Goal: Task Accomplishment & Management: Manage account settings

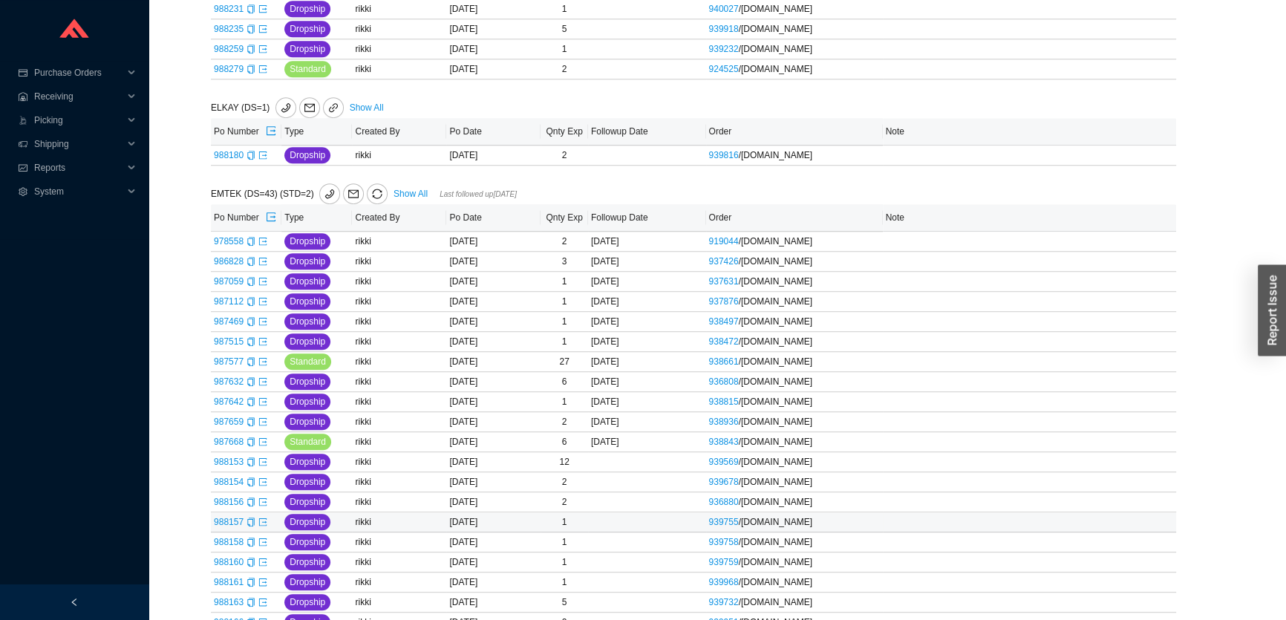
scroll to position [1062, 0]
click at [413, 191] on link "Show All" at bounding box center [411, 194] width 34 height 10
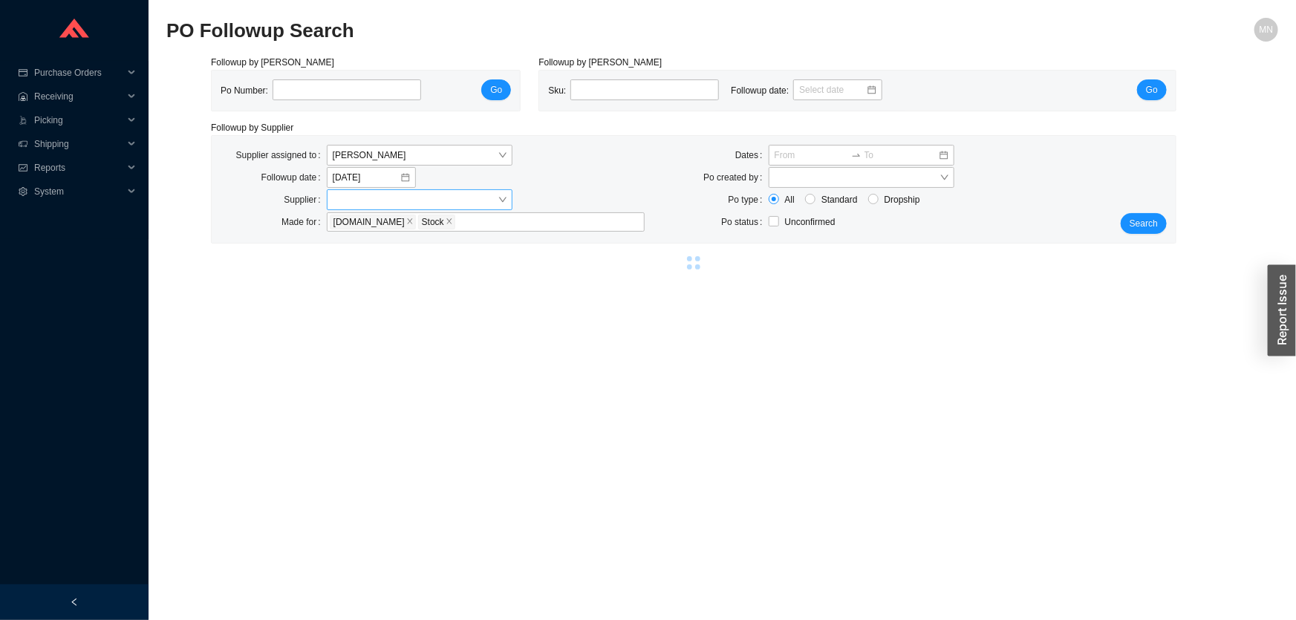
select select "2"
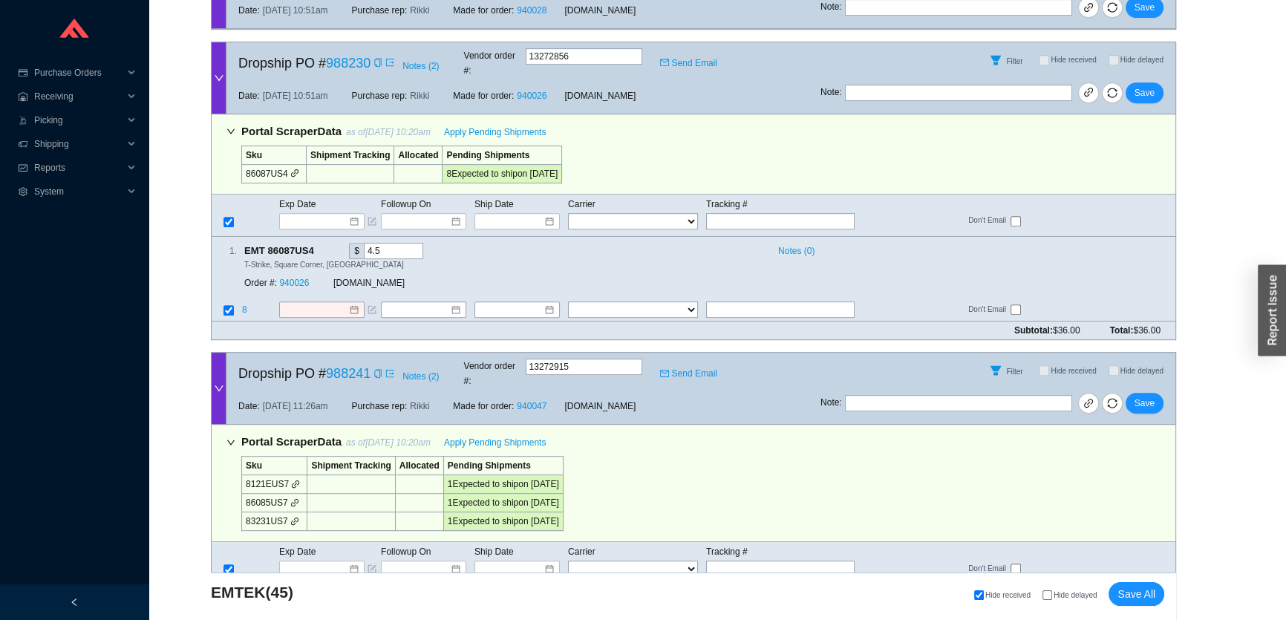
scroll to position [15240, 0]
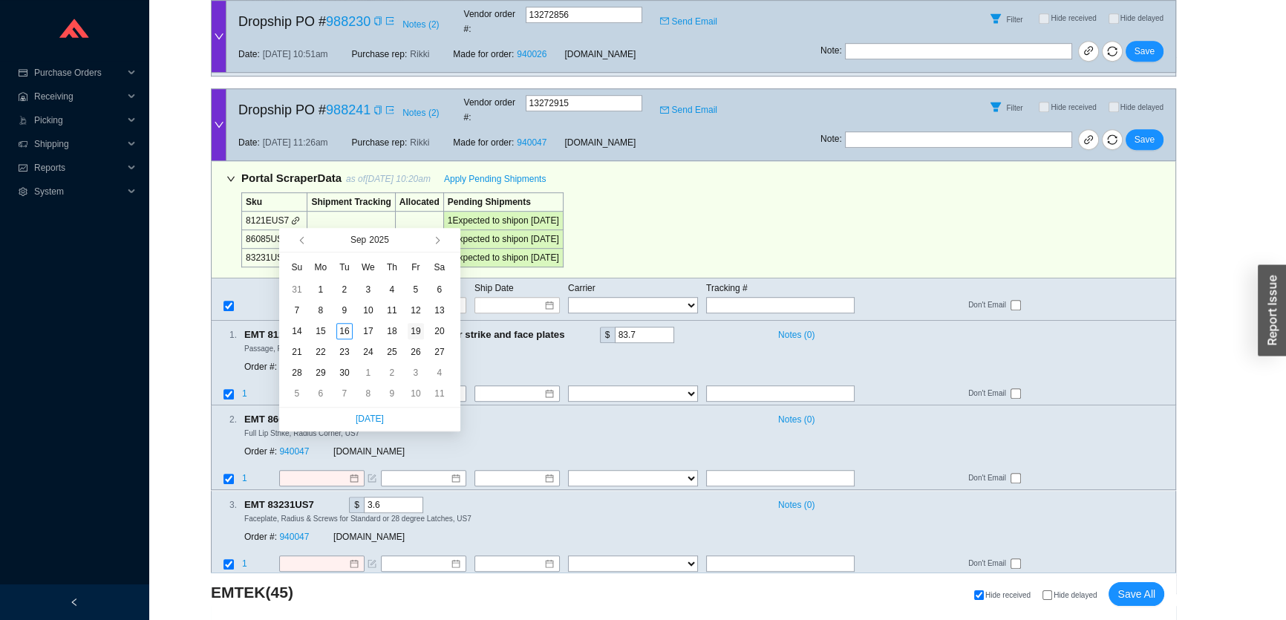
type input "[DATE]"
click at [416, 329] on div "19" at bounding box center [416, 331] width 16 height 16
type input "[DATE]"
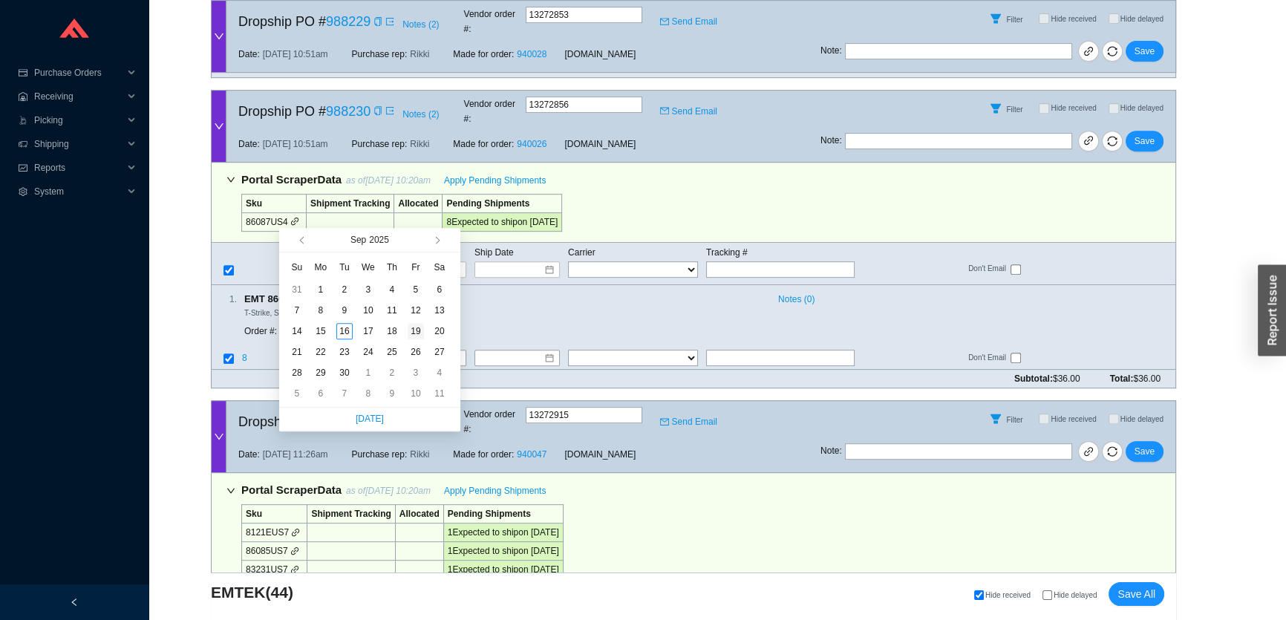
type input "9/19/2025"
click at [414, 334] on div "19" at bounding box center [416, 331] width 16 height 16
type input "9/19/2025"
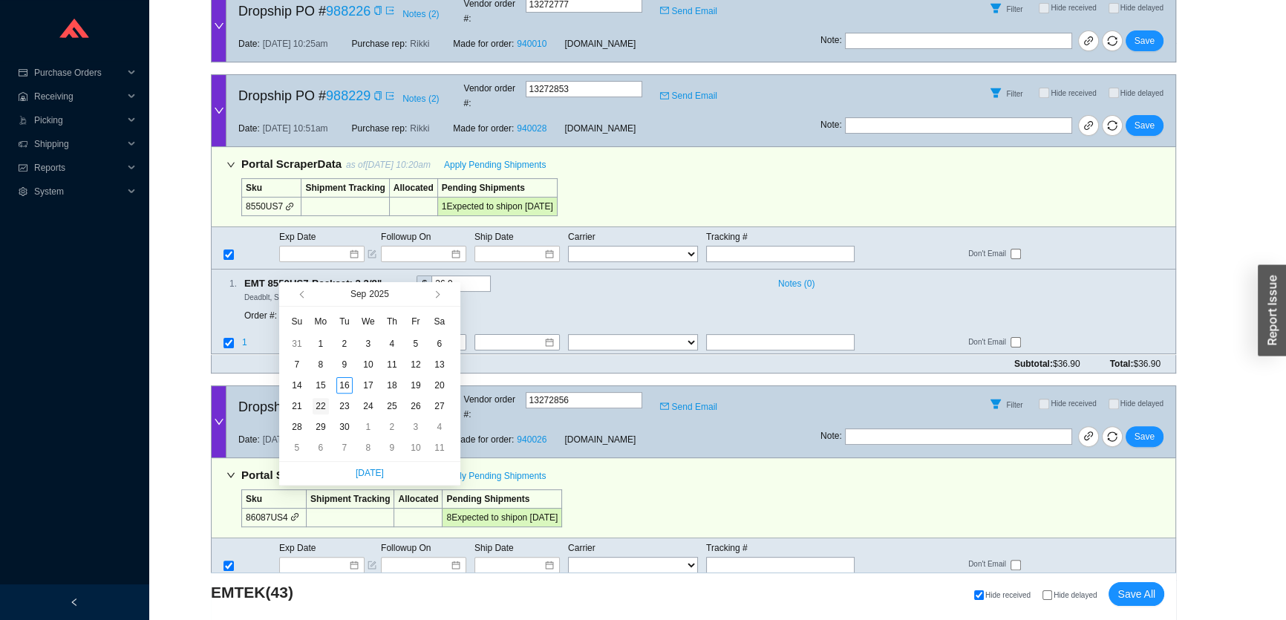
type input "9/22/2025"
click at [320, 408] on div "22" at bounding box center [321, 406] width 16 height 16
type input "9/22/2025"
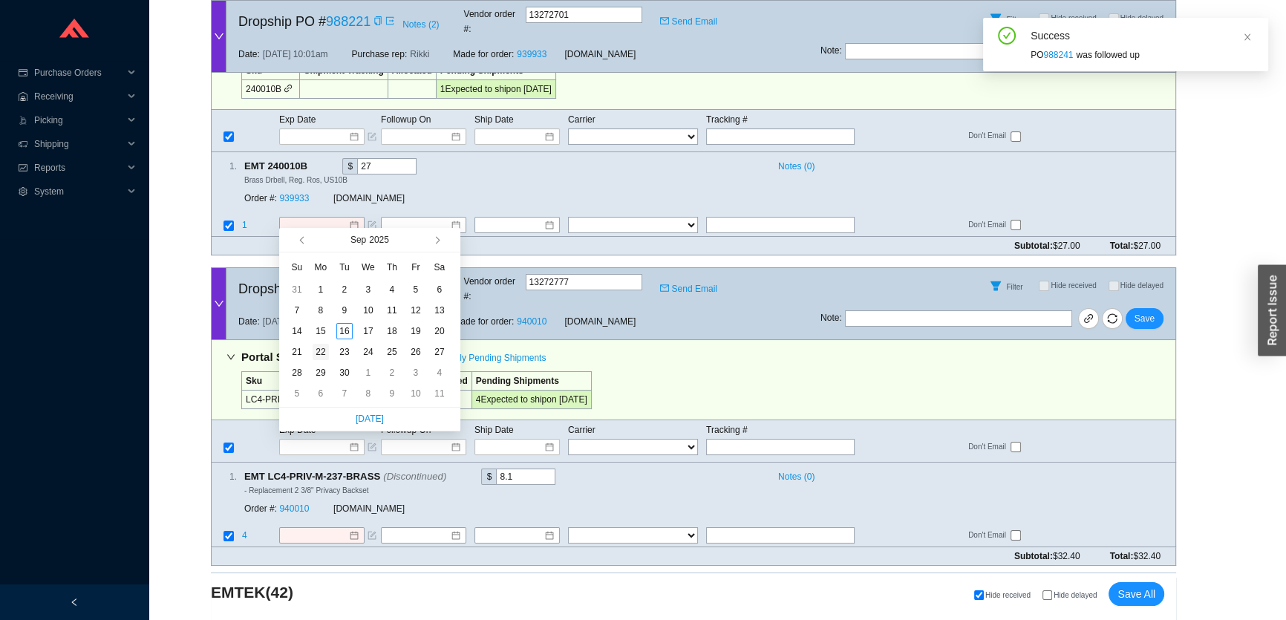
type input "9/22/2025"
click at [321, 354] on div "22" at bounding box center [321, 352] width 16 height 16
type input "9/22/2025"
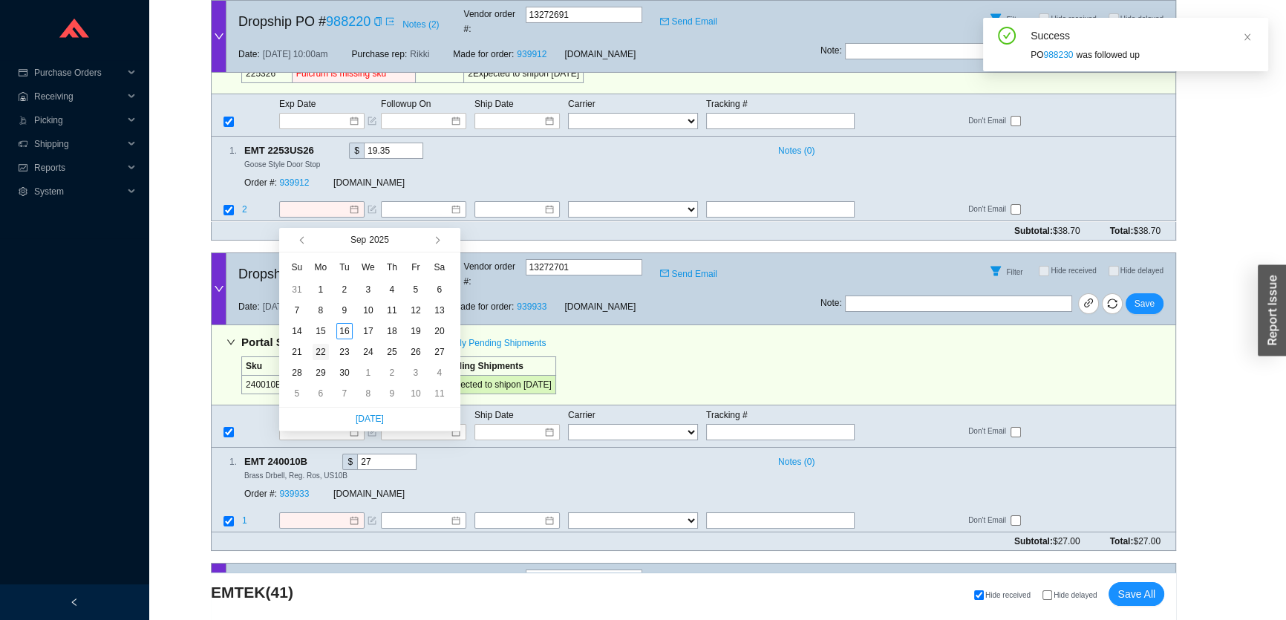
type input "9/22/2025"
click at [316, 352] on div "22" at bounding box center [321, 352] width 16 height 16
type input "9/22/2025"
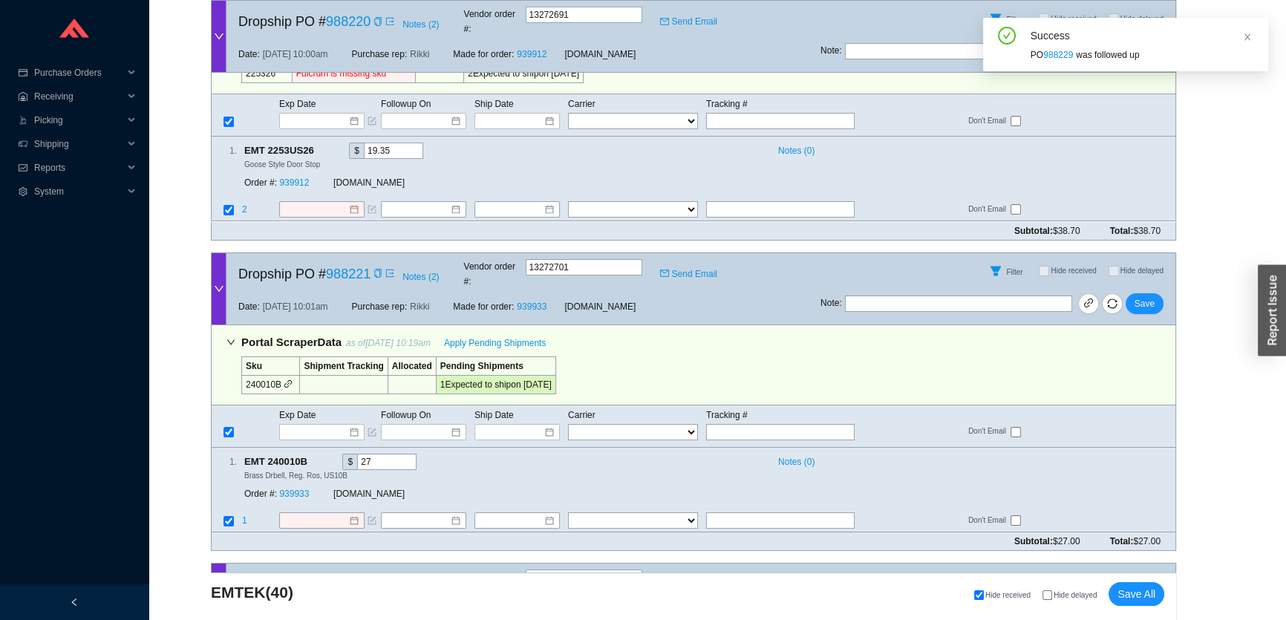
scroll to position [13537, 0]
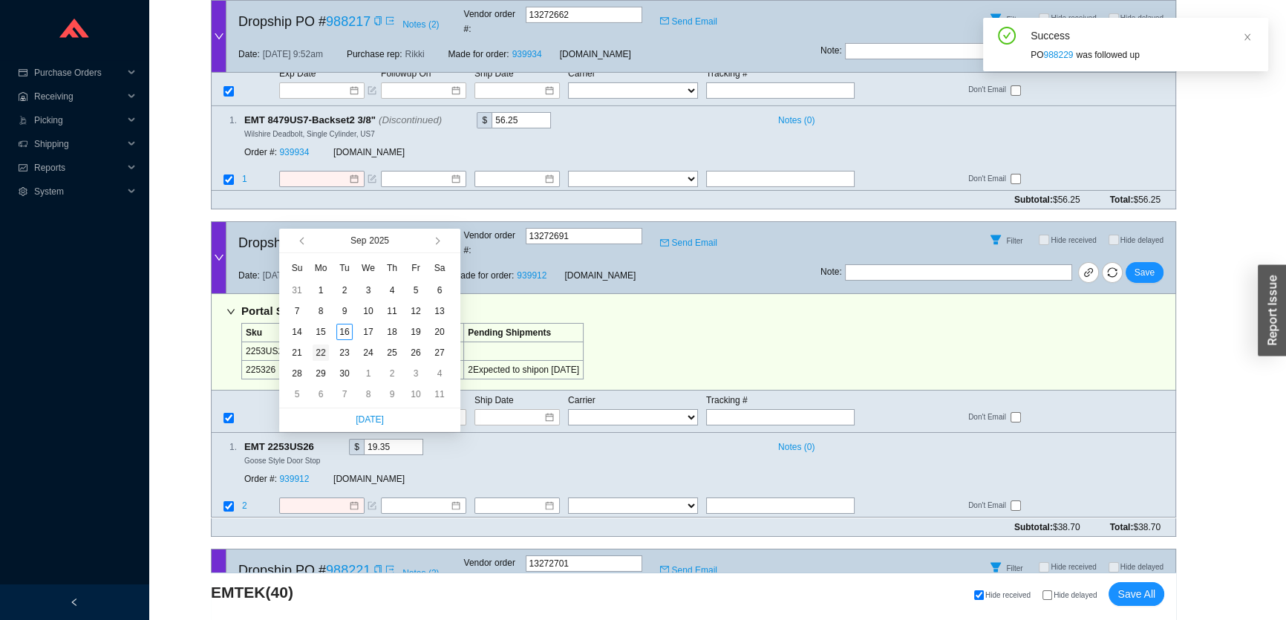
type input "9/22/2025"
click at [321, 350] on div "22" at bounding box center [321, 353] width 16 height 16
type input "9/22/2025"
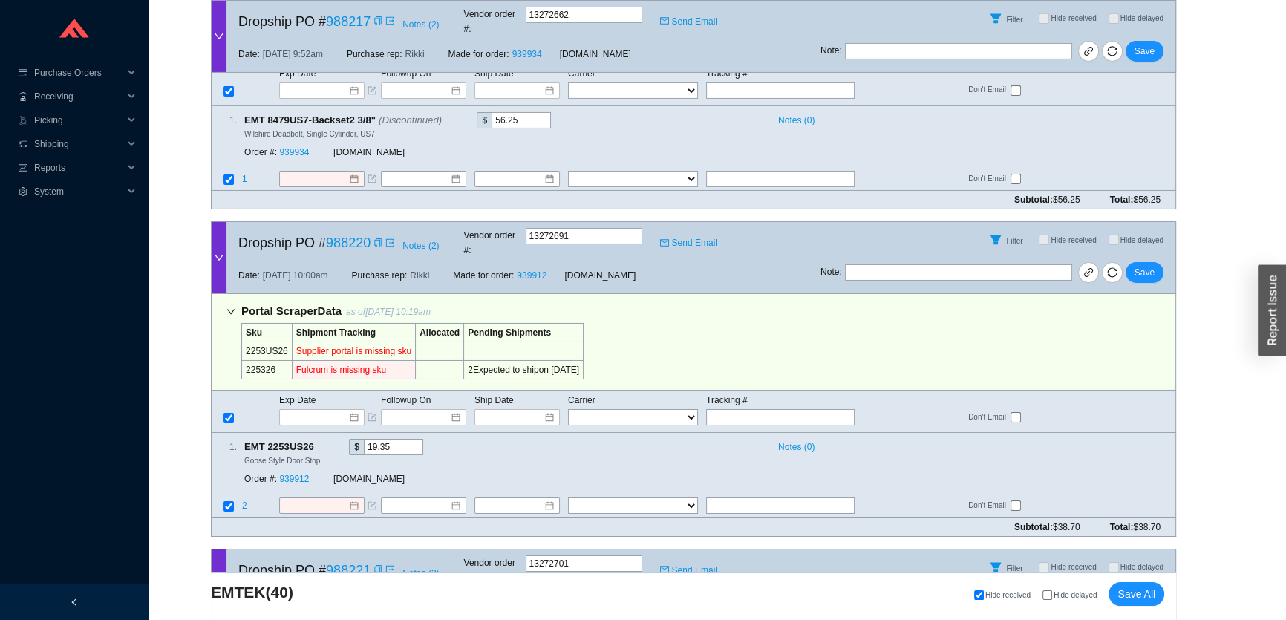
drag, startPoint x: 1141, startPoint y: 325, endPoint x: 1125, endPoint y: 306, distance: 25.3
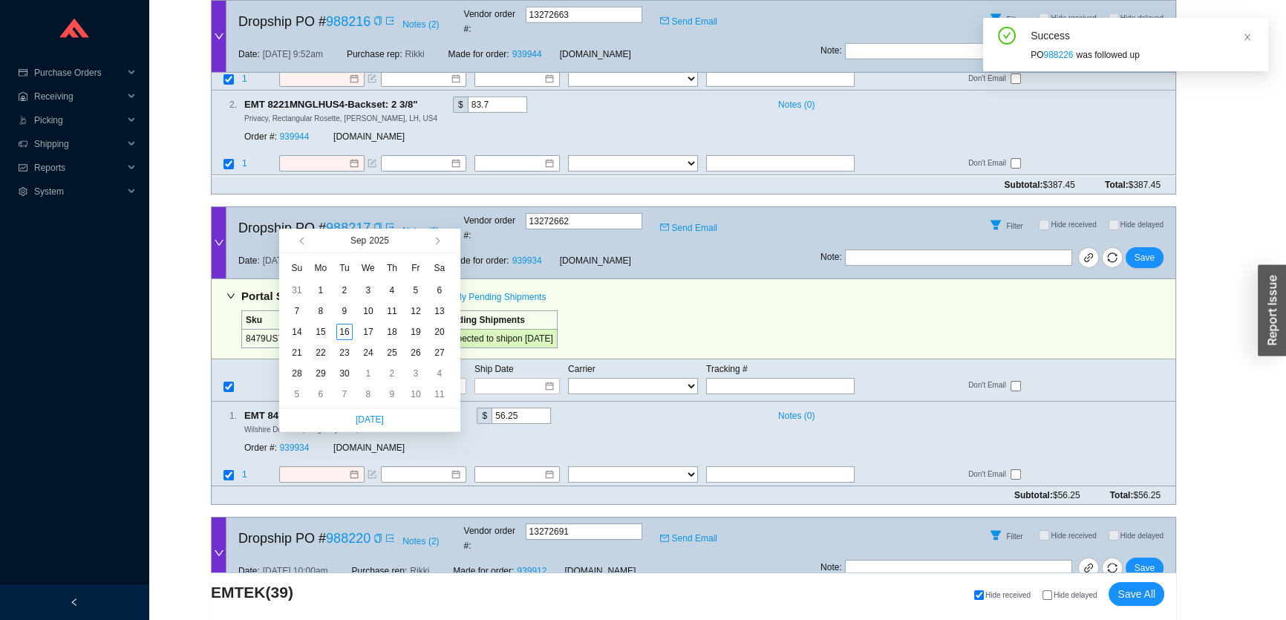
type input "9/22/2025"
click at [320, 349] on div "22" at bounding box center [321, 353] width 16 height 16
type input "9/22/2025"
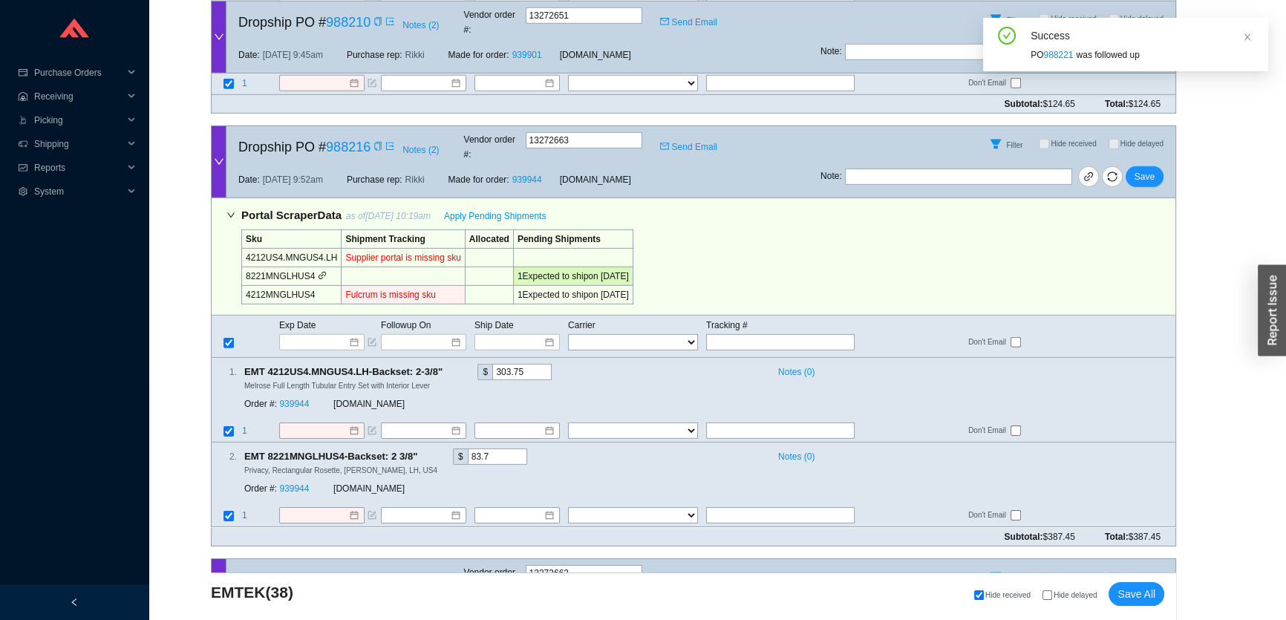
scroll to position [12811, 0]
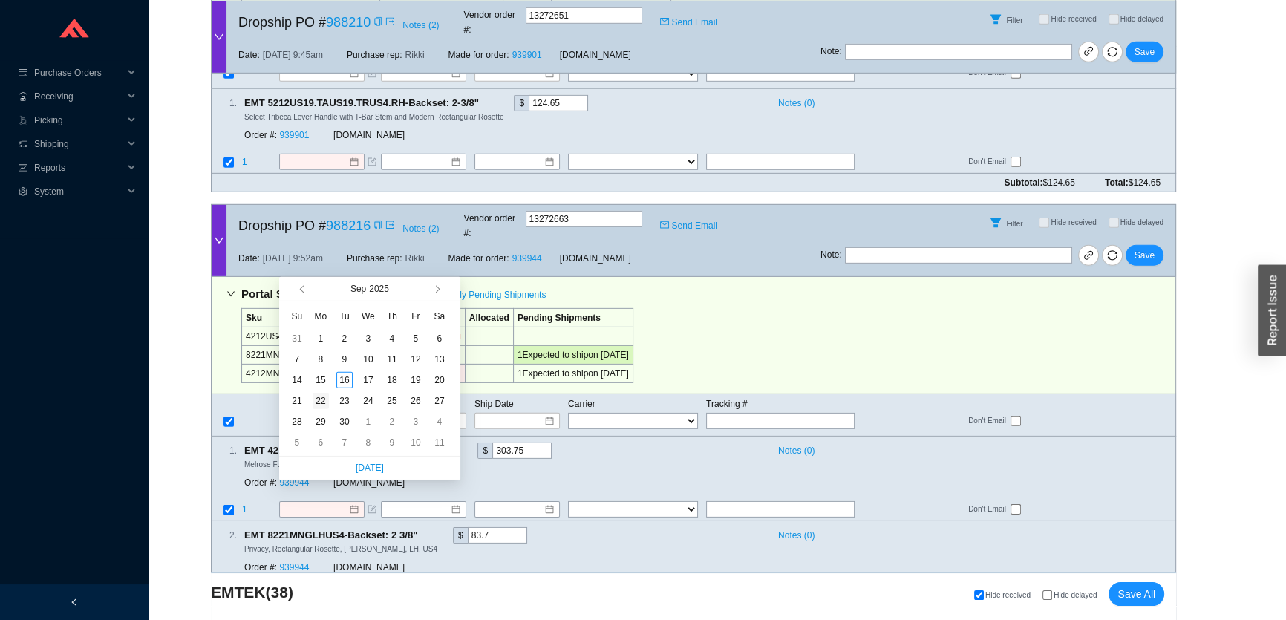
type input "9/22/2025"
click at [321, 397] on div "22" at bounding box center [321, 401] width 16 height 16
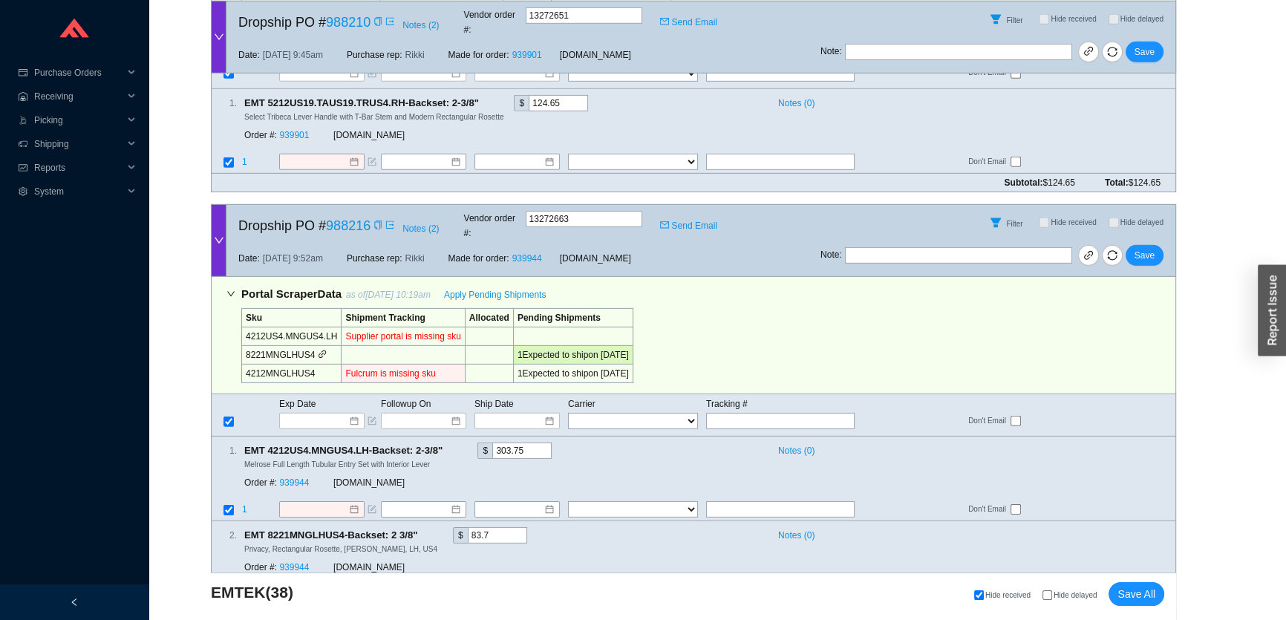
type input "9/22/2025"
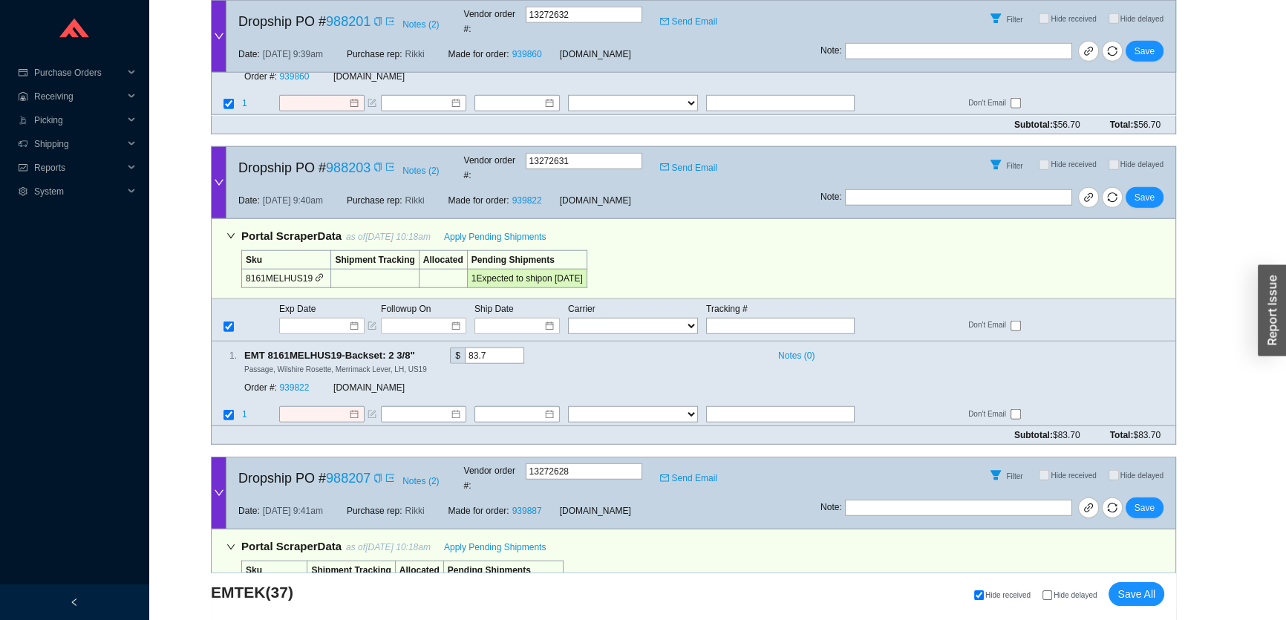
scroll to position [11840, 0]
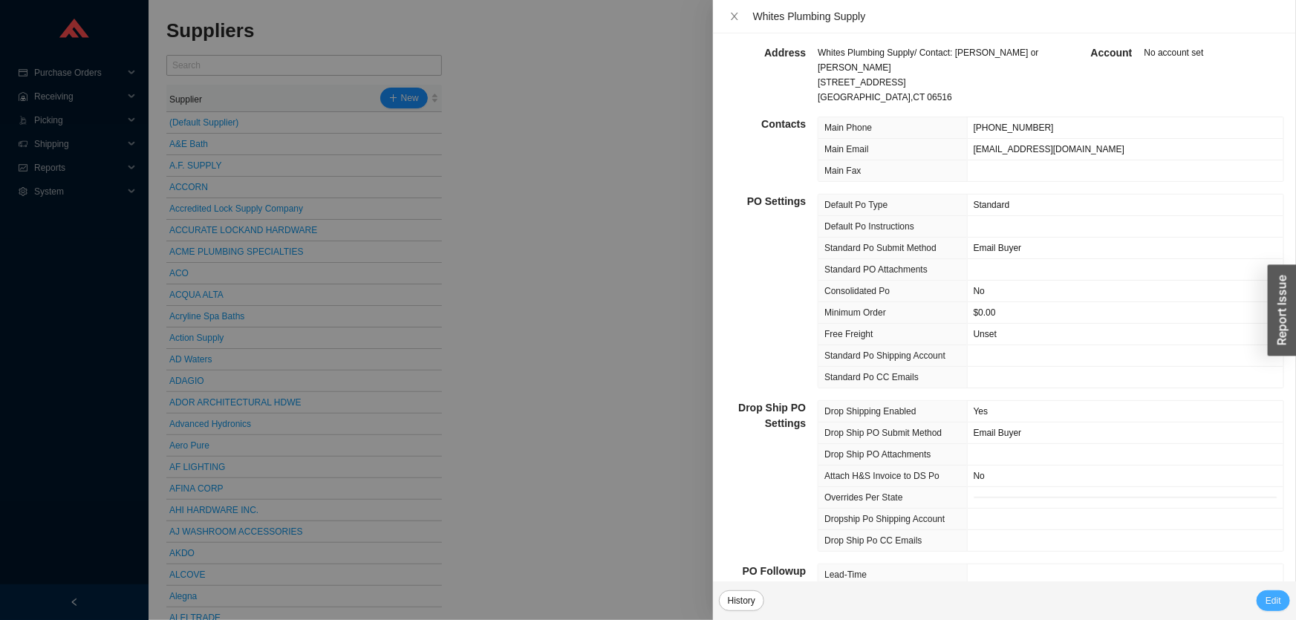
click at [1271, 607] on span "Edit" at bounding box center [1273, 600] width 16 height 15
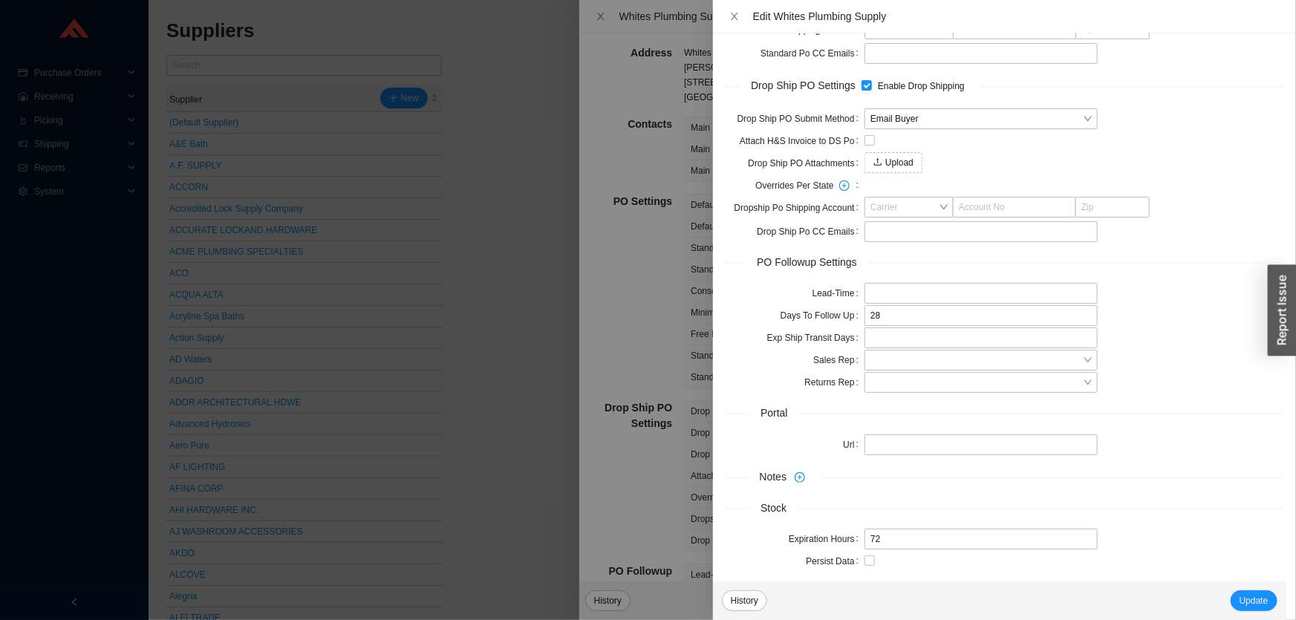
scroll to position [597, 0]
click at [924, 359] on input "search" at bounding box center [976, 357] width 212 height 19
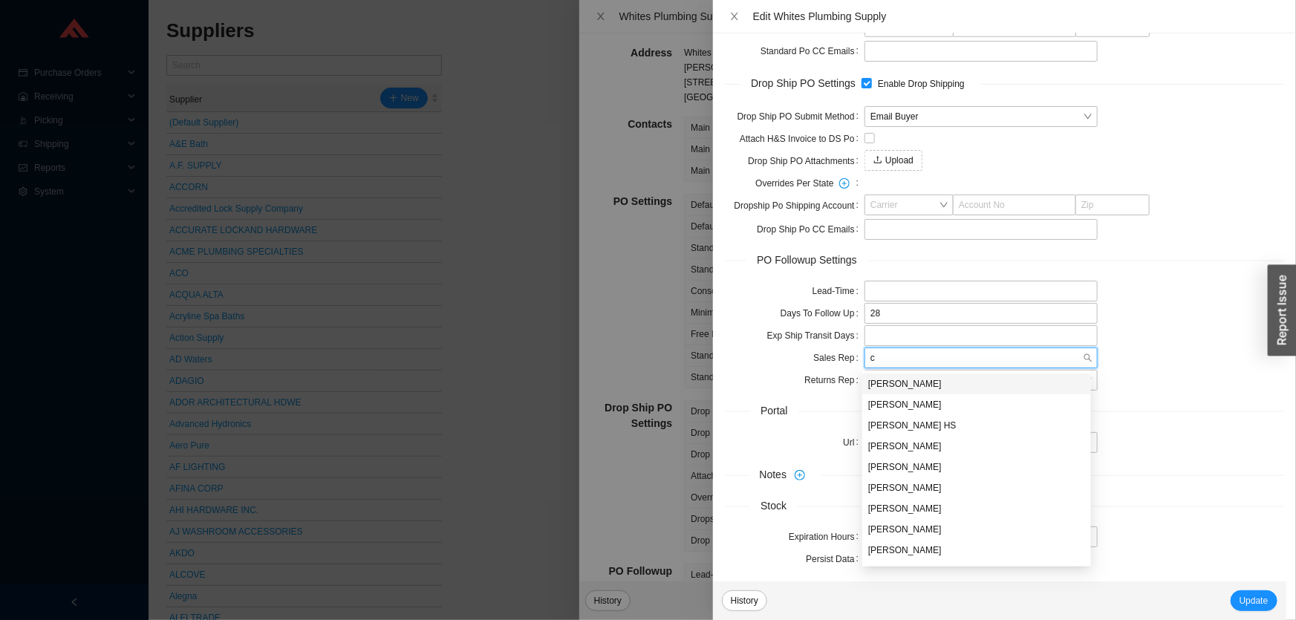
type input "ch"
click at [916, 378] on div "Chaya Amsel" at bounding box center [976, 383] width 217 height 13
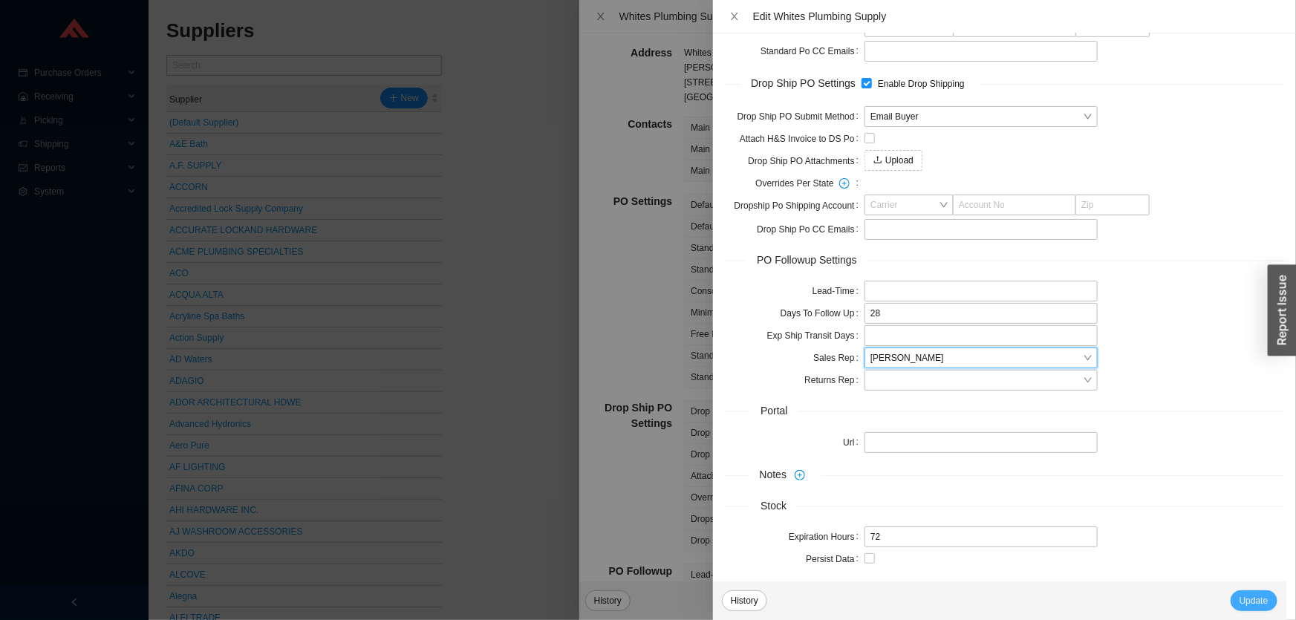
drag, startPoint x: 1253, startPoint y: 601, endPoint x: 1268, endPoint y: 606, distance: 15.0
click at [1253, 601] on span "Update" at bounding box center [1253, 600] width 29 height 15
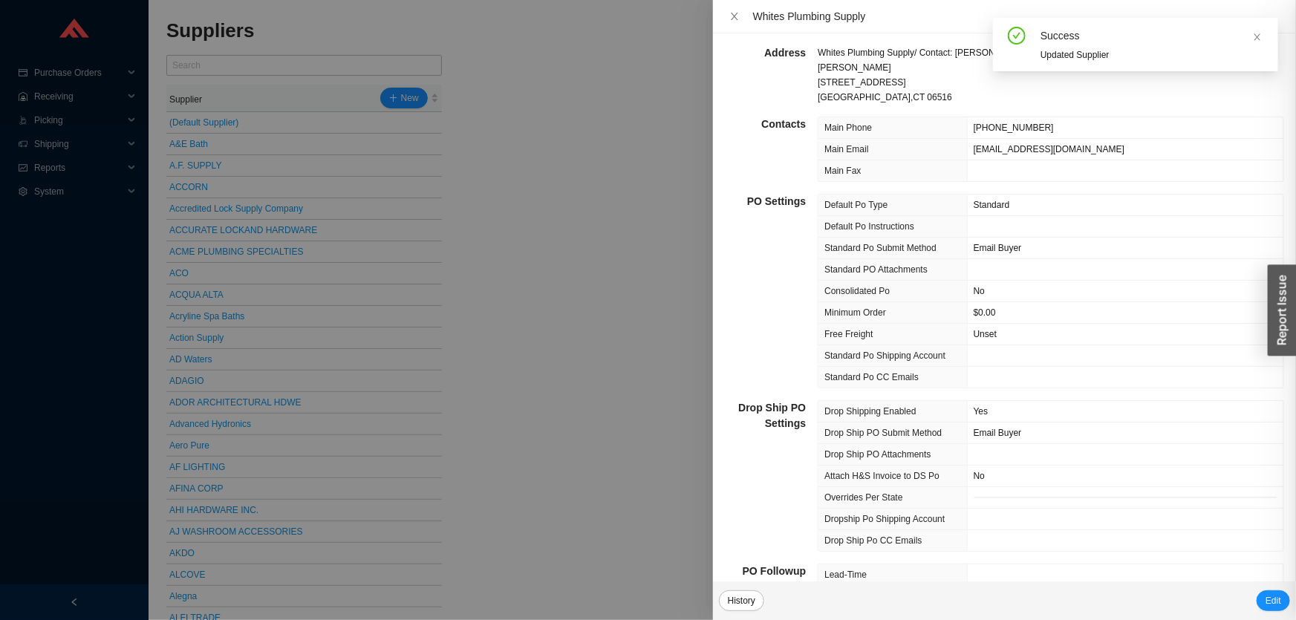
scroll to position [0, 0]
click at [1255, 39] on icon "close" at bounding box center [1257, 36] width 6 height 7
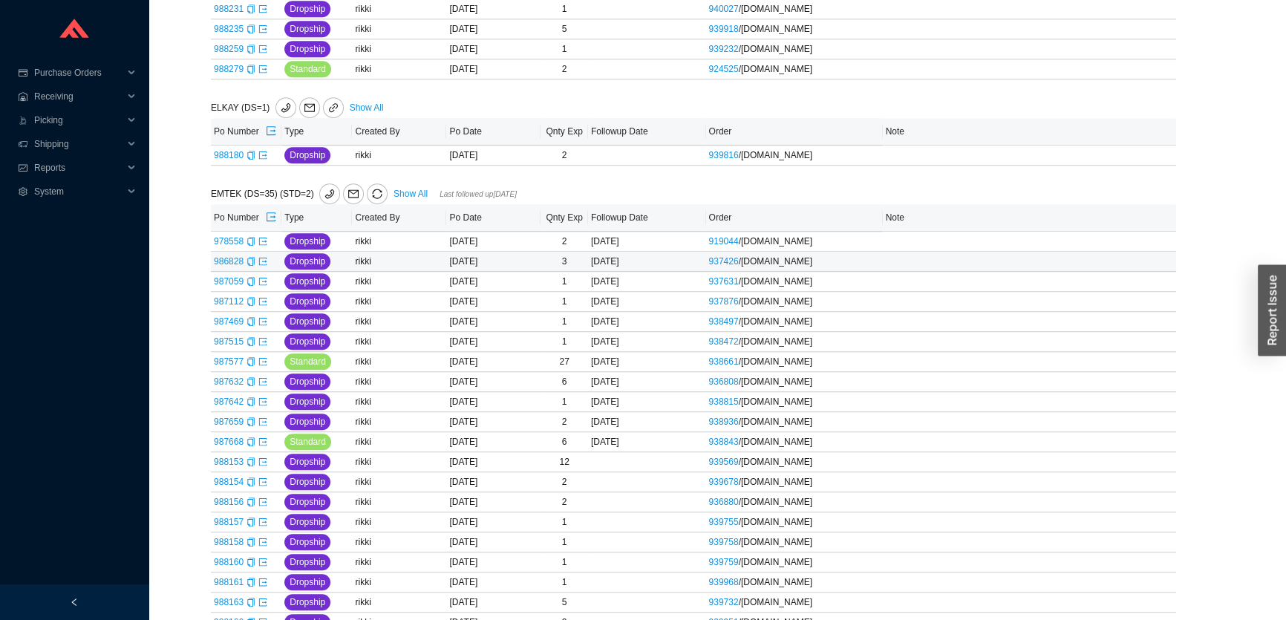
scroll to position [902, 0]
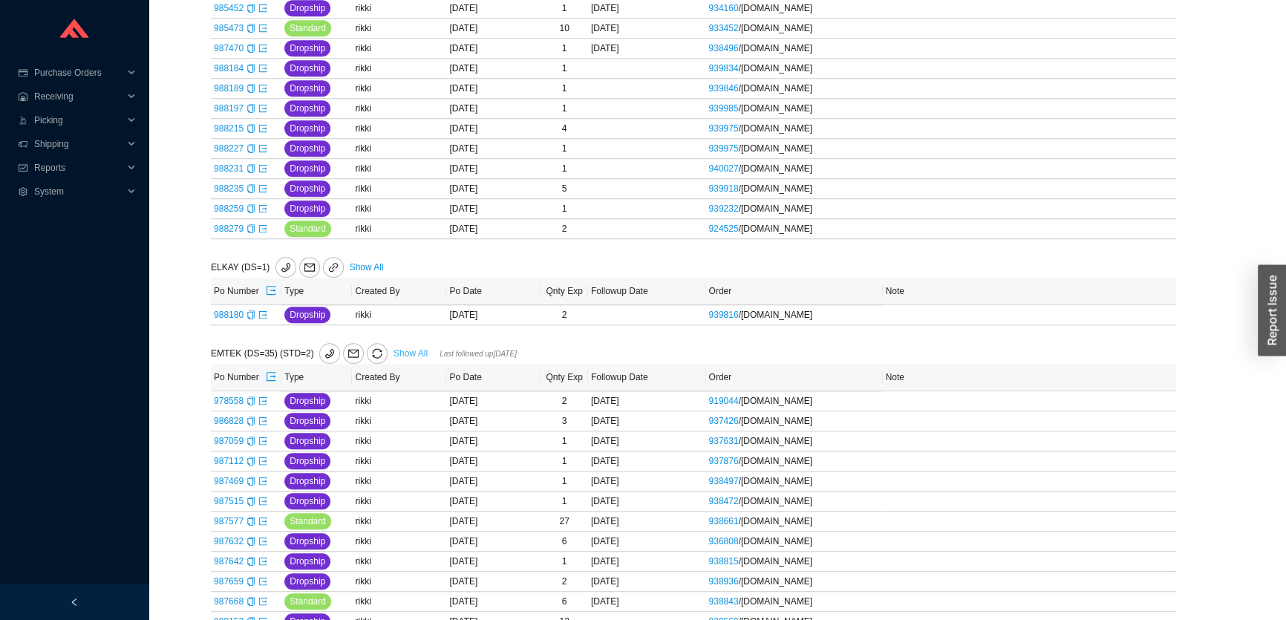
click at [416, 348] on link "Show All" at bounding box center [411, 353] width 34 height 10
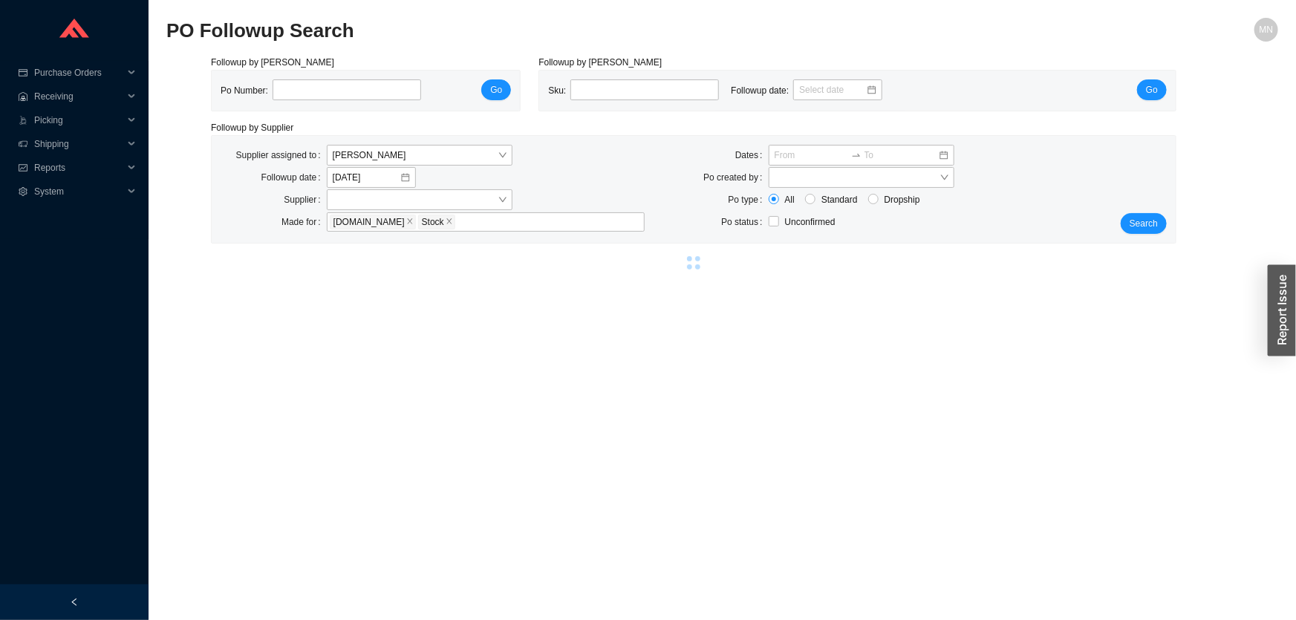
select select "2"
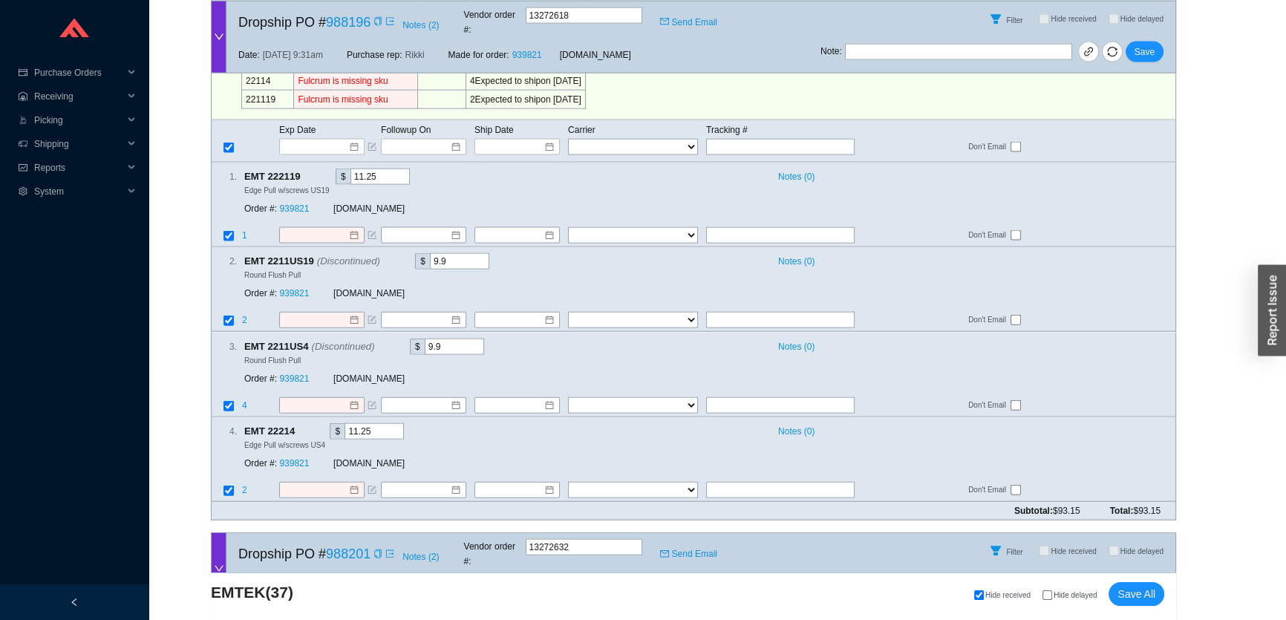
scroll to position [12651, 0]
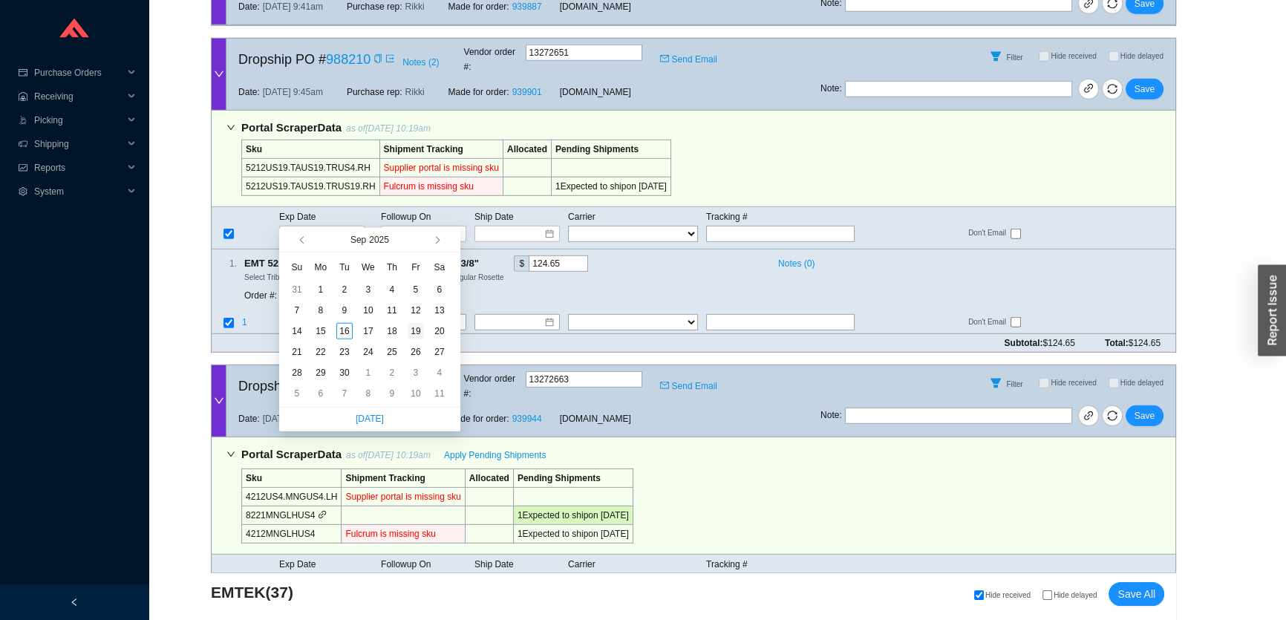
type input "9/19/2025"
click at [411, 330] on div "19" at bounding box center [416, 331] width 16 height 16
type input "9/19/2025"
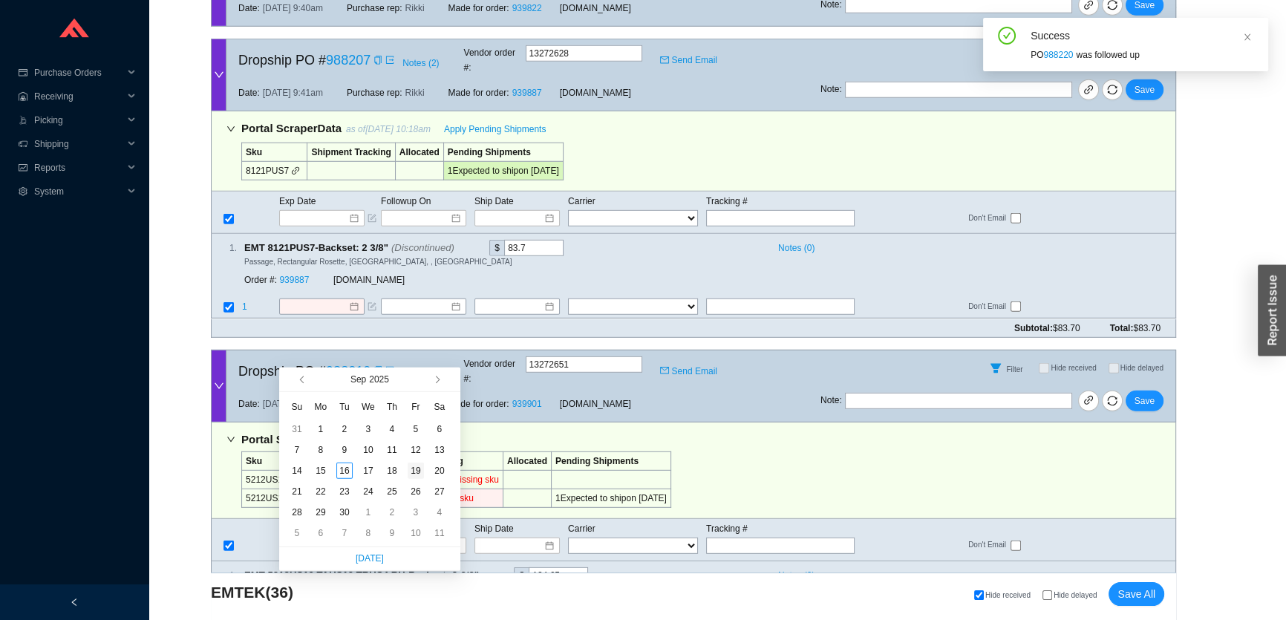
type input "9/19/2025"
click at [419, 472] on div "19" at bounding box center [416, 471] width 16 height 16
type input "9/19/2025"
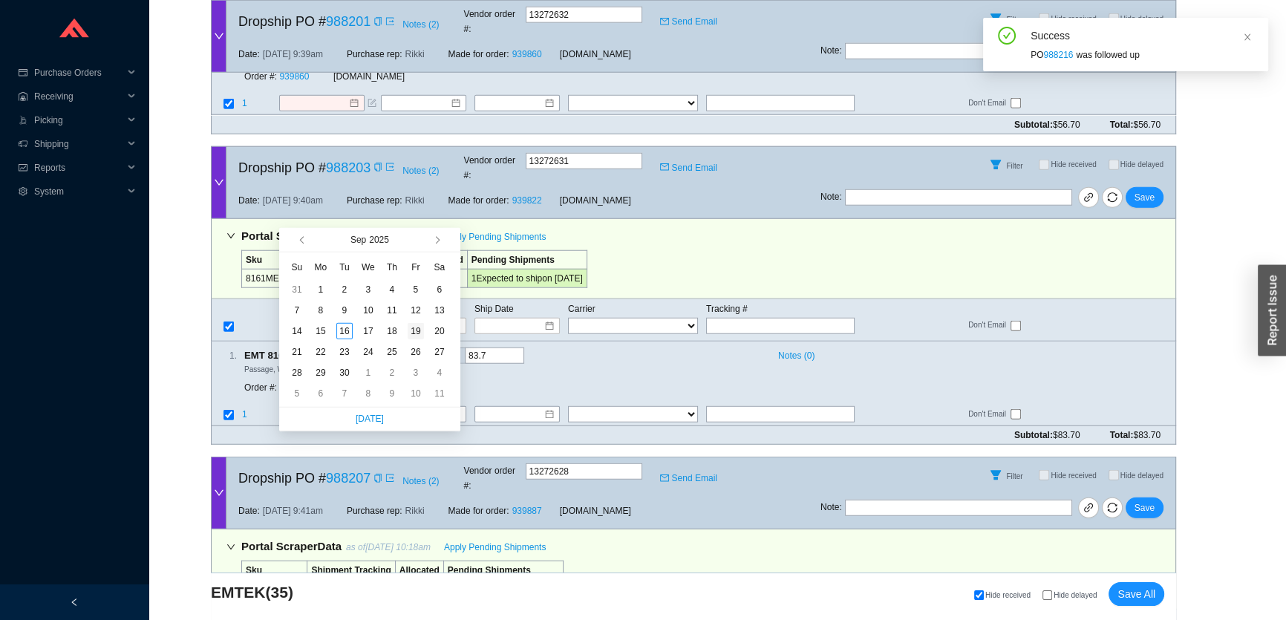
type input "9/19/2025"
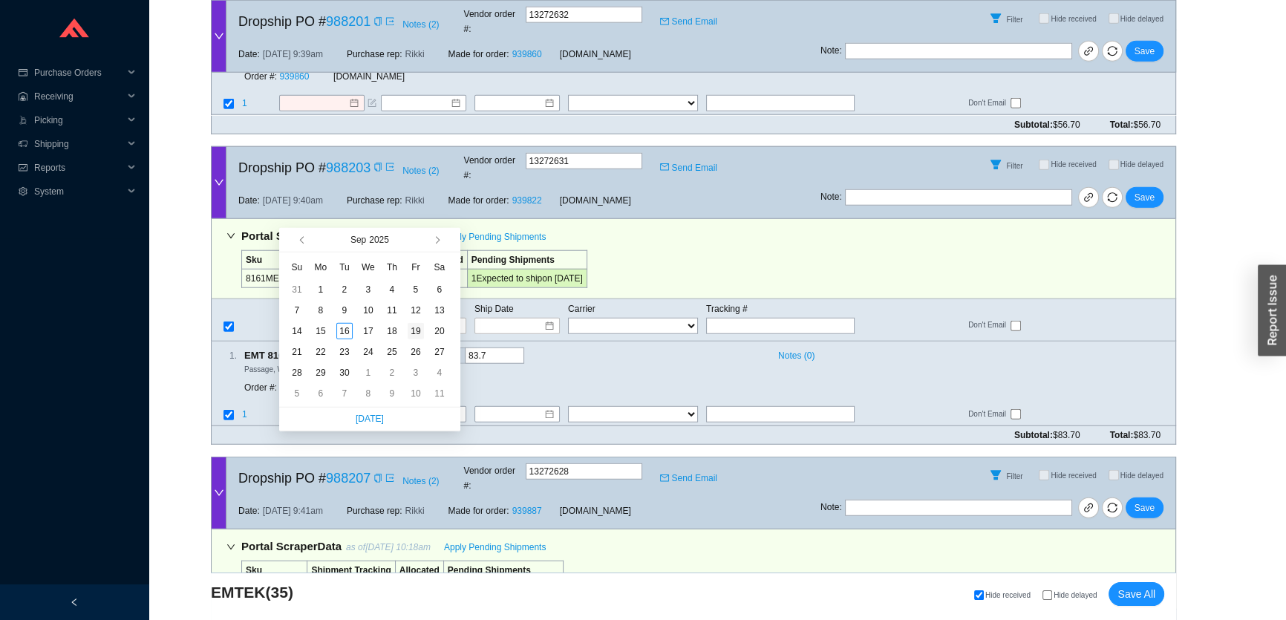
click at [416, 333] on div "19" at bounding box center [416, 331] width 16 height 16
type input "9/19/2025"
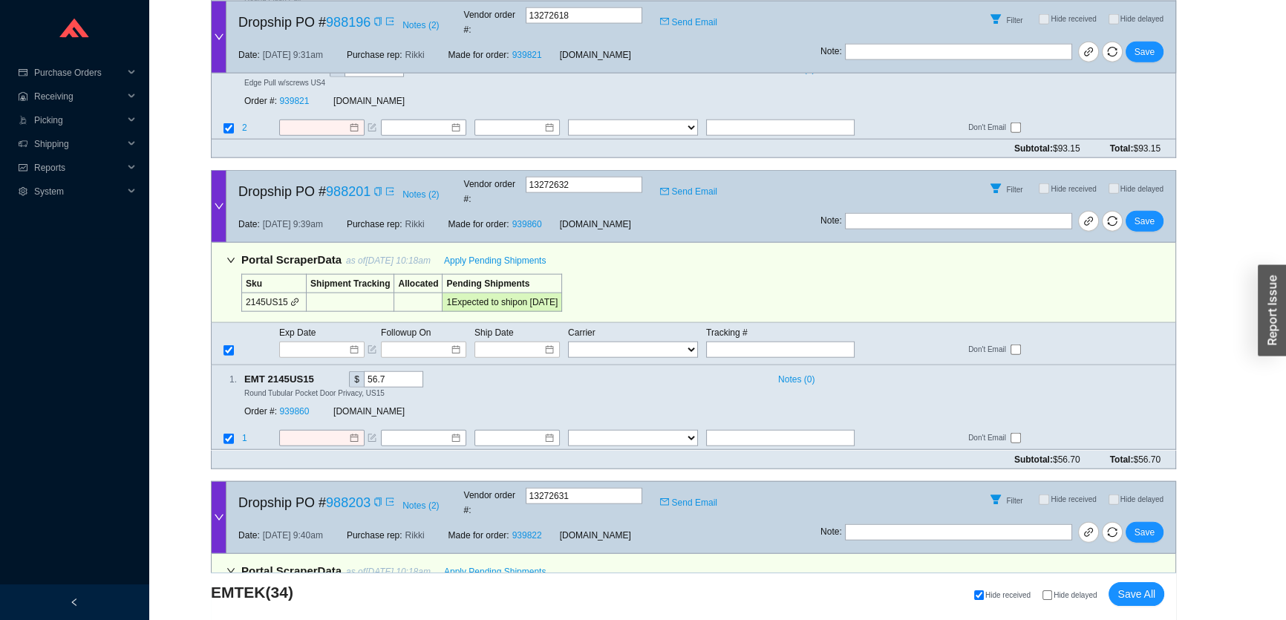
scroll to position [11609, 0]
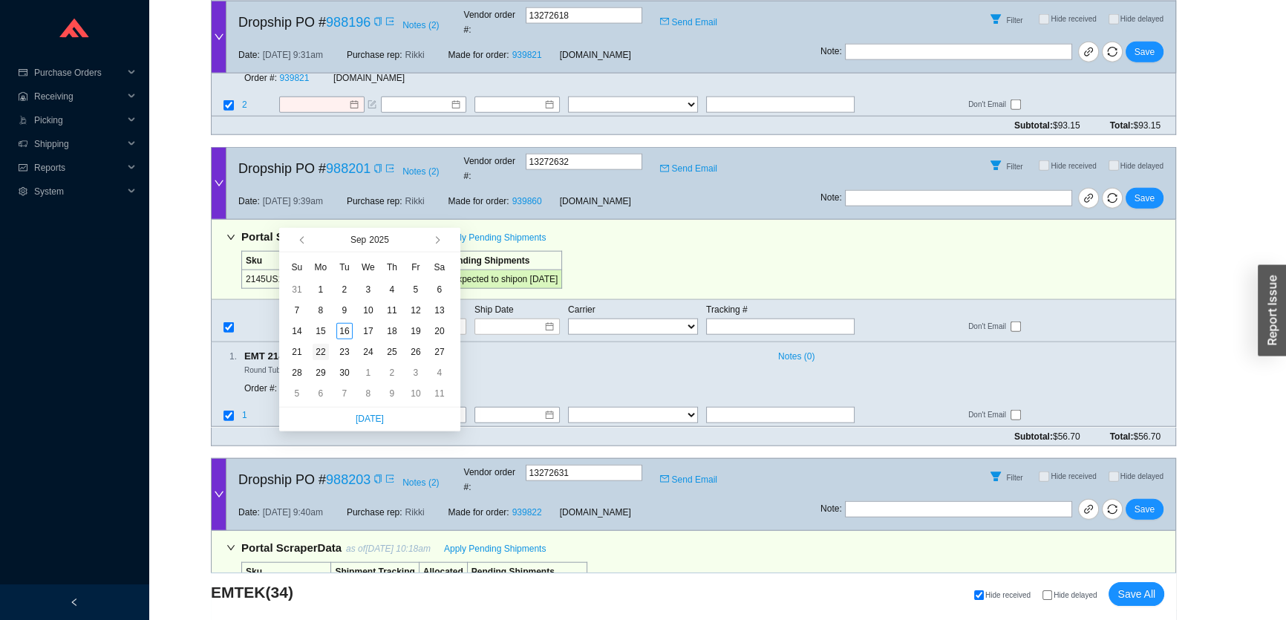
type input "9/22/2025"
click at [322, 348] on div "22" at bounding box center [321, 352] width 16 height 16
type input "9/22/2025"
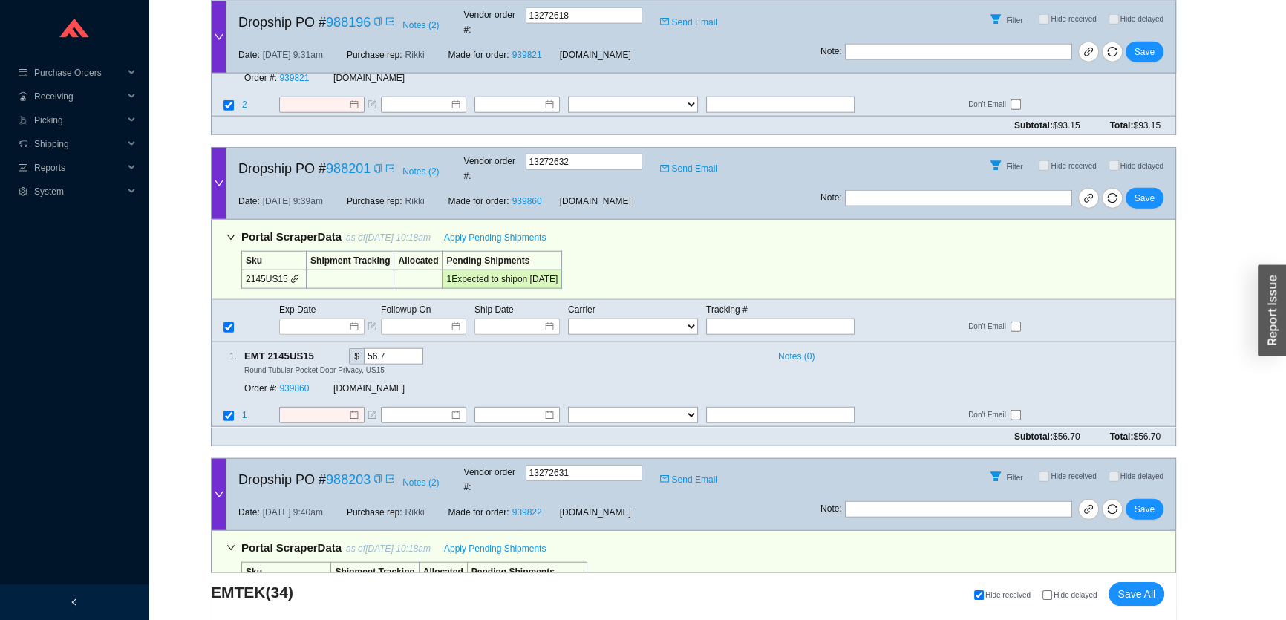
drag, startPoint x: 1144, startPoint y: 308, endPoint x: 1145, endPoint y: 319, distance: 11.2
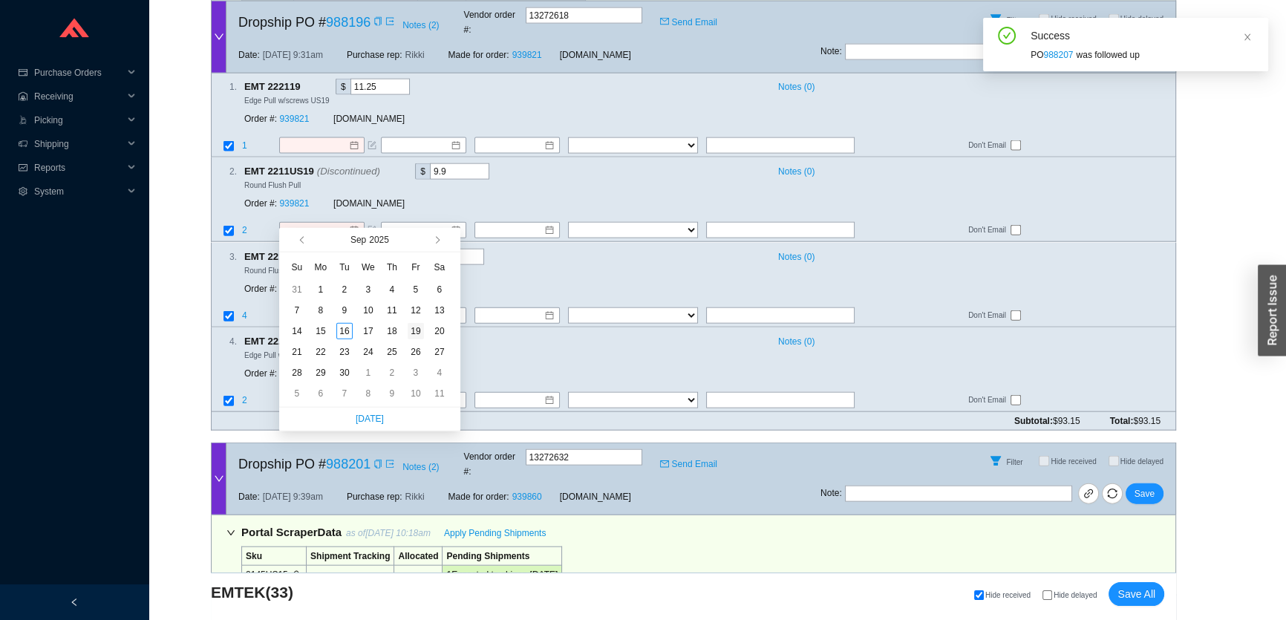
type input "9/19/2025"
click at [416, 327] on div "19" at bounding box center [416, 331] width 16 height 16
type input "9/19/2025"
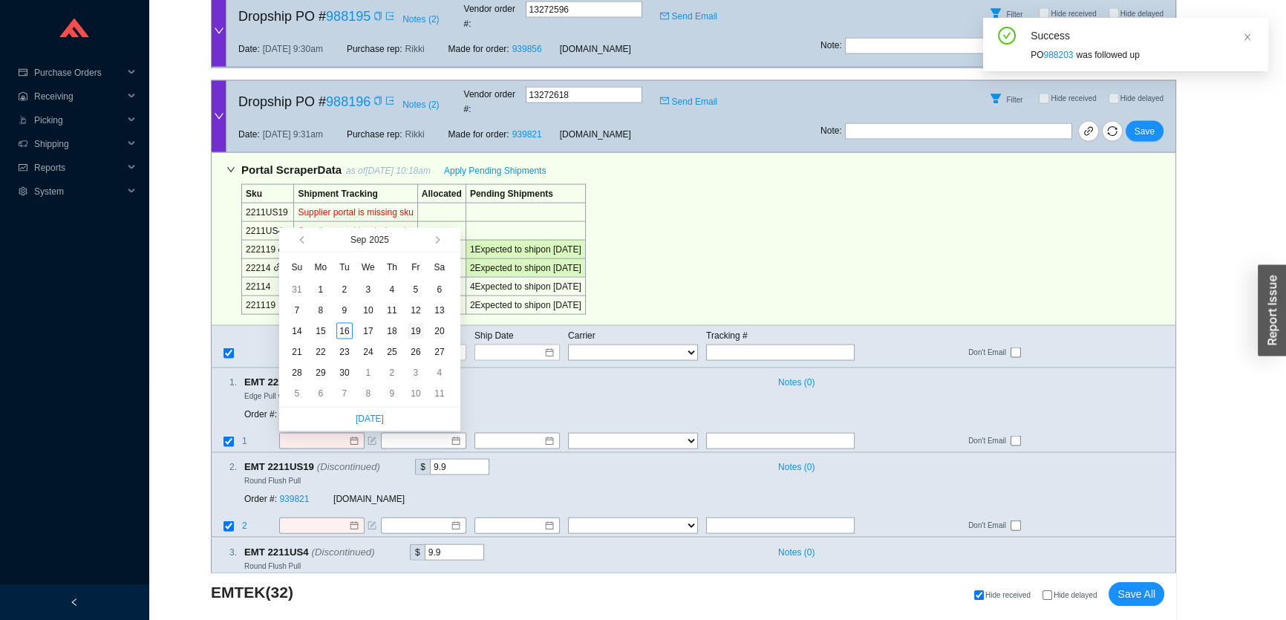
type input "9/19/2025"
click at [418, 327] on div "19" at bounding box center [416, 331] width 16 height 16
type input "9/19/2025"
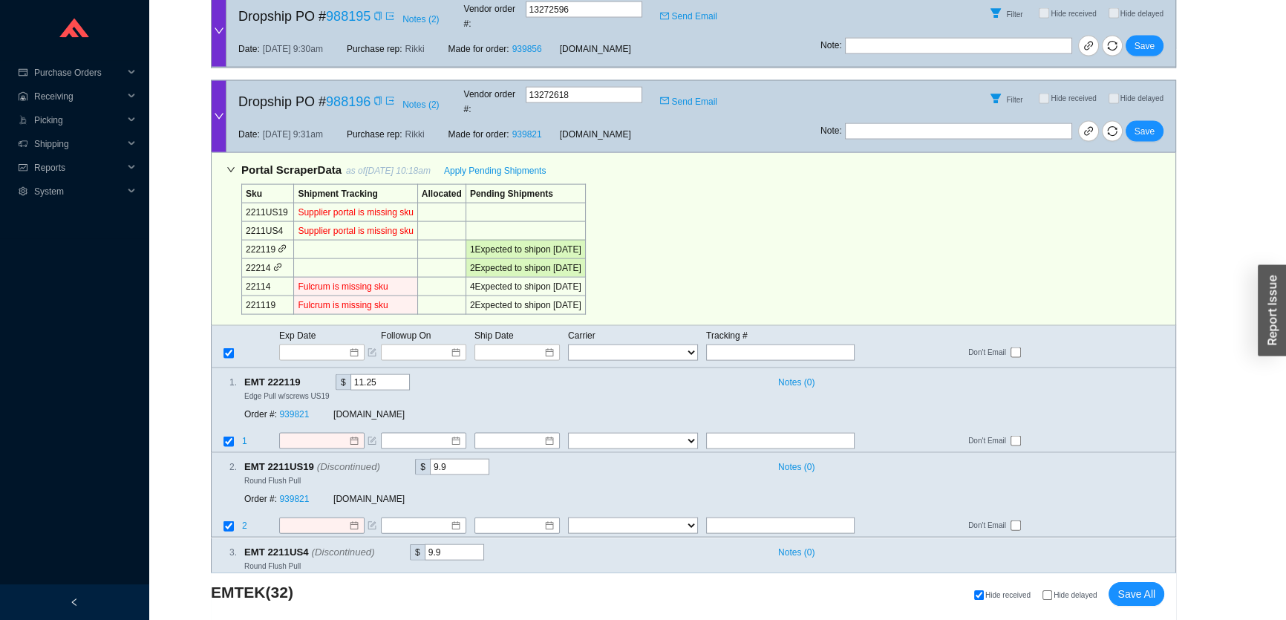
drag, startPoint x: 295, startPoint y: 509, endPoint x: 292, endPoint y: 501, distance: 9.4
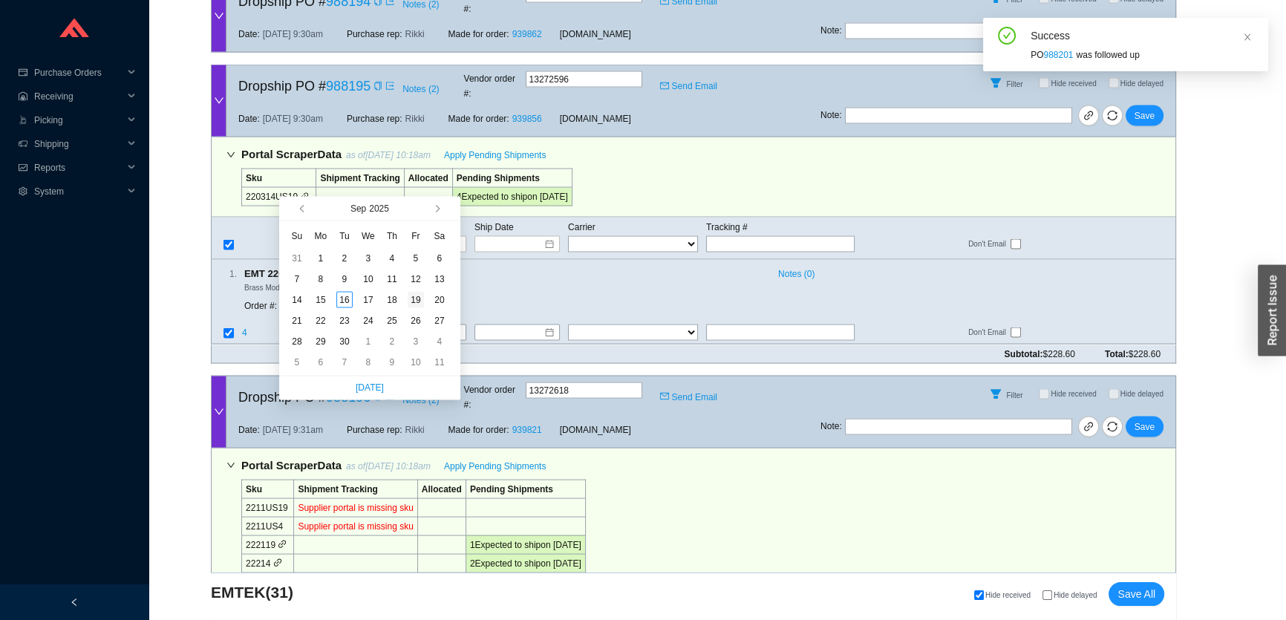
type input "9/19/2025"
click at [420, 299] on div "19" at bounding box center [416, 300] width 16 height 16
type input "9/19/2025"
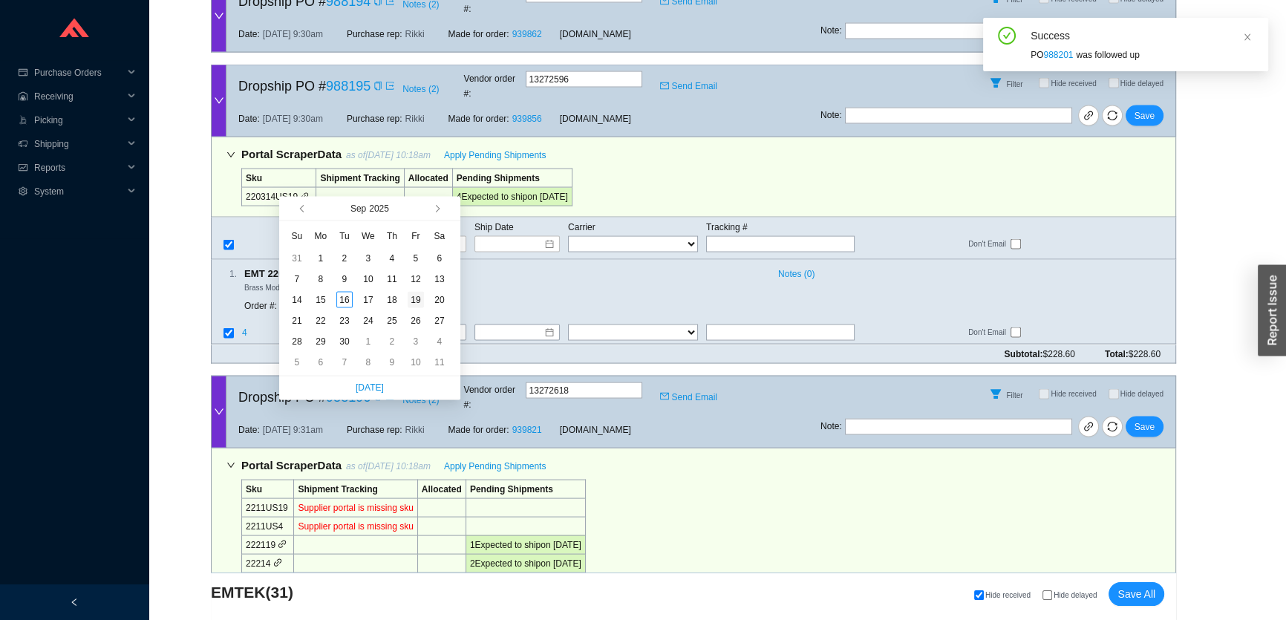
type input "9/19/2025"
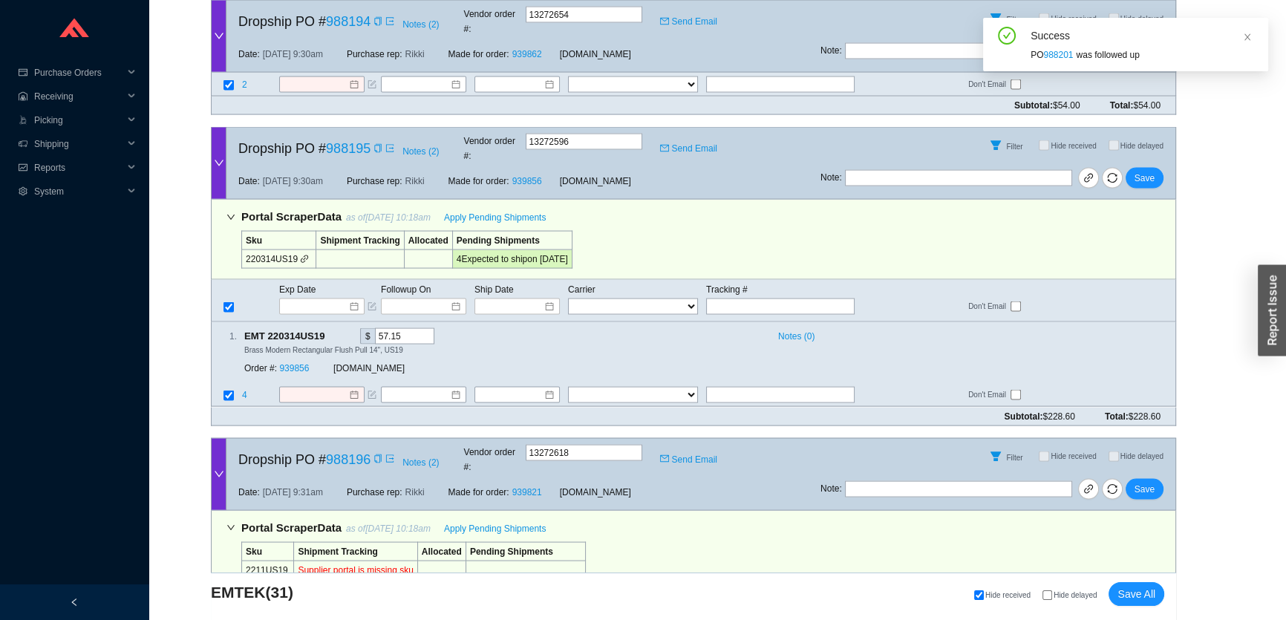
scroll to position [10587, 0]
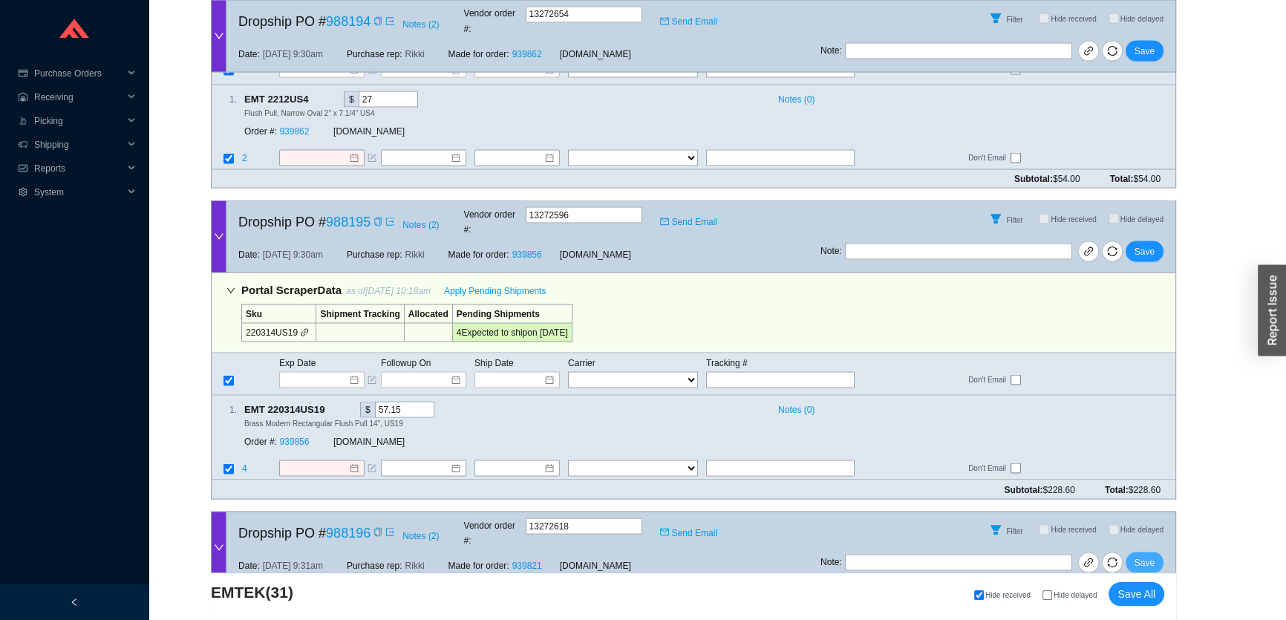
click at [1152, 552] on button "Save" at bounding box center [1145, 562] width 38 height 21
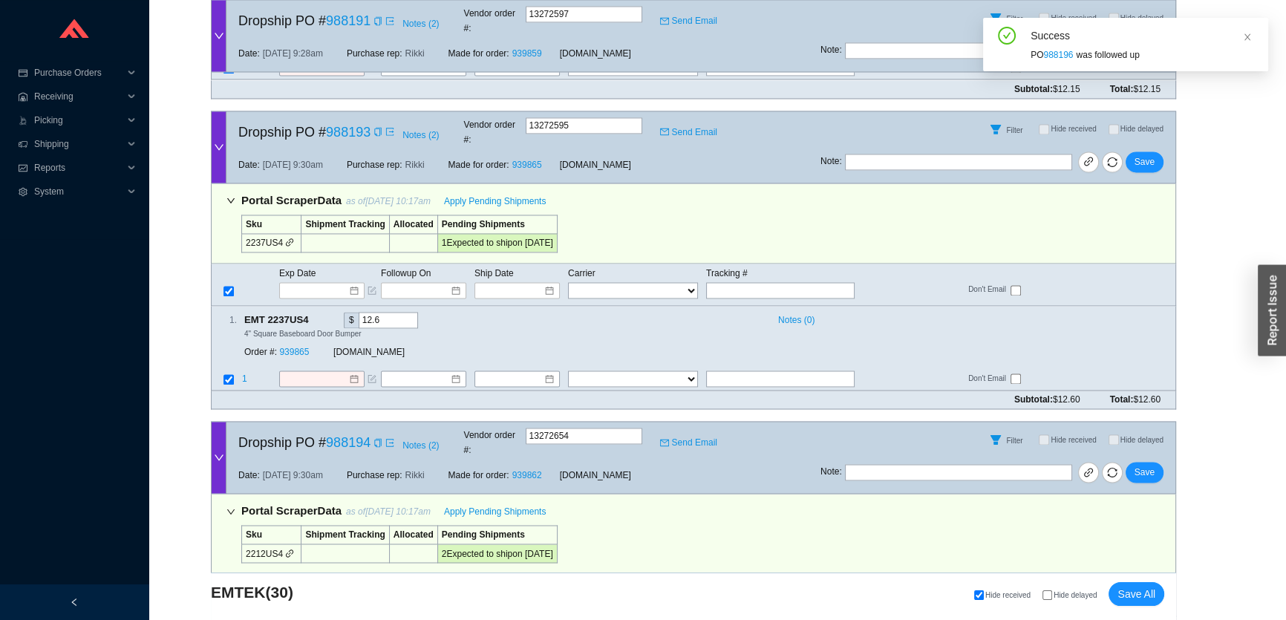
scroll to position [10077, 0]
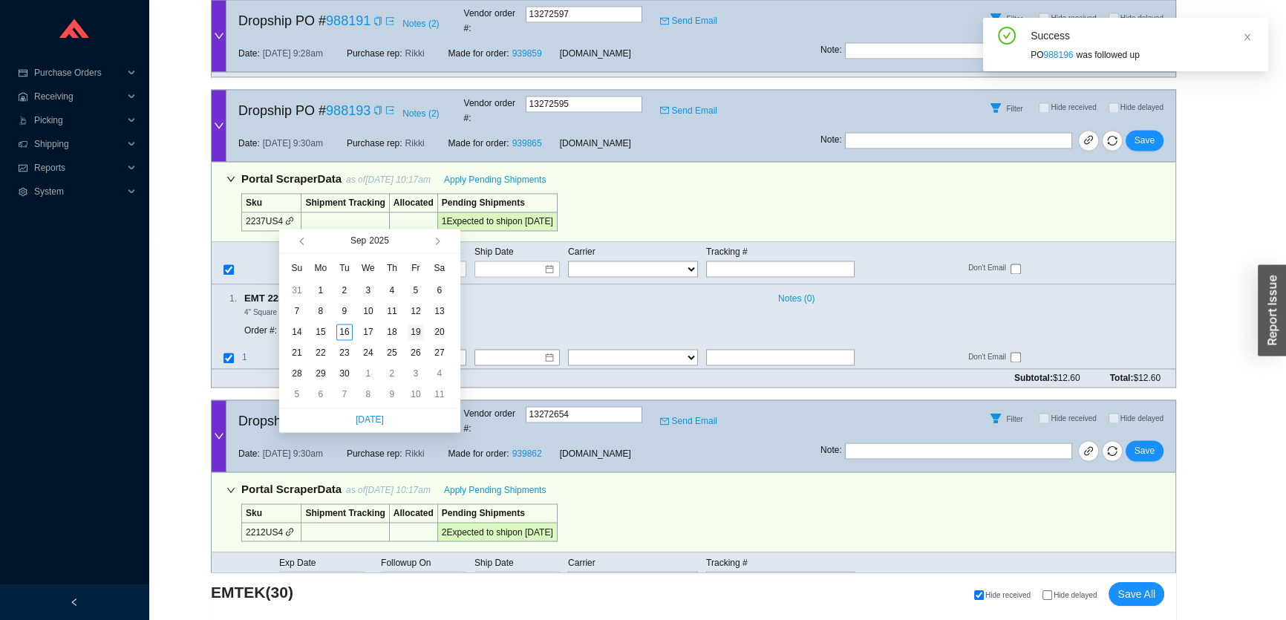
type input "9/19/2025"
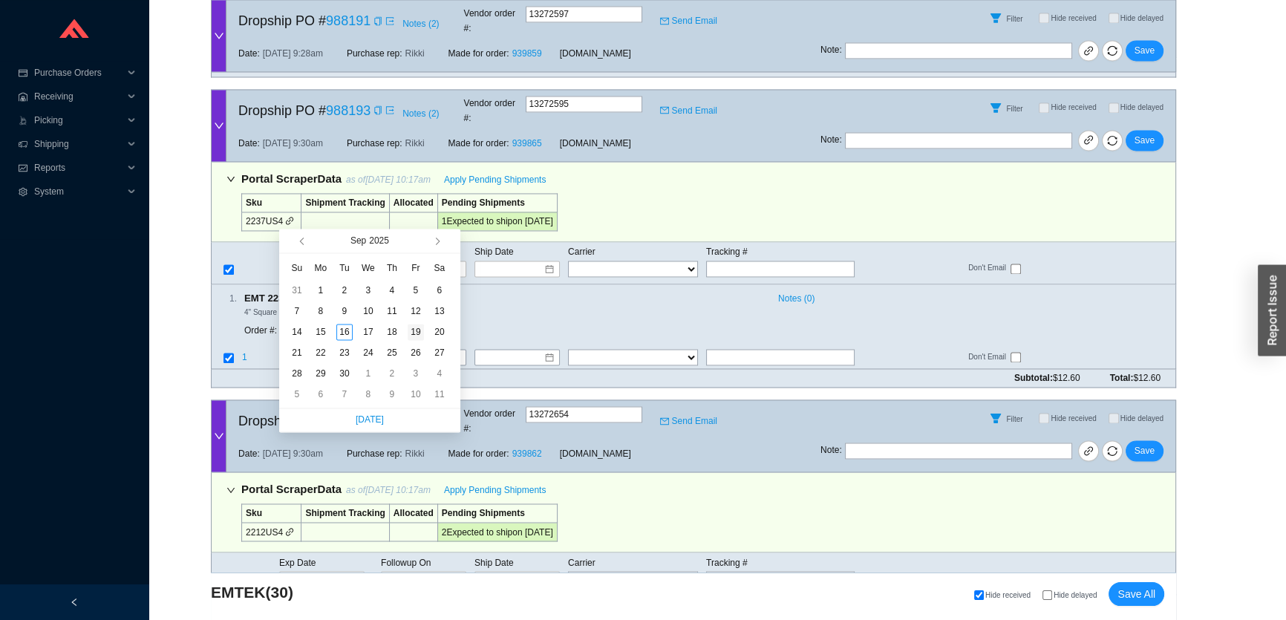
click at [416, 333] on div "19" at bounding box center [416, 332] width 16 height 16
type input "9/19/2025"
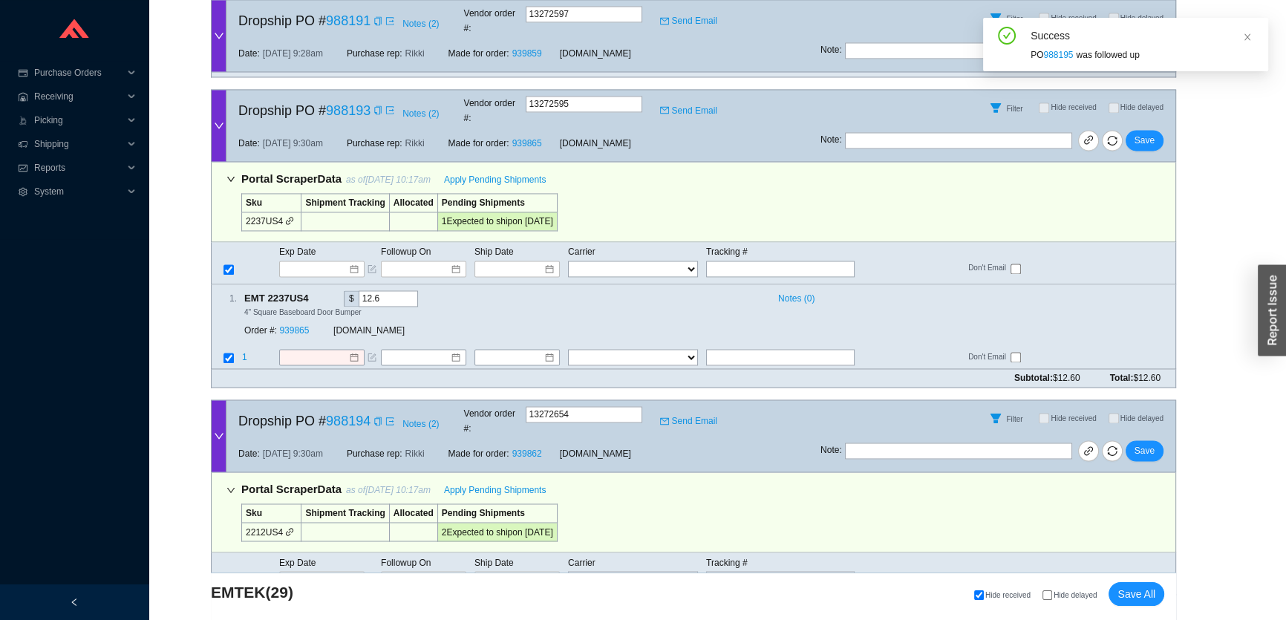
scroll to position [9781, 0]
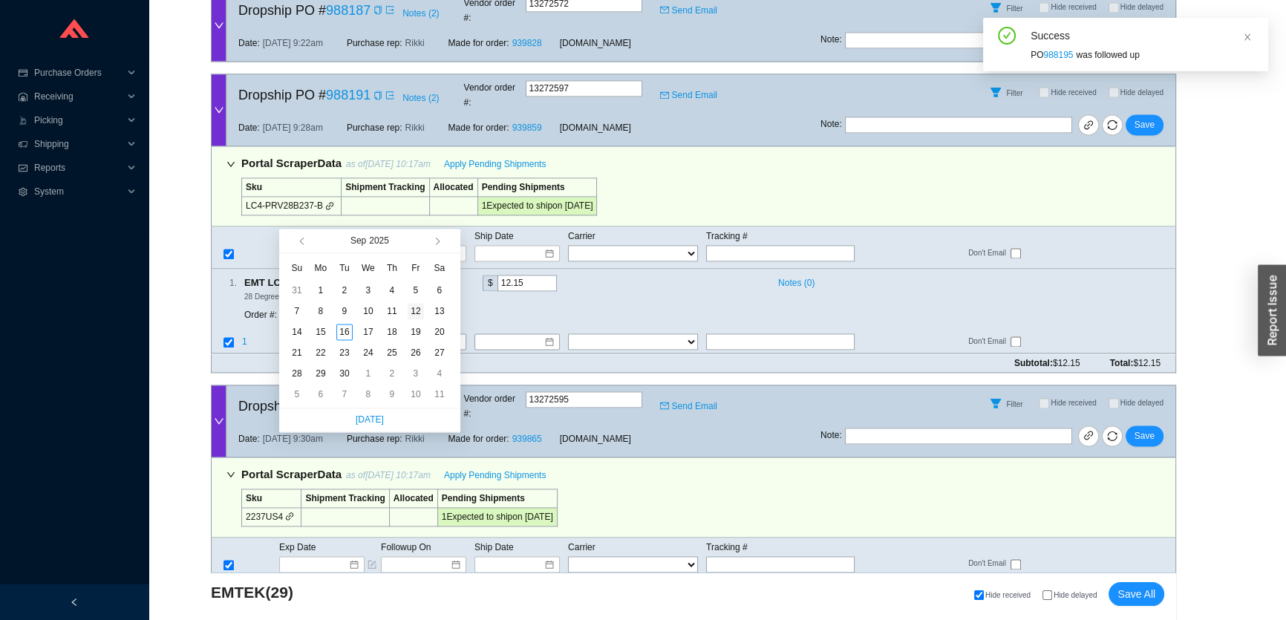
type input "9/12/2025"
click at [417, 311] on div "12" at bounding box center [416, 311] width 16 height 16
type input "9/12/2025"
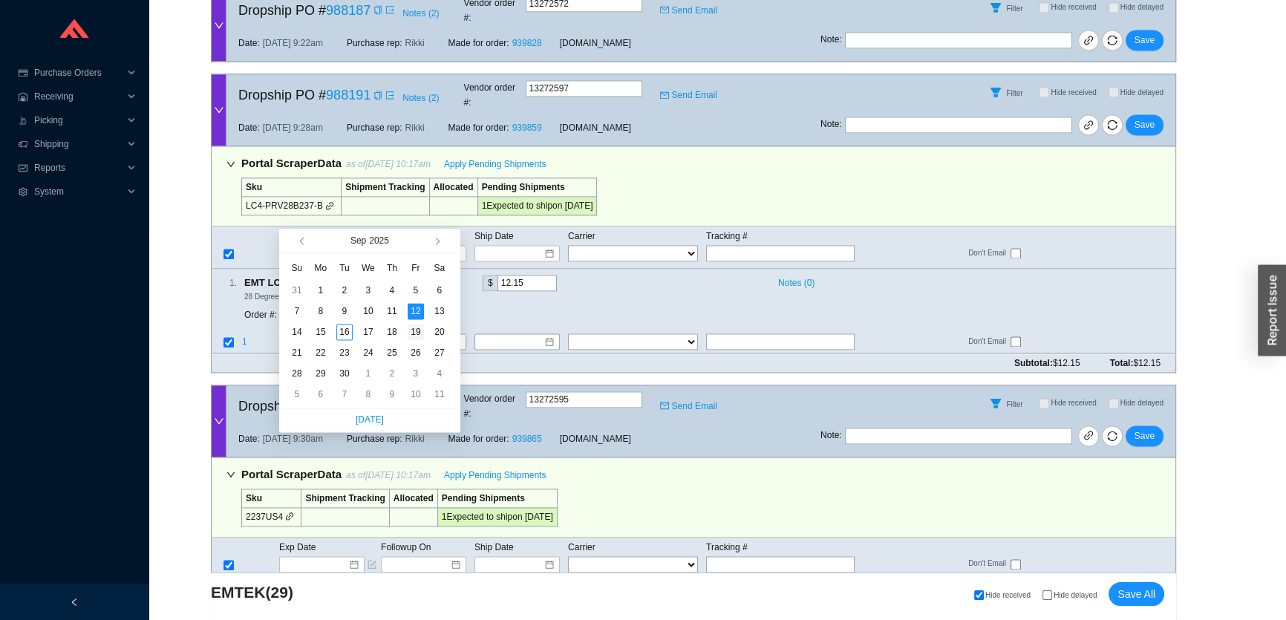
type input "9/19/2025"
click at [416, 333] on div "19" at bounding box center [416, 332] width 16 height 16
type input "[DATE]"
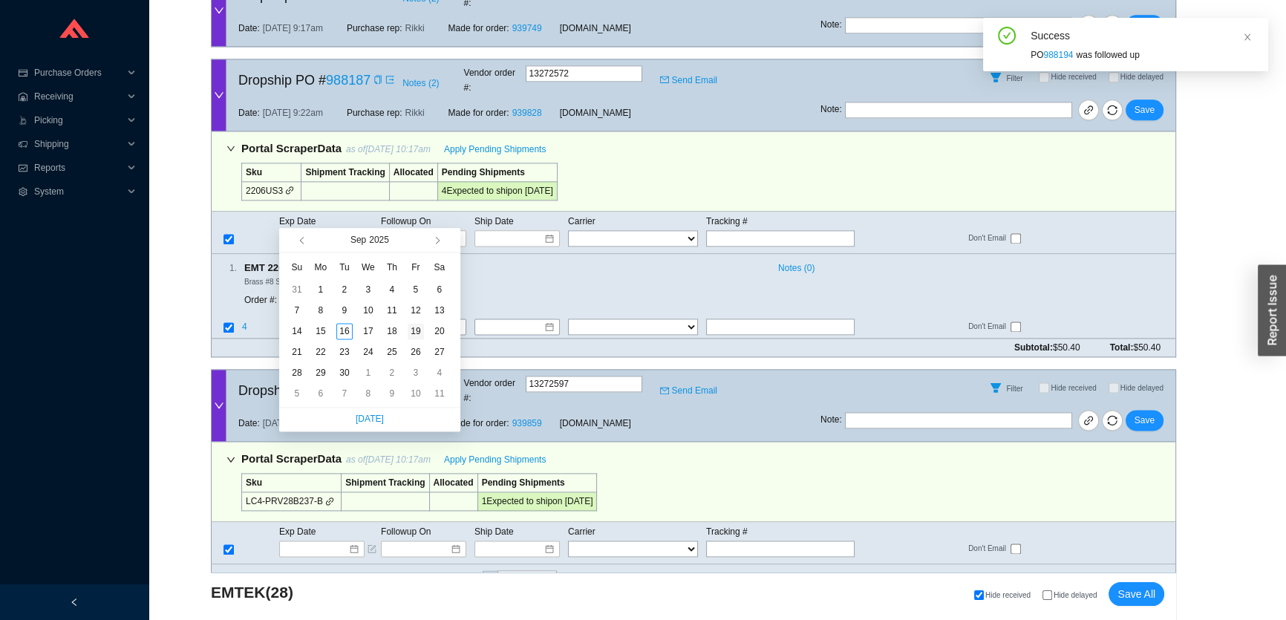
type input "[DATE]"
click at [409, 329] on div "19" at bounding box center [416, 331] width 16 height 16
type input "[DATE]"
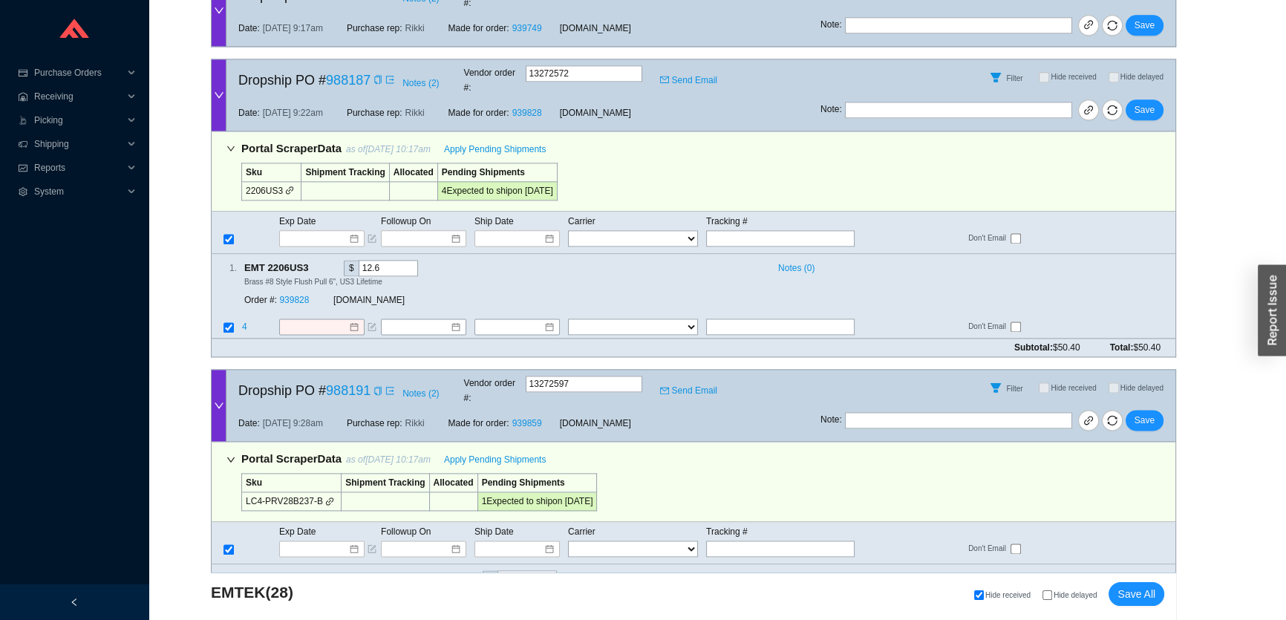
drag, startPoint x: 1137, startPoint y: 318, endPoint x: 1129, endPoint y: 336, distance: 20.3
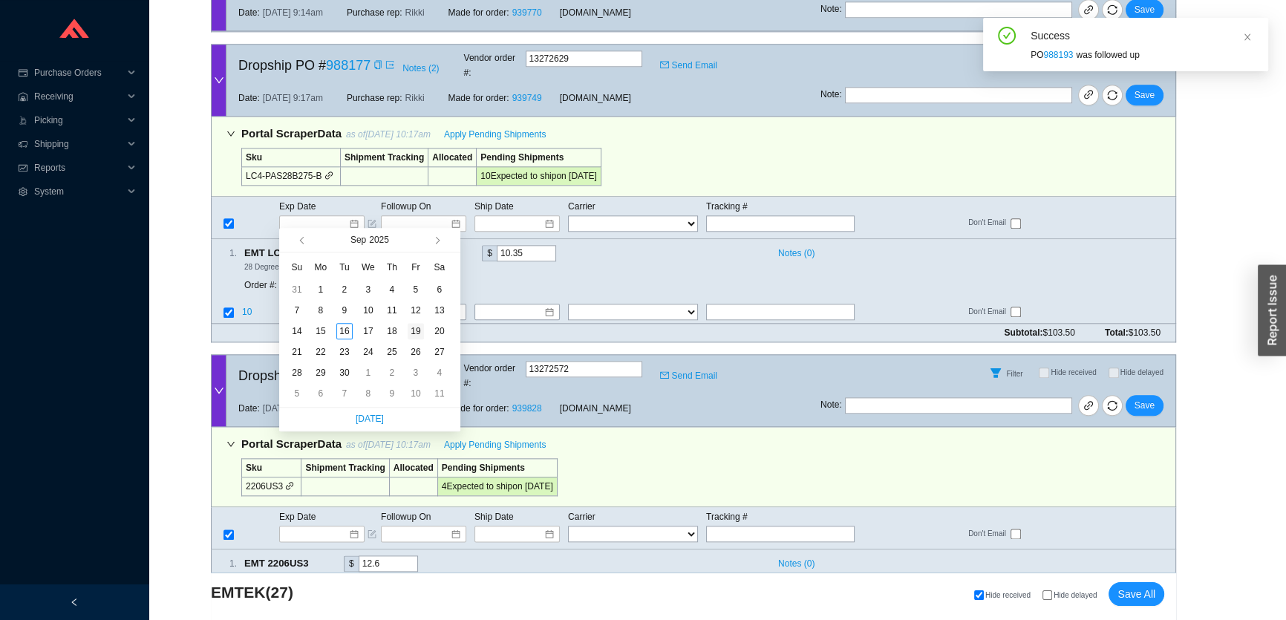
type input "[DATE]"
click at [417, 330] on div "19" at bounding box center [416, 331] width 16 height 16
type input "[DATE]"
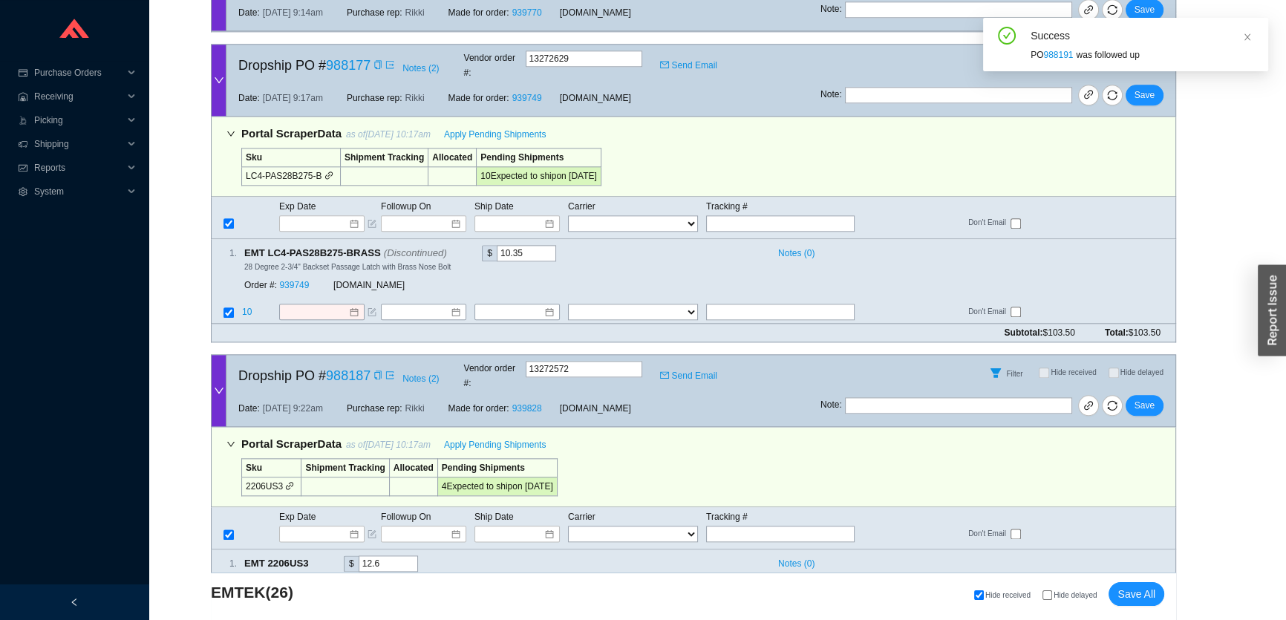
scroll to position [8895, 0]
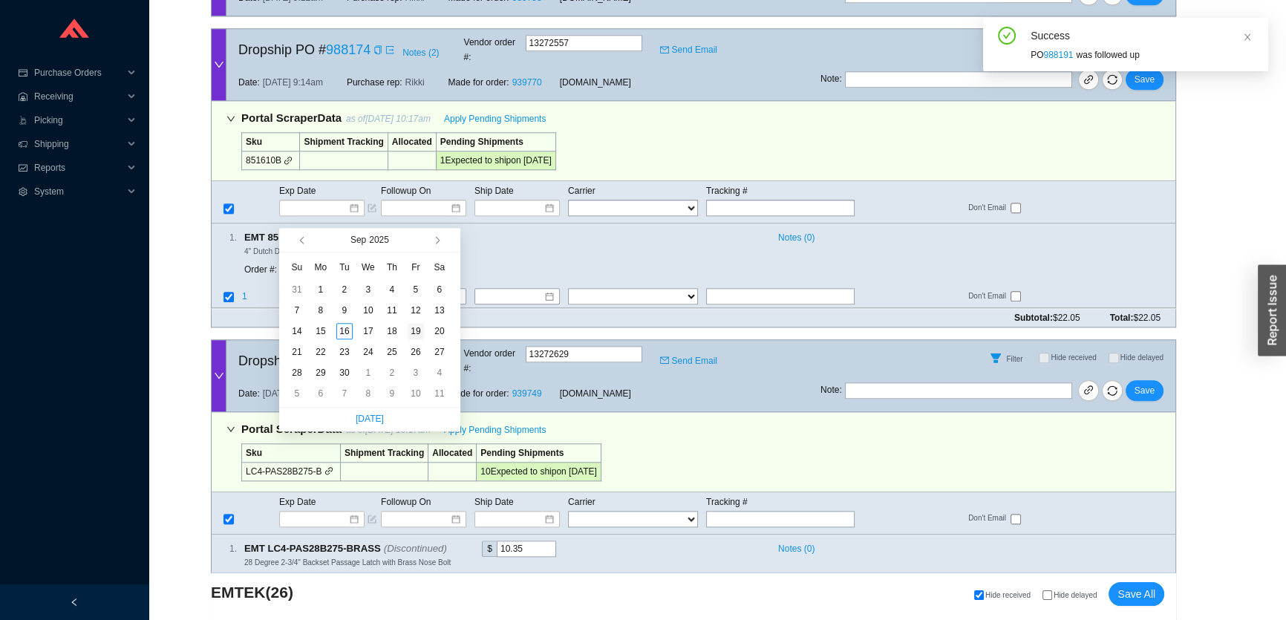
type input "[DATE]"
drag, startPoint x: 423, startPoint y: 326, endPoint x: 417, endPoint y: 333, distance: 8.9
click at [421, 326] on div "19" at bounding box center [416, 331] width 16 height 16
type input "[DATE]"
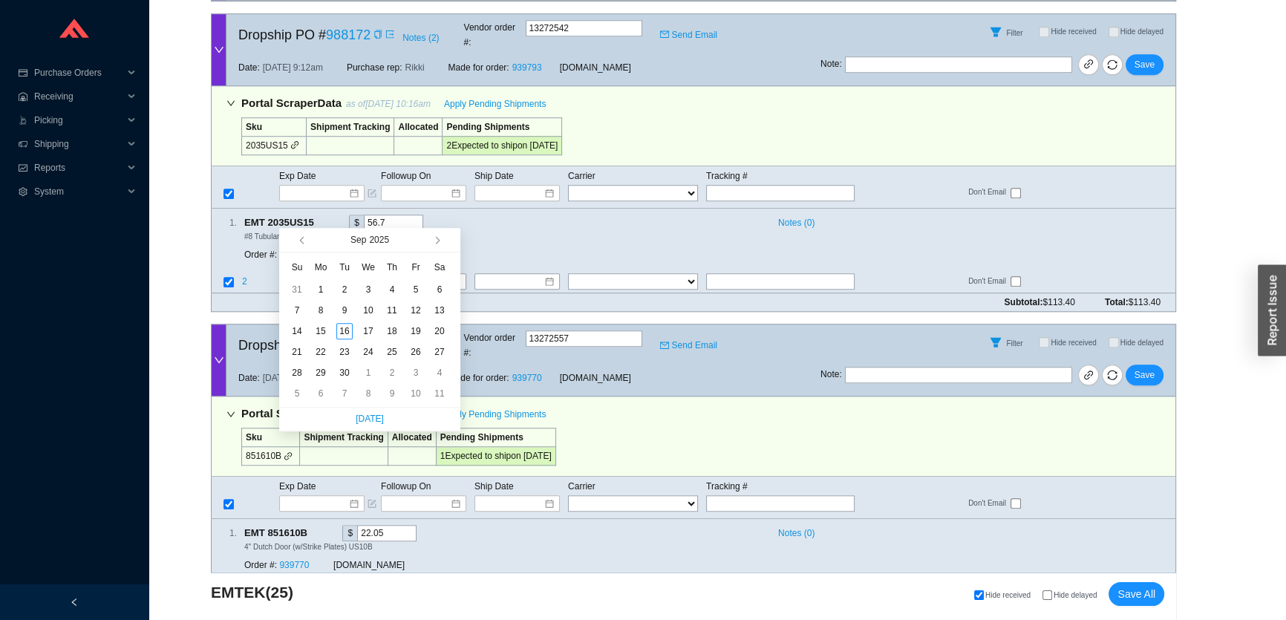
type input "9/22/2025"
click at [320, 348] on div "22" at bounding box center [321, 352] width 16 height 16
type input "9/22/2025"
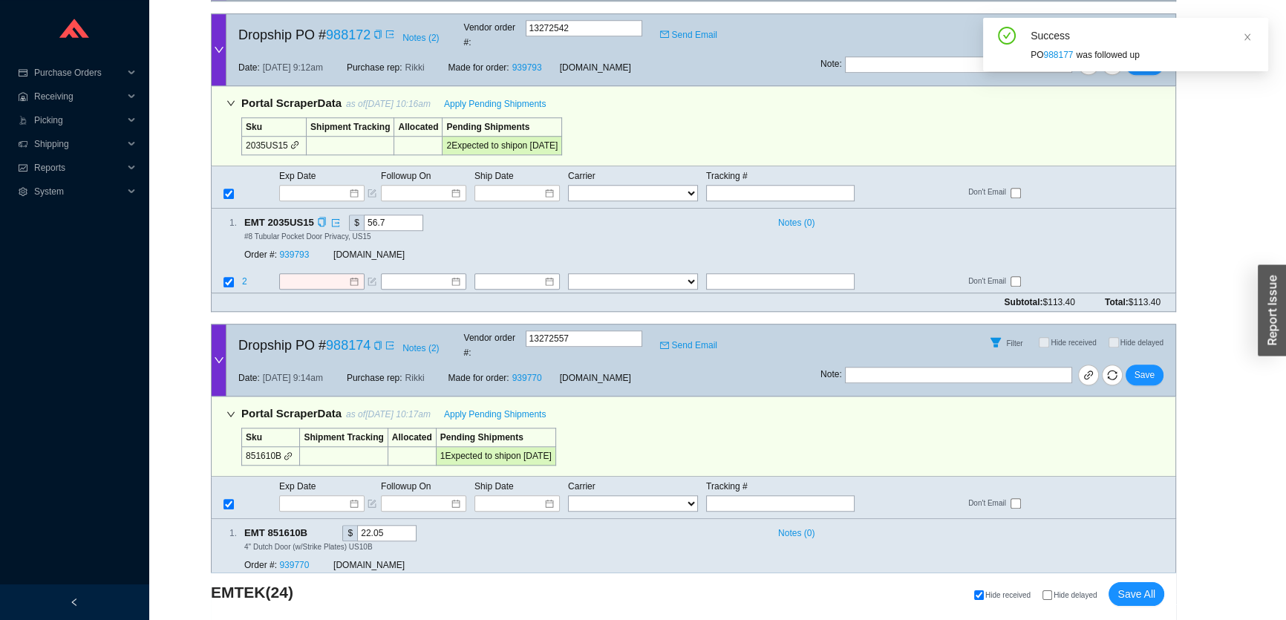
scroll to position [8303, 0]
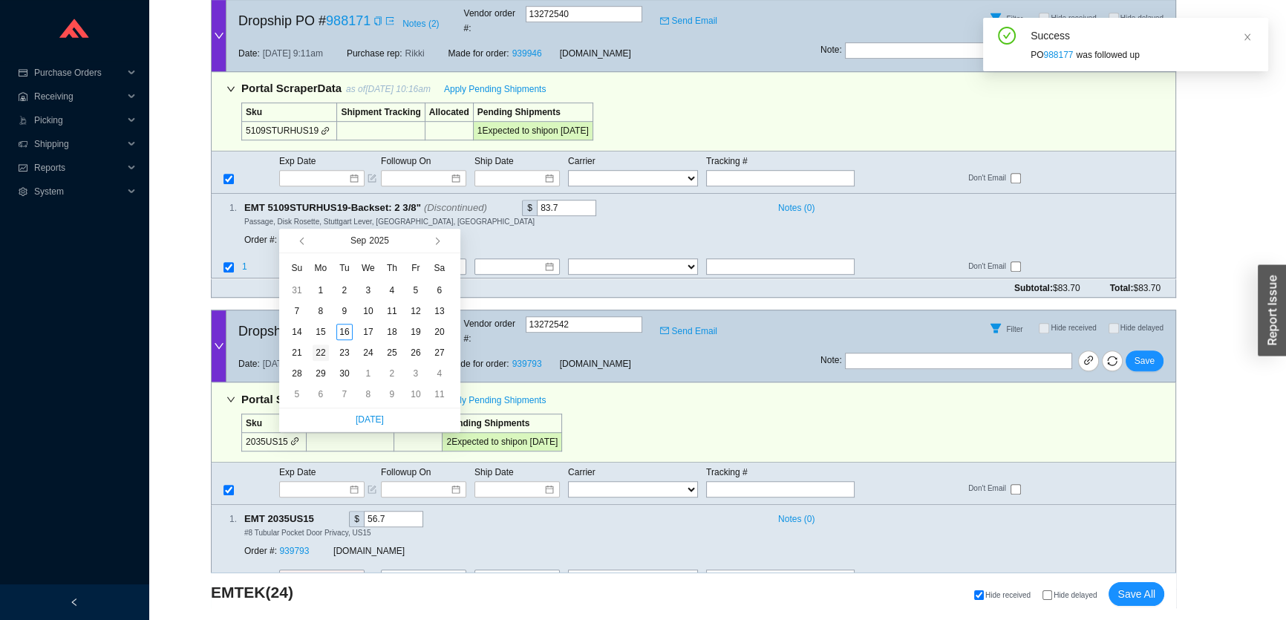
type input "9/22/2025"
click at [320, 349] on div "22" at bounding box center [321, 353] width 16 height 16
type input "9/22/2025"
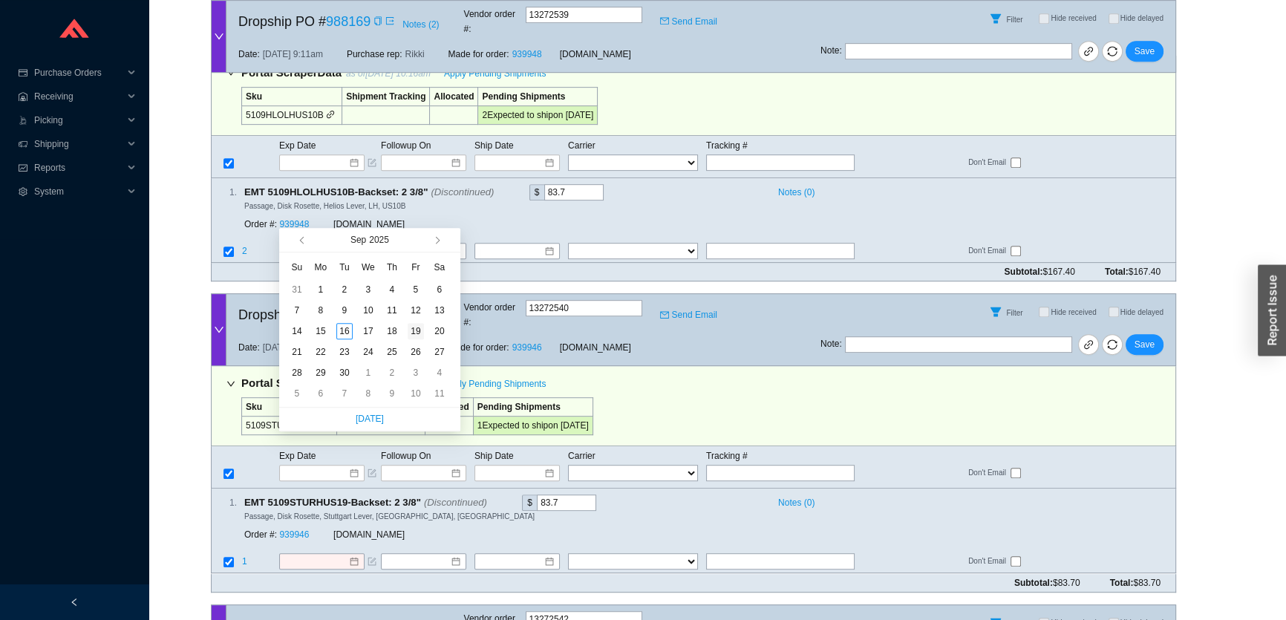
type input "9/19/2025"
click at [420, 331] on div "19" at bounding box center [416, 331] width 16 height 16
type input "9/19/2025"
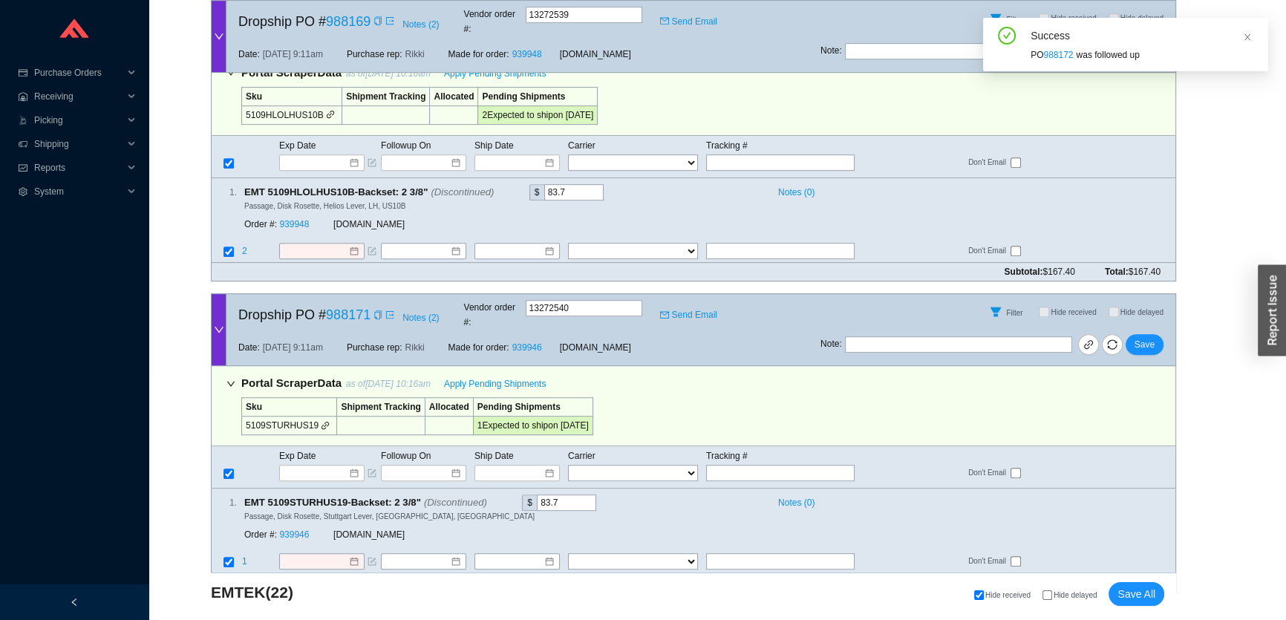
scroll to position [7712, 0]
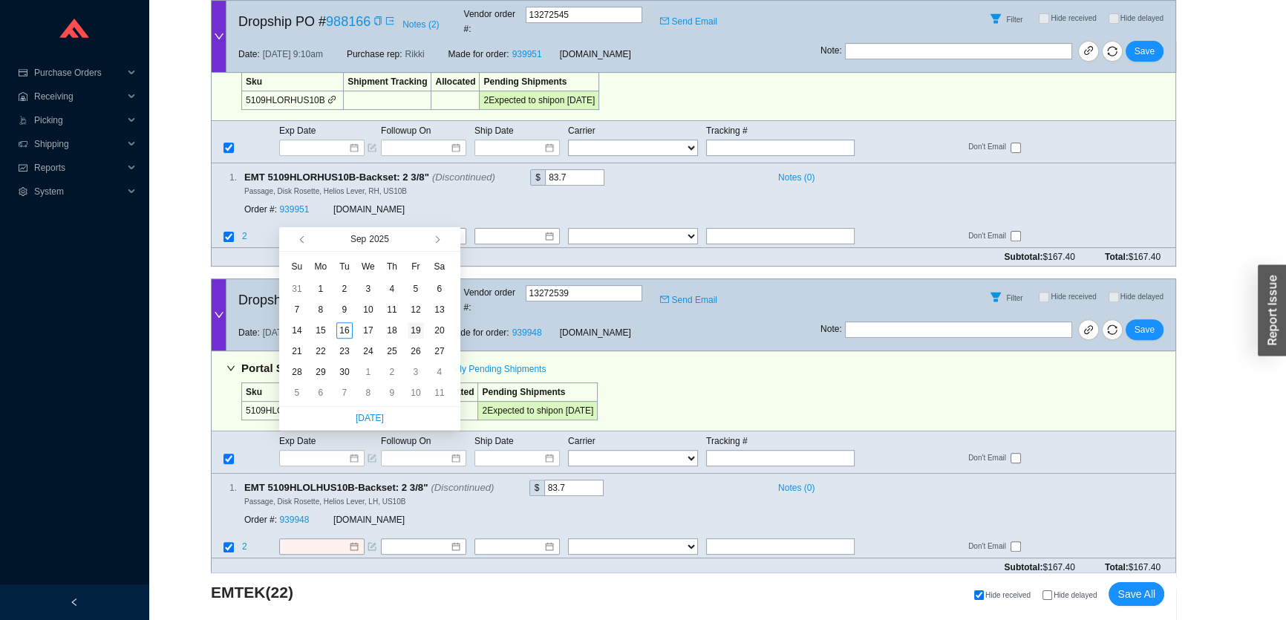
type input "9/19/2025"
click at [416, 327] on div "19" at bounding box center [416, 330] width 16 height 16
type input "9/19/2025"
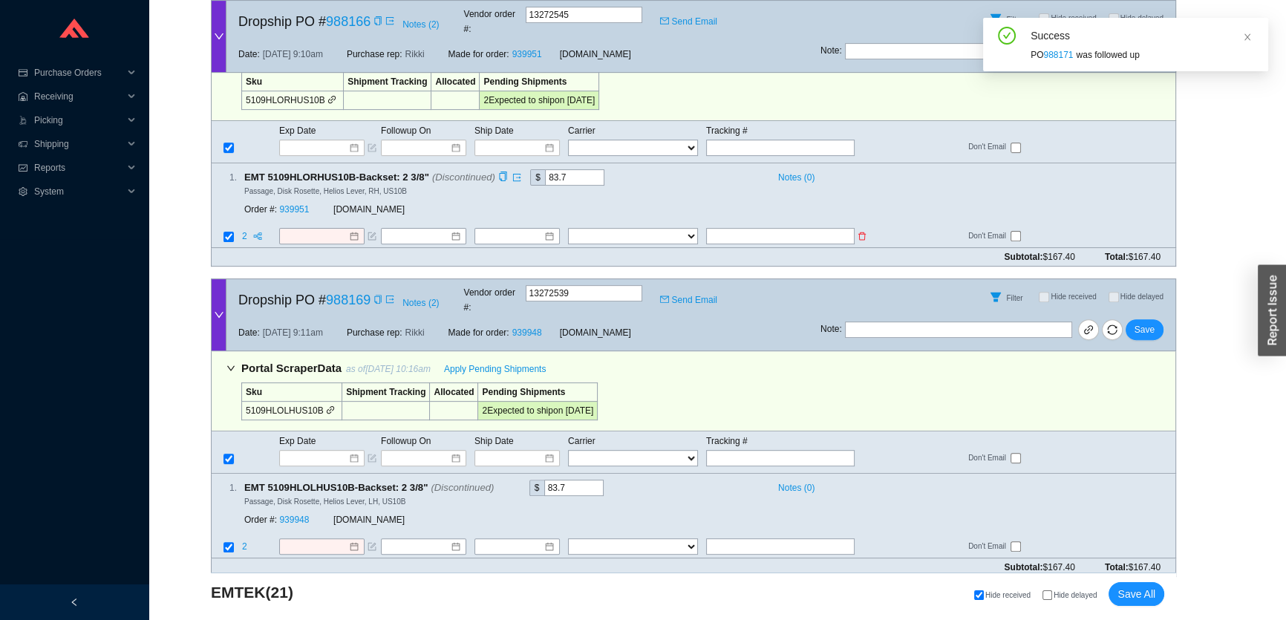
scroll to position [7417, 0]
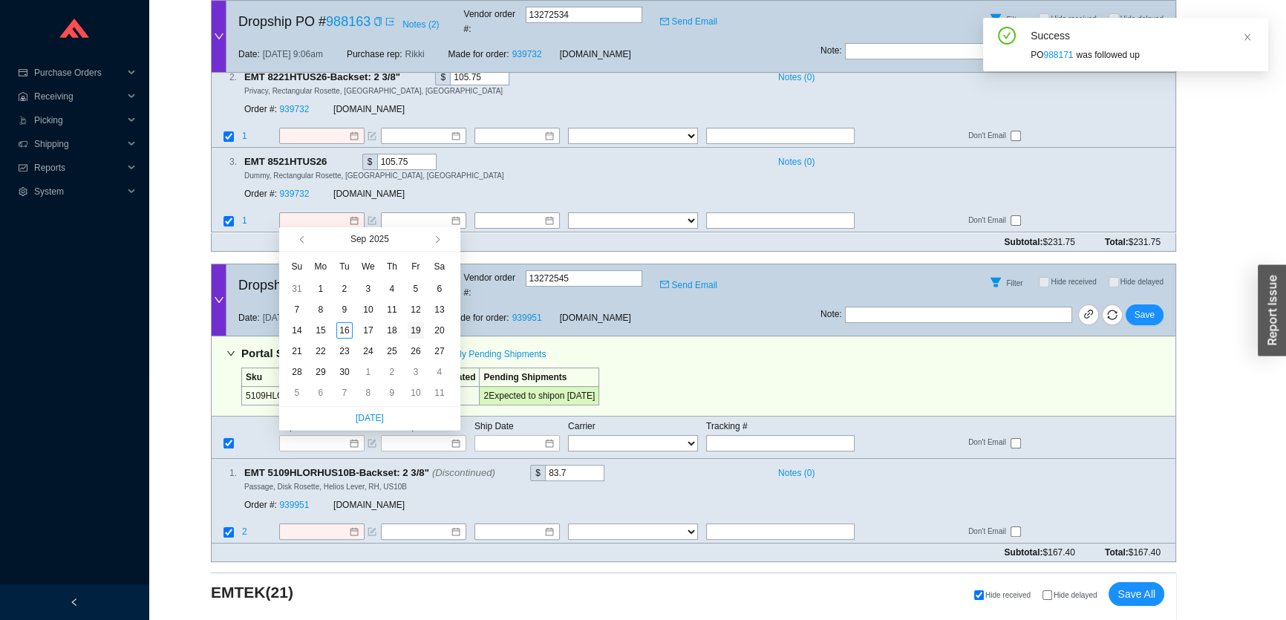
type input "[DATE]"
click at [420, 331] on div "19" at bounding box center [416, 330] width 16 height 16
type input "[DATE]"
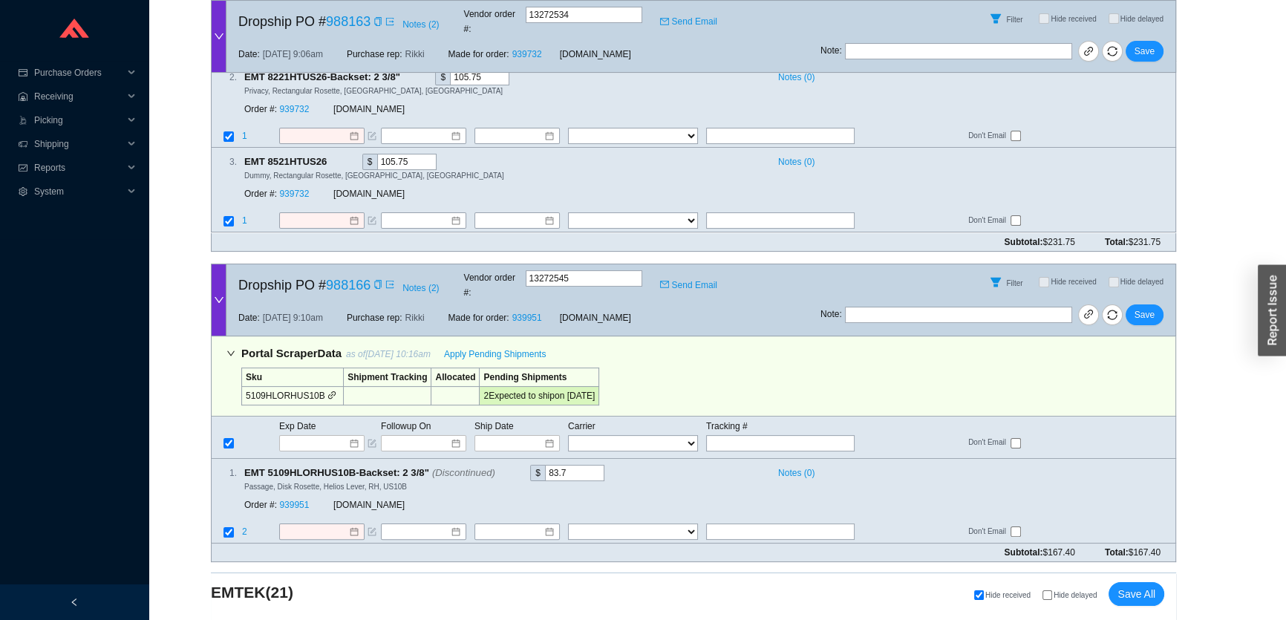
click at [1144, 618] on span "Save" at bounding box center [1145, 625] width 20 height 15
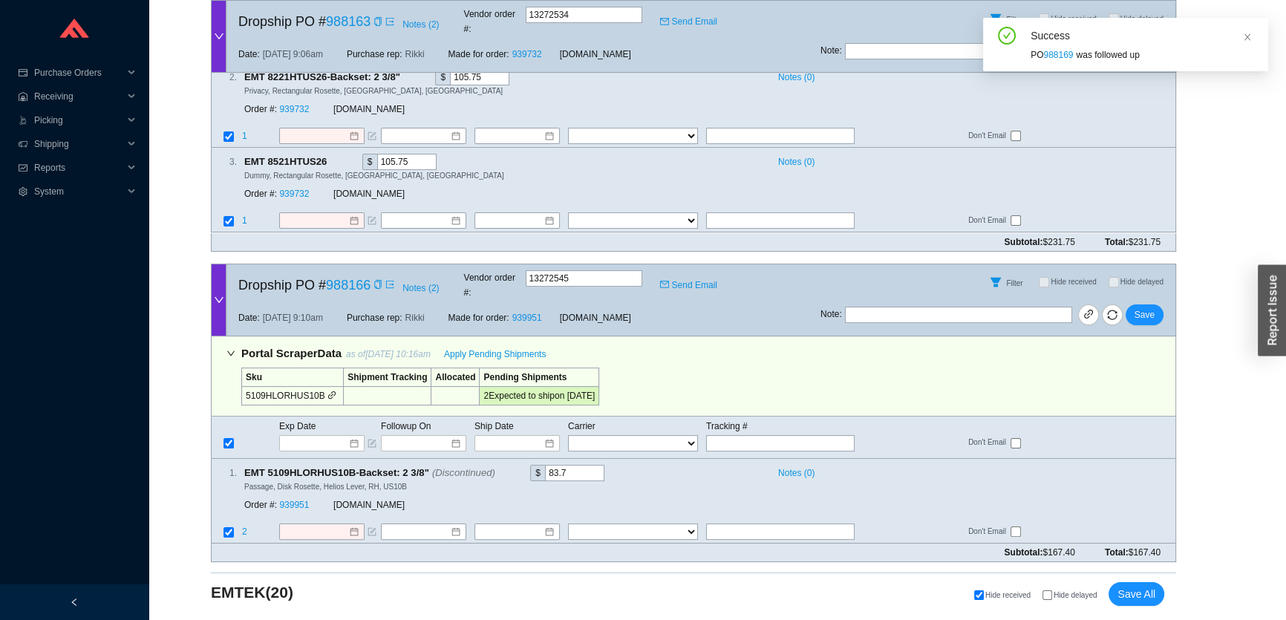
scroll to position [7121, 0]
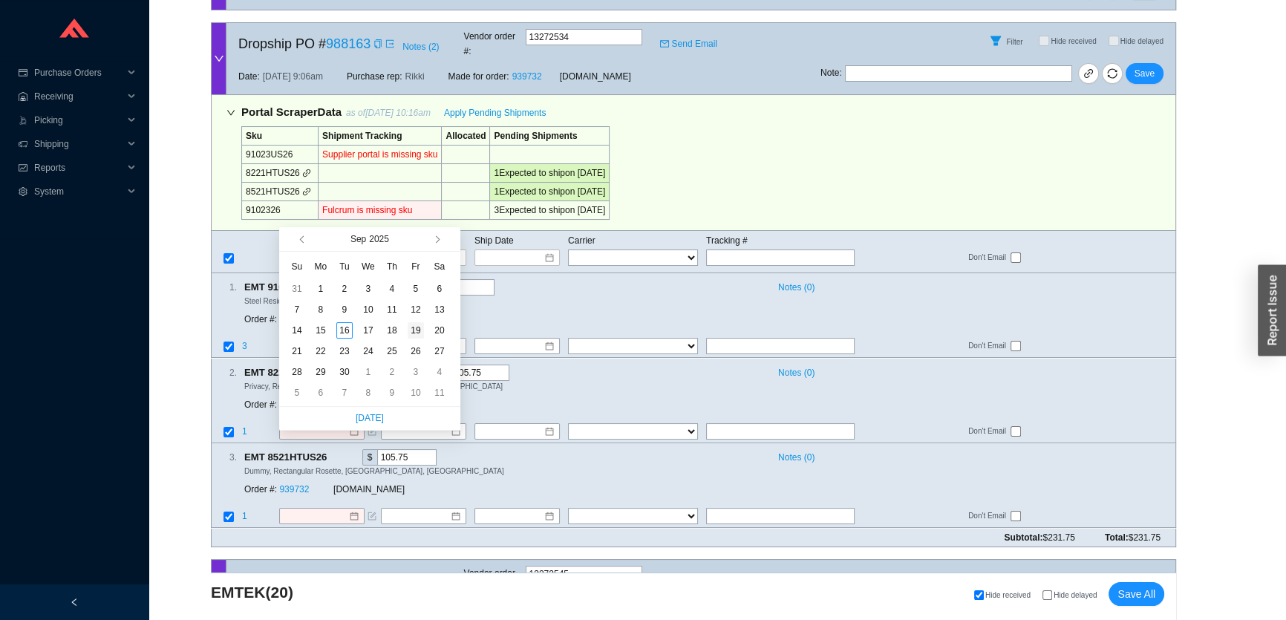
type input "[DATE]"
click at [416, 325] on div "19" at bounding box center [416, 330] width 16 height 16
type input "[DATE]"
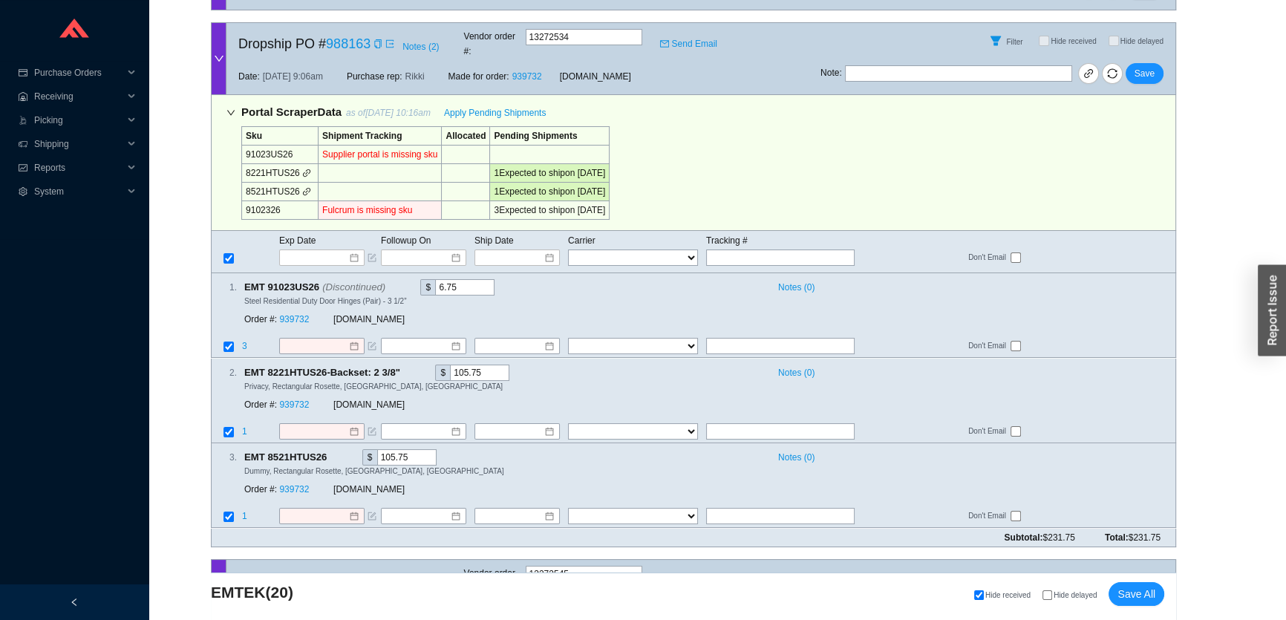
click at [1144, 603] on span "Save" at bounding box center [1145, 610] width 20 height 15
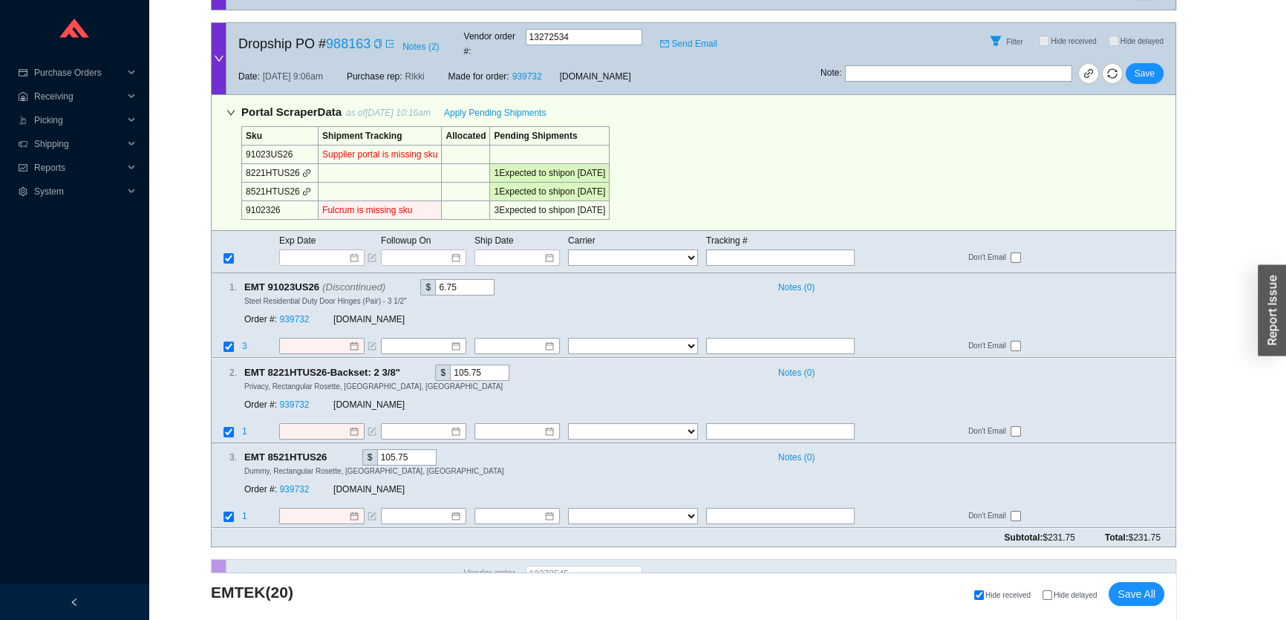
scroll to position [6825, 0]
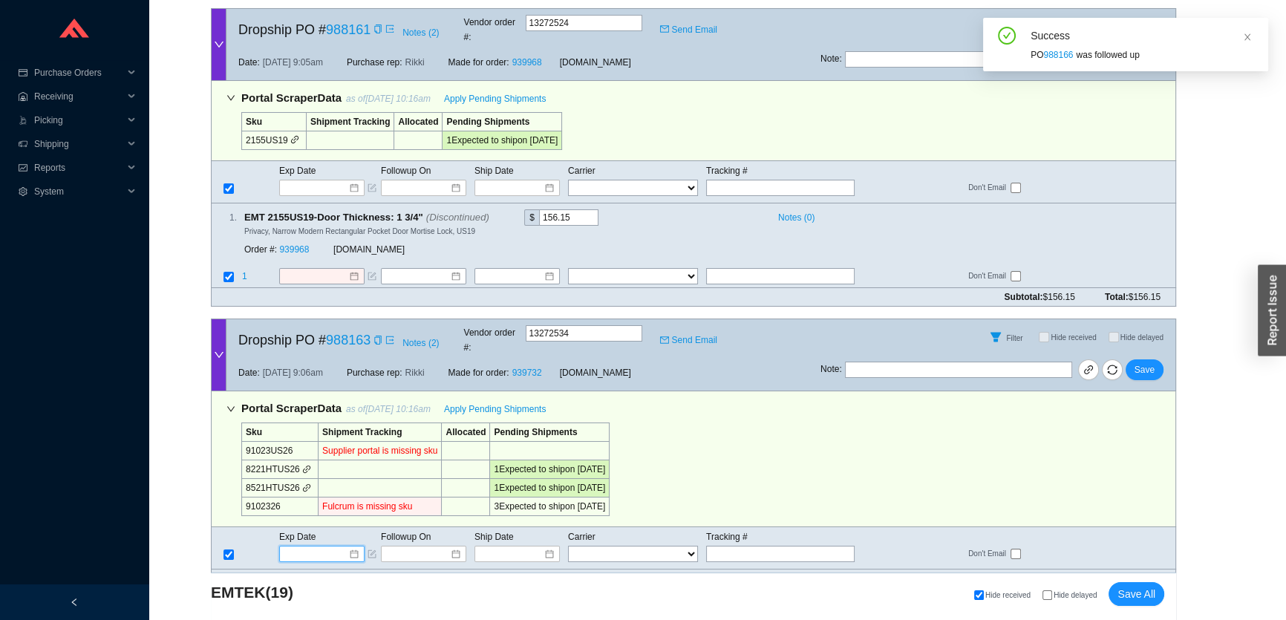
drag, startPoint x: 317, startPoint y: 269, endPoint x: 348, endPoint y: 287, distance: 35.9
click at [318, 547] on input at bounding box center [316, 554] width 63 height 15
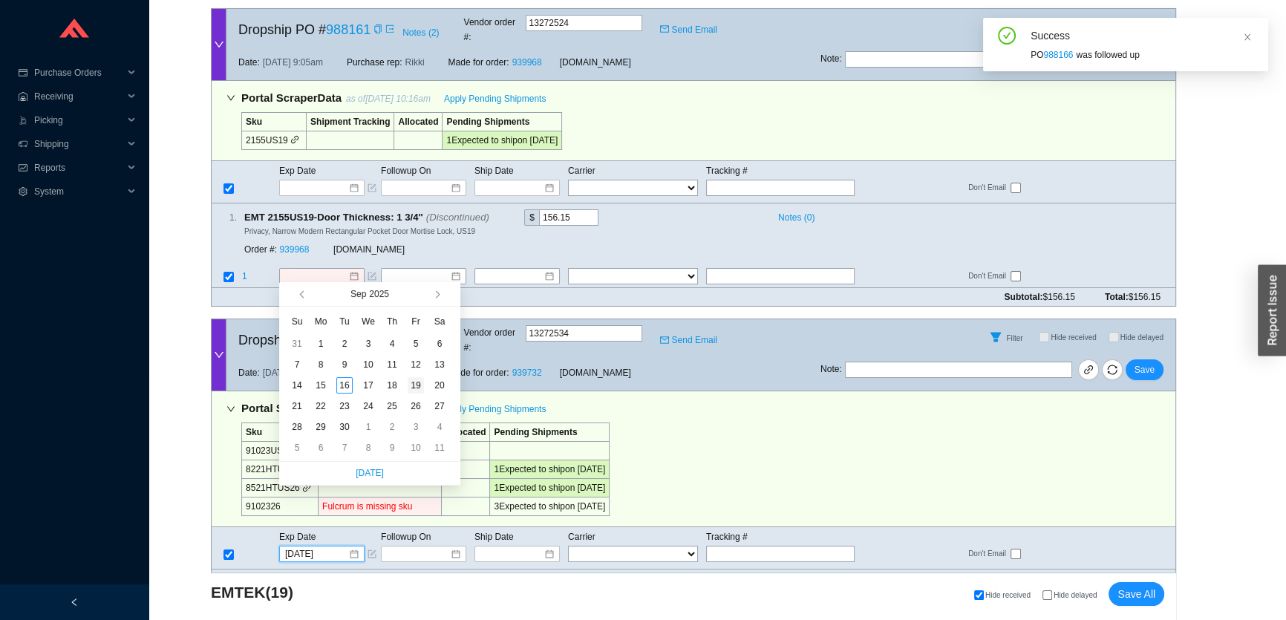
type input "[DATE]"
click at [416, 385] on div "19" at bounding box center [416, 385] width 16 height 16
type input "[DATE]"
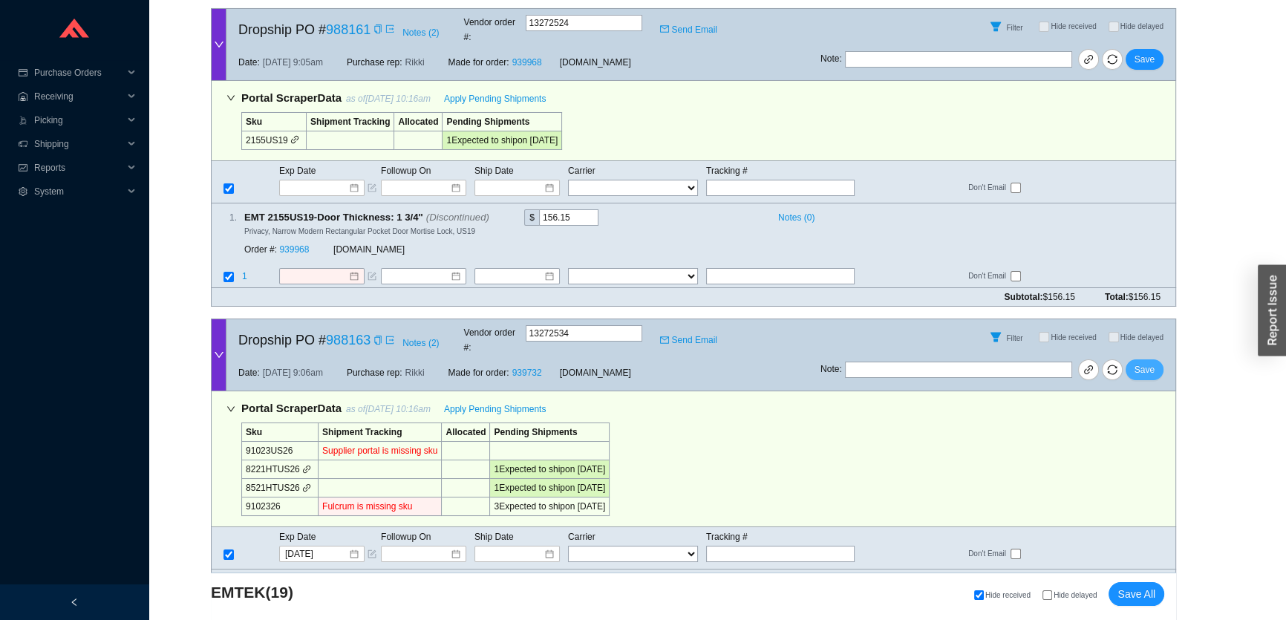
click at [1146, 362] on span "Save" at bounding box center [1145, 369] width 20 height 15
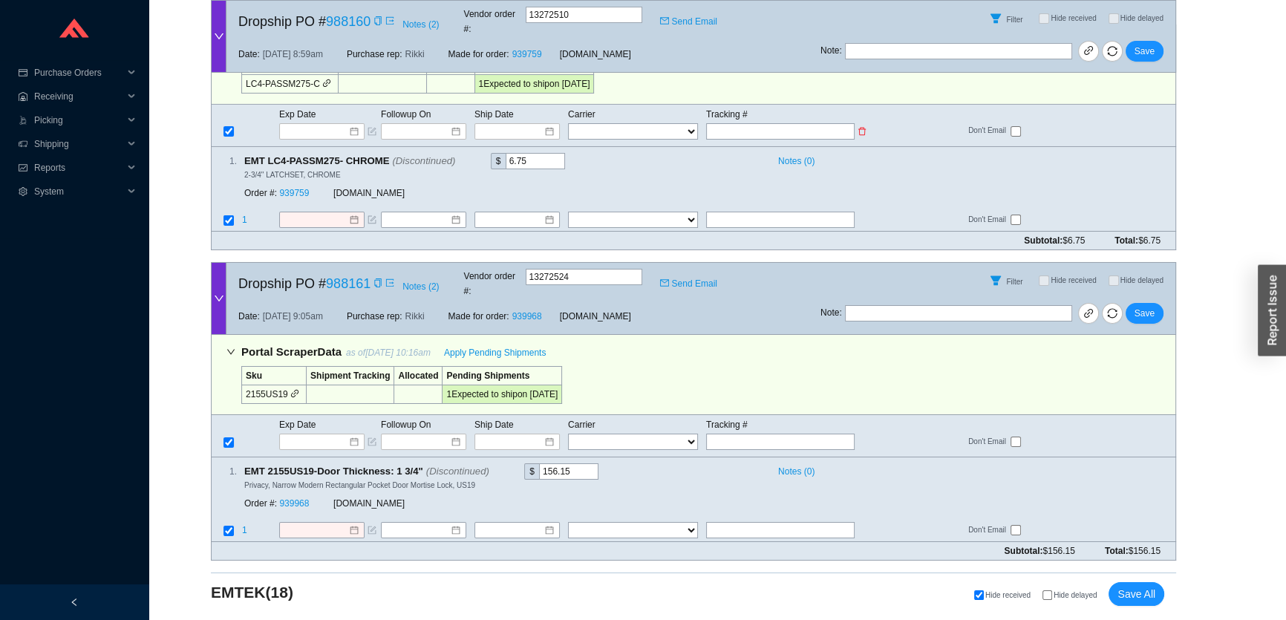
scroll to position [6303, 0]
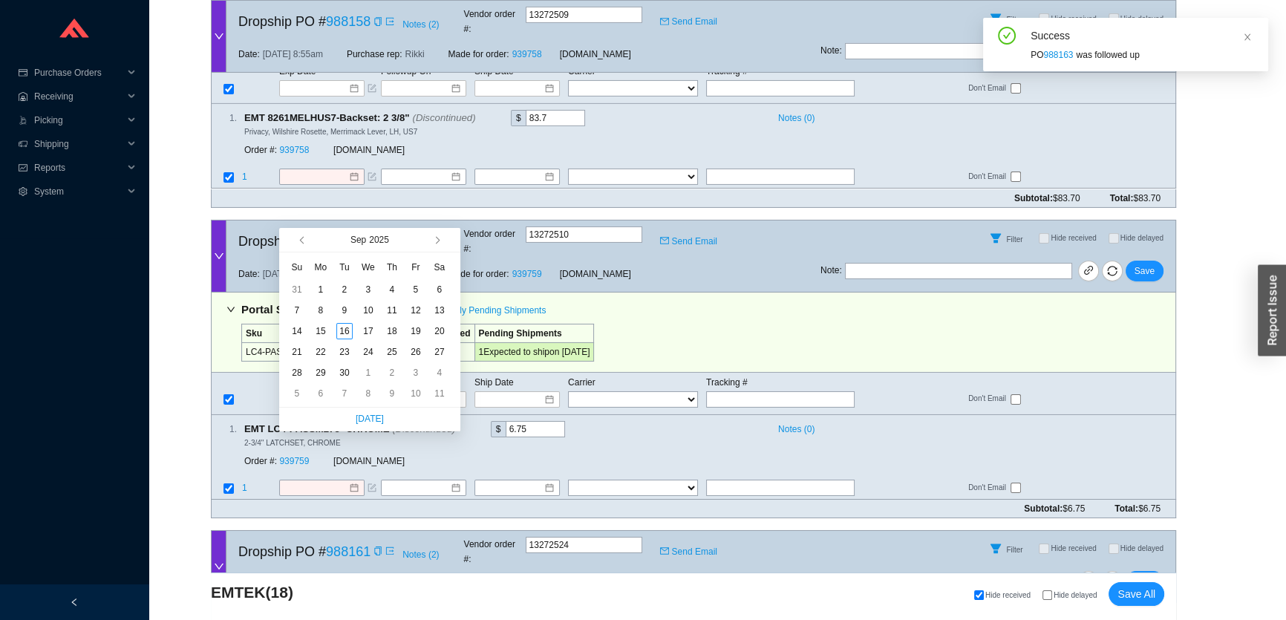
type input "10/10/2025"
type input "[DATE]"
click at [415, 325] on div "19" at bounding box center [416, 331] width 16 height 16
type input "[DATE]"
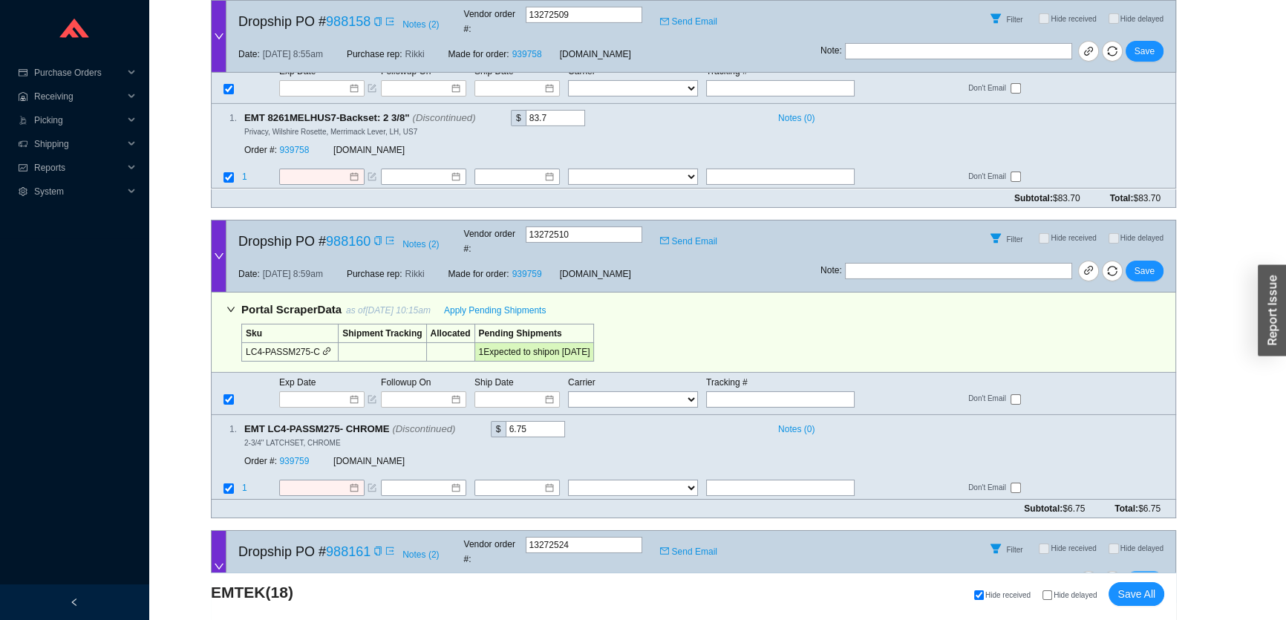
click at [1149, 574] on span "Save" at bounding box center [1145, 581] width 20 height 15
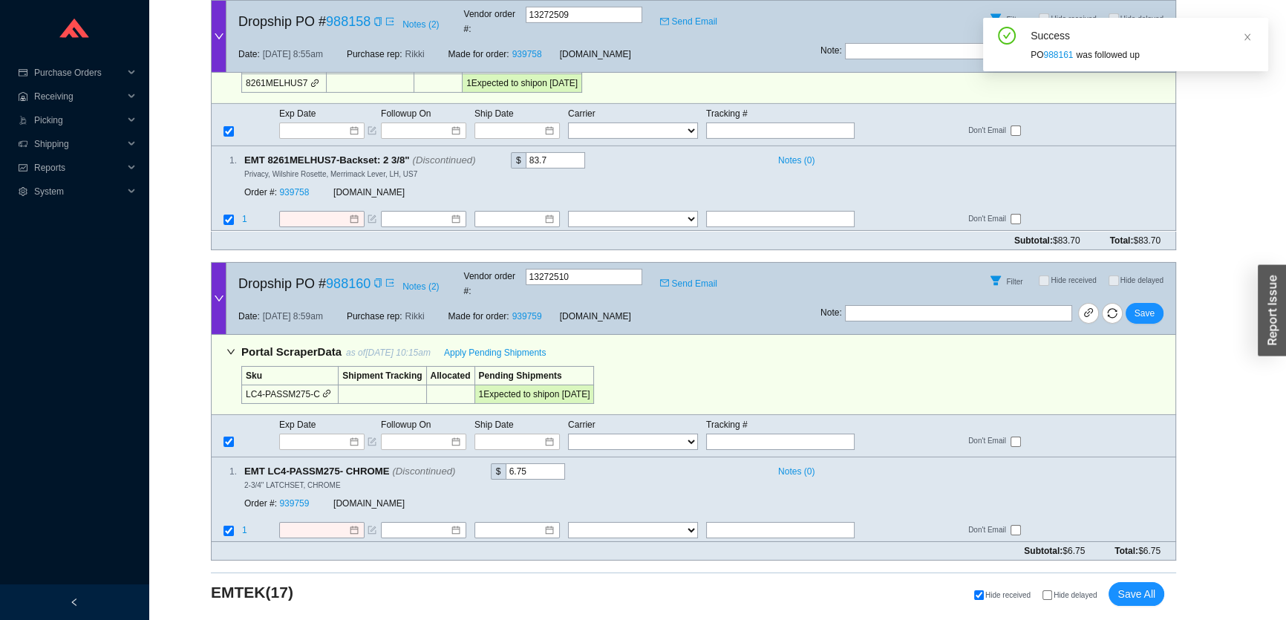
scroll to position [6008, 0]
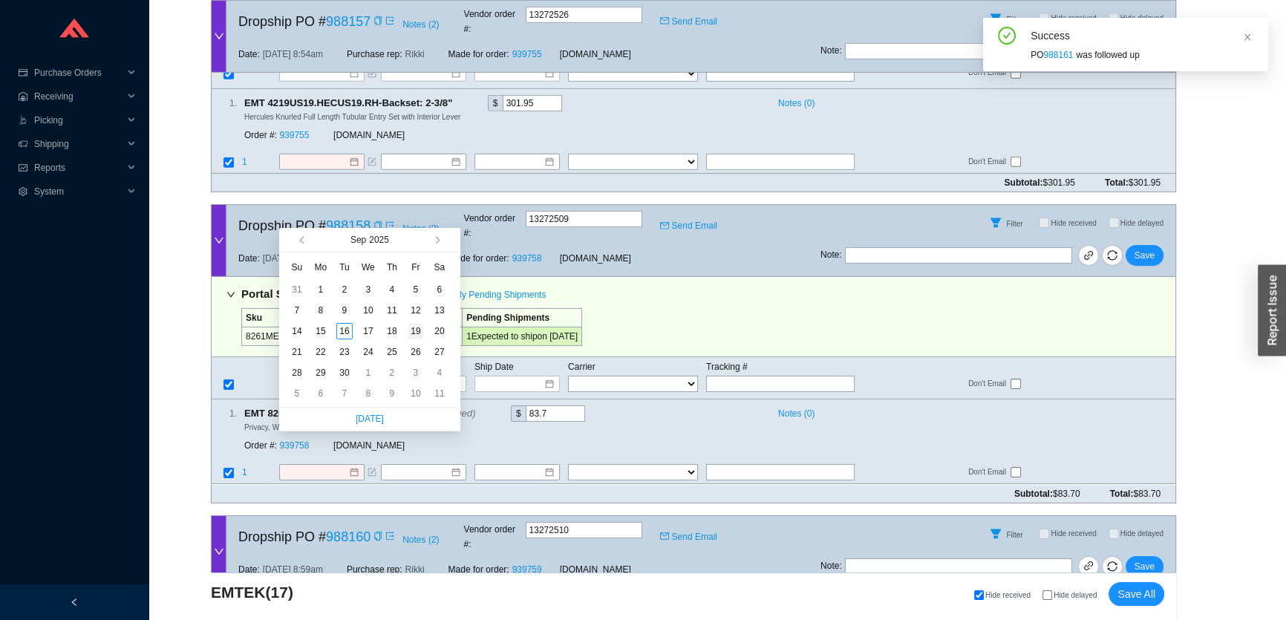
type input "[DATE]"
click at [413, 333] on div "19" at bounding box center [416, 331] width 16 height 16
type input "[DATE]"
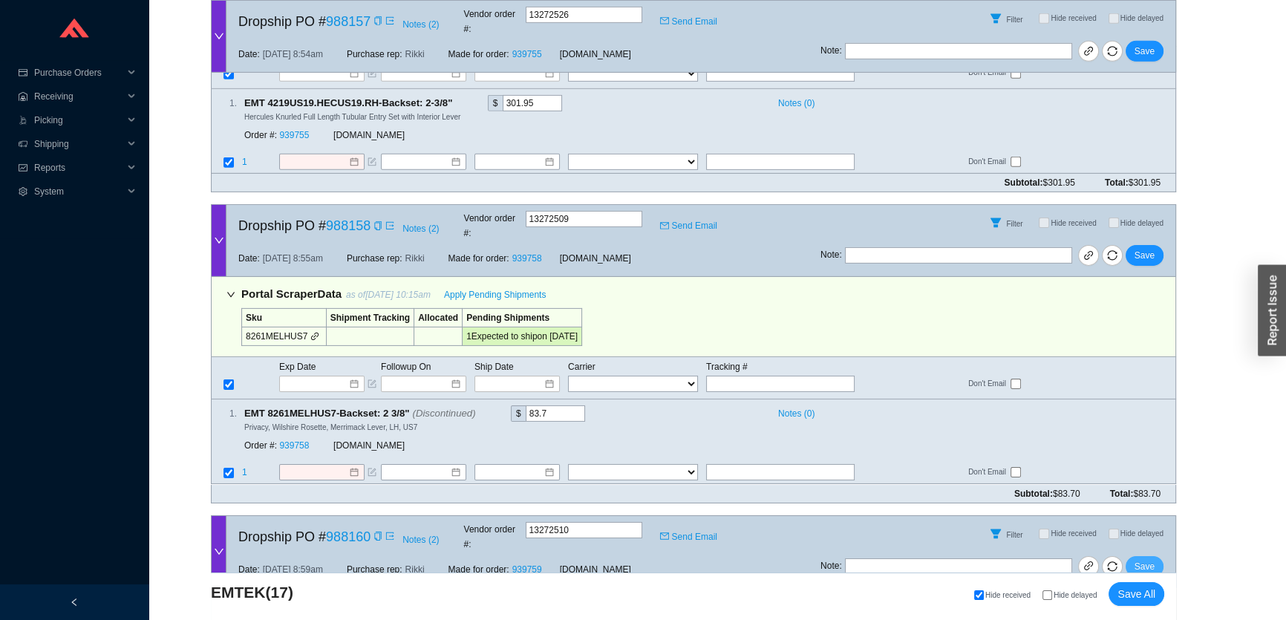
drag, startPoint x: 1147, startPoint y: 313, endPoint x: 991, endPoint y: 400, distance: 178.5
click at [1147, 559] on span "Save" at bounding box center [1145, 566] width 20 height 15
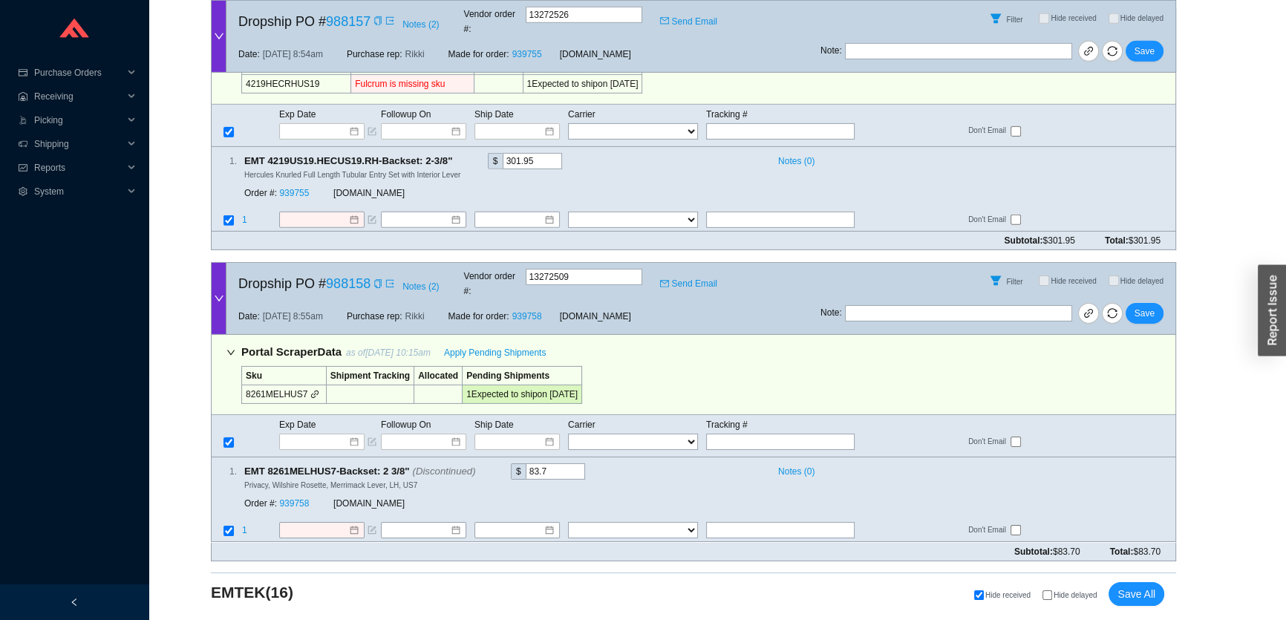
scroll to position [5711, 0]
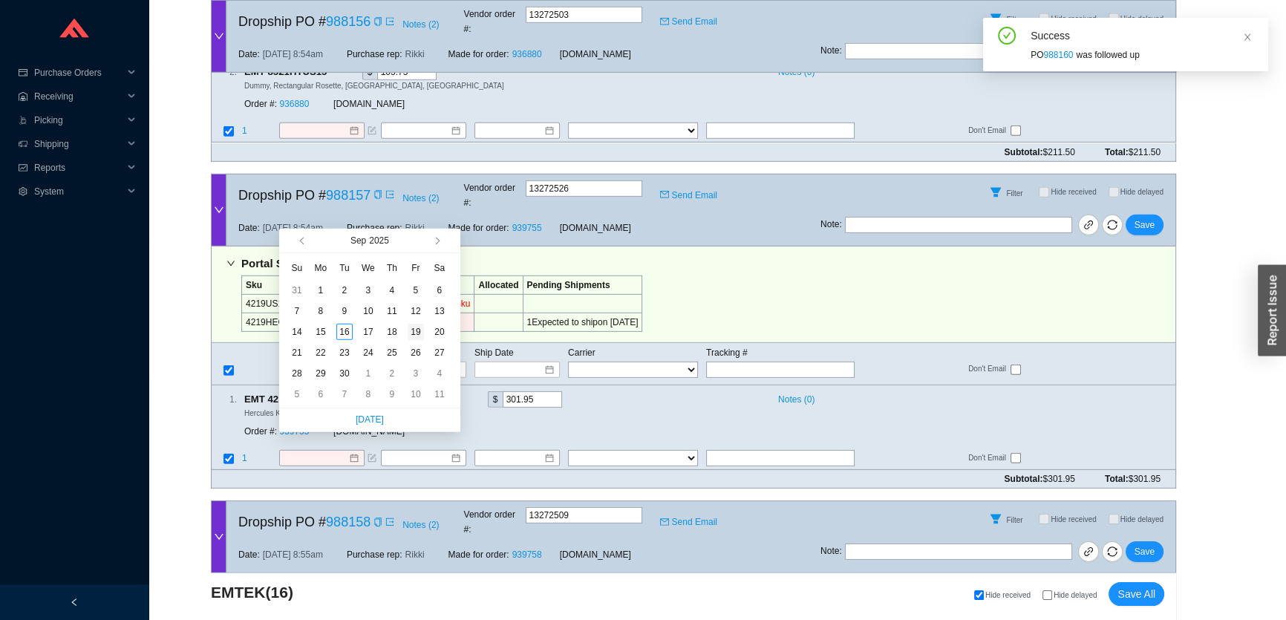
type input "[DATE]"
click at [408, 331] on div "19" at bounding box center [416, 332] width 16 height 16
type input "[DATE]"
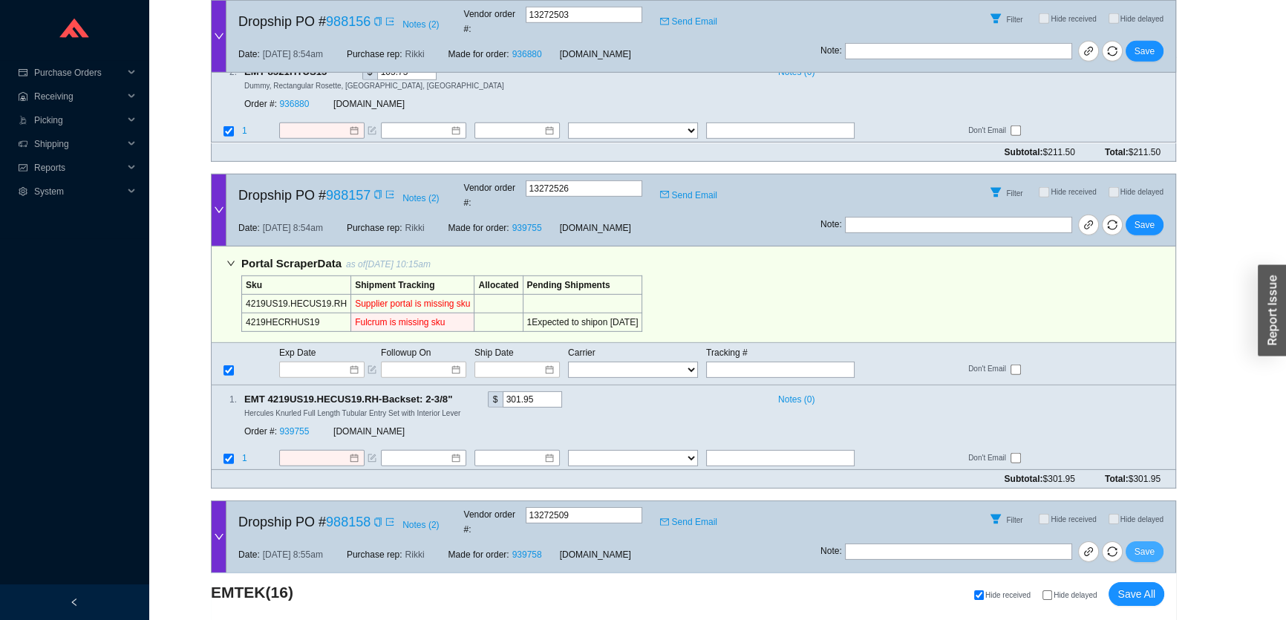
click at [1141, 541] on button "Save" at bounding box center [1145, 551] width 38 height 21
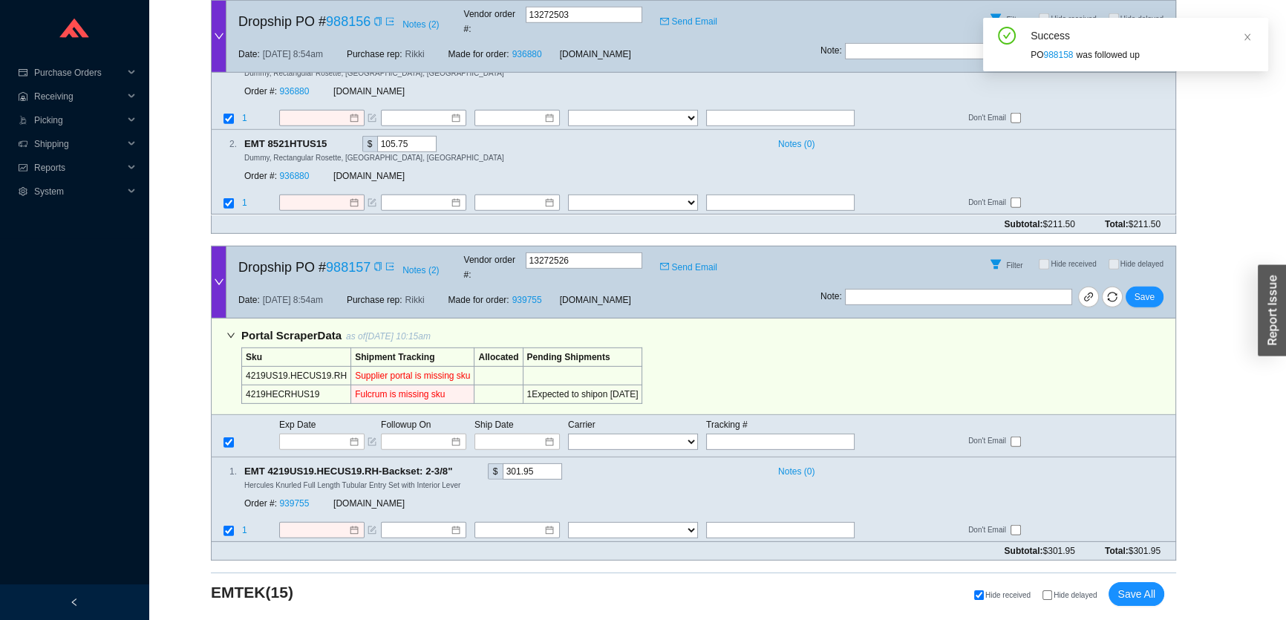
scroll to position [5416, 0]
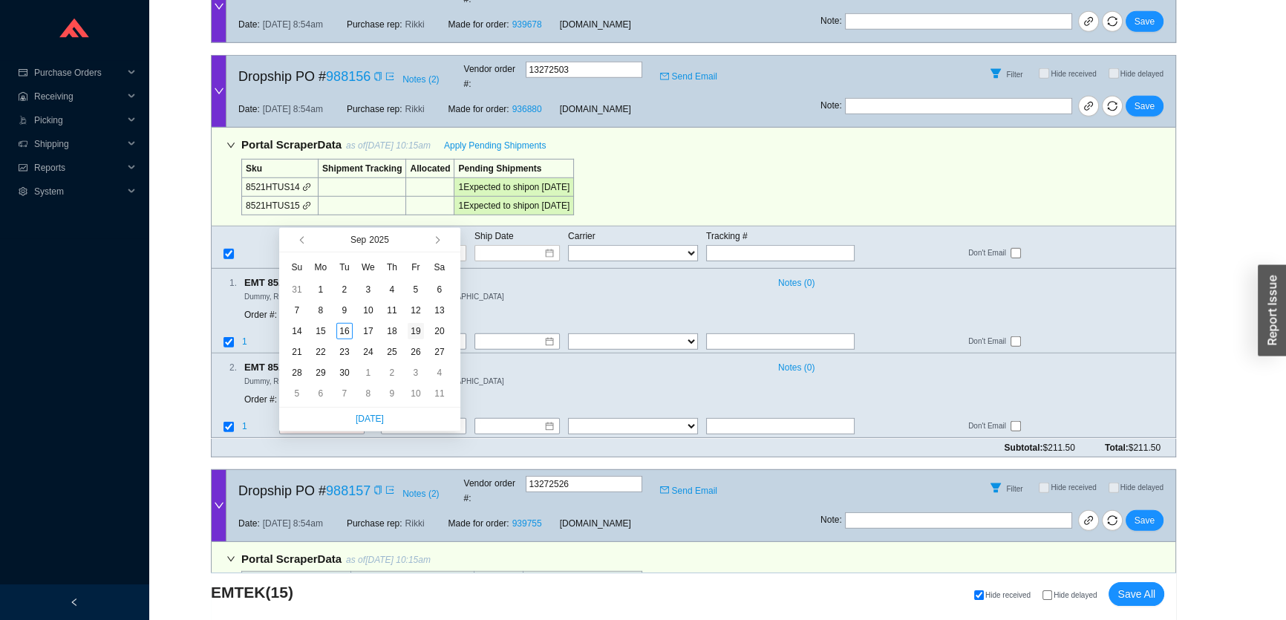
type input "[DATE]"
click at [414, 330] on div "19" at bounding box center [416, 331] width 16 height 16
type input "[DATE]"
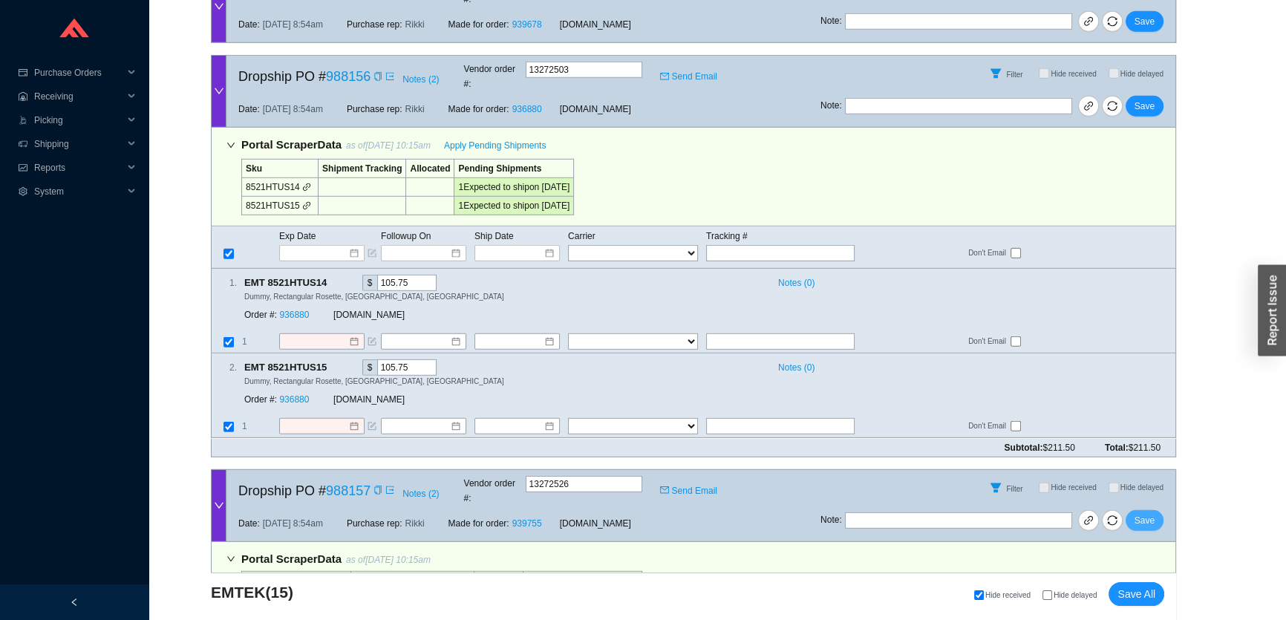
click at [1141, 513] on span "Save" at bounding box center [1145, 520] width 20 height 15
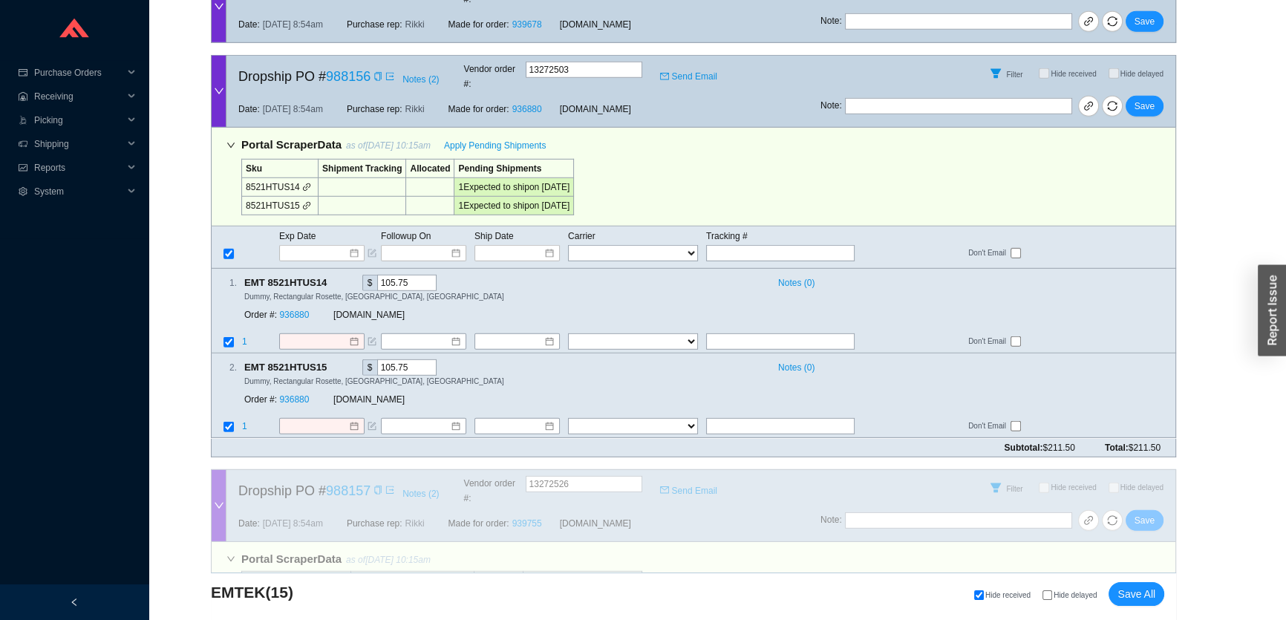
scroll to position [5104, 0]
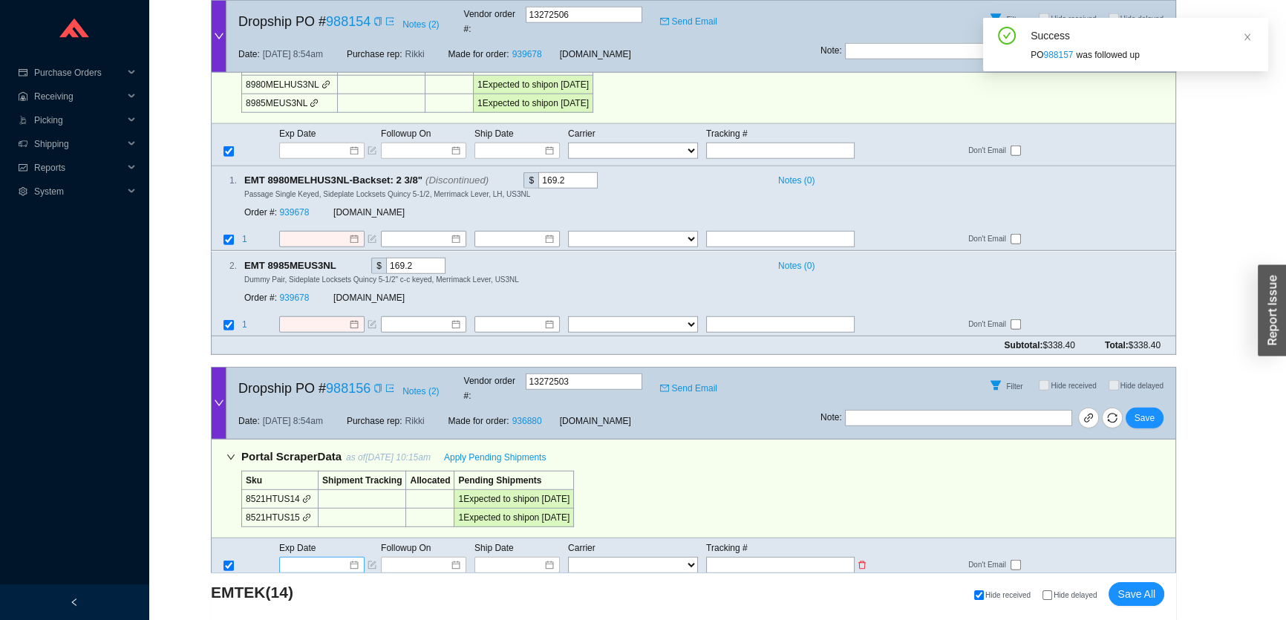
click at [333, 558] on input at bounding box center [316, 565] width 63 height 15
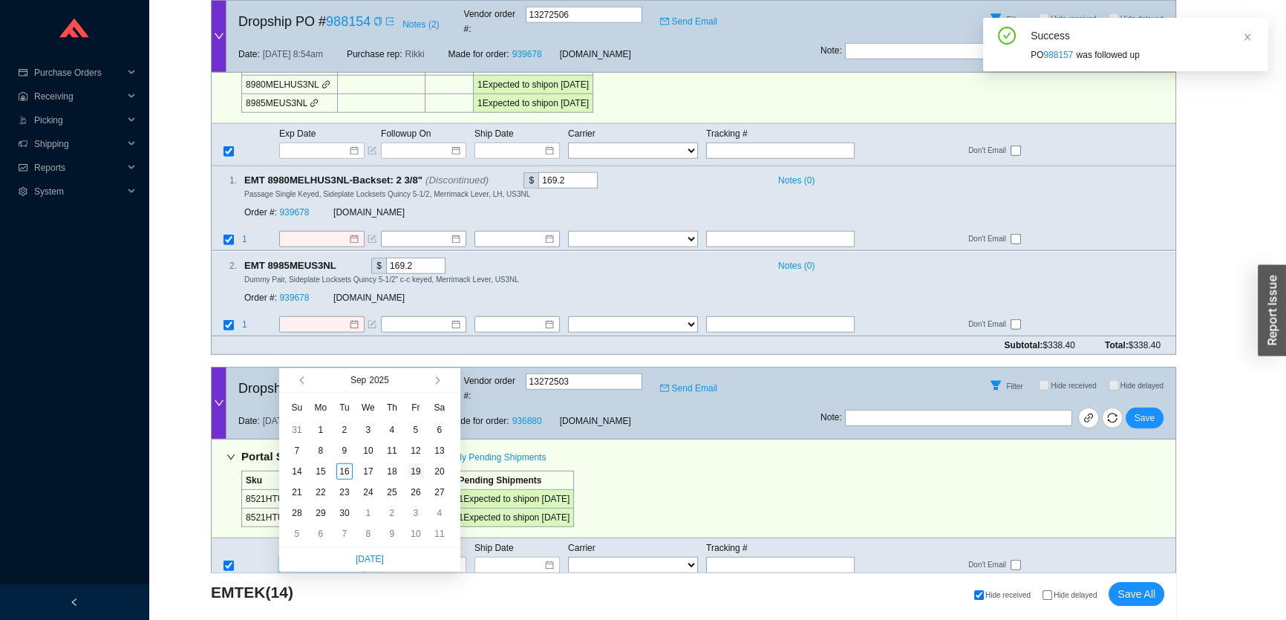
type input "[DATE]"
click at [415, 475] on div "19" at bounding box center [416, 471] width 16 height 16
type input "[DATE]"
type input "9/19/2025"
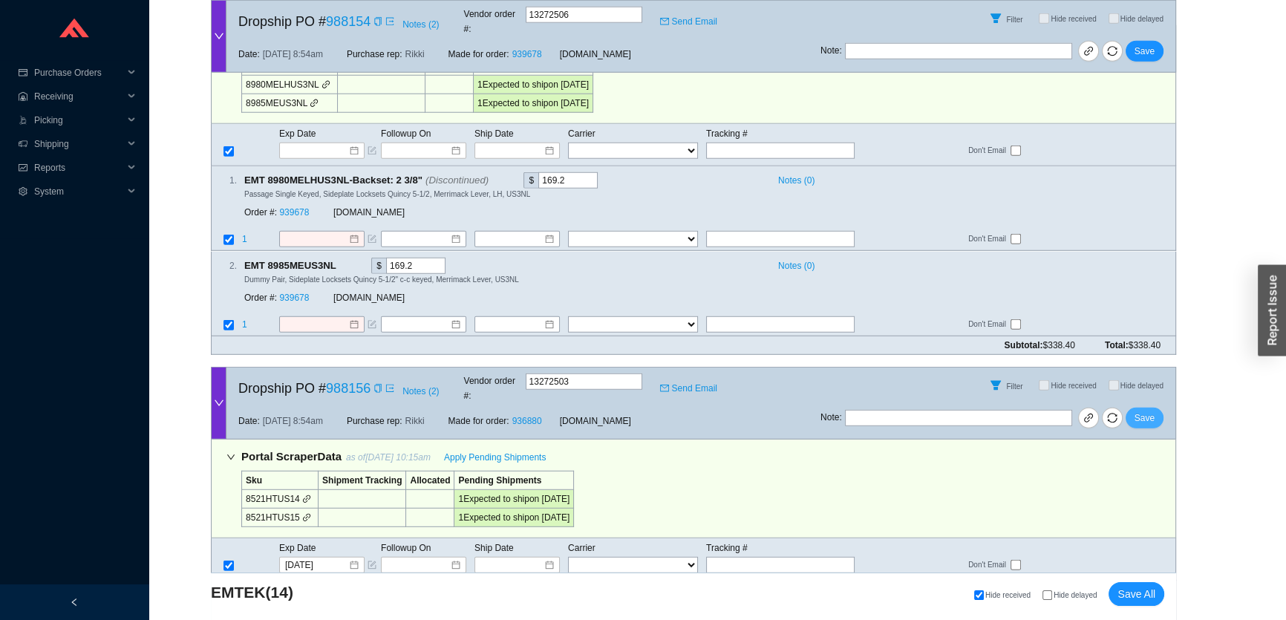
click at [1152, 411] on span "Save" at bounding box center [1145, 418] width 20 height 15
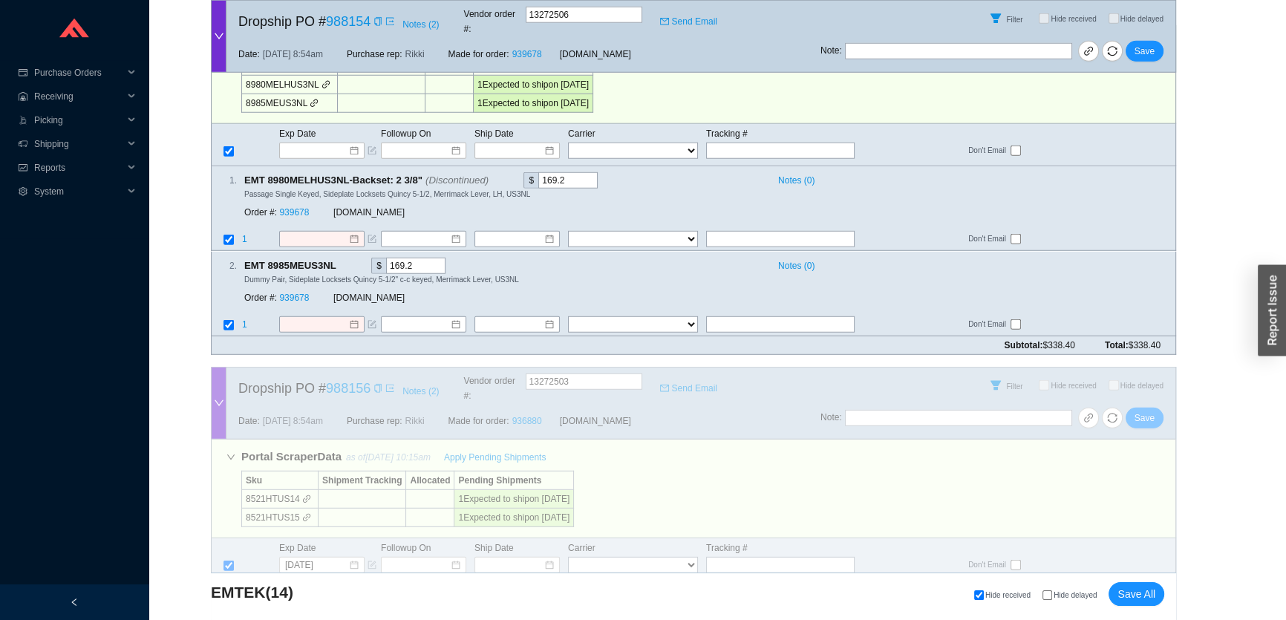
scroll to position [4704, 0]
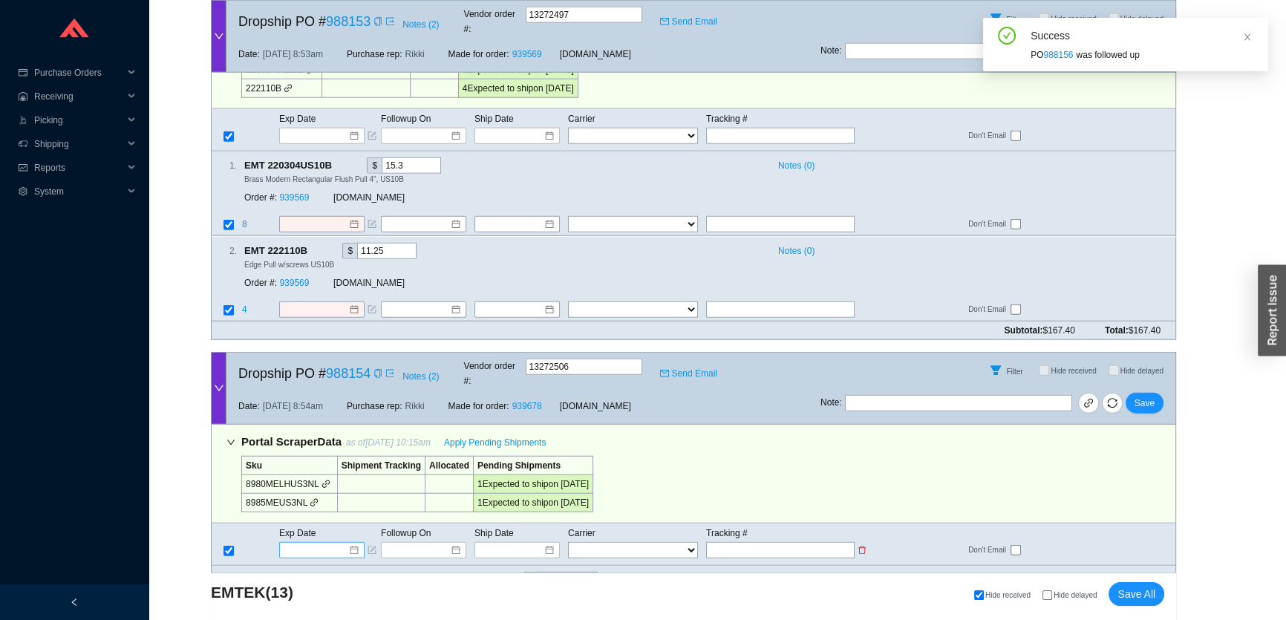
click at [326, 543] on input at bounding box center [316, 550] width 63 height 15
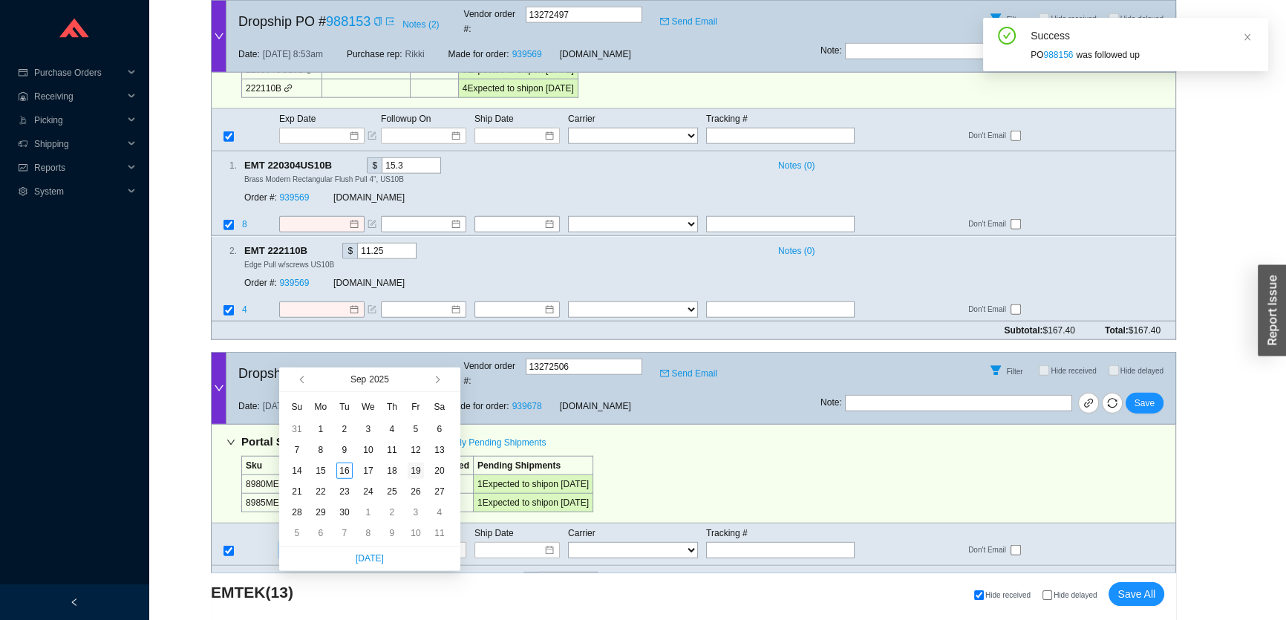
type input "9/19/2025"
click at [416, 470] on div "19" at bounding box center [416, 471] width 16 height 16
type input "9/19/2025"
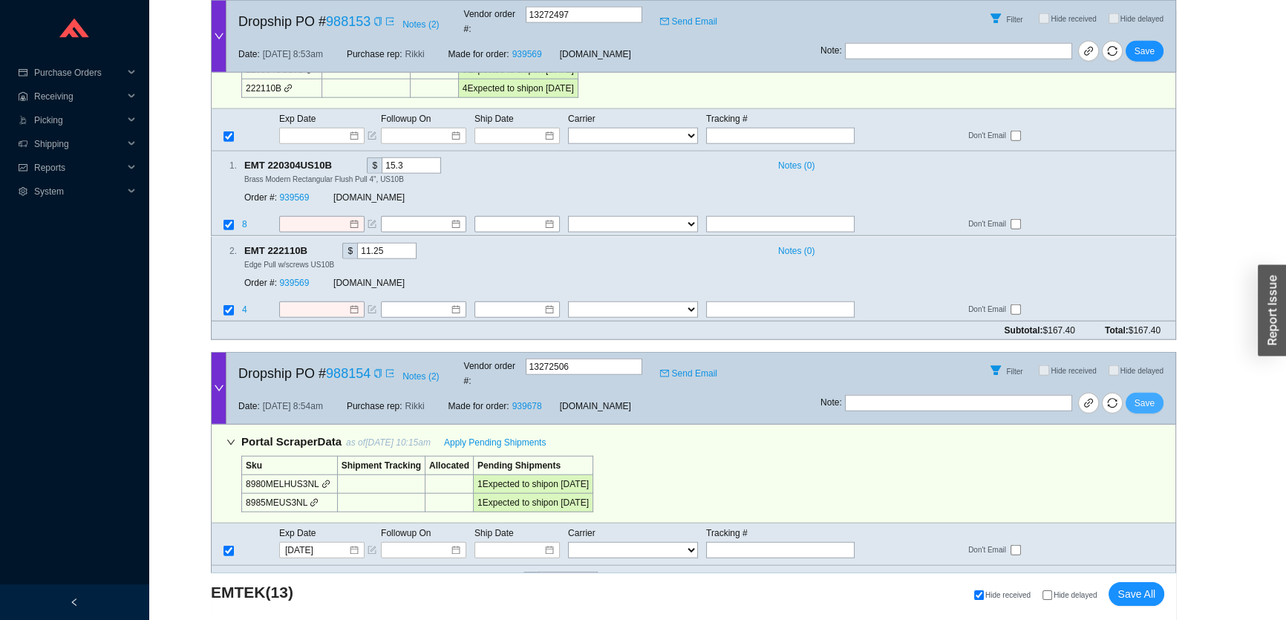
click at [1147, 396] on span "Save" at bounding box center [1145, 403] width 20 height 15
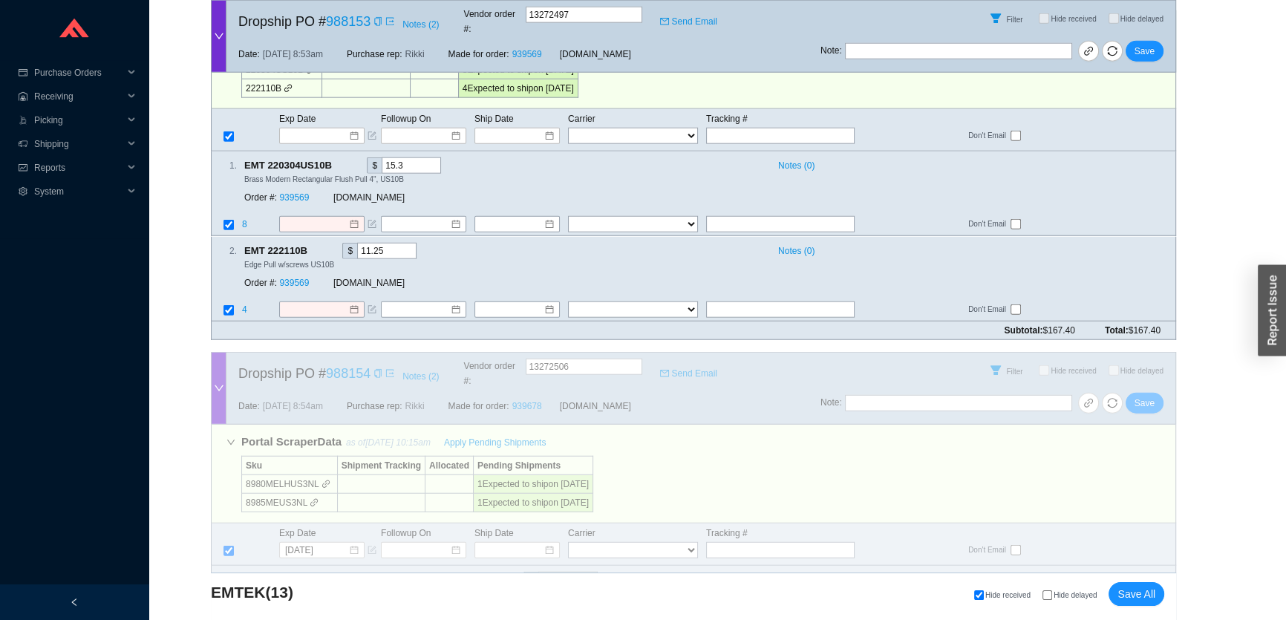
scroll to position [4305, 0]
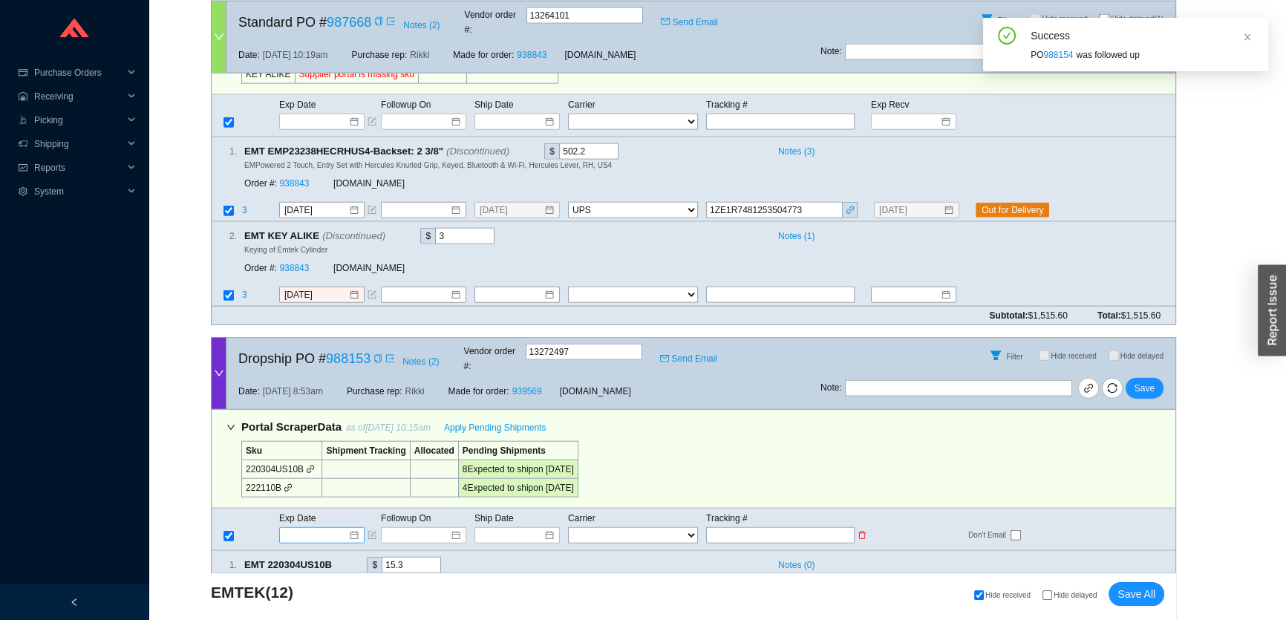
click at [301, 528] on input at bounding box center [316, 535] width 63 height 15
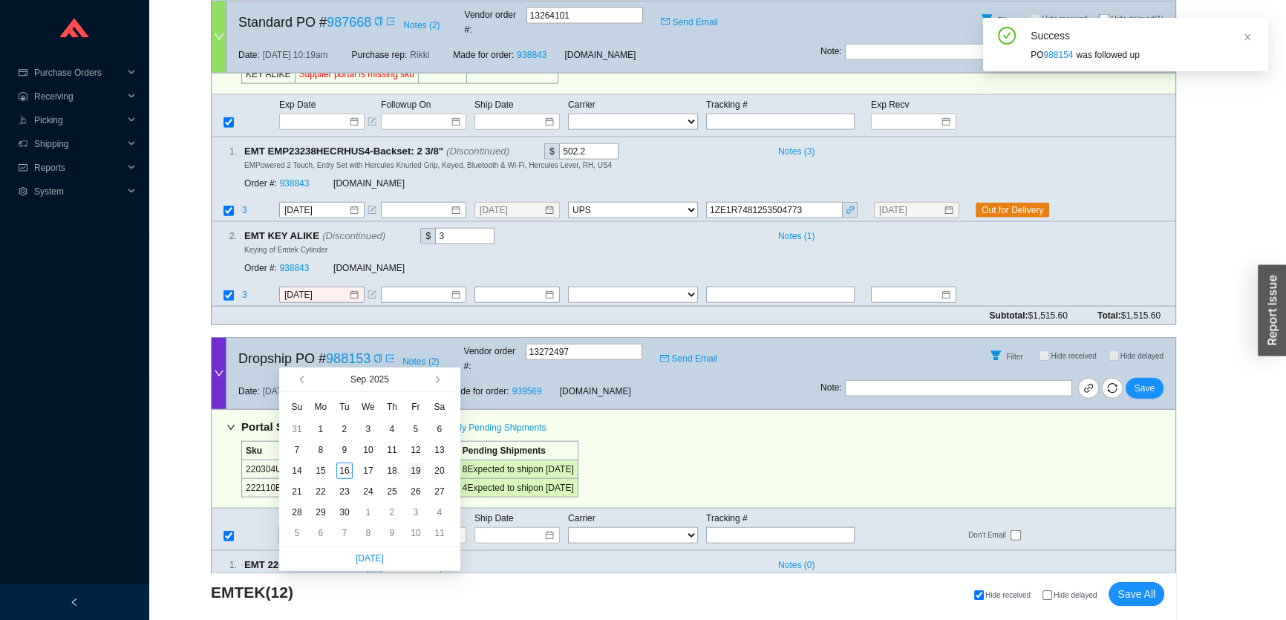
type input "9/19/2025"
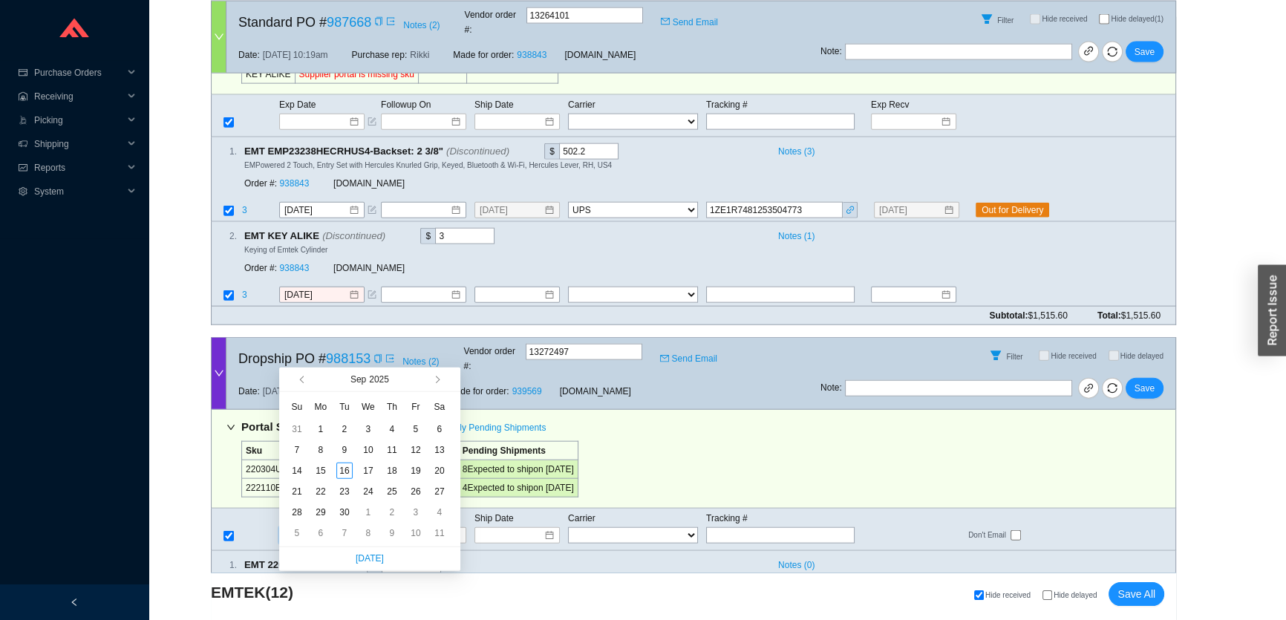
click at [421, 469] on div "19" at bounding box center [416, 471] width 16 height 16
type input "9/19/2025"
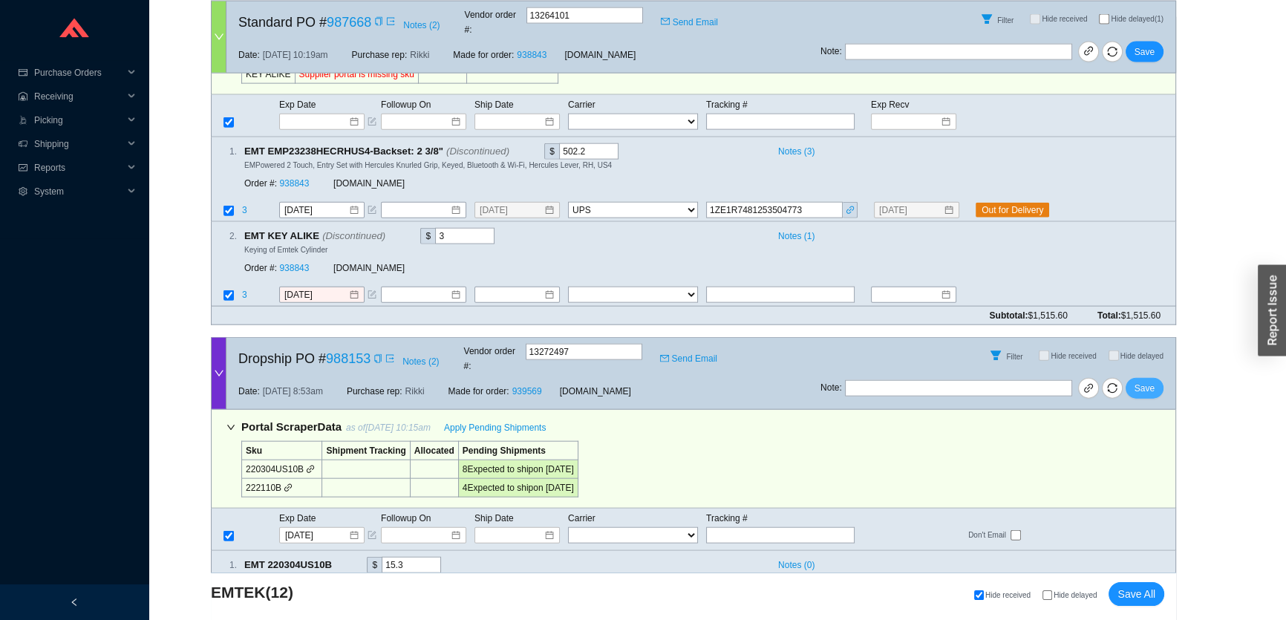
click at [1151, 381] on span "Save" at bounding box center [1145, 388] width 20 height 15
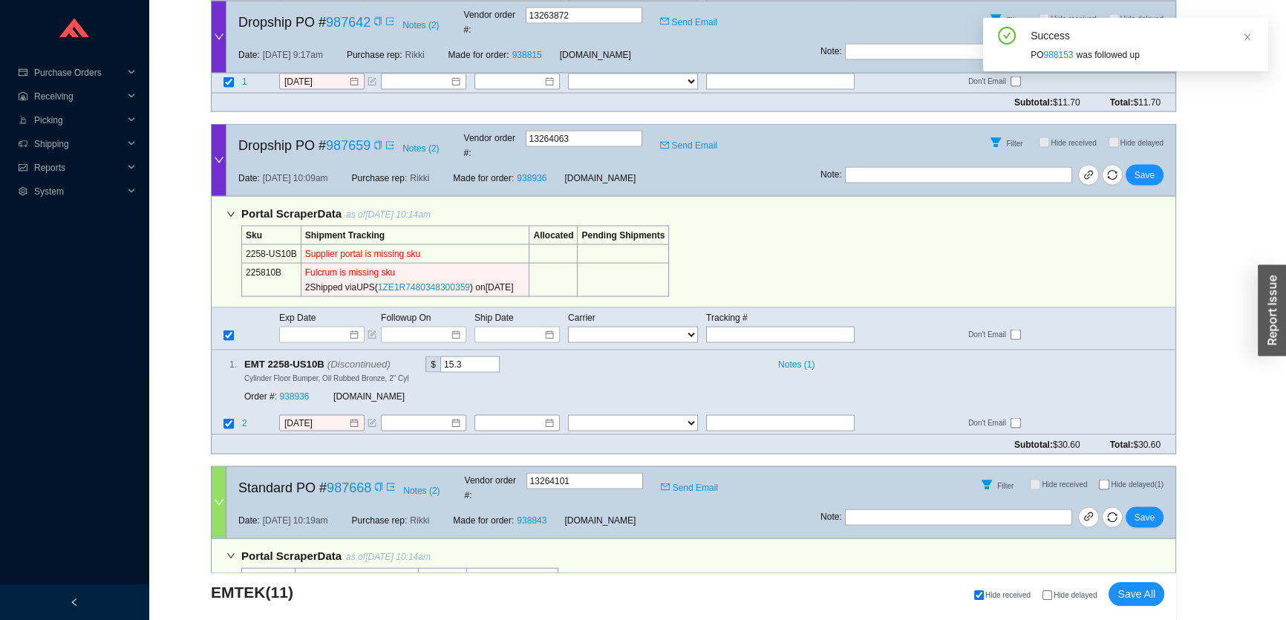
scroll to position [3567, 0]
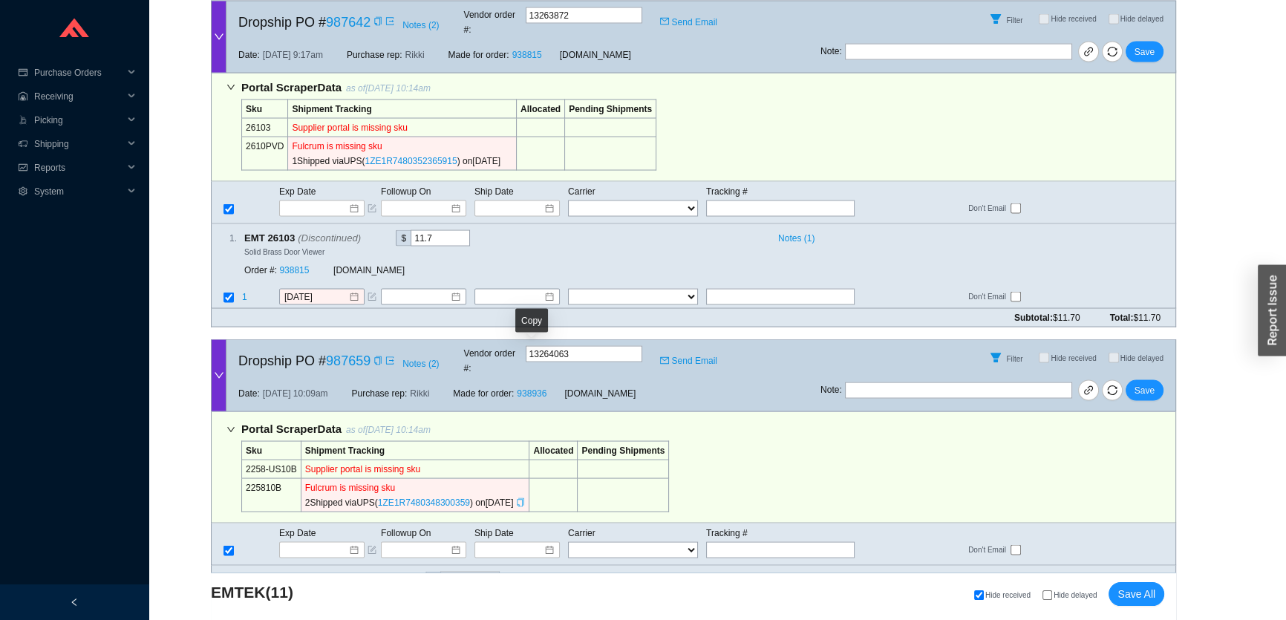
click at [525, 498] on icon "copy" at bounding box center [520, 502] width 9 height 9
click at [750, 542] on input "text" at bounding box center [780, 550] width 149 height 16
paste input "1ZE1R7480348300359"
type input "1ZE1R7480348300359"
type input "9/10/2025"
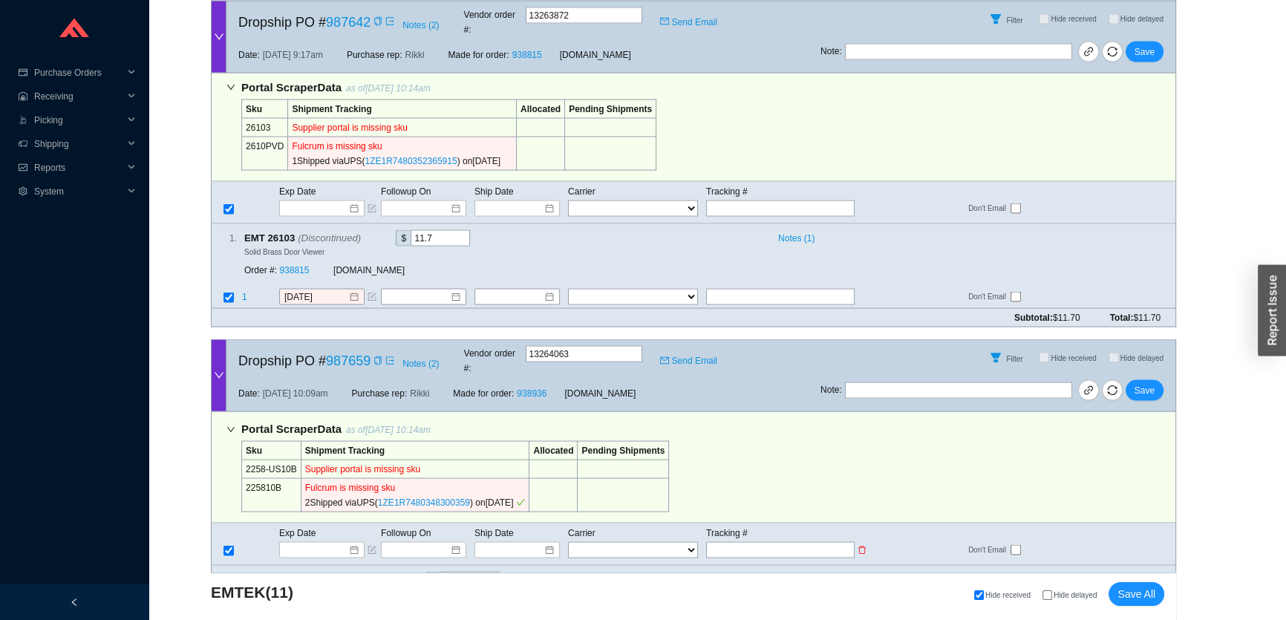
type input "1ZE1R7480348300359"
select select "2"
type input "1ZE1R7480348300359"
click at [1144, 383] on span "Save" at bounding box center [1145, 390] width 20 height 15
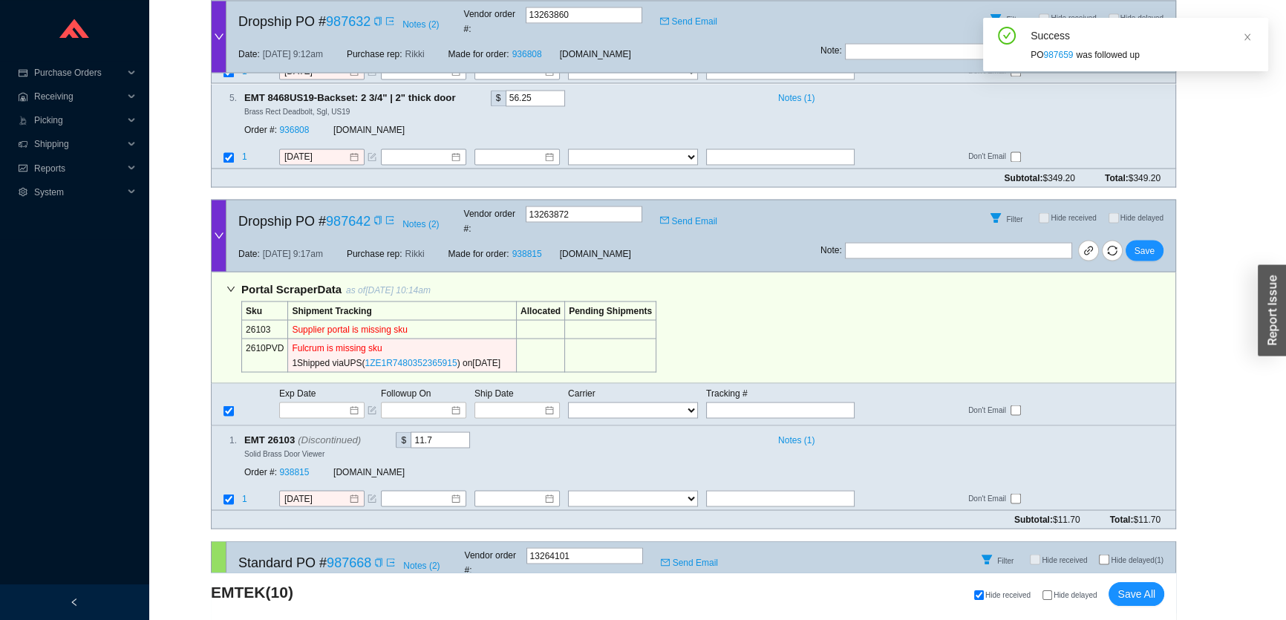
scroll to position [3365, 0]
click at [512, 359] on icon "copy" at bounding box center [507, 363] width 9 height 9
click at [727, 403] on input "text" at bounding box center [780, 411] width 149 height 16
type input "b"
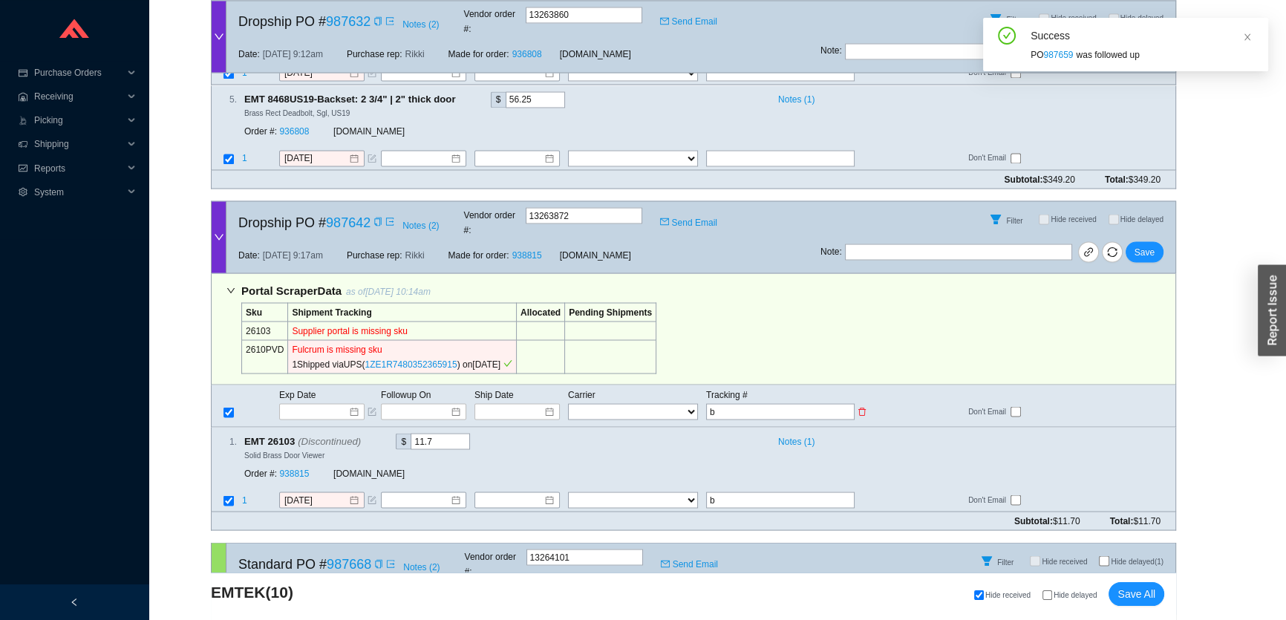
drag, startPoint x: 747, startPoint y: 276, endPoint x: 632, endPoint y: 284, distance: 115.4
click at [632, 402] on tr "FedEx UPS ---------------- 2 Day Transportation INC A&B Freight A. Duie Pyle AA…" at bounding box center [694, 411] width 964 height 18
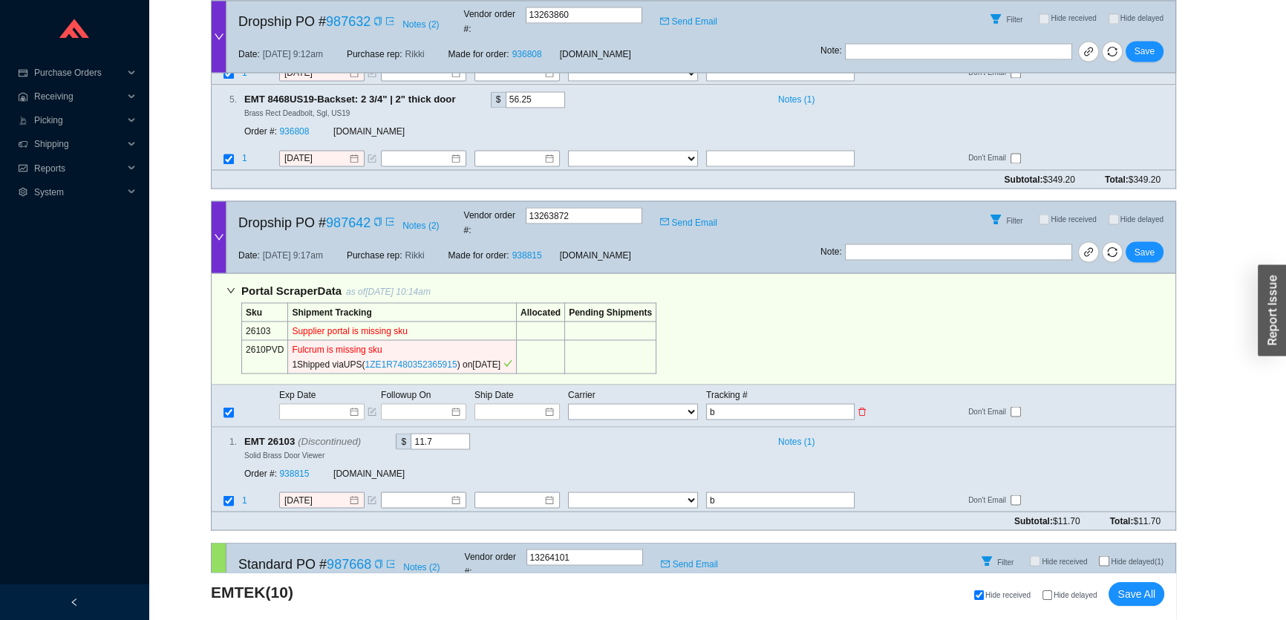
paste input "1ZE1R7480352365915"
type input "1ZE1R7480352365915"
type input "9/11/2025"
type input "1ZE1R7480352365915"
select select "2"
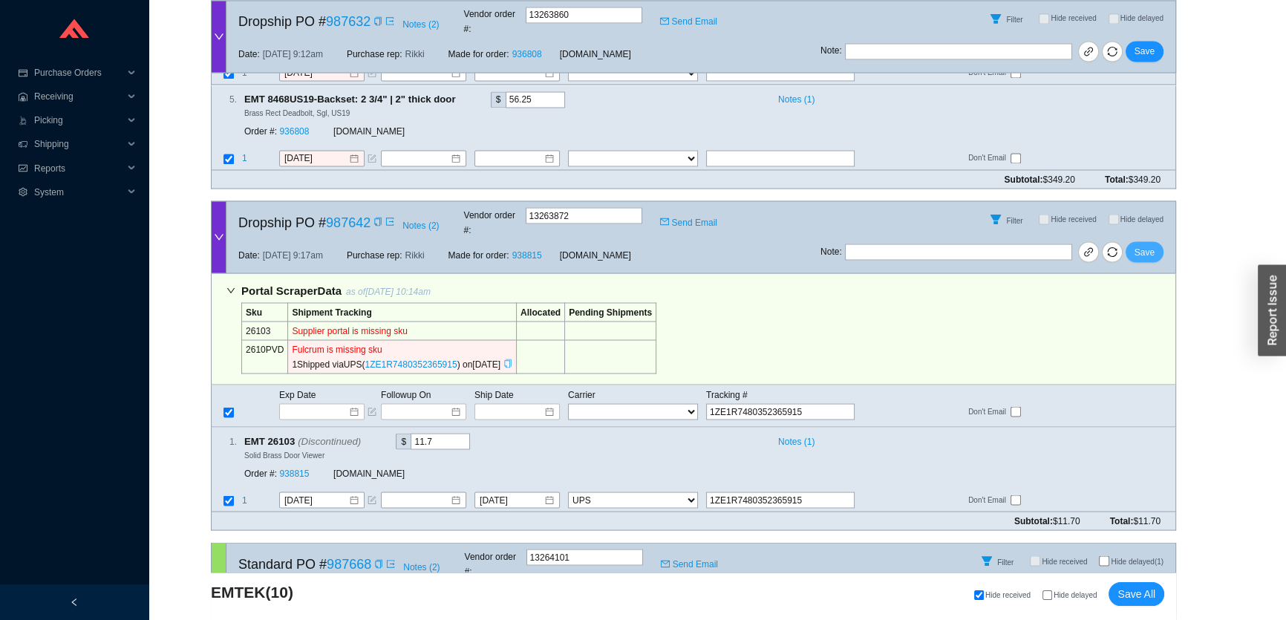
type input "1ZE1R7480352365915"
click at [1135, 241] on button "Save" at bounding box center [1145, 251] width 38 height 21
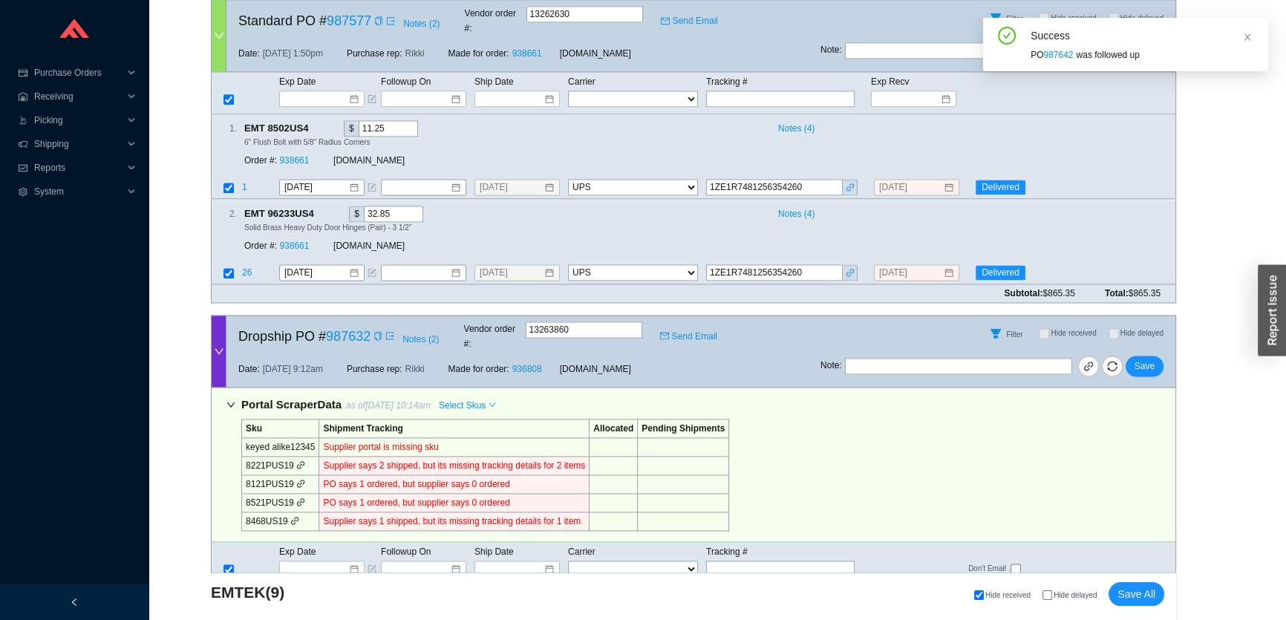
scroll to position [2104, 0]
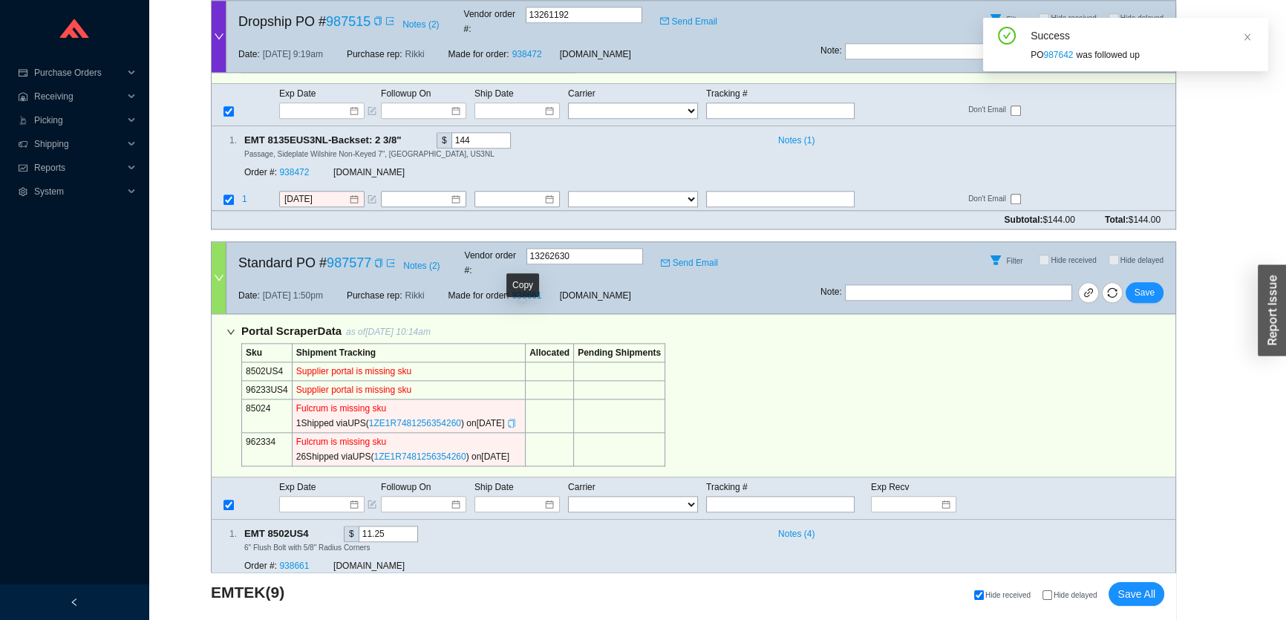
click at [516, 419] on icon "copy" at bounding box center [511, 423] width 9 height 9
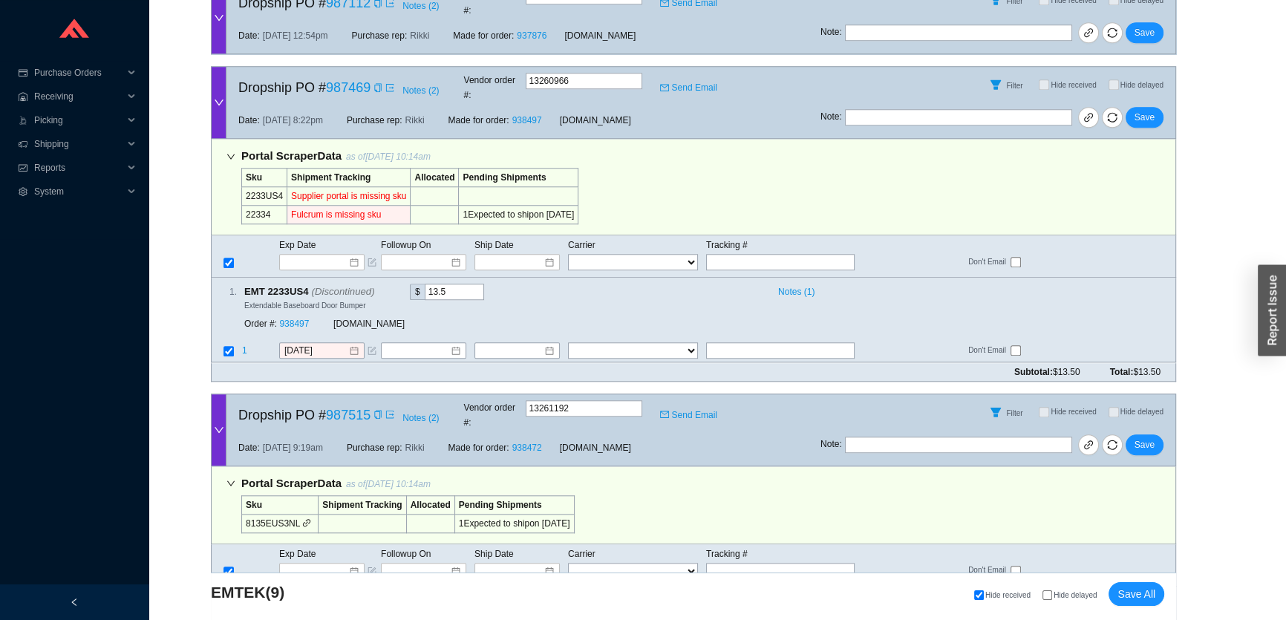
scroll to position [1361, 0]
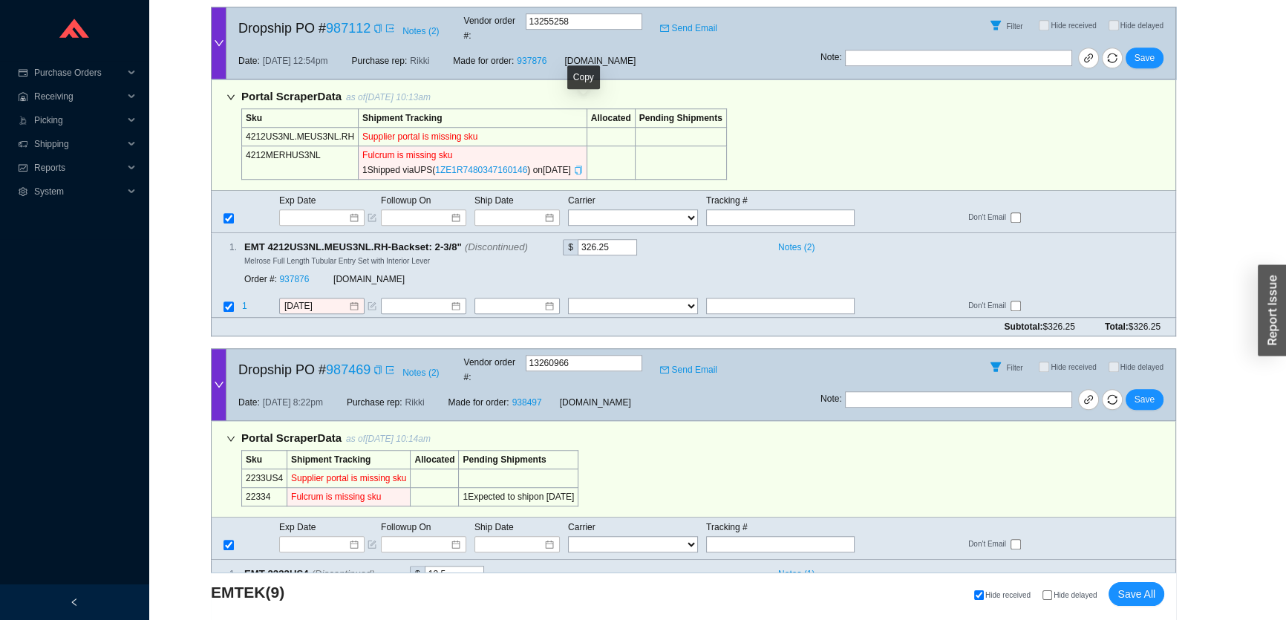
click at [581, 166] on icon "copy" at bounding box center [578, 170] width 7 height 9
click at [771, 209] on input "text" at bounding box center [780, 217] width 149 height 16
paste input "1ZE1R7480347160146"
type input "1ZE1R7480347160146"
type input "9/11/2025"
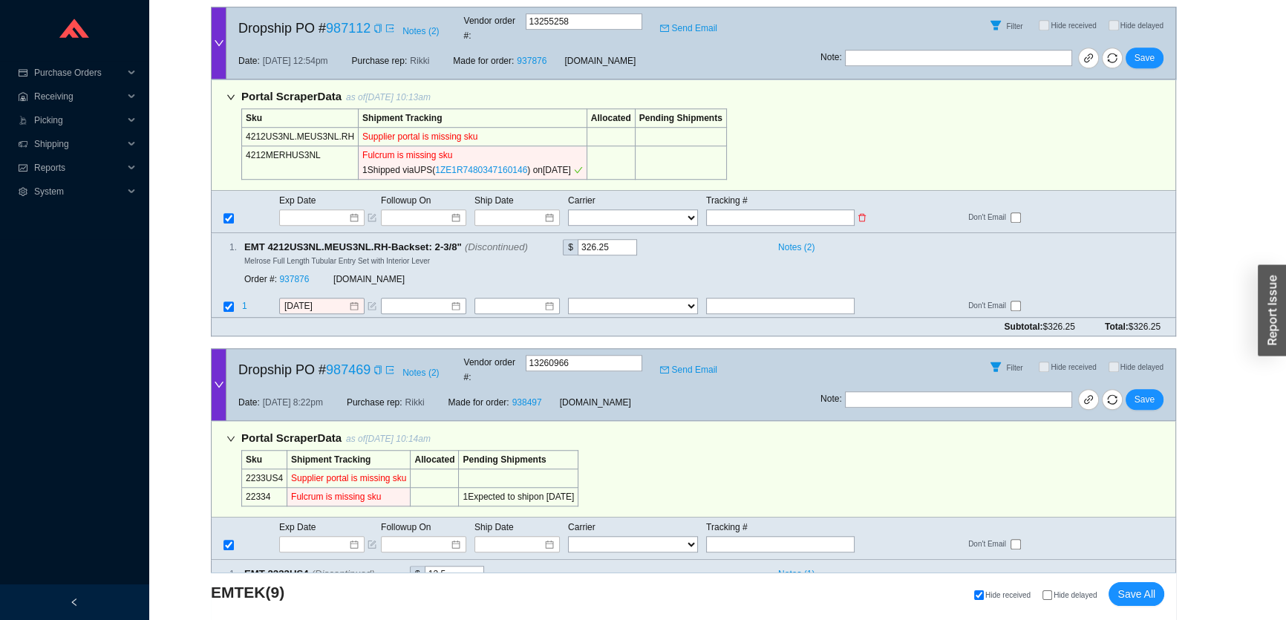
type input "1ZE1R7480347160146"
select select "2"
type input "1ZE1R7480347160146"
click at [1140, 50] on span "Save" at bounding box center [1145, 57] width 20 height 15
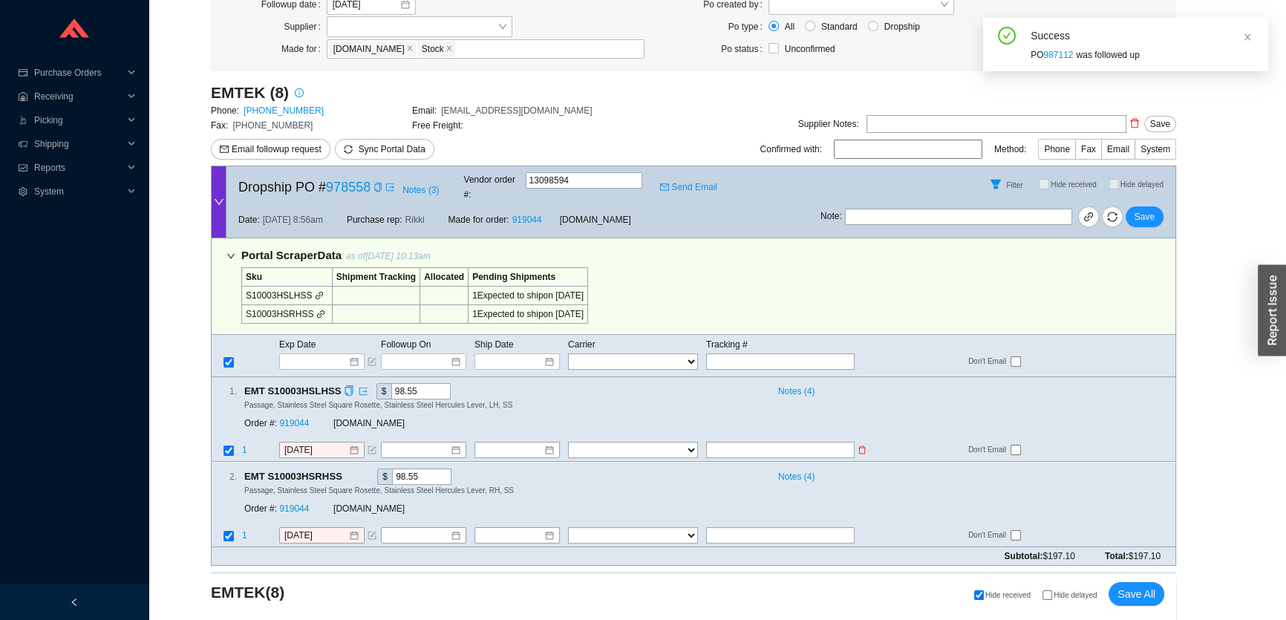
scroll to position [0, 0]
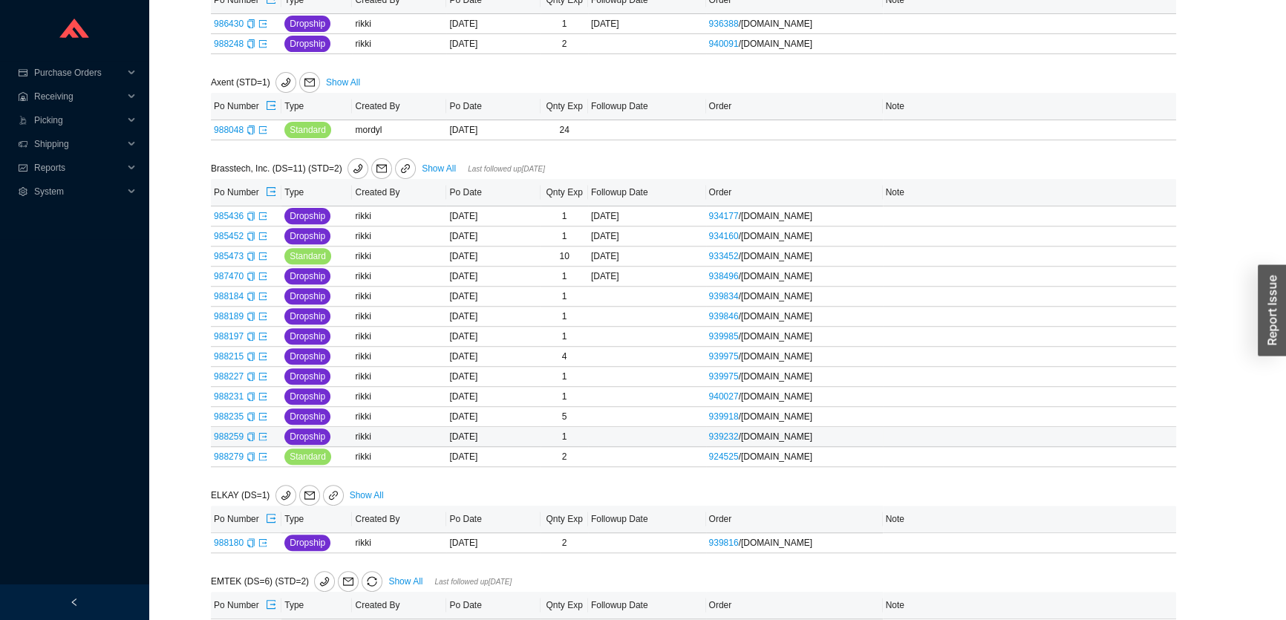
scroll to position [675, 0]
click at [431, 163] on link "Show All" at bounding box center [439, 168] width 34 height 10
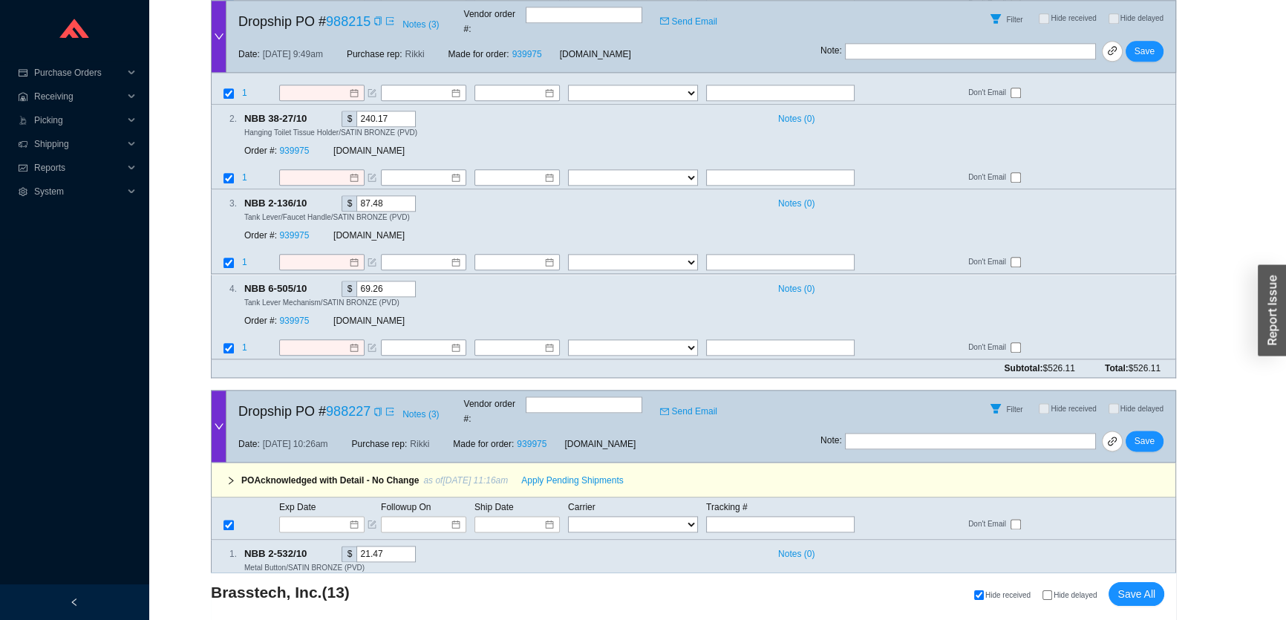
scroll to position [3654, 0]
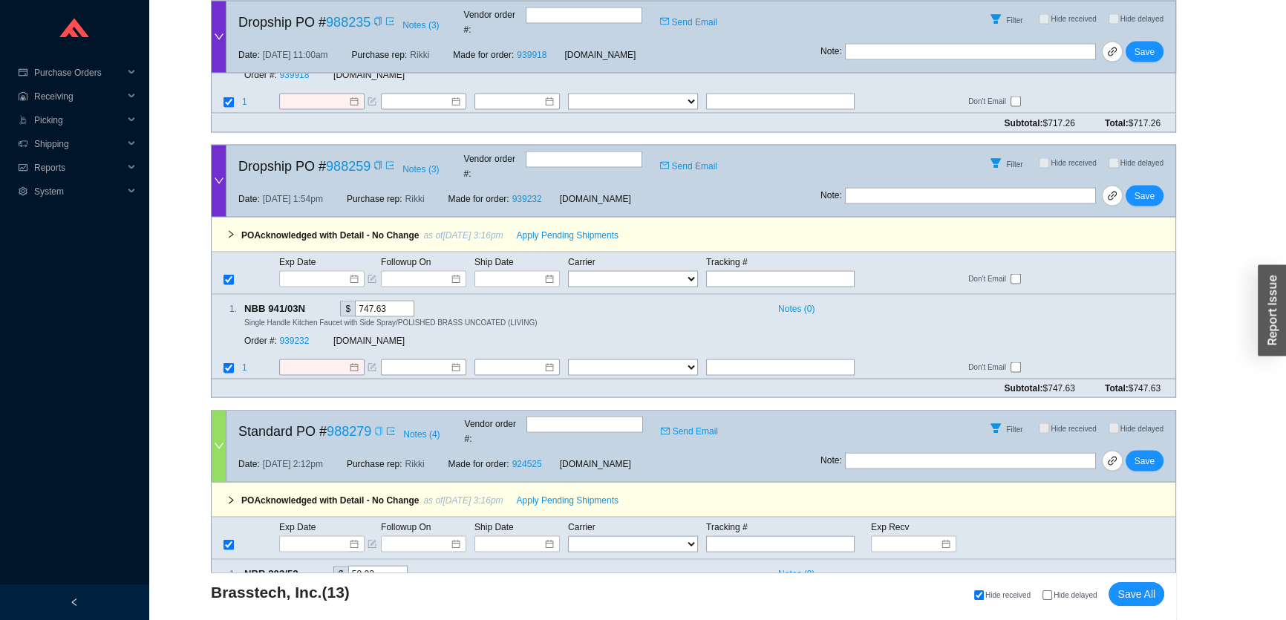
click at [376, 427] on icon "copy" at bounding box center [378, 431] width 9 height 9
click at [334, 537] on input at bounding box center [316, 544] width 63 height 15
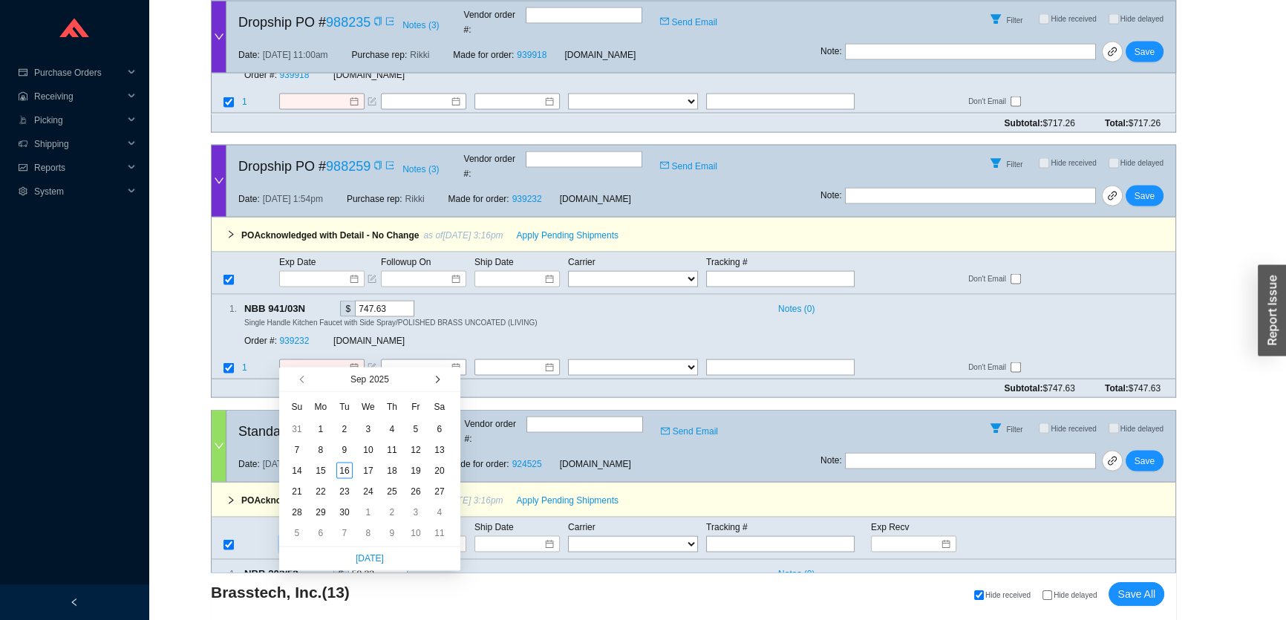
type input "9/6/2025"
click at [438, 378] on span "button" at bounding box center [435, 379] width 7 height 7
type input "10/13/2025"
click at [319, 475] on div "13" at bounding box center [321, 471] width 16 height 16
type input "10/13/2025"
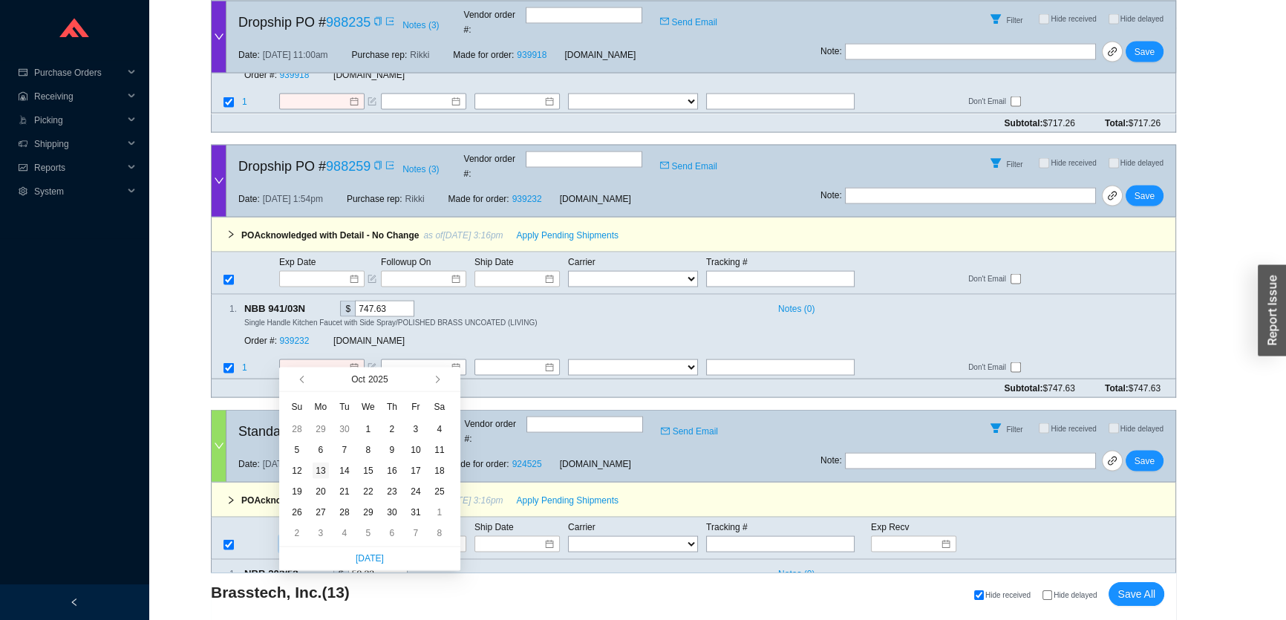
type input "10/13/2025"
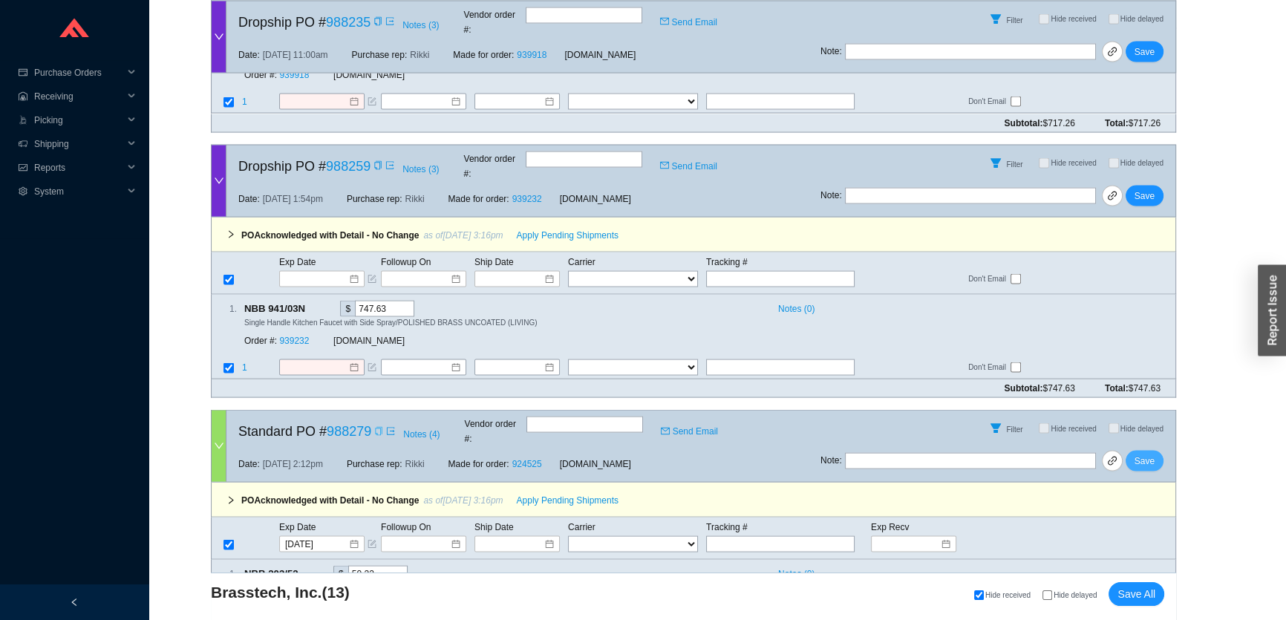
click at [1148, 454] on span "Save" at bounding box center [1145, 461] width 20 height 15
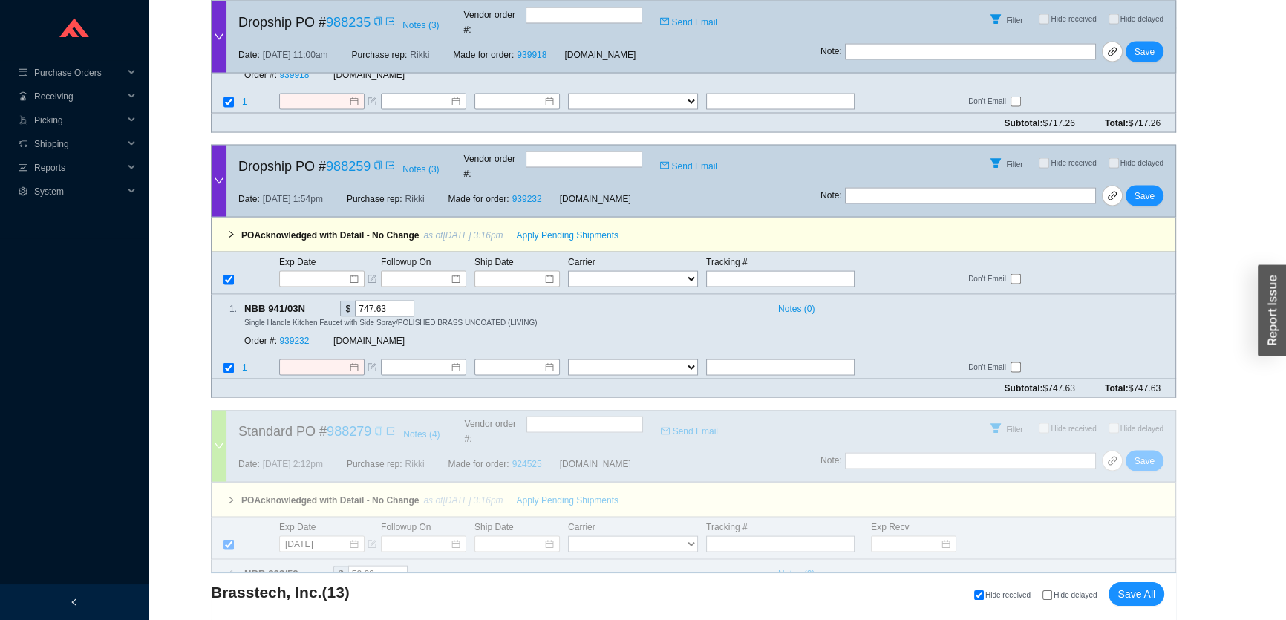
scroll to position [3317, 0]
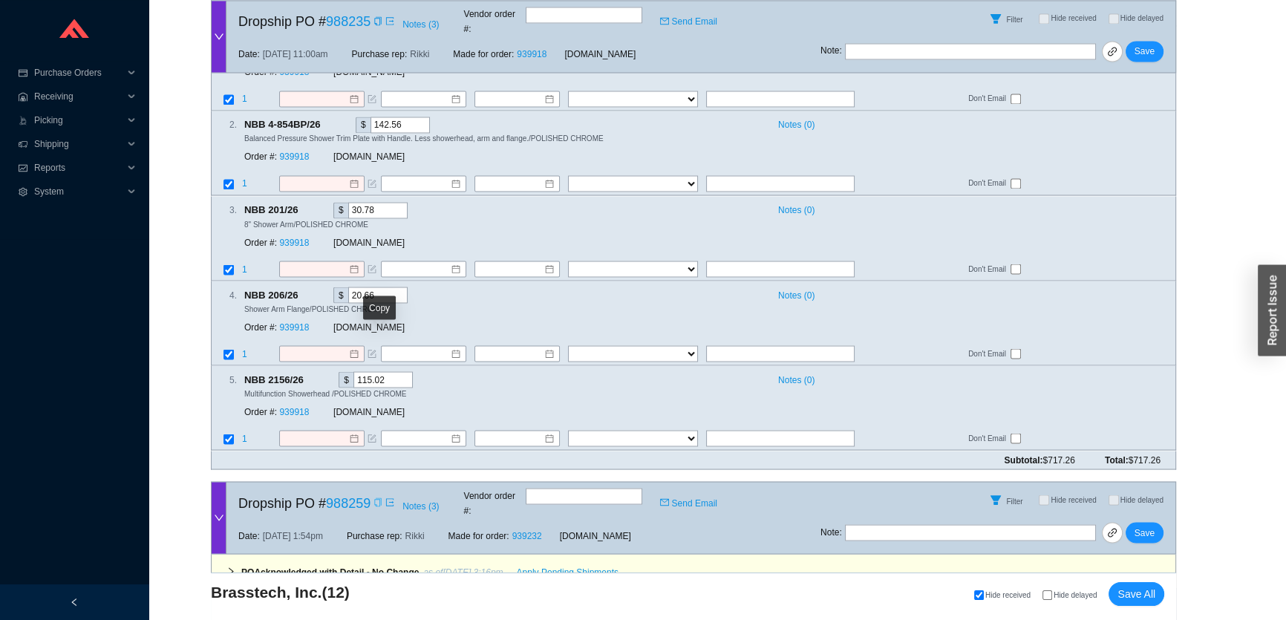
click at [375, 498] on icon "copy" at bounding box center [378, 502] width 9 height 9
click at [310, 608] on input at bounding box center [316, 615] width 63 height 15
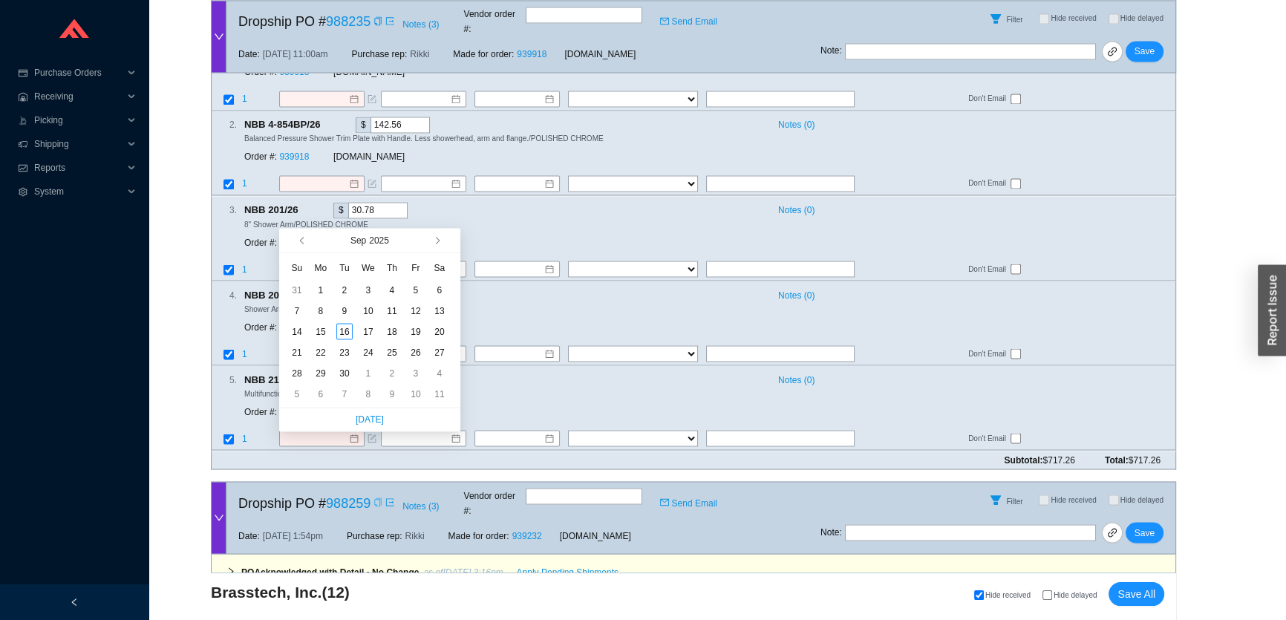
type input "9/5/2025"
click at [432, 232] on button "button" at bounding box center [435, 240] width 14 height 24
type input "10/13/2025"
click at [322, 332] on div "13" at bounding box center [321, 331] width 16 height 16
type input "10/13/2025"
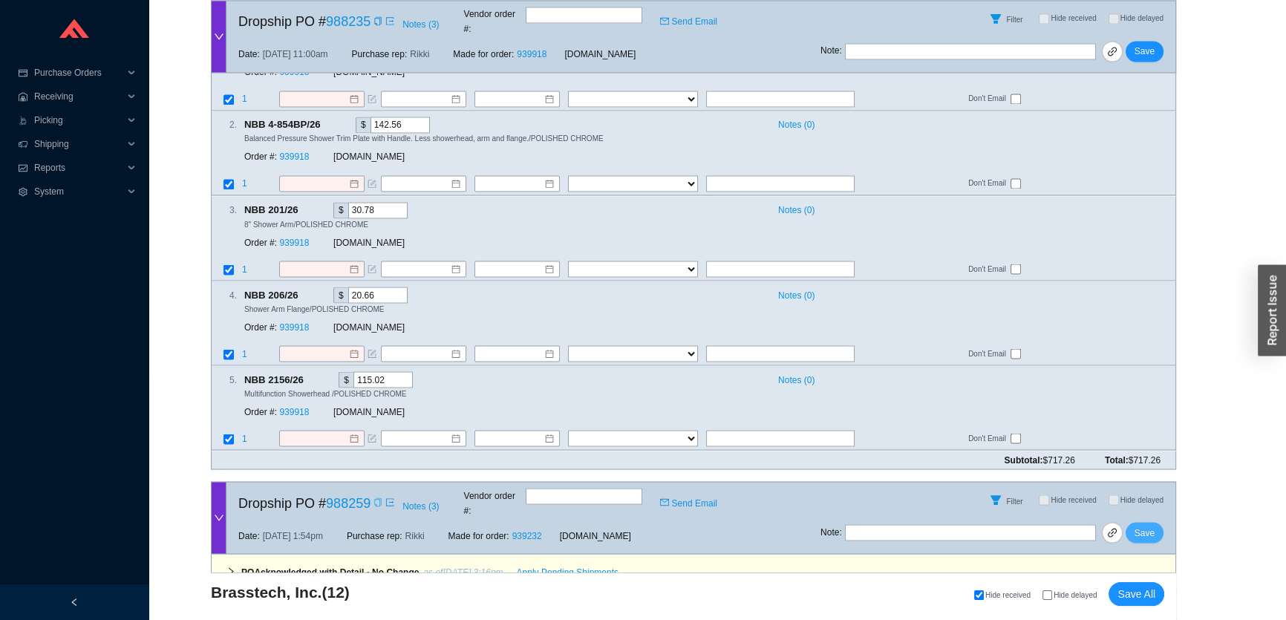
click at [1146, 525] on span "Save" at bounding box center [1145, 532] width 20 height 15
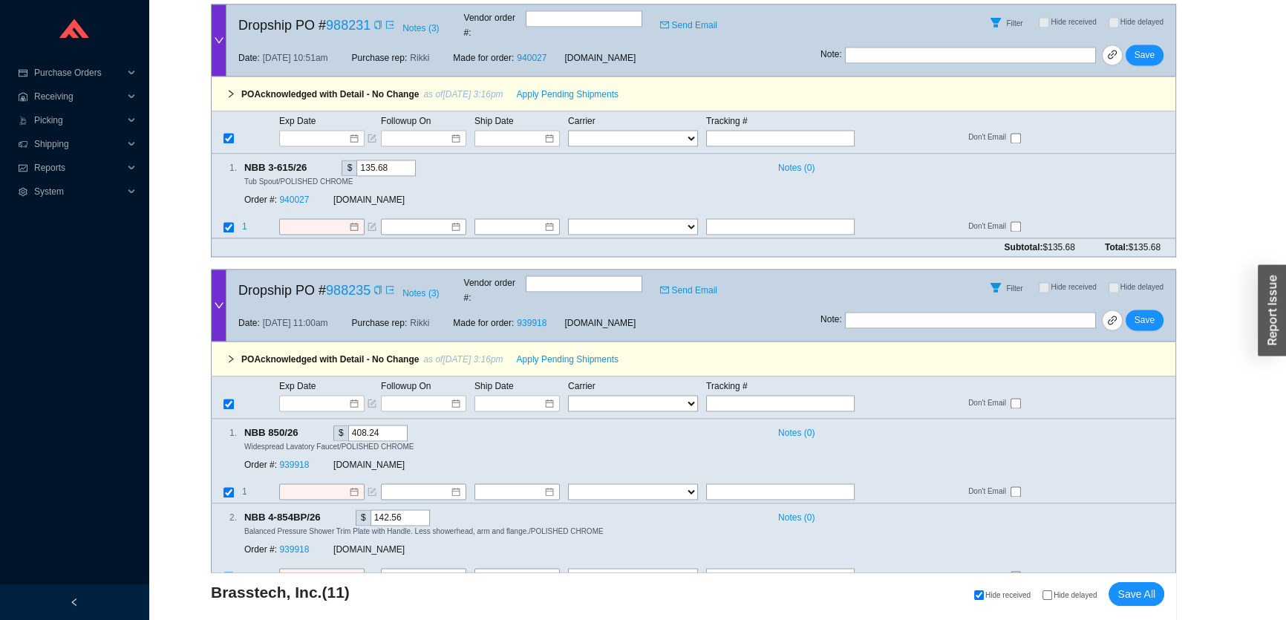
scroll to position [2932, 0]
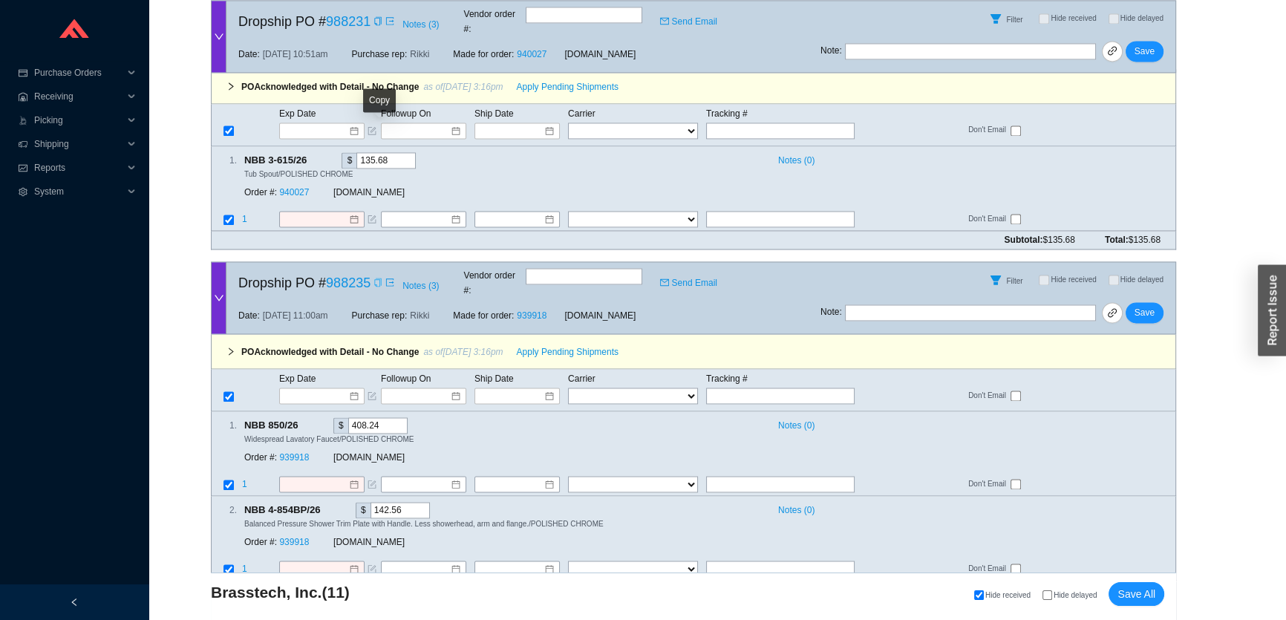
click at [377, 278] on icon "copy" at bounding box center [378, 282] width 9 height 9
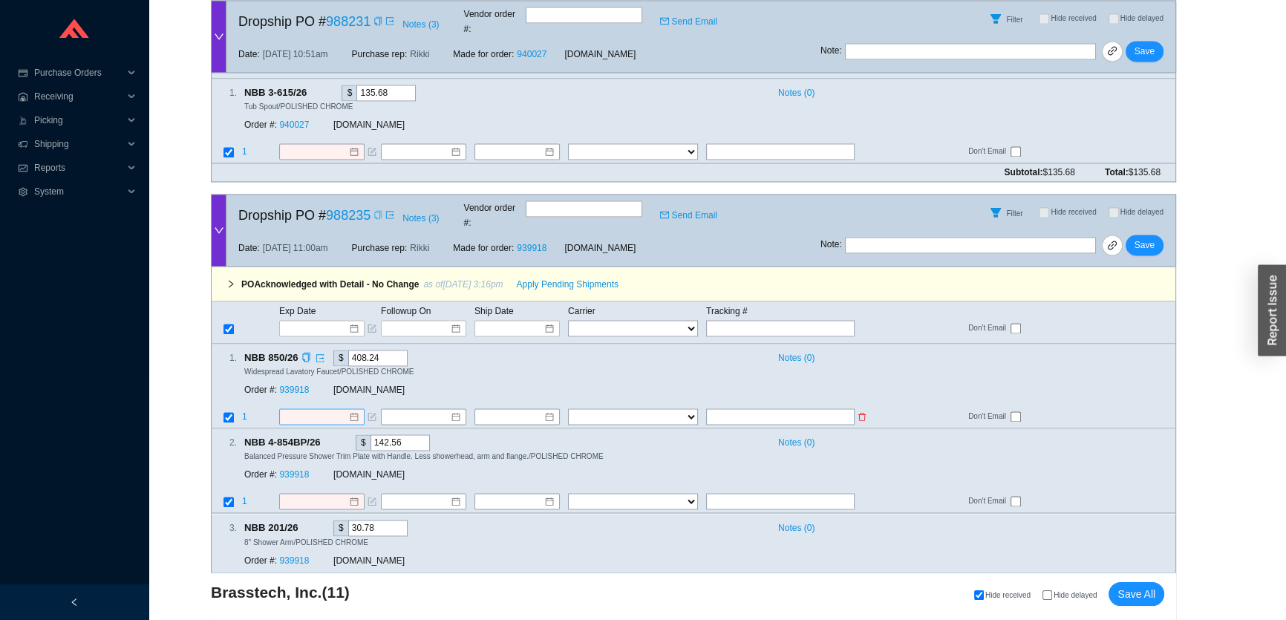
click at [306, 409] on input at bounding box center [316, 416] width 64 height 15
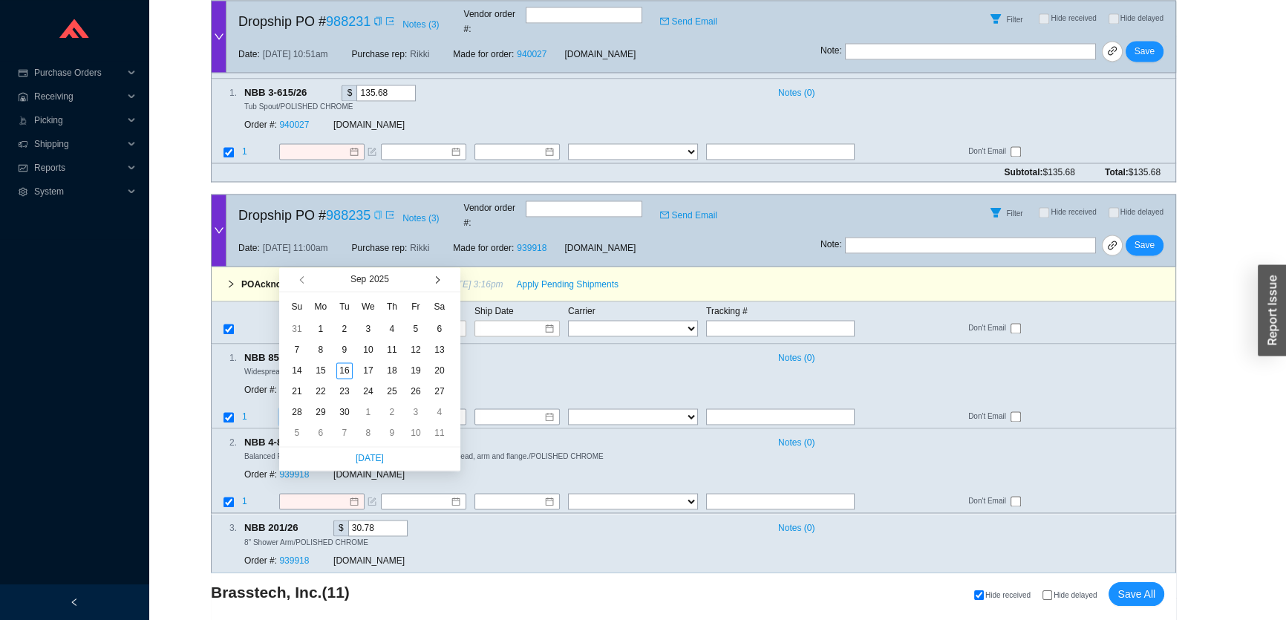
click at [431, 280] on button "button" at bounding box center [435, 279] width 14 height 24
type input "10/13/2025"
click at [327, 371] on div "13" at bounding box center [321, 370] width 16 height 16
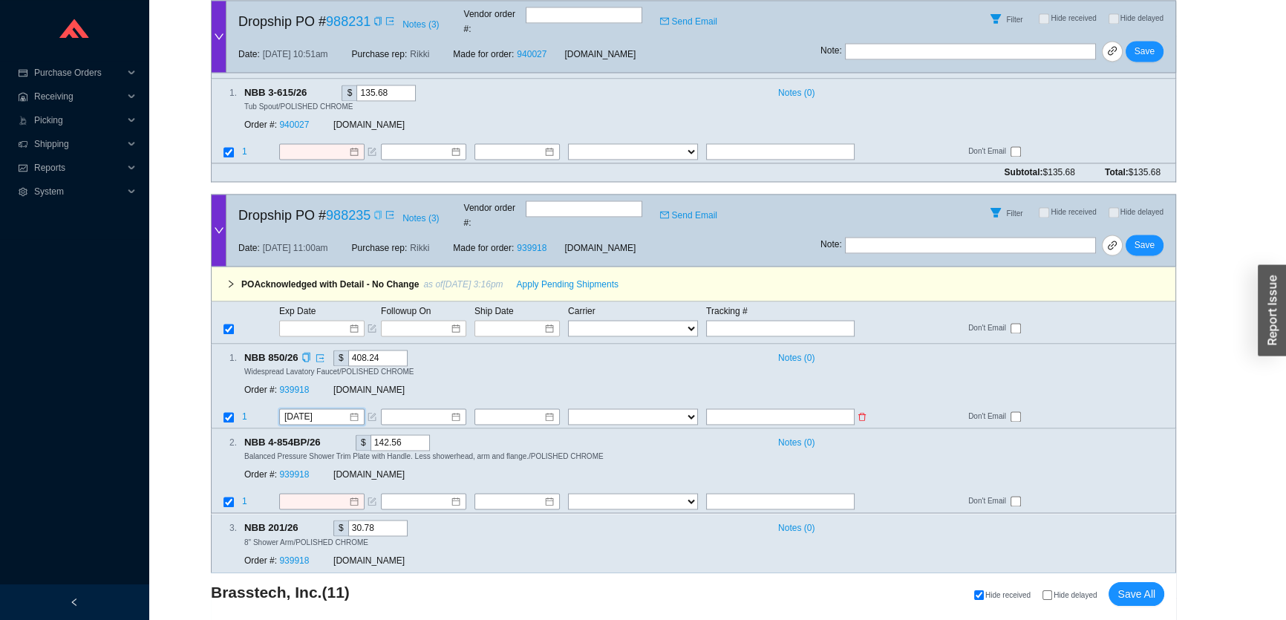
click at [227, 412] on input "checkbox" at bounding box center [229, 417] width 10 height 10
checkbox input "false"
click at [324, 321] on input at bounding box center [316, 328] width 63 height 15
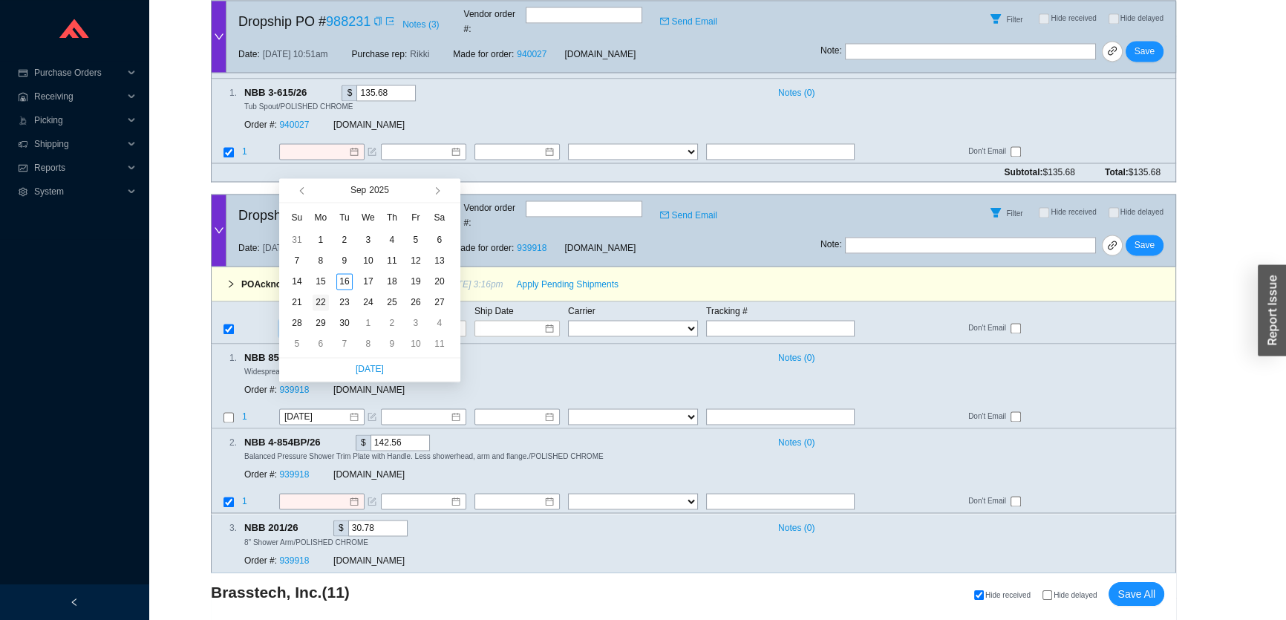
type input "9/22/2025"
click at [320, 303] on div "22" at bounding box center [321, 302] width 16 height 16
type input "9/22/2025"
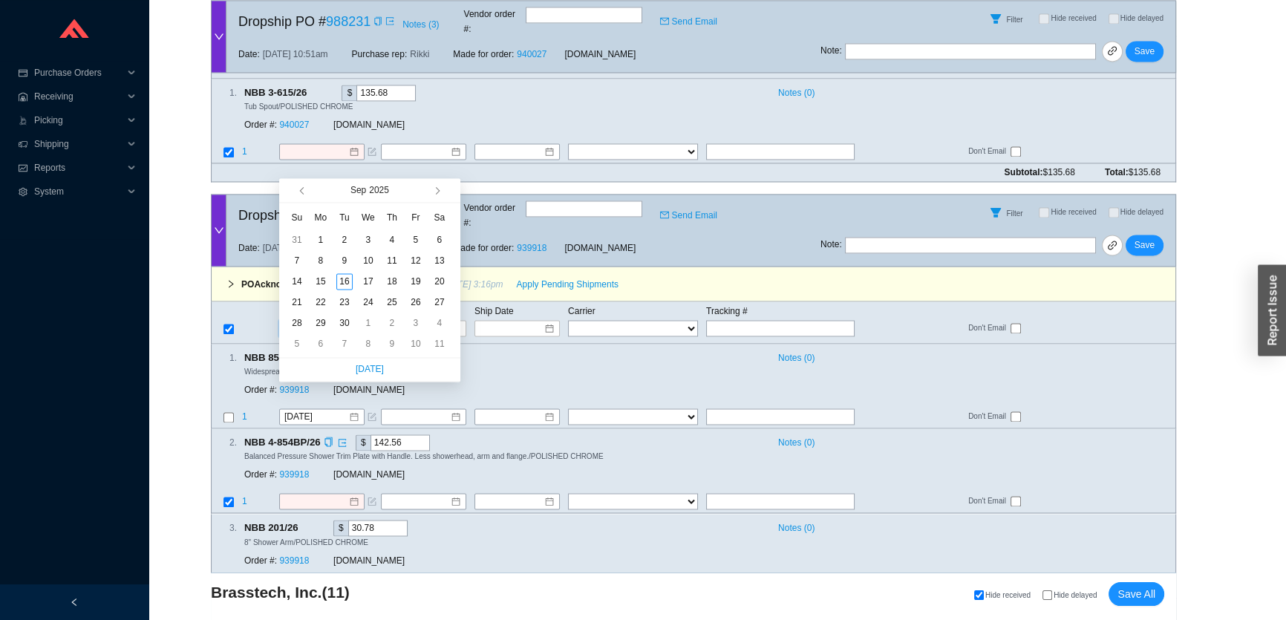
type input "9/22/2025"
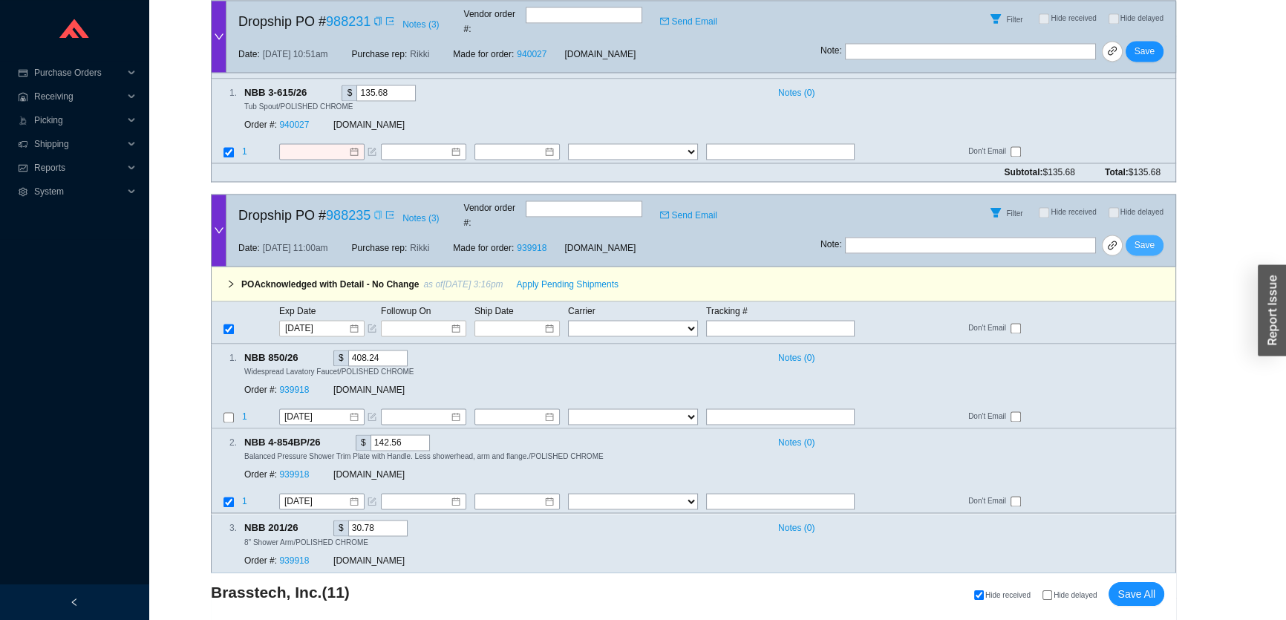
click at [1158, 235] on button "Save" at bounding box center [1145, 245] width 38 height 21
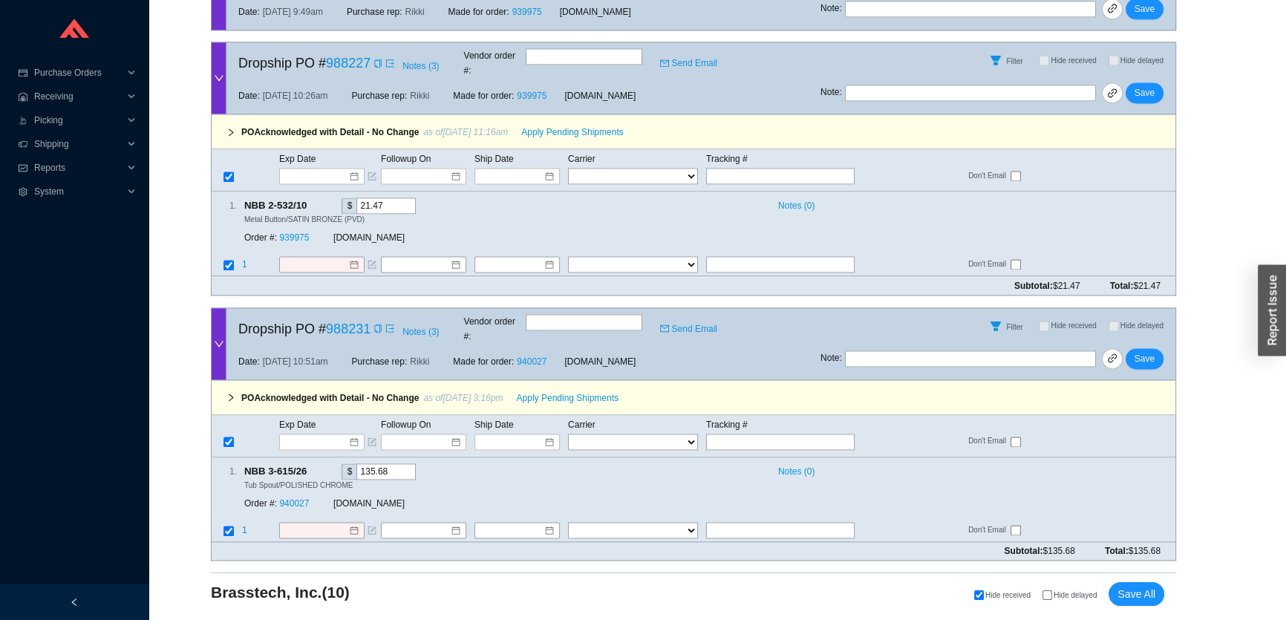
scroll to position [2474, 0]
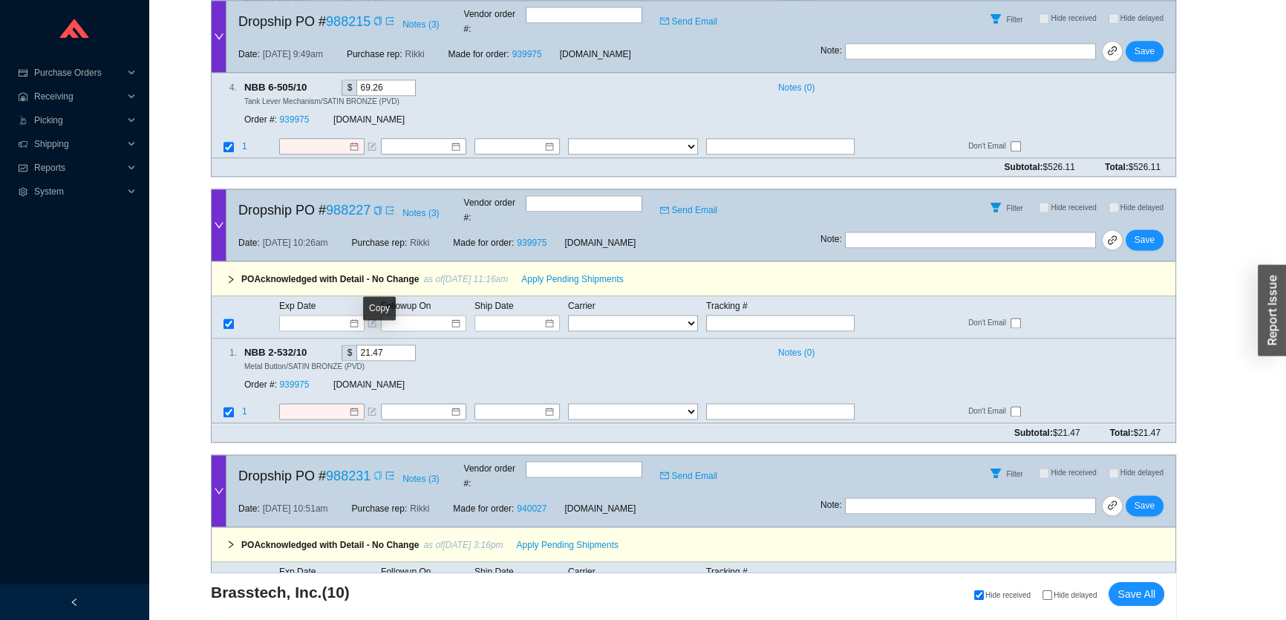
click at [376, 471] on icon "copy" at bounding box center [377, 475] width 7 height 9
click at [308, 581] on input at bounding box center [316, 588] width 63 height 15
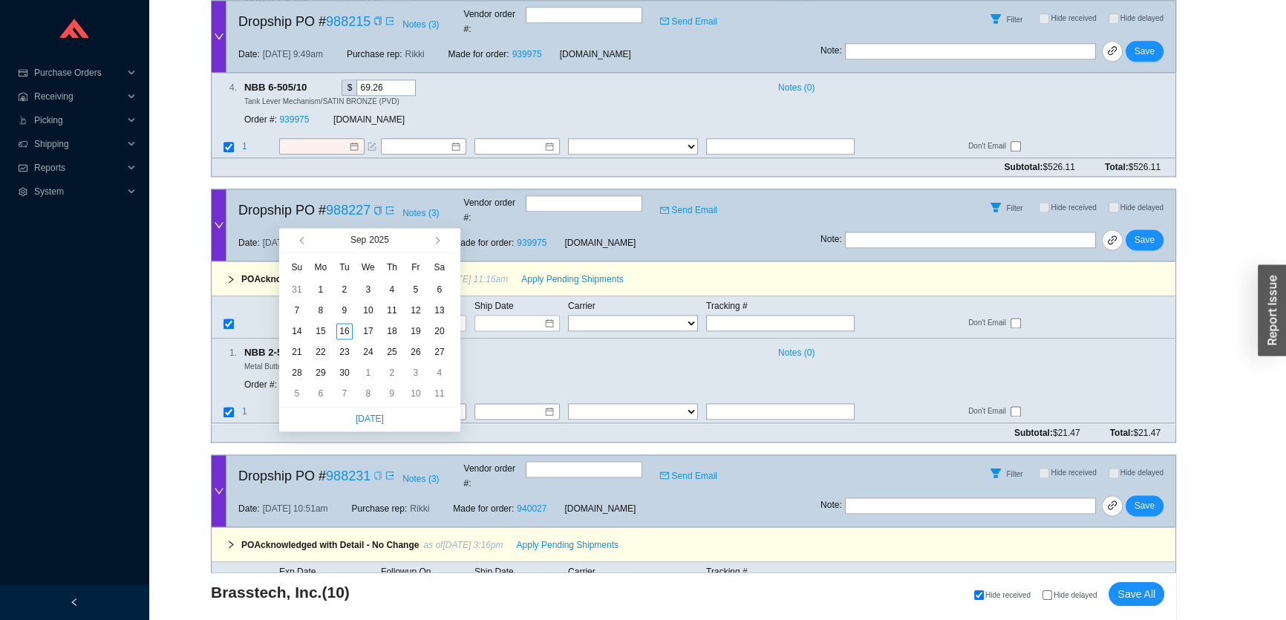
type input "9/22/2025"
click at [325, 348] on div "22" at bounding box center [321, 352] width 16 height 16
type input "9/22/2025"
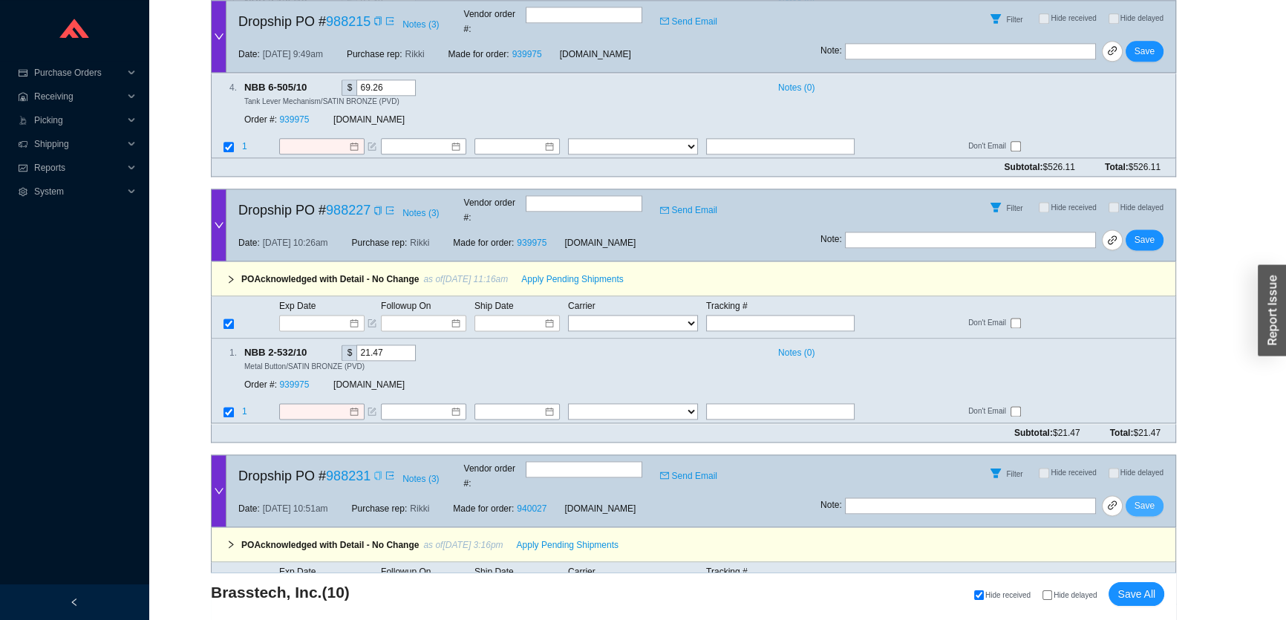
click at [1149, 498] on span "Save" at bounding box center [1145, 505] width 20 height 15
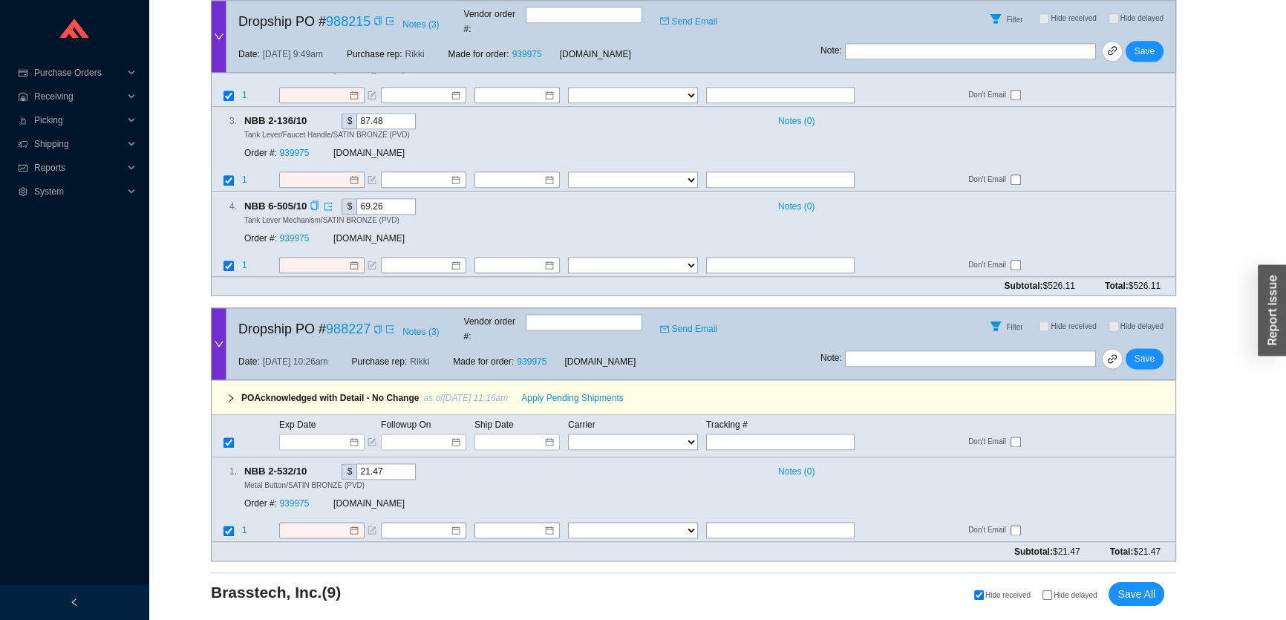
scroll to position [2223, 0]
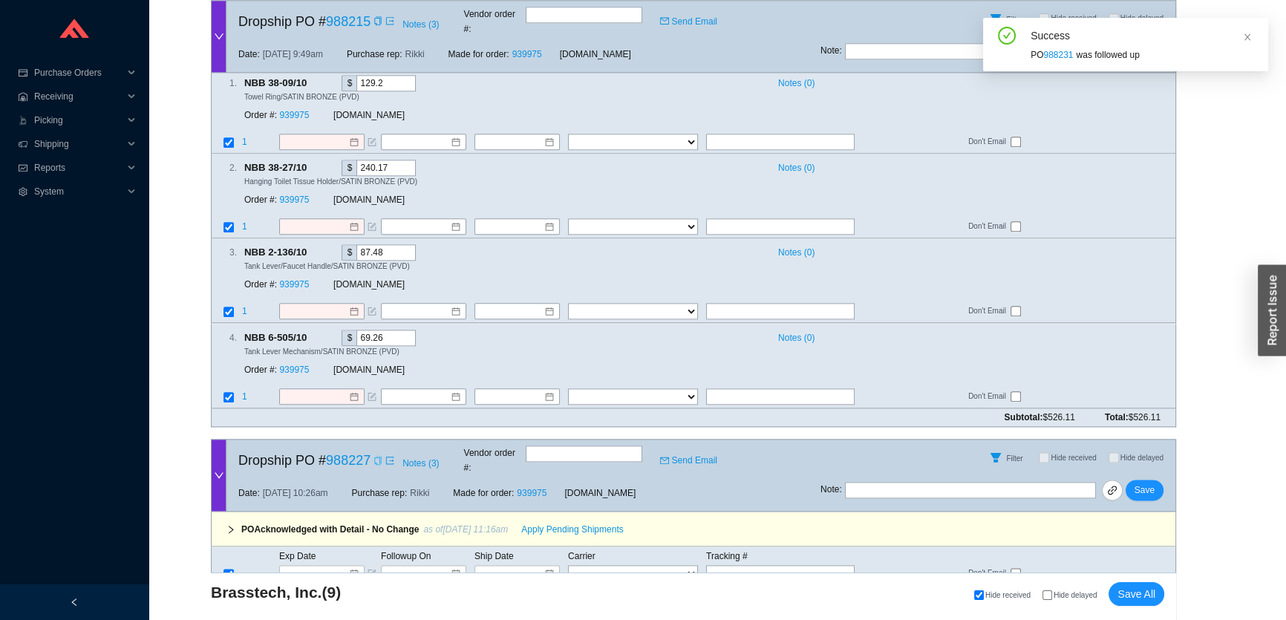
click at [379, 456] on icon "copy" at bounding box center [378, 460] width 9 height 9
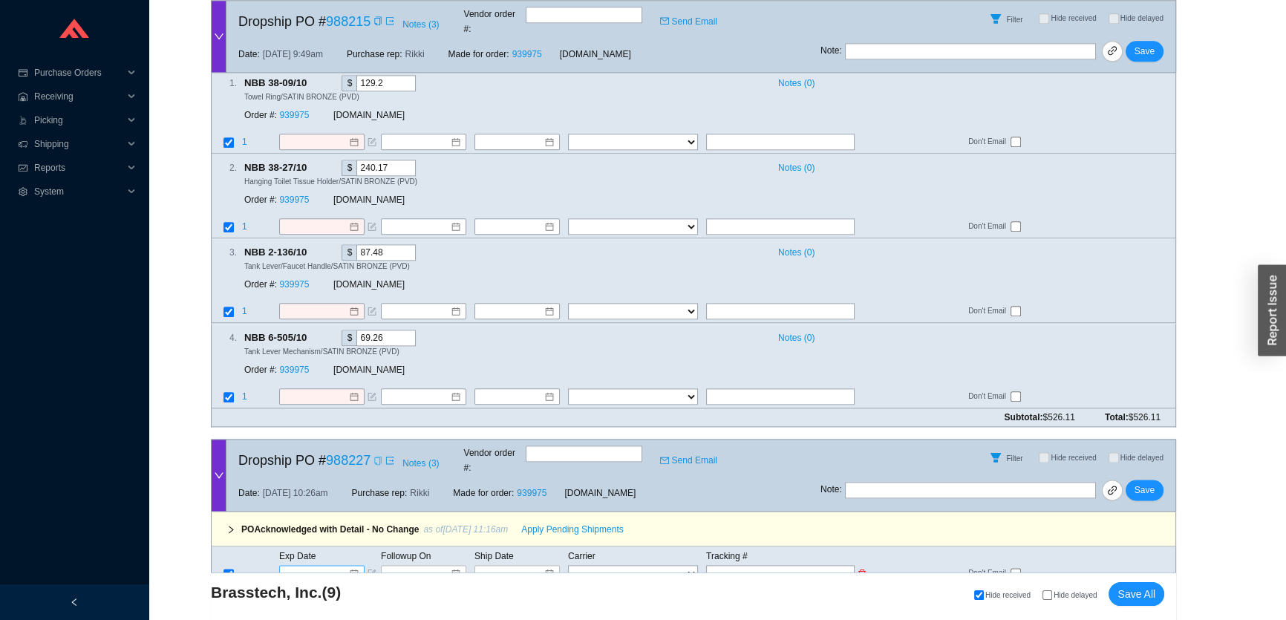
click at [311, 566] on input at bounding box center [316, 573] width 63 height 15
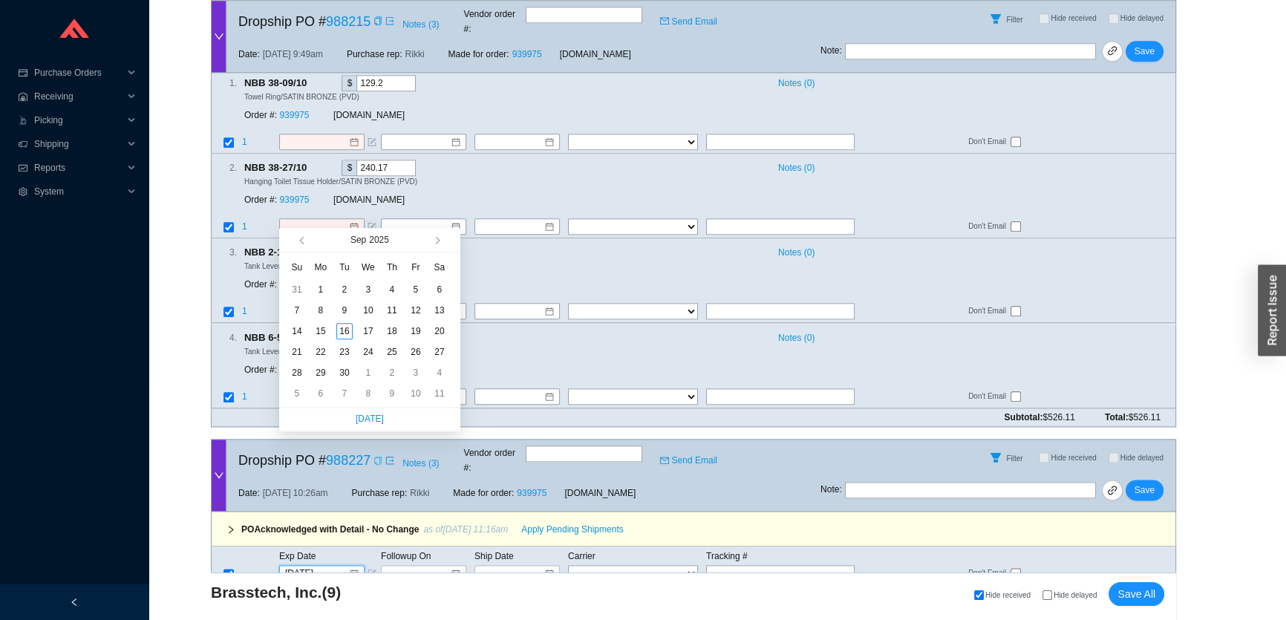
type input "9/4/2025"
click at [438, 244] on button "button" at bounding box center [435, 240] width 14 height 24
type input "10/13/2025"
click at [324, 332] on div "13" at bounding box center [321, 331] width 16 height 16
type input "10/13/2025"
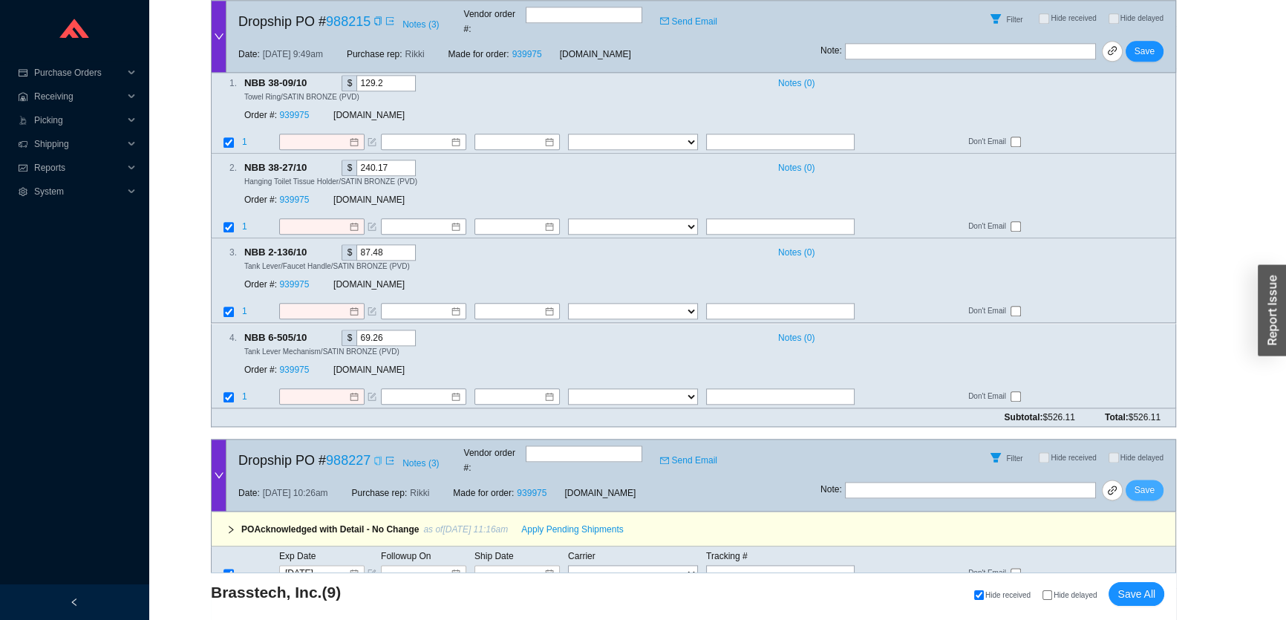
click at [1150, 483] on span "Save" at bounding box center [1145, 490] width 20 height 15
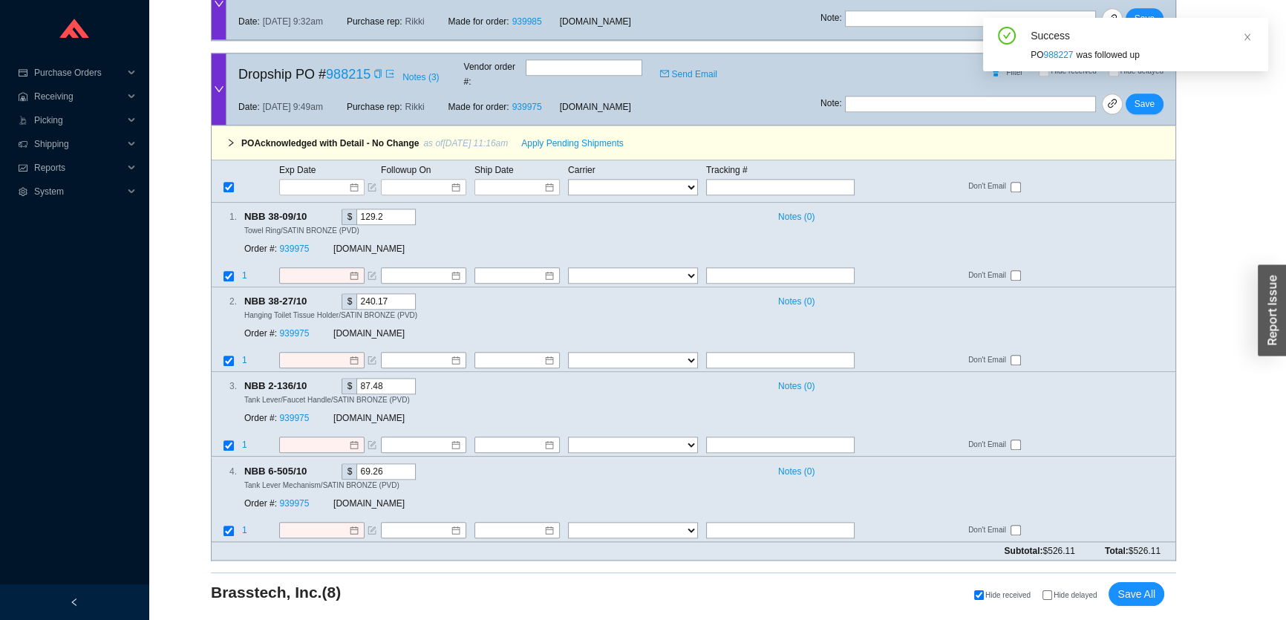
scroll to position [1973, 0]
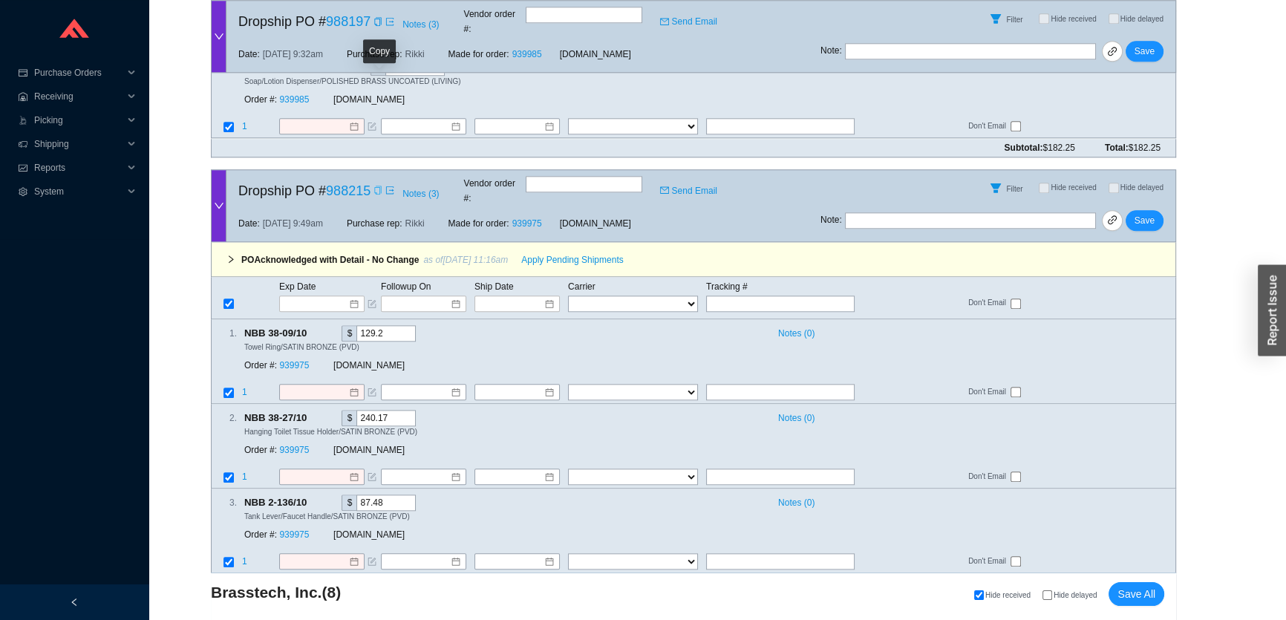
click at [379, 186] on icon "copy" at bounding box center [377, 190] width 7 height 9
click at [340, 296] on input at bounding box center [316, 303] width 63 height 15
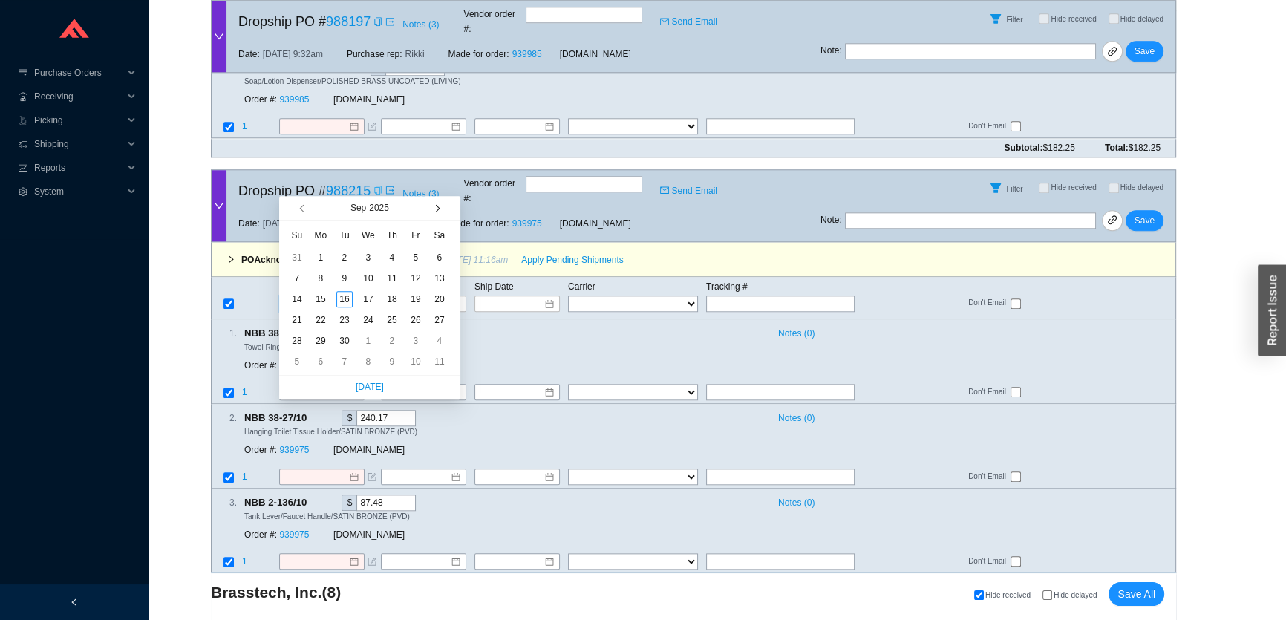
click at [431, 214] on button "button" at bounding box center [435, 208] width 14 height 24
type input "10/13/2025"
click at [326, 300] on div "13" at bounding box center [321, 299] width 16 height 16
type input "10/13/2025"
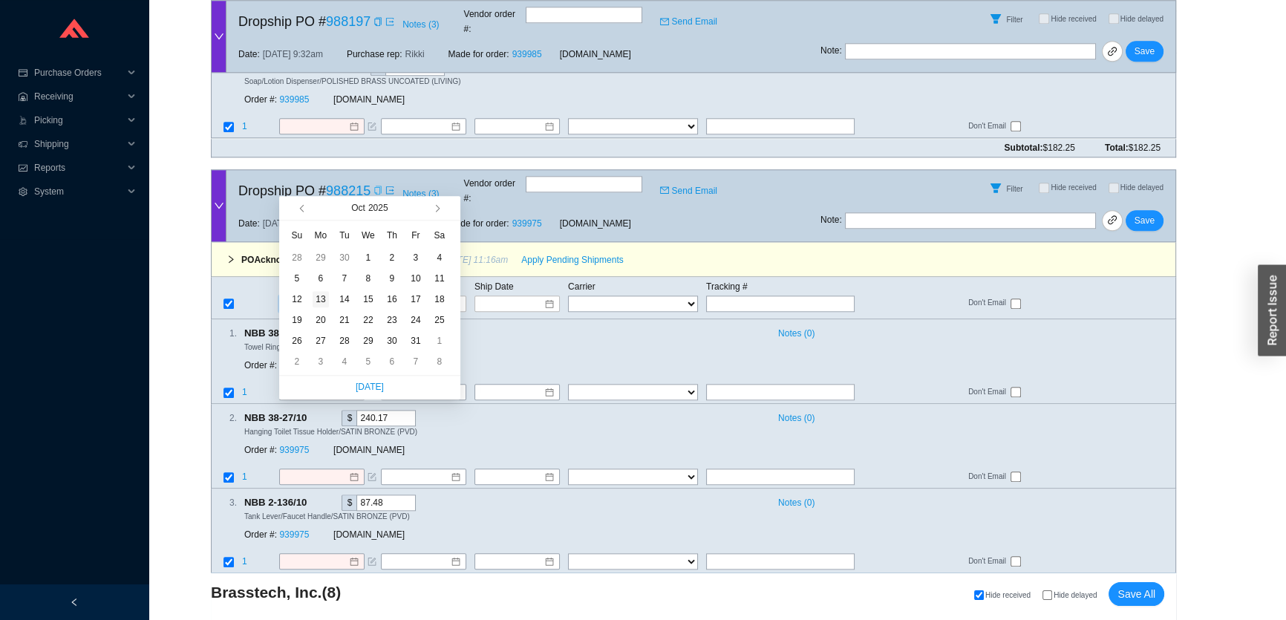
type input "10/13/2025"
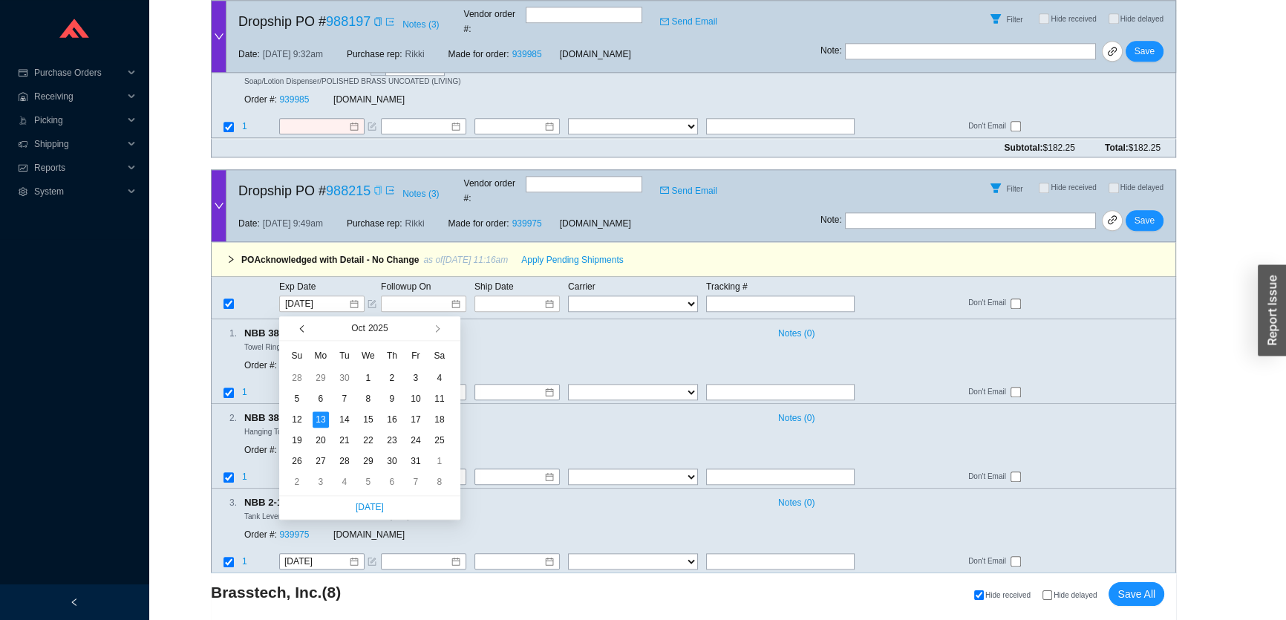
click at [299, 331] on button "button" at bounding box center [303, 328] width 14 height 24
type input "9/22/2025"
click at [325, 441] on div "22" at bounding box center [321, 440] width 16 height 16
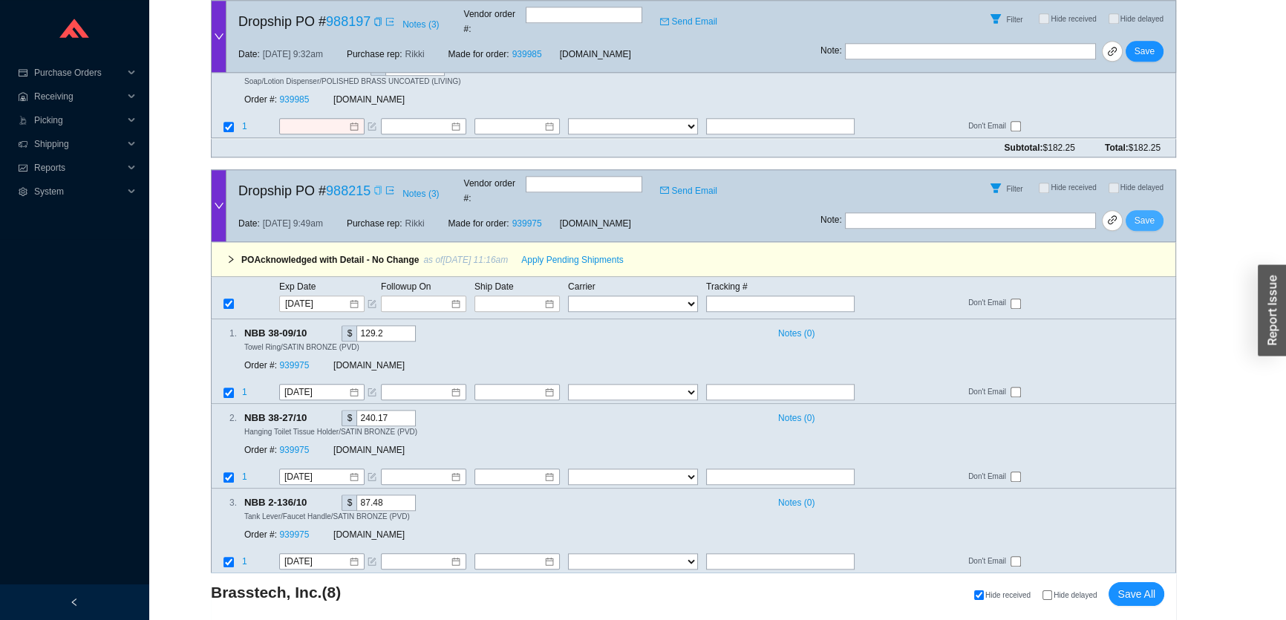
click at [1153, 213] on span "Save" at bounding box center [1145, 220] width 20 height 15
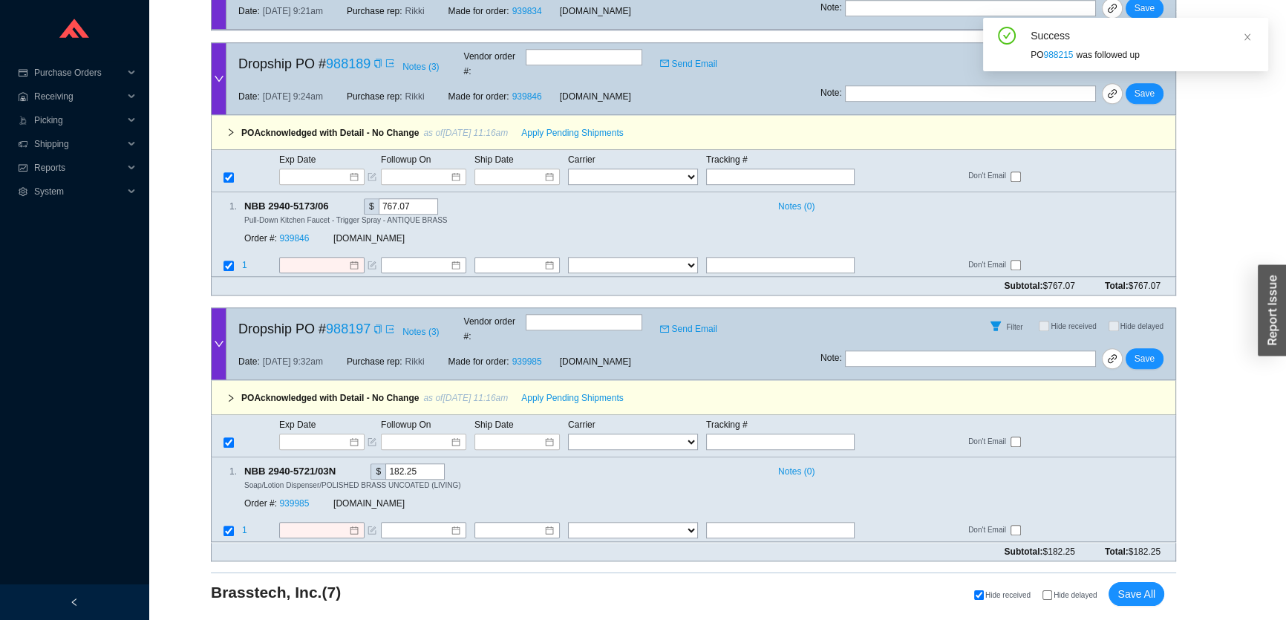
scroll to position [1466, 0]
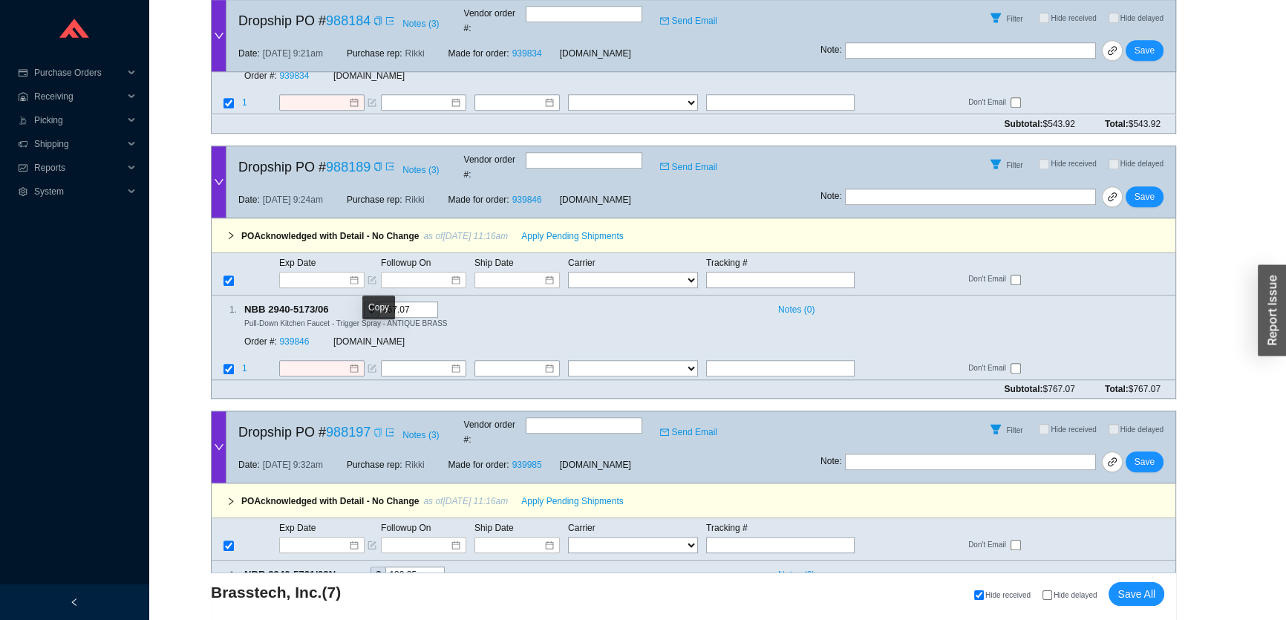
click at [376, 428] on icon "copy" at bounding box center [377, 432] width 7 height 9
click at [326, 538] on input at bounding box center [316, 545] width 63 height 15
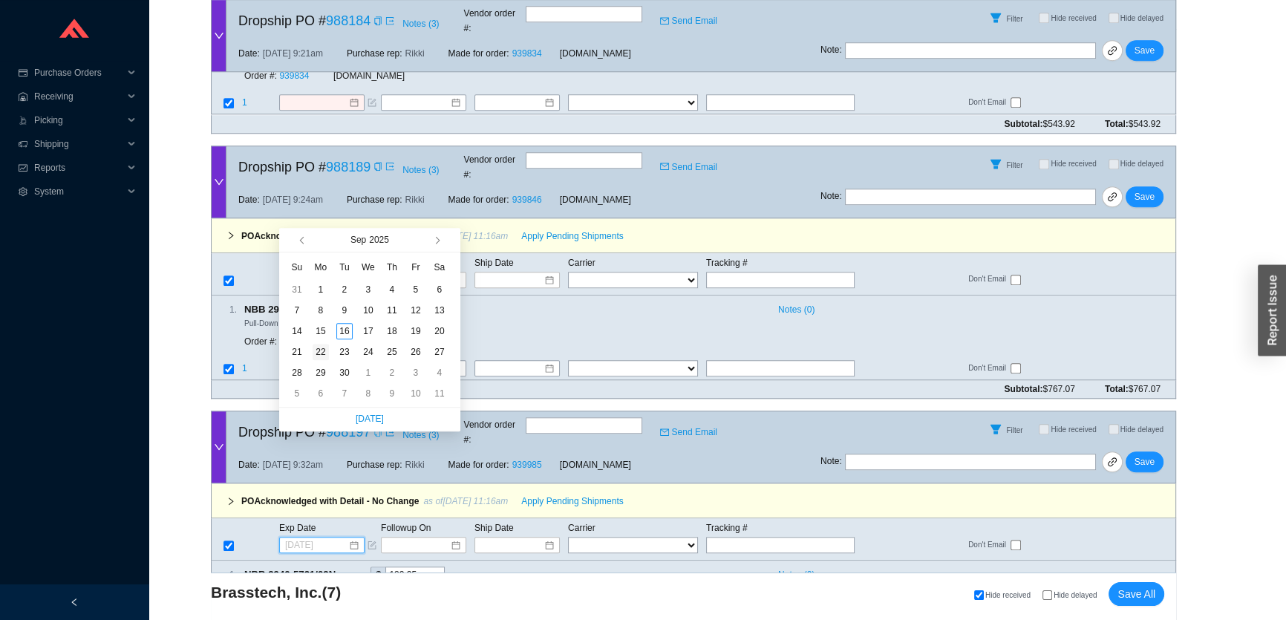
type input "9/22/2025"
click at [320, 352] on div "22" at bounding box center [321, 352] width 16 height 16
type input "9/22/2025"
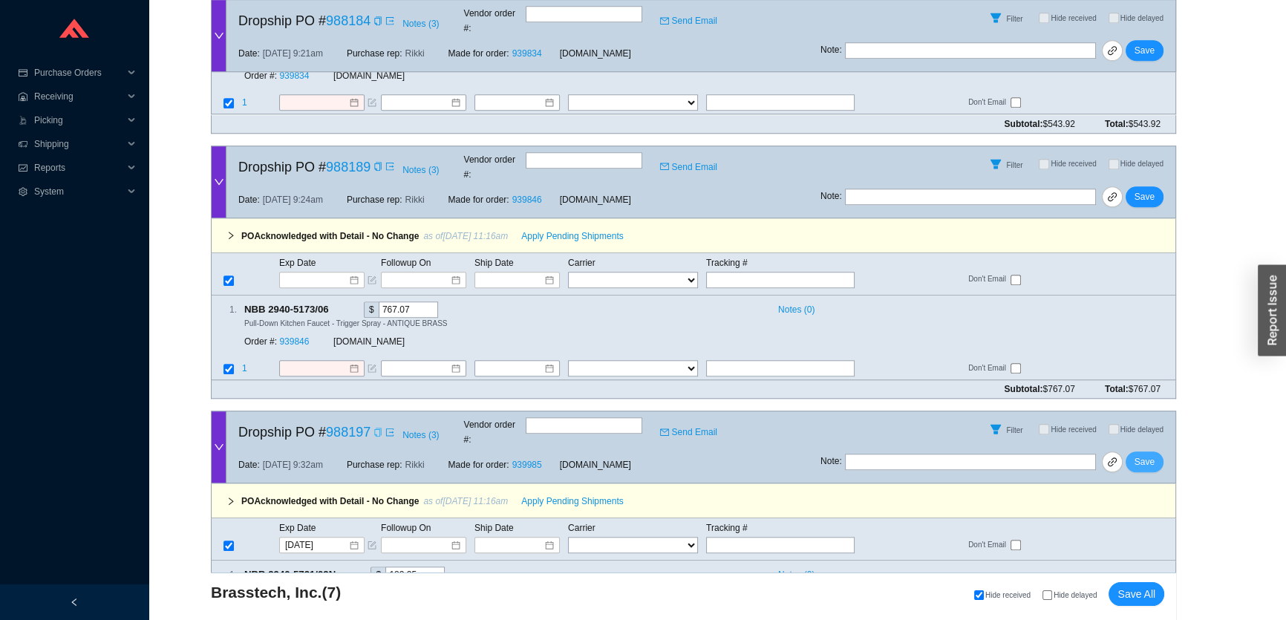
click at [1144, 454] on span "Save" at bounding box center [1145, 461] width 20 height 15
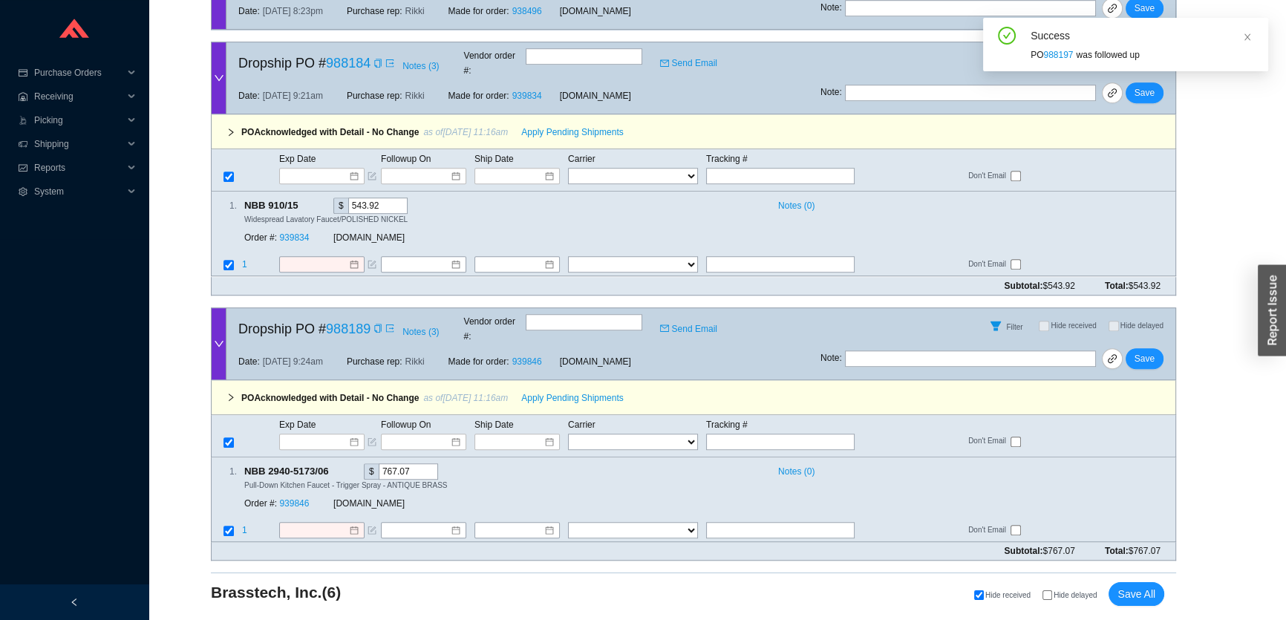
scroll to position [1215, 0]
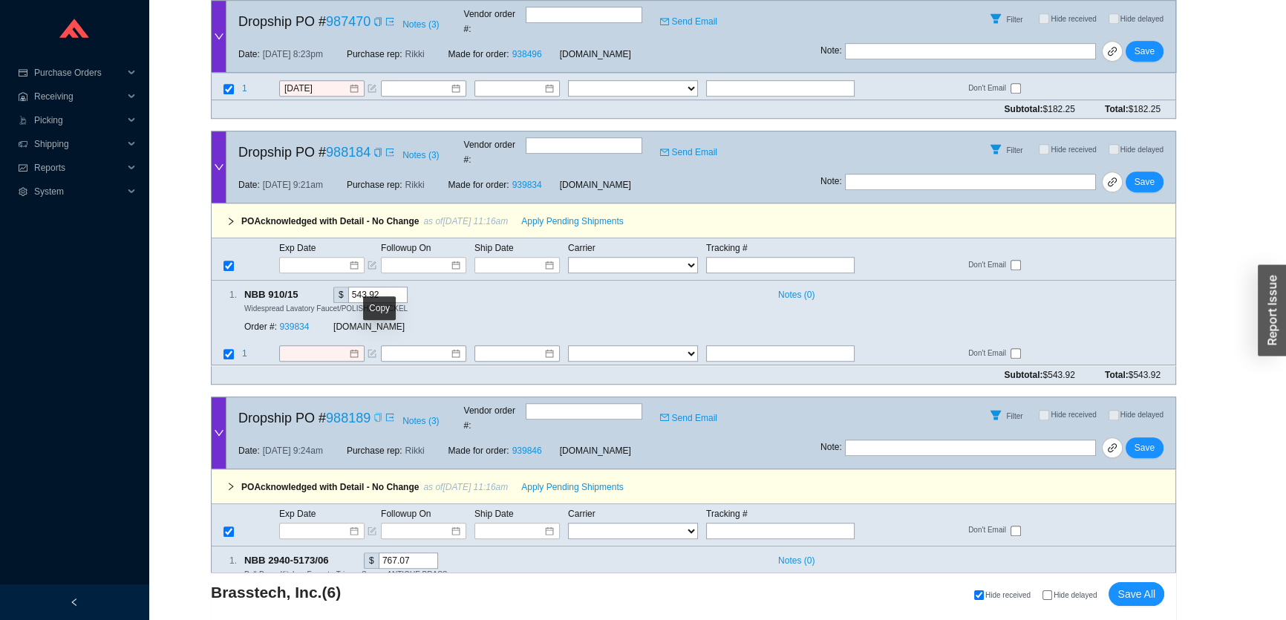
click at [379, 411] on div "Copy" at bounding box center [378, 418] width 9 height 15
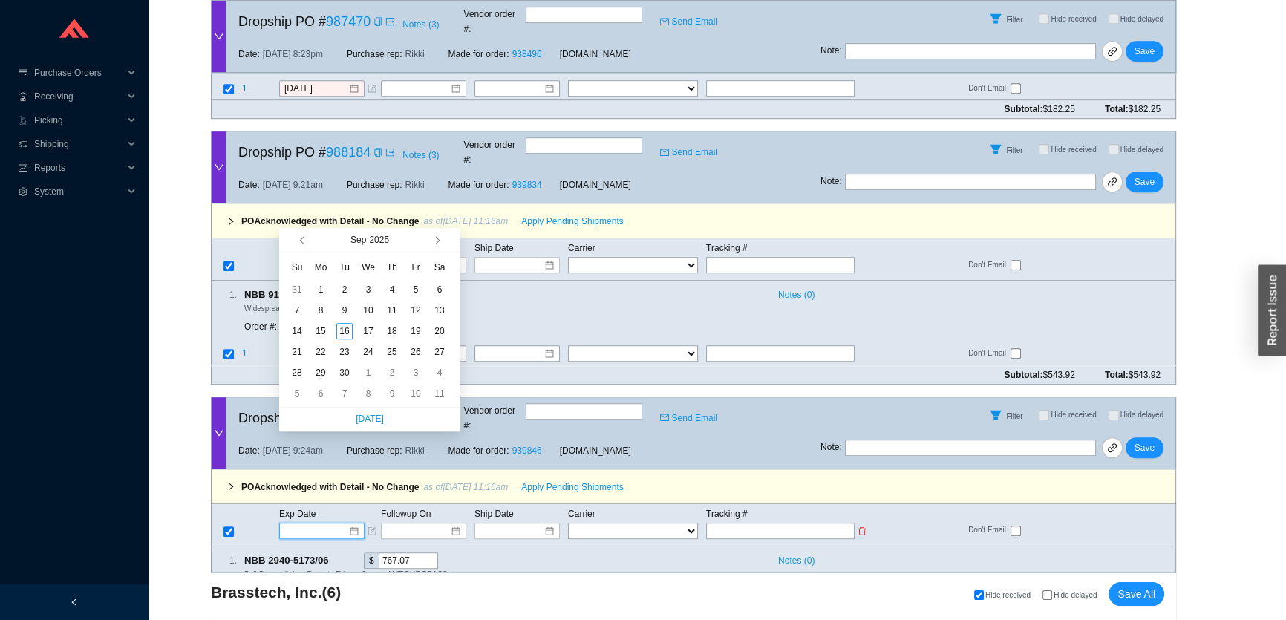
click at [307, 524] on input at bounding box center [316, 531] width 63 height 15
type input "9/5/2025"
click at [438, 241] on span "button" at bounding box center [435, 240] width 7 height 7
type input "10/13/2025"
click at [319, 333] on div "13" at bounding box center [321, 331] width 16 height 16
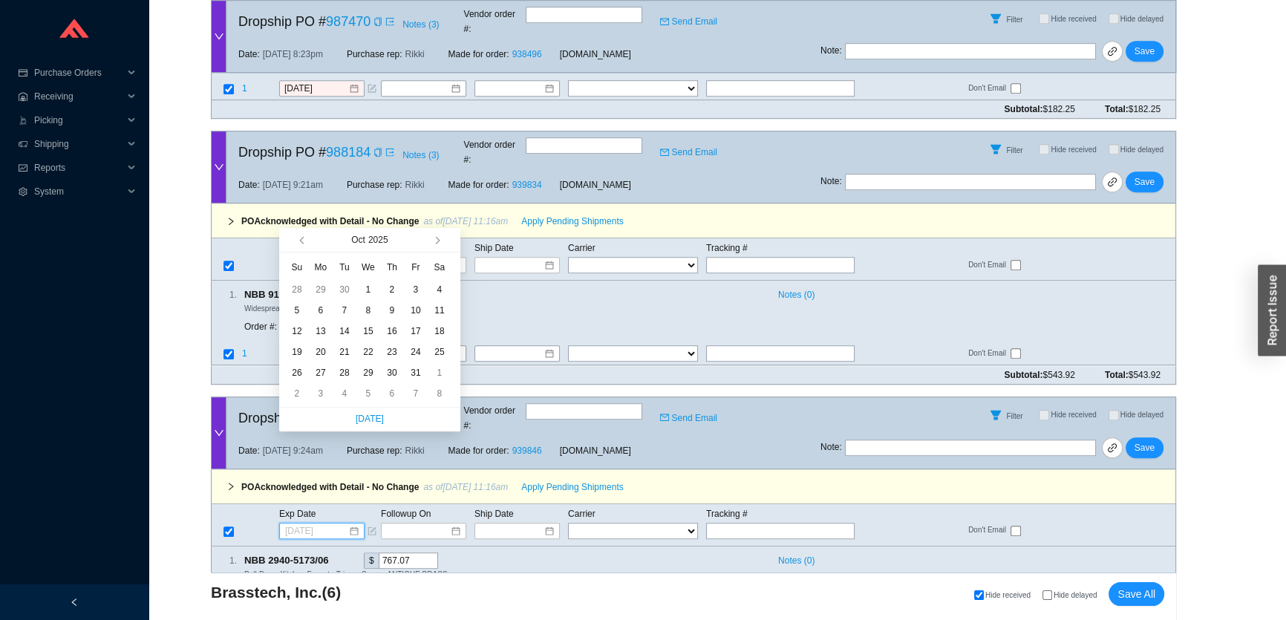
type input "10/13/2025"
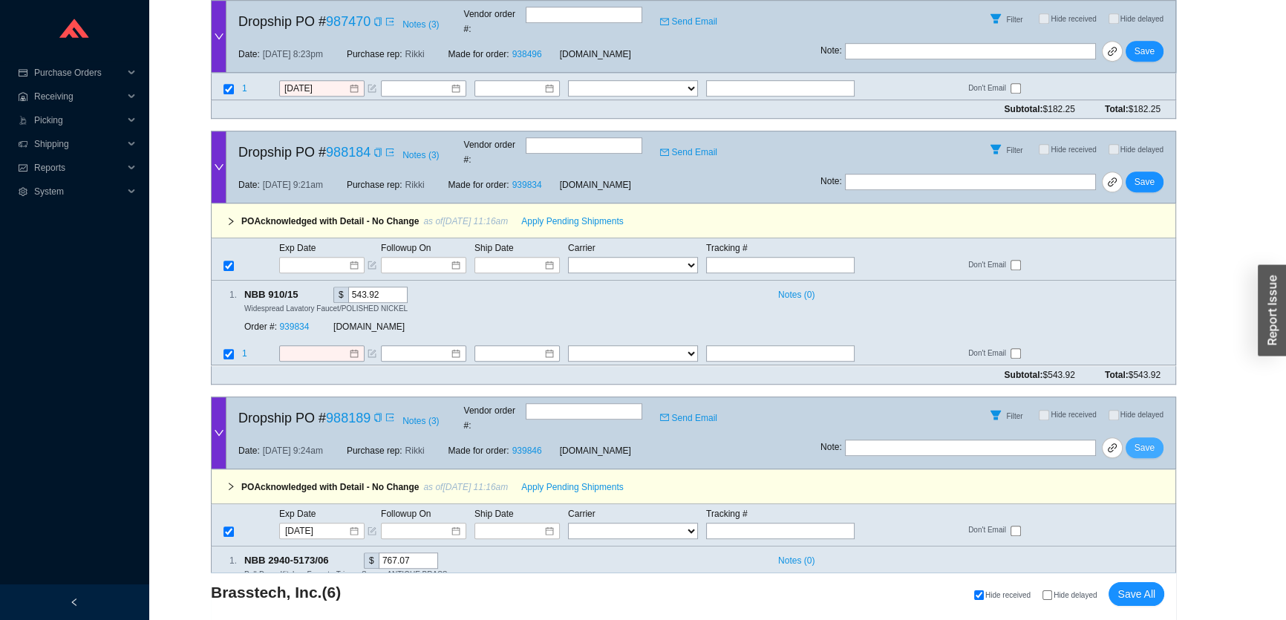
click at [1144, 440] on span "Save" at bounding box center [1145, 447] width 20 height 15
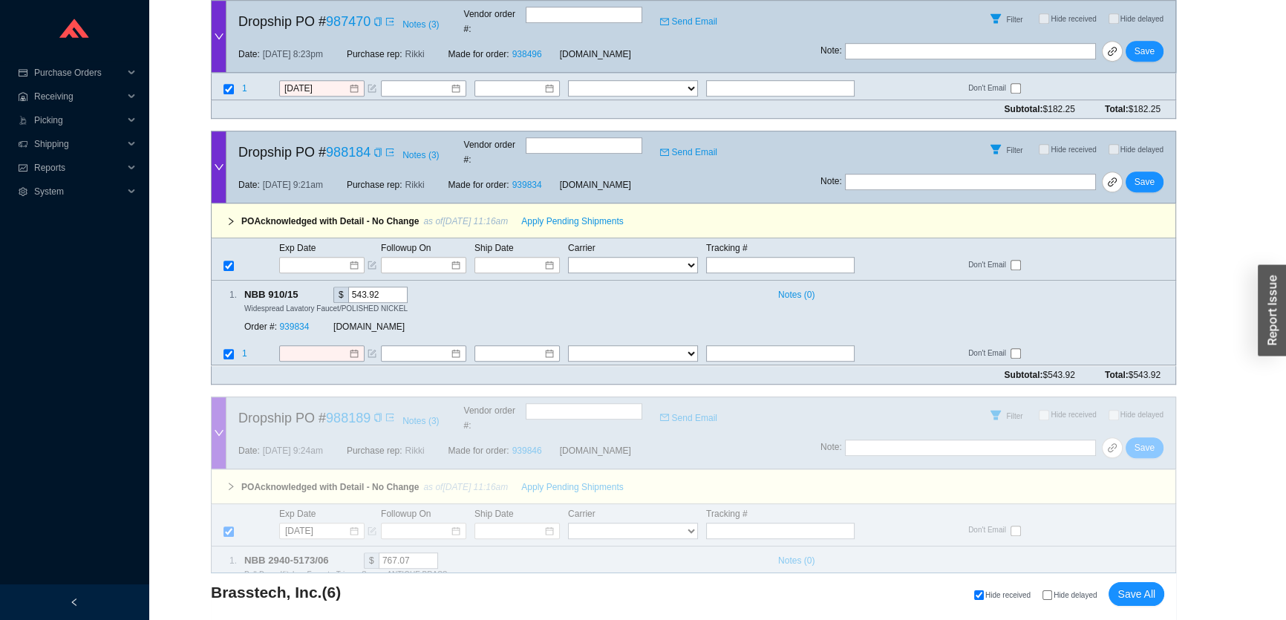
scroll to position [965, 0]
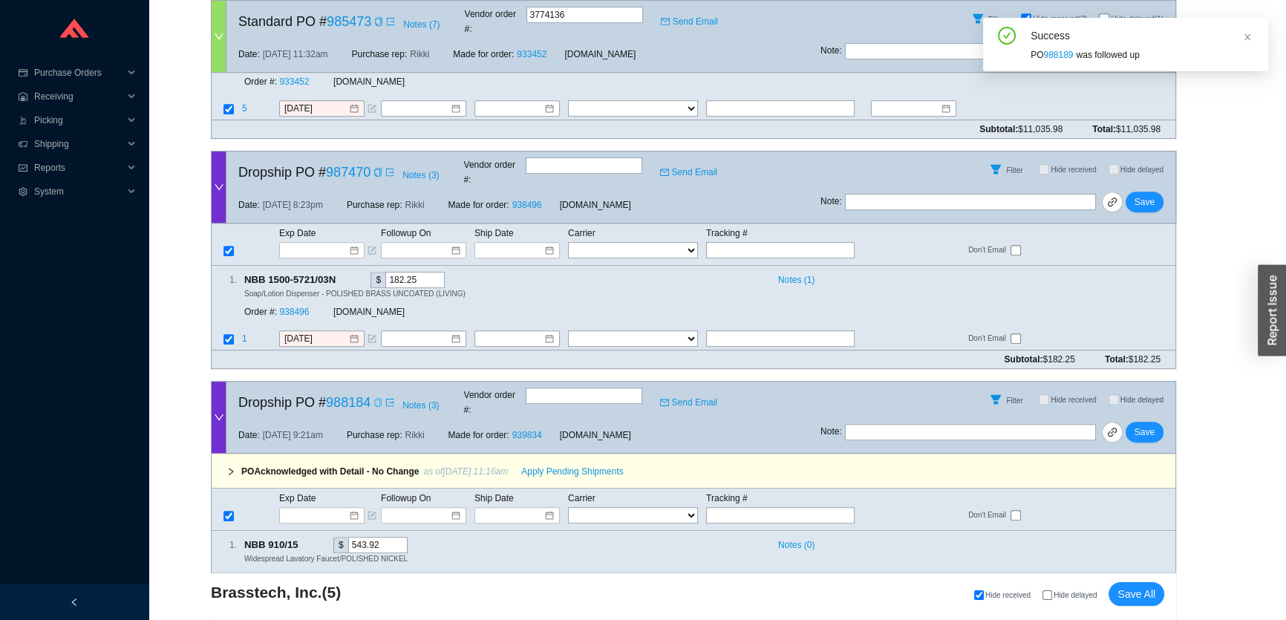
click at [378, 395] on div "Copy" at bounding box center [378, 402] width 9 height 15
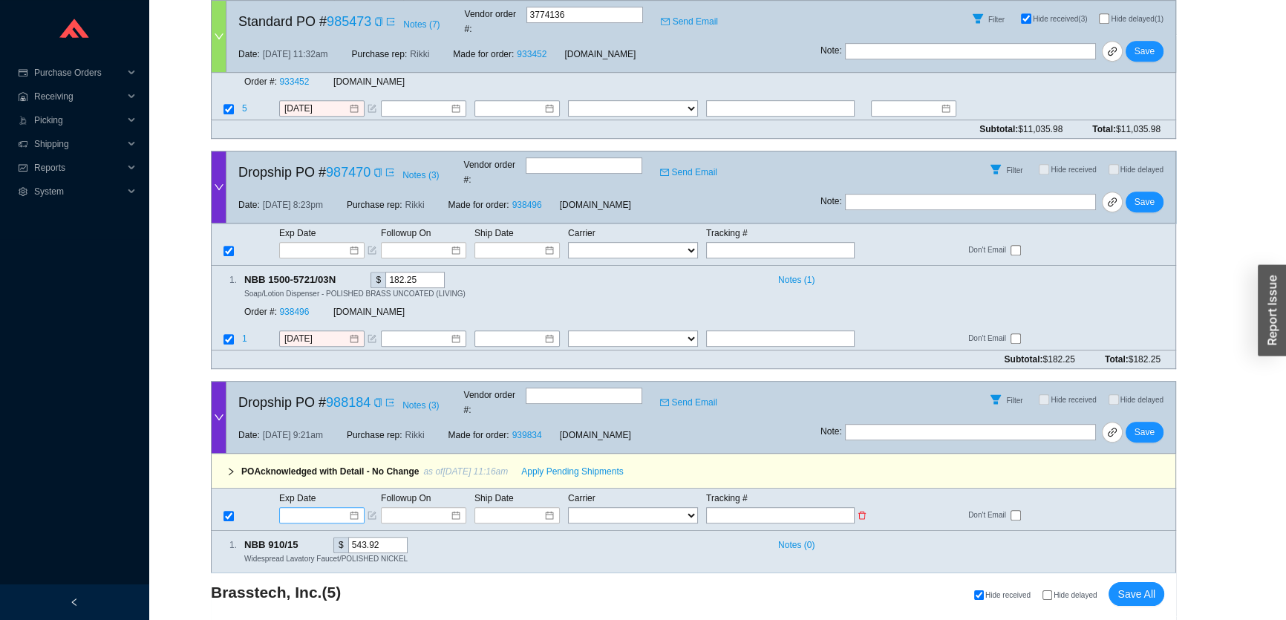
click at [304, 508] on input at bounding box center [316, 515] width 63 height 15
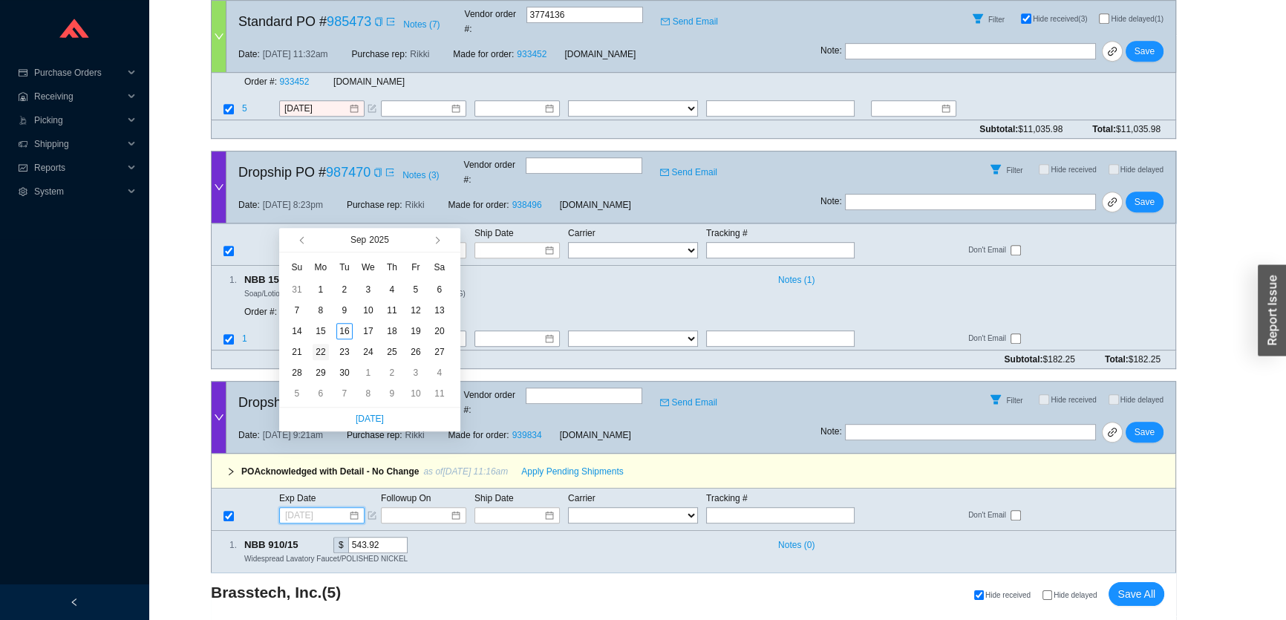
type input "9/22/2025"
click at [319, 353] on div "22" at bounding box center [321, 352] width 16 height 16
type input "9/22/2025"
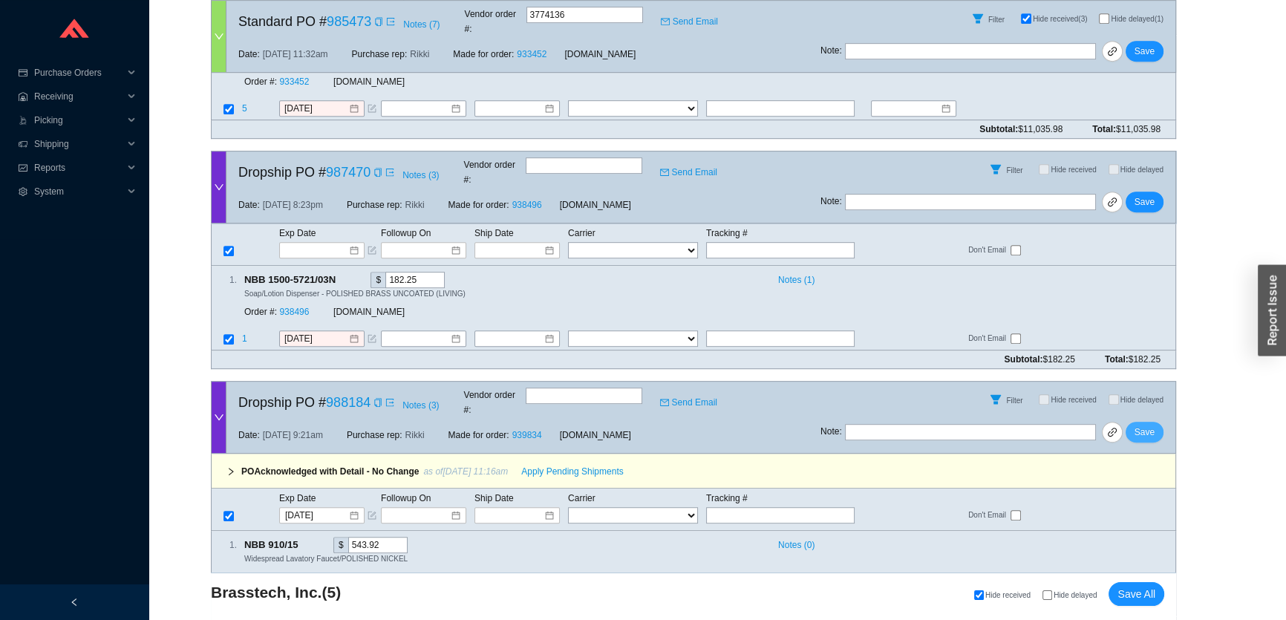
click at [1147, 425] on span "Save" at bounding box center [1145, 432] width 20 height 15
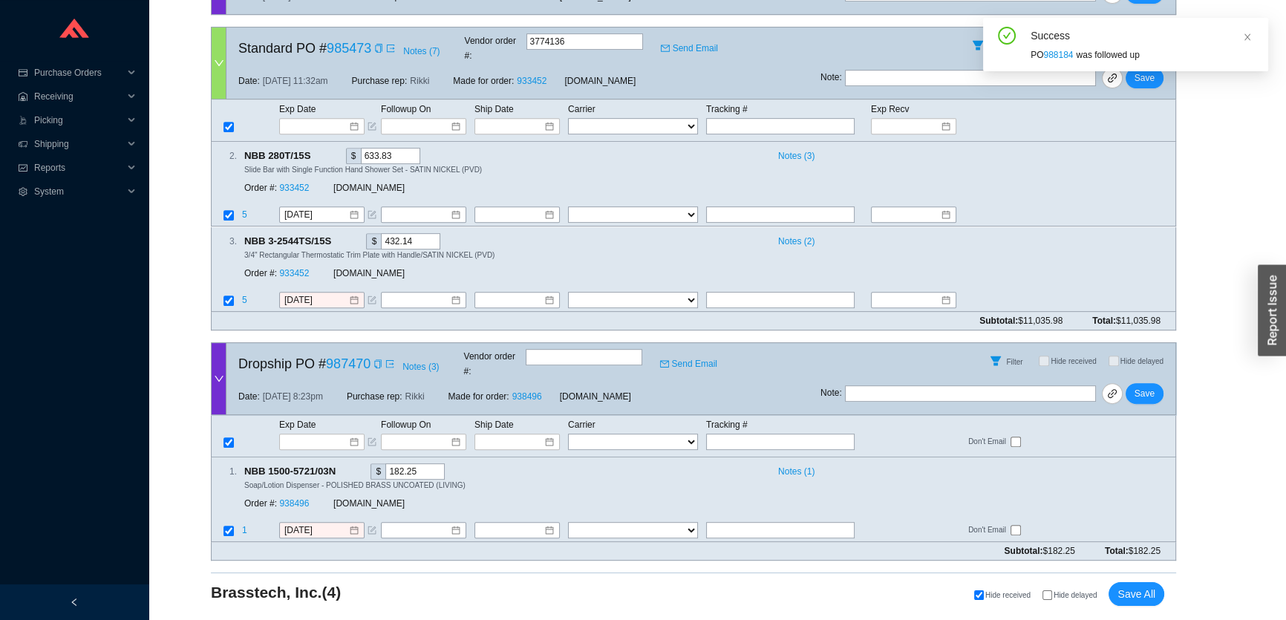
scroll to position [714, 0]
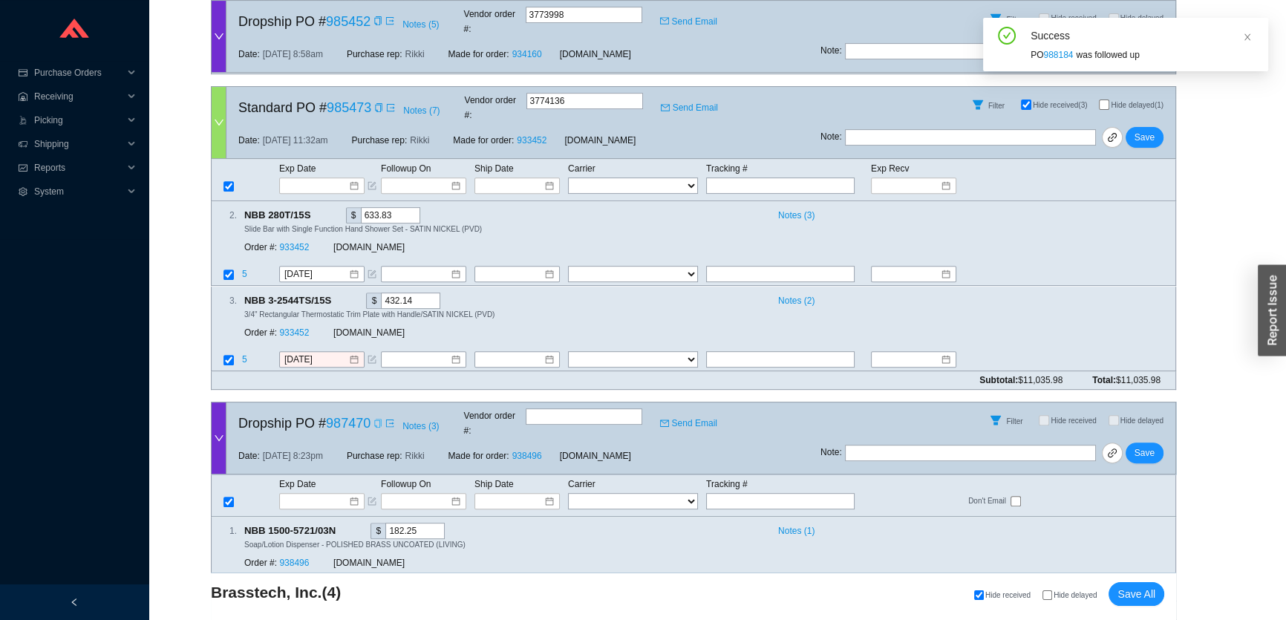
click at [374, 419] on icon "copy" at bounding box center [378, 423] width 9 height 9
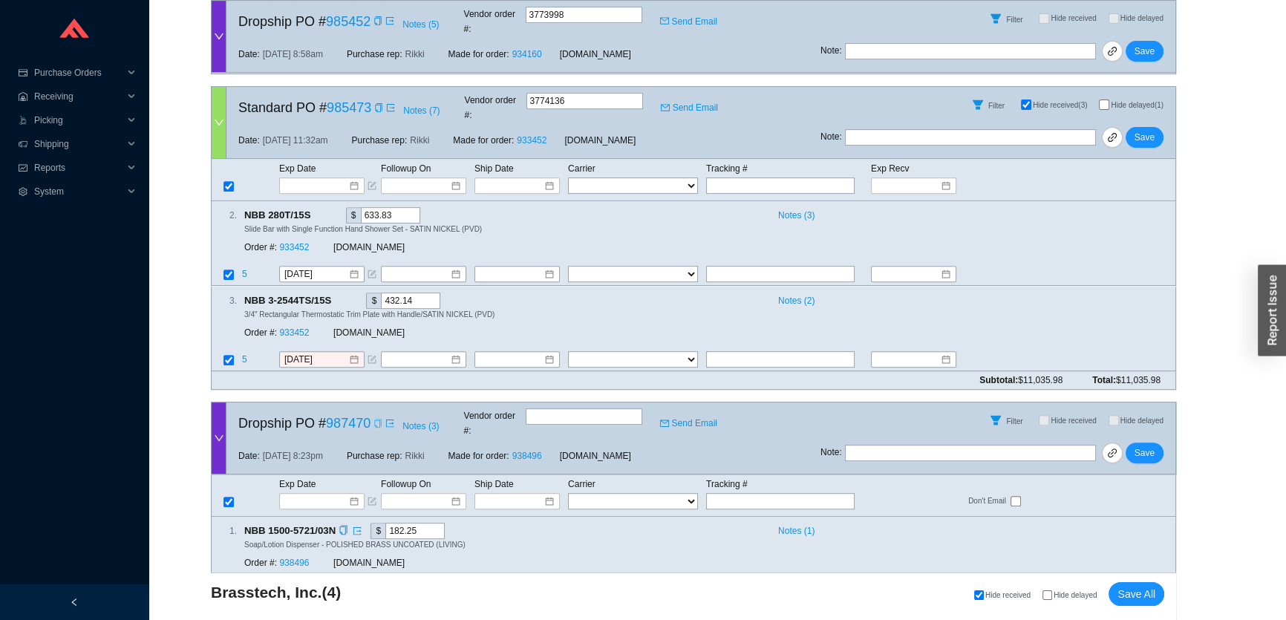
click at [375, 585] on icon "form" at bounding box center [372, 589] width 9 height 9
click at [356, 602] on input "text" at bounding box center [375, 610] width 188 height 16
click at [283, 602] on input "requested" at bounding box center [375, 610] width 188 height 16
type input "Requested"
click at [1150, 446] on span "Save" at bounding box center [1145, 453] width 20 height 15
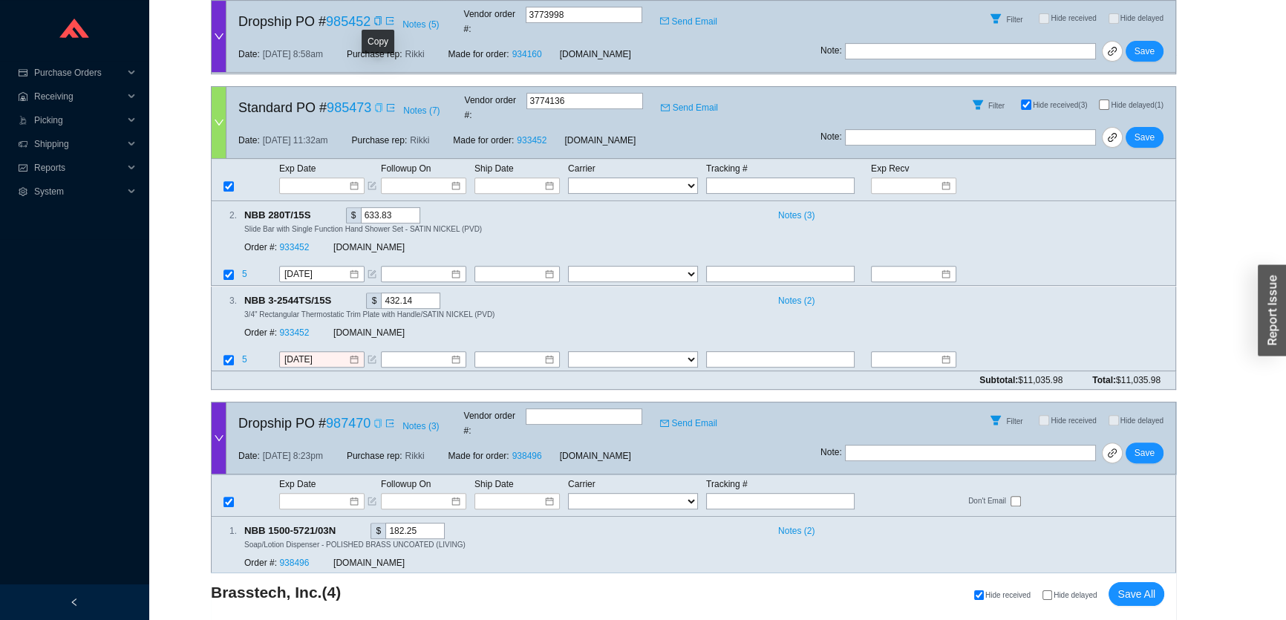
click at [376, 103] on icon "copy" at bounding box center [378, 107] width 9 height 9
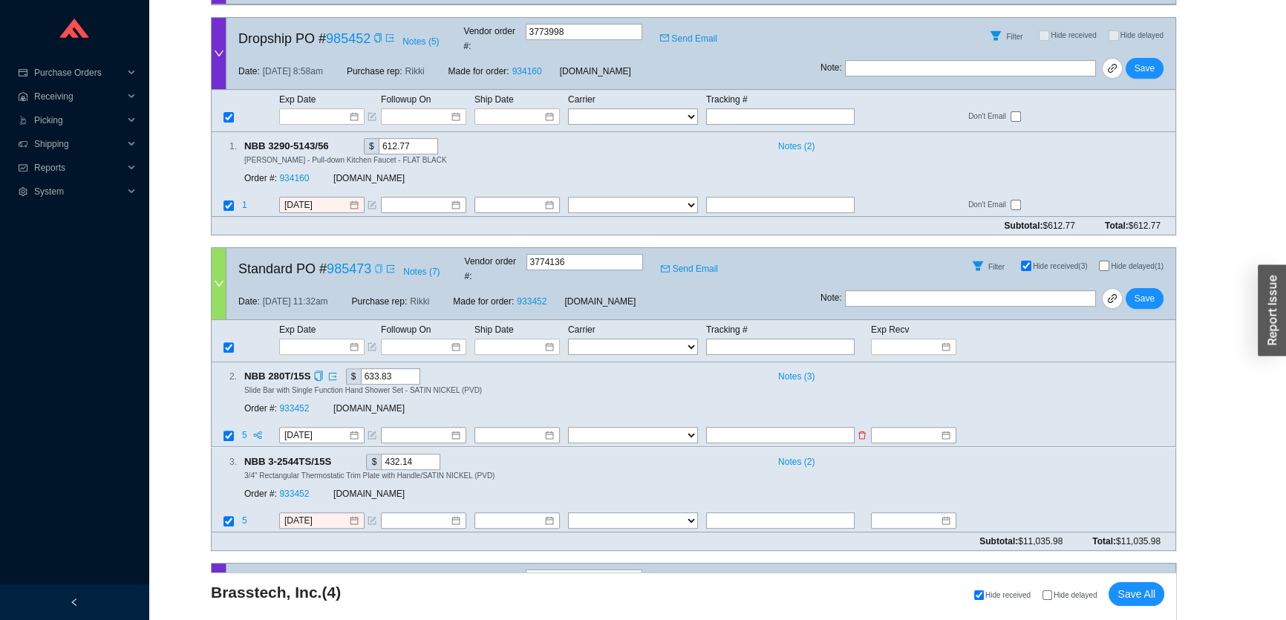
scroll to position [534, 0]
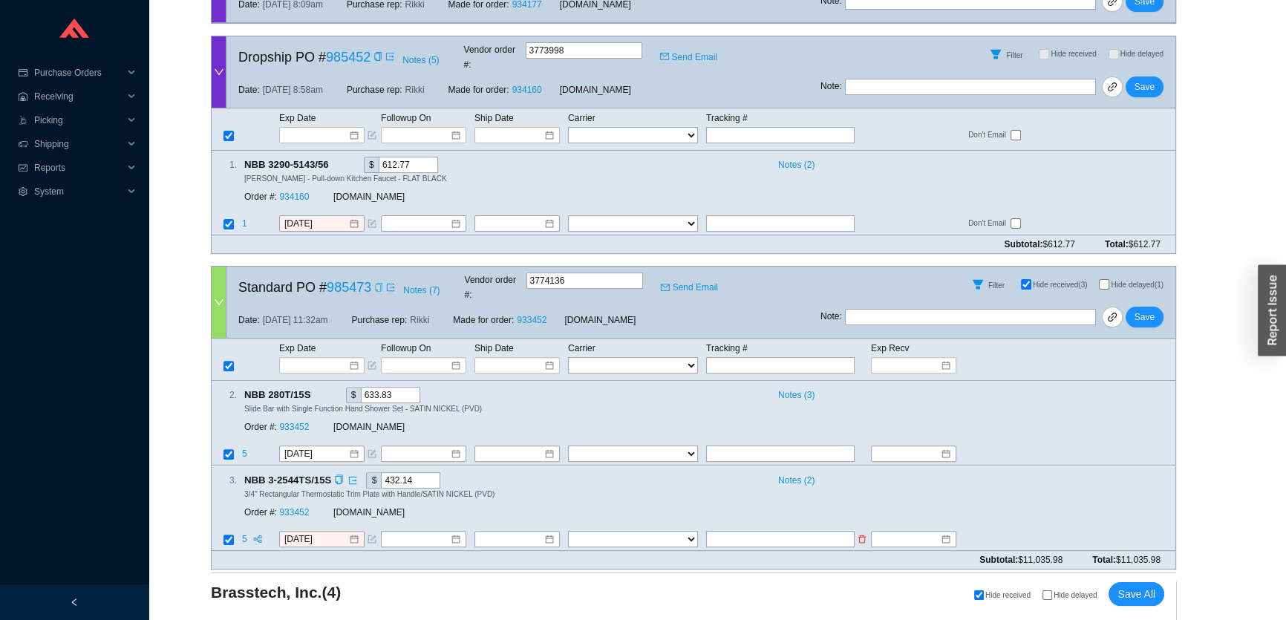
click at [371, 535] on icon "form" at bounding box center [372, 539] width 9 height 9
click at [371, 552] on input "text" at bounding box center [375, 560] width 188 height 16
drag, startPoint x: 301, startPoint y: 516, endPoint x: 290, endPoint y: 521, distance: 12.3
click at [273, 550] on tr "r" at bounding box center [694, 561] width 964 height 22
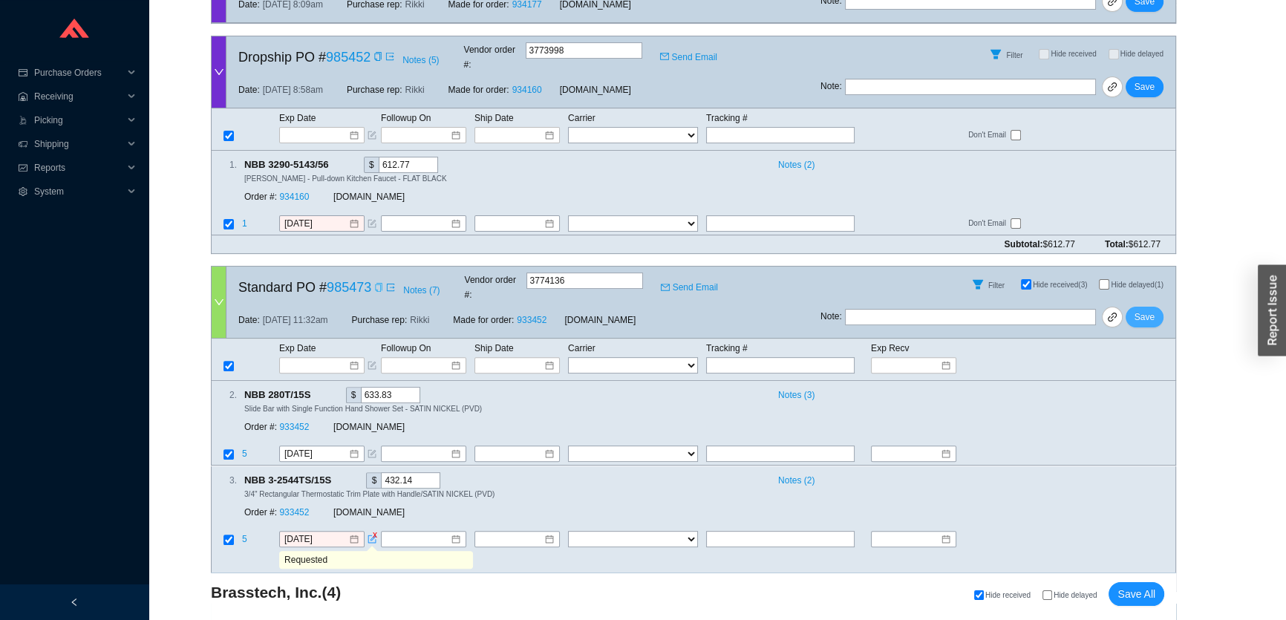
type input "Requested"
click at [1130, 307] on button "Save" at bounding box center [1145, 317] width 38 height 21
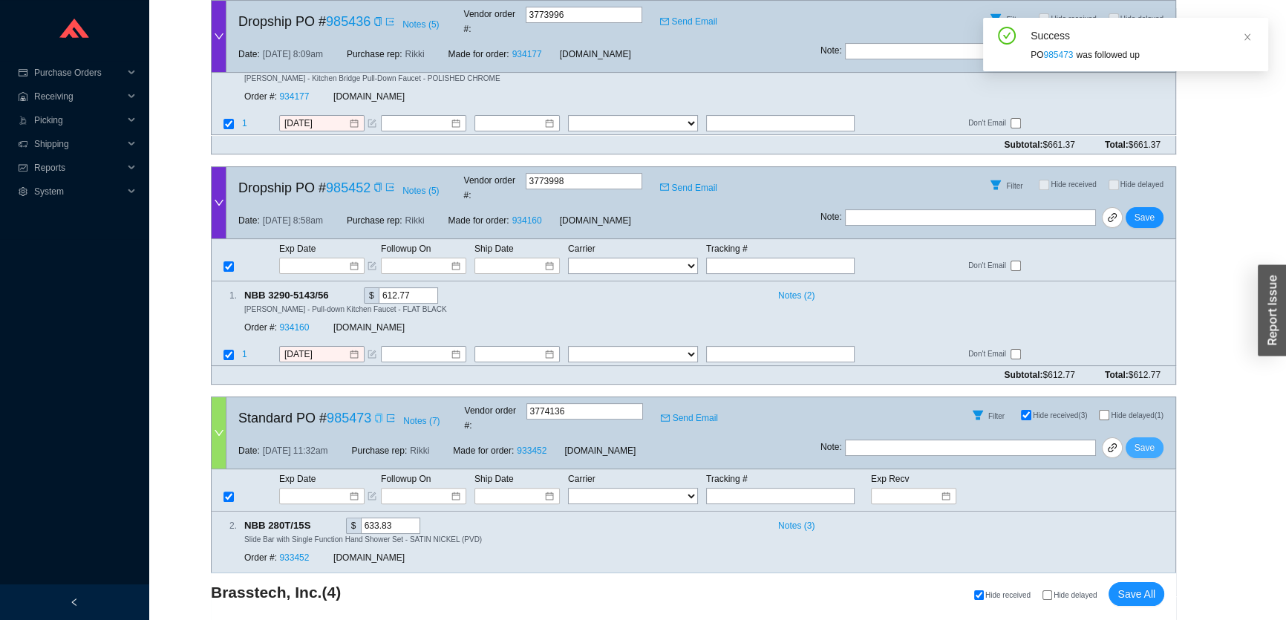
scroll to position [399, 0]
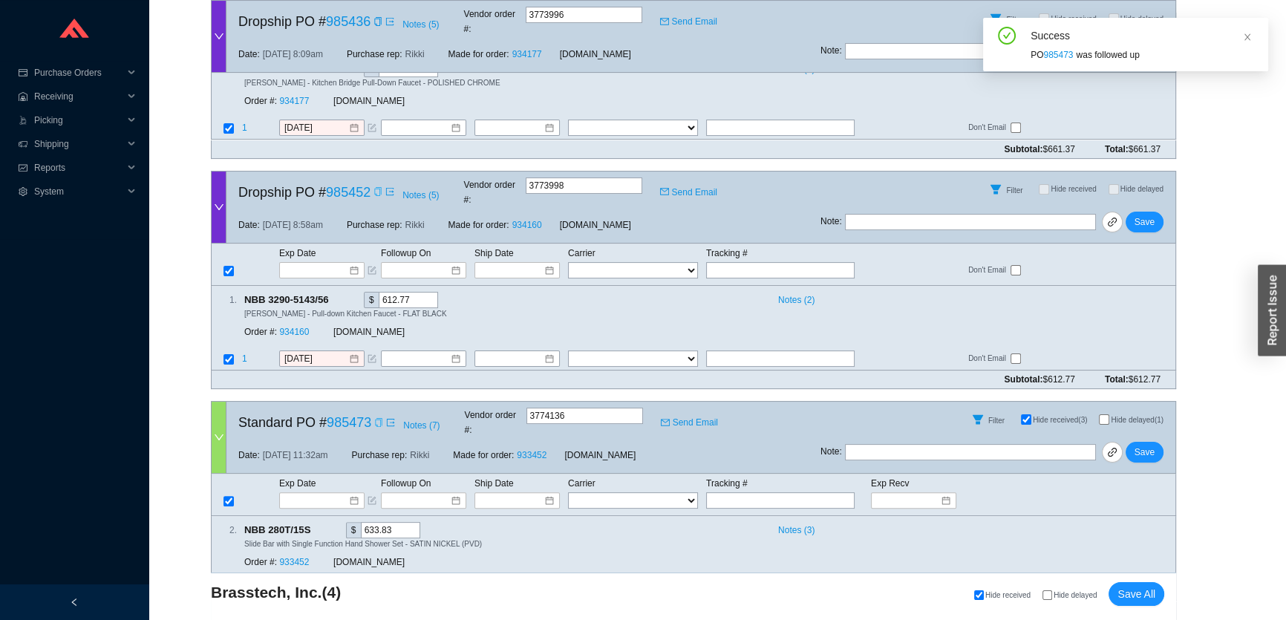
click at [379, 187] on icon "copy" at bounding box center [378, 191] width 9 height 9
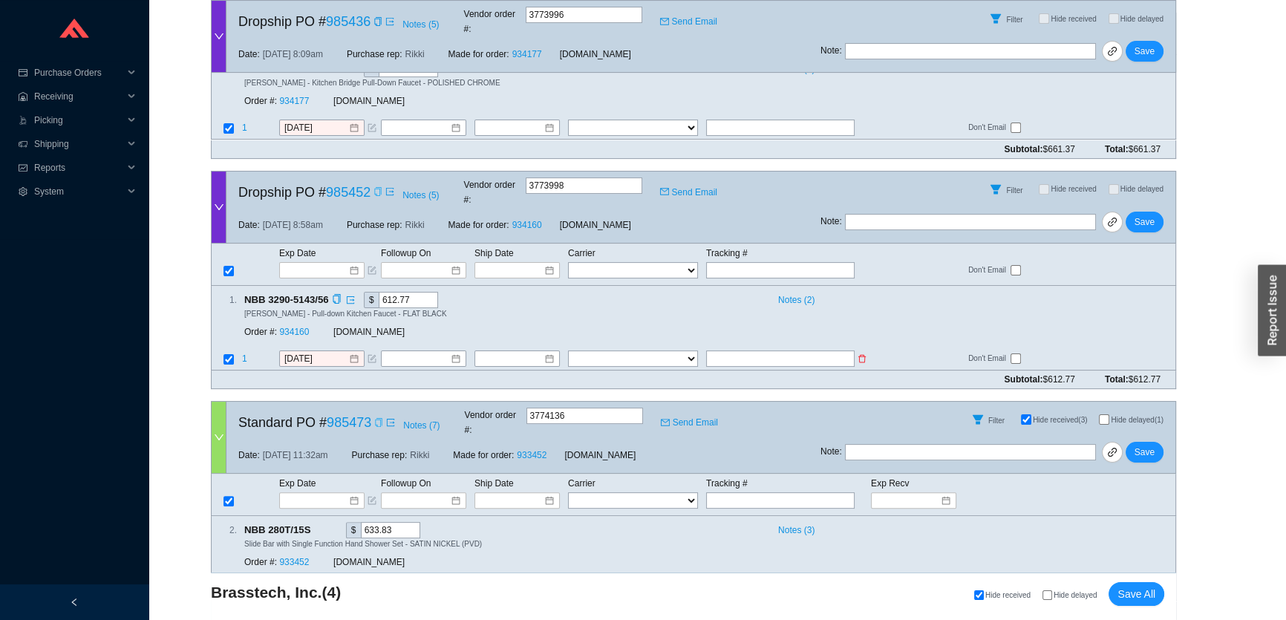
click at [371, 354] on icon "form" at bounding box center [372, 358] width 9 height 9
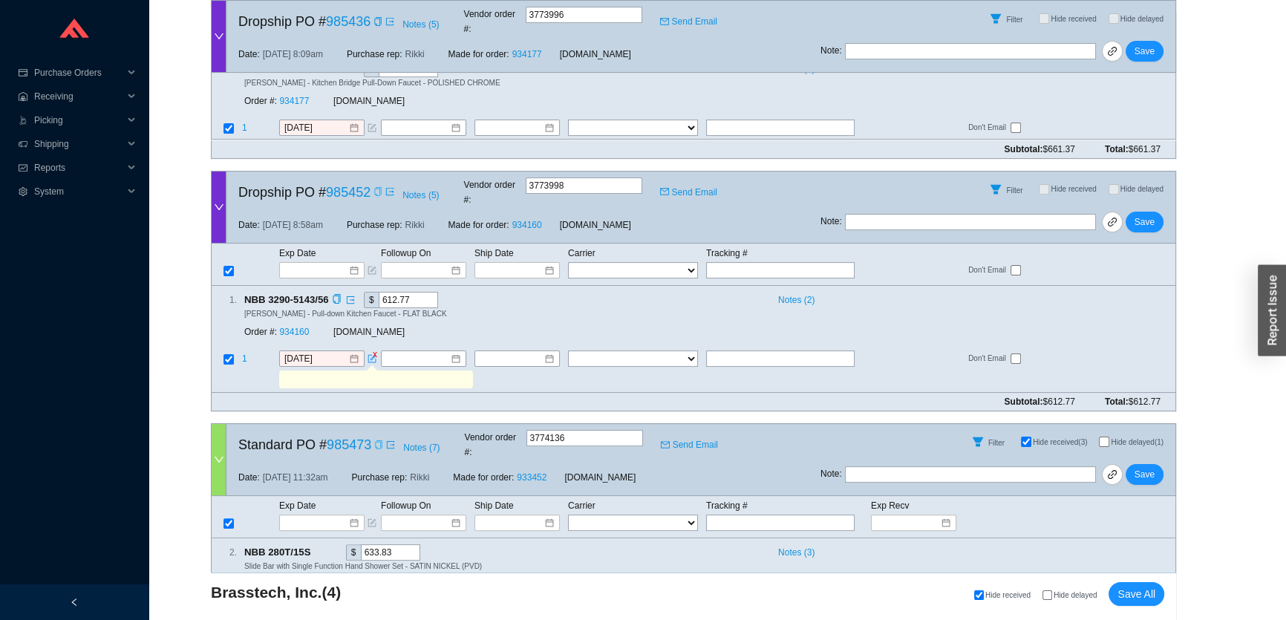
click at [384, 371] on input "text" at bounding box center [375, 379] width 188 height 16
type input "Requested"
click at [1144, 215] on span "Save" at bounding box center [1145, 222] width 20 height 15
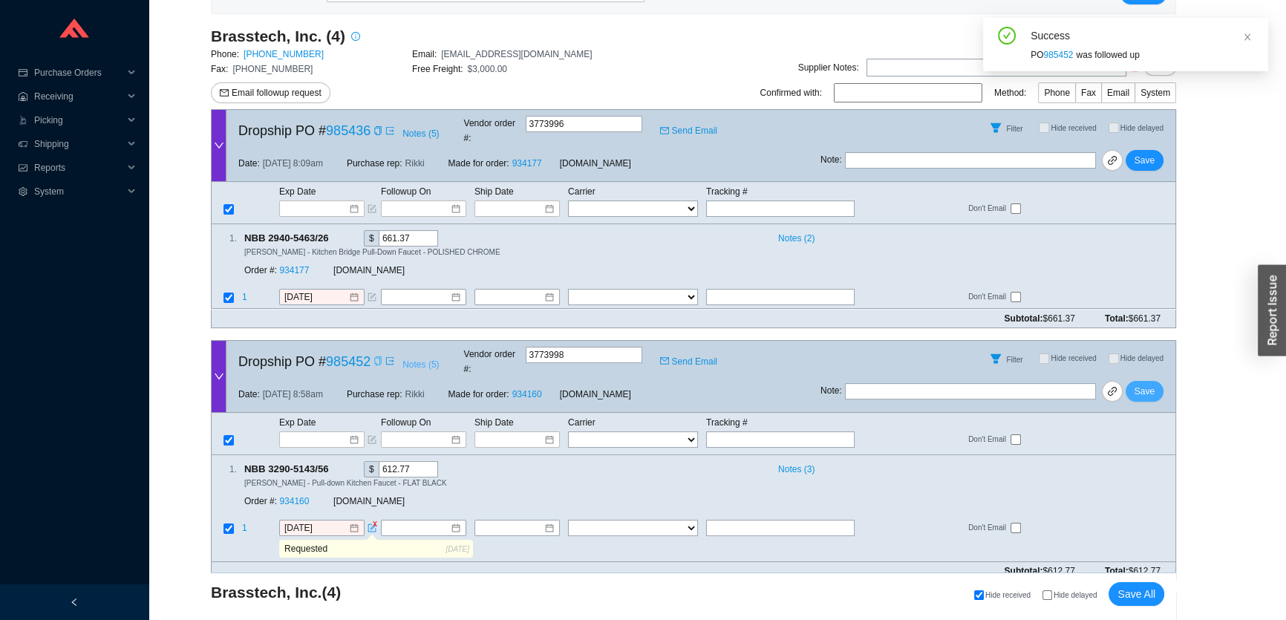
scroll to position [196, 0]
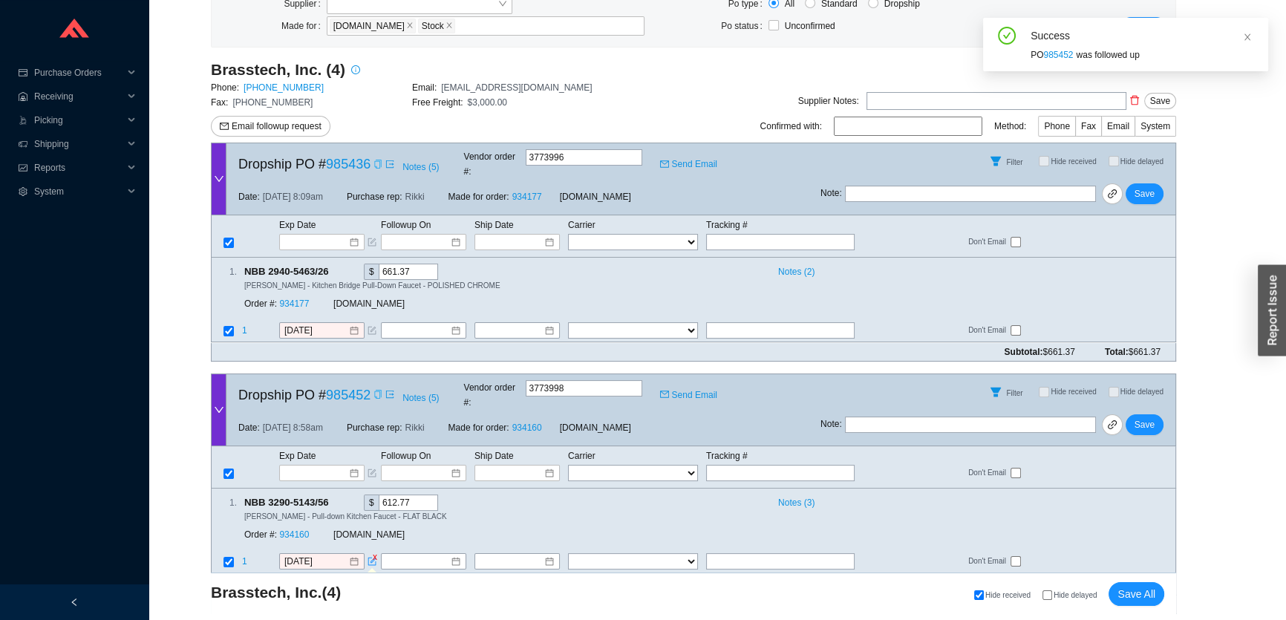
click at [378, 163] on icon "copy" at bounding box center [378, 164] width 9 height 9
click at [371, 327] on icon "form" at bounding box center [372, 331] width 9 height 9
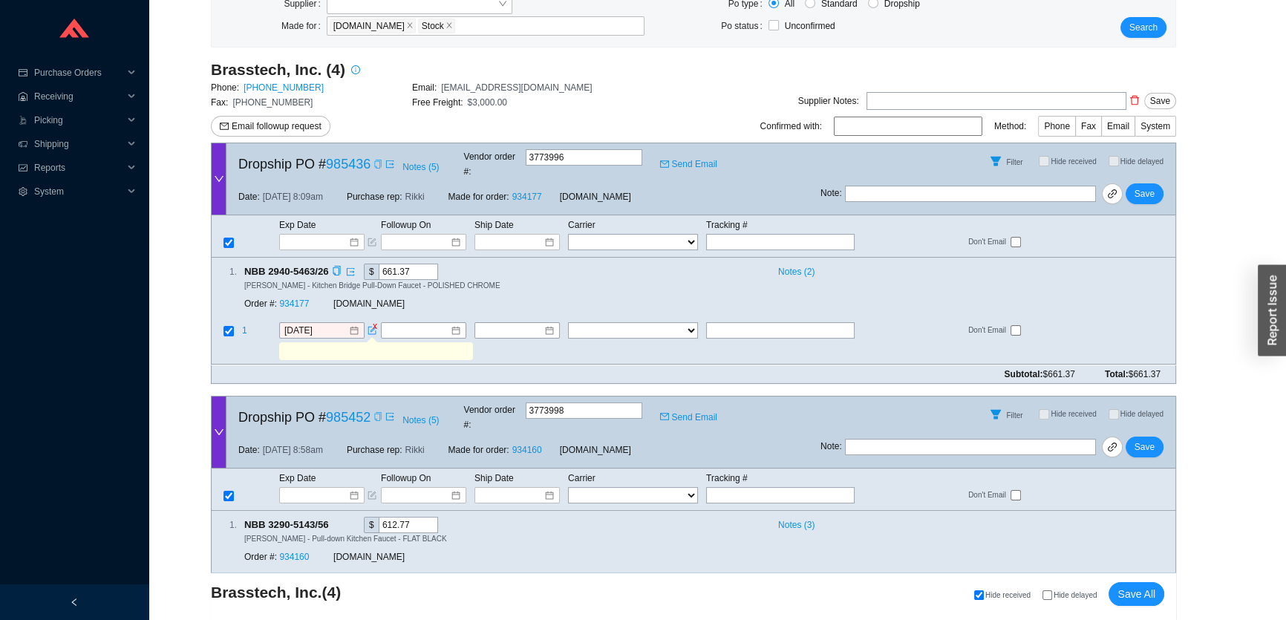
click at [370, 344] on input "text" at bounding box center [375, 352] width 188 height 16
type input "Requested"
click at [1148, 186] on span "Save" at bounding box center [1145, 193] width 20 height 15
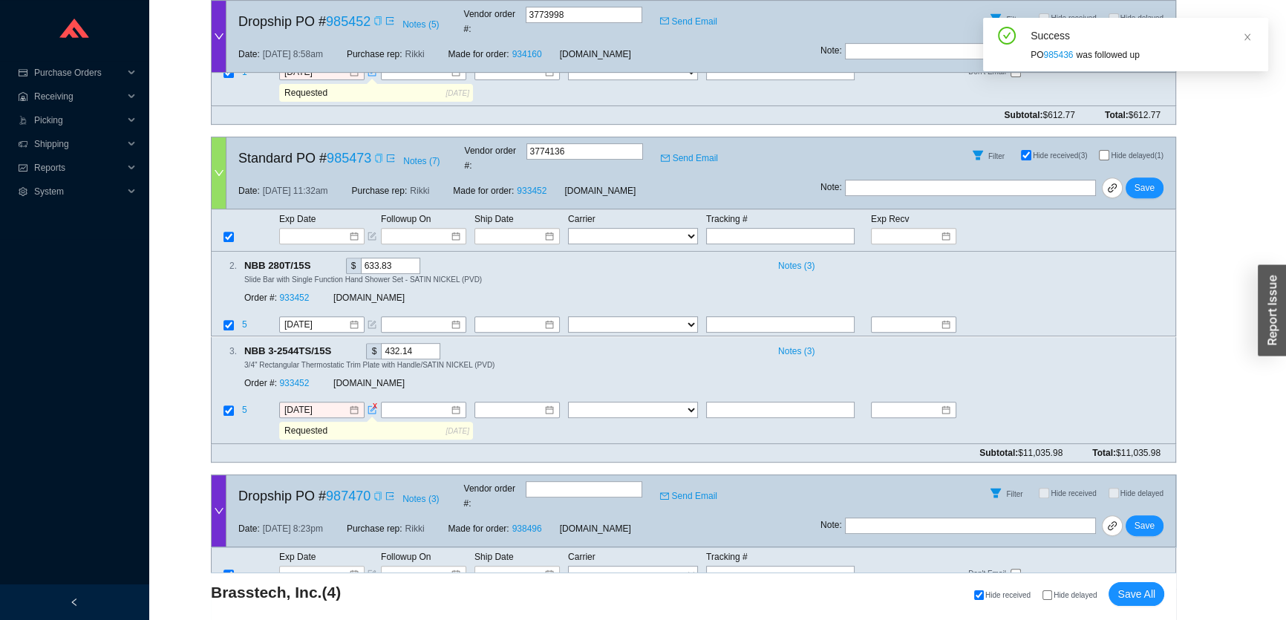
scroll to position [465, 0]
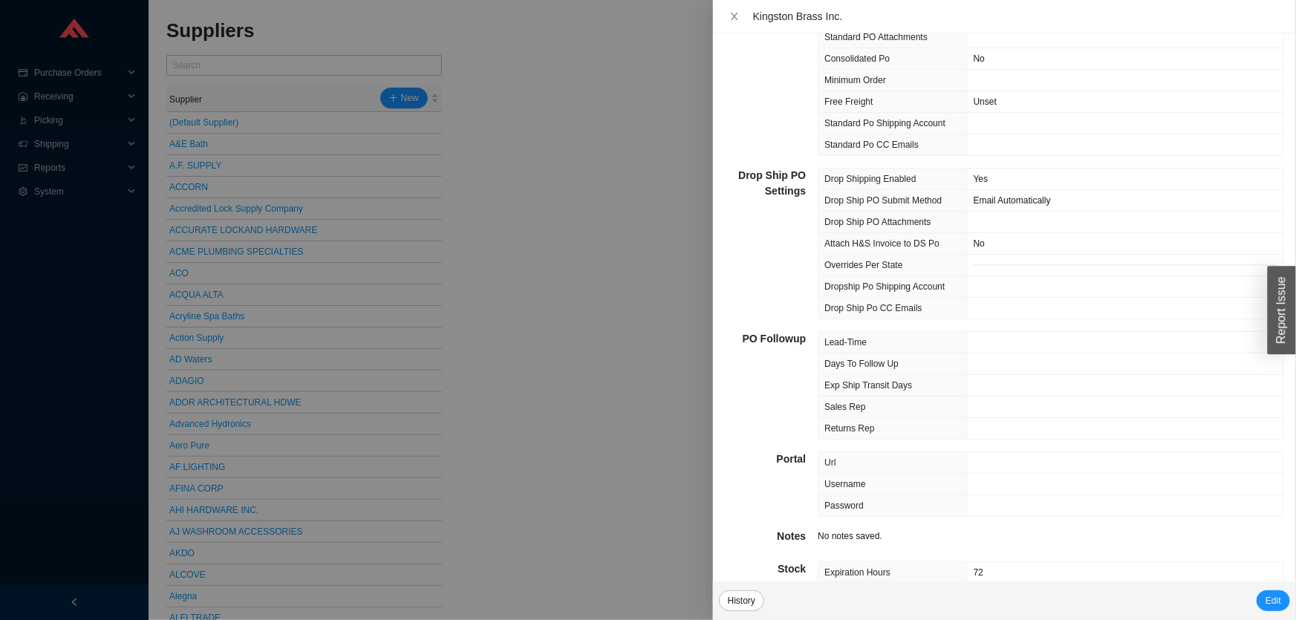
scroll to position [223, 0]
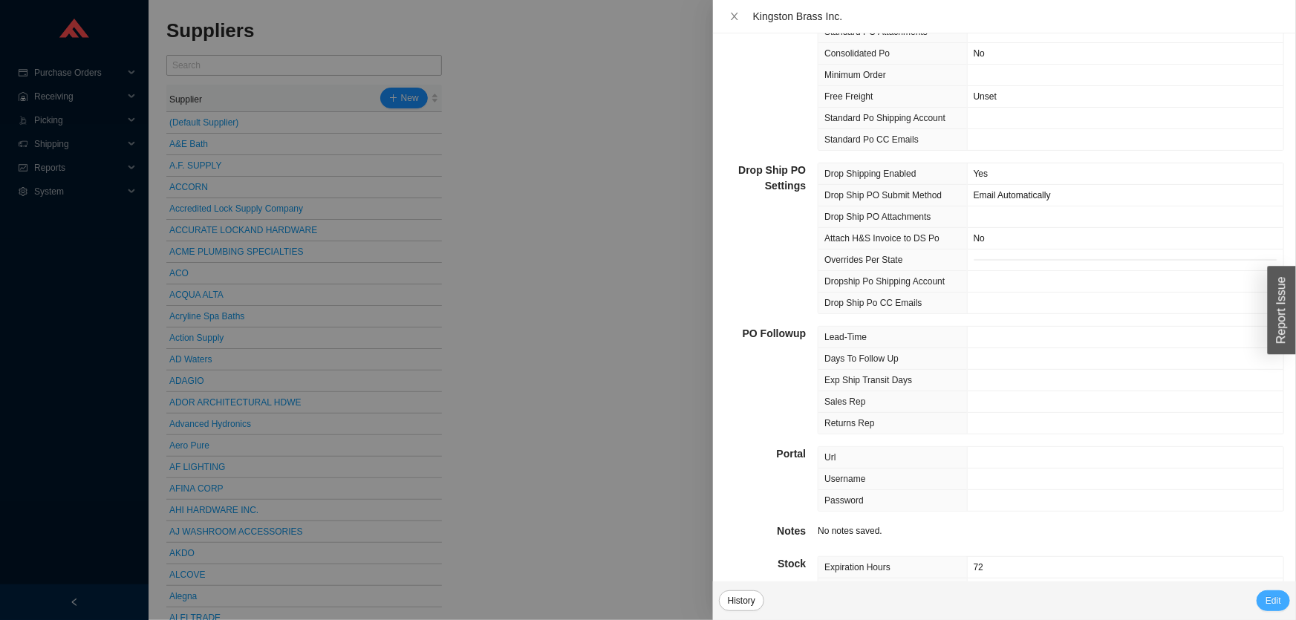
click at [1262, 596] on button "Edit" at bounding box center [1272, 600] width 33 height 21
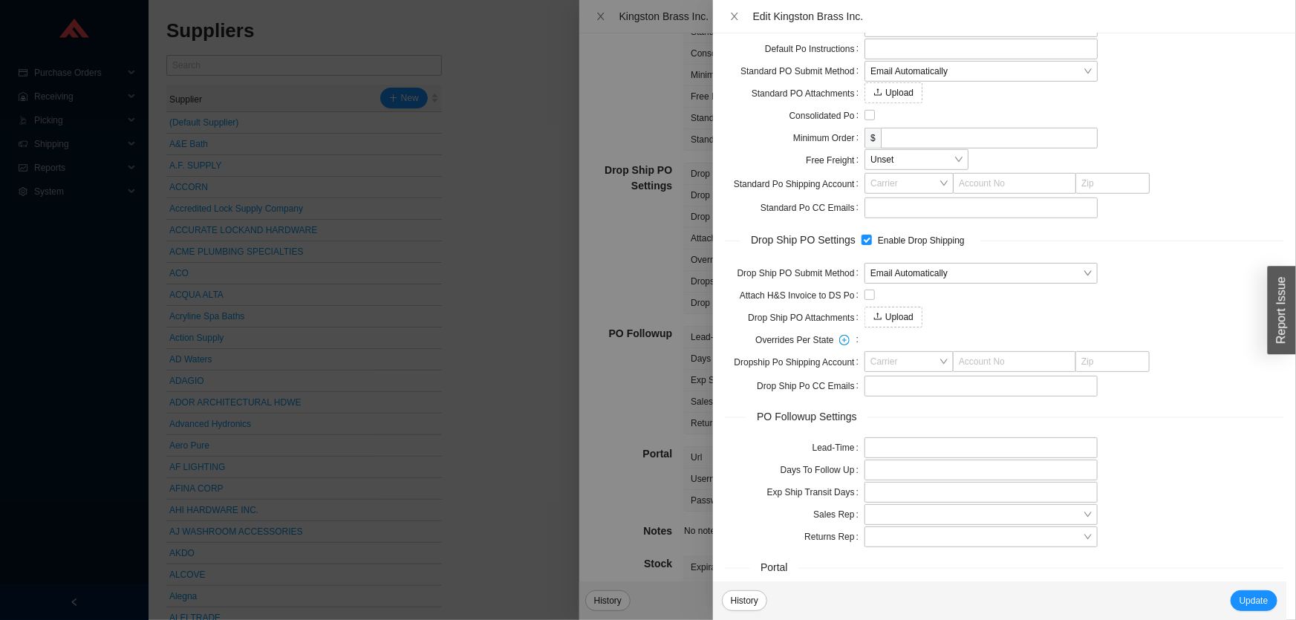
scroll to position [597, 0]
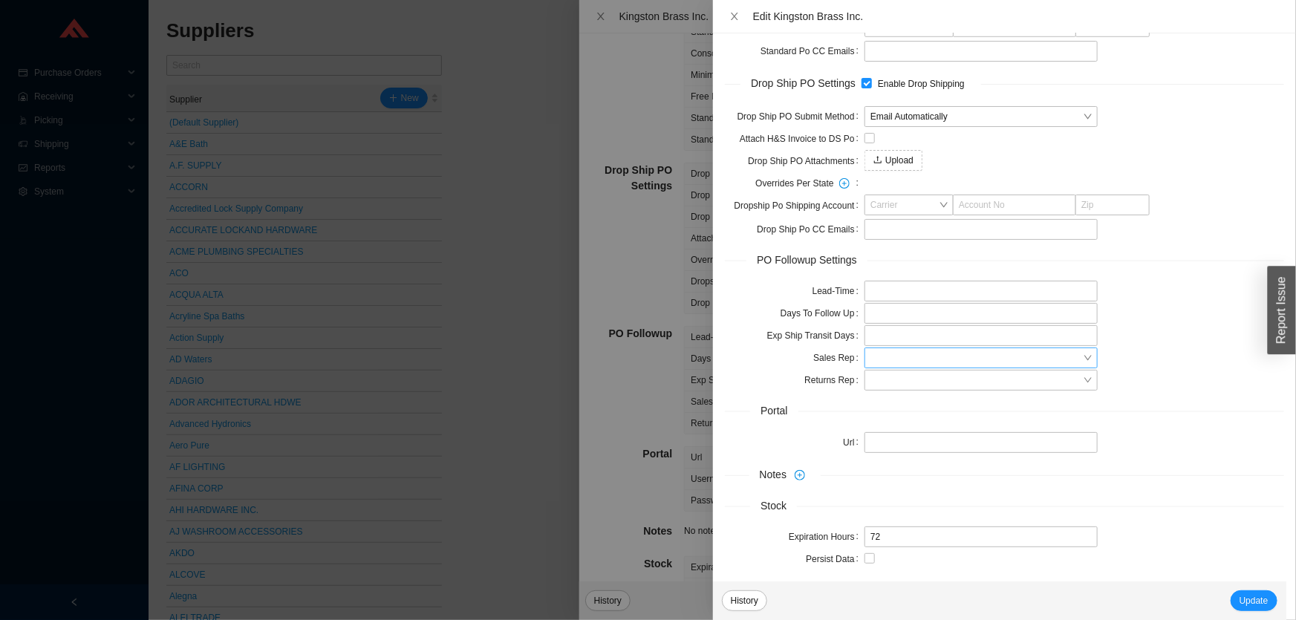
click at [906, 353] on input "search" at bounding box center [976, 357] width 212 height 19
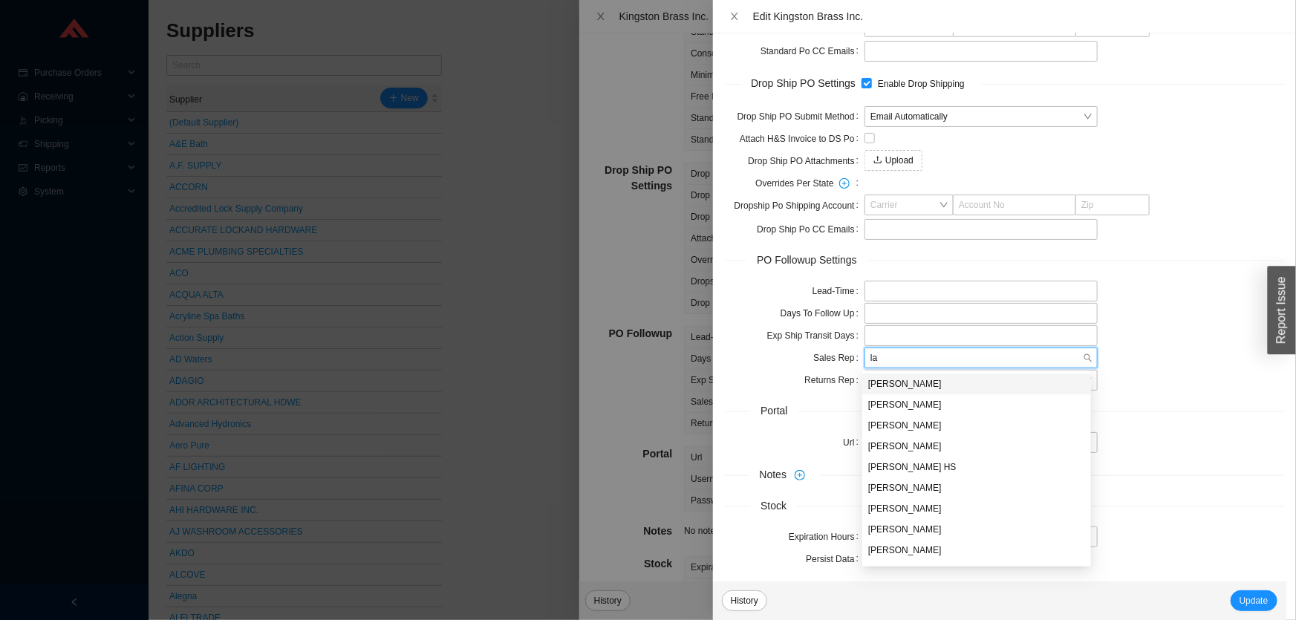
type input "lay"
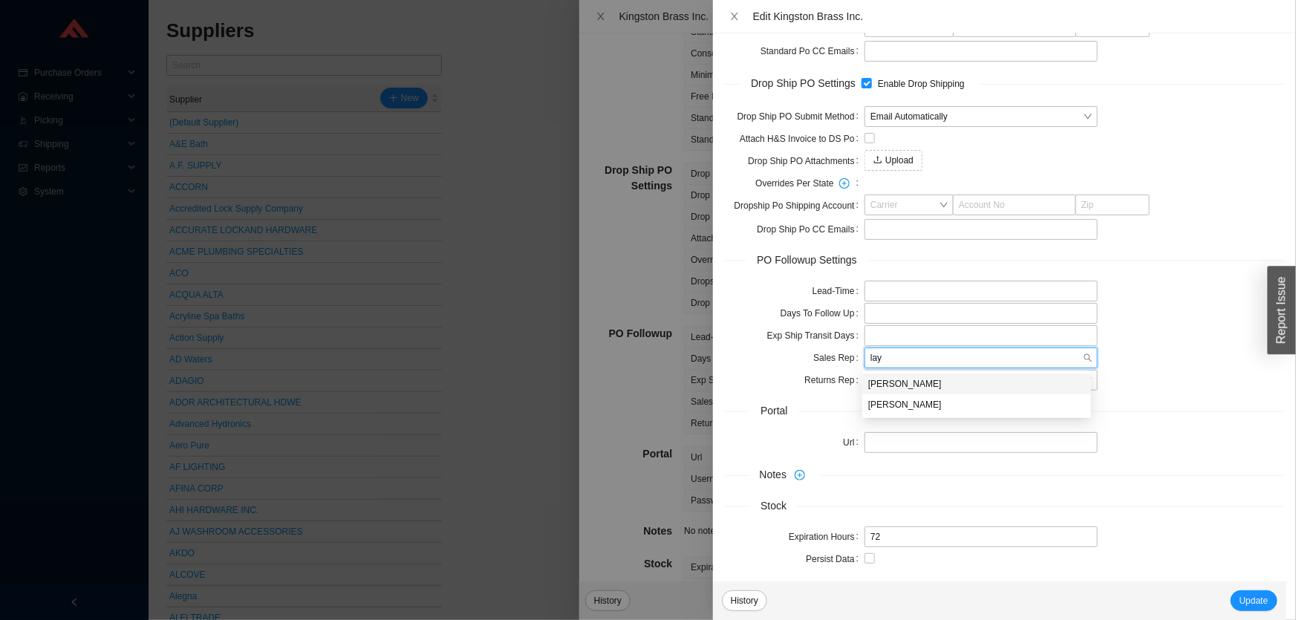
click at [905, 385] on div "[PERSON_NAME]" at bounding box center [976, 383] width 217 height 13
click at [1256, 604] on span "Update" at bounding box center [1253, 600] width 29 height 15
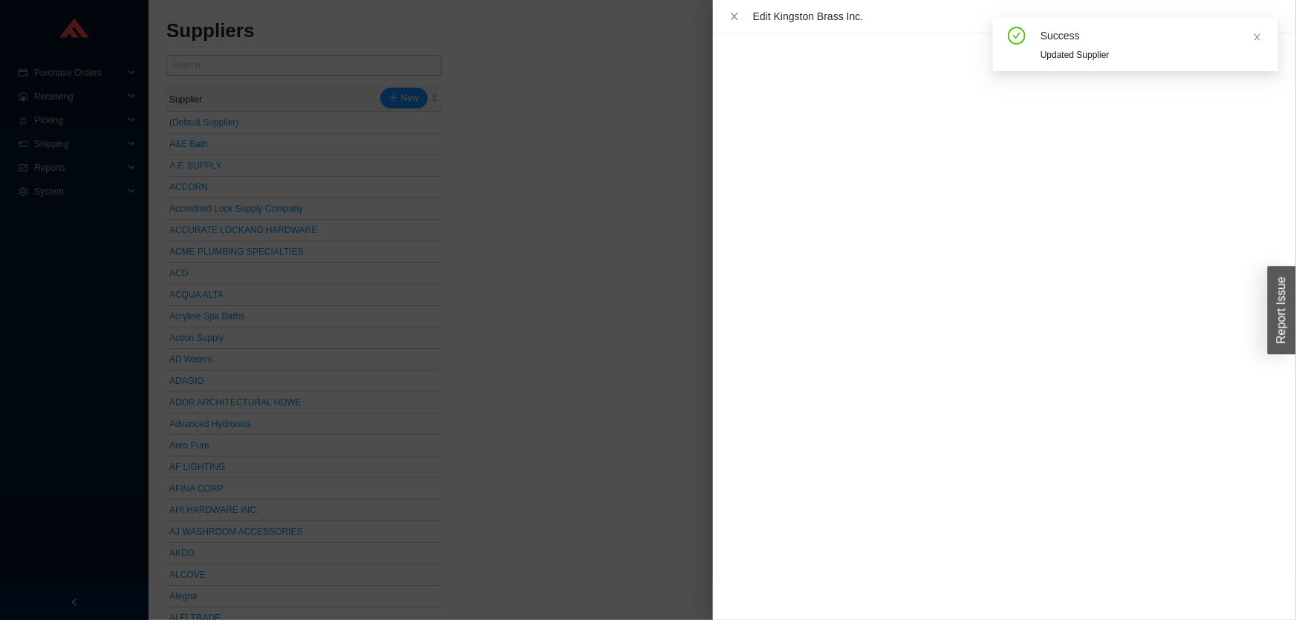
scroll to position [0, 0]
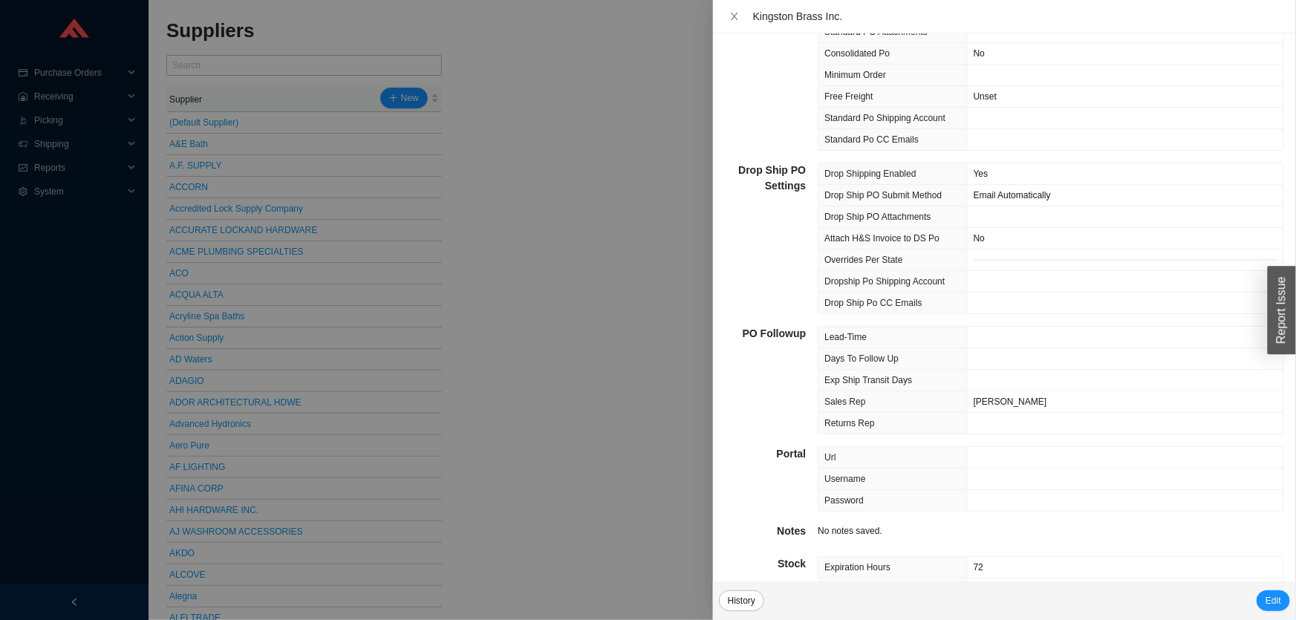
click at [542, 223] on div at bounding box center [648, 310] width 1296 height 620
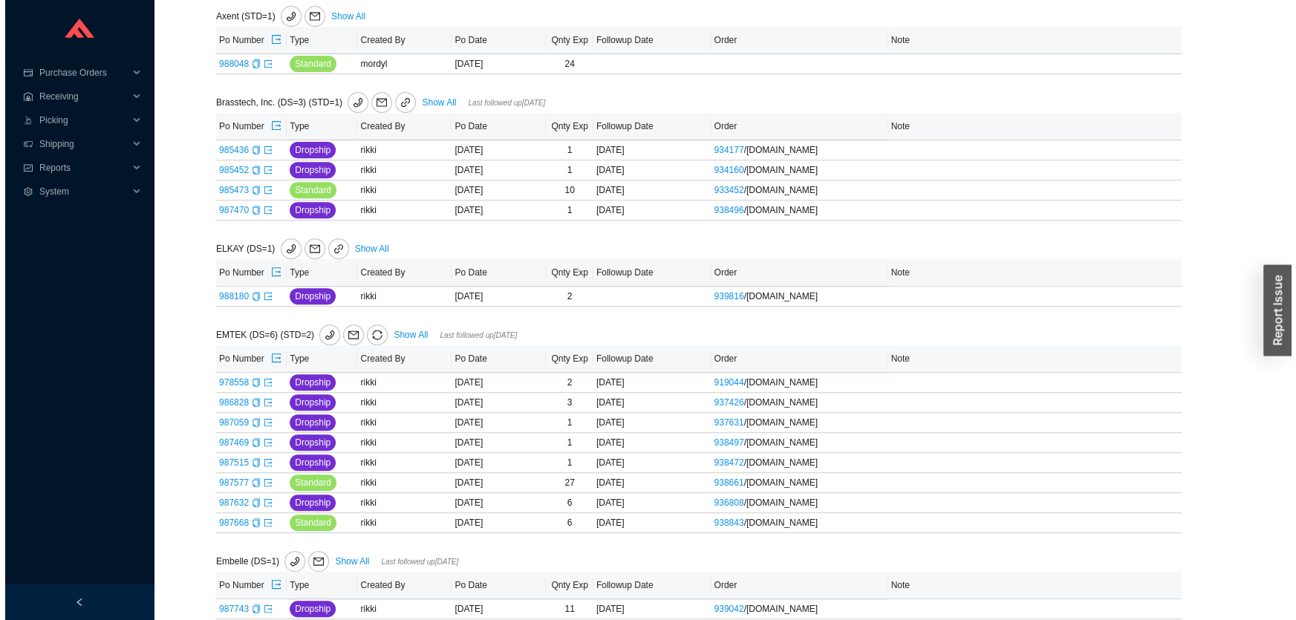
scroll to position [665, 0]
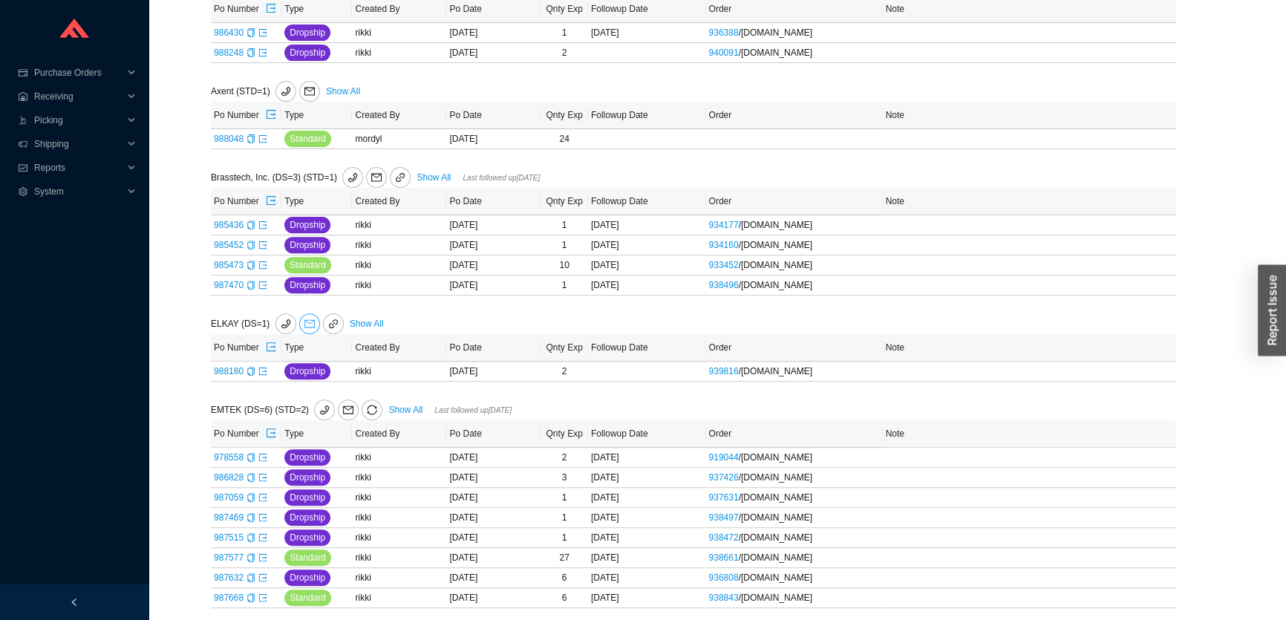
click at [308, 323] on icon "mail" at bounding box center [309, 324] width 10 height 10
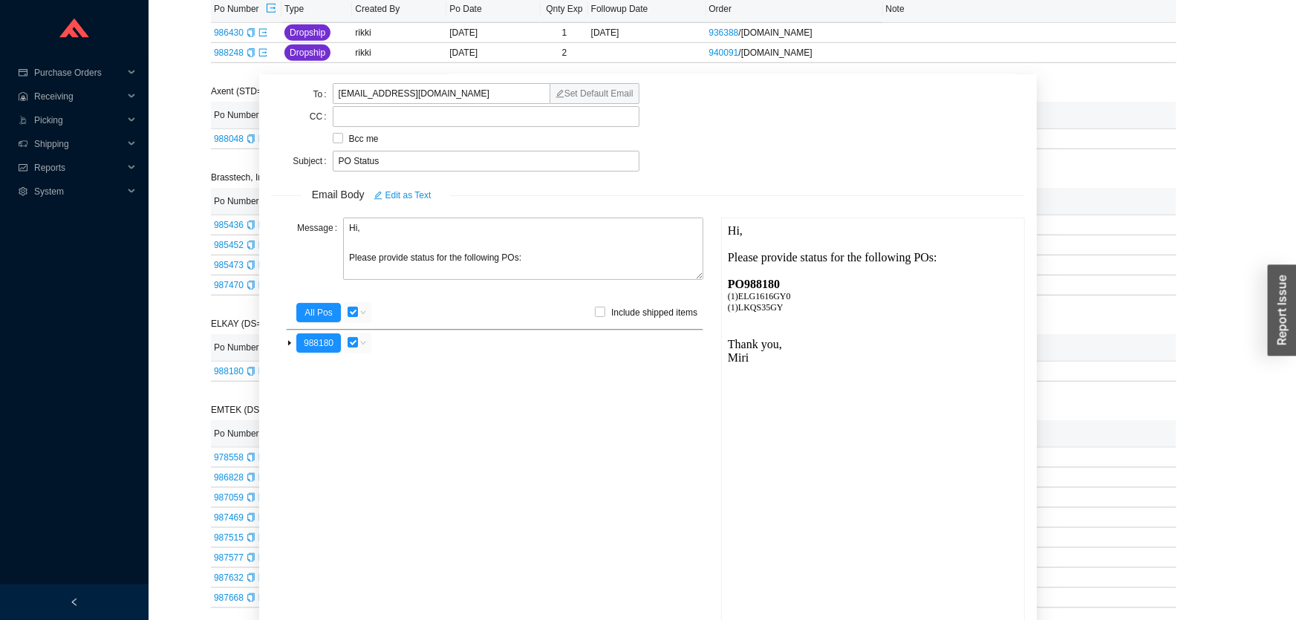
scroll to position [52, 0]
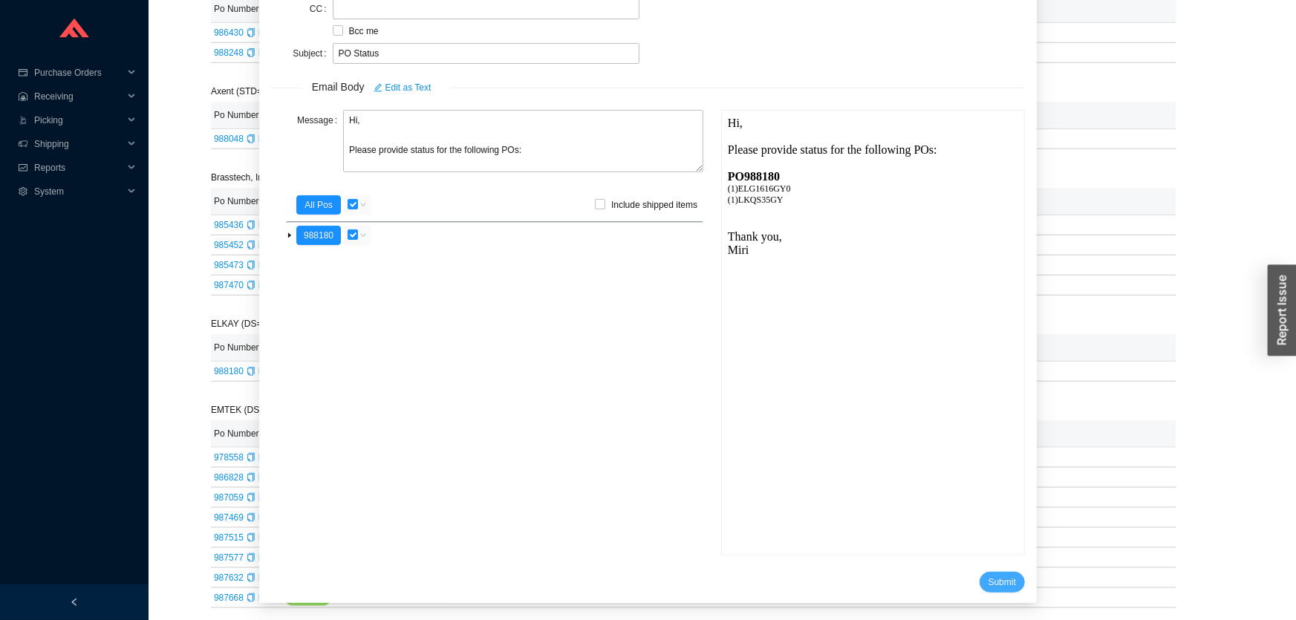
click at [988, 583] on span "Submit" at bounding box center [1001, 582] width 27 height 15
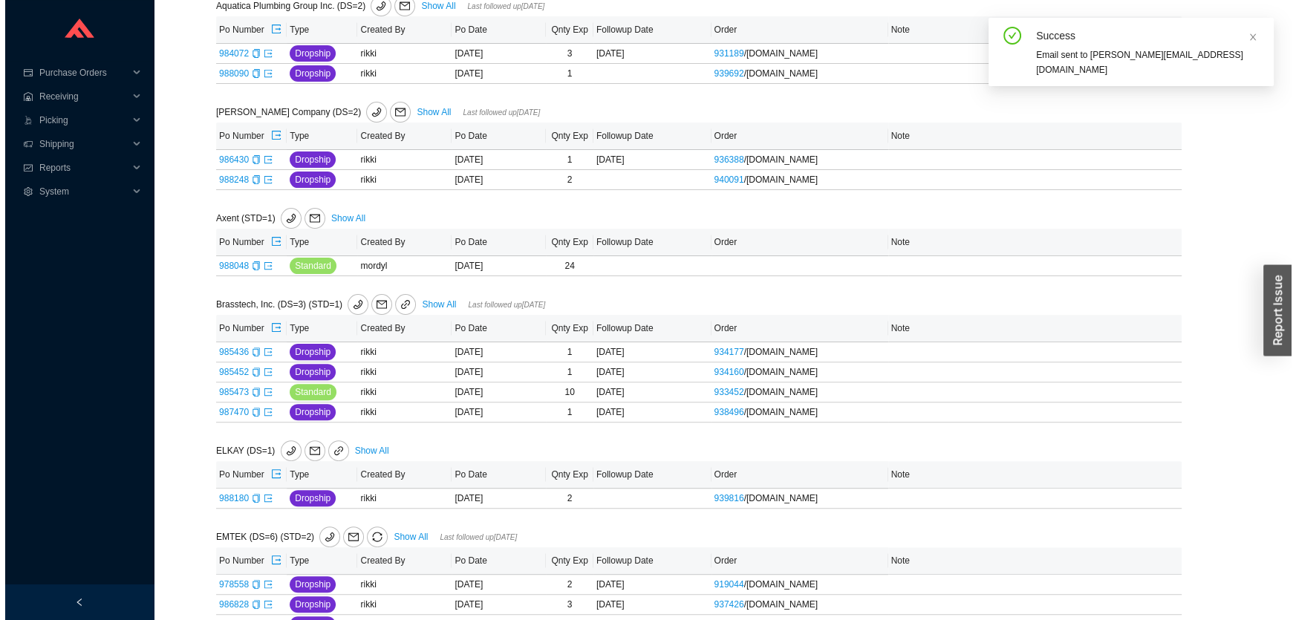
scroll to position [530, 0]
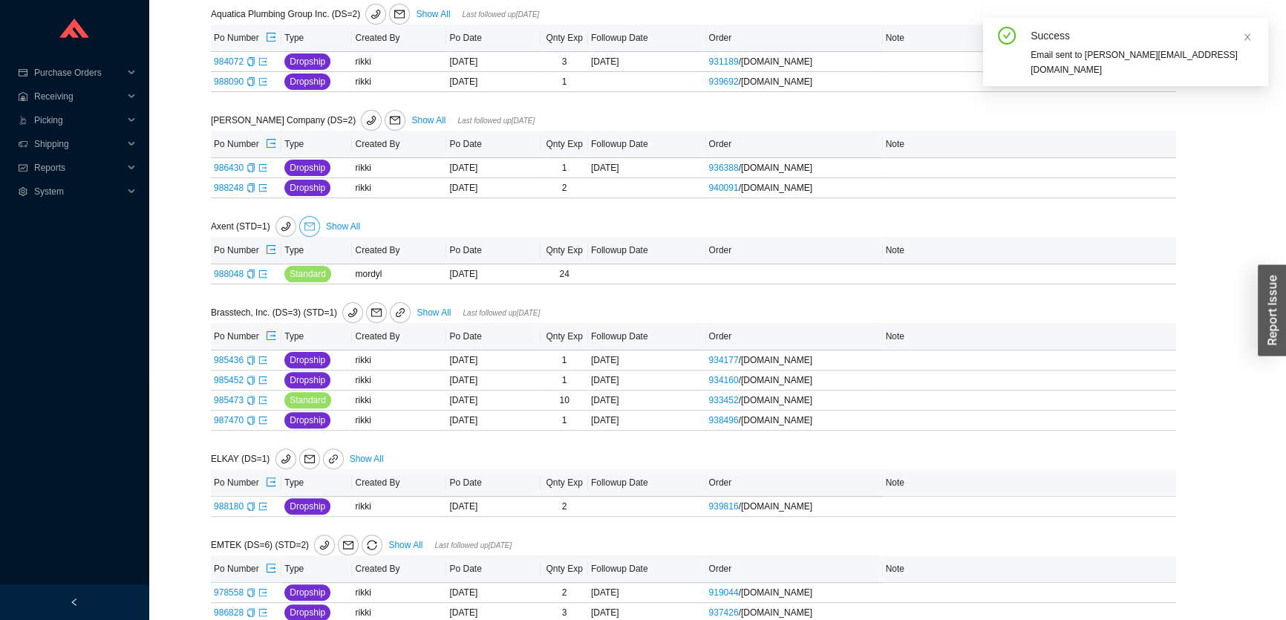
click at [308, 223] on icon "mail" at bounding box center [309, 226] width 10 height 10
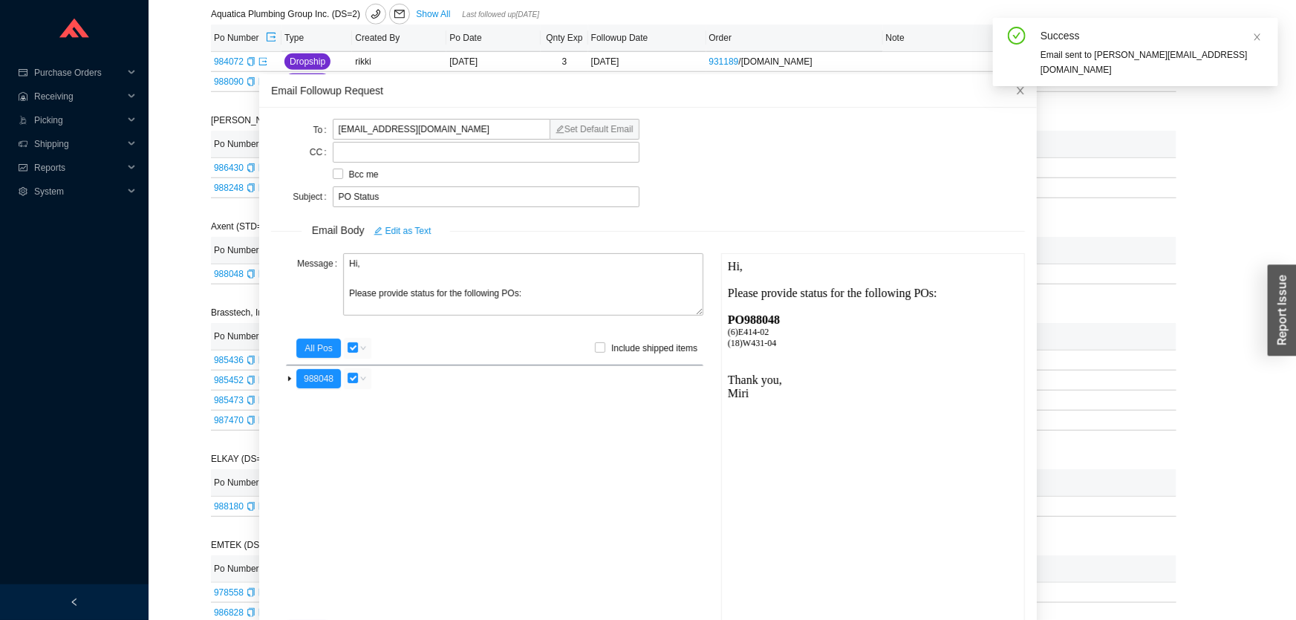
scroll to position [0, 0]
click at [417, 293] on textarea "Hi, Please provide status for the following POs:" at bounding box center [523, 284] width 360 height 62
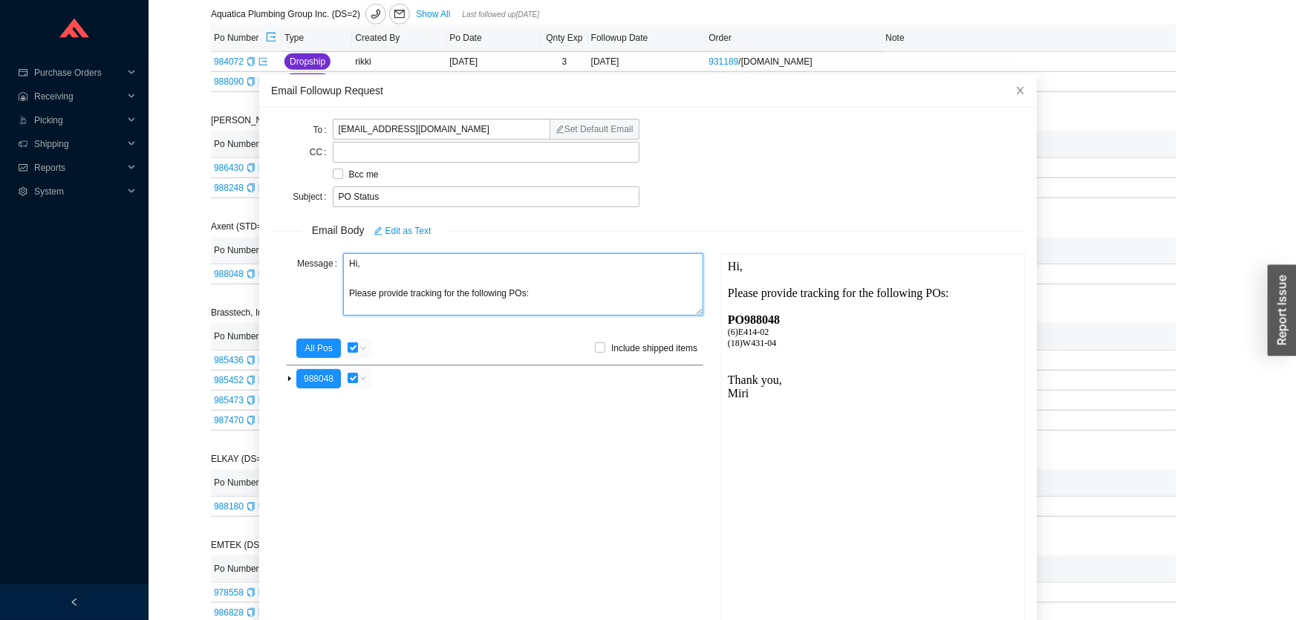
type textarea "Hi, Please provide tracking for the following POs:"
click at [760, 322] on div "PO 988048" at bounding box center [871, 318] width 290 height 13
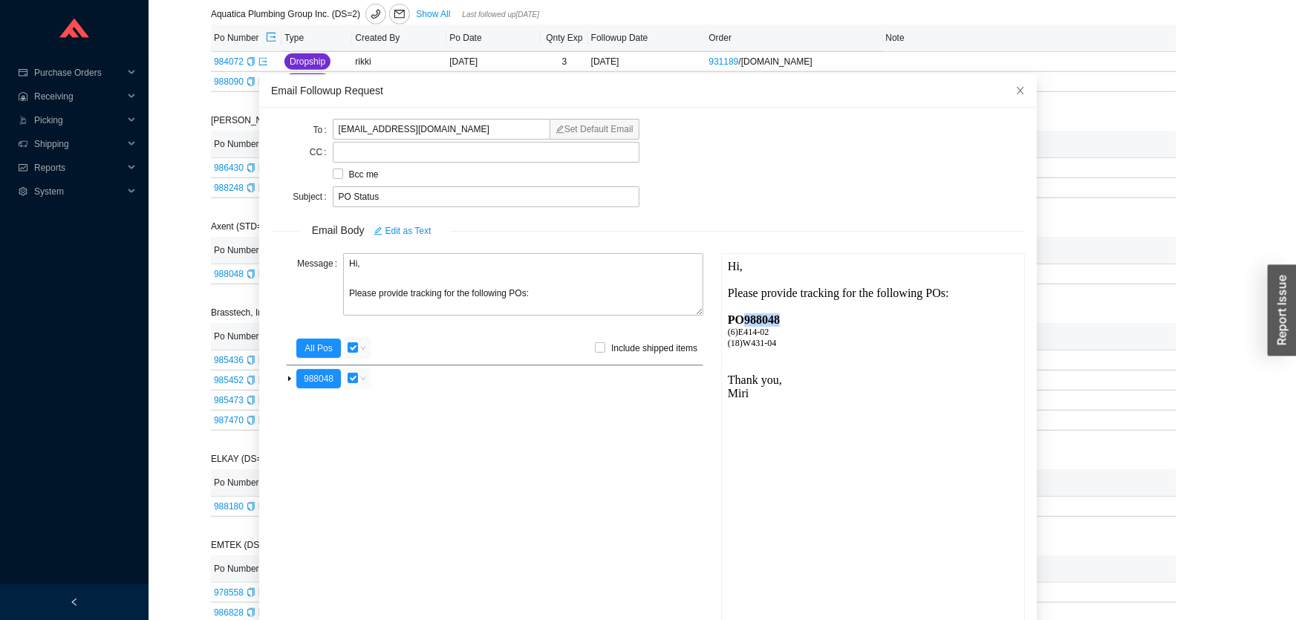
click at [760, 322] on div "PO 988048" at bounding box center [871, 318] width 290 height 13
copy div "988048"
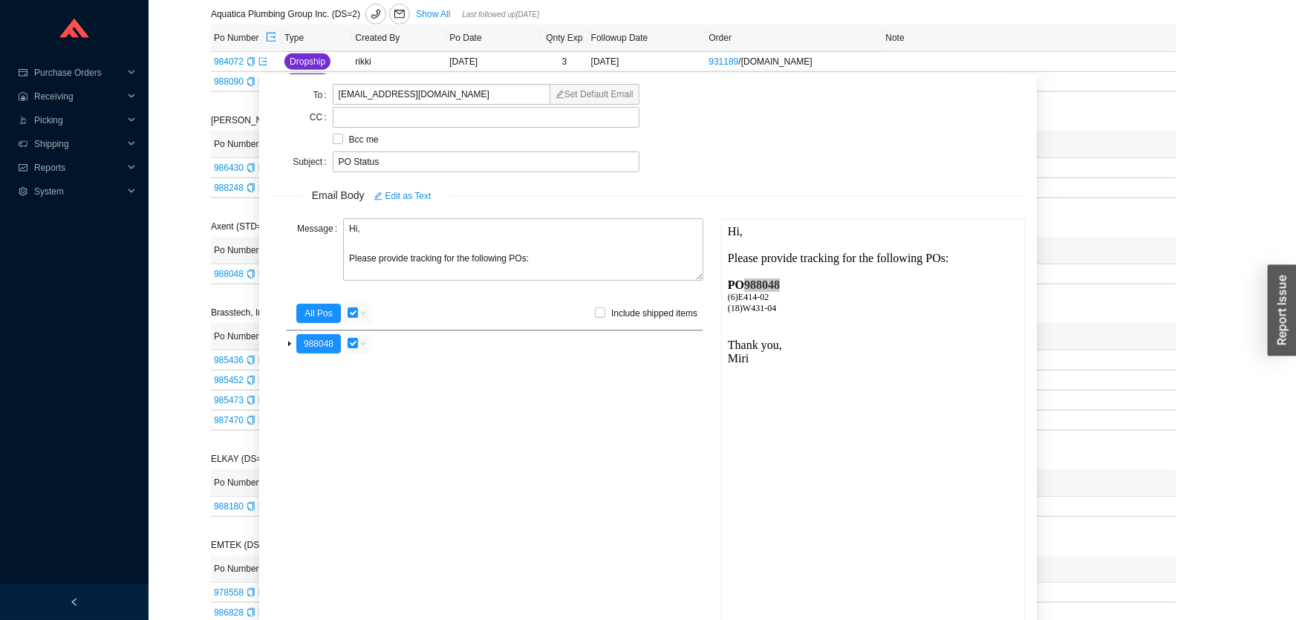
scroll to position [52, 0]
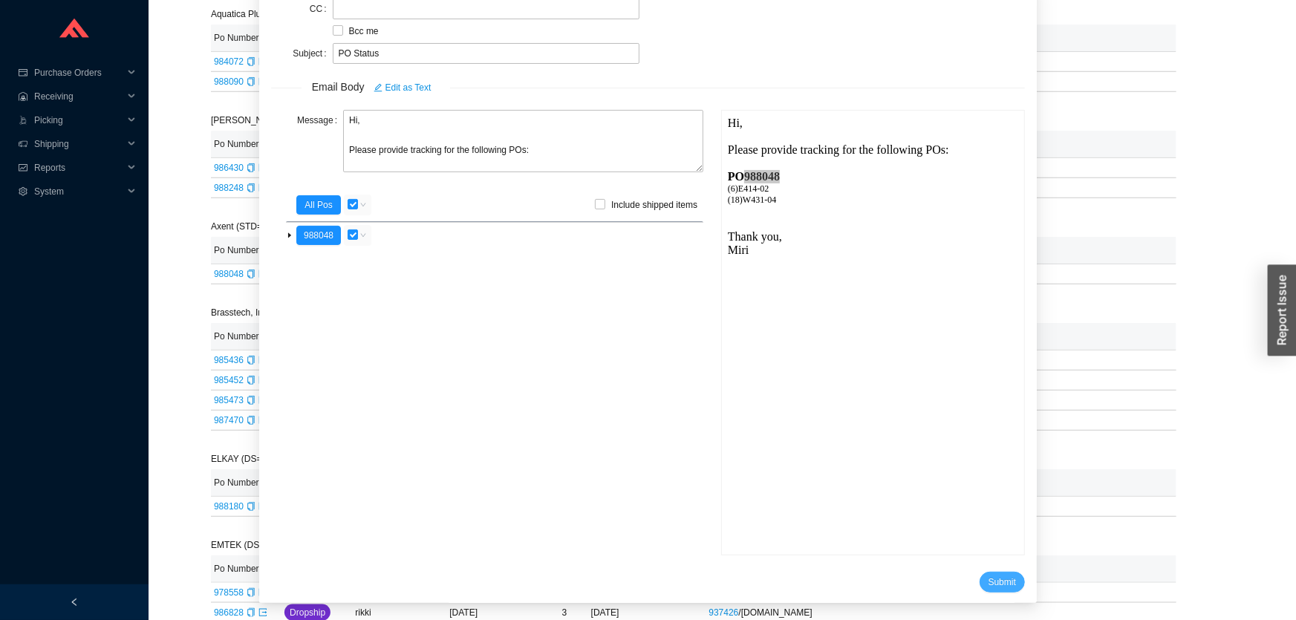
click at [988, 582] on span "Submit" at bounding box center [1001, 582] width 27 height 15
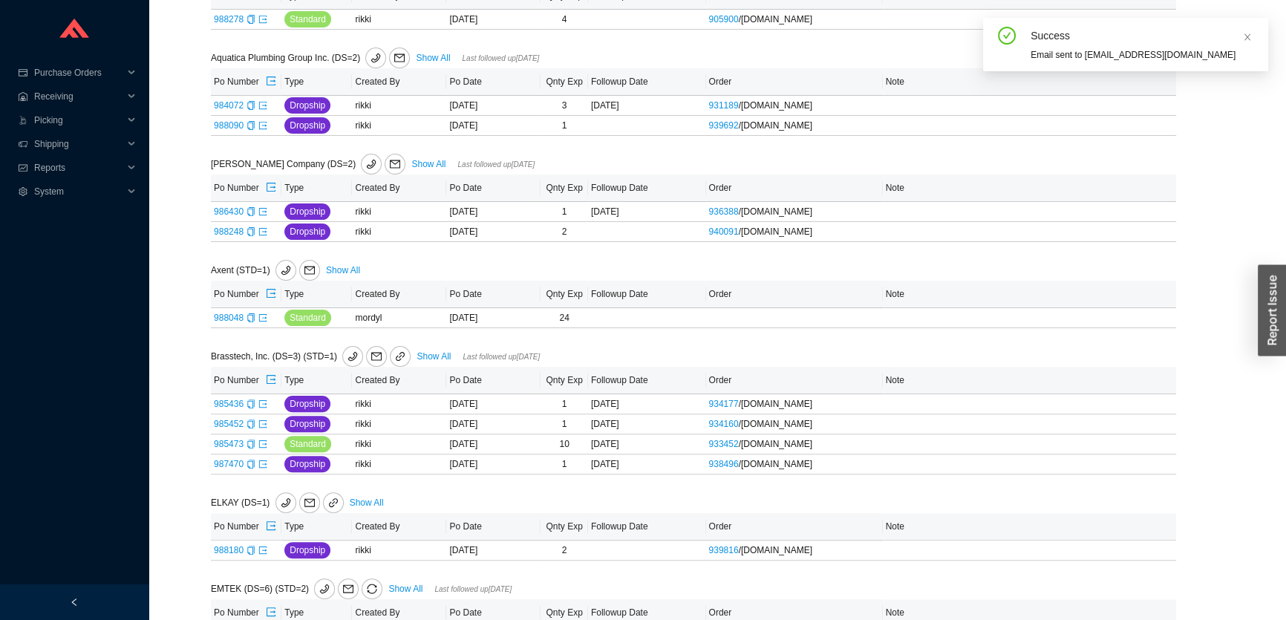
scroll to position [463, 0]
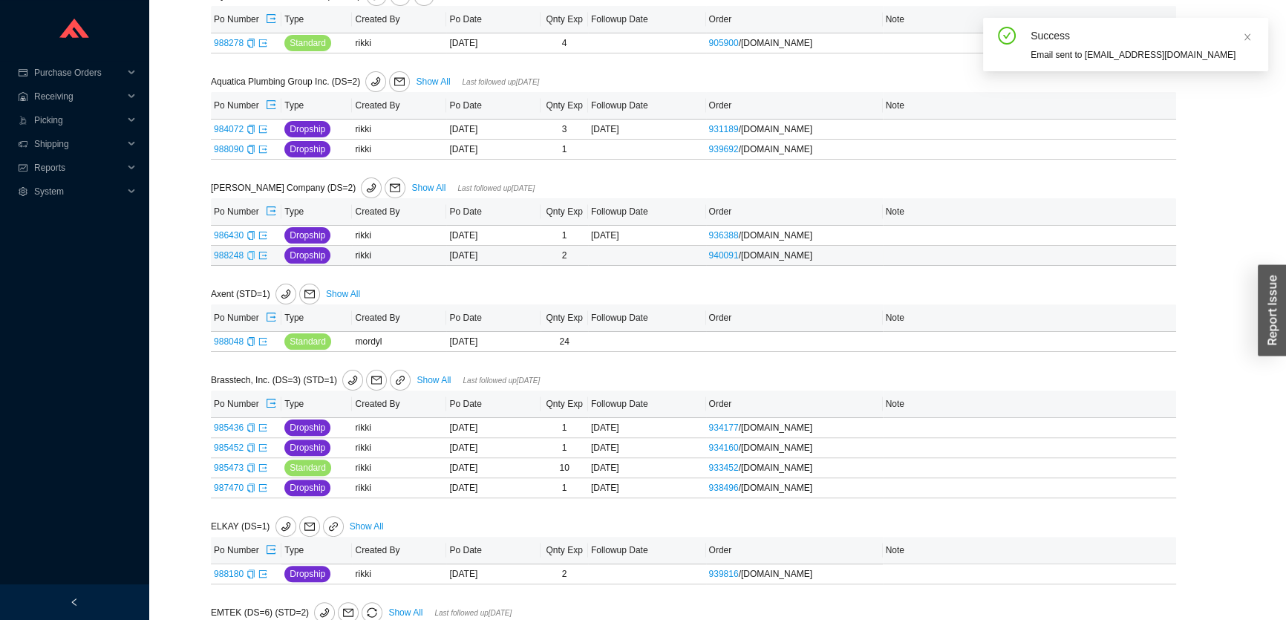
click at [250, 255] on icon "copy" at bounding box center [251, 255] width 9 height 9
click at [263, 252] on icon "export" at bounding box center [262, 255] width 9 height 9
click at [265, 237] on icon "export" at bounding box center [262, 234] width 7 height 7
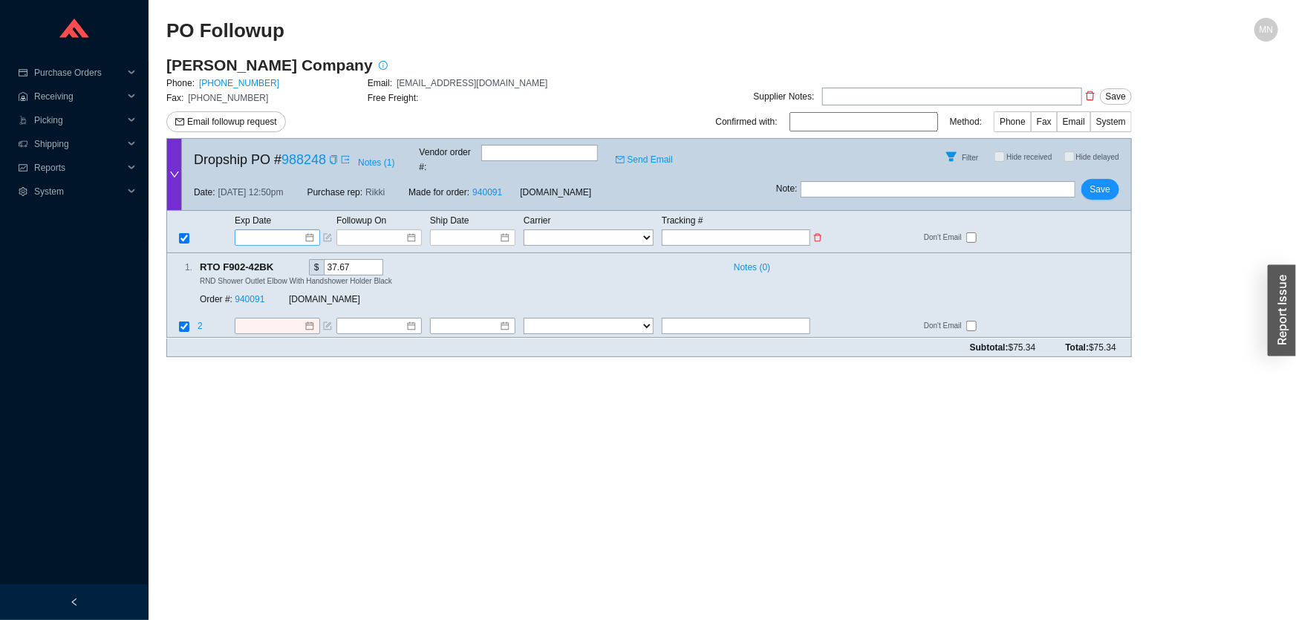
click at [284, 230] on input at bounding box center [272, 237] width 63 height 15
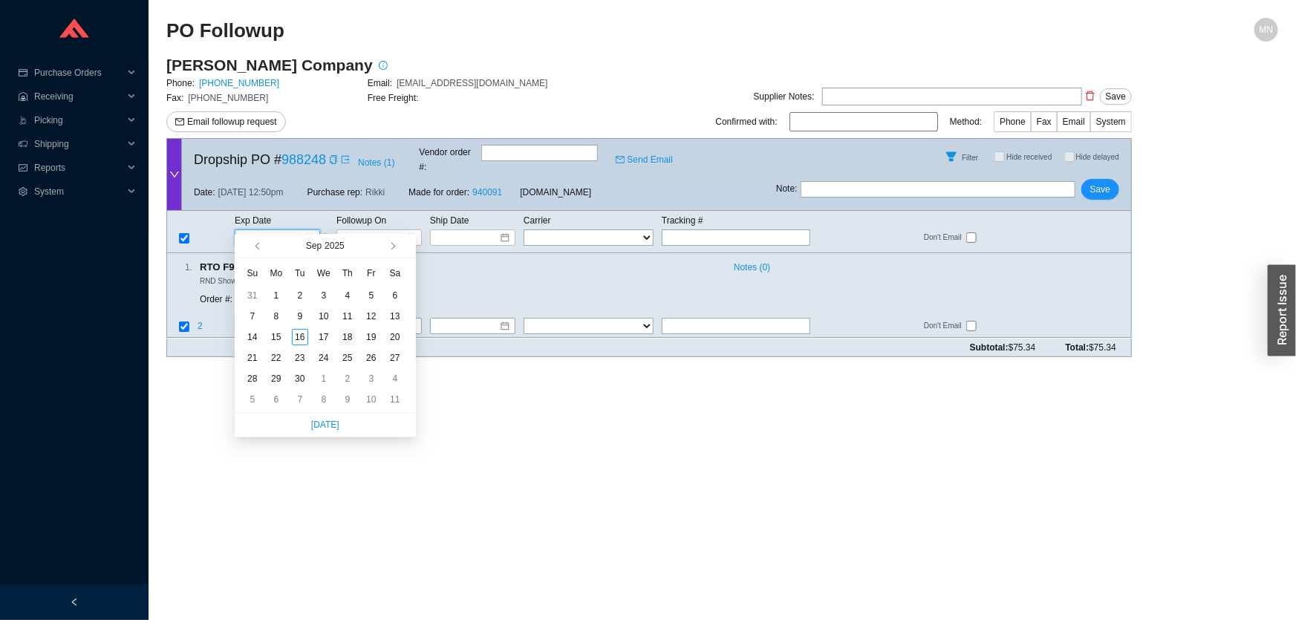
type input "[DATE]"
click at [348, 336] on div "18" at bounding box center [347, 337] width 16 height 16
type input "[DATE]"
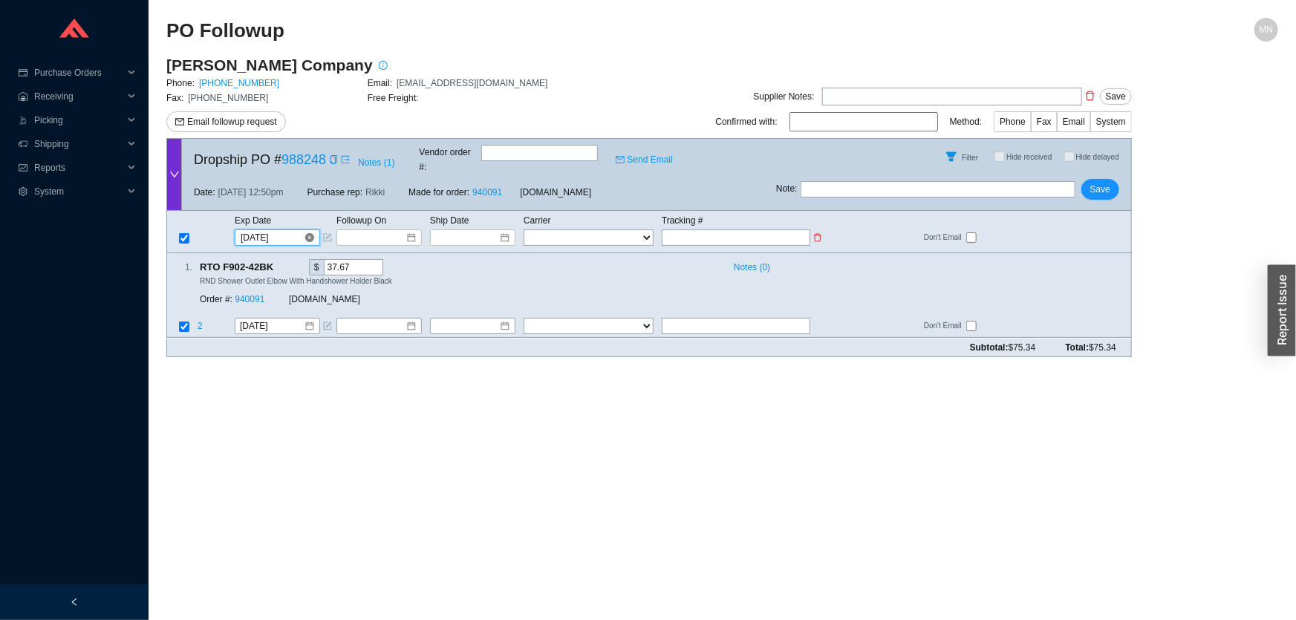
click at [284, 230] on input "[DATE]" at bounding box center [272, 237] width 63 height 15
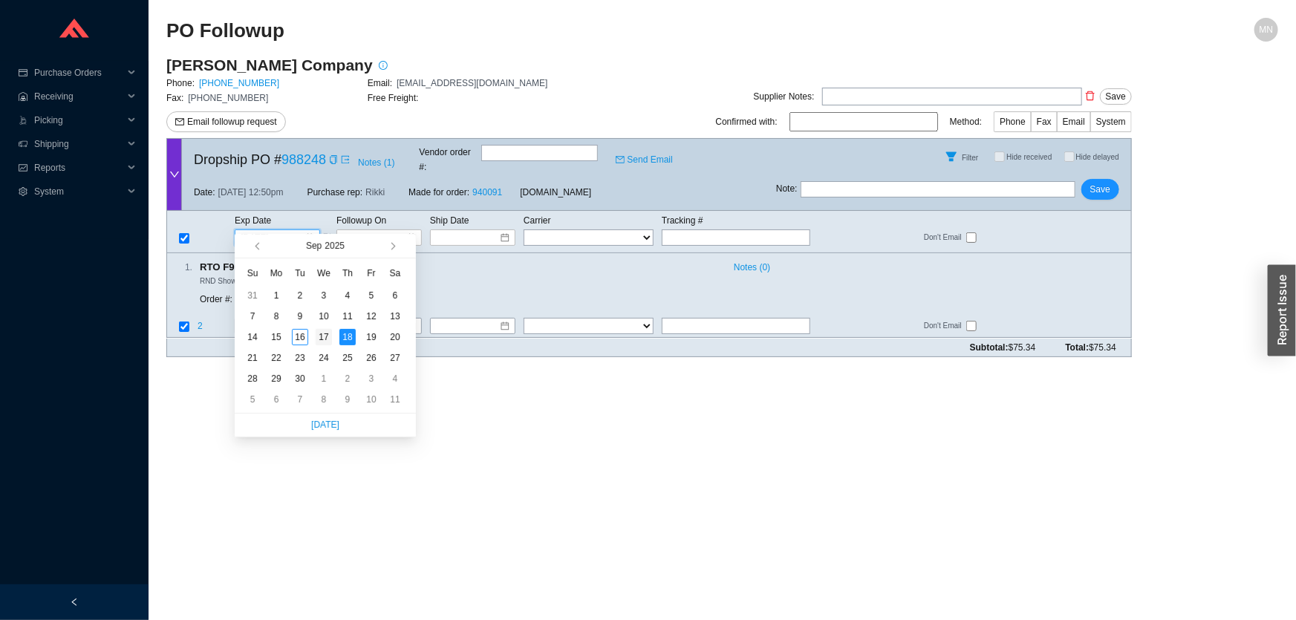
type input "[DATE]"
click at [318, 333] on div "17" at bounding box center [324, 337] width 16 height 16
type input "[DATE]"
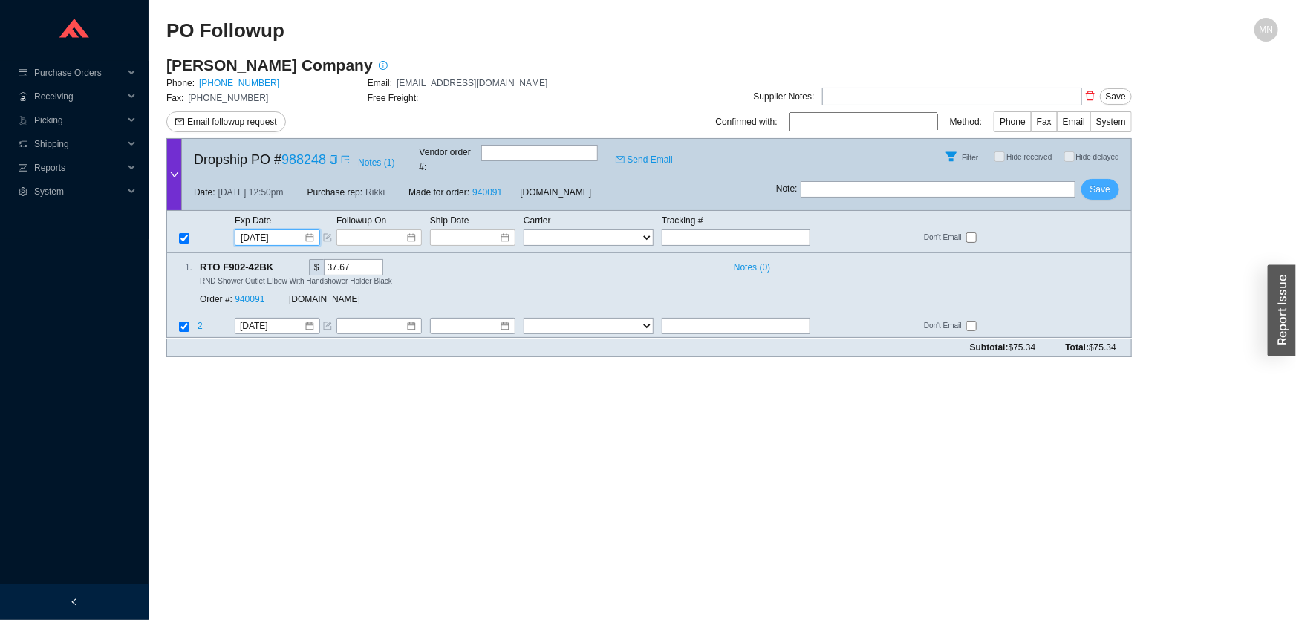
click at [1096, 182] on span "Save" at bounding box center [1100, 189] width 20 height 15
click at [333, 158] on icon "copy" at bounding box center [333, 159] width 9 height 9
click at [250, 120] on span "Email followup request" at bounding box center [232, 121] width 90 height 15
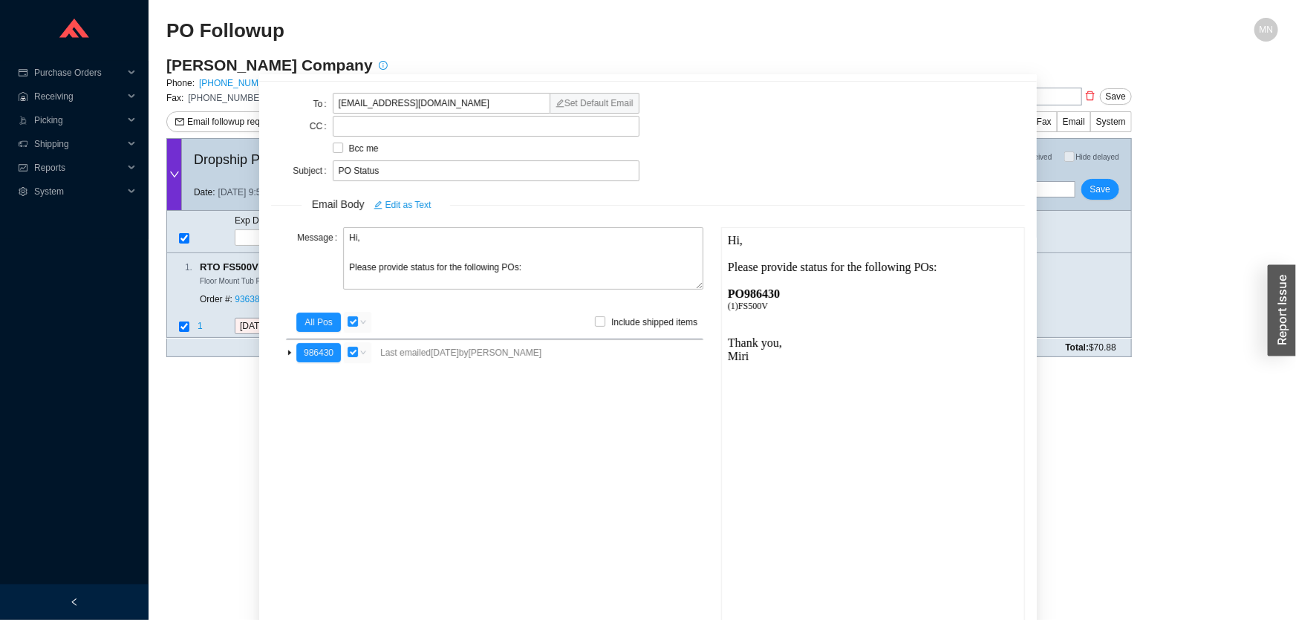
scroll to position [52, 0]
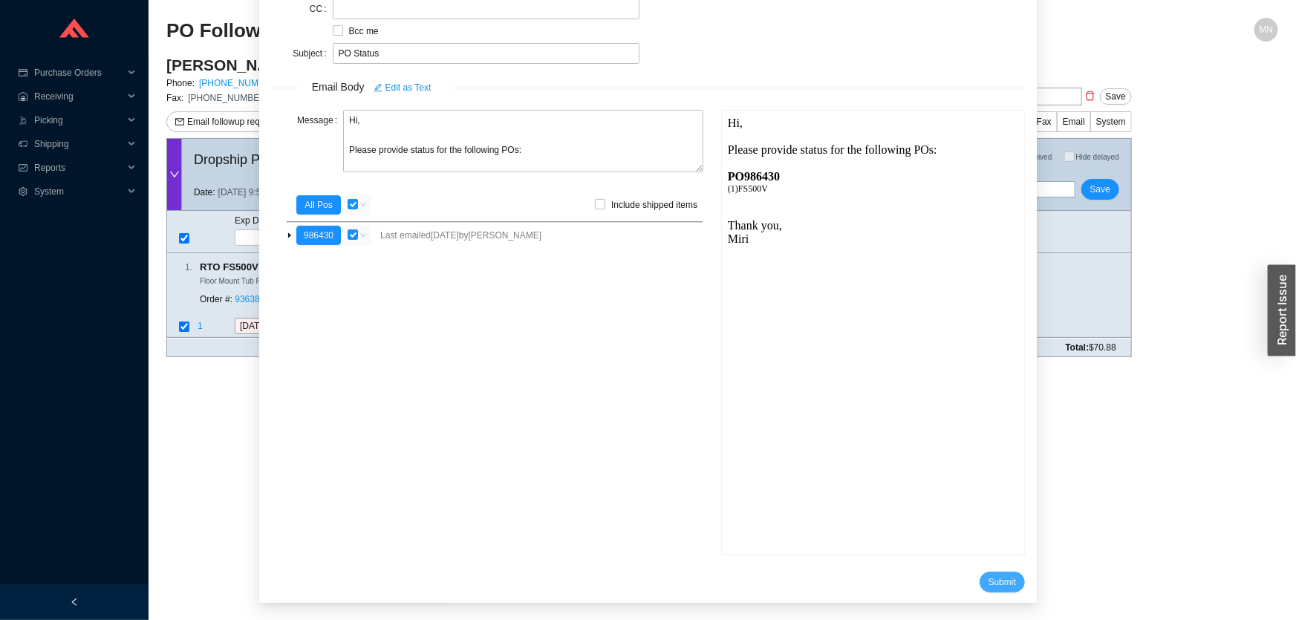
click at [988, 576] on span "Submit" at bounding box center [1001, 582] width 27 height 15
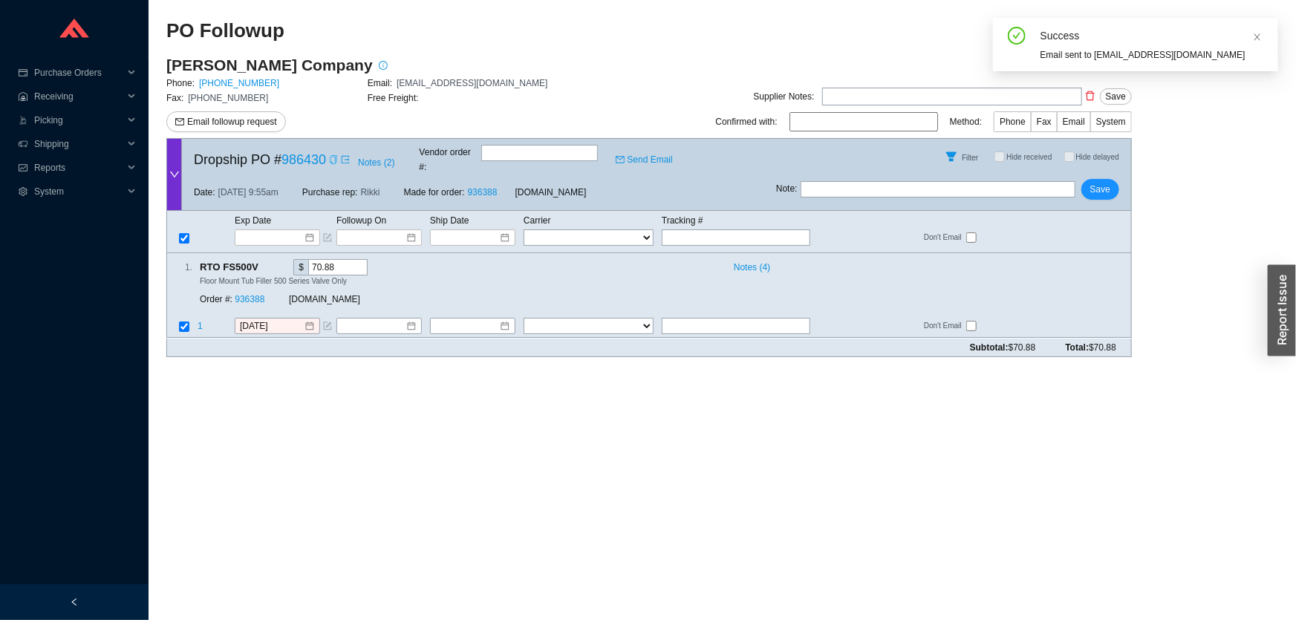
scroll to position [17, 0]
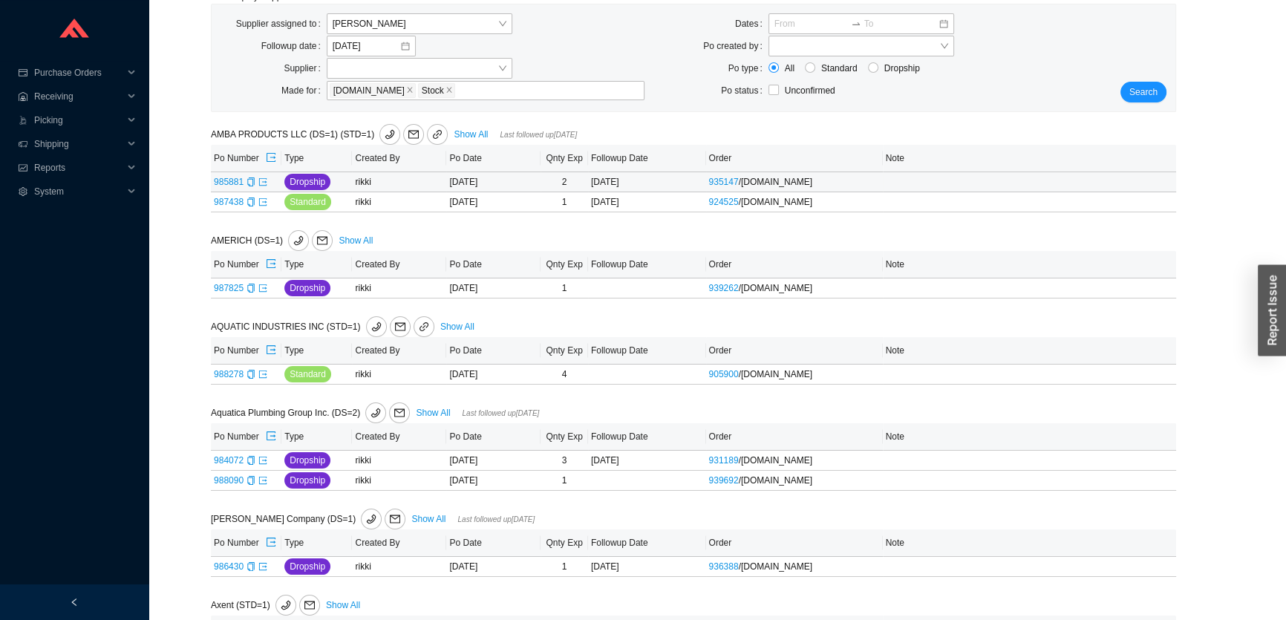
scroll to position [134, 0]
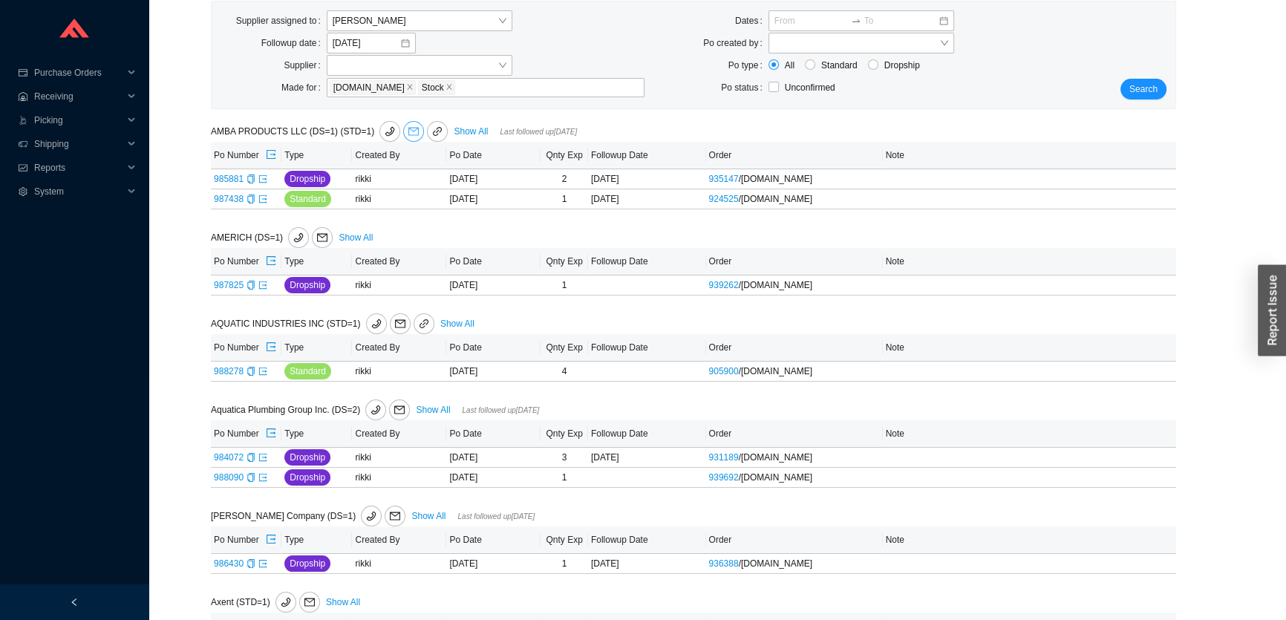
click at [407, 137] on button "button" at bounding box center [413, 131] width 21 height 21
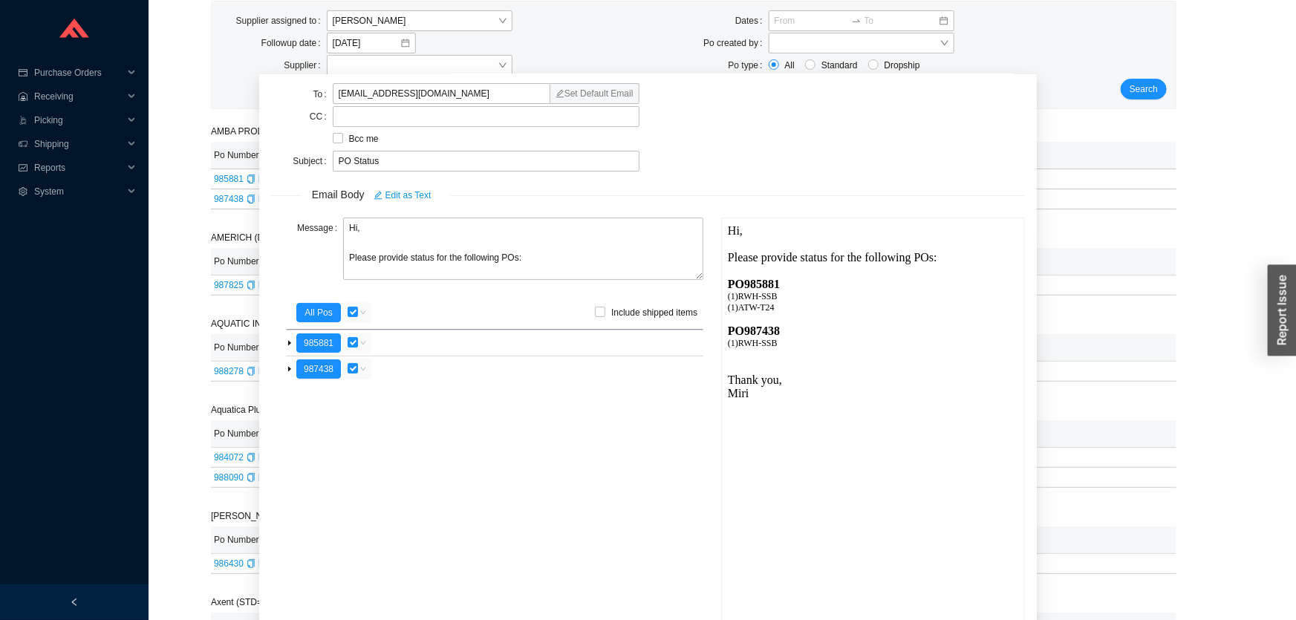
scroll to position [52, 0]
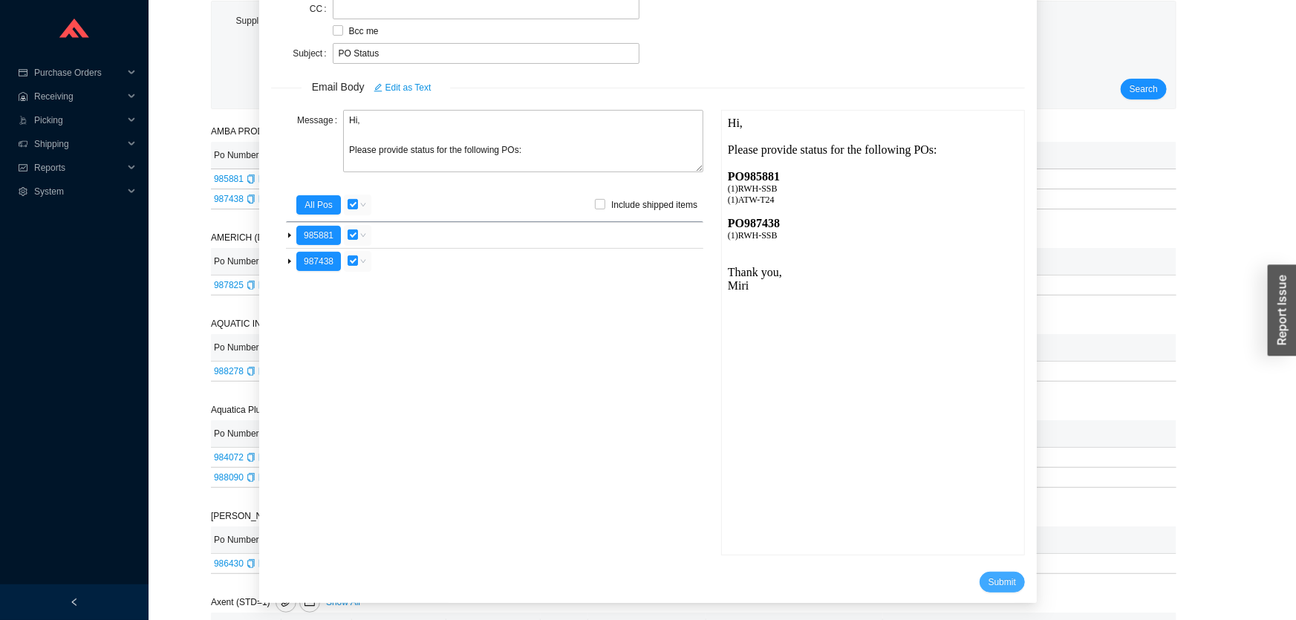
click at [988, 579] on span "Submit" at bounding box center [1001, 582] width 27 height 15
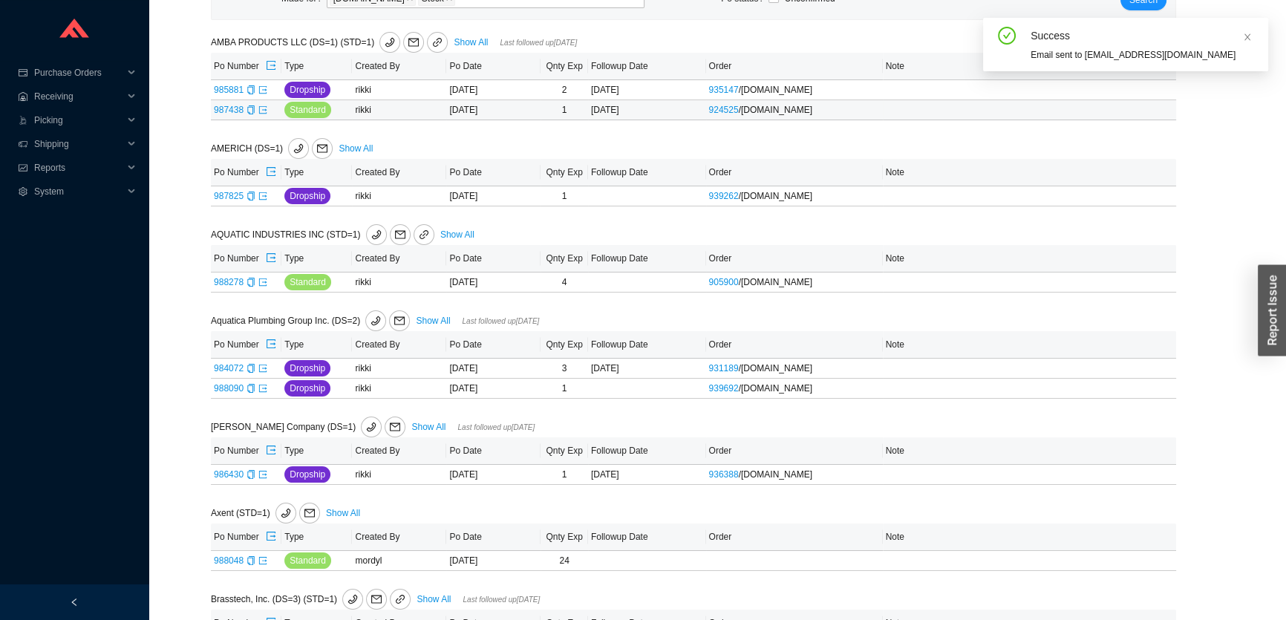
scroll to position [202, 0]
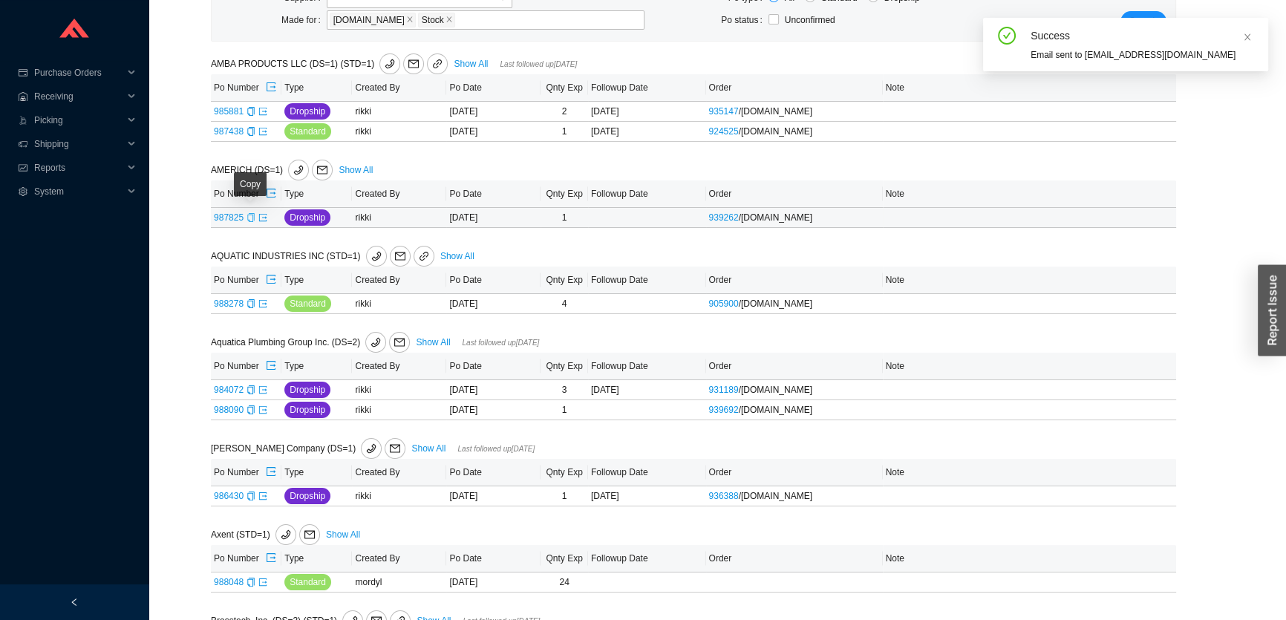
click at [252, 213] on icon "copy" at bounding box center [250, 217] width 7 height 9
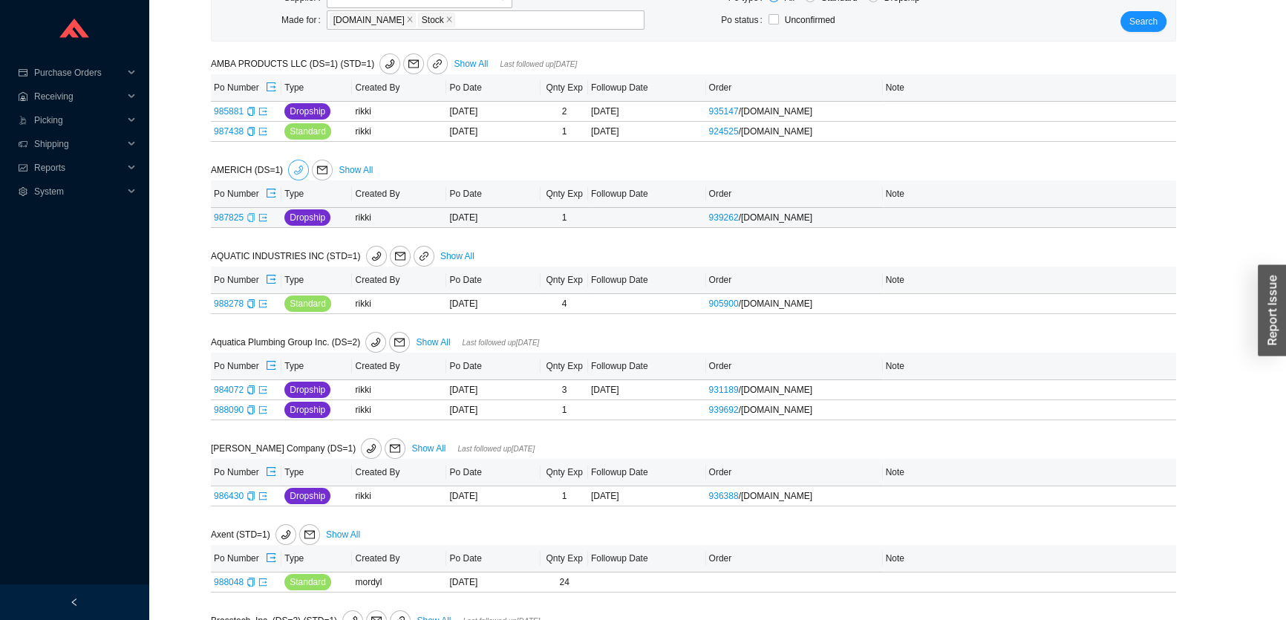
click at [298, 172] on icon "phone" at bounding box center [298, 170] width 10 height 10
click at [262, 218] on icon "export" at bounding box center [262, 217] width 9 height 9
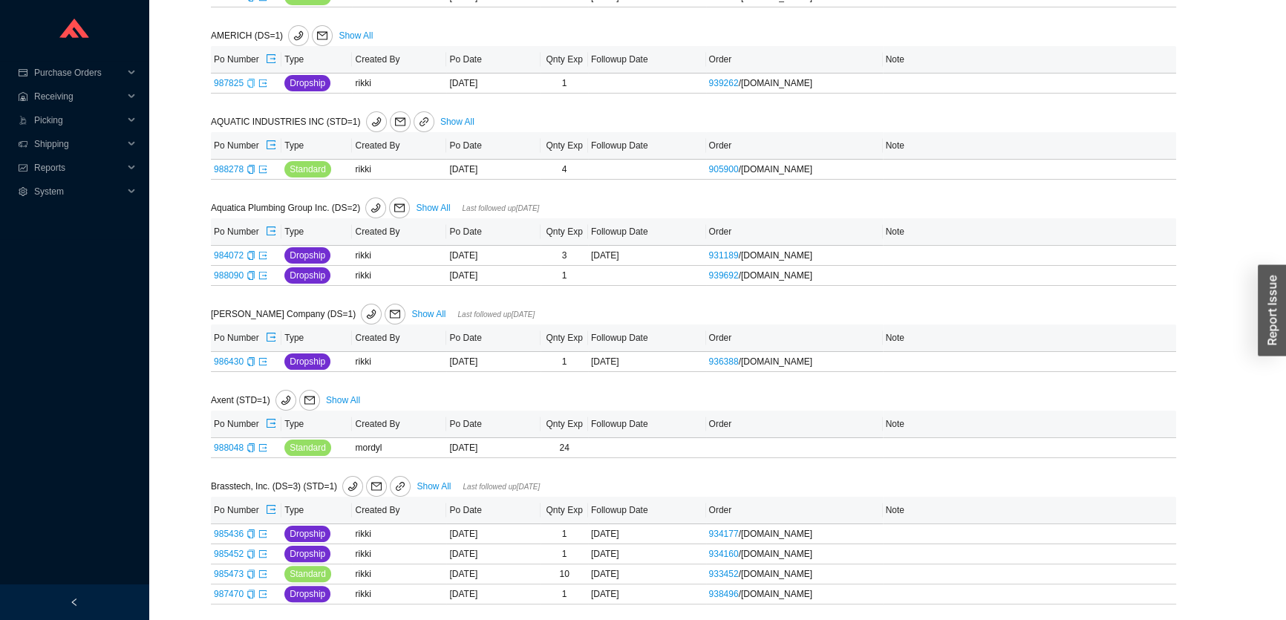
scroll to position [337, 0]
click at [247, 168] on icon "copy" at bounding box center [251, 168] width 9 height 9
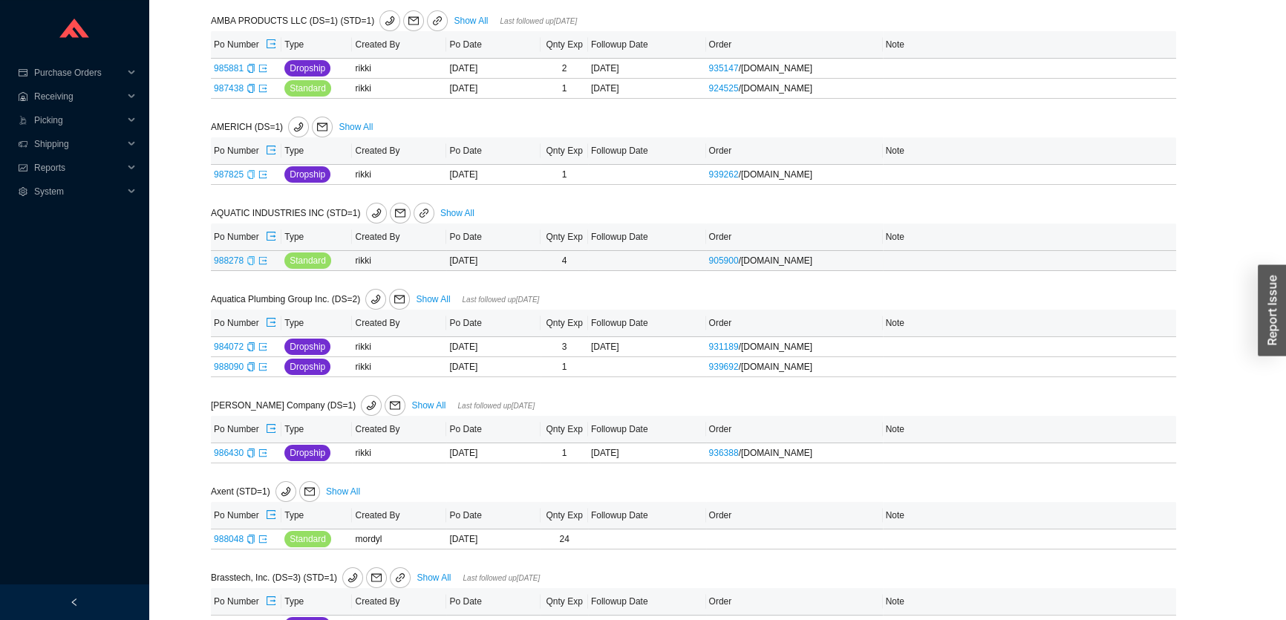
scroll to position [202, 0]
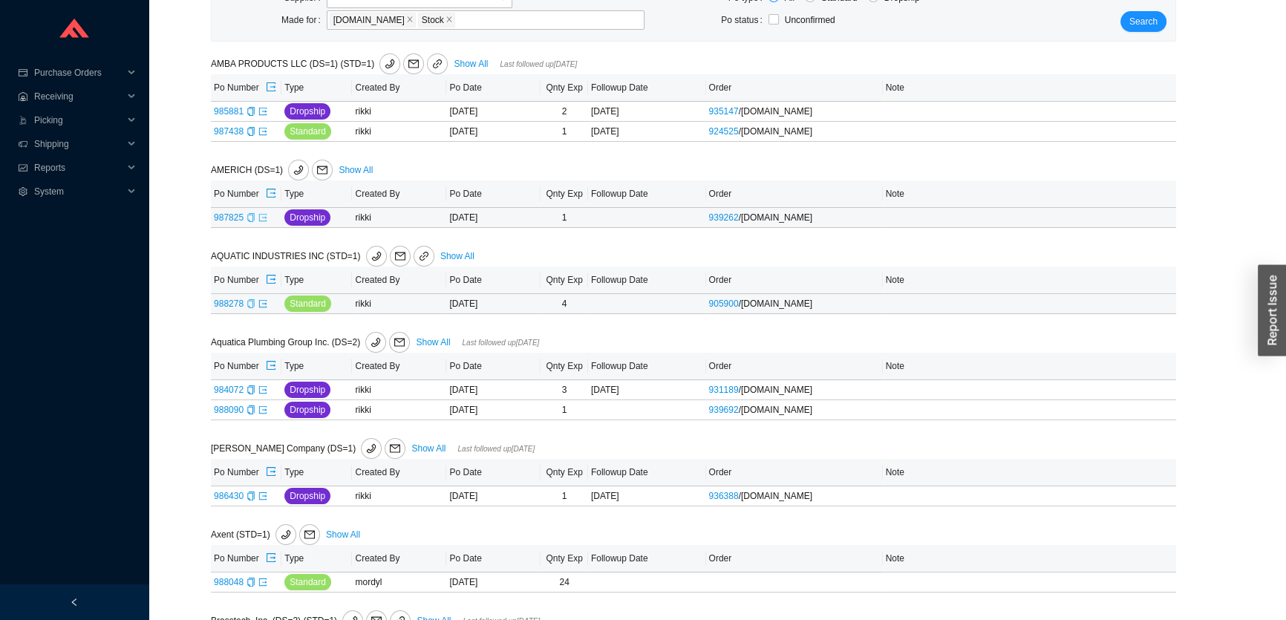
drag, startPoint x: 261, startPoint y: 221, endPoint x: 270, endPoint y: 10, distance: 210.3
click at [261, 221] on icon "export" at bounding box center [262, 217] width 9 height 9
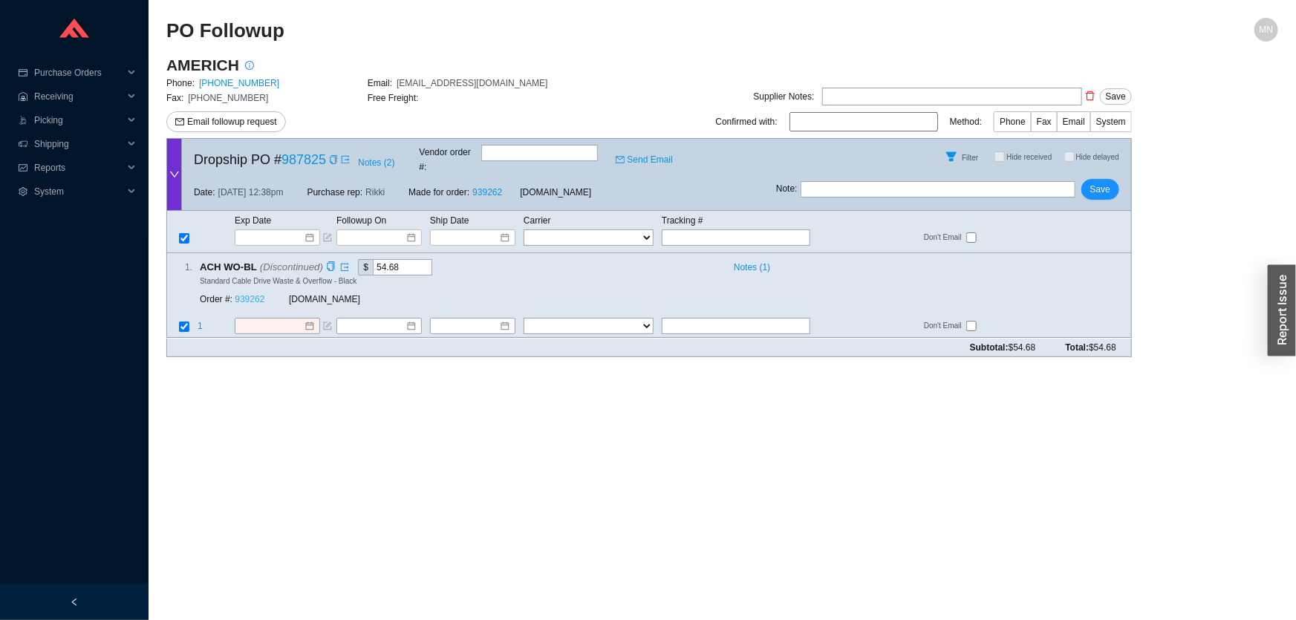
click at [255, 295] on link "939262" at bounding box center [250, 300] width 30 height 10
drag, startPoint x: 404, startPoint y: 255, endPoint x: 370, endPoint y: 258, distance: 34.3
click at [373, 259] on input "54.68" at bounding box center [402, 267] width 59 height 16
click at [380, 259] on input "54.68" at bounding box center [402, 267] width 59 height 16
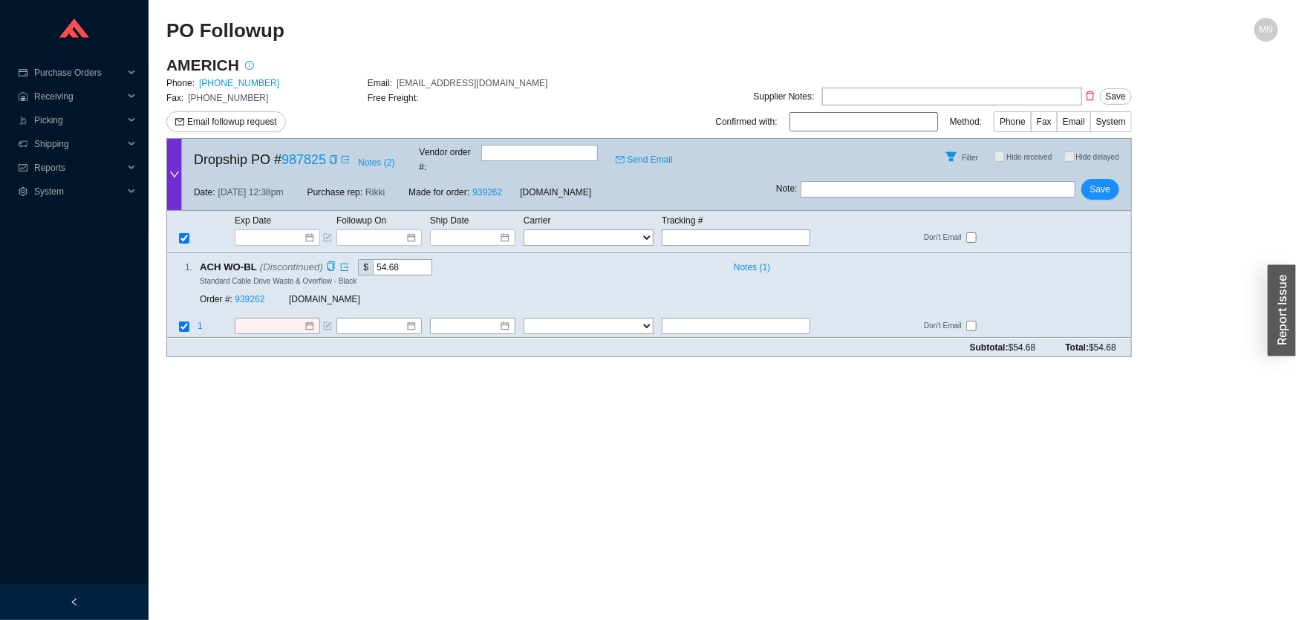
drag, startPoint x: 400, startPoint y: 255, endPoint x: 357, endPoint y: 255, distance: 43.1
click at [358, 259] on span "$ 54.68" at bounding box center [395, 267] width 74 height 16
type input "68.85"
click at [1106, 182] on span "Save" at bounding box center [1100, 189] width 20 height 15
click at [303, 157] on link "987825" at bounding box center [303, 159] width 45 height 15
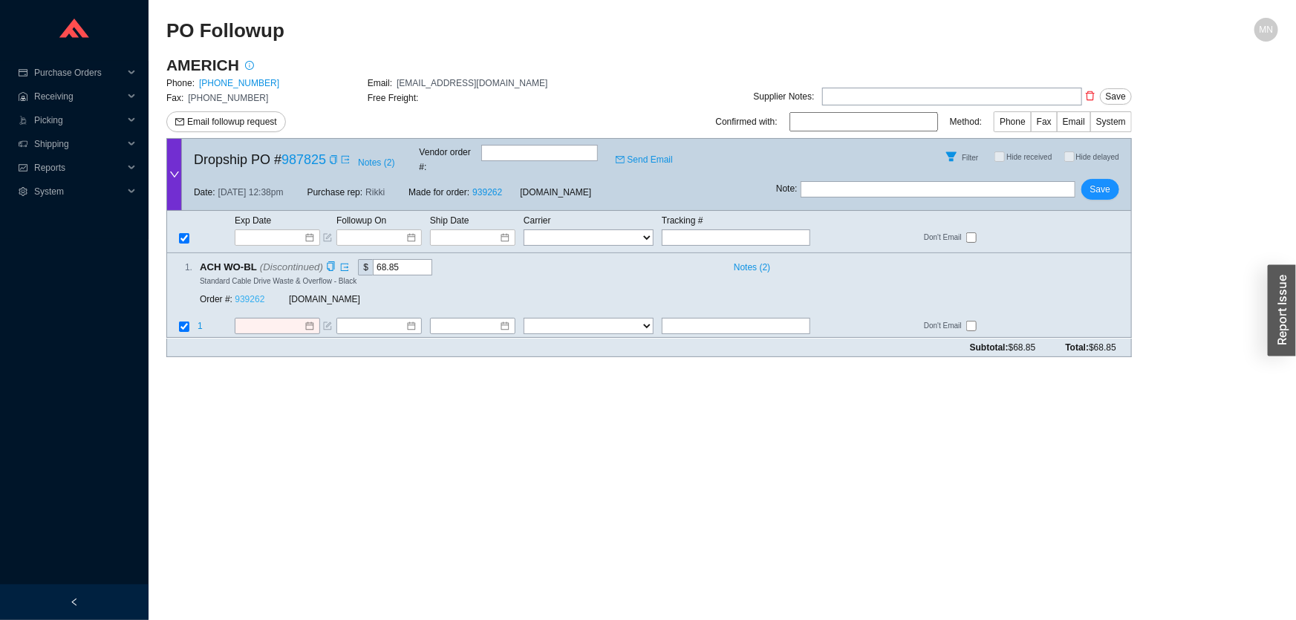
click at [244, 295] on link "939262" at bounding box center [250, 300] width 30 height 10
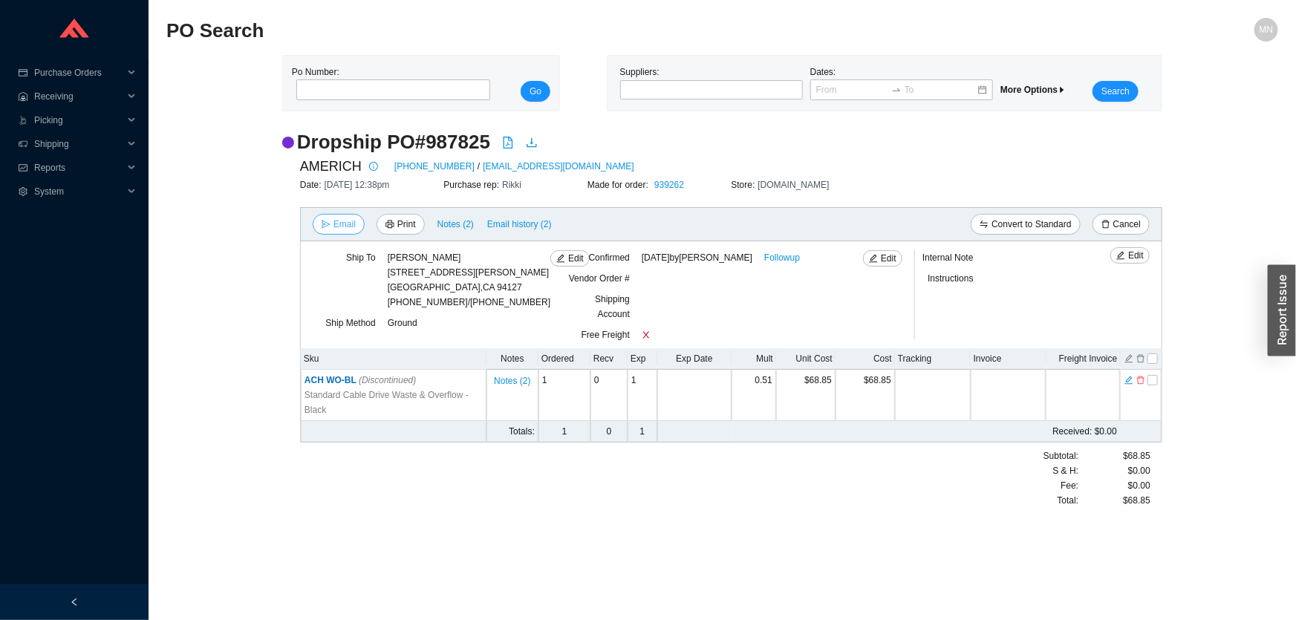
click at [350, 217] on span "Email" at bounding box center [344, 224] width 22 height 15
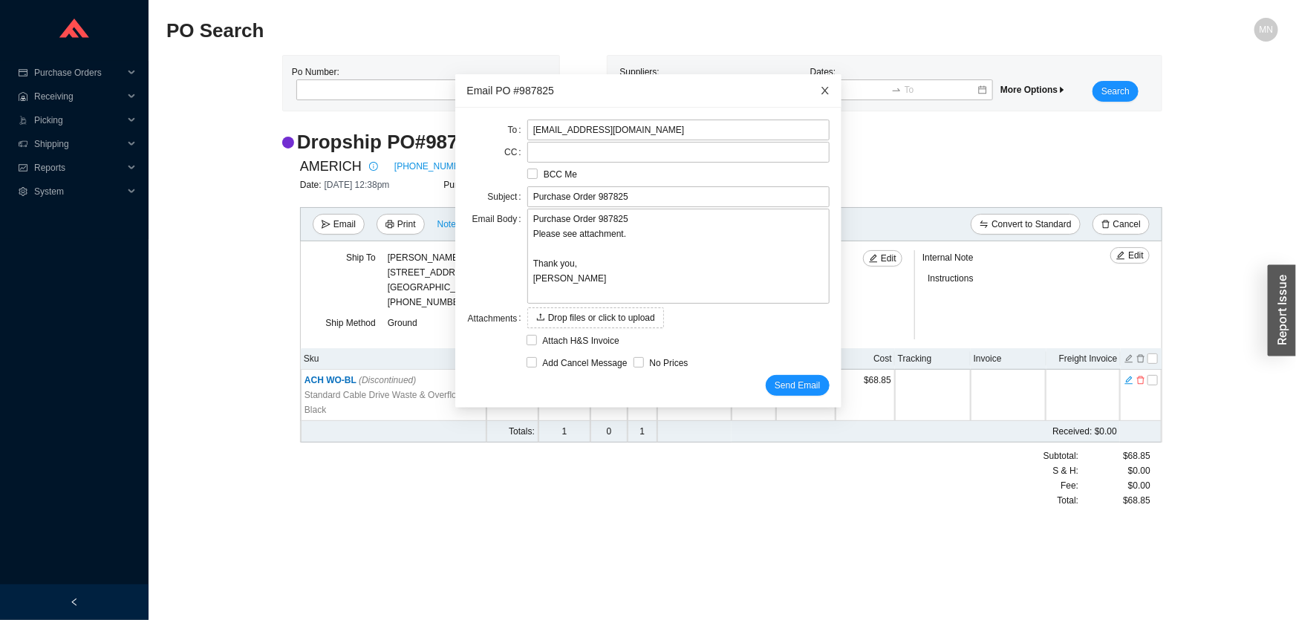
click at [820, 85] on icon "close" at bounding box center [825, 90] width 10 height 10
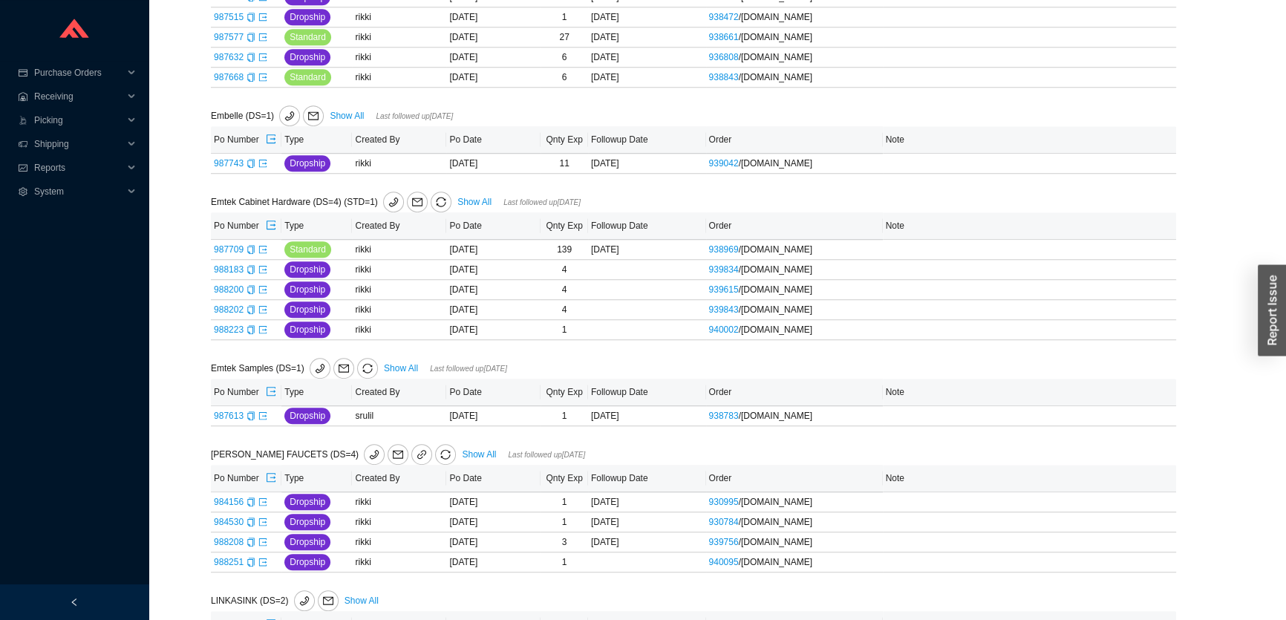
scroll to position [1215, 0]
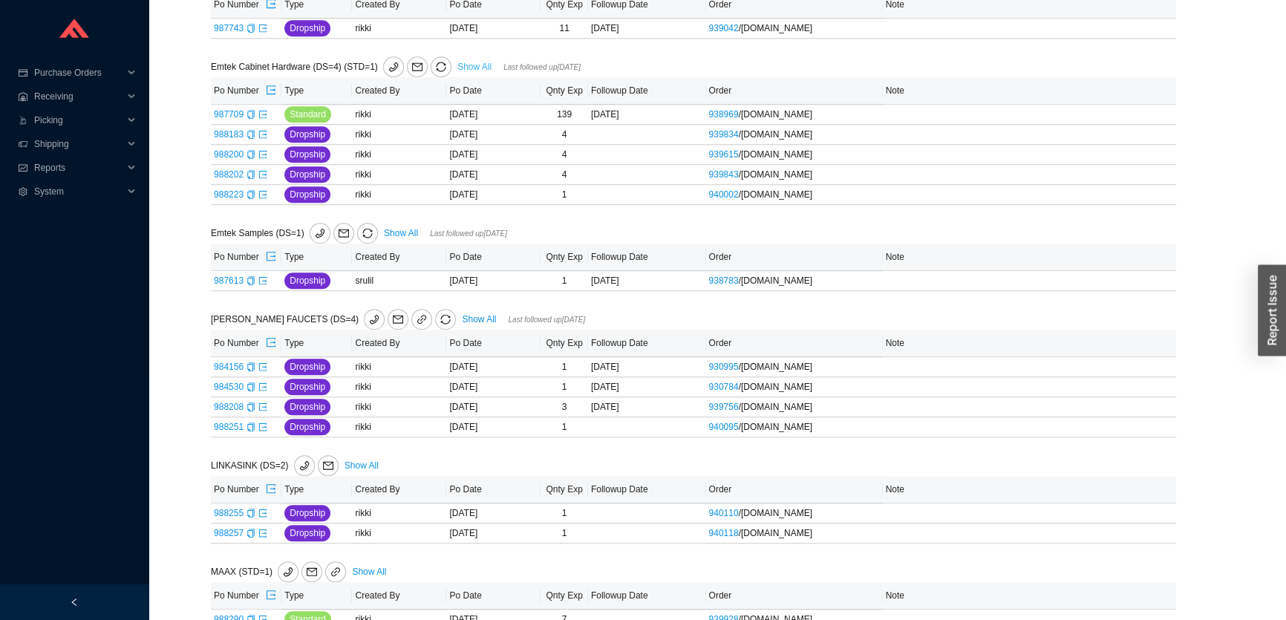
click at [460, 66] on link "Show All" at bounding box center [474, 67] width 34 height 10
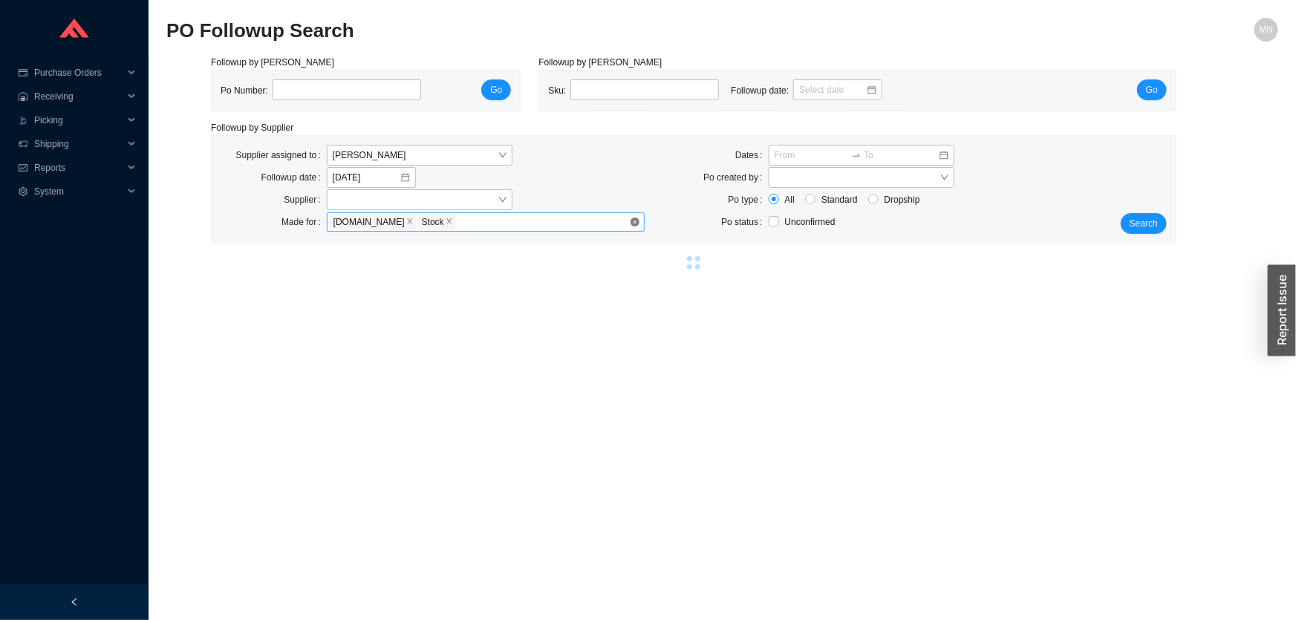
select select "2"
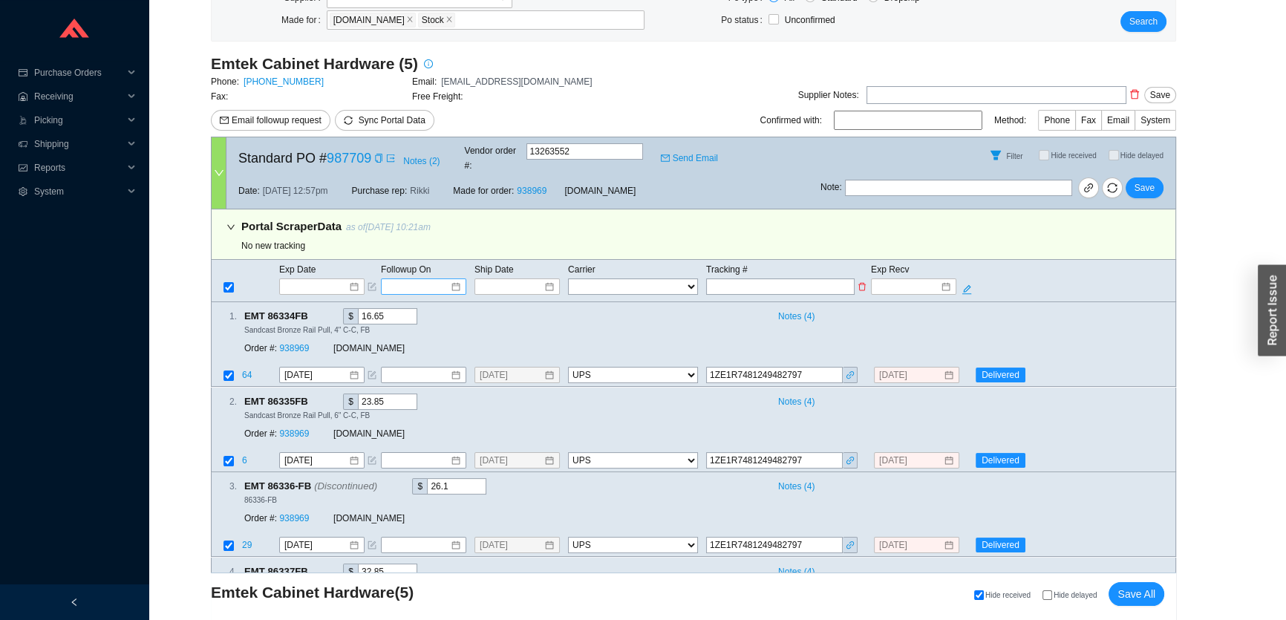
scroll to position [877, 0]
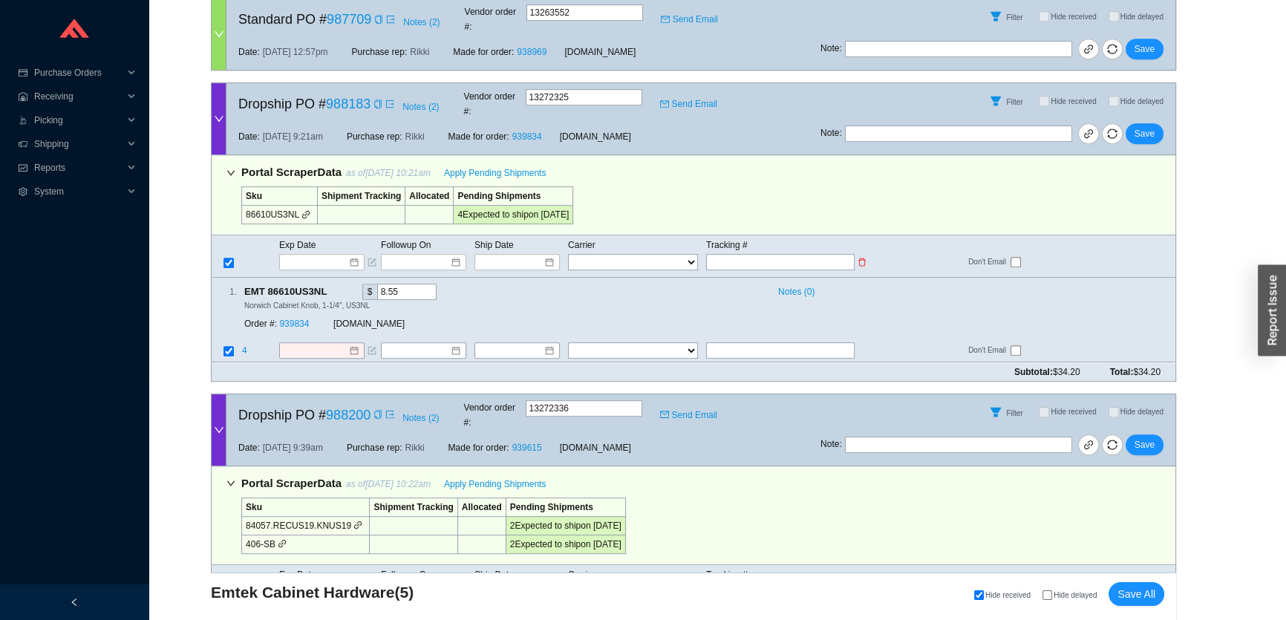
click at [303, 240] on span "Exp Date" at bounding box center [297, 245] width 36 height 10
click at [306, 255] on input at bounding box center [316, 262] width 63 height 15
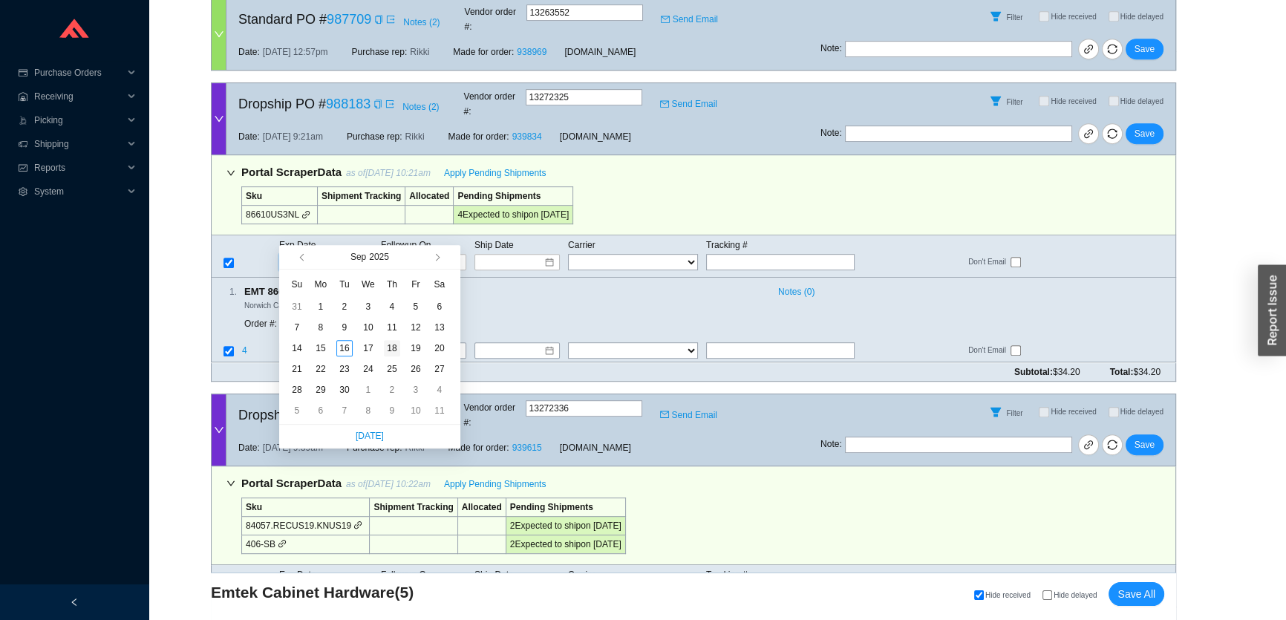
type input "[DATE]"
click at [395, 348] on div "18" at bounding box center [392, 348] width 16 height 16
type input "[DATE]"
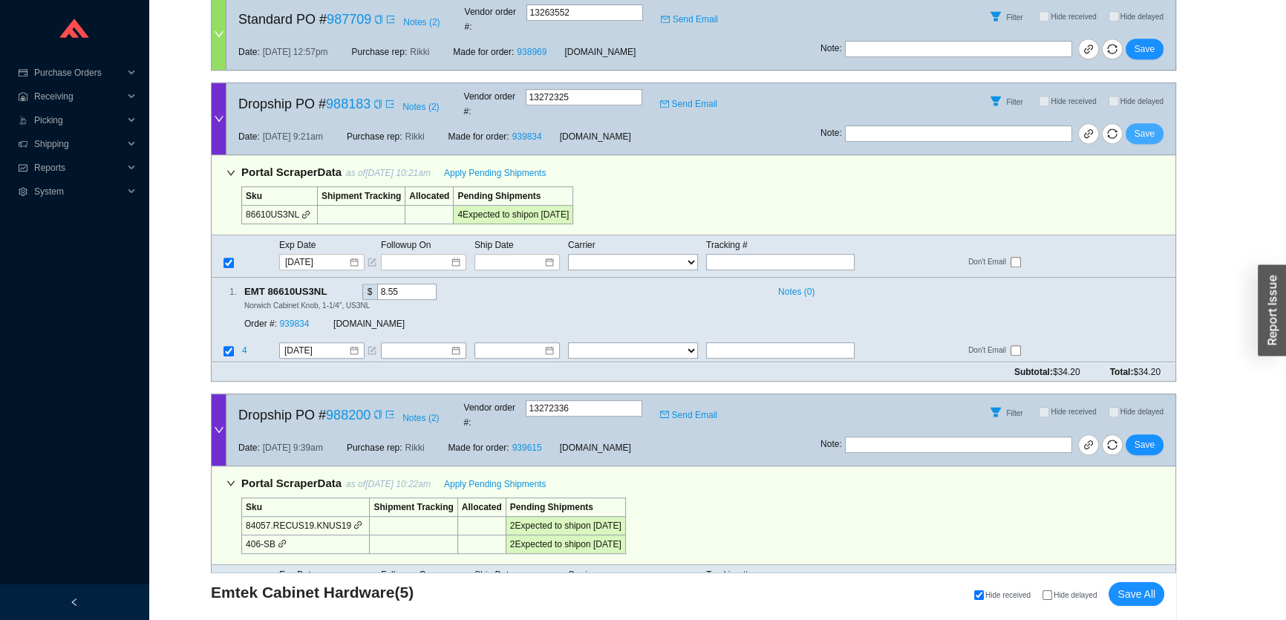
click at [1146, 126] on span "Save" at bounding box center [1145, 133] width 20 height 15
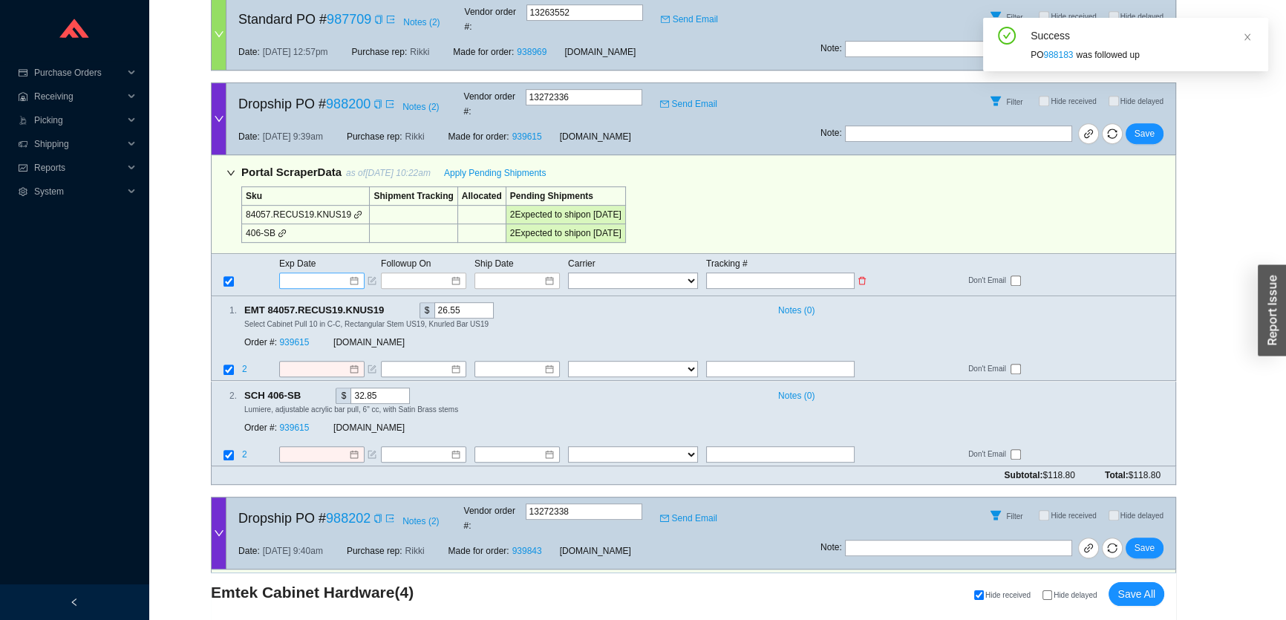
click at [333, 273] on input at bounding box center [316, 280] width 63 height 15
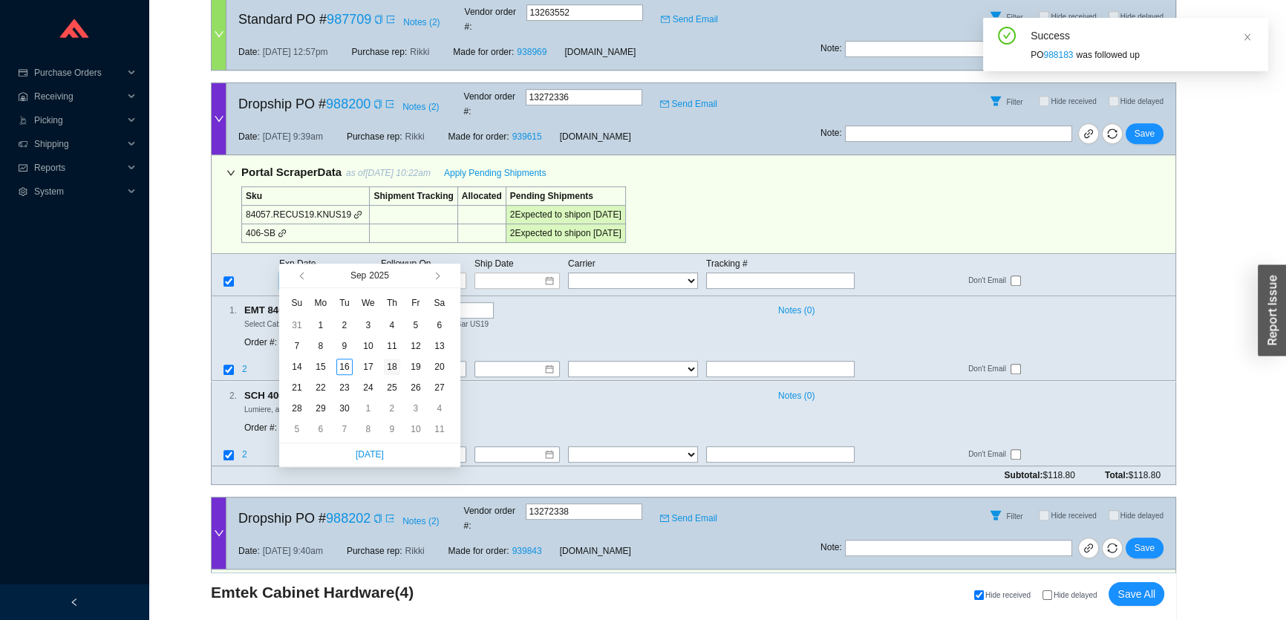
type input "[DATE]"
click at [394, 365] on div "18" at bounding box center [392, 367] width 16 height 16
type input "[DATE]"
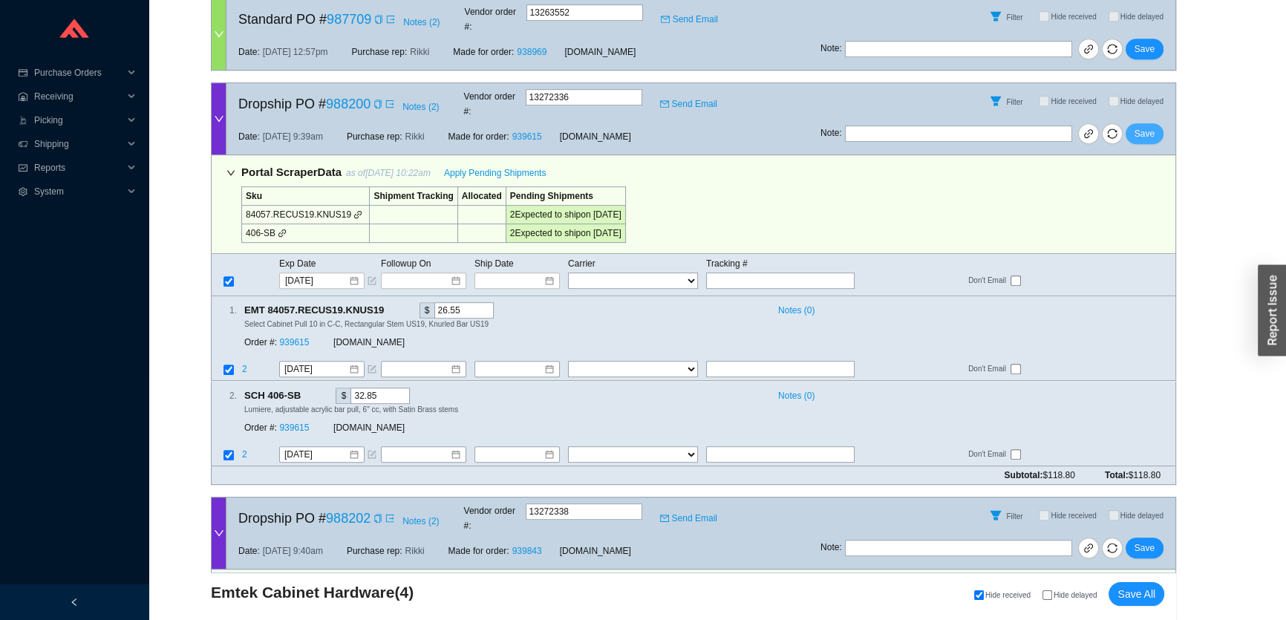
click at [1154, 123] on button "Save" at bounding box center [1145, 133] width 38 height 21
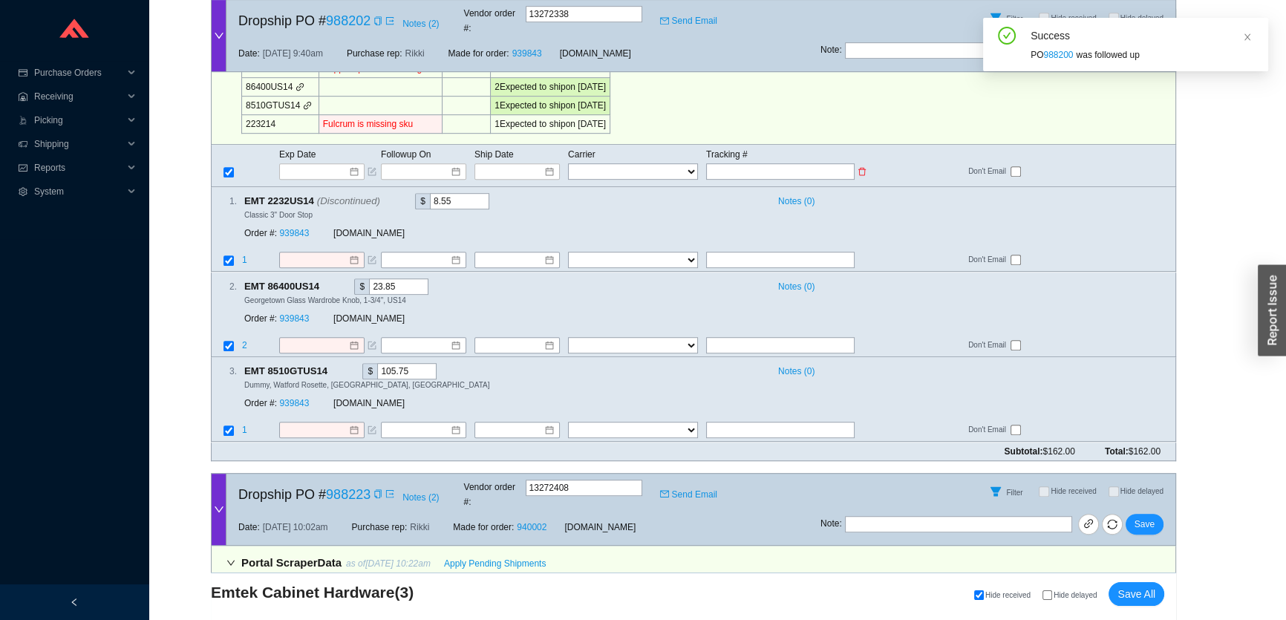
scroll to position [945, 0]
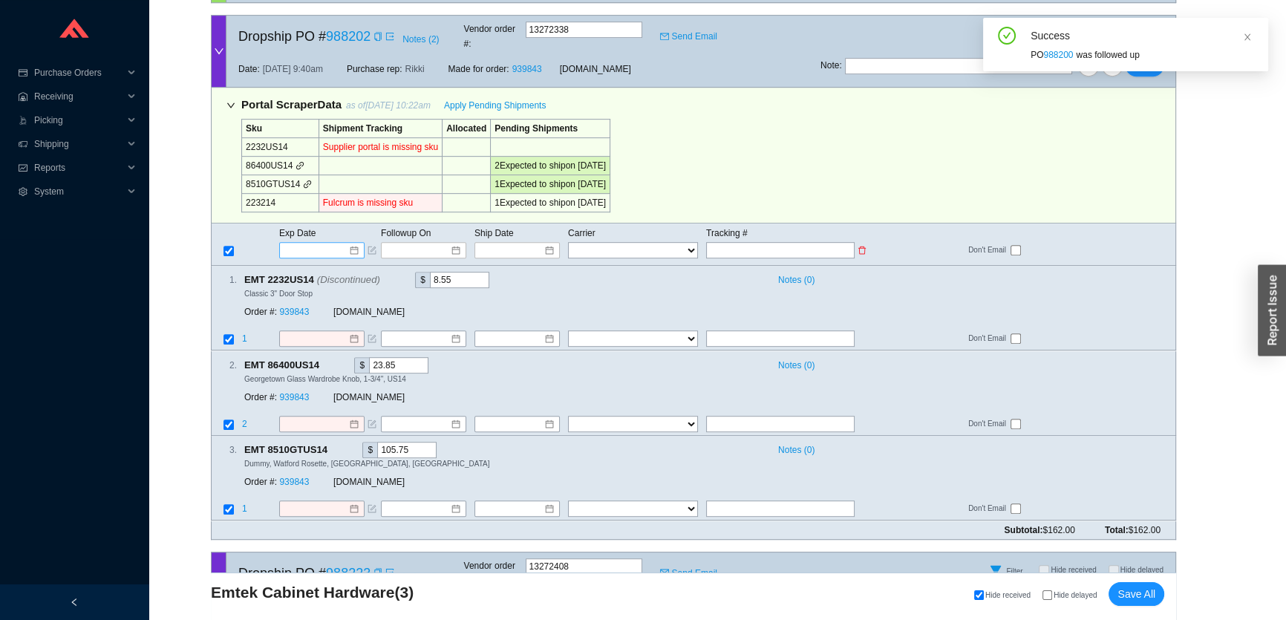
click at [343, 243] on input at bounding box center [316, 250] width 63 height 15
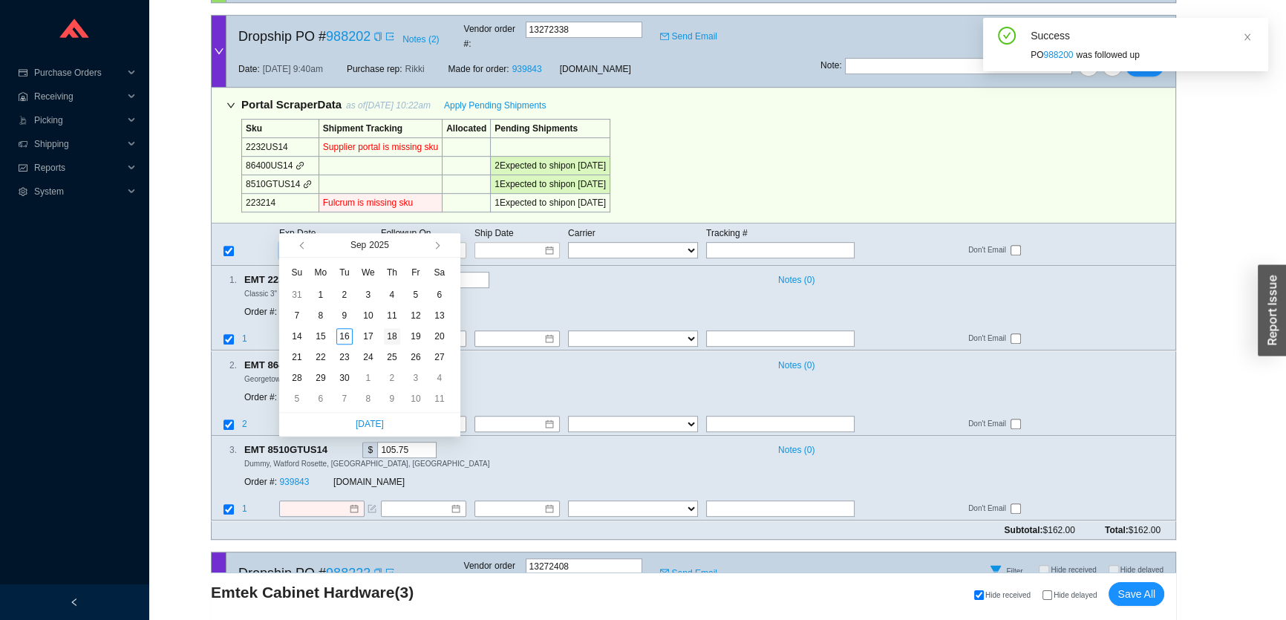
type input "[DATE]"
click at [394, 340] on div "18" at bounding box center [392, 336] width 16 height 16
type input "[DATE]"
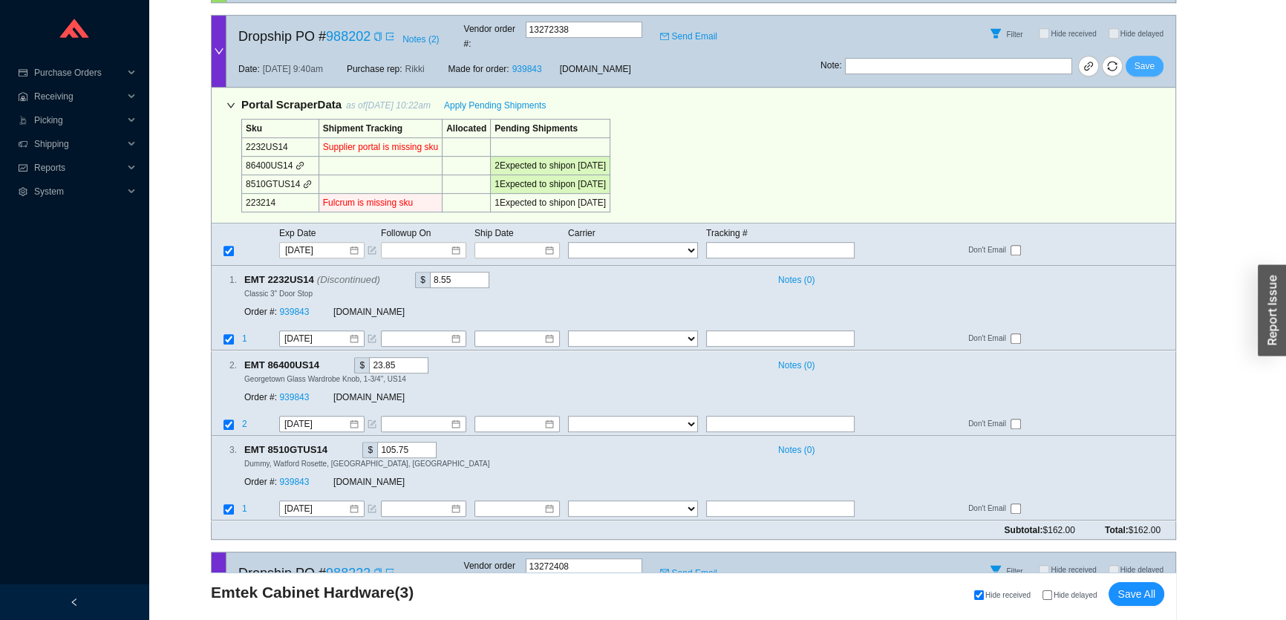
drag, startPoint x: 1151, startPoint y: 42, endPoint x: 686, endPoint y: 68, distance: 465.6
click at [1150, 59] on span "Save" at bounding box center [1145, 66] width 20 height 15
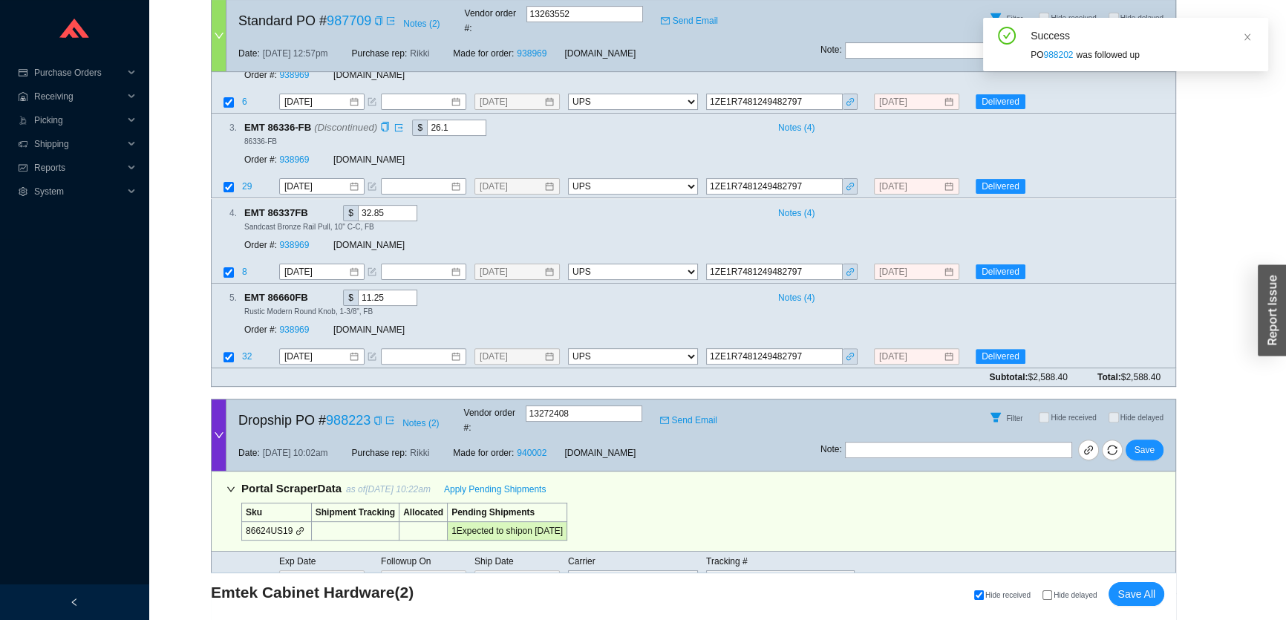
scroll to position [668, 0]
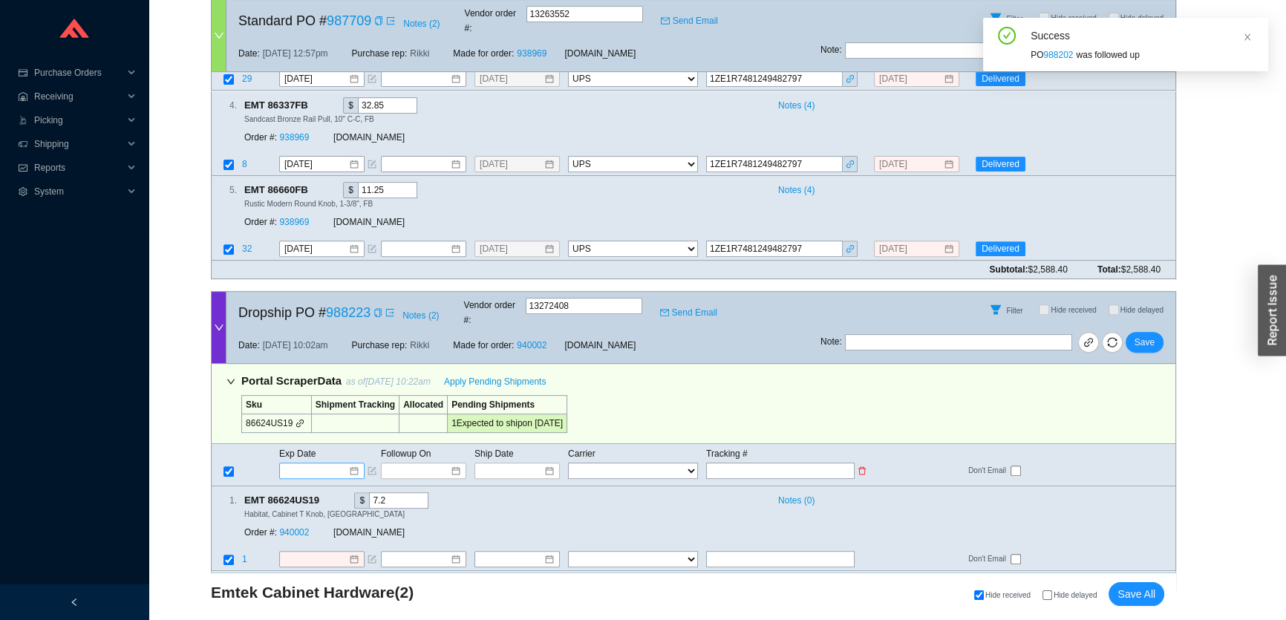
click at [323, 463] on input at bounding box center [316, 470] width 63 height 15
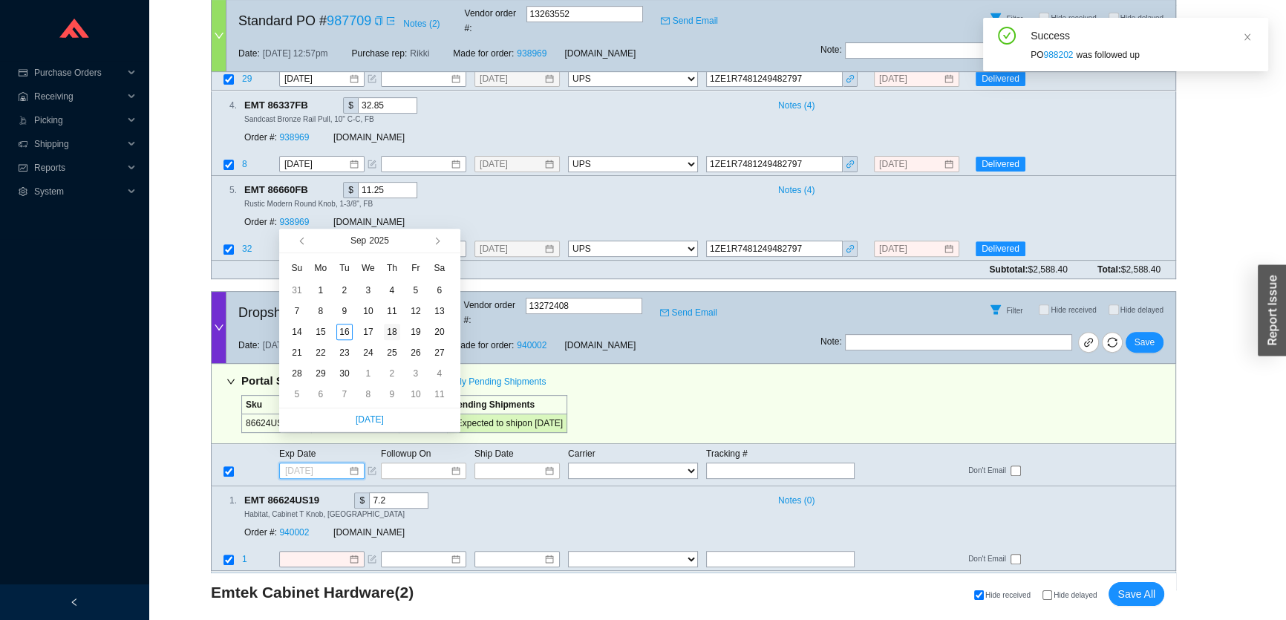
type input "[DATE]"
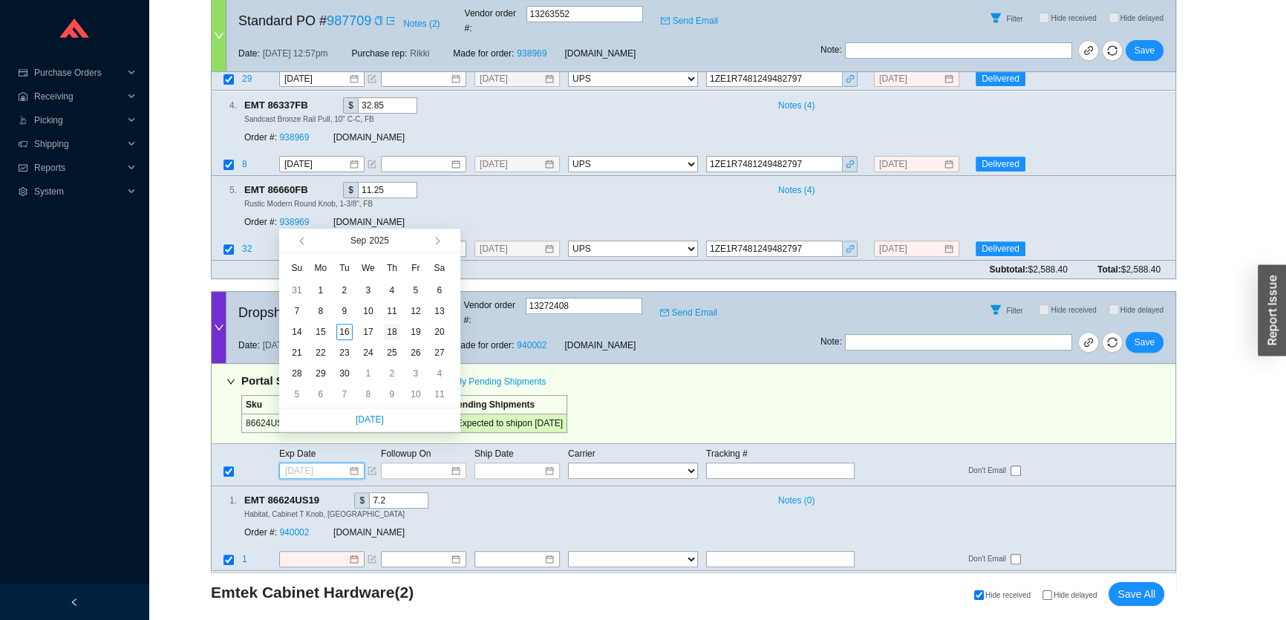
click at [392, 331] on div "18" at bounding box center [392, 332] width 16 height 16
type input "[DATE]"
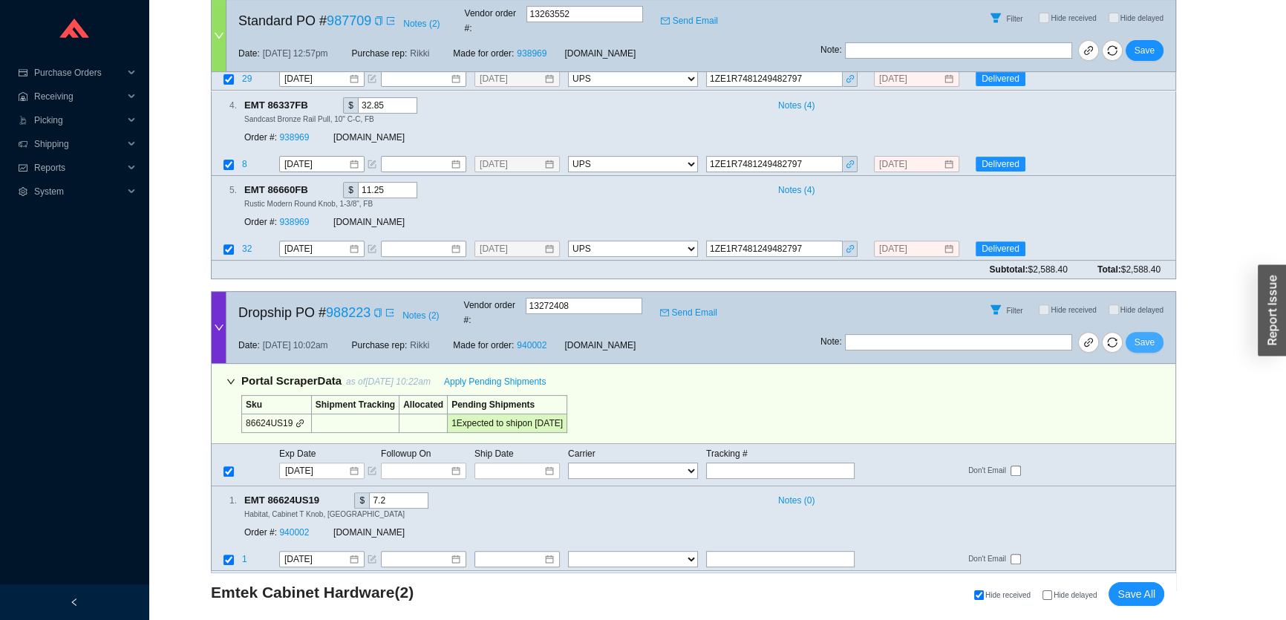
click at [1158, 332] on button "Save" at bounding box center [1145, 342] width 38 height 21
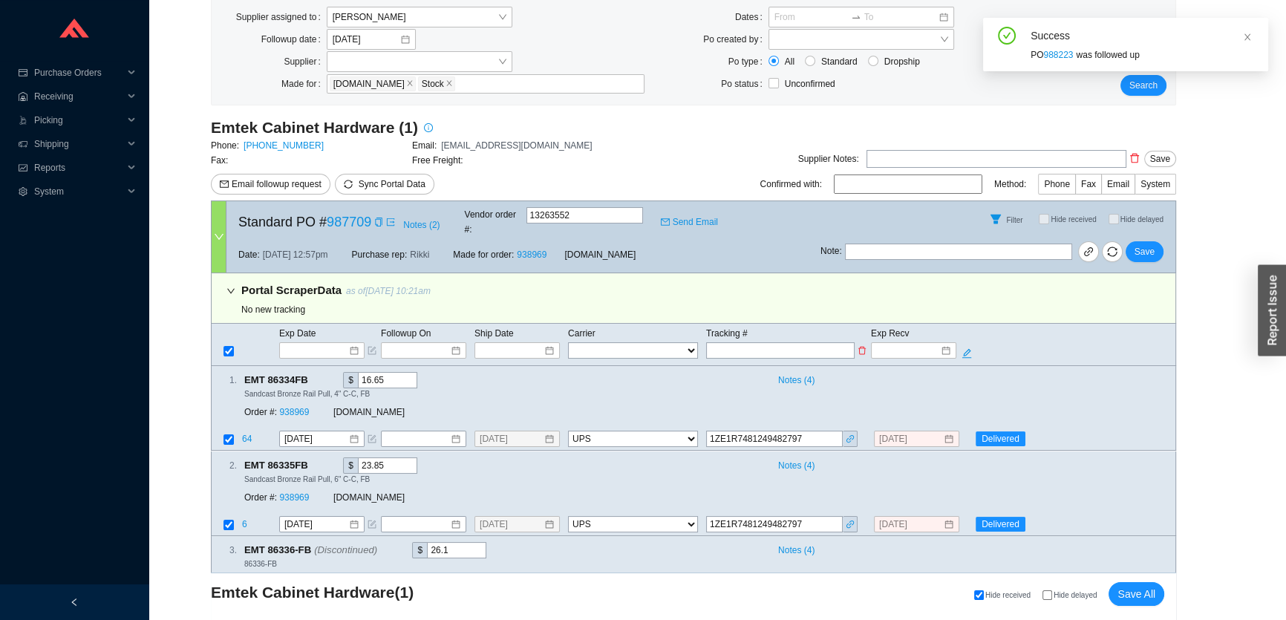
scroll to position [238, 0]
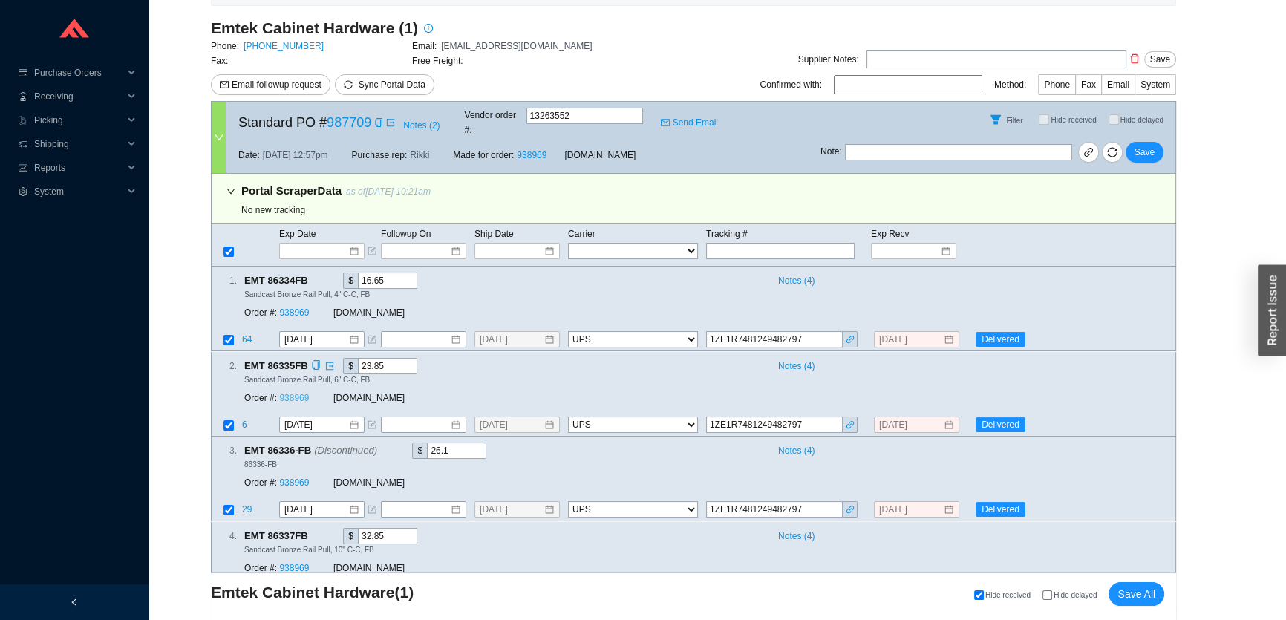
click at [292, 393] on link "938969" at bounding box center [294, 398] width 30 height 10
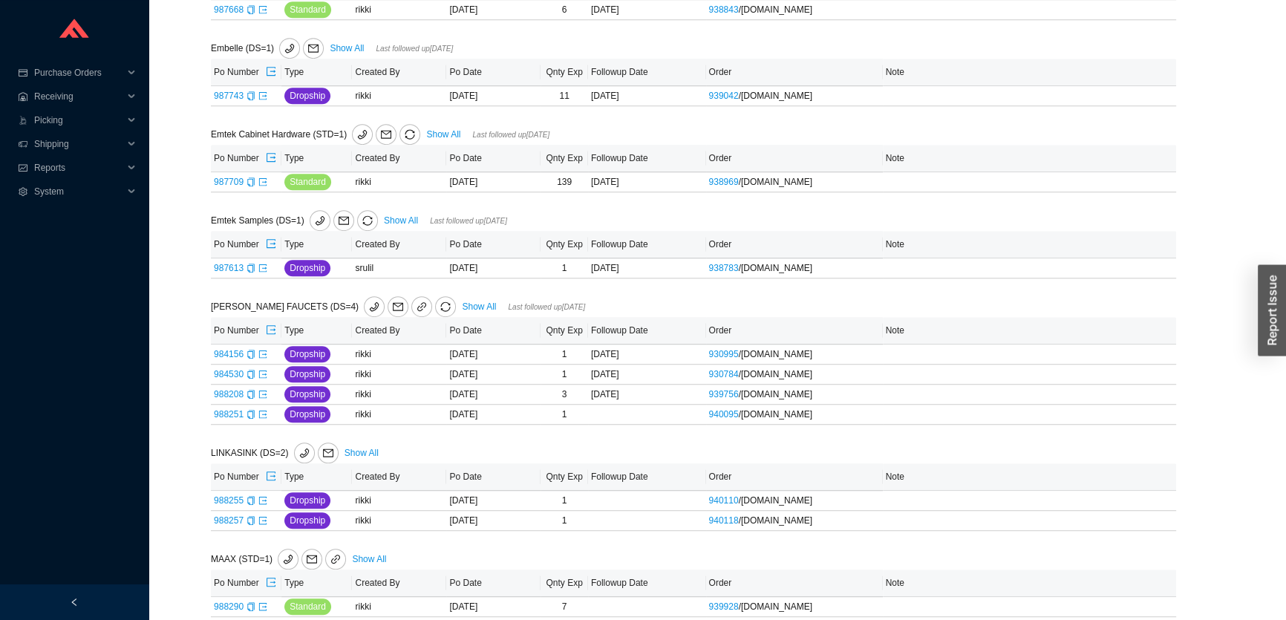
scroll to position [1620, 0]
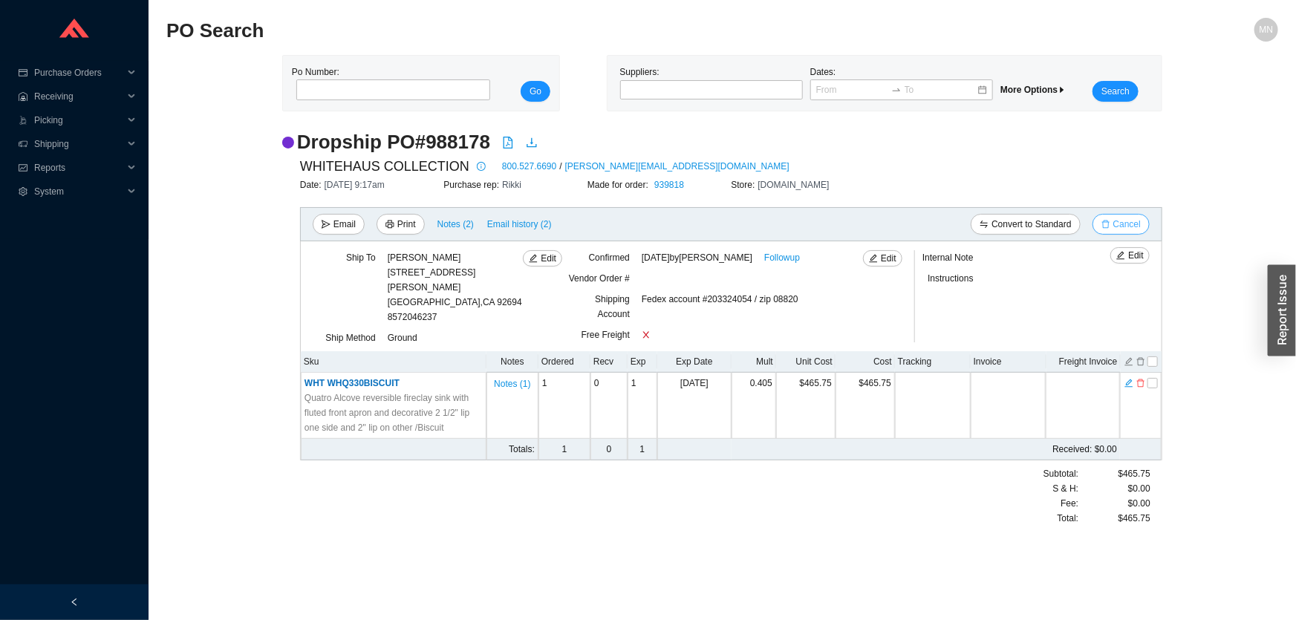
click at [1139, 217] on span "Cancel" at bounding box center [1126, 224] width 27 height 15
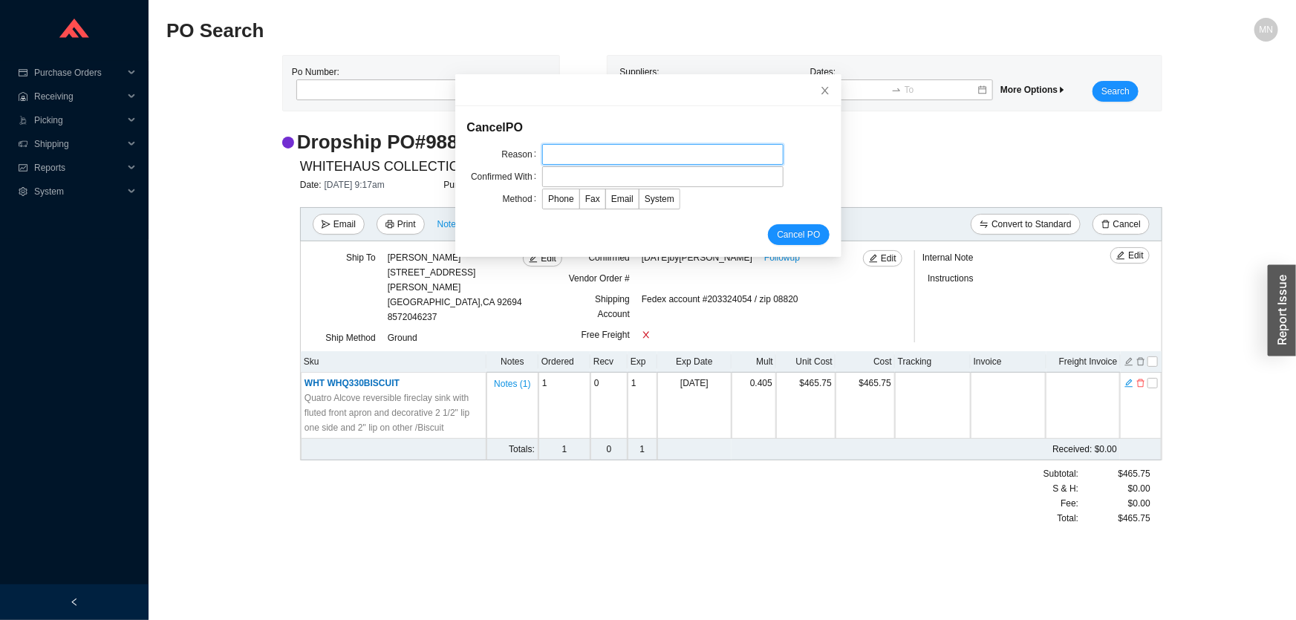
drag, startPoint x: 579, startPoint y: 149, endPoint x: 590, endPoint y: 156, distance: 12.8
click at [579, 149] on input "text" at bounding box center [662, 154] width 241 height 21
type input "customer request"
click at [591, 175] on input "text" at bounding box center [662, 176] width 241 height 21
type input "Orders"
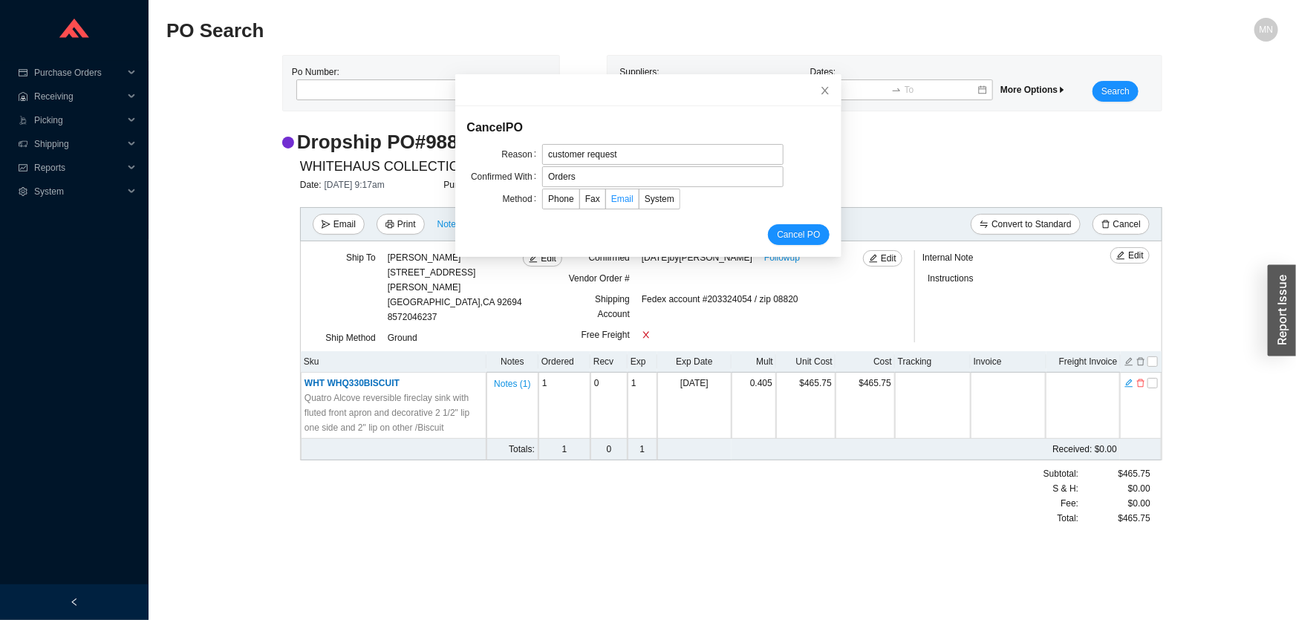
click at [613, 200] on span "Email" at bounding box center [622, 199] width 22 height 10
click at [606, 202] on input "Email" at bounding box center [606, 202] width 0 height 0
click at [773, 226] on button "Cancel PO" at bounding box center [798, 234] width 61 height 21
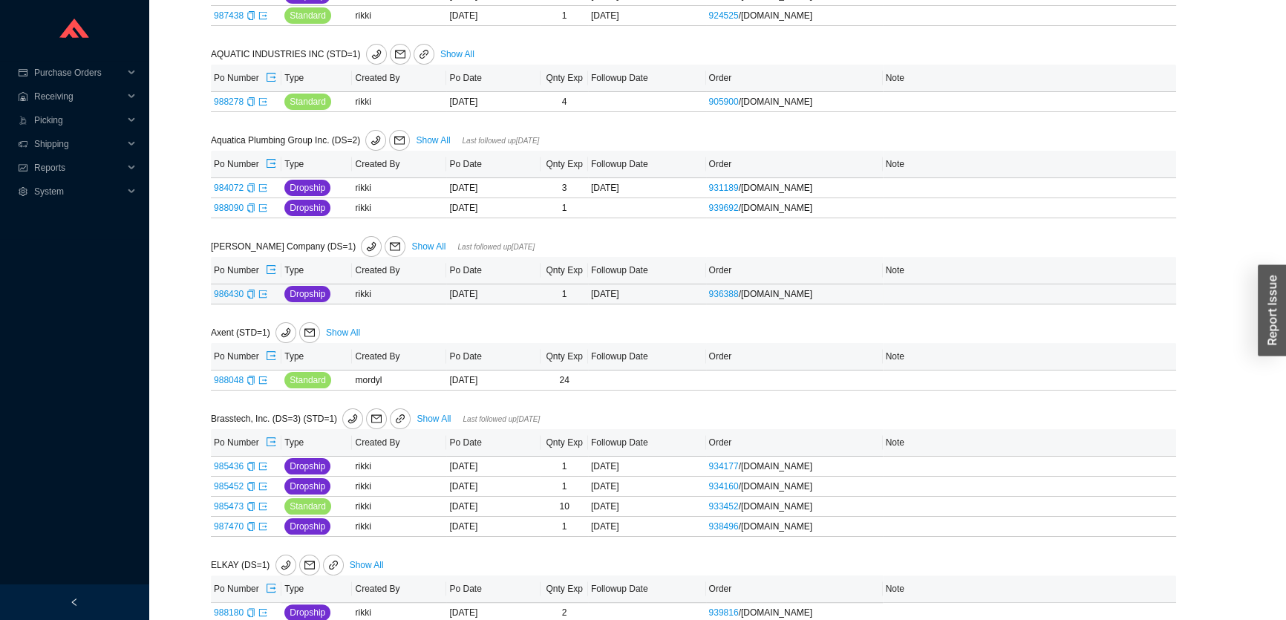
scroll to position [337, 0]
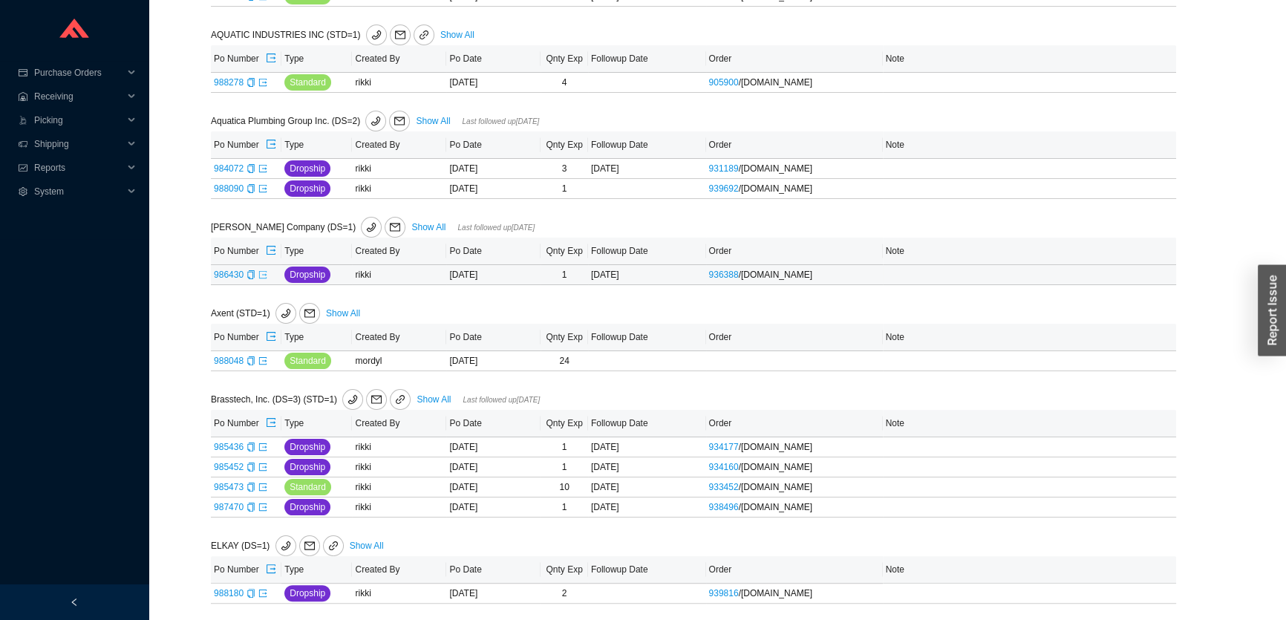
click at [262, 273] on icon "export" at bounding box center [262, 274] width 9 height 9
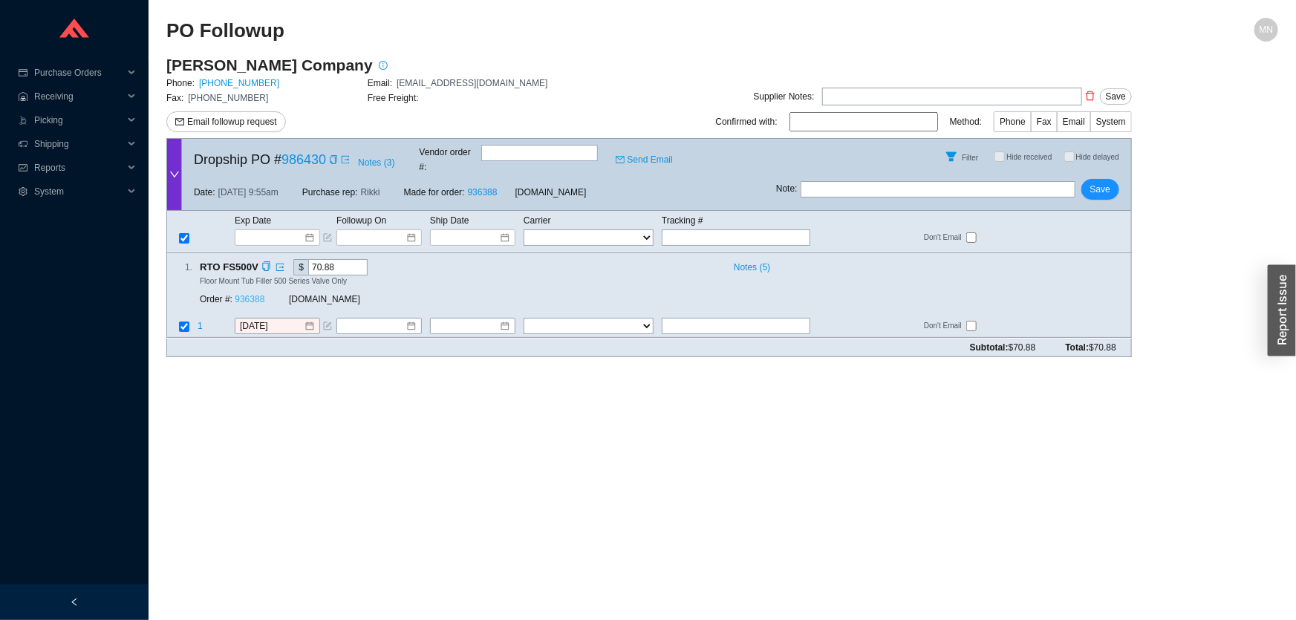
click at [261, 295] on link "936388" at bounding box center [250, 300] width 30 height 10
click at [264, 319] on div "[DATE]" at bounding box center [277, 327] width 85 height 16
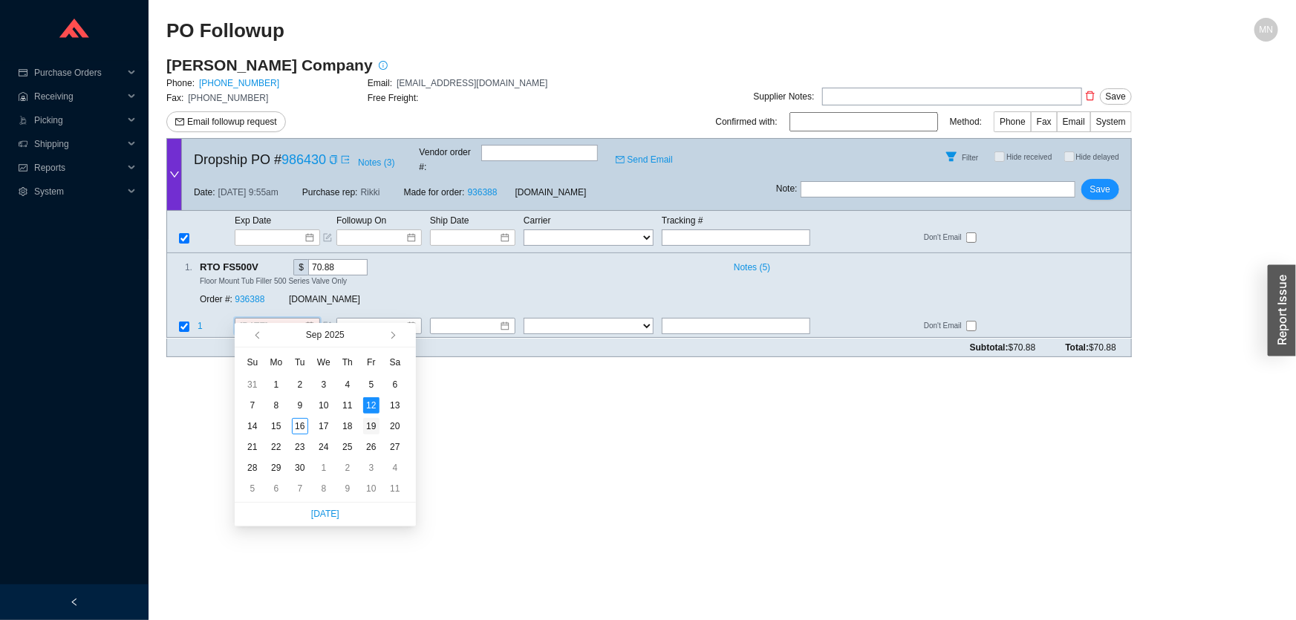
type input "[DATE]"
click at [368, 423] on div "19" at bounding box center [371, 426] width 16 height 16
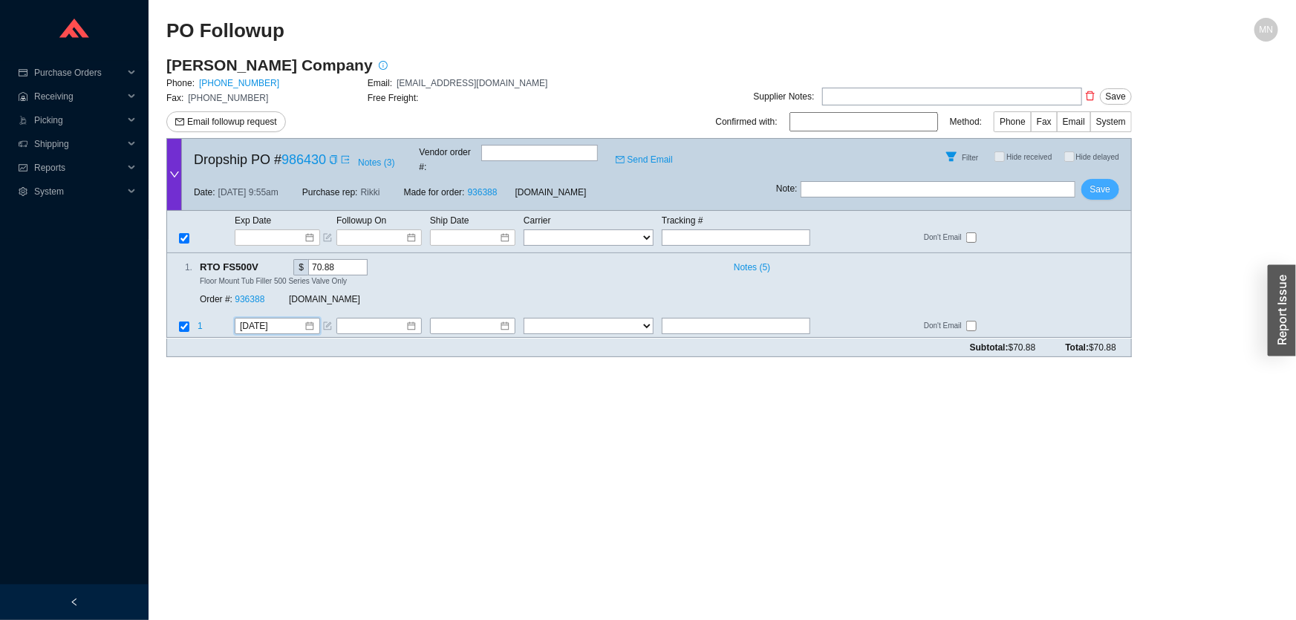
click at [1106, 182] on span "Save" at bounding box center [1100, 189] width 20 height 15
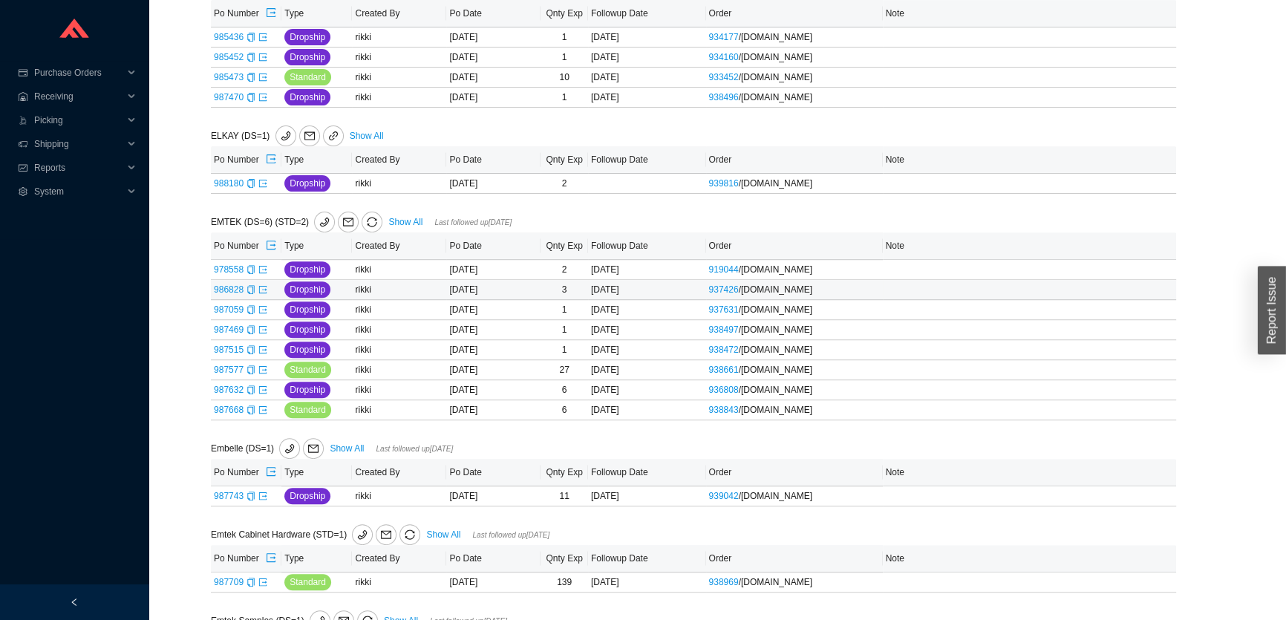
scroll to position [743, 0]
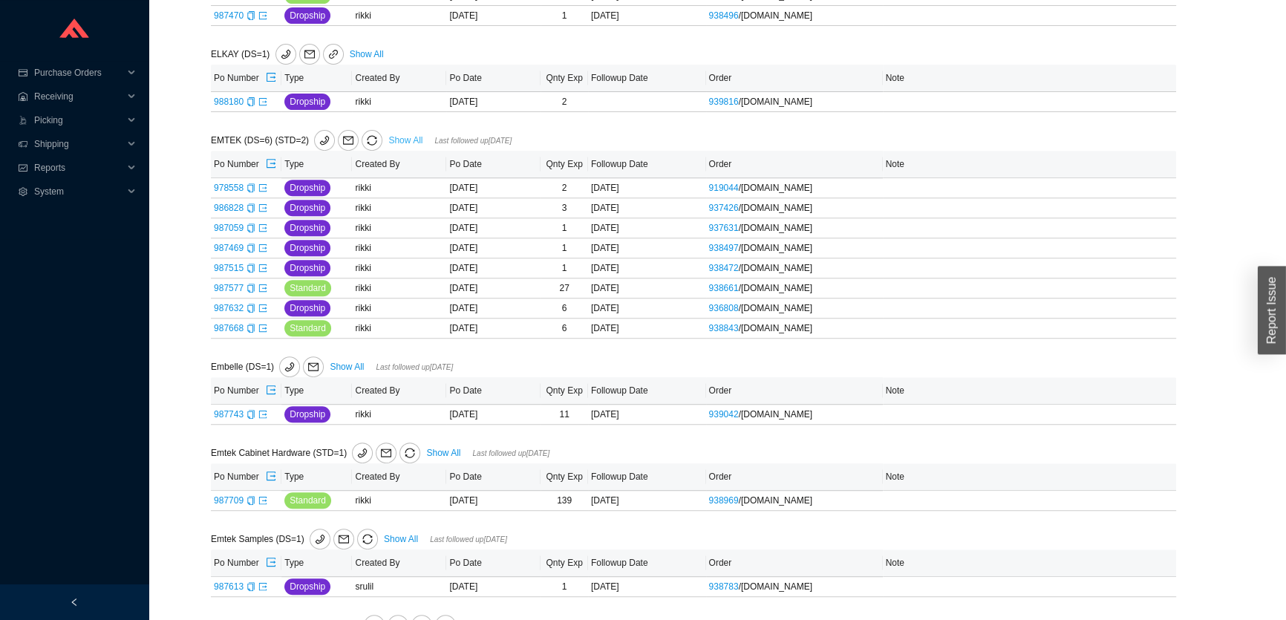
click at [412, 139] on link "Show All" at bounding box center [405, 140] width 34 height 10
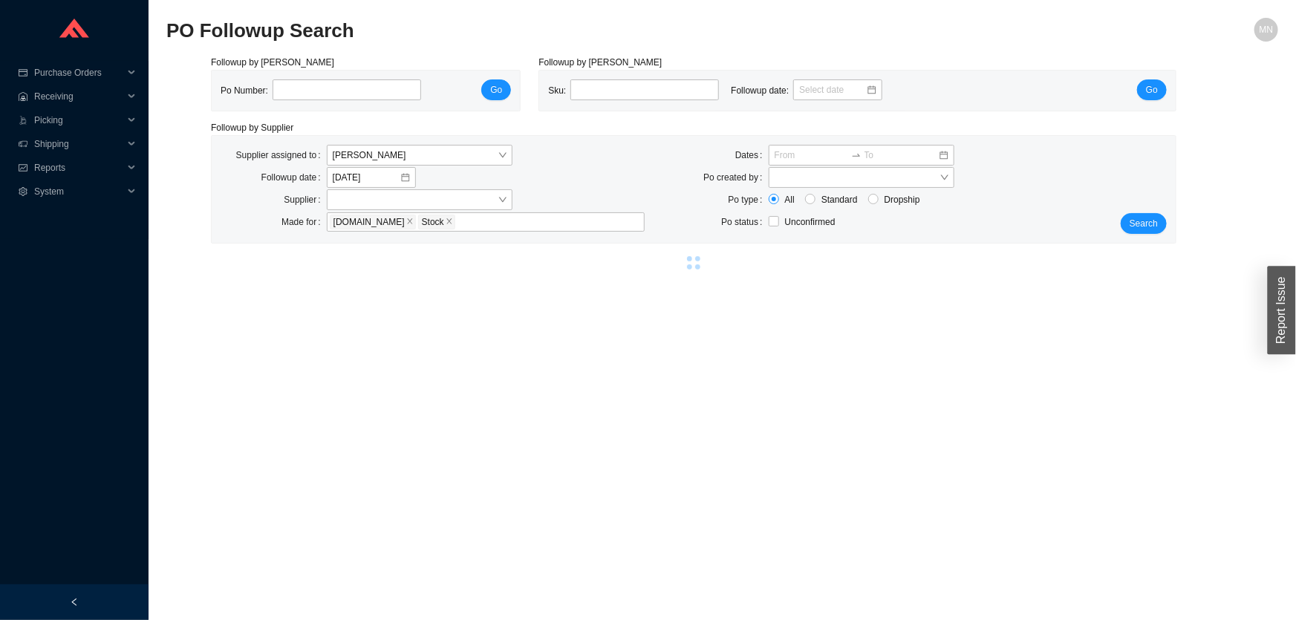
select select "2"
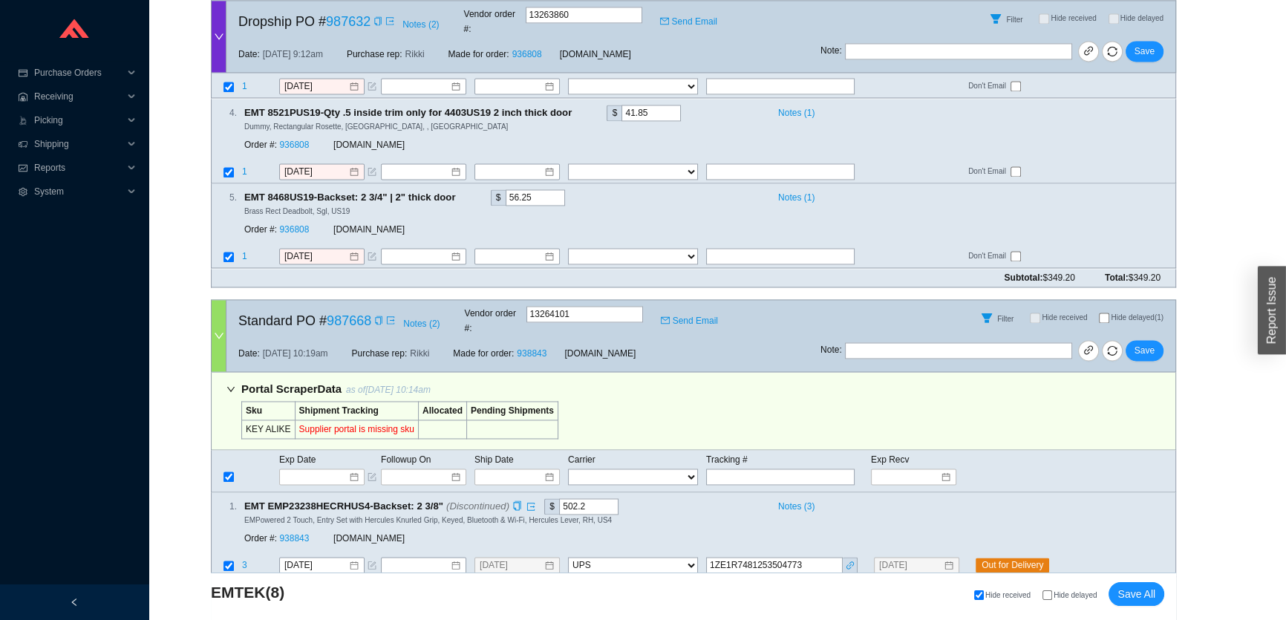
scroll to position [2925, 0]
drag, startPoint x: 814, startPoint y: 446, endPoint x: 697, endPoint y: 447, distance: 116.6
click at [697, 555] on tr "3 9/15/2025 9/11/2025 FedEx UPS ---------------- 2 Day Transportation INC A&B F…" at bounding box center [694, 565] width 964 height 20
paste input "1ZE1R7481253504773"
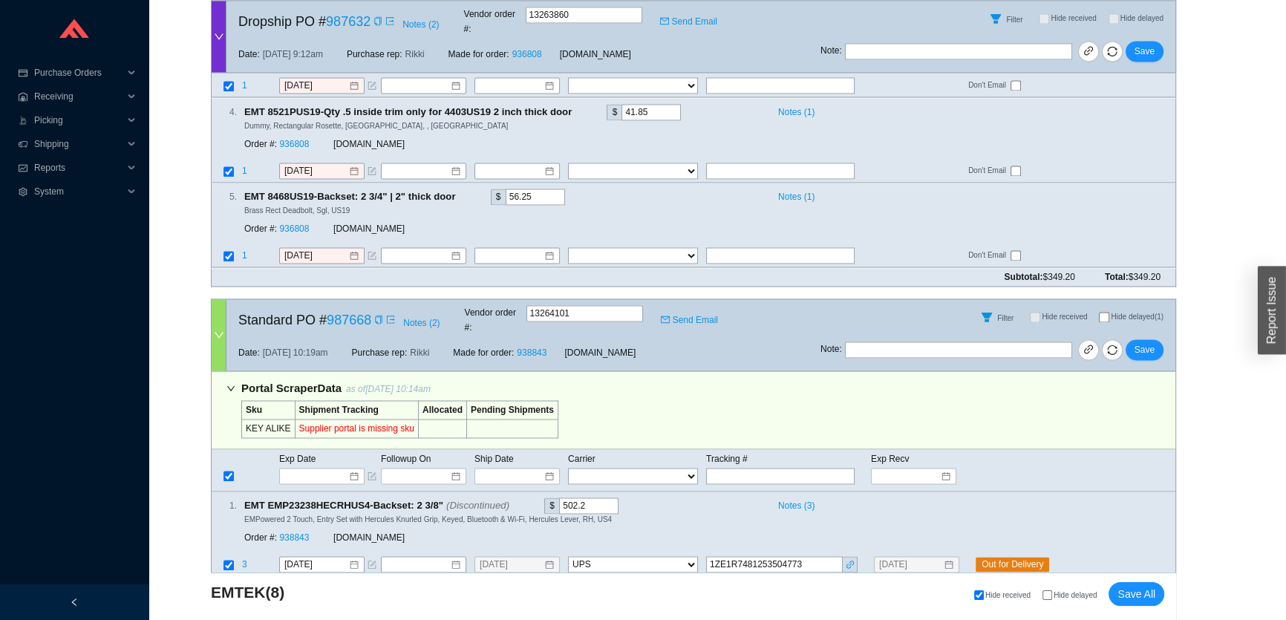
type input "[DATE]"
type input "1ZE1R7481253504773"
type input "9/22/2025"
select select "2"
type input "1ZE1R7481253504773"
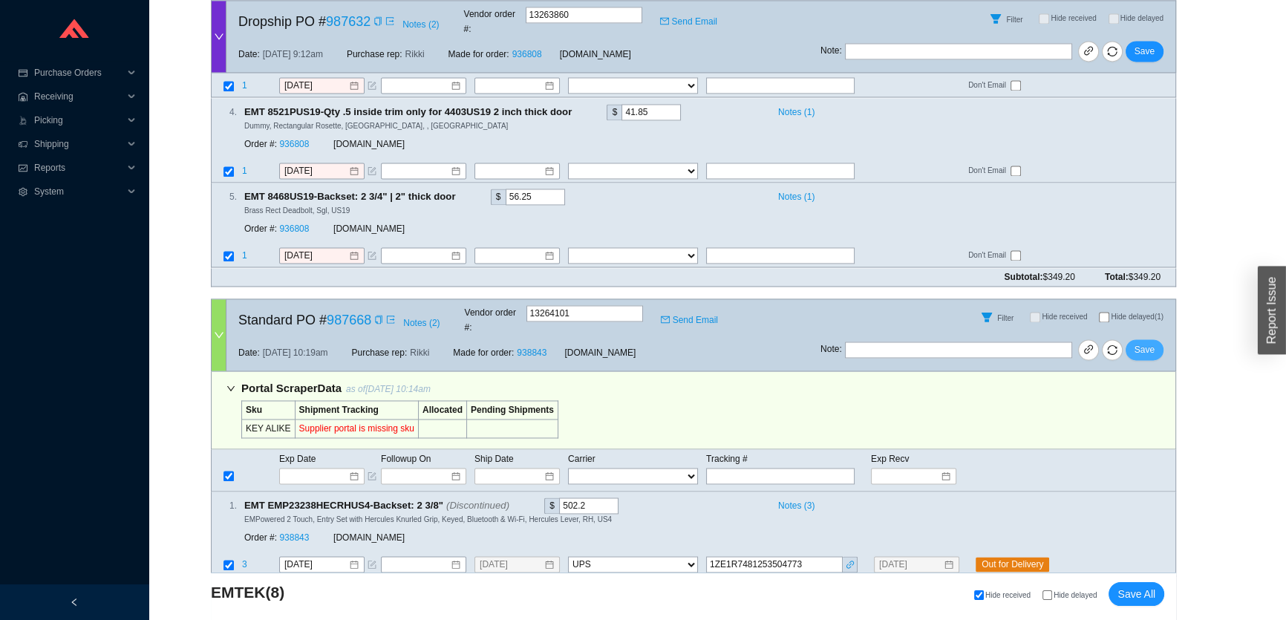
click at [1141, 342] on span "Save" at bounding box center [1145, 349] width 20 height 15
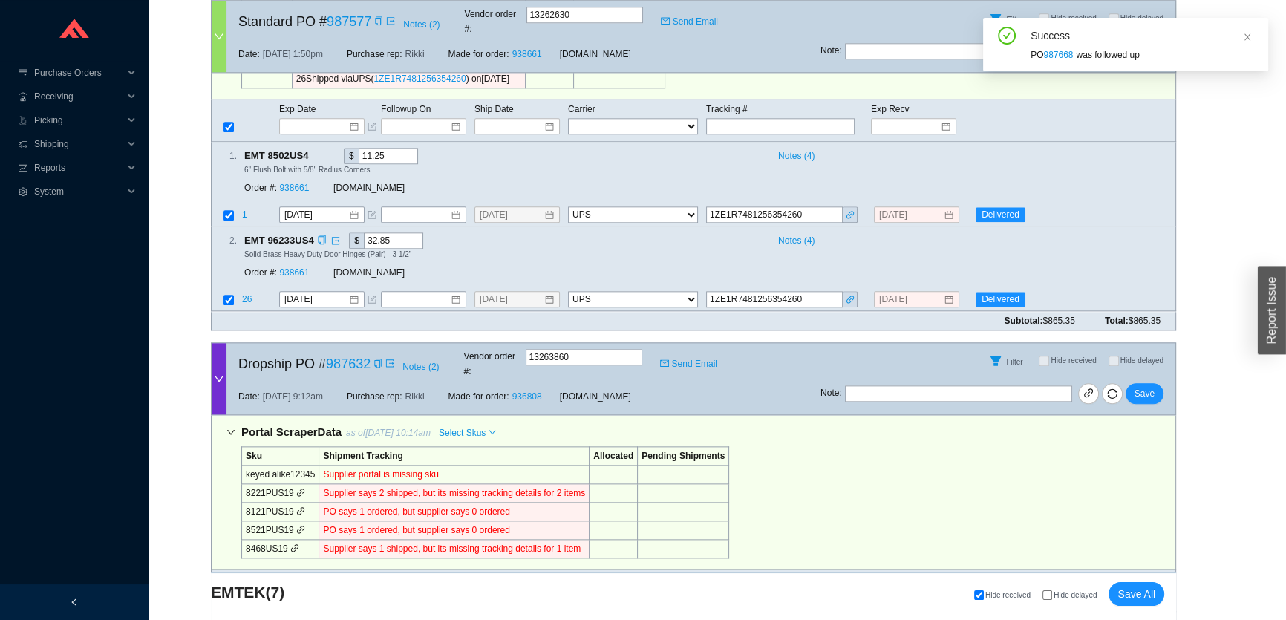
scroll to position [2141, 0]
click at [378, 358] on icon "copy" at bounding box center [378, 362] width 9 height 9
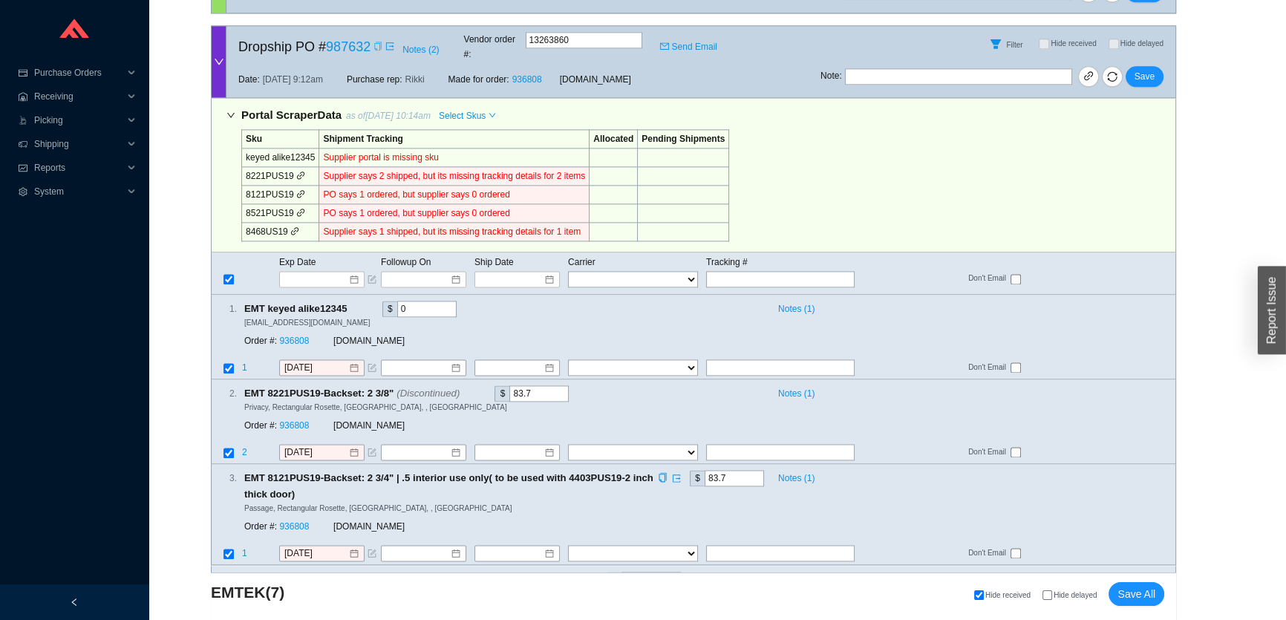
scroll to position [2479, 0]
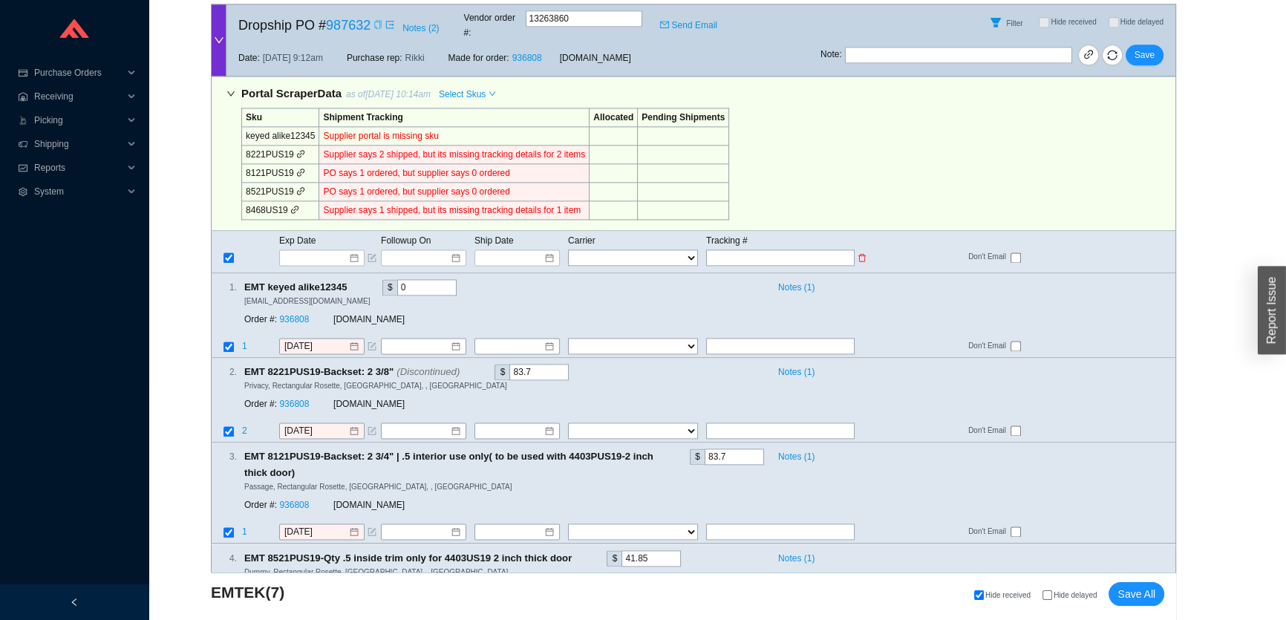
click at [720, 250] on input "text" at bounding box center [780, 258] width 149 height 16
paste input "1ZE1R7480348851933"
type input "1ZE1R7480348851933"
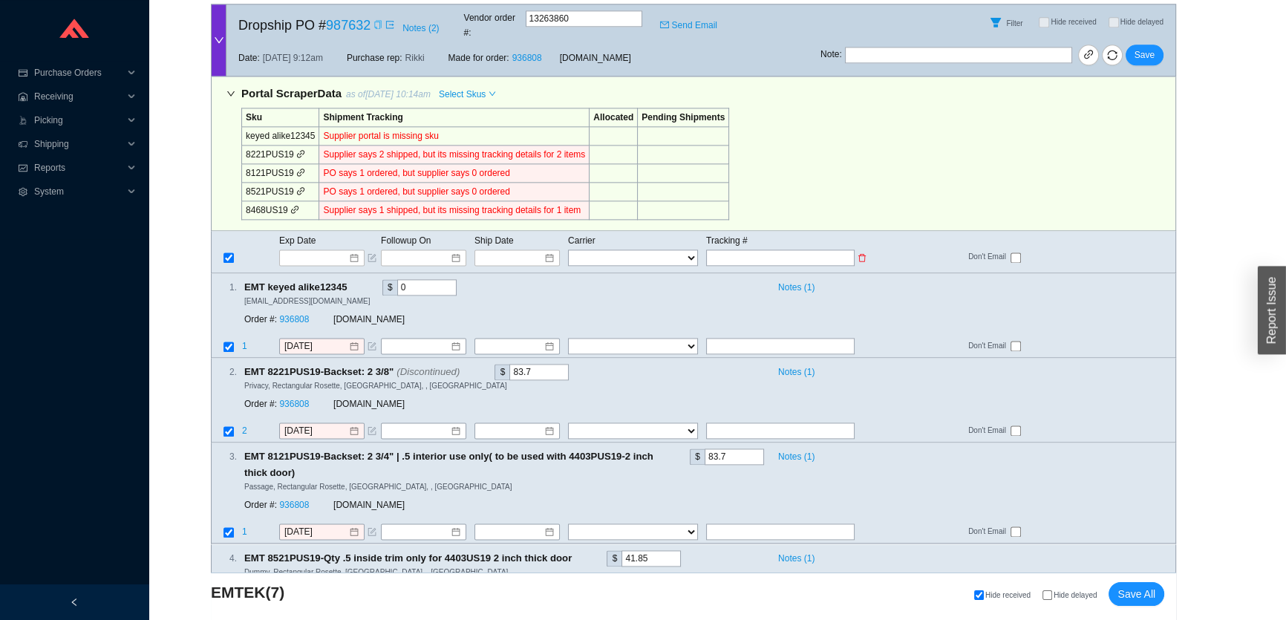
type input "1ZE1R7480348851933"
click at [653, 250] on select "FedEx UPS ---------------- 2 Day Transportation INC A&B Freight A. Duie Pyle AA…" at bounding box center [633, 258] width 130 height 16
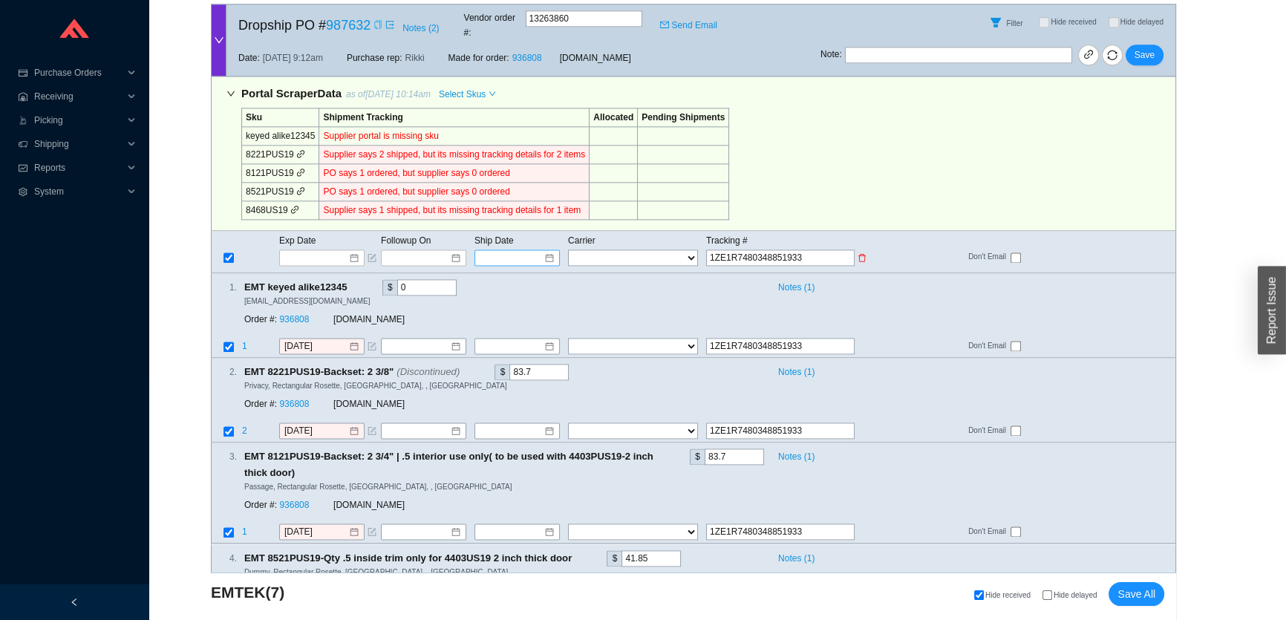
select select "2"
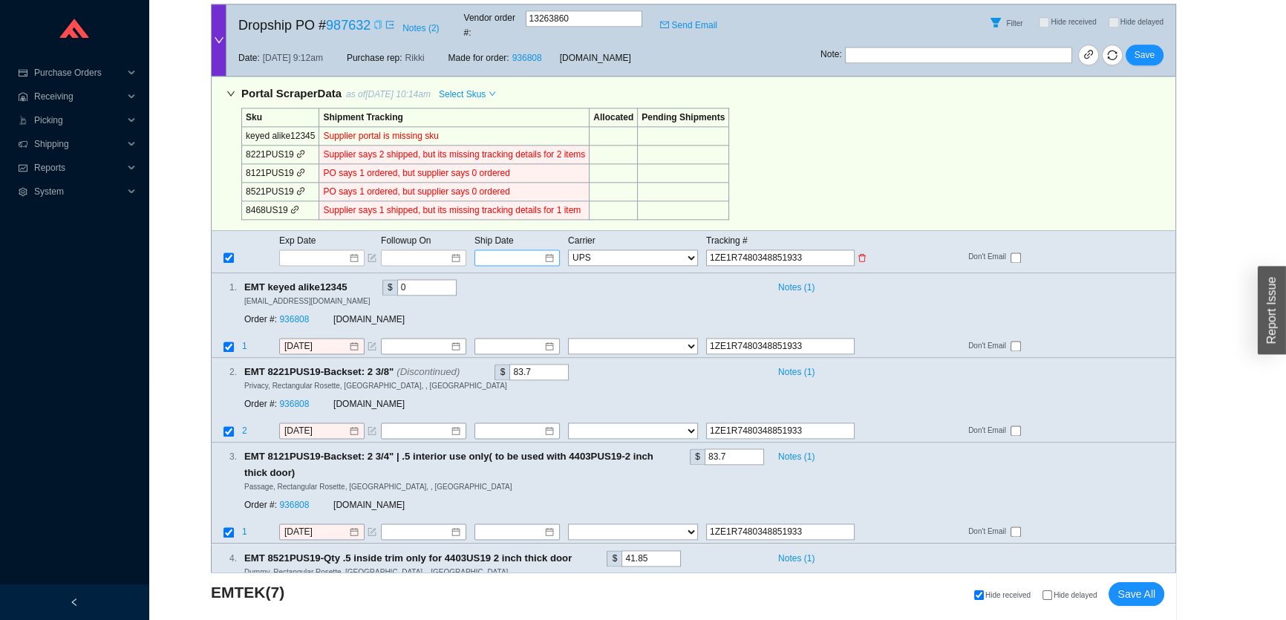
select select "2"
click at [536, 250] on input at bounding box center [511, 257] width 63 height 15
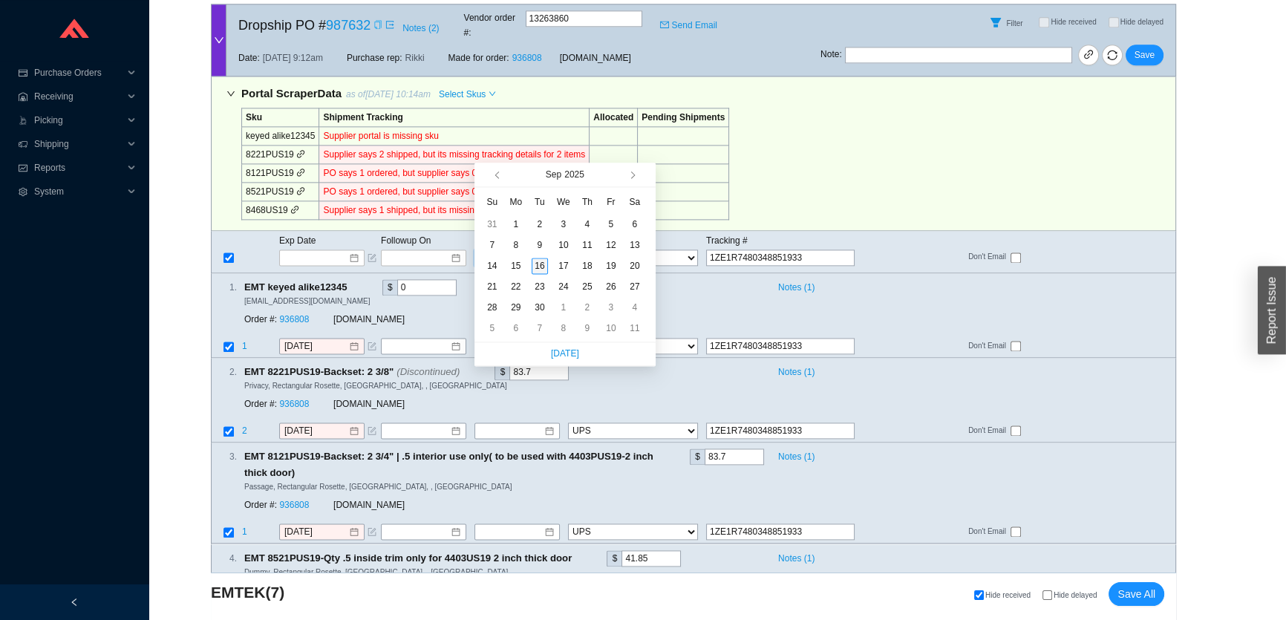
type input "9/16/2025"
click at [546, 264] on div "16" at bounding box center [540, 266] width 16 height 16
type input "[DATE]"
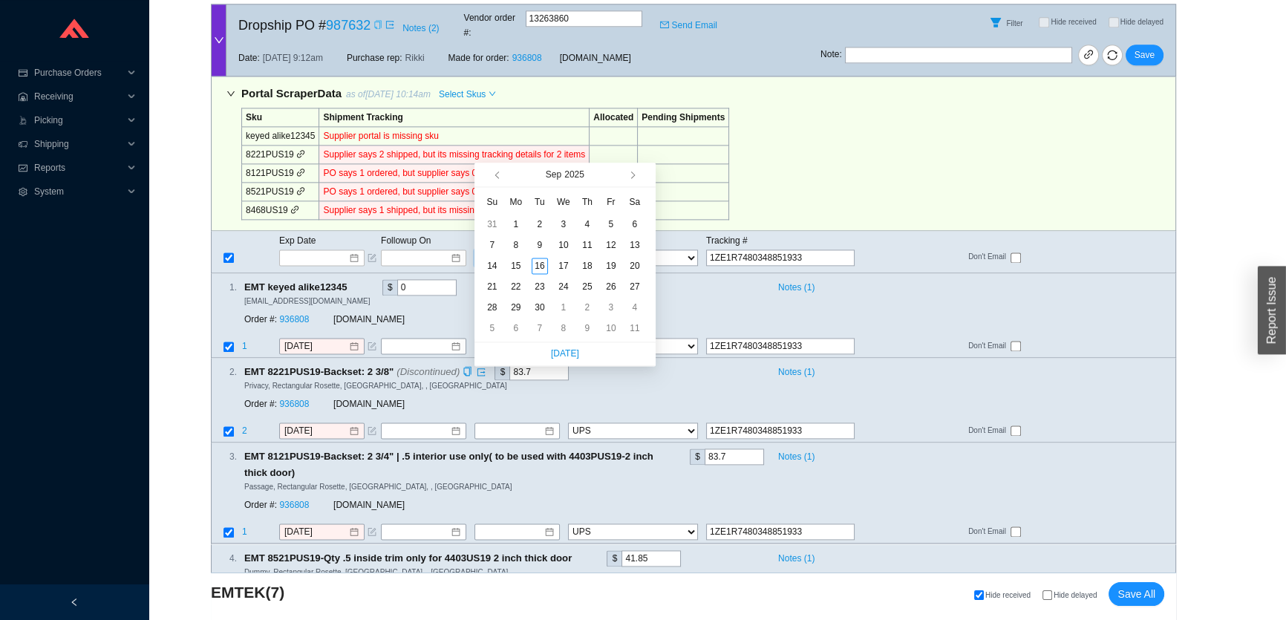
type input "[DATE]"
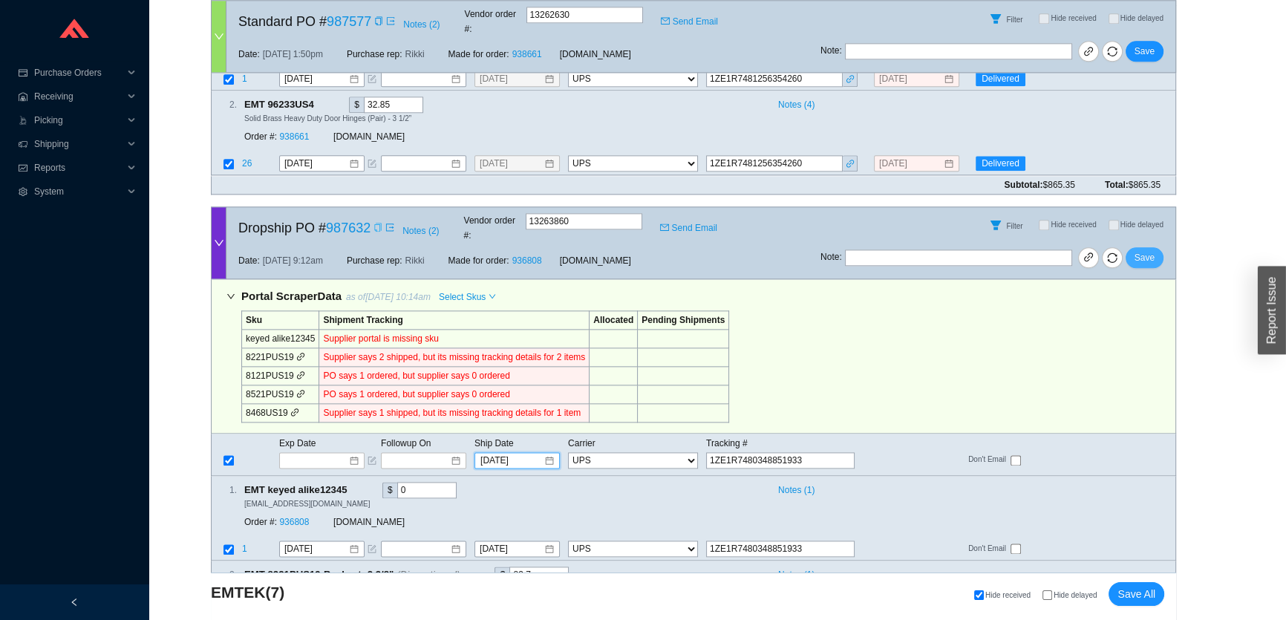
click at [1155, 247] on button "Save" at bounding box center [1145, 257] width 38 height 21
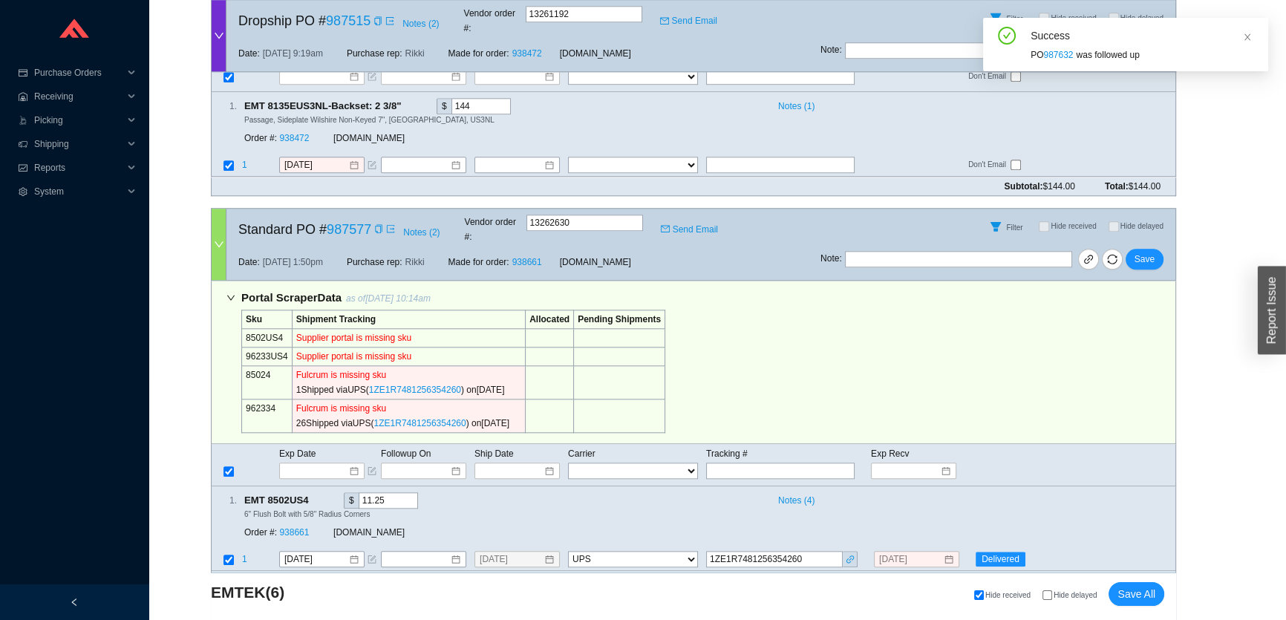
scroll to position [1819, 0]
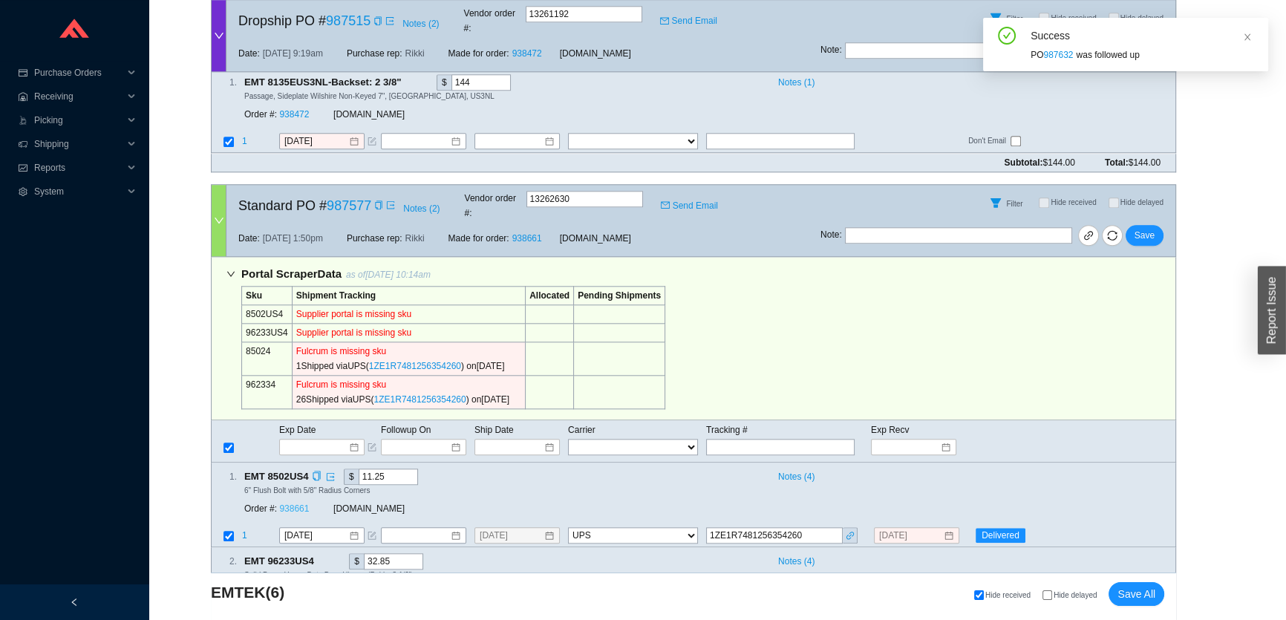
click at [304, 503] on link "938661" at bounding box center [294, 508] width 30 height 10
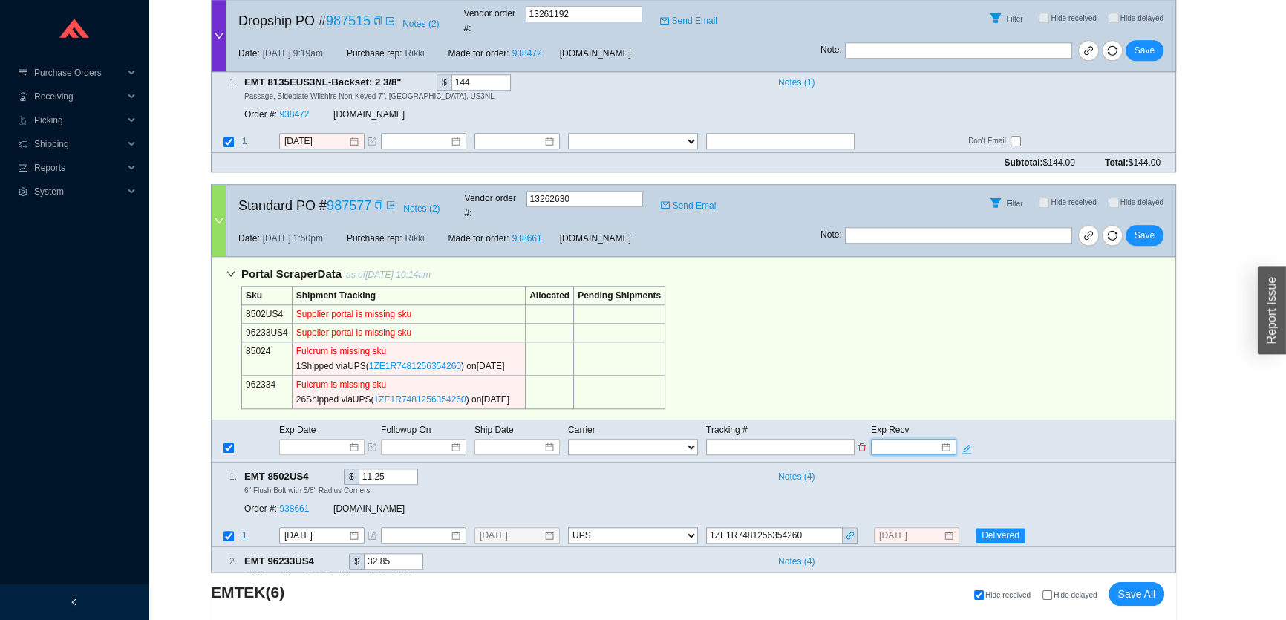
click at [922, 440] on input at bounding box center [908, 447] width 63 height 15
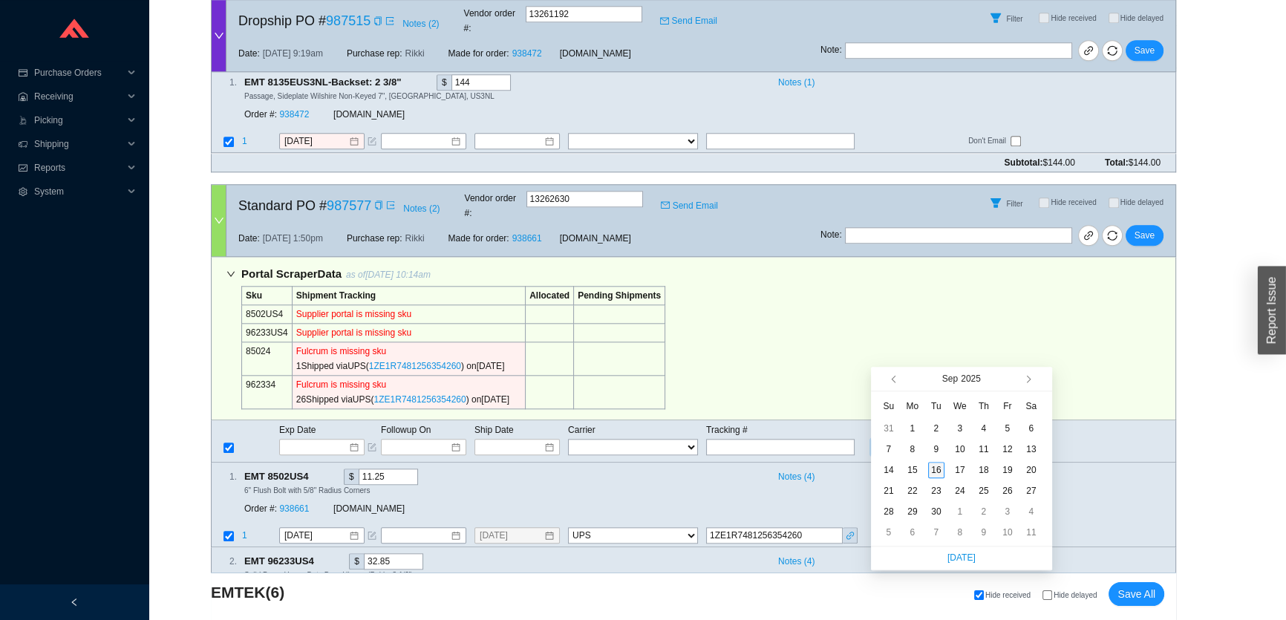
type input "9/16/2025"
click at [937, 466] on div "16" at bounding box center [936, 470] width 16 height 16
type input "9/16/2025"
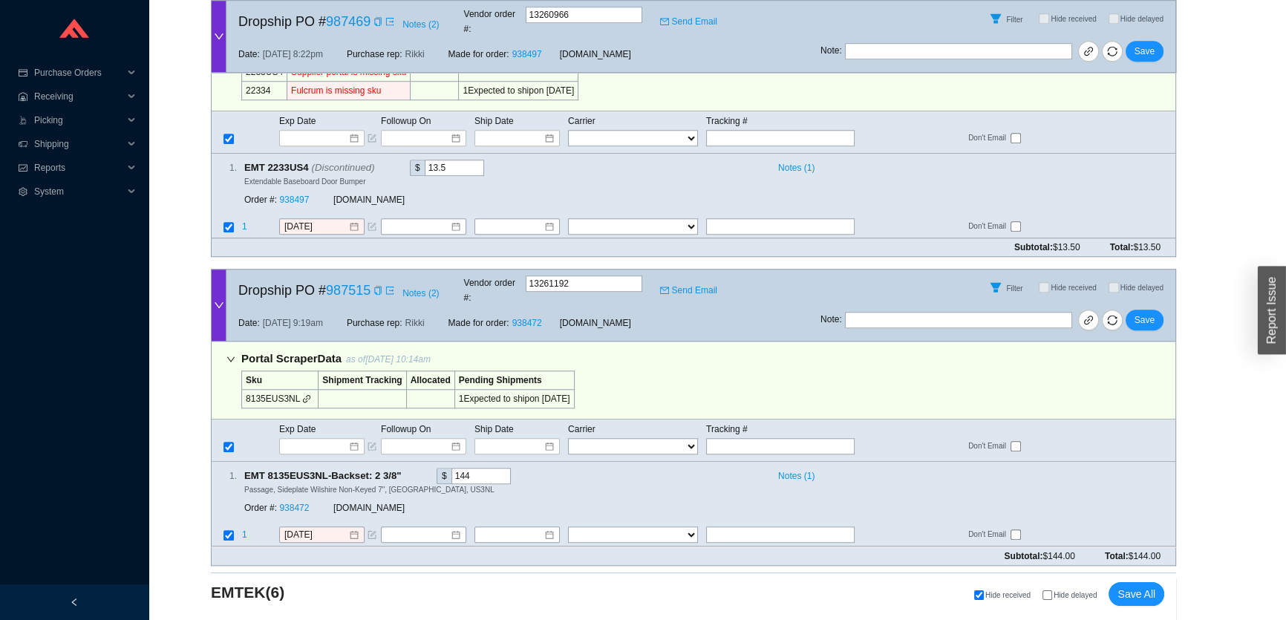
scroll to position [1414, 0]
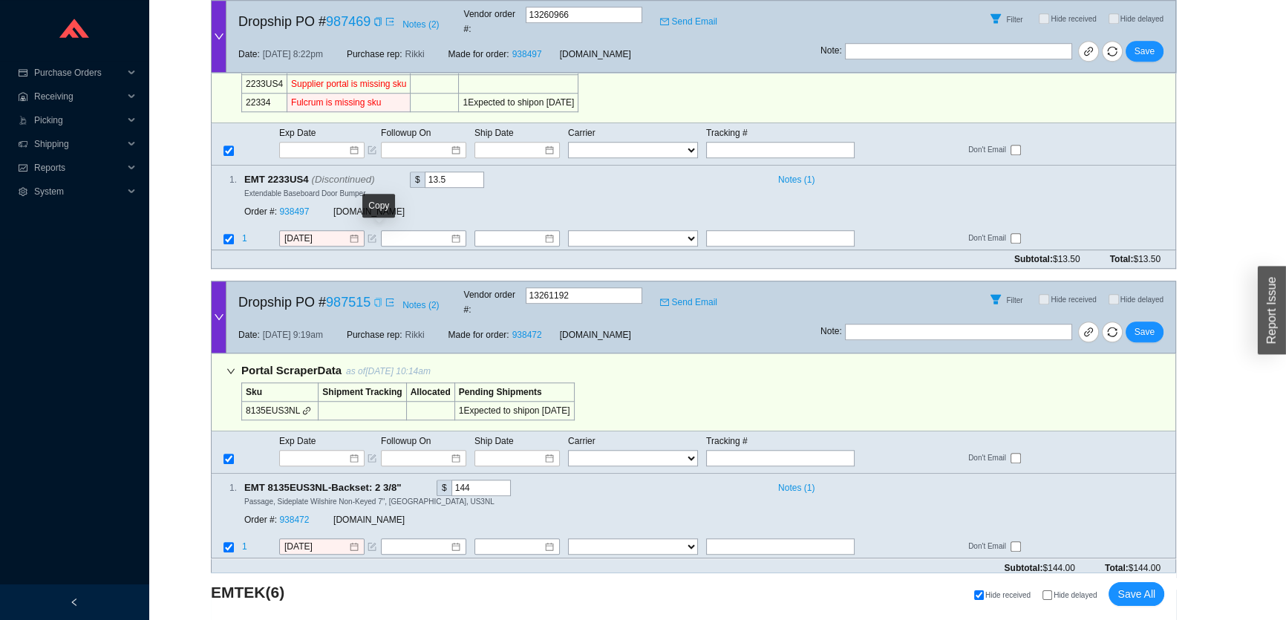
click at [379, 298] on icon "copy" at bounding box center [378, 302] width 9 height 9
click at [288, 515] on link "938472" at bounding box center [294, 520] width 30 height 10
click at [339, 451] on input at bounding box center [316, 458] width 63 height 15
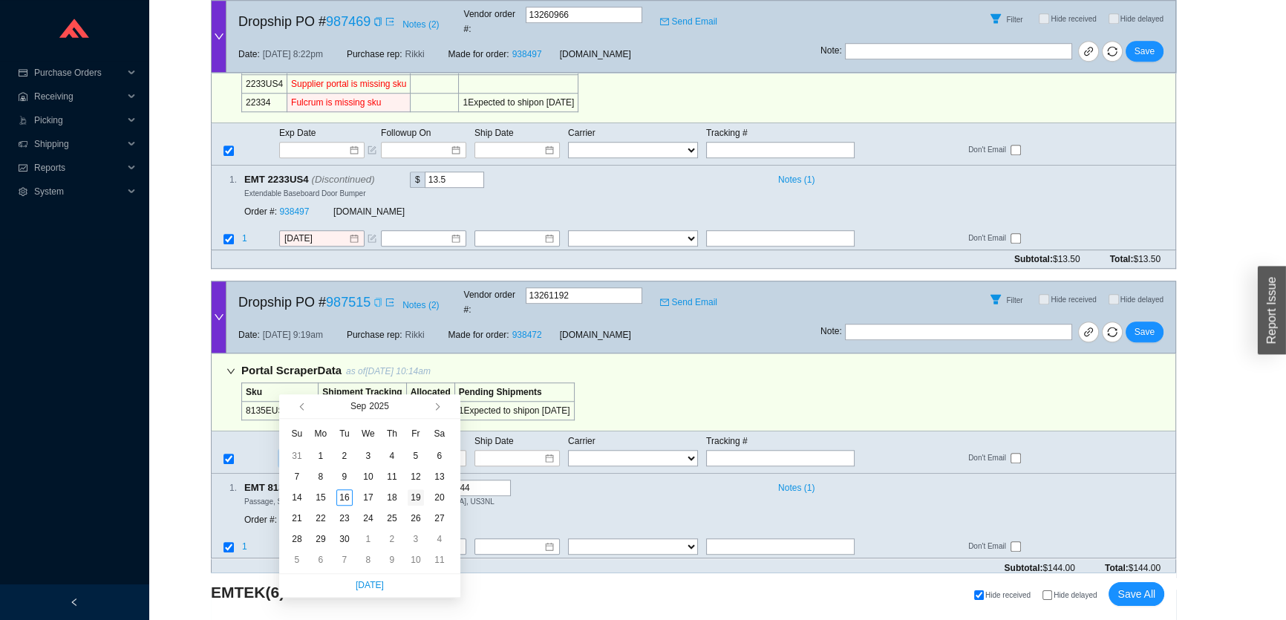
type input "9/19/2025"
click at [414, 498] on div "19" at bounding box center [416, 497] width 16 height 16
type input "9/19/2025"
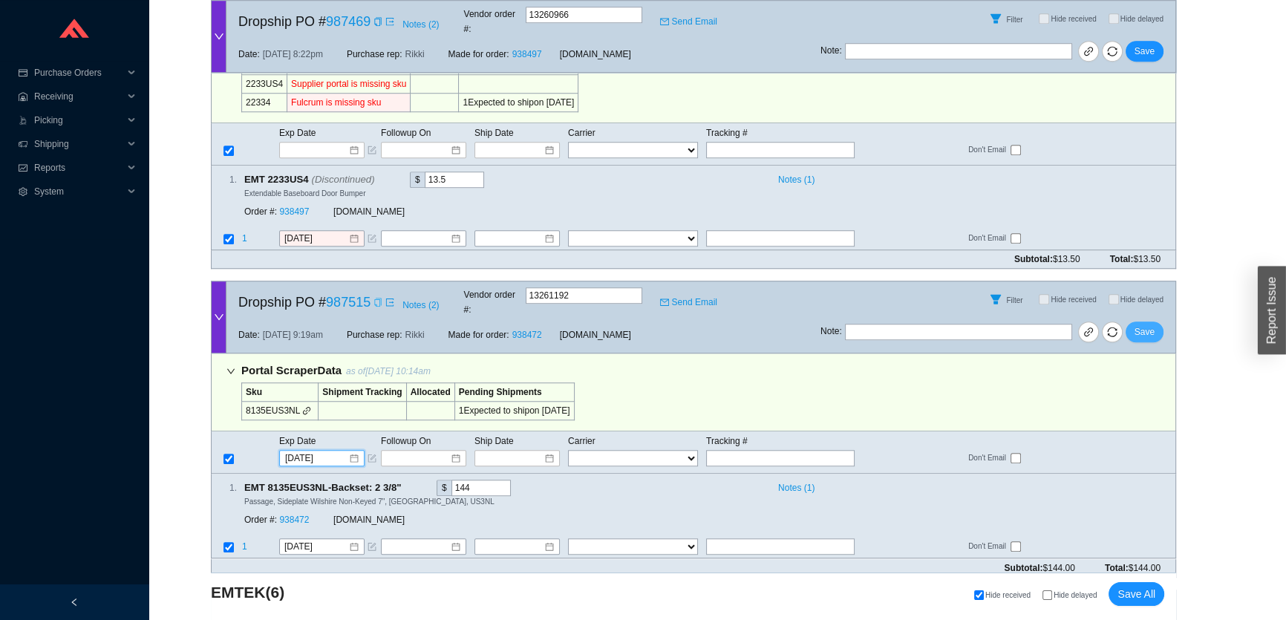
click at [1149, 325] on span "Save" at bounding box center [1145, 332] width 20 height 15
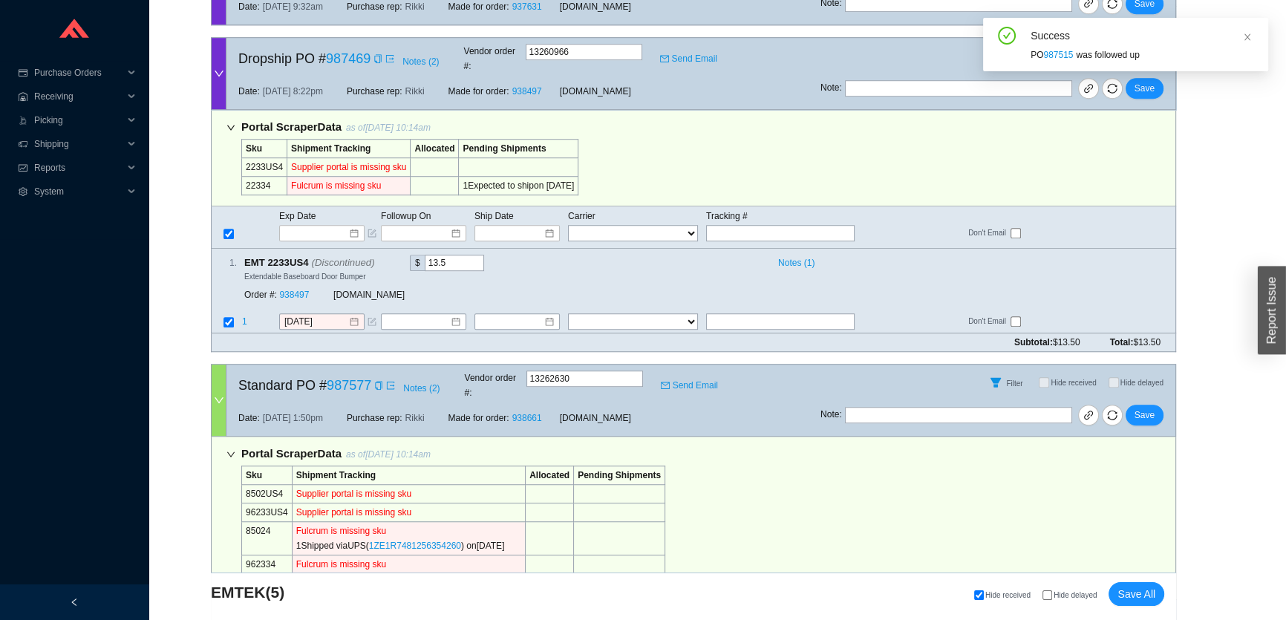
scroll to position [1279, 0]
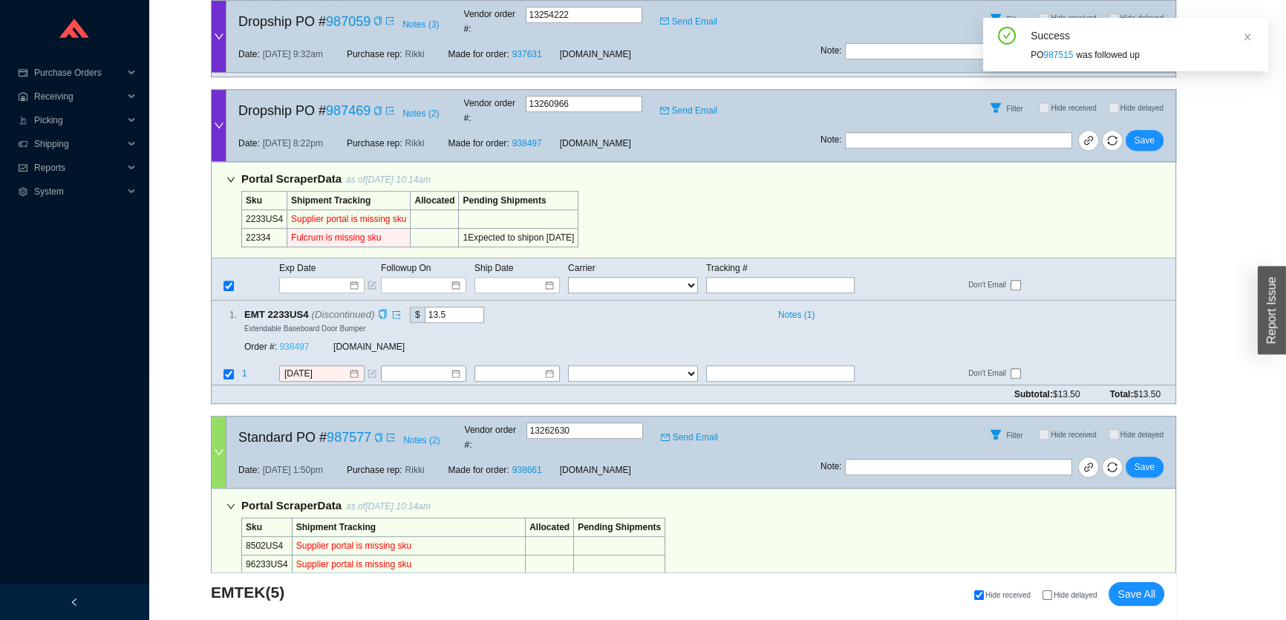
click at [304, 342] on link "938497" at bounding box center [294, 347] width 30 height 10
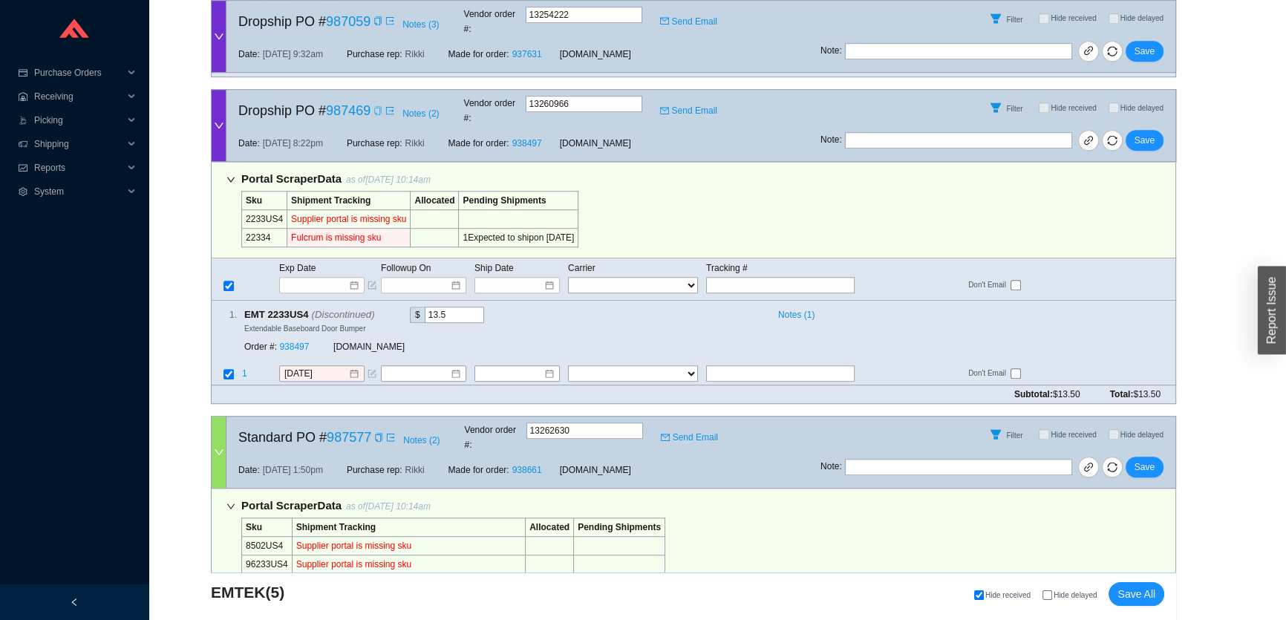
click at [379, 103] on div "Copy" at bounding box center [378, 110] width 9 height 15
click at [371, 369] on icon "form" at bounding box center [372, 373] width 9 height 9
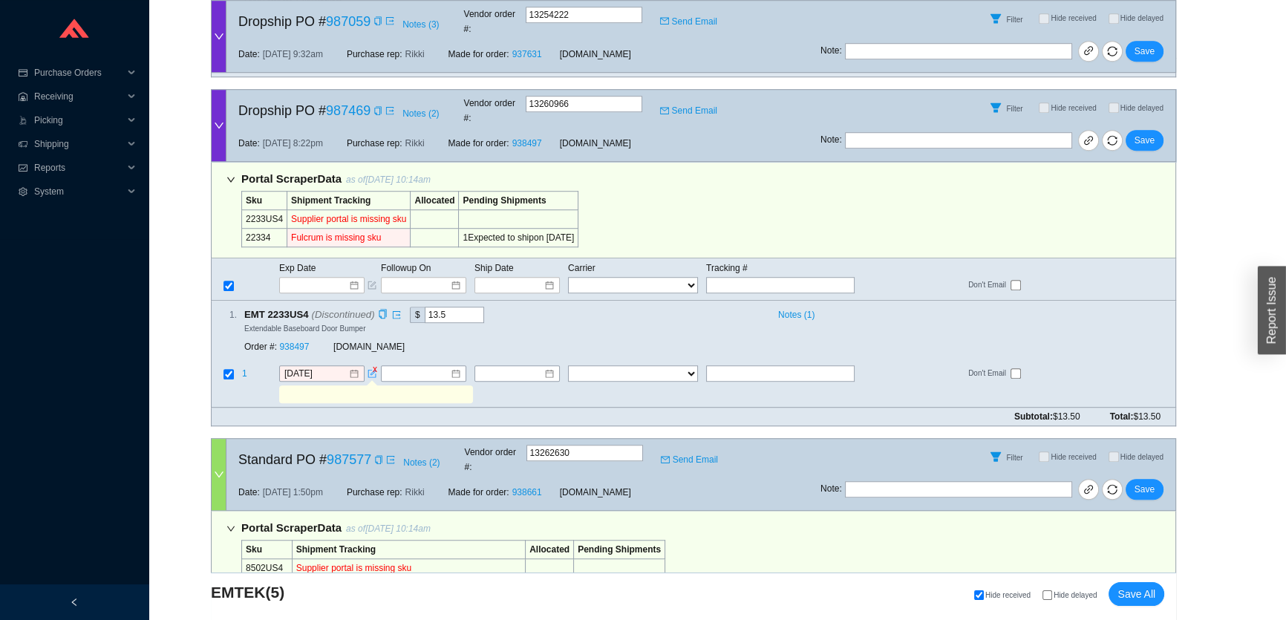
click at [371, 386] on input "text" at bounding box center [375, 394] width 188 height 16
type input "accounting hold apparently"
click at [1147, 133] on span "Save" at bounding box center [1145, 140] width 20 height 15
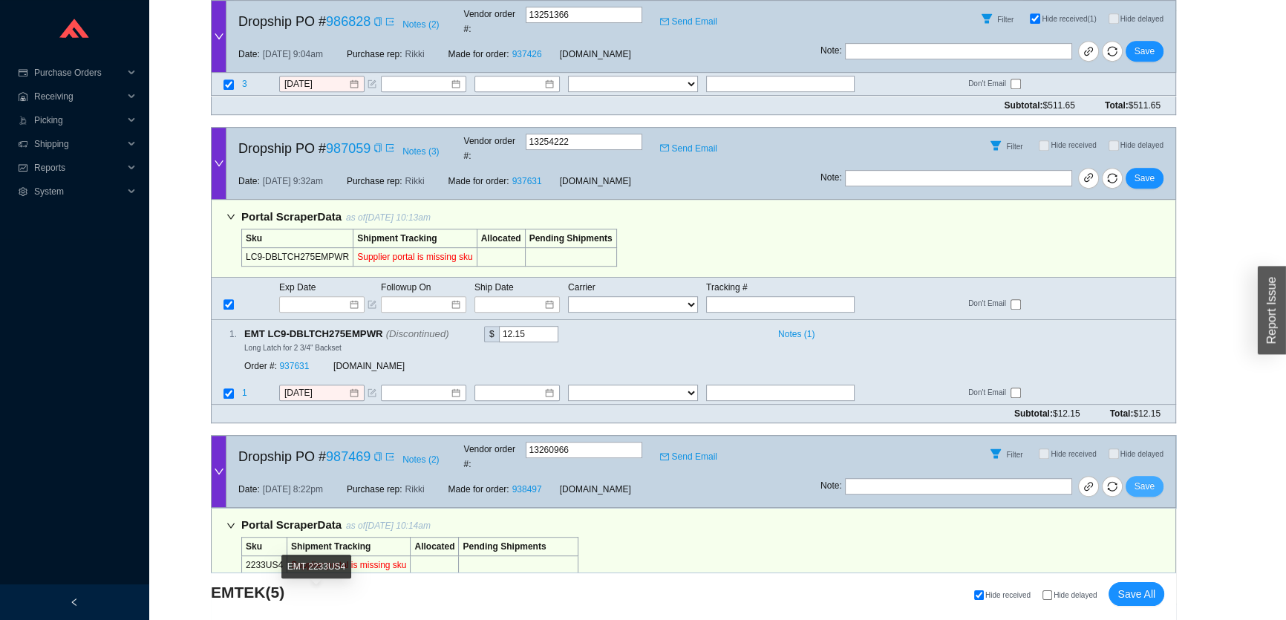
scroll to position [874, 0]
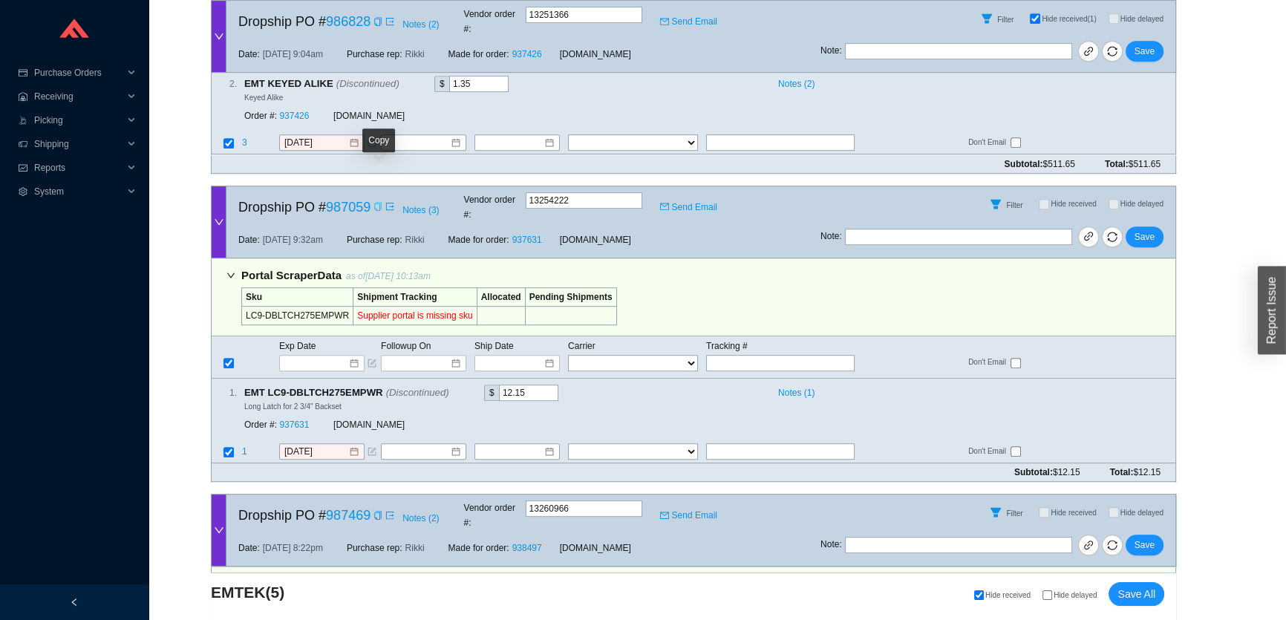
click at [379, 202] on icon "copy" at bounding box center [378, 206] width 9 height 9
click at [304, 420] on link "937631" at bounding box center [294, 425] width 30 height 10
click at [319, 356] on input at bounding box center [316, 363] width 63 height 15
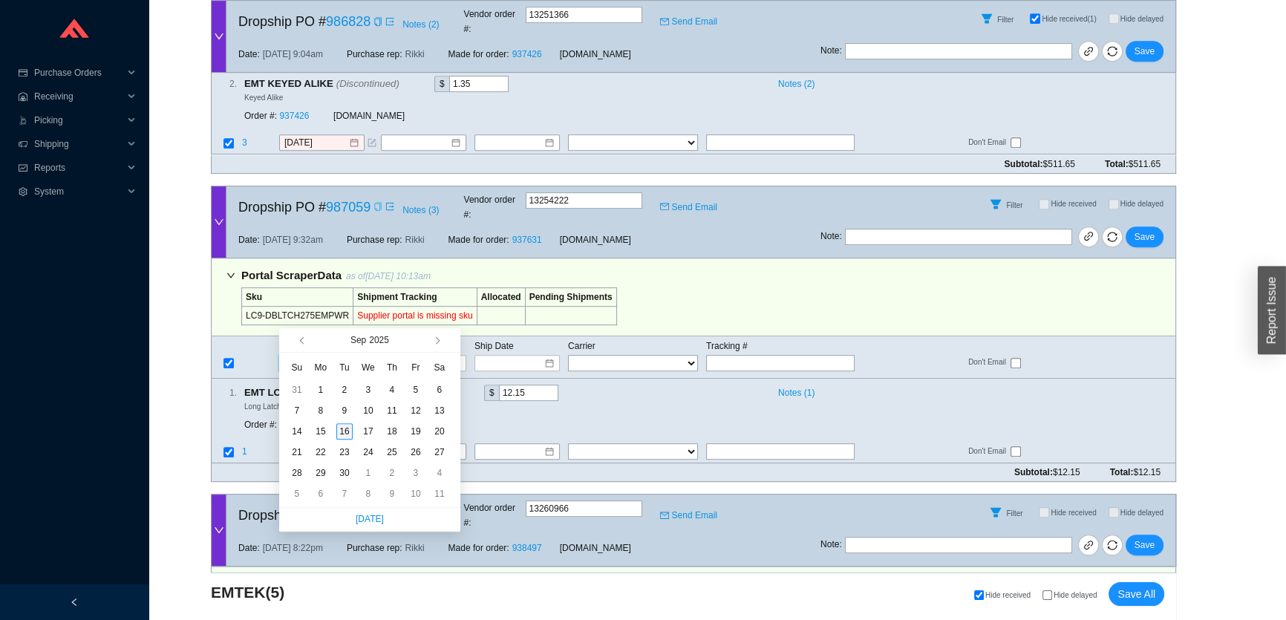
type input "9/16/2025"
click at [344, 434] on div "16" at bounding box center [344, 431] width 16 height 16
type input "9/16/2025"
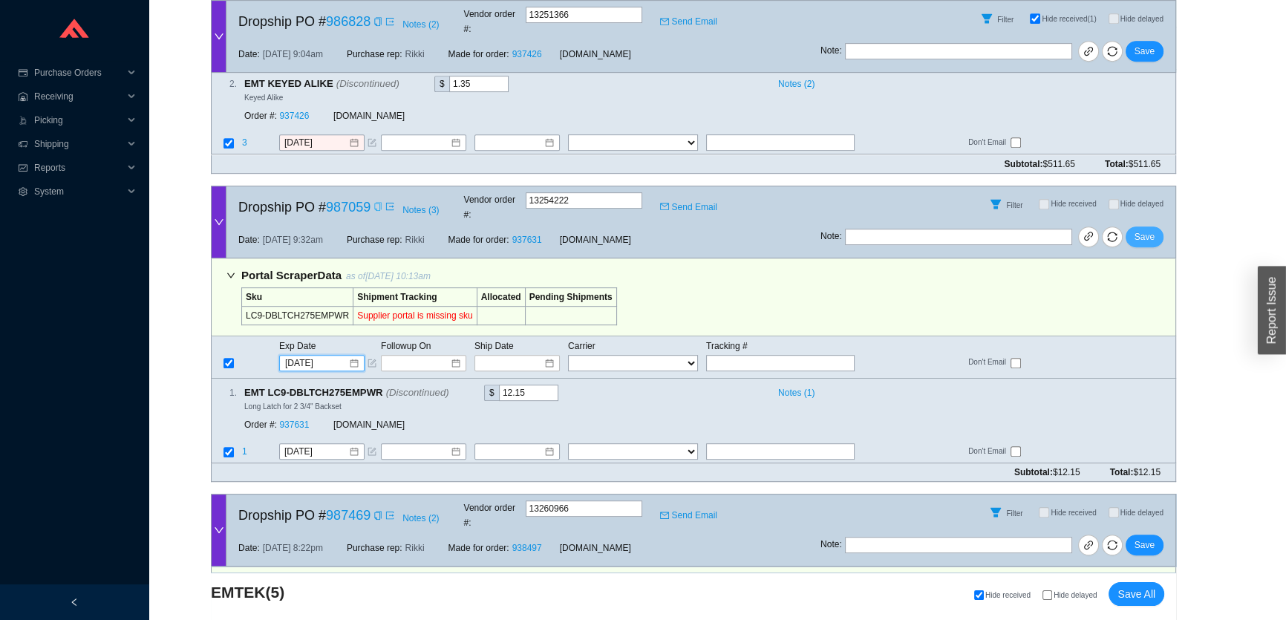
click at [1148, 229] on span "Save" at bounding box center [1145, 236] width 20 height 15
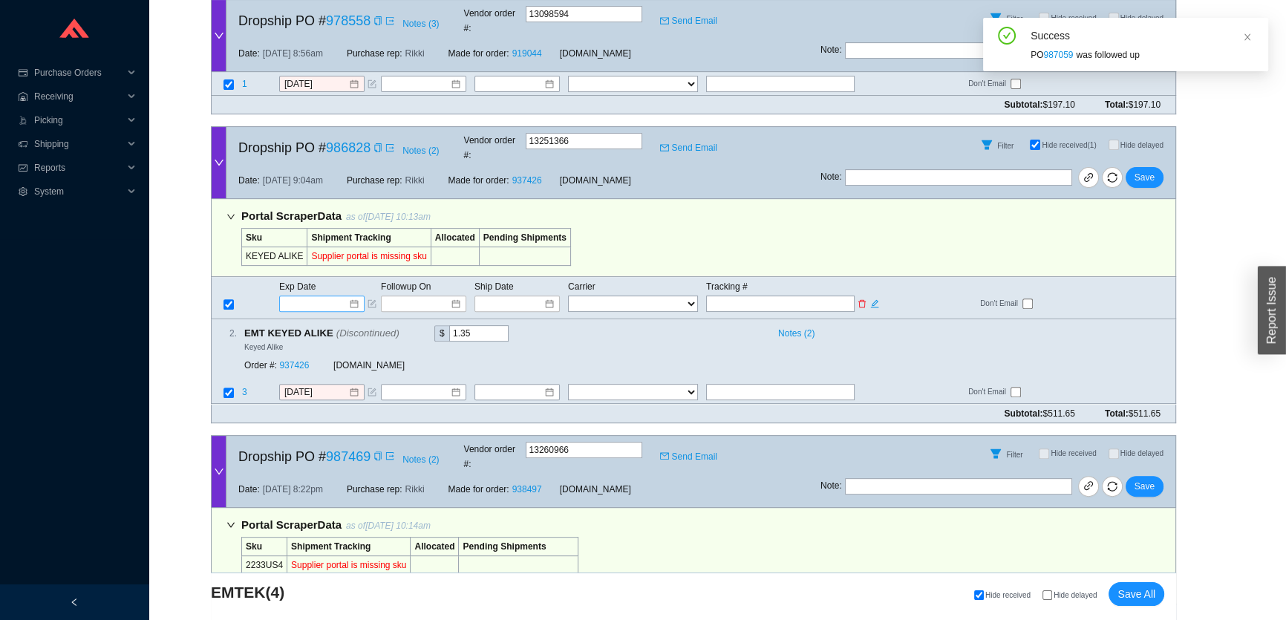
scroll to position [604, 0]
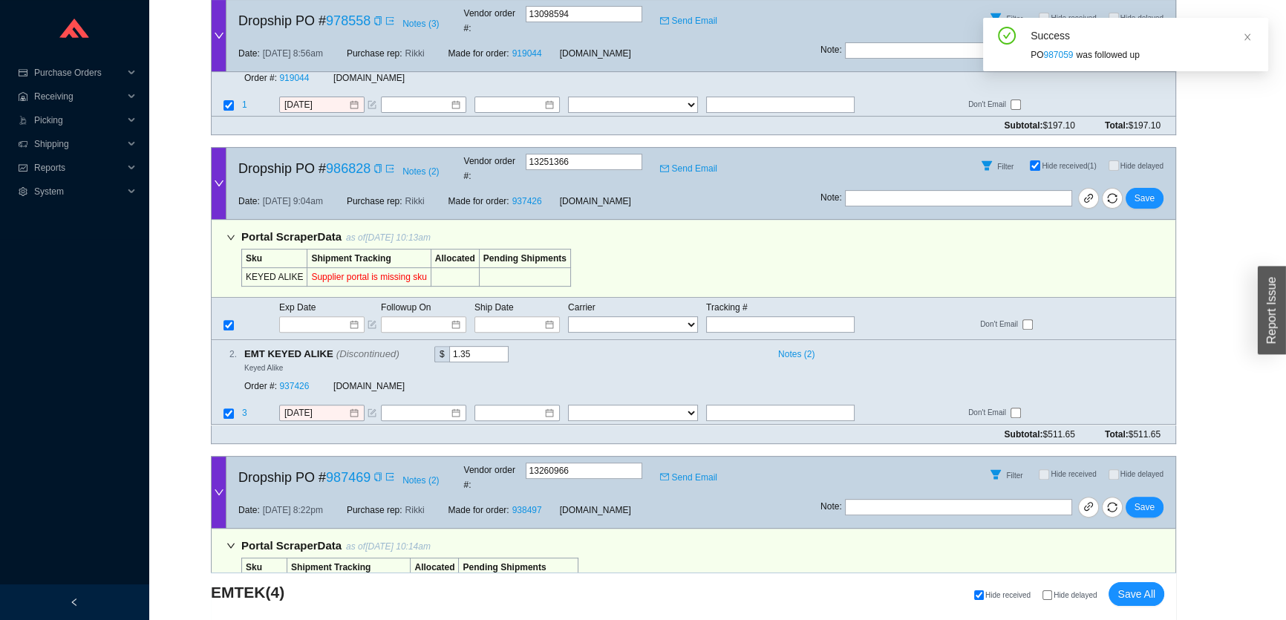
click at [1042, 162] on span "Hide received (1)" at bounding box center [1069, 166] width 54 height 8
click at [1040, 160] on input "Hide received (1)" at bounding box center [1035, 165] width 10 height 10
checkbox input "false"
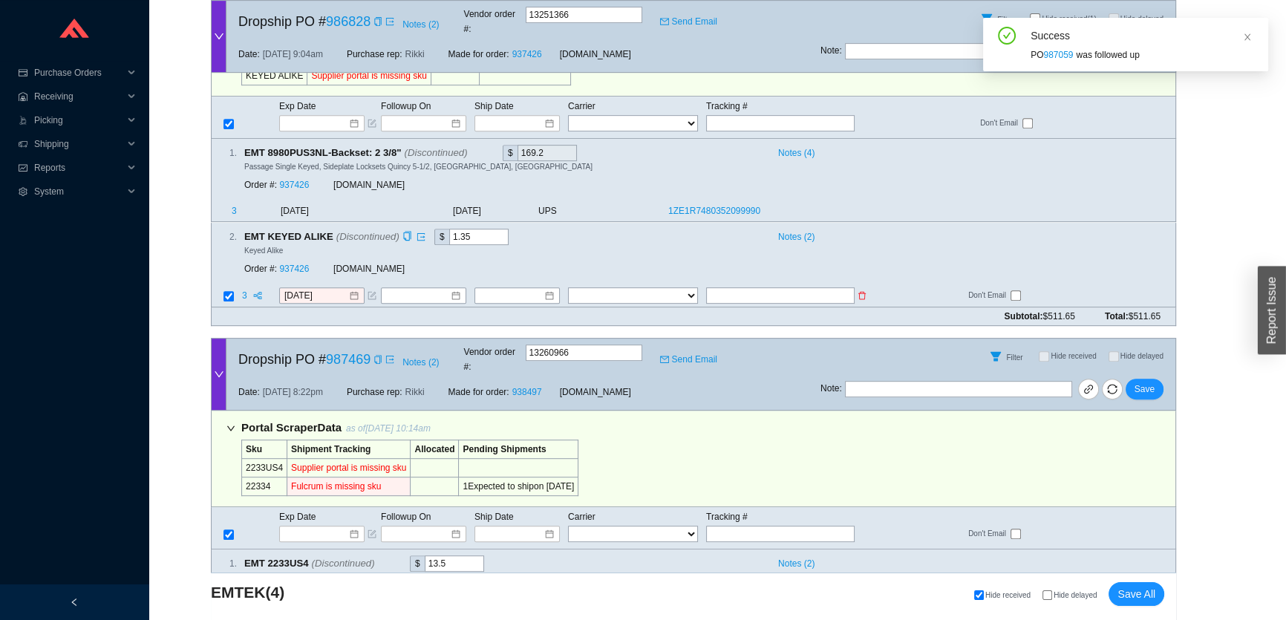
scroll to position [806, 0]
drag, startPoint x: 668, startPoint y: 186, endPoint x: 769, endPoint y: 197, distance: 102.3
click at [772, 202] on tr "3 9/15/2025 9/9/2025 UPS 1ZE1R7480352099990" at bounding box center [694, 211] width 964 height 19
copy tr "1ZE1R7480352099990"
click at [753, 286] on input "text" at bounding box center [780, 294] width 149 height 16
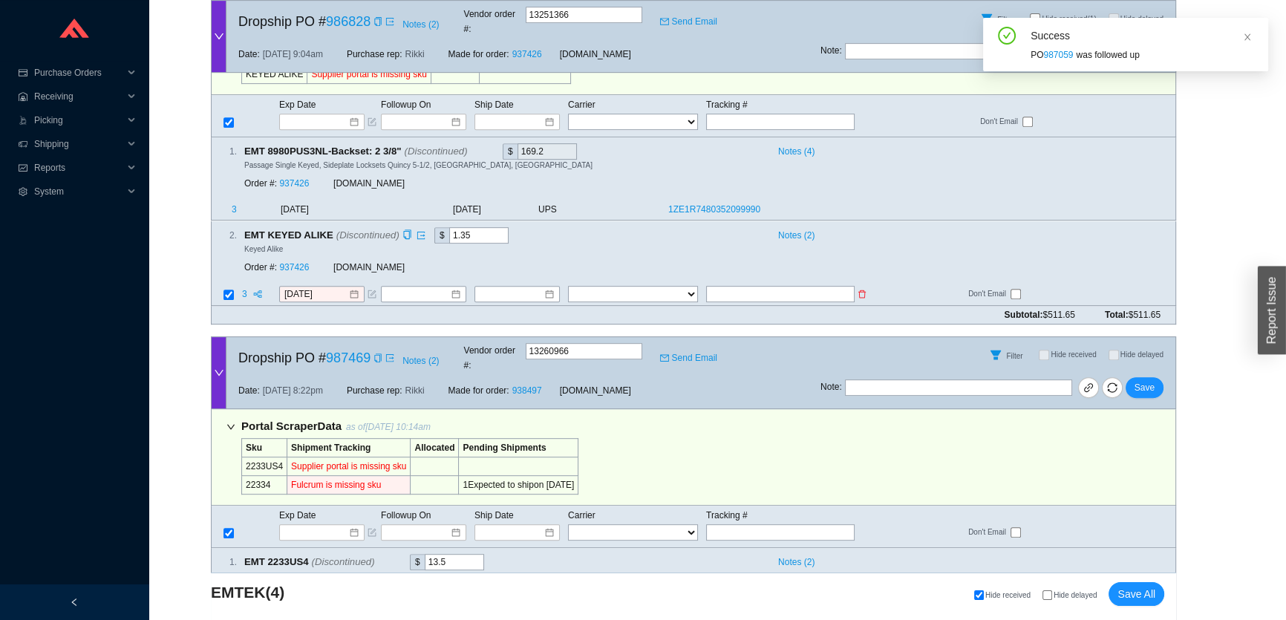
paste input "1ZE1R7480352099990"
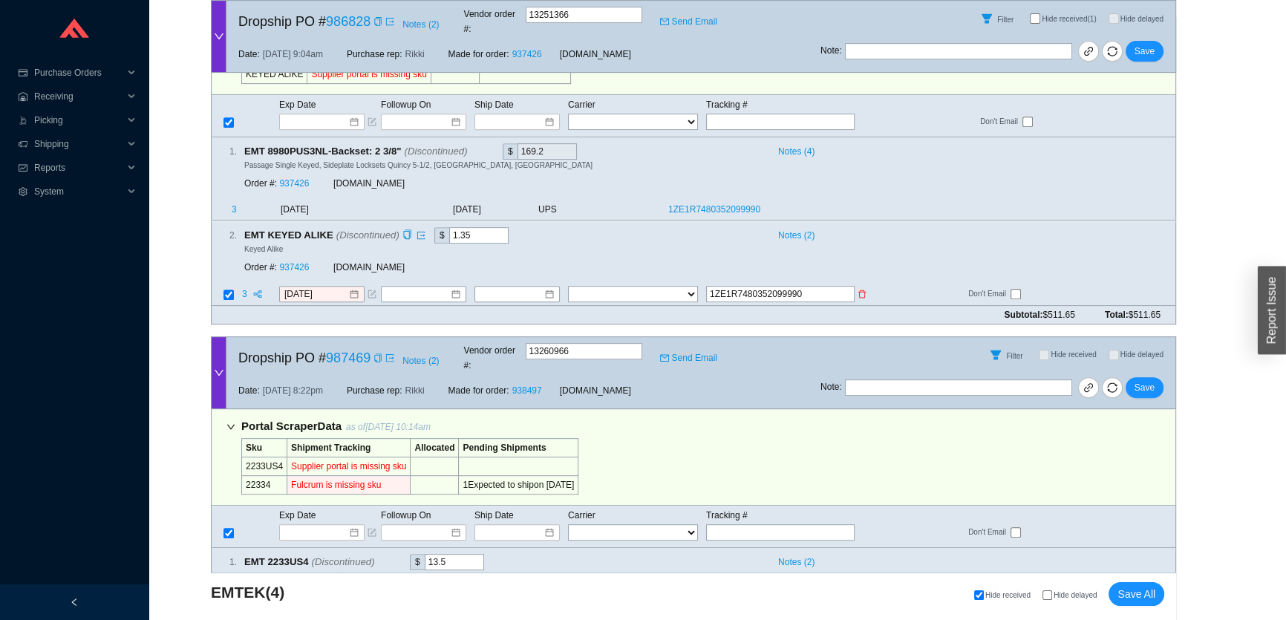
click at [711, 286] on input "1ZE1R7480352099990" at bounding box center [780, 294] width 149 height 16
click at [729, 286] on input "1ZE1R7480352099990" at bounding box center [780, 294] width 149 height 16
drag, startPoint x: 734, startPoint y: 266, endPoint x: 705, endPoint y: 269, distance: 29.1
click at [705, 285] on td "1ZE1R7480352099990" at bounding box center [787, 295] width 165 height 20
type input "1ZE1R7480352099990"
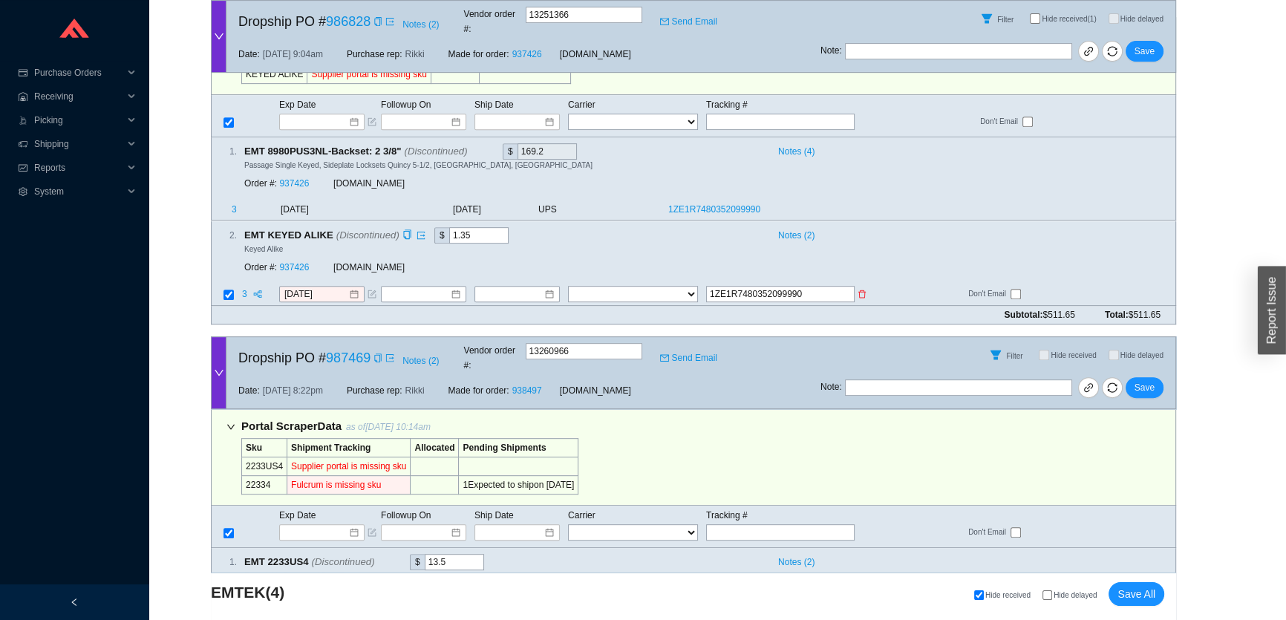
click at [654, 286] on select "FedEx UPS ---------------- 2 Day Transportation INC A&B Freight A. Duie Pyle AA…" at bounding box center [633, 294] width 130 height 16
select select "2"
click at [515, 287] on input at bounding box center [512, 294] width 64 height 15
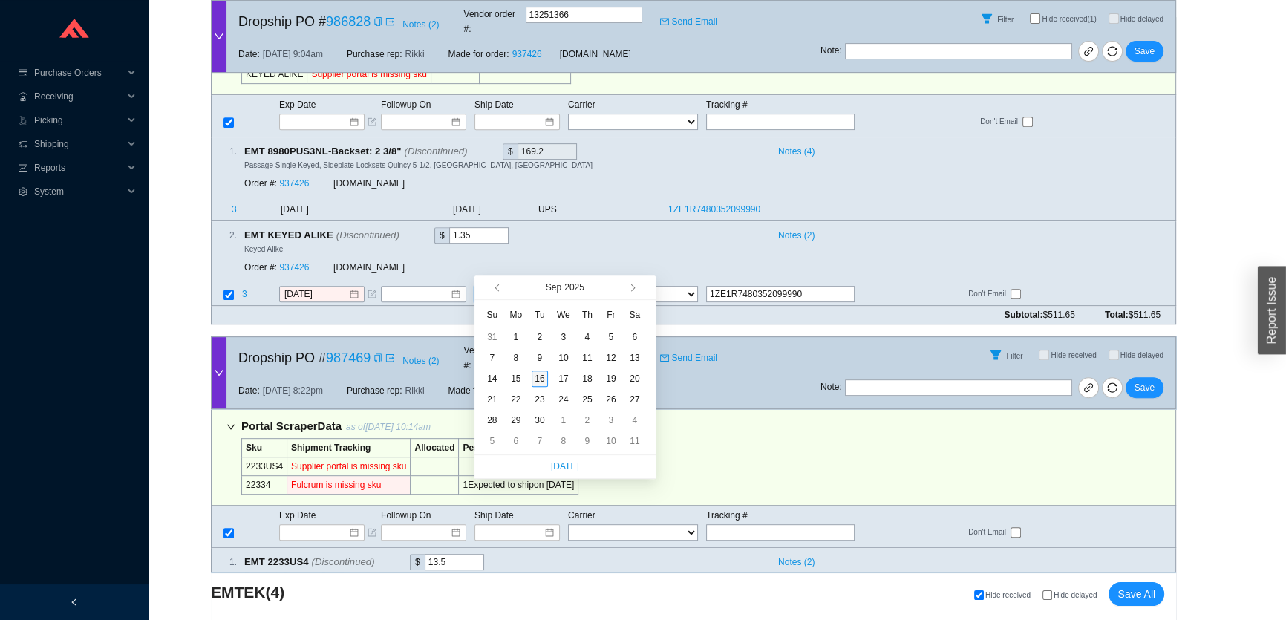
type input "9/16/2025"
click at [538, 380] on div "16" at bounding box center [540, 379] width 16 height 16
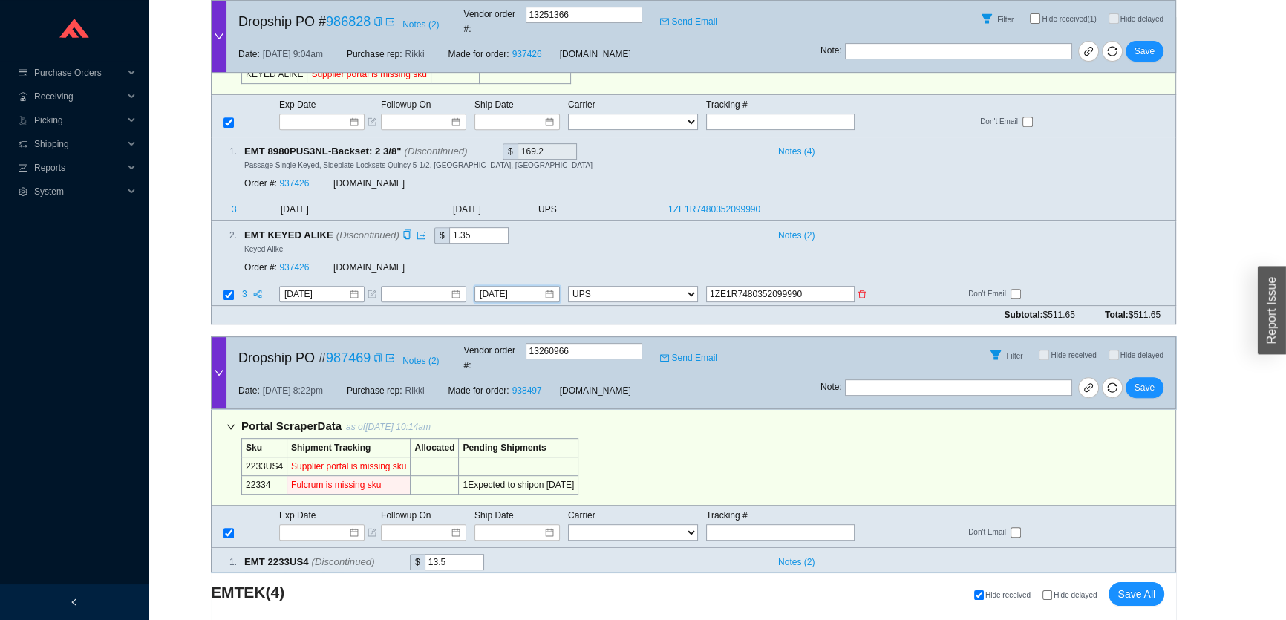
drag, startPoint x: 1010, startPoint y: 266, endPoint x: 1023, endPoint y: 258, distance: 15.3
click at [1011, 289] on input "checkbox" at bounding box center [1016, 294] width 10 height 10
checkbox input "true"
click at [1147, 44] on span "Save" at bounding box center [1145, 51] width 20 height 15
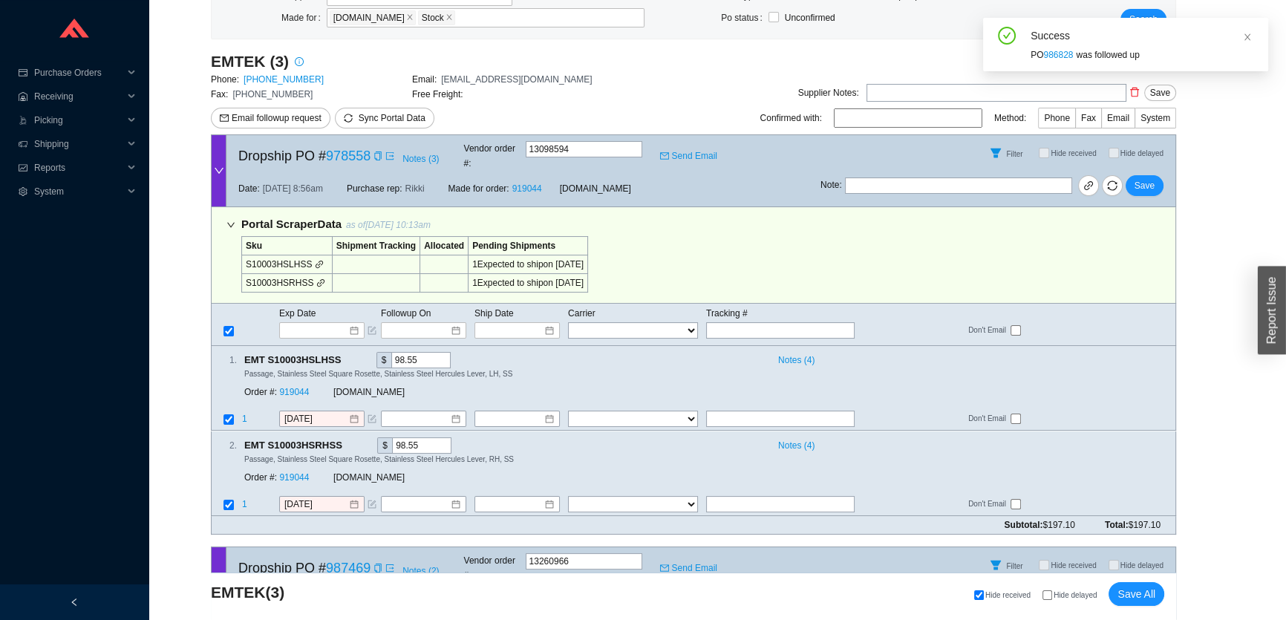
scroll to position [226, 0]
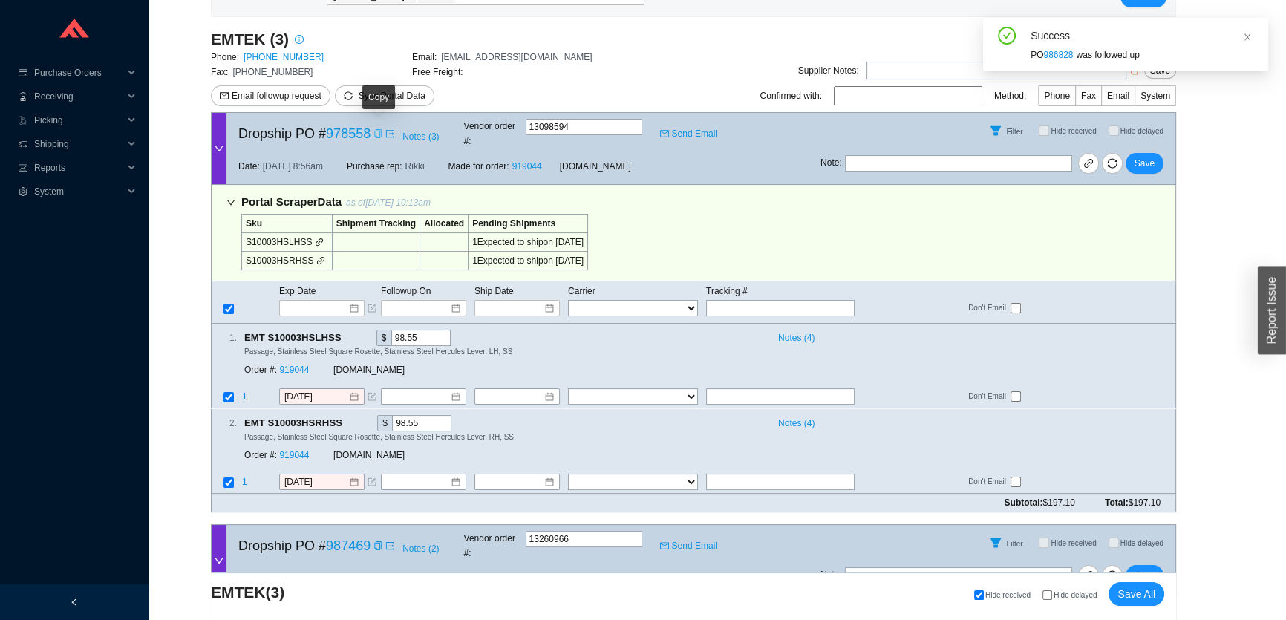
click at [379, 132] on icon "copy" at bounding box center [378, 133] width 9 height 9
click at [299, 365] on link "919044" at bounding box center [294, 370] width 30 height 10
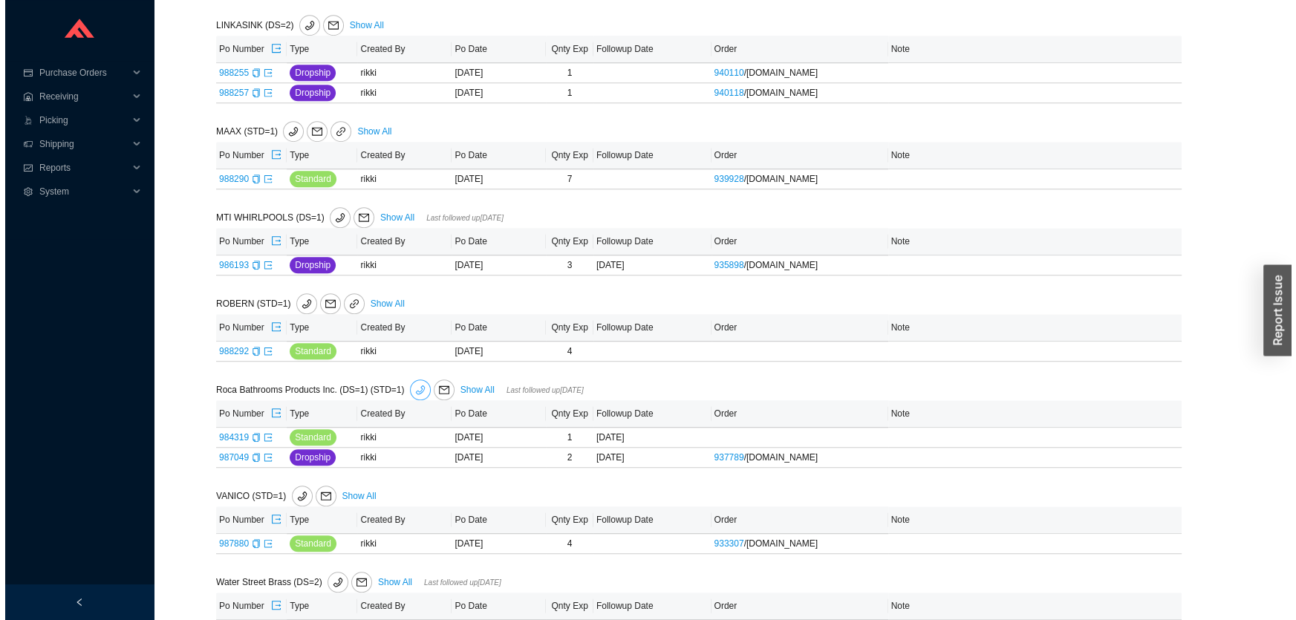
scroll to position [1441, 0]
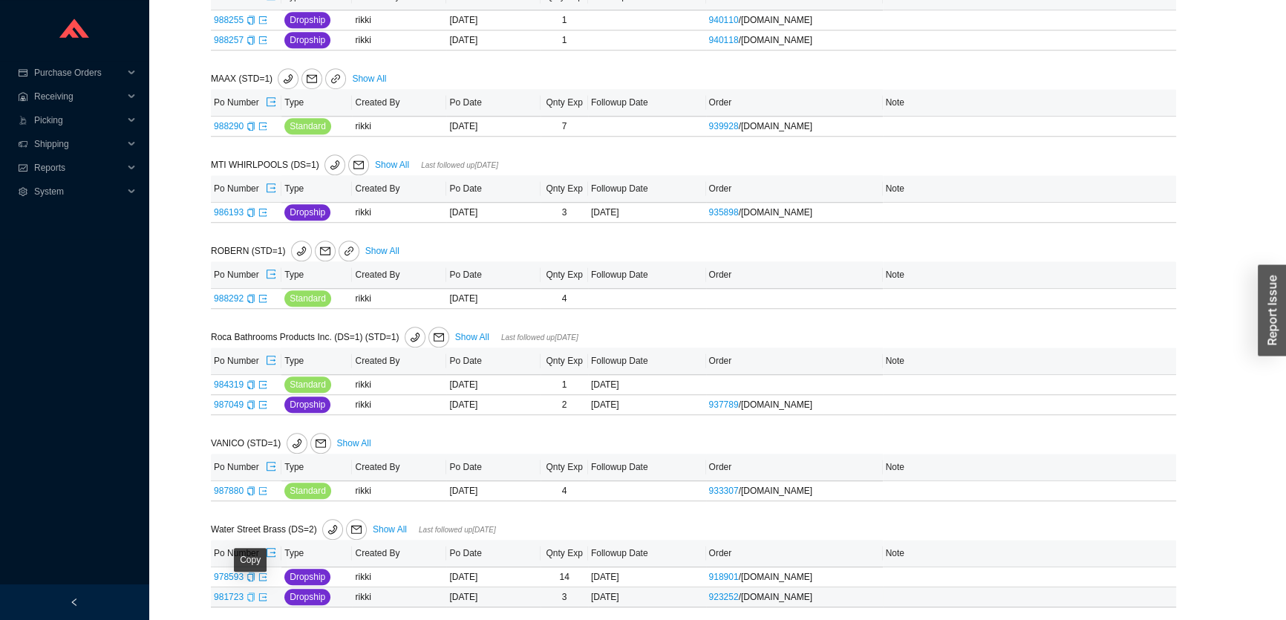
click at [252, 593] on icon "copy" at bounding box center [250, 597] width 7 height 9
click at [250, 573] on icon "copy" at bounding box center [250, 577] width 7 height 9
click at [358, 524] on icon "mail" at bounding box center [356, 529] width 10 height 10
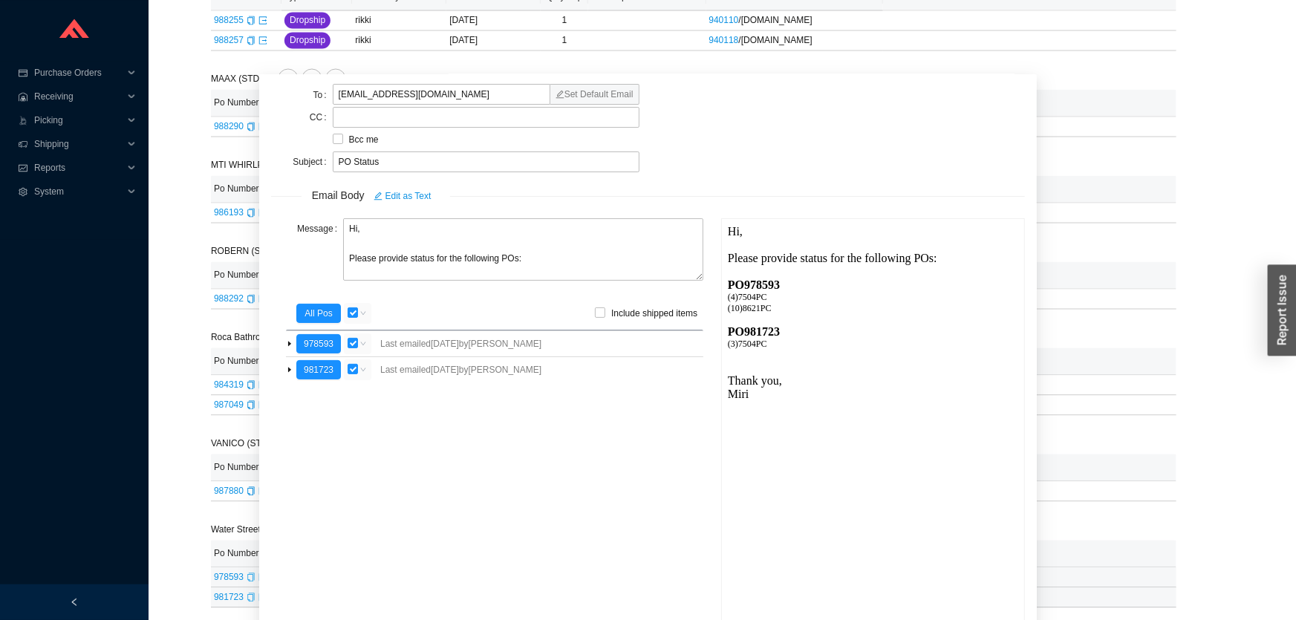
scroll to position [52, 0]
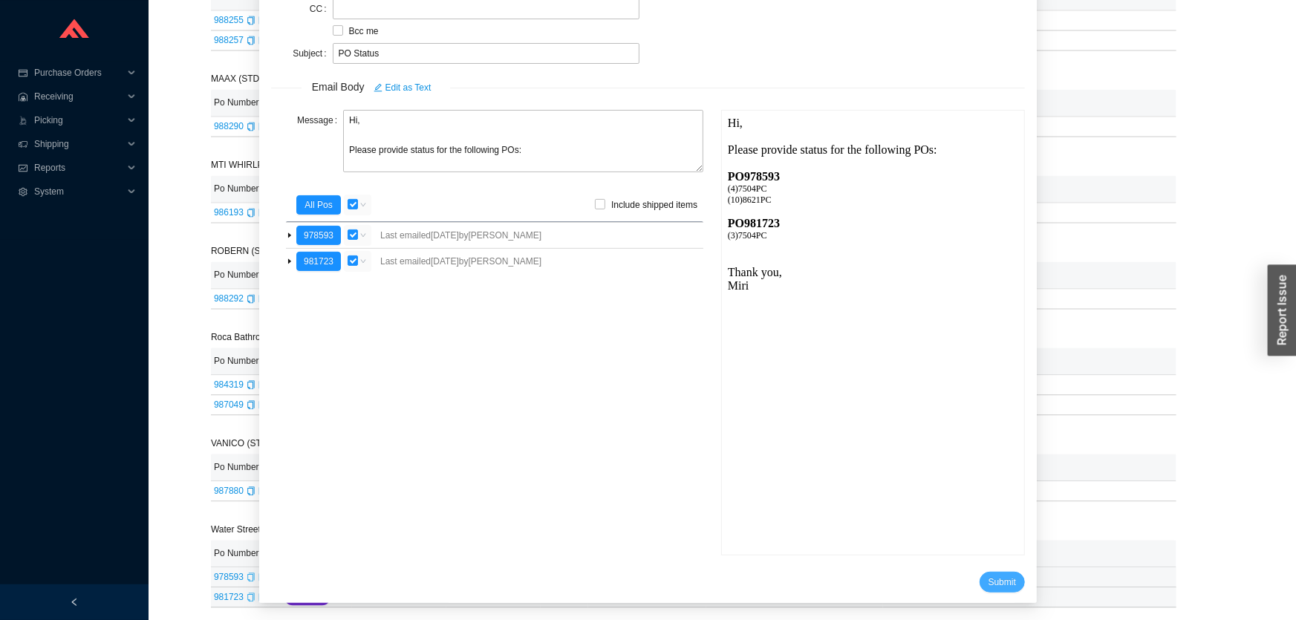
click at [997, 579] on span "Submit" at bounding box center [1001, 582] width 27 height 15
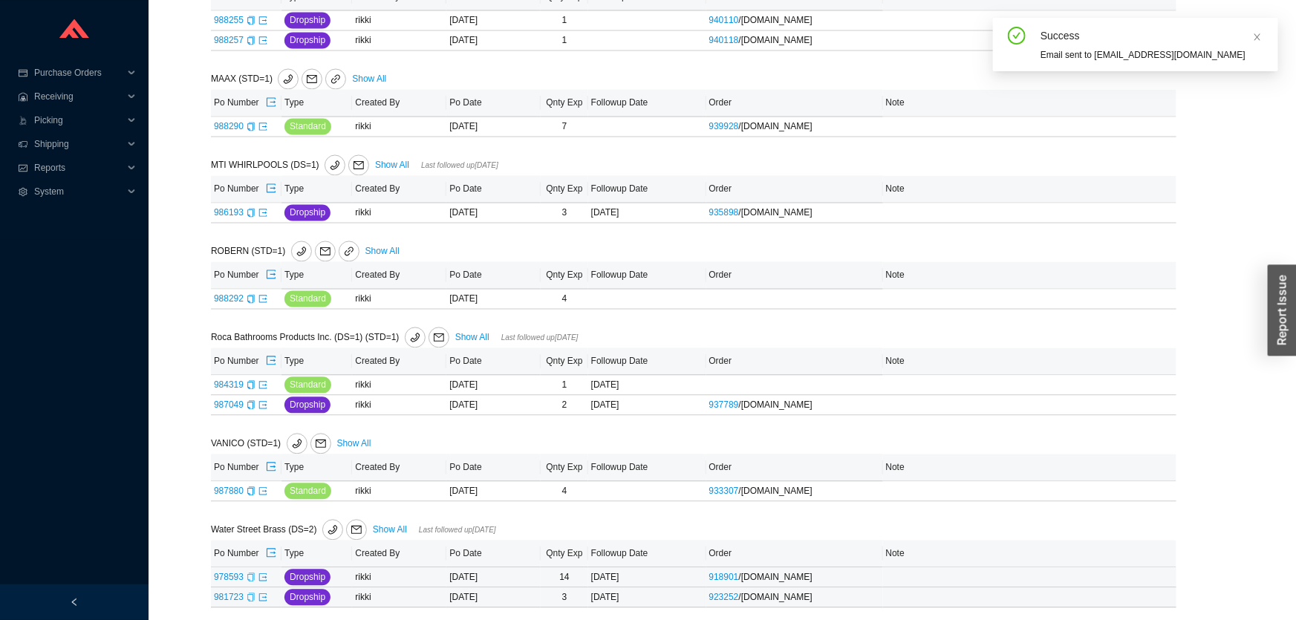
scroll to position [17, 0]
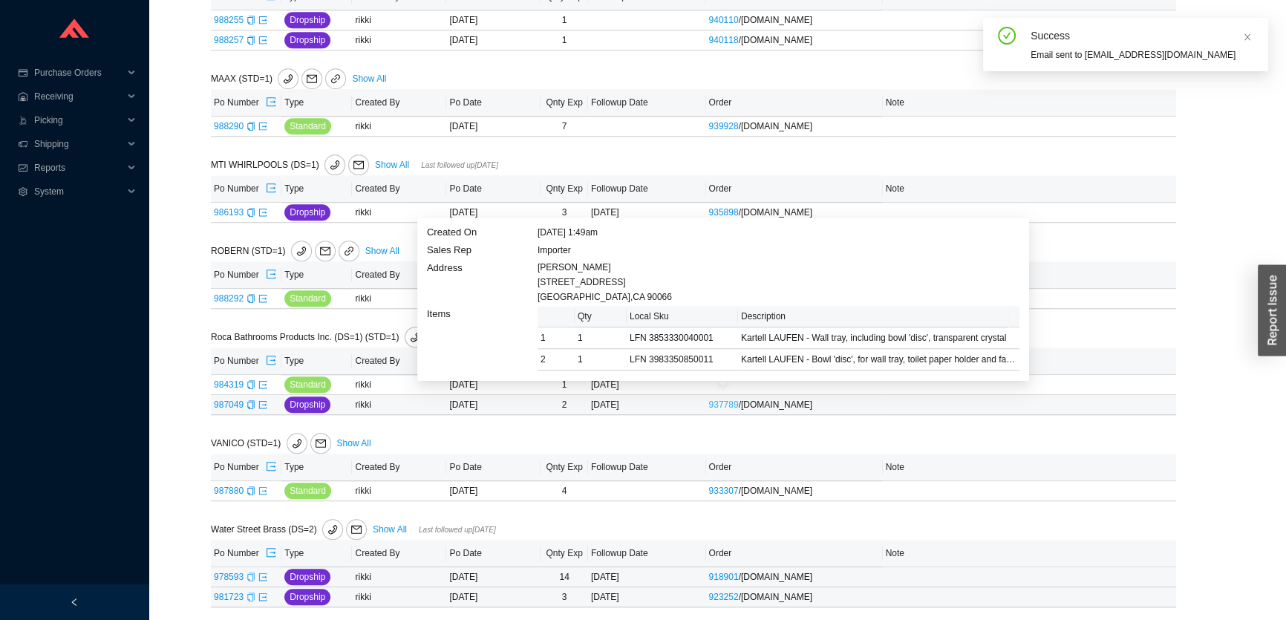
click at [725, 400] on link "937789" at bounding box center [724, 405] width 30 height 10
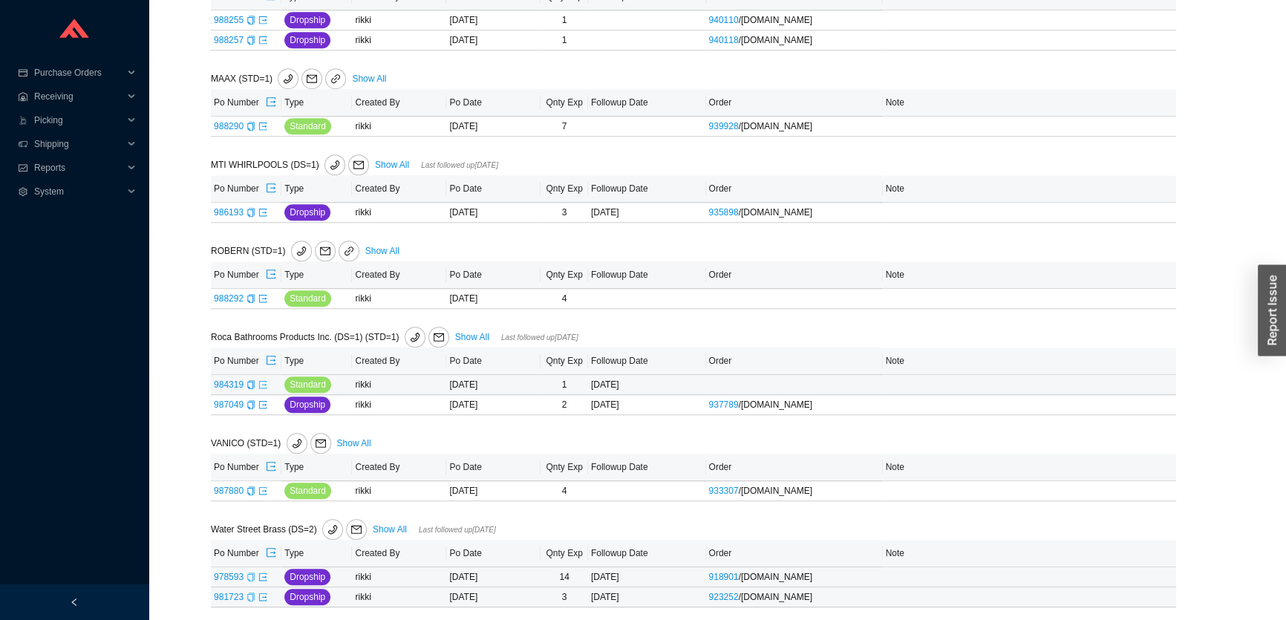
click at [264, 380] on icon "export" at bounding box center [262, 384] width 9 height 9
click at [260, 400] on icon "export" at bounding box center [262, 404] width 9 height 9
click at [431, 332] on span "mail" at bounding box center [438, 337] width 19 height 10
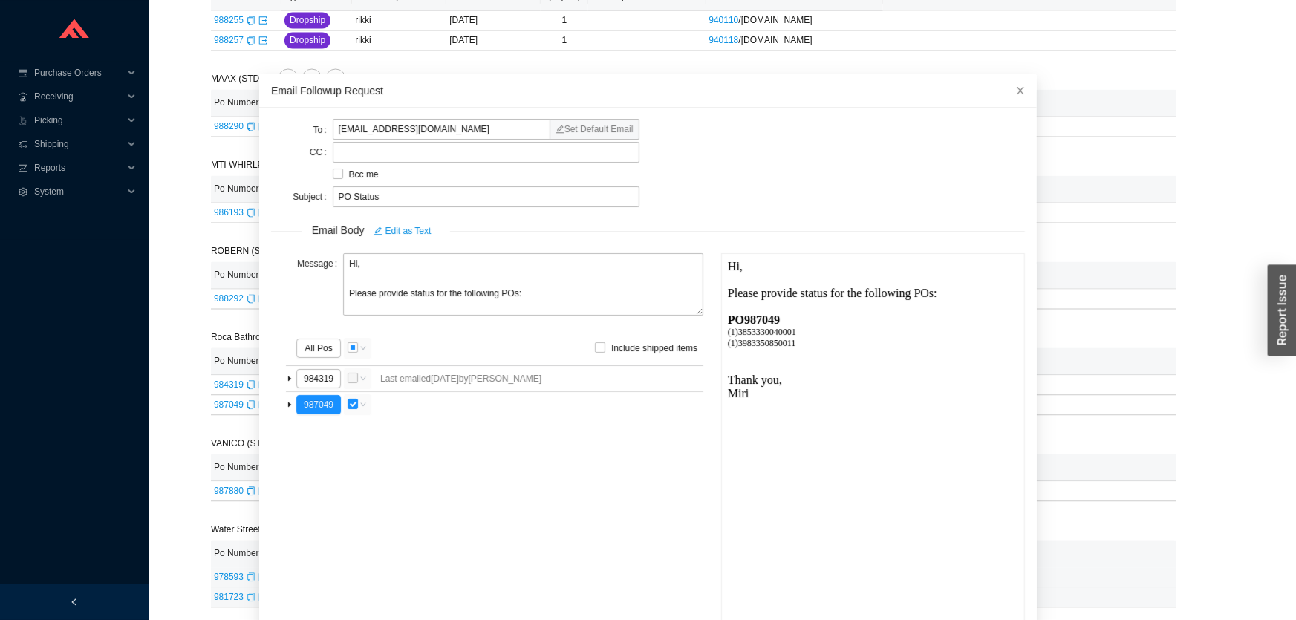
scroll to position [0, 0]
click at [408, 291] on textarea "Hi, Please provide status for the following POs:" at bounding box center [523, 284] width 360 height 62
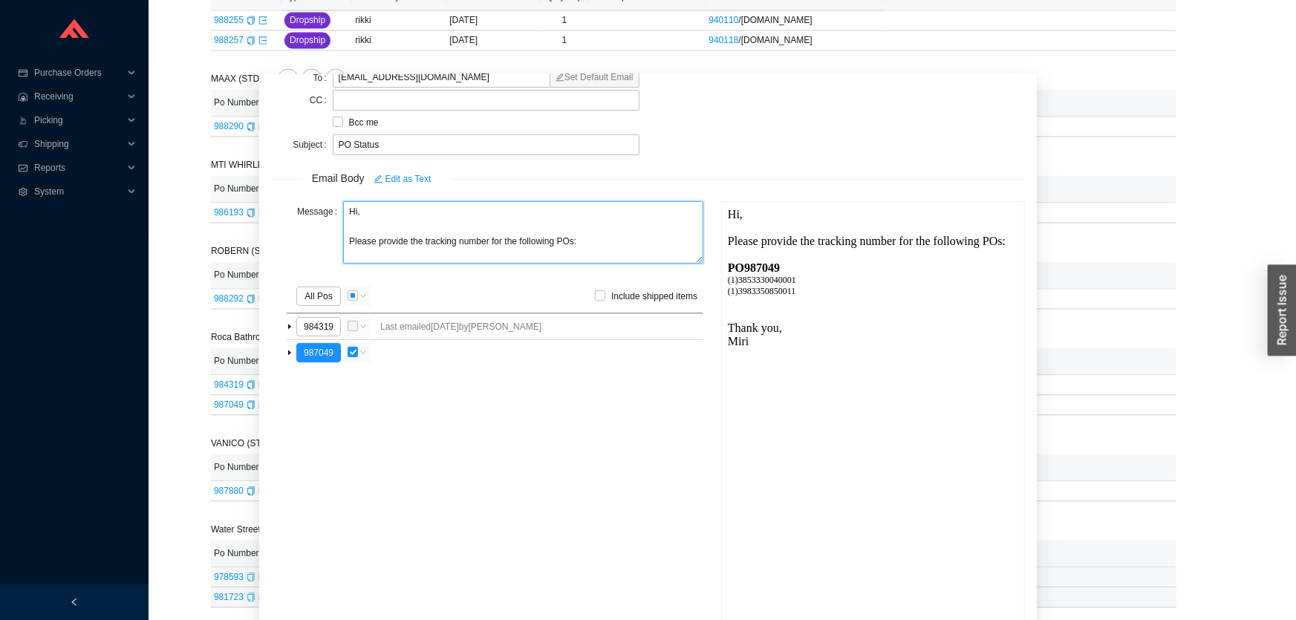
scroll to position [91, 0]
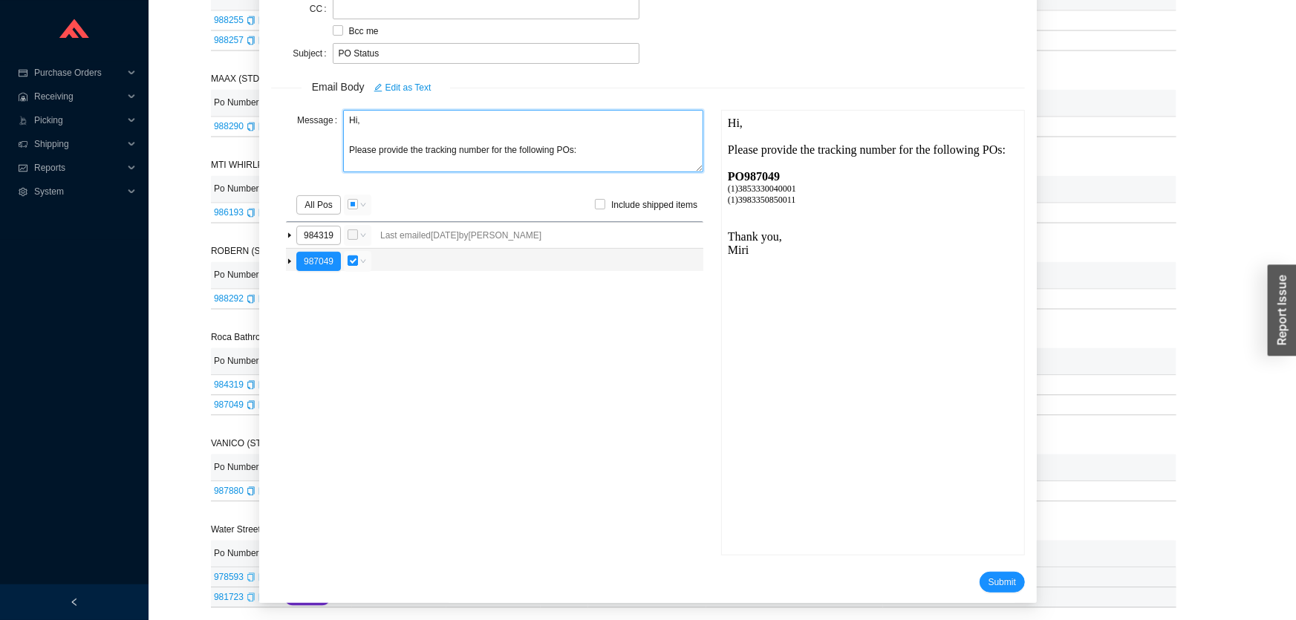
type textarea "Hi, Please provide the tracking number for the following POs:"
click at [354, 264] on input "checkbox" at bounding box center [353, 260] width 10 height 10
checkbox input "false"
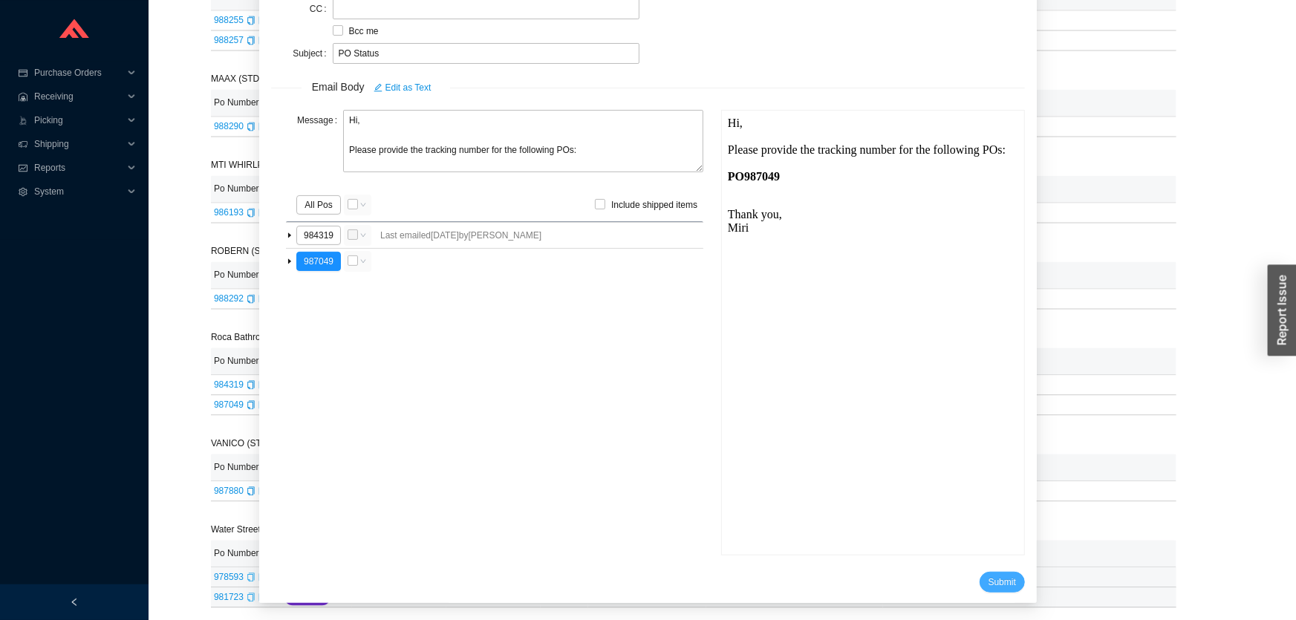
click at [988, 581] on span "Submit" at bounding box center [1001, 582] width 27 height 15
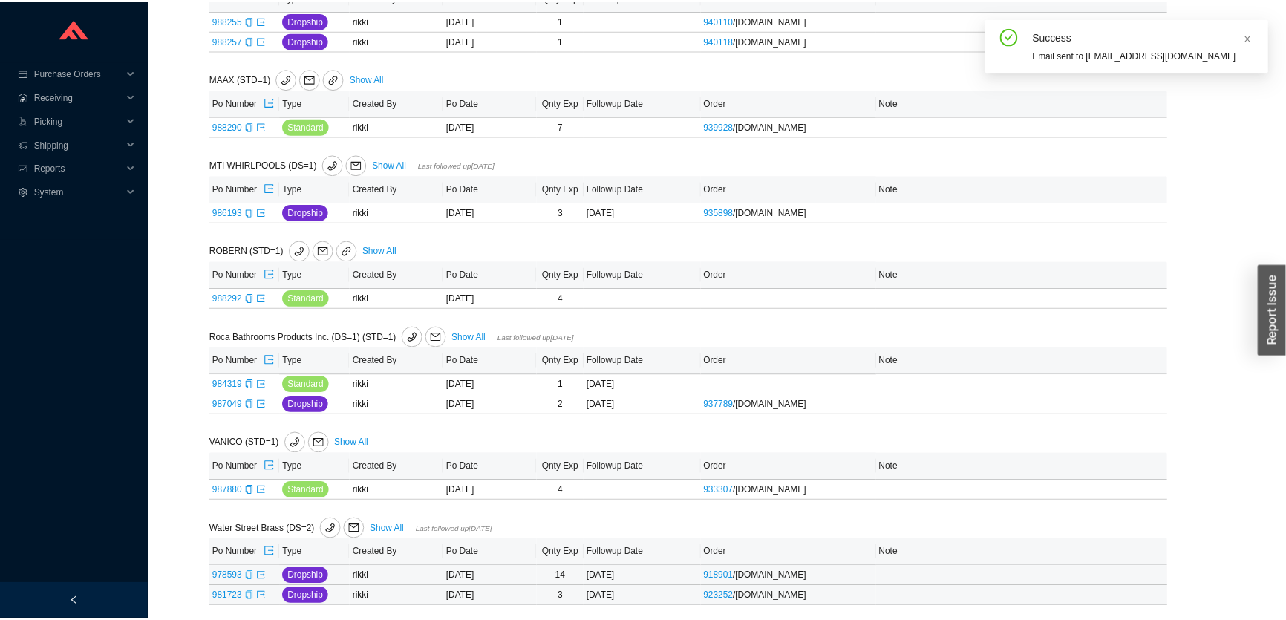
scroll to position [17, 0]
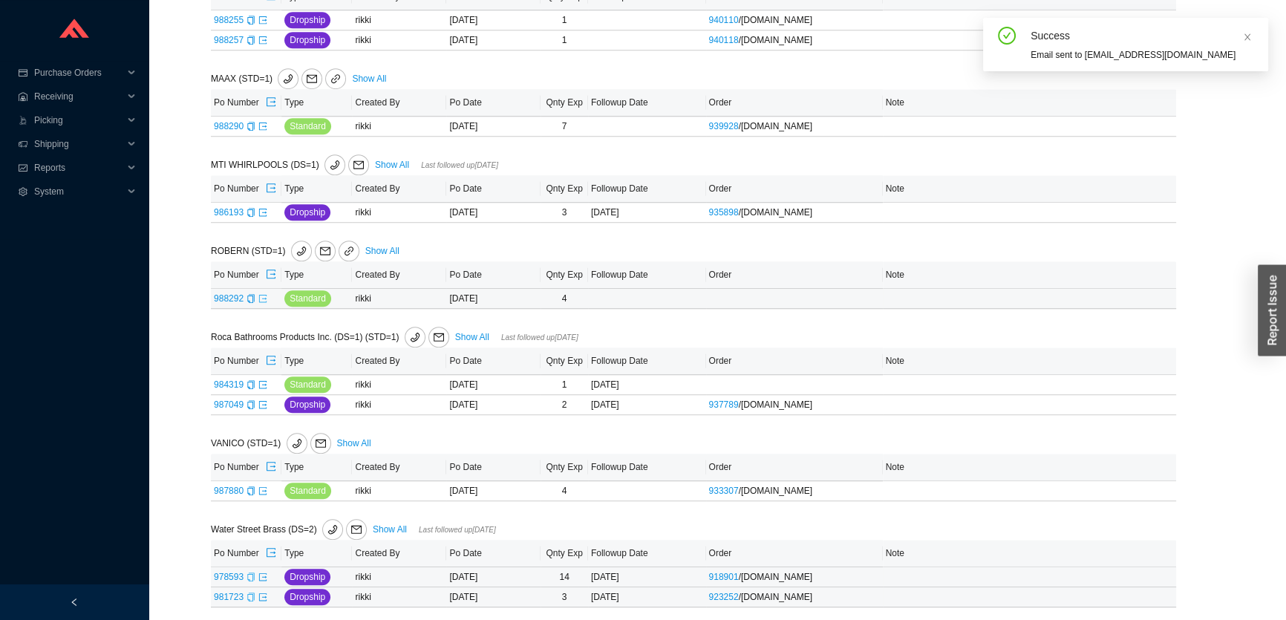
click at [264, 296] on icon "export" at bounding box center [262, 298] width 9 height 9
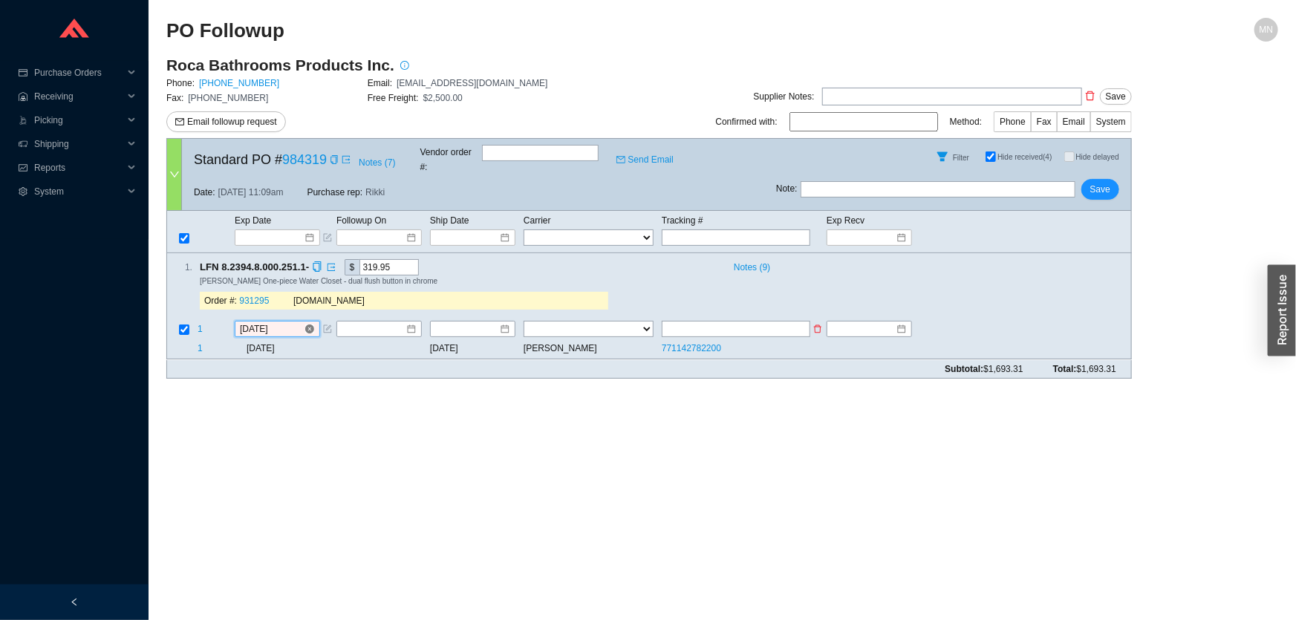
click at [261, 322] on input "[DATE]" at bounding box center [272, 329] width 64 height 15
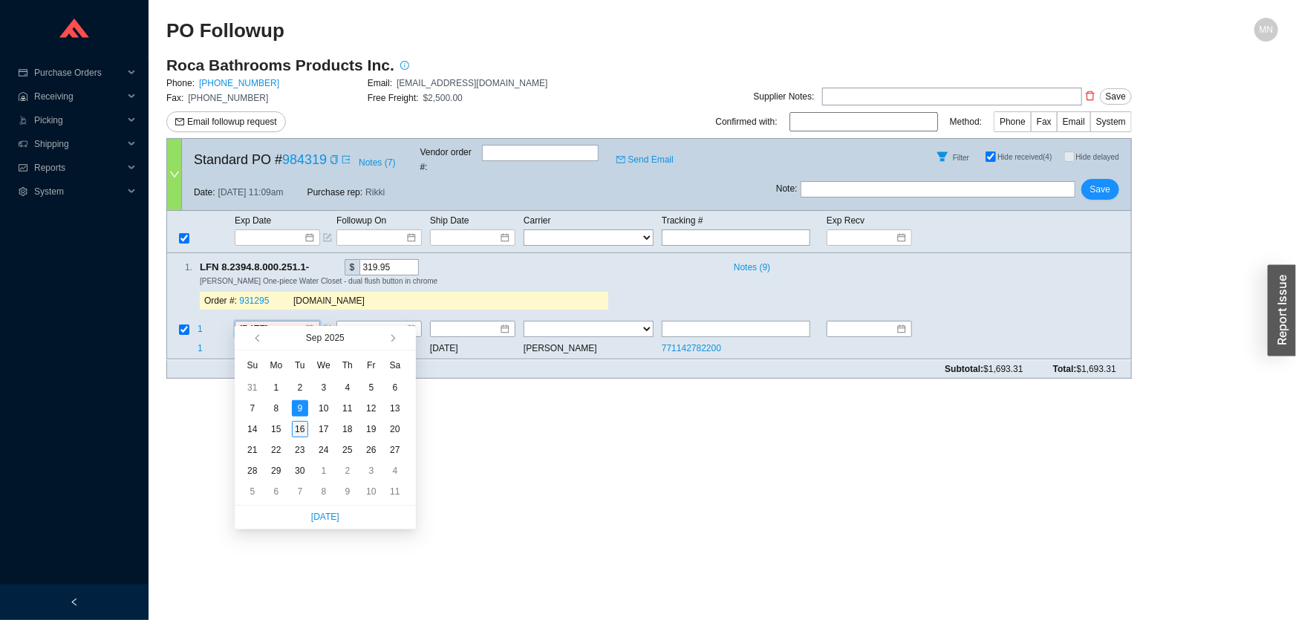
type input "[DATE]"
click at [300, 431] on div "16" at bounding box center [300, 429] width 16 height 16
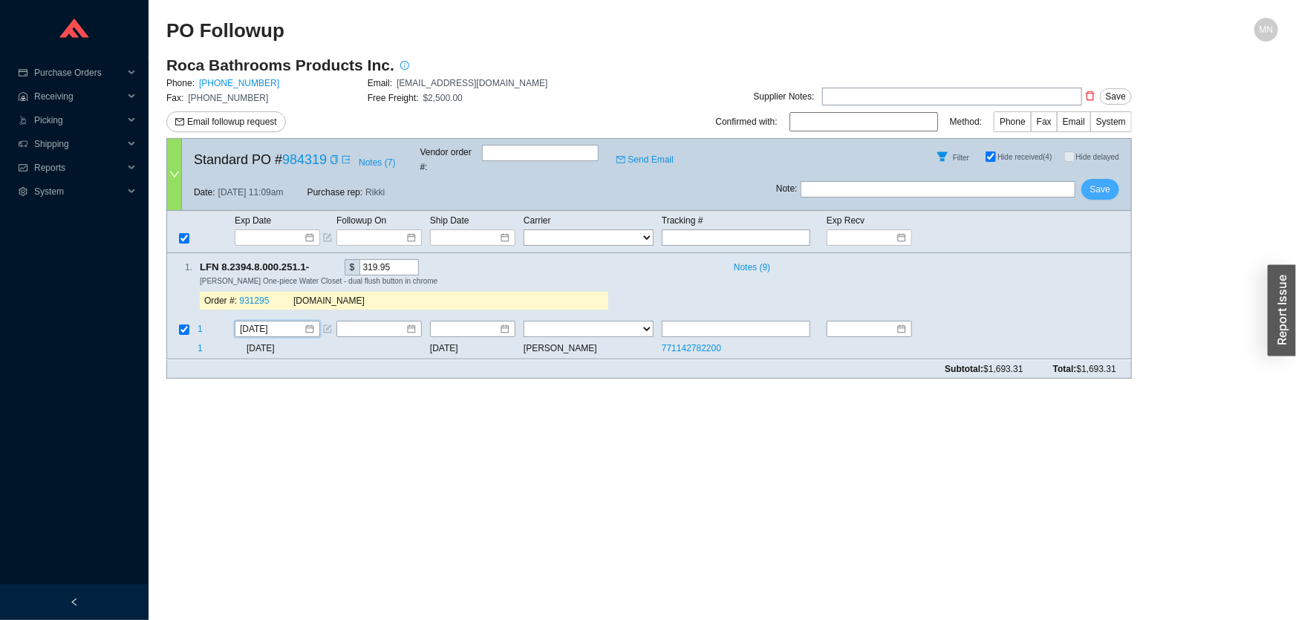
click at [1104, 182] on span "Save" at bounding box center [1100, 189] width 20 height 15
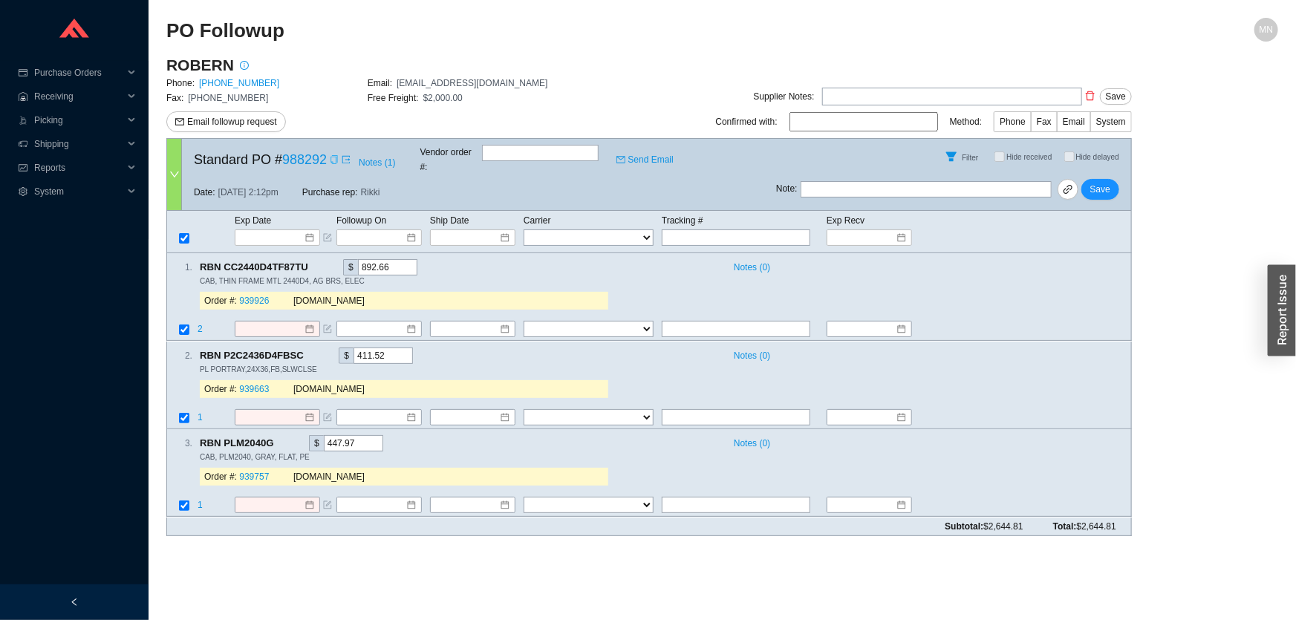
click at [333, 155] on icon "copy" at bounding box center [333, 159] width 7 height 9
click at [287, 230] on input at bounding box center [272, 237] width 63 height 15
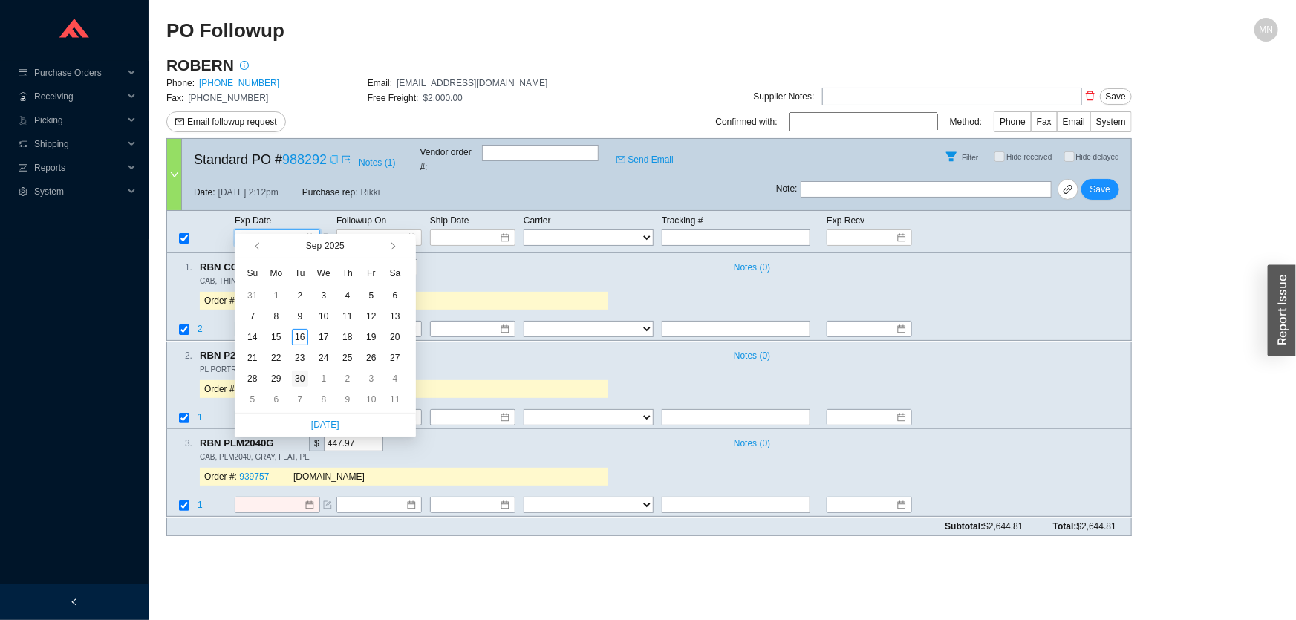
type input "[DATE]"
click at [295, 377] on div "30" at bounding box center [300, 379] width 16 height 16
type input "[DATE]"
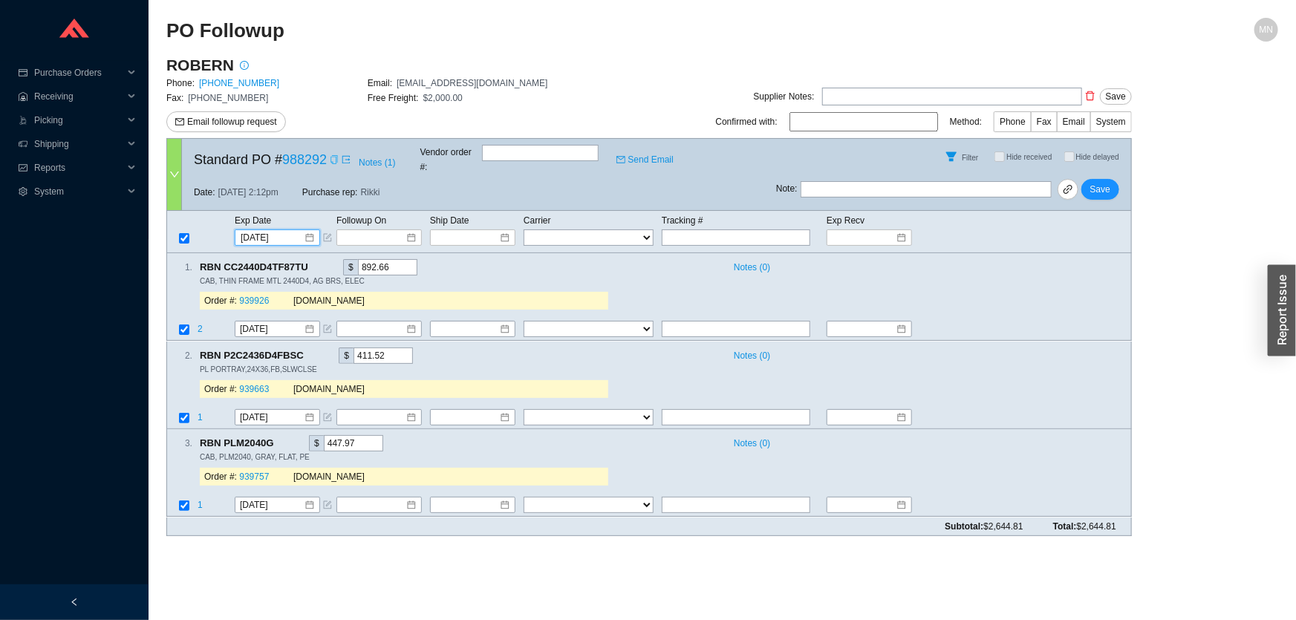
click at [333, 159] on icon "copy" at bounding box center [334, 159] width 9 height 9
click at [1118, 179] on button "Save" at bounding box center [1100, 189] width 38 height 21
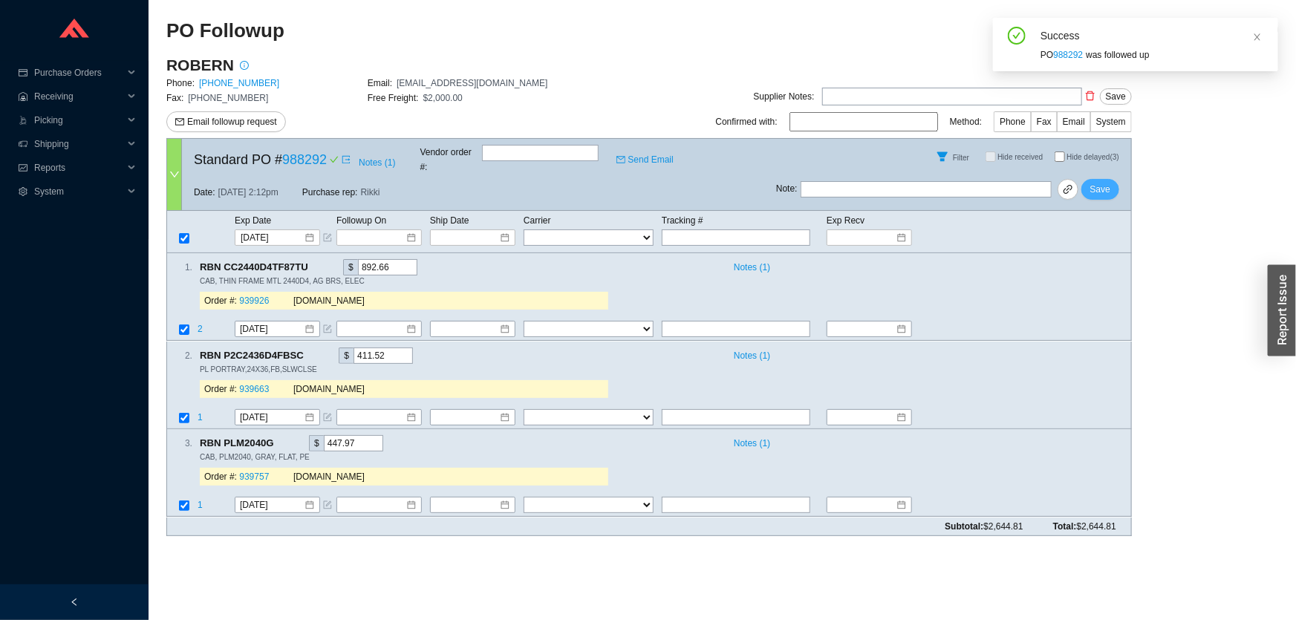
click at [1107, 182] on span "Save" at bounding box center [1100, 189] width 20 height 15
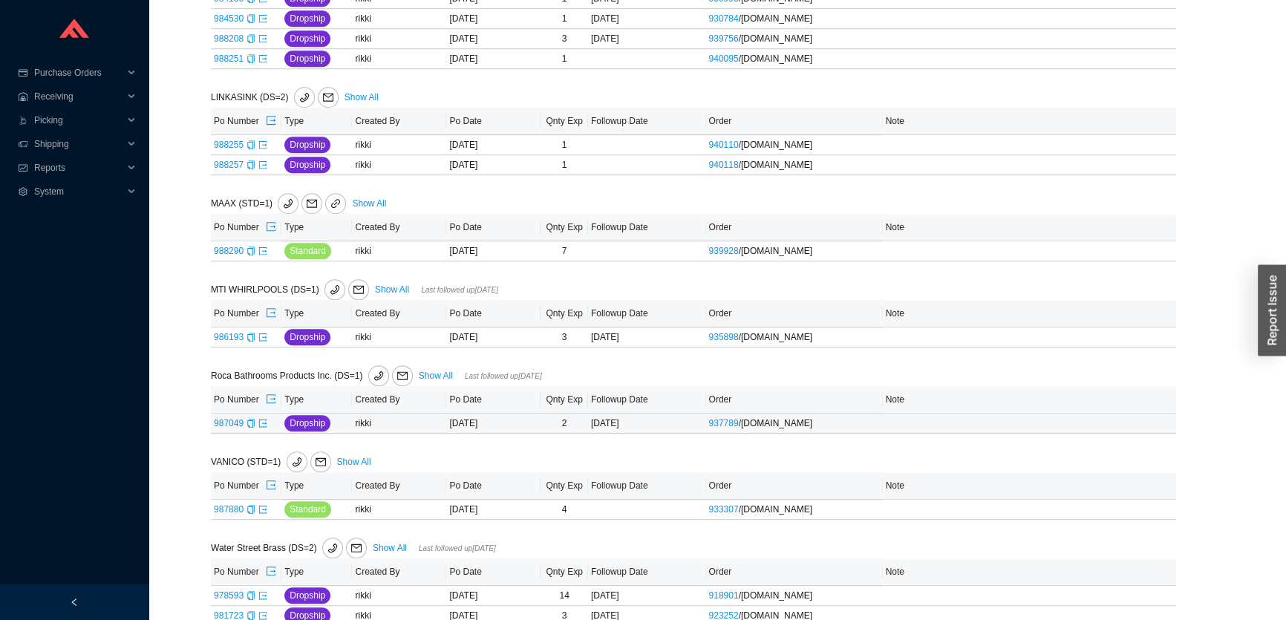
scroll to position [1336, 0]
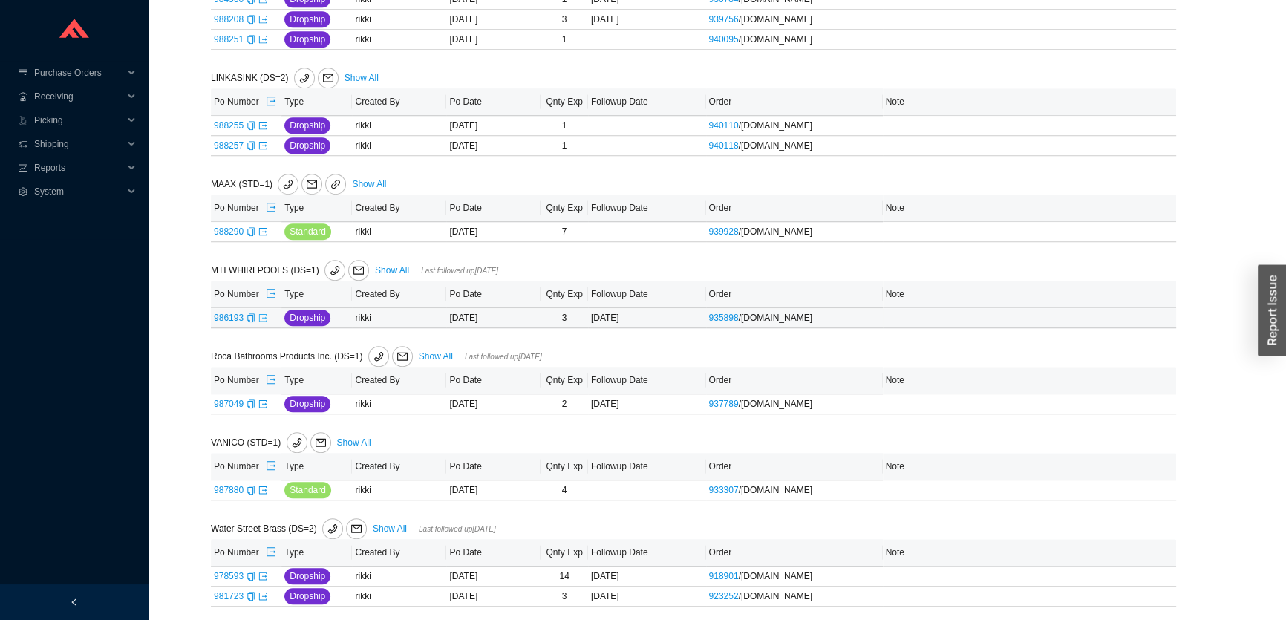
click at [264, 313] on icon "export" at bounding box center [262, 317] width 9 height 9
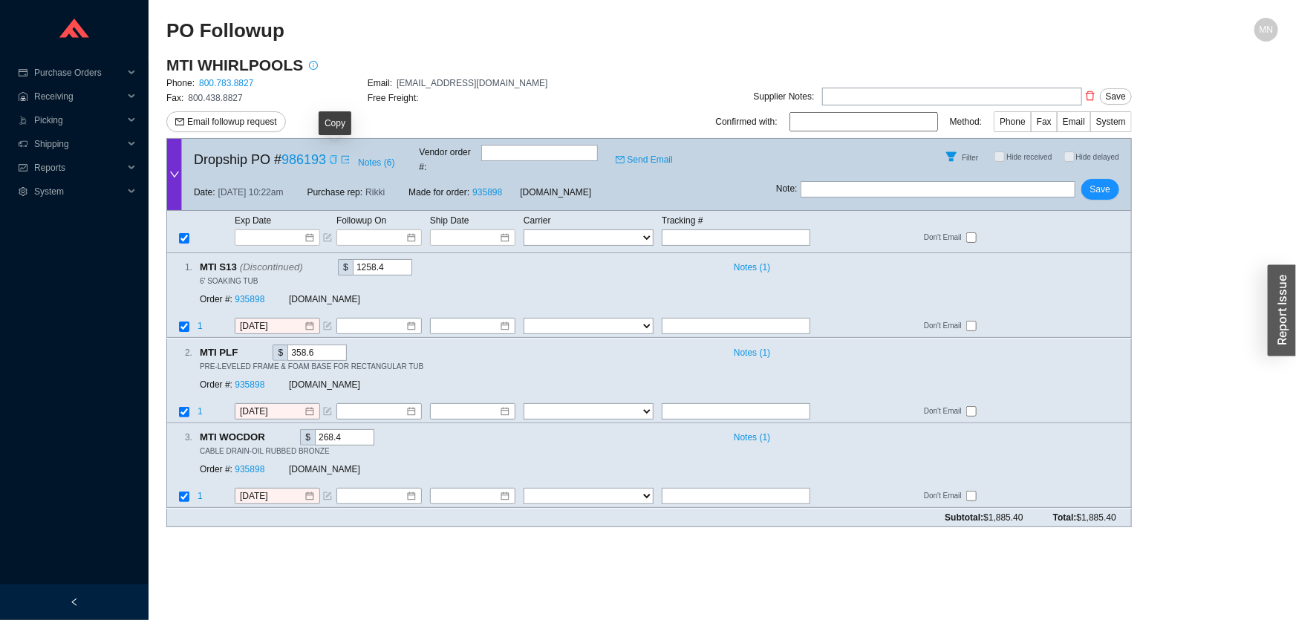
click at [333, 159] on icon "copy" at bounding box center [333, 159] width 9 height 9
click at [243, 295] on link "935898" at bounding box center [250, 300] width 30 height 10
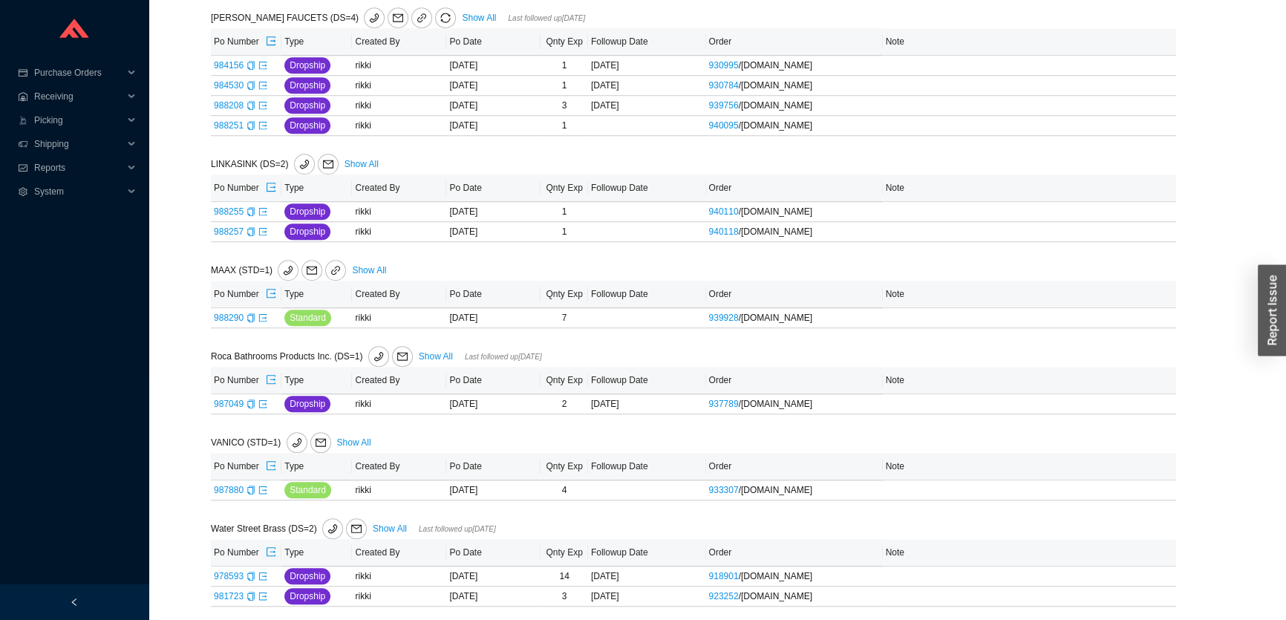
scroll to position [1182, 0]
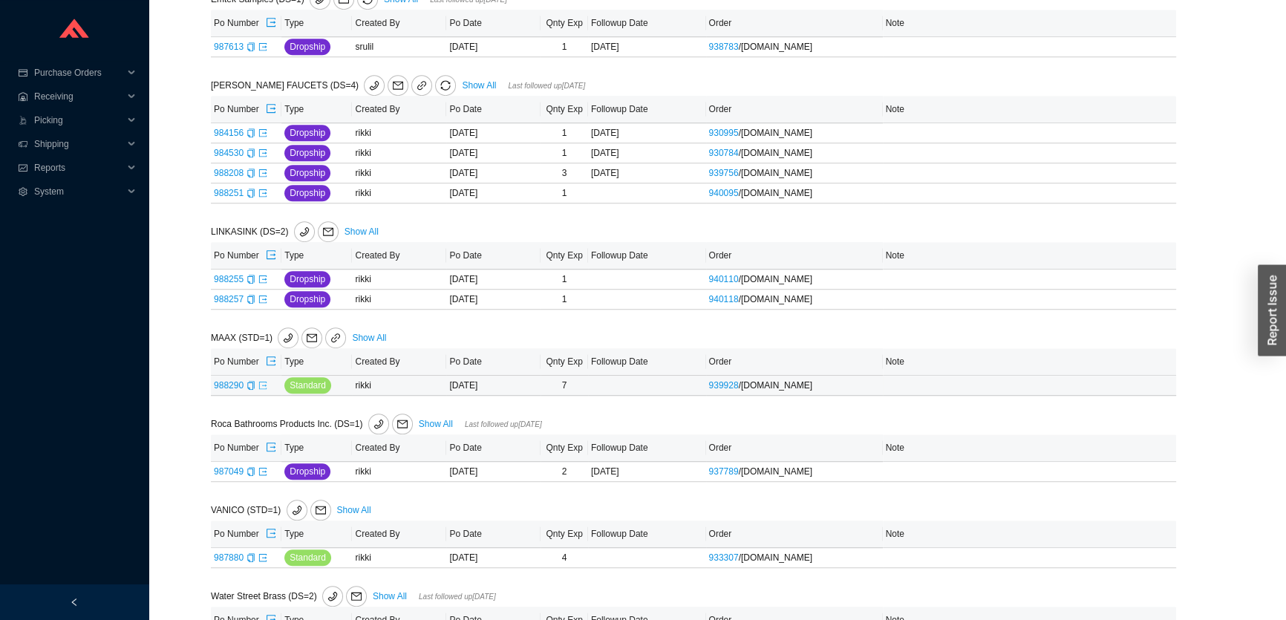
click at [261, 383] on icon "export" at bounding box center [262, 385] width 9 height 9
click at [260, 381] on icon "export" at bounding box center [262, 385] width 9 height 9
click at [250, 279] on icon "copy" at bounding box center [250, 279] width 7 height 9
click at [252, 297] on icon "copy" at bounding box center [250, 299] width 7 height 9
click at [737, 278] on link "940110" at bounding box center [724, 279] width 30 height 10
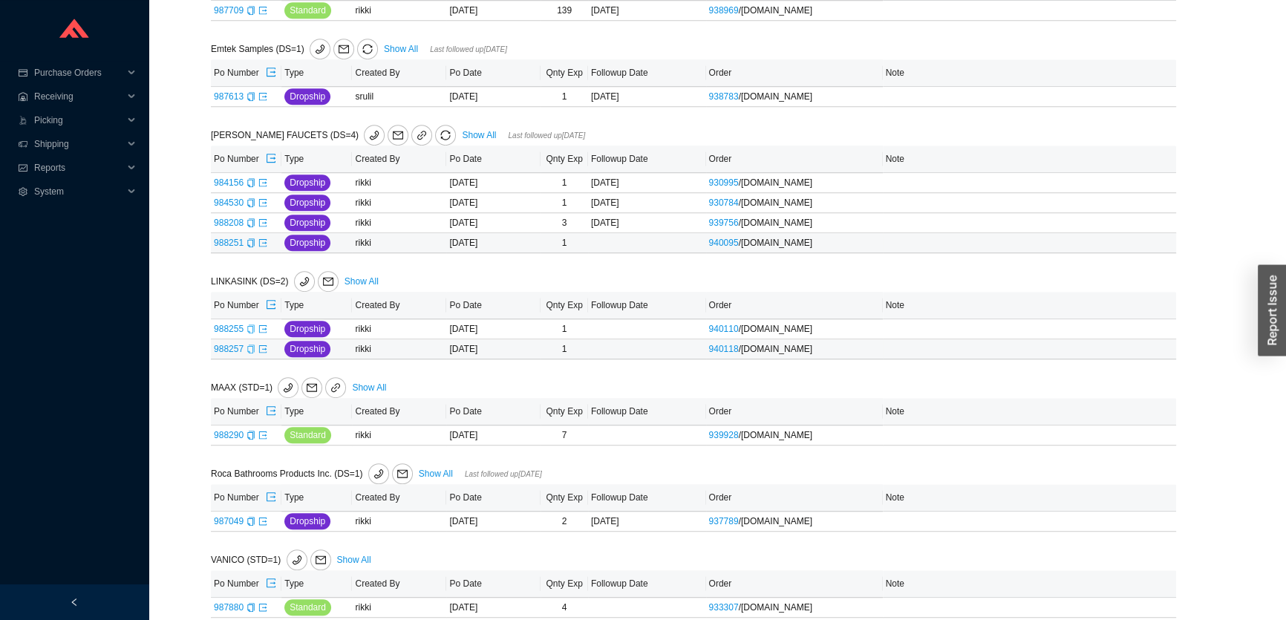
scroll to position [1047, 0]
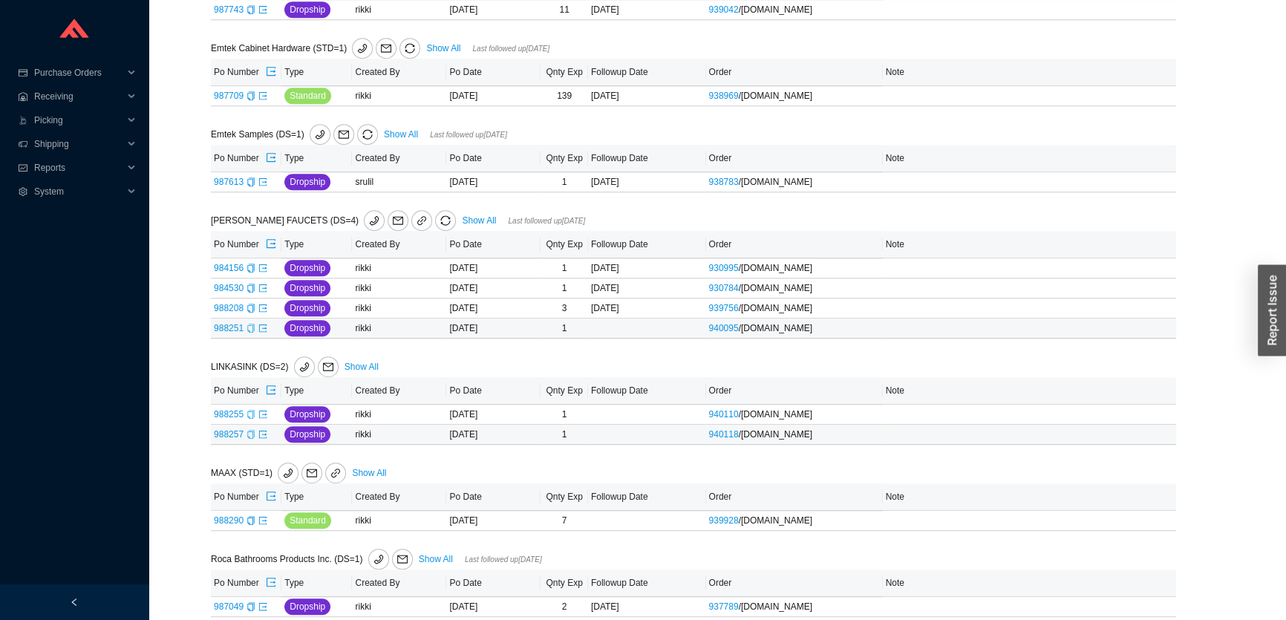
click at [247, 326] on icon "copy" at bounding box center [250, 328] width 7 height 9
click at [261, 325] on icon "export" at bounding box center [262, 327] width 7 height 7
click at [462, 215] on link "Show All" at bounding box center [479, 220] width 34 height 10
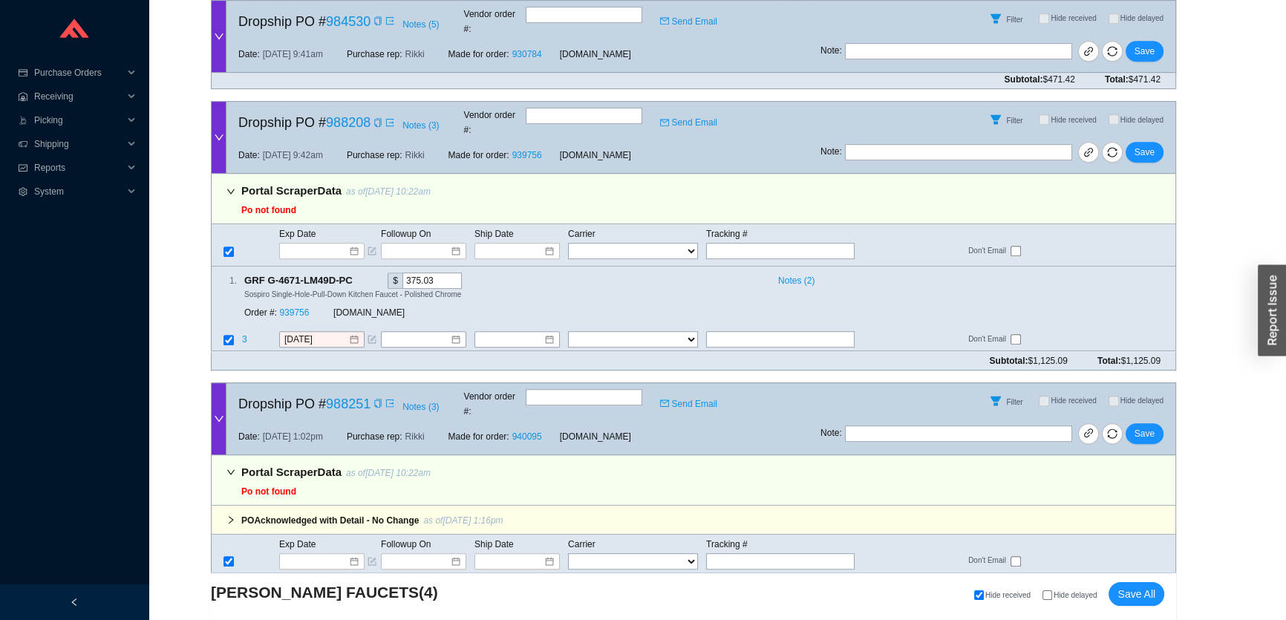
scroll to position [884, 0]
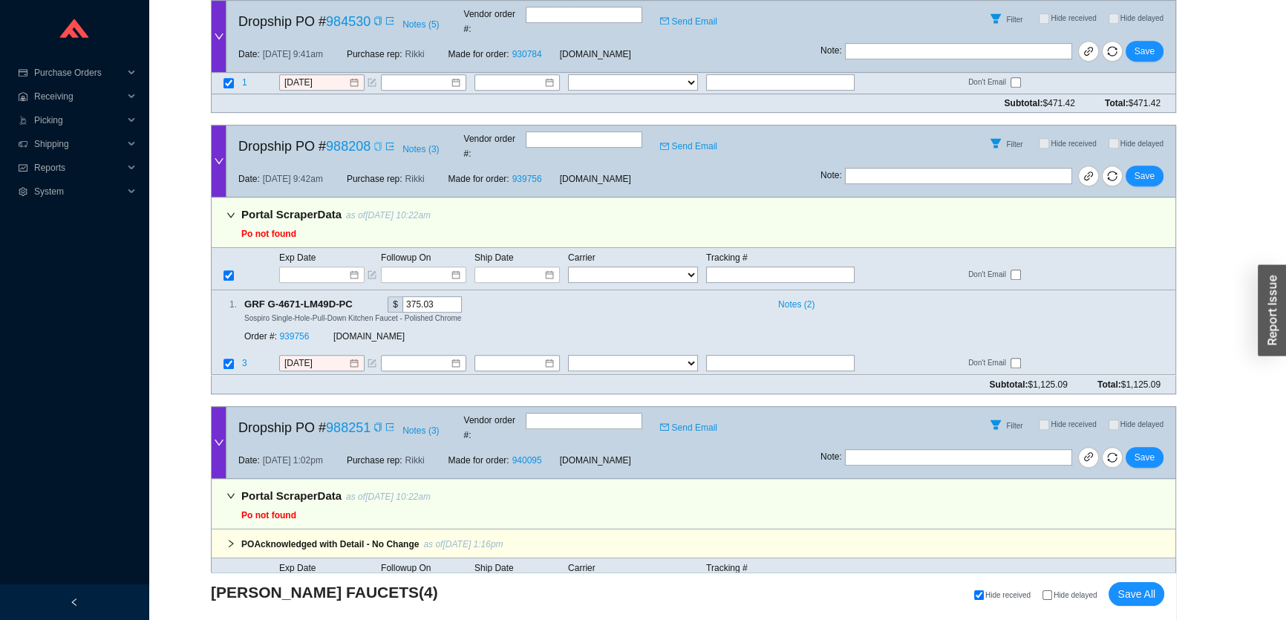
click at [376, 142] on icon "copy" at bounding box center [378, 146] width 9 height 9
click at [705, 198] on div "Portal Scraper Data as of 9/16/25 10:22am Po not found Exp Date Followup On Shi…" at bounding box center [693, 286] width 965 height 177
click at [717, 267] on input "text" at bounding box center [780, 275] width 149 height 16
paste input "1Z6Y5F680263878201"
type input "1Z6Y5F680263878201"
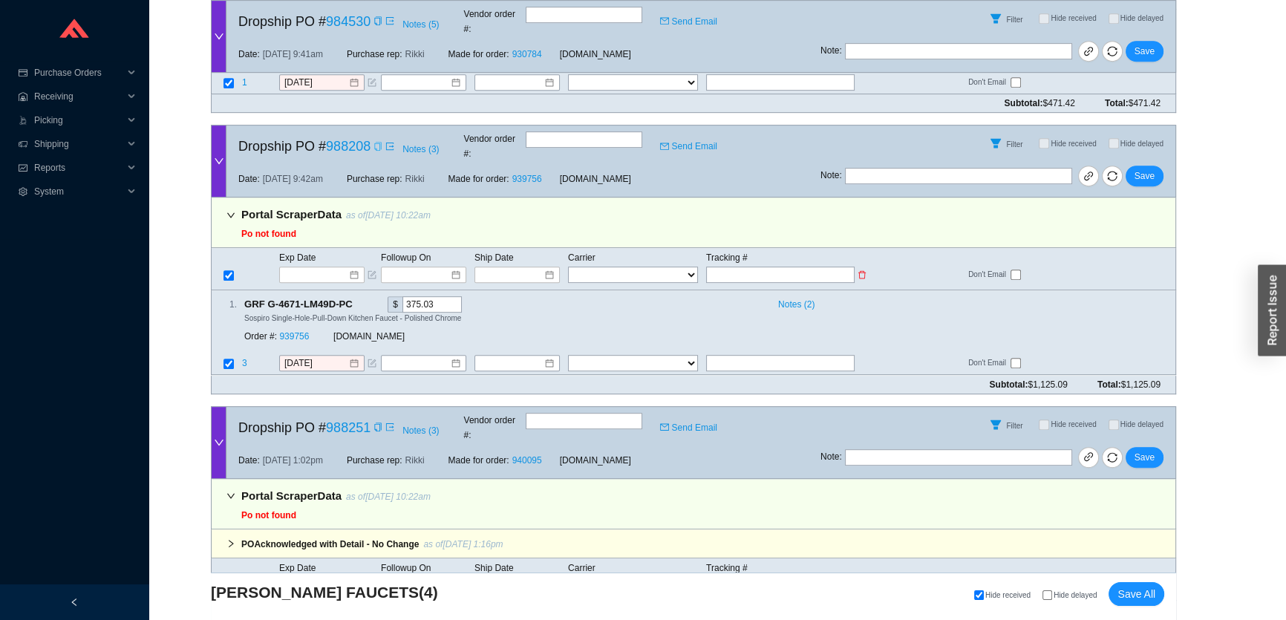
type input "1Z6Y5F680263878201"
click at [668, 267] on select "FedEx UPS ---------------- 2 Day Transportation INC A&B Freight A. Duie Pyle AA…" at bounding box center [633, 275] width 130 height 16
select select "2"
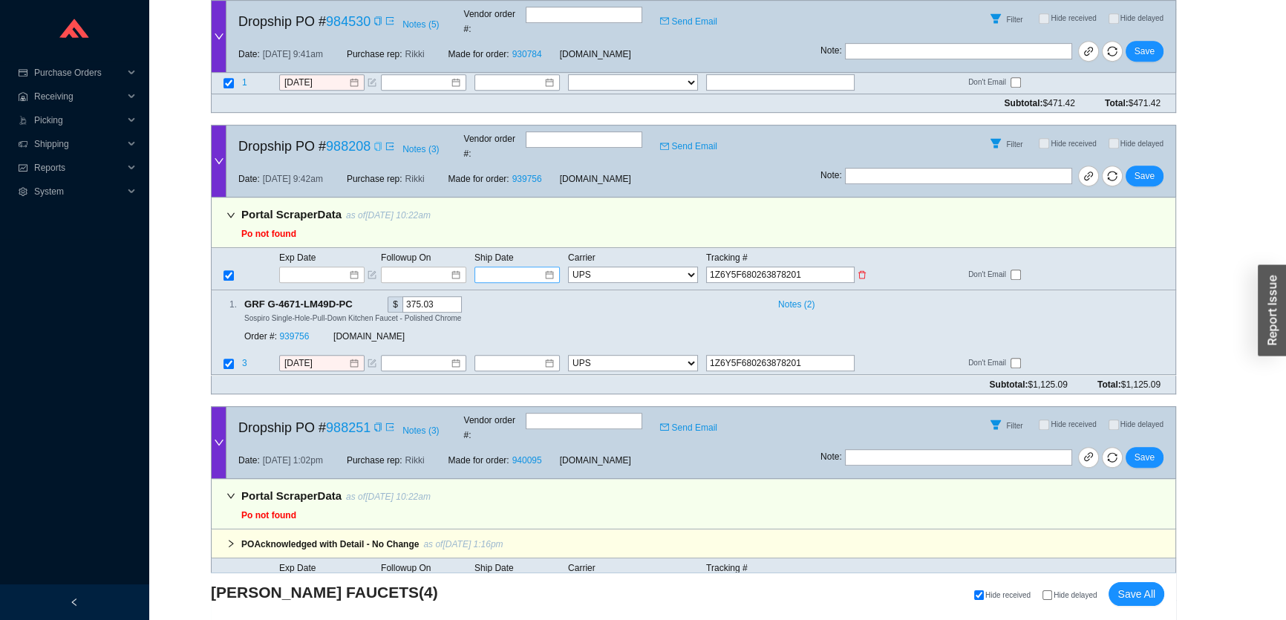
click at [523, 267] on div at bounding box center [517, 275] width 85 height 16
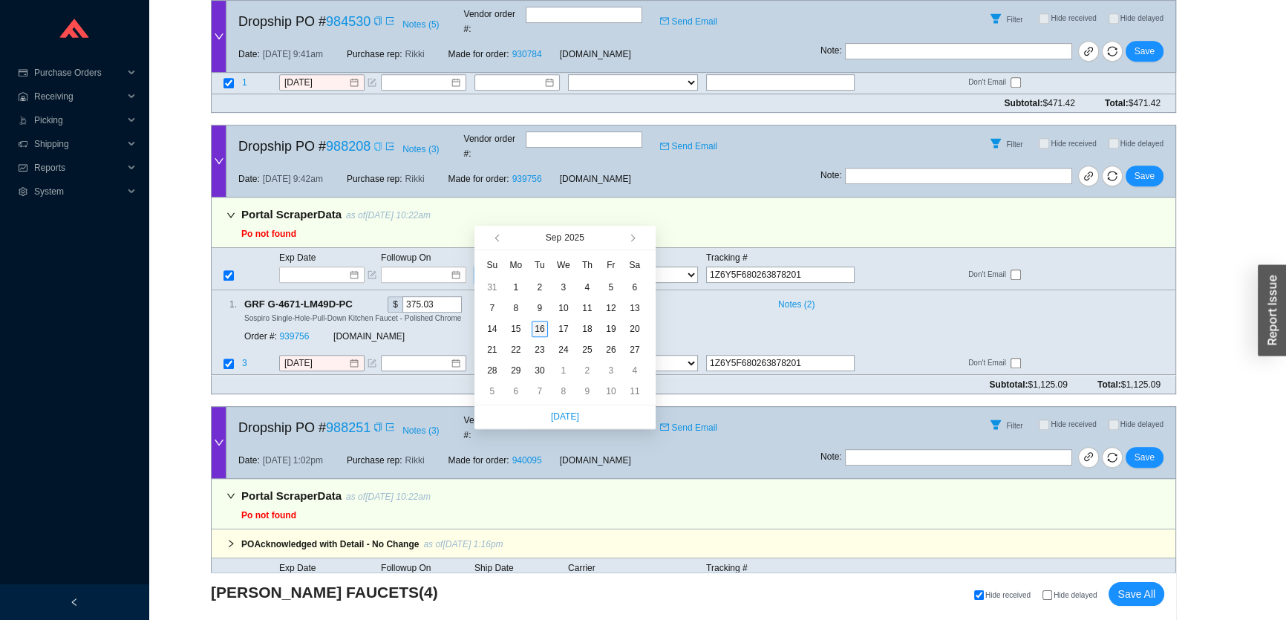
type input "9/16/2025"
click at [539, 324] on div "16" at bounding box center [540, 329] width 16 height 16
type input "9/16/2025"
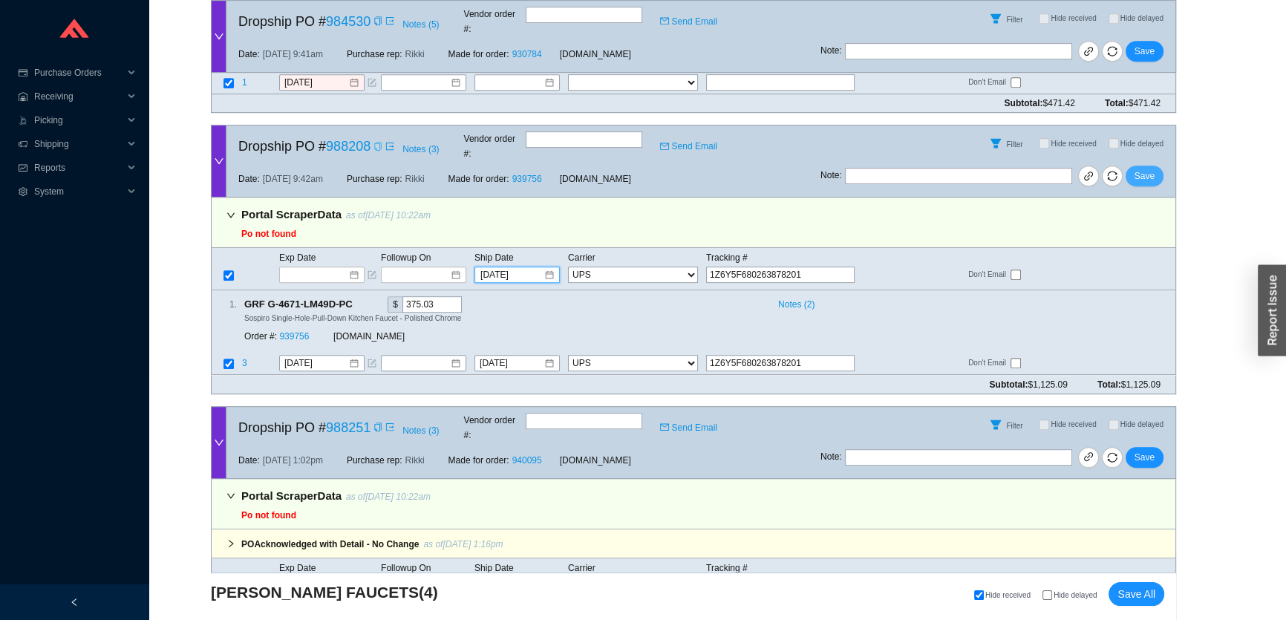
click at [1149, 169] on span "Save" at bounding box center [1145, 176] width 20 height 15
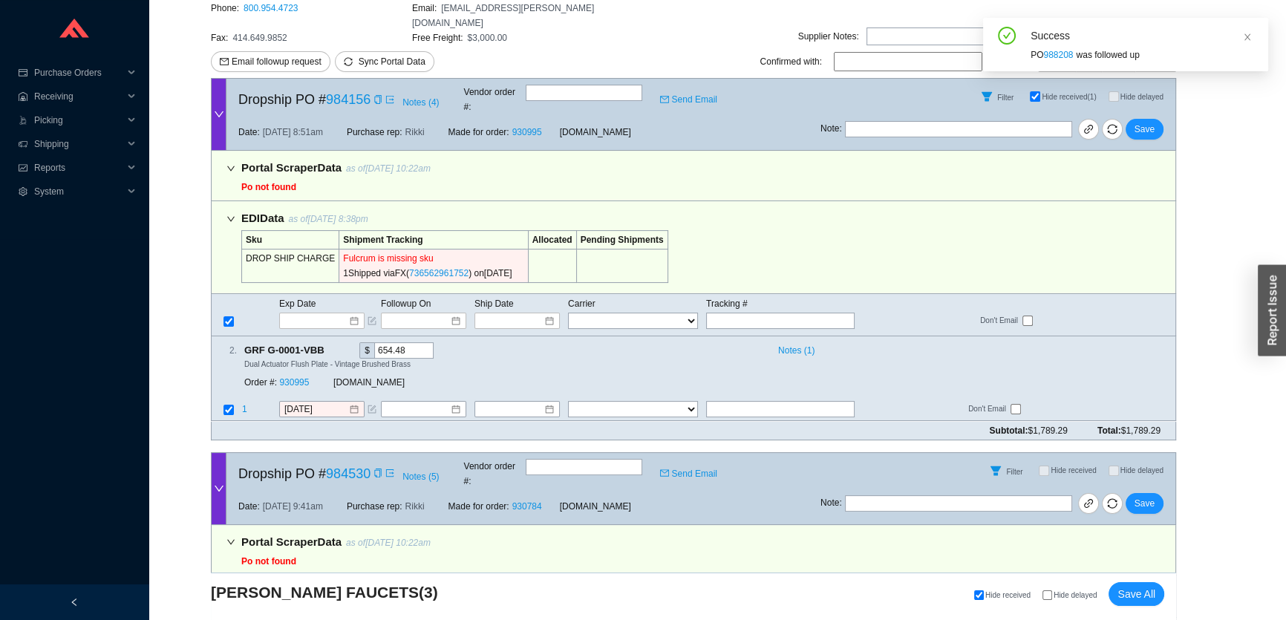
scroll to position [0, 0]
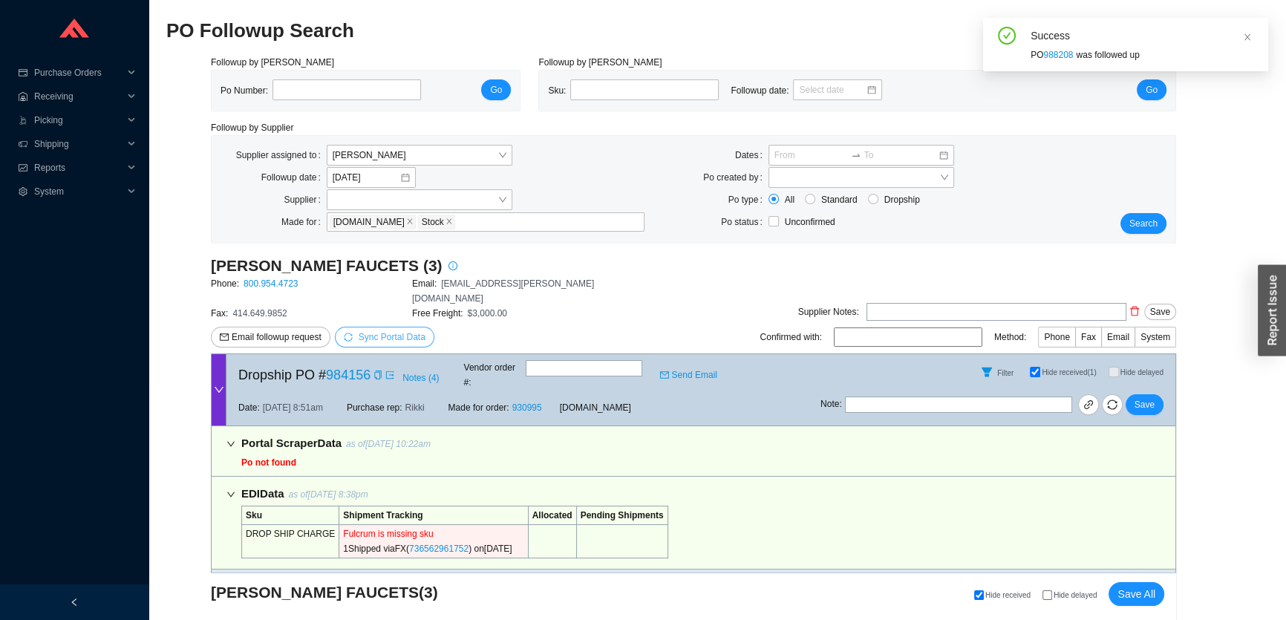
click at [367, 332] on span "Sync Portal Data" at bounding box center [392, 337] width 67 height 10
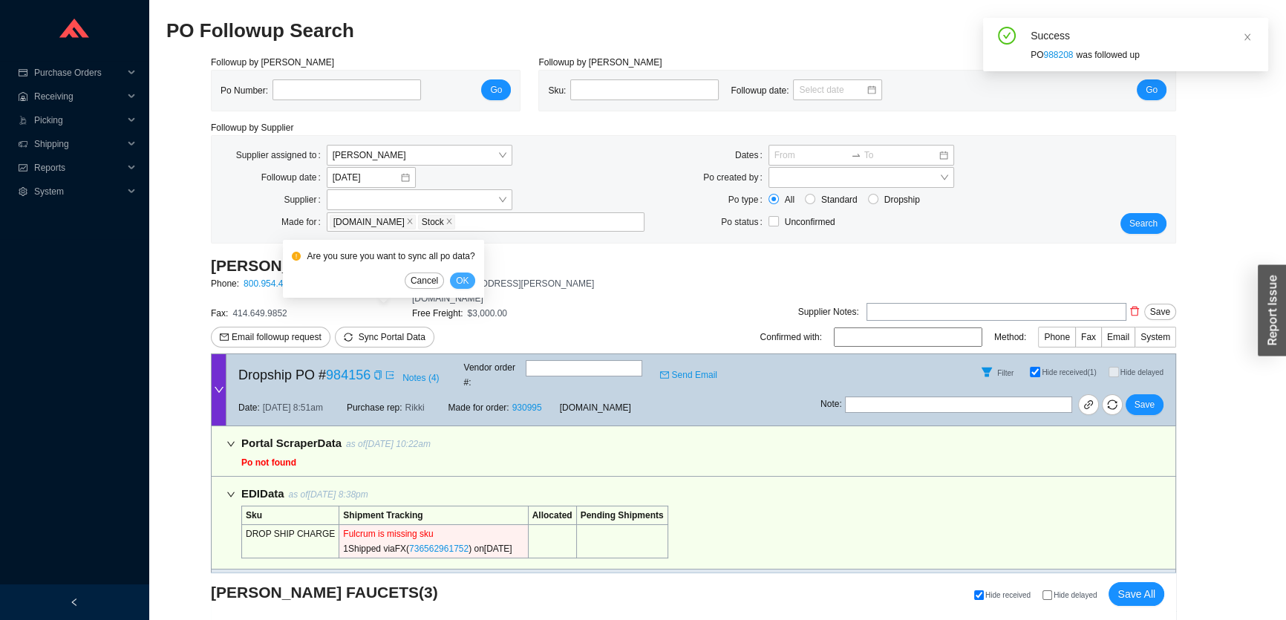
click at [453, 277] on button "OK" at bounding box center [462, 281] width 25 height 16
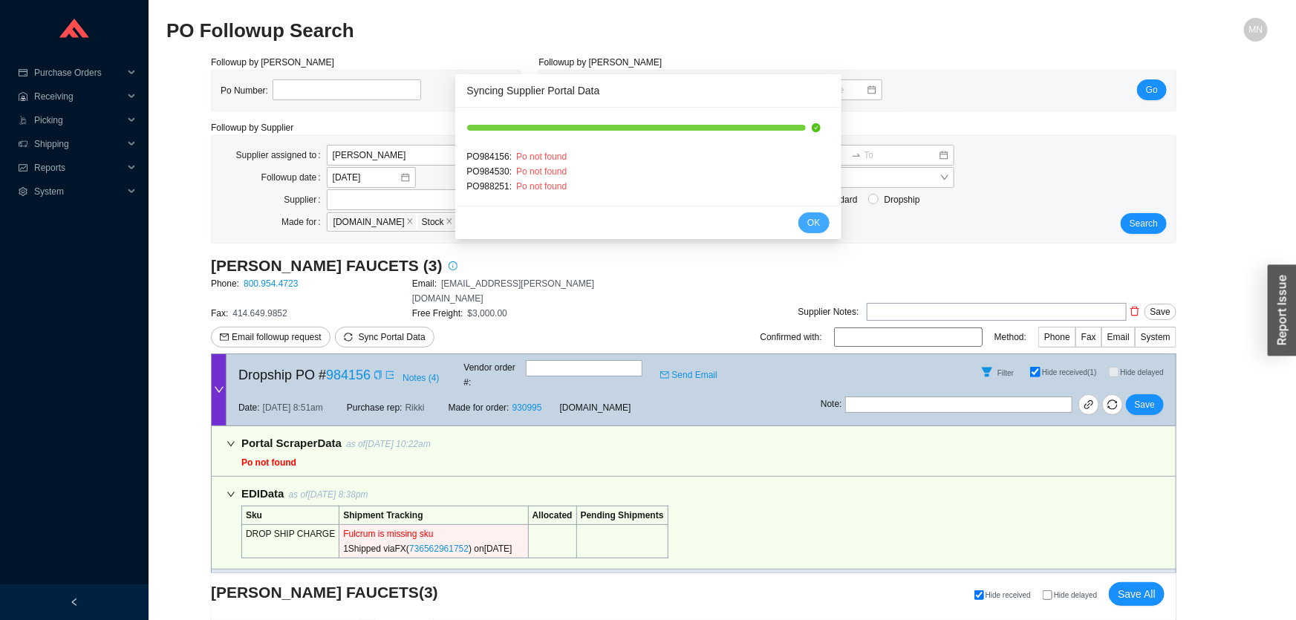
click at [805, 221] on button "OK" at bounding box center [813, 222] width 30 height 21
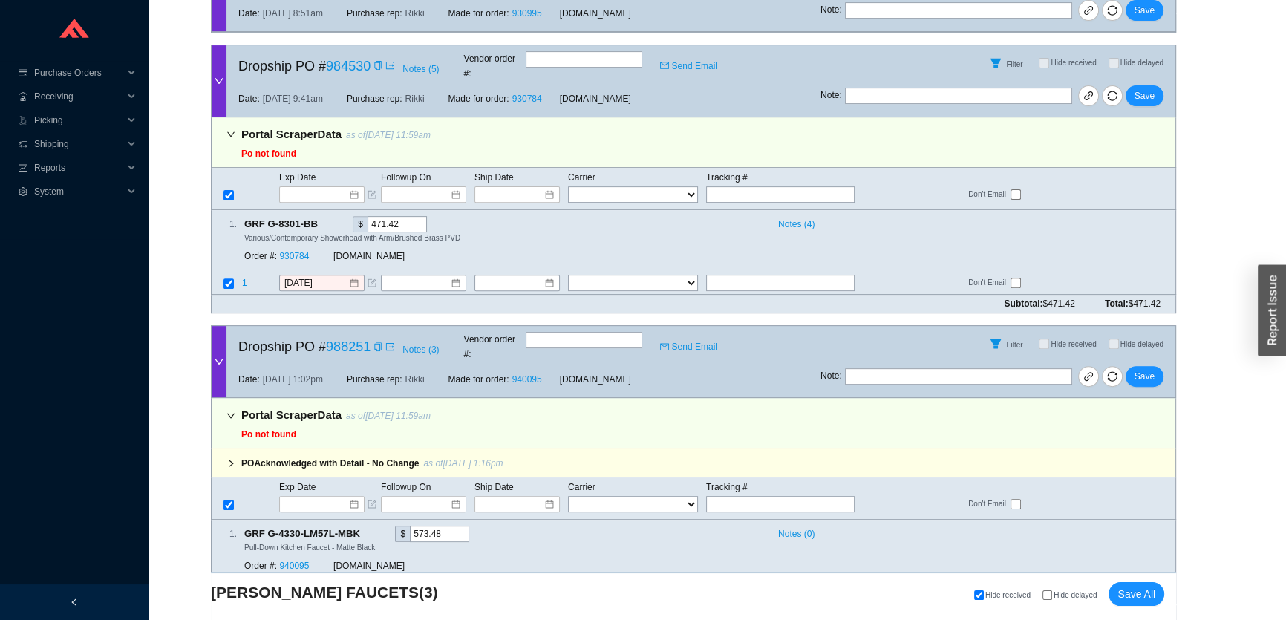
scroll to position [685, 0]
click at [378, 341] on icon "copy" at bounding box center [378, 345] width 9 height 9
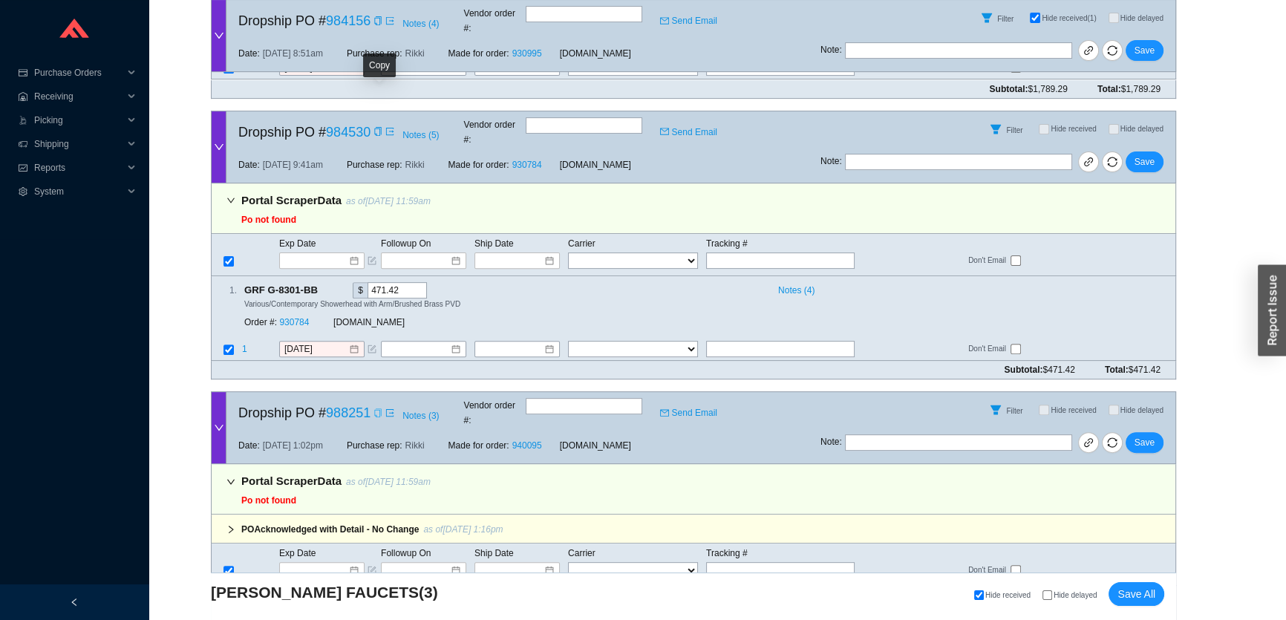
drag, startPoint x: 378, startPoint y: 97, endPoint x: 377, endPoint y: 105, distance: 8.2
click at [378, 127] on icon "copy" at bounding box center [378, 131] width 9 height 9
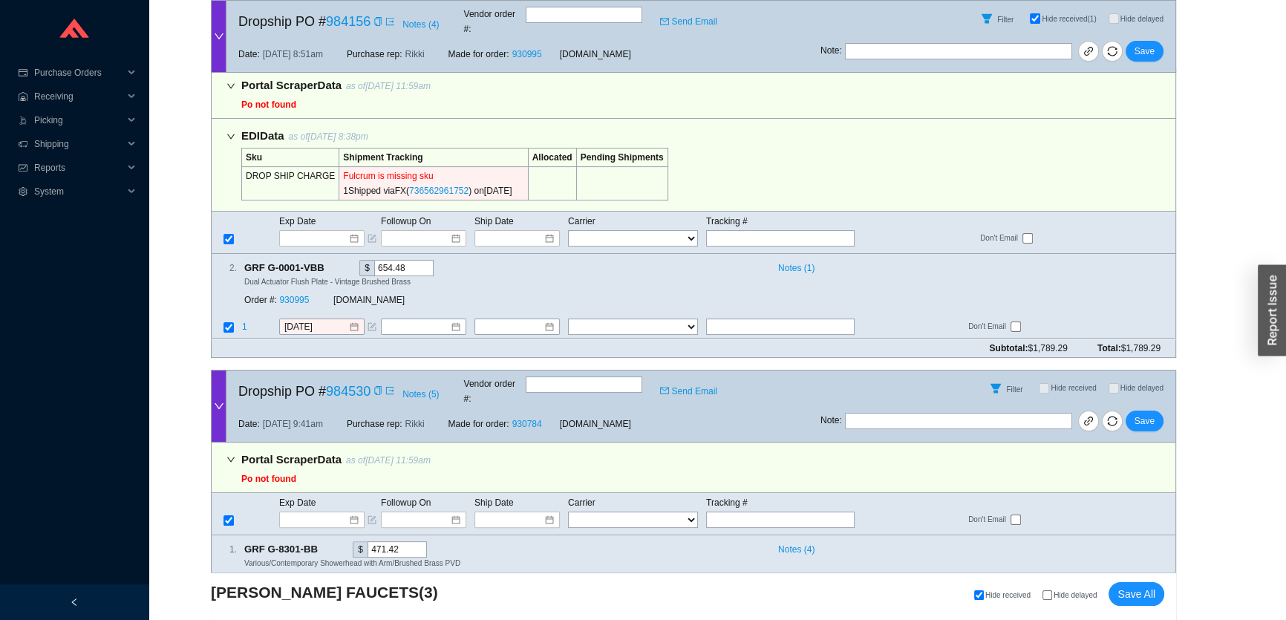
scroll to position [280, 0]
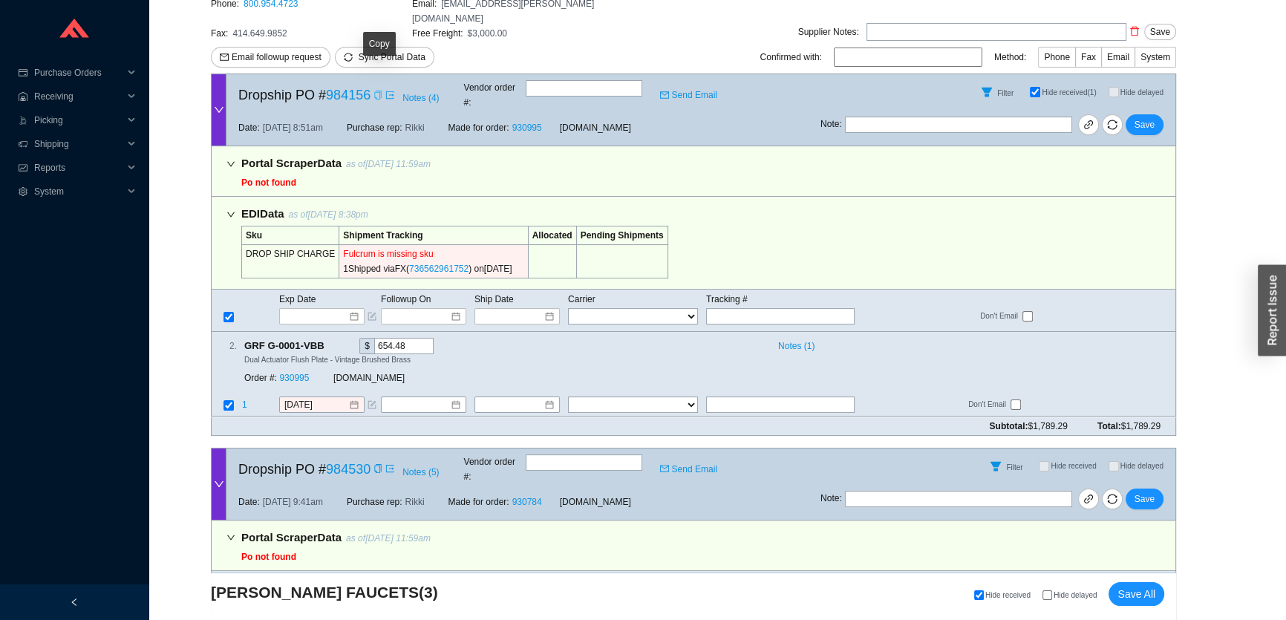
click at [381, 91] on icon "copy" at bounding box center [377, 95] width 7 height 9
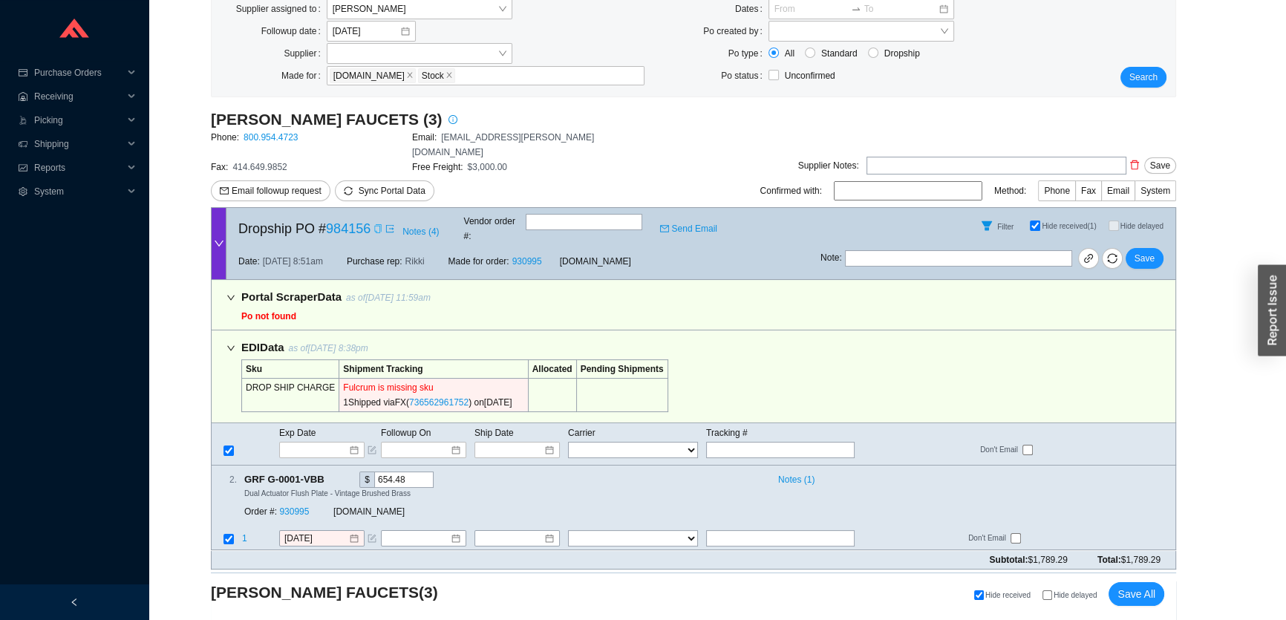
scroll to position [145, 0]
click at [272, 141] on link "800.954.4723" at bounding box center [271, 139] width 54 height 10
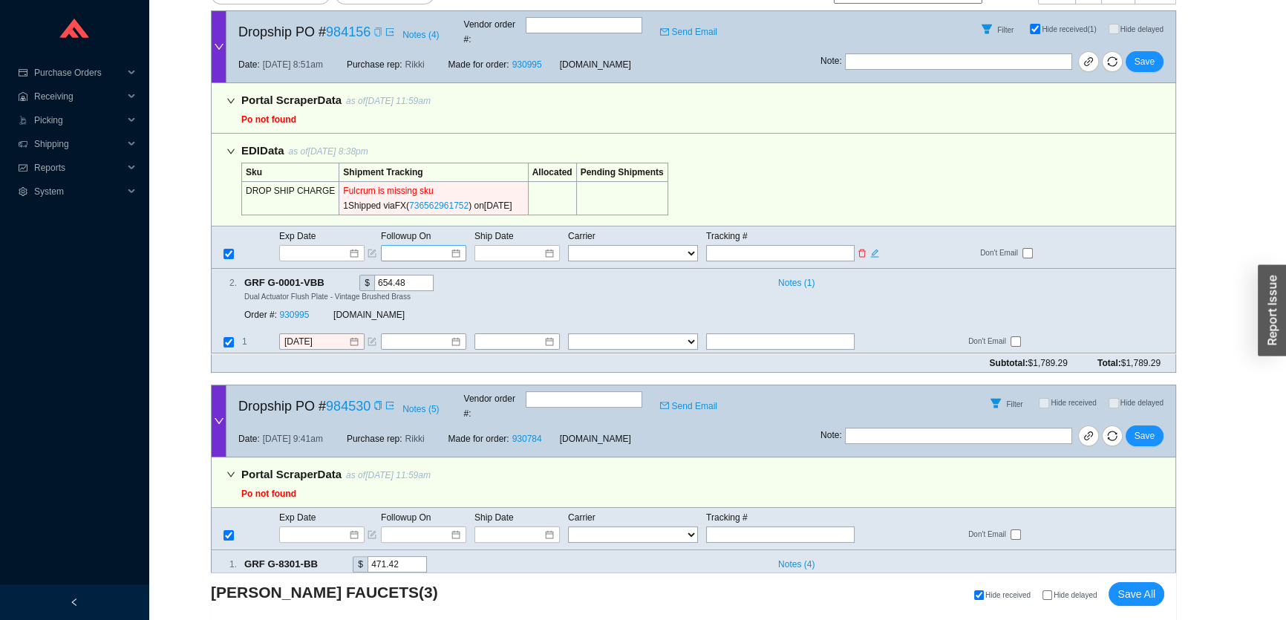
scroll to position [348, 0]
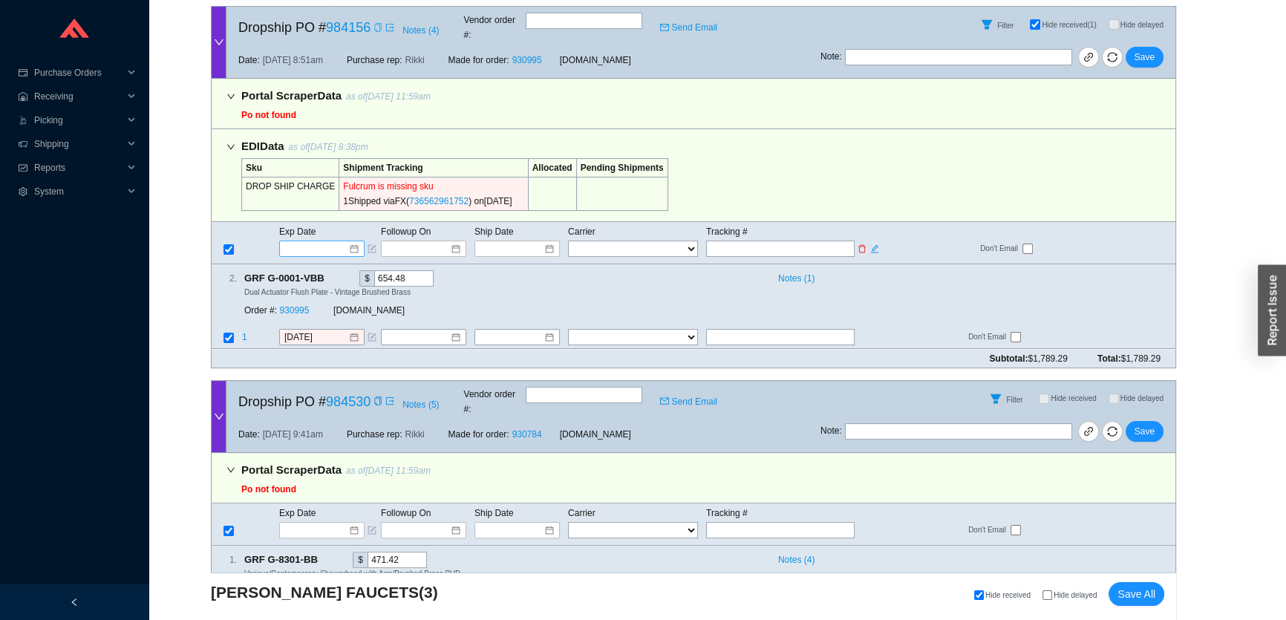
click at [329, 241] on input at bounding box center [316, 248] width 63 height 15
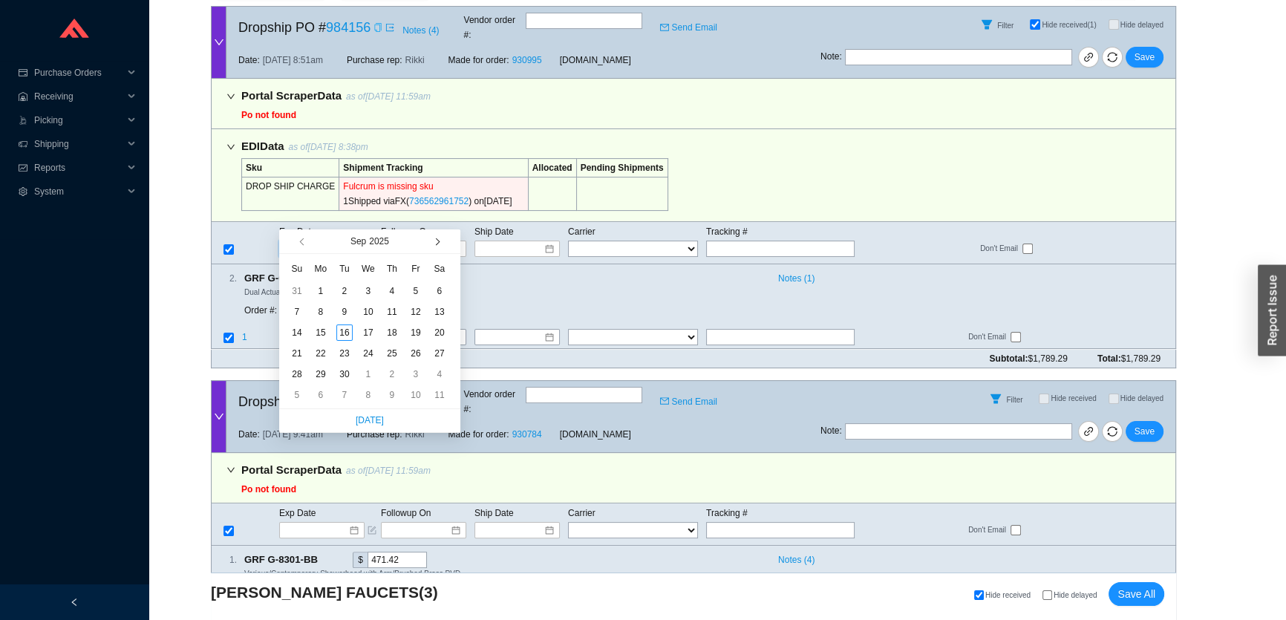
click at [437, 243] on span "button" at bounding box center [435, 241] width 7 height 7
type input "10/13/2025"
click at [327, 330] on div "13" at bounding box center [321, 333] width 16 height 16
type input "10/13/2025"
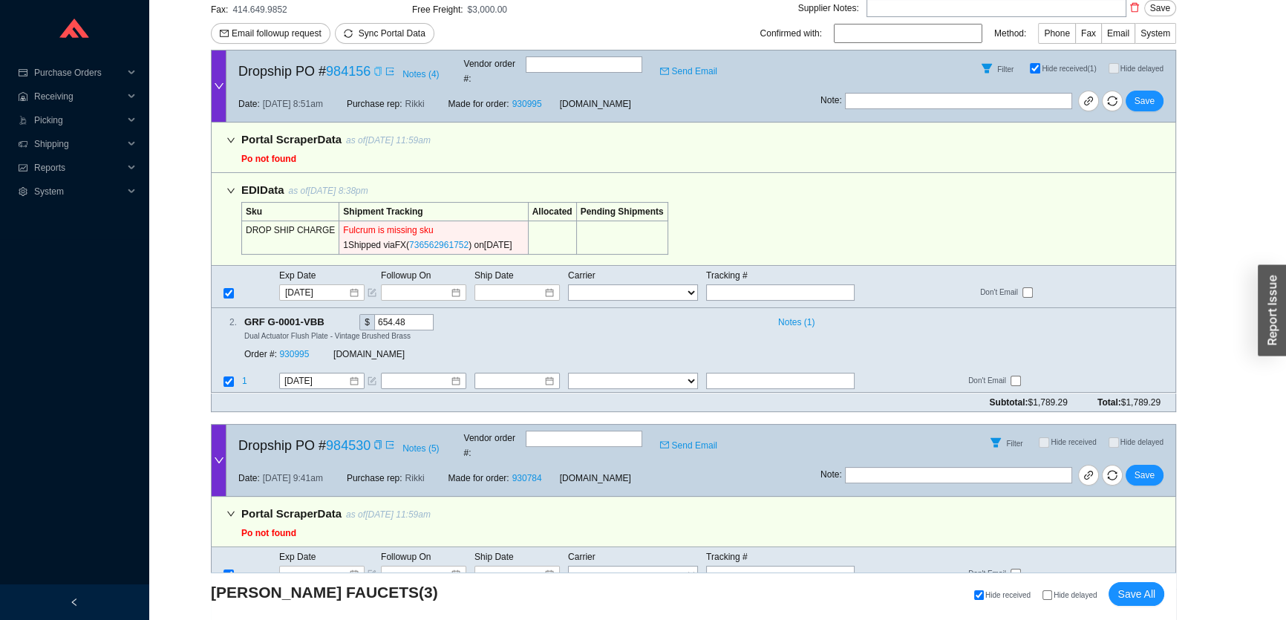
scroll to position [280, 0]
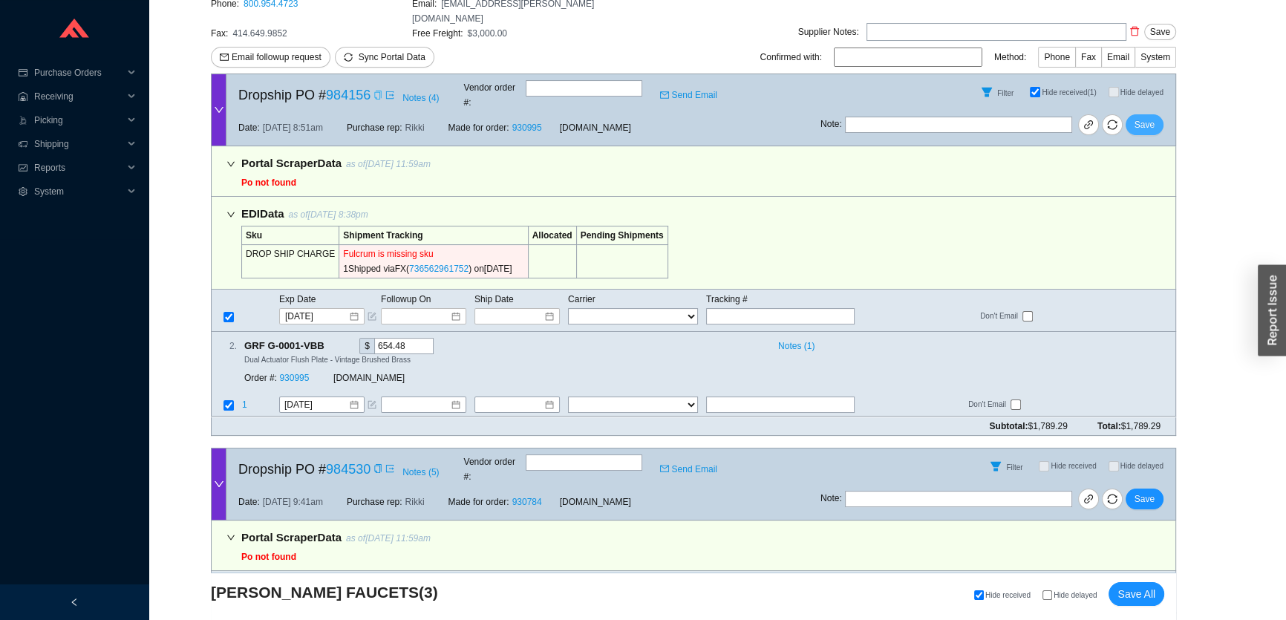
click at [1143, 117] on span "Save" at bounding box center [1145, 124] width 20 height 15
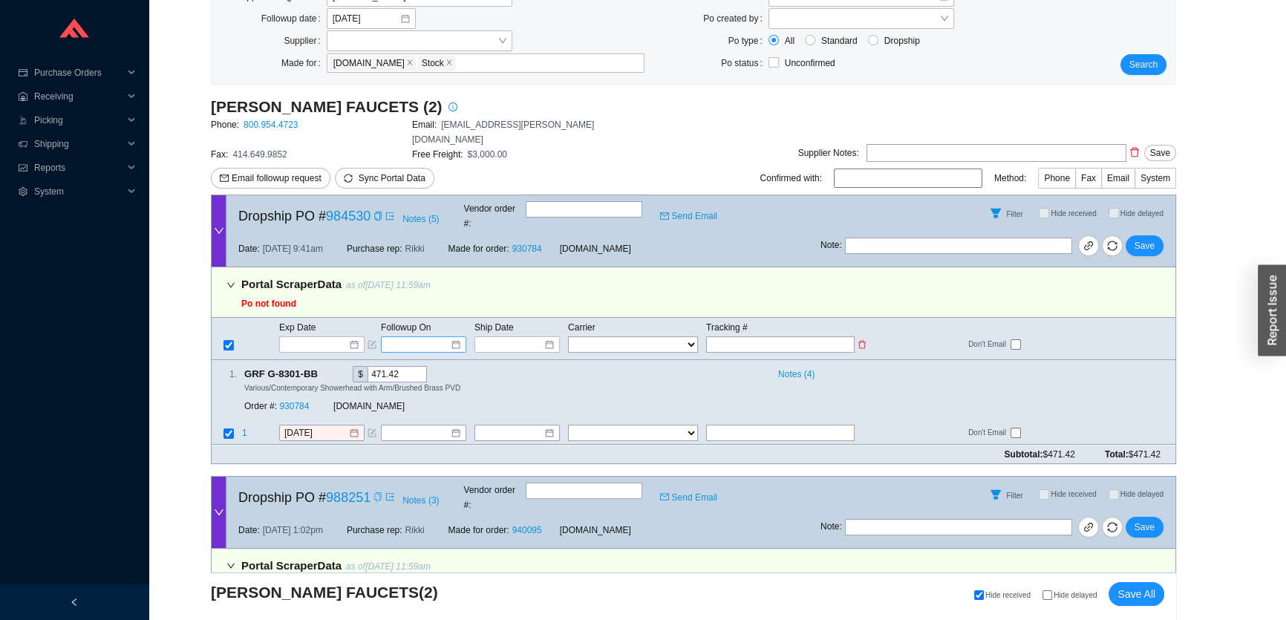
scroll to position [124, 0]
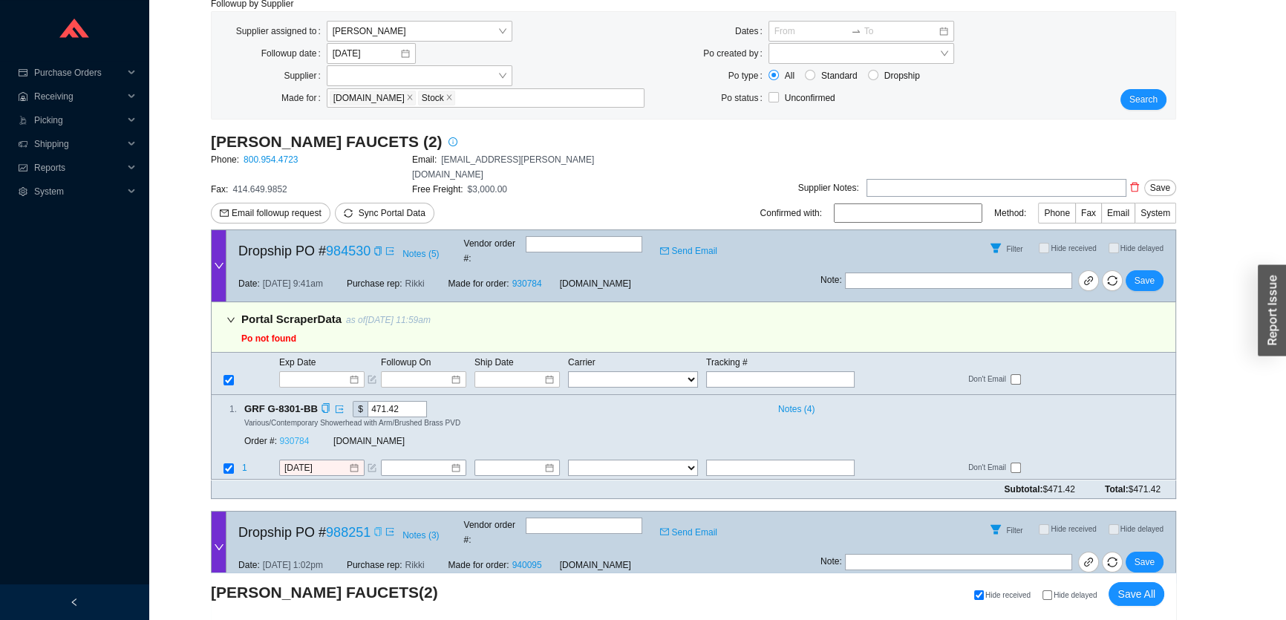
click at [292, 437] on link "930784" at bounding box center [294, 442] width 30 height 10
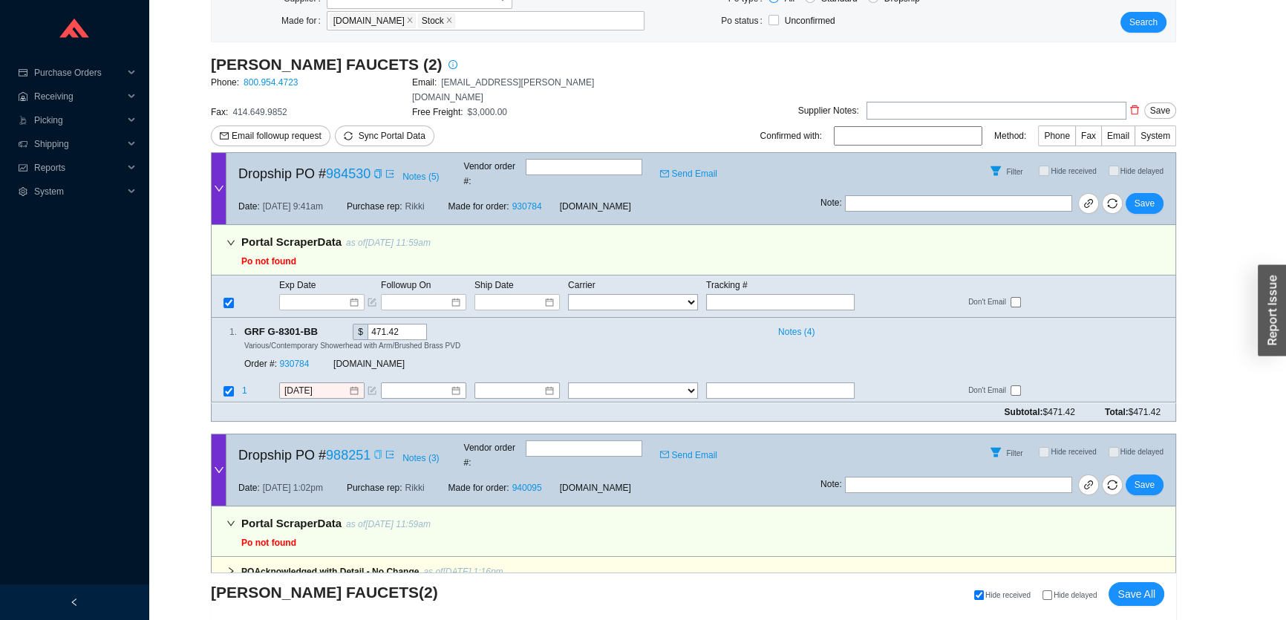
scroll to position [259, 0]
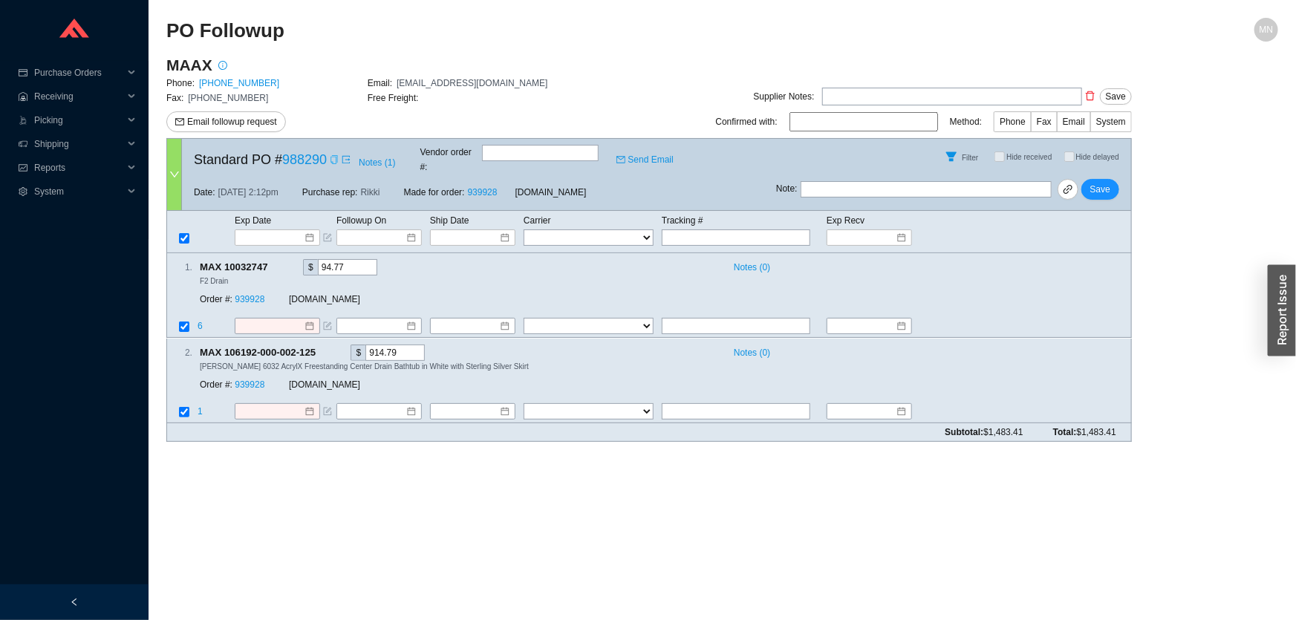
click at [332, 155] on icon "copy" at bounding box center [334, 159] width 9 height 9
click at [238, 379] on link "939928" at bounding box center [250, 384] width 30 height 10
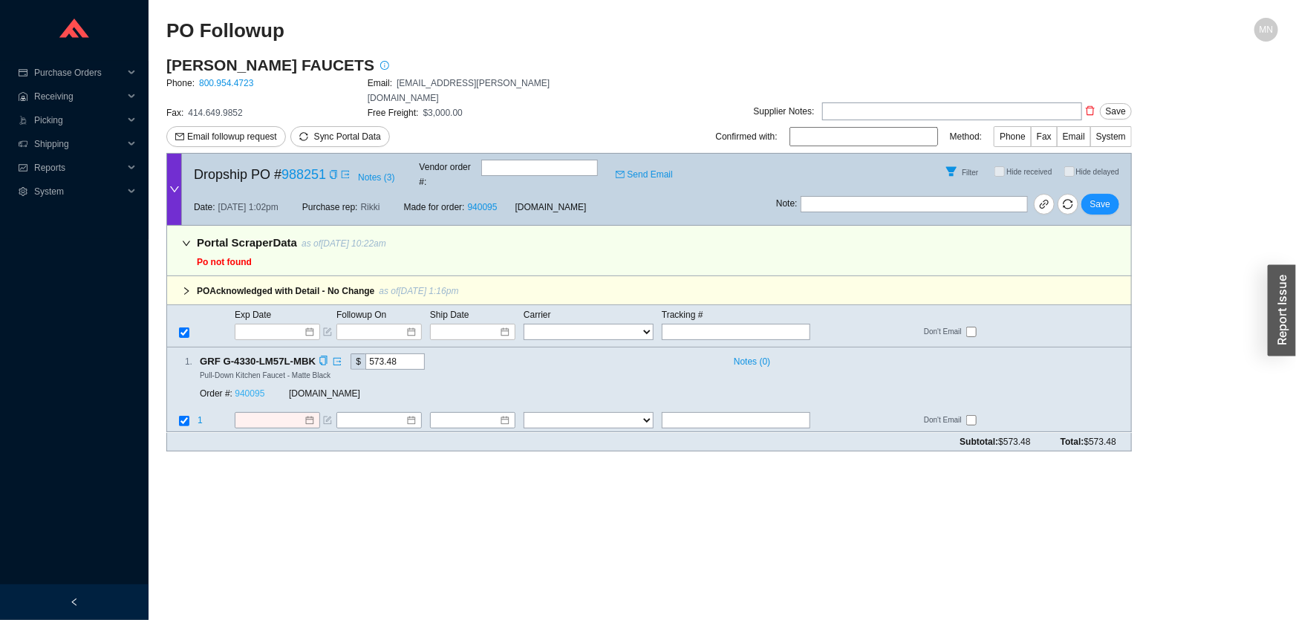
click at [245, 389] on link "940095" at bounding box center [250, 394] width 30 height 10
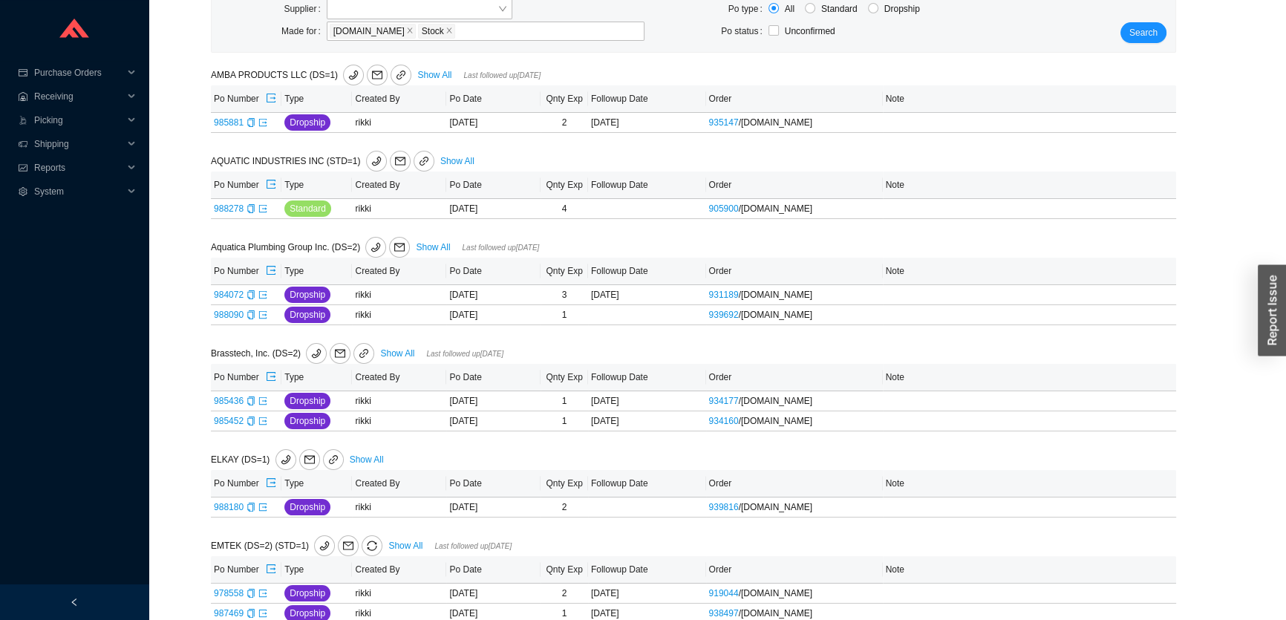
scroll to position [186, 0]
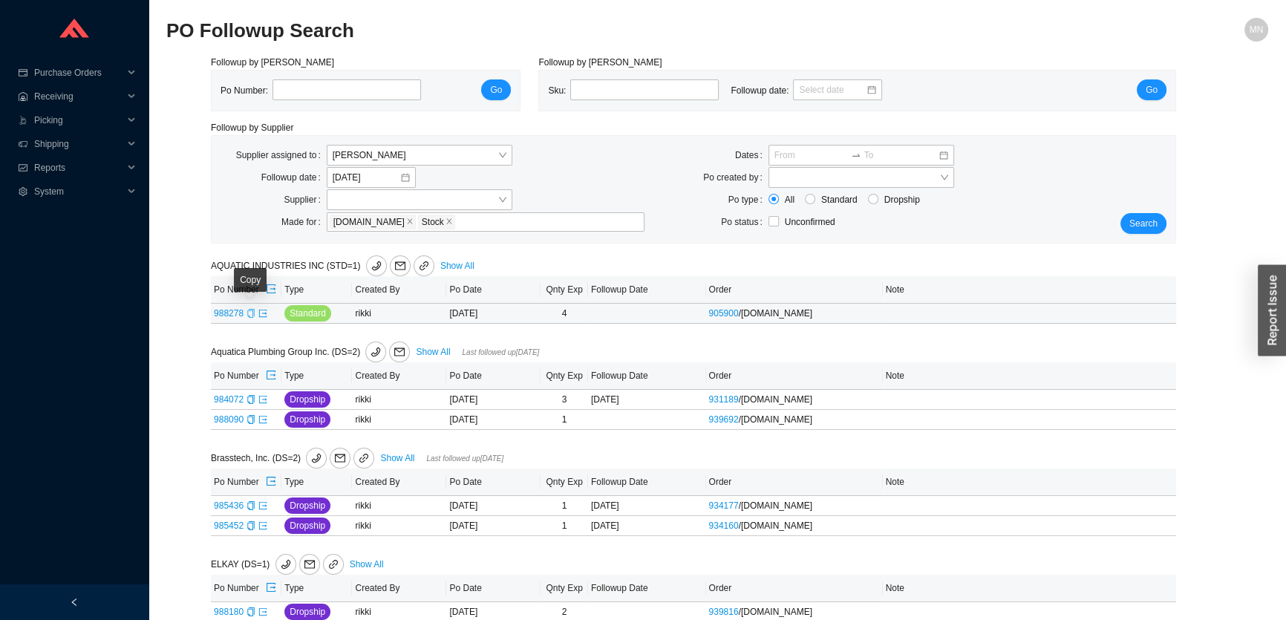
click at [250, 316] on icon "copy" at bounding box center [251, 313] width 9 height 9
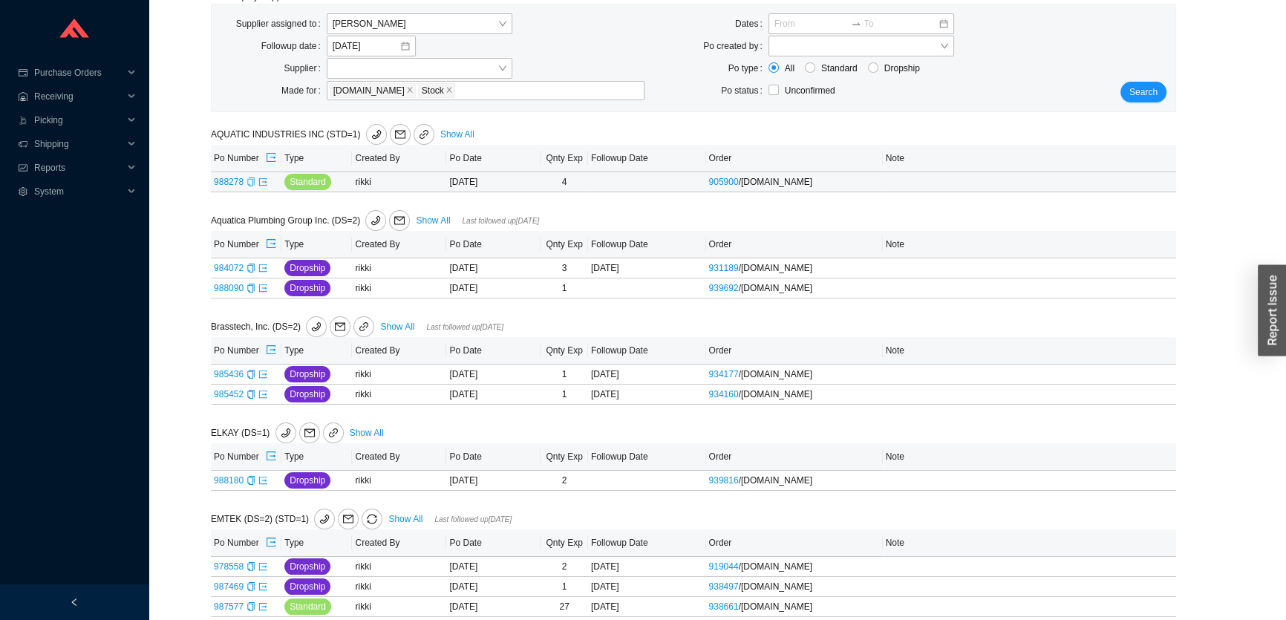
scroll to position [134, 0]
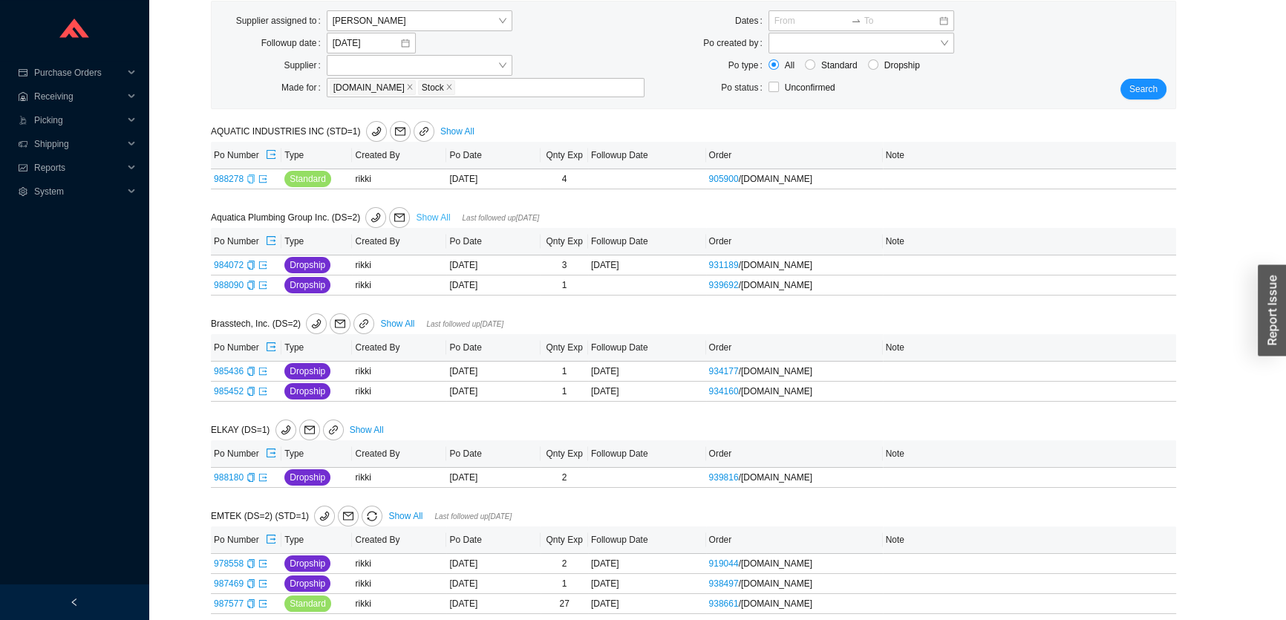
click at [425, 216] on link "Show All" at bounding box center [433, 217] width 34 height 10
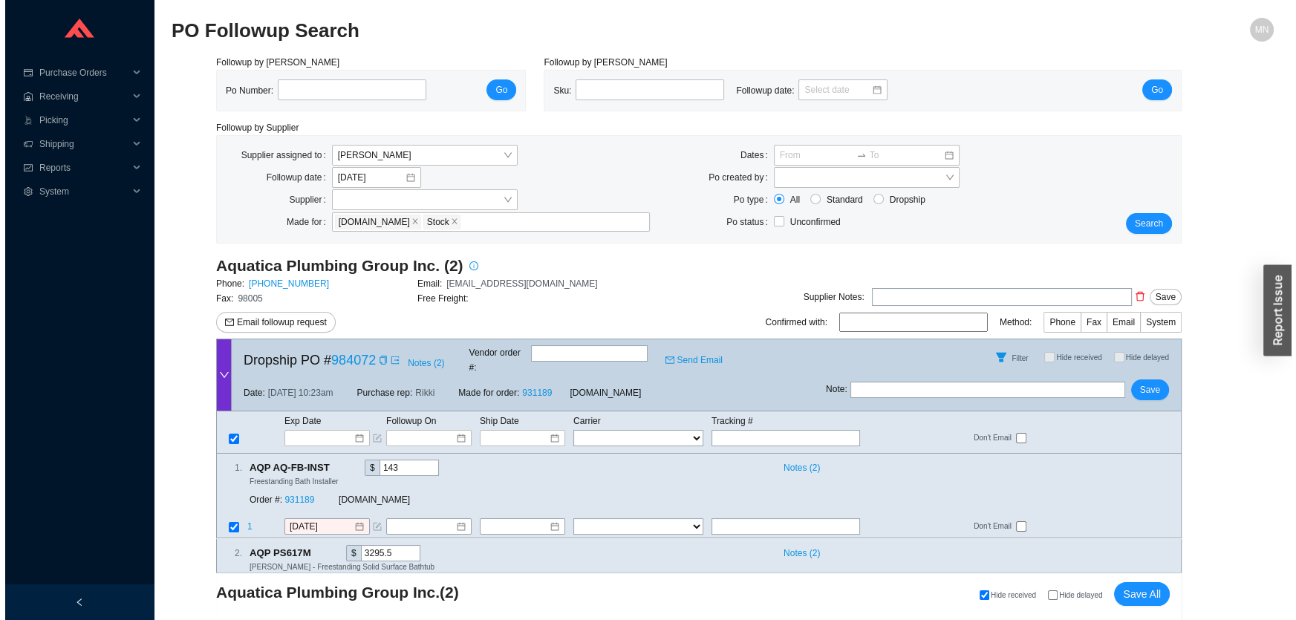
scroll to position [67, 0]
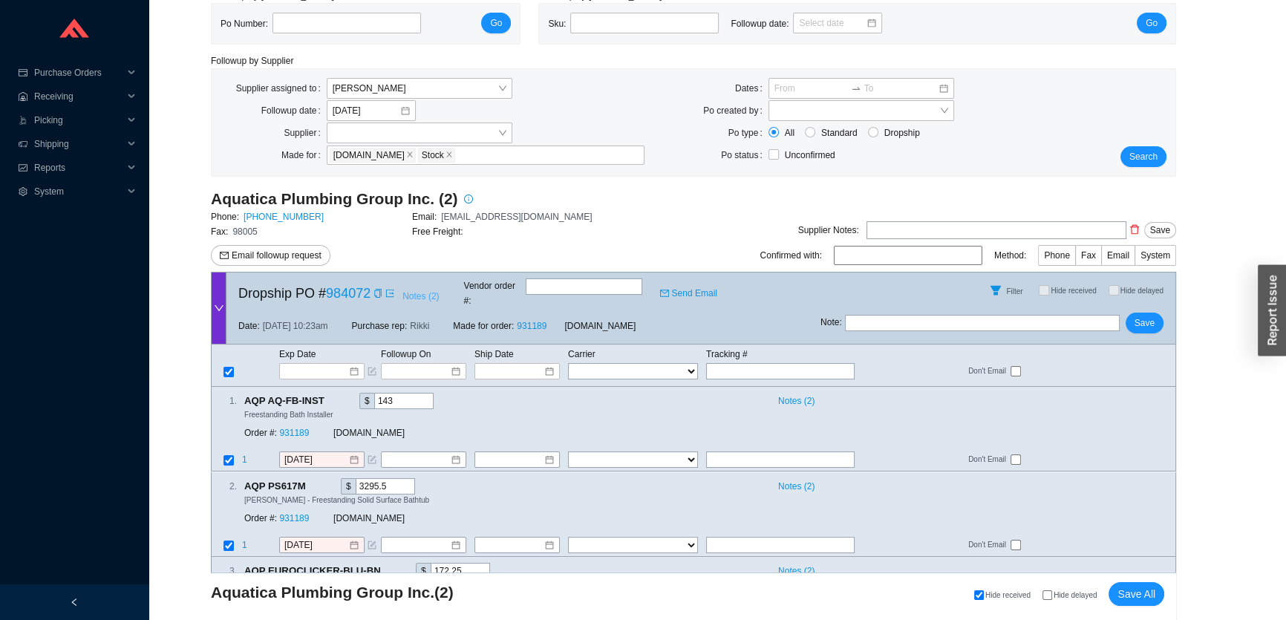
click at [430, 292] on span "Notes ( 2 )" at bounding box center [420, 296] width 36 height 15
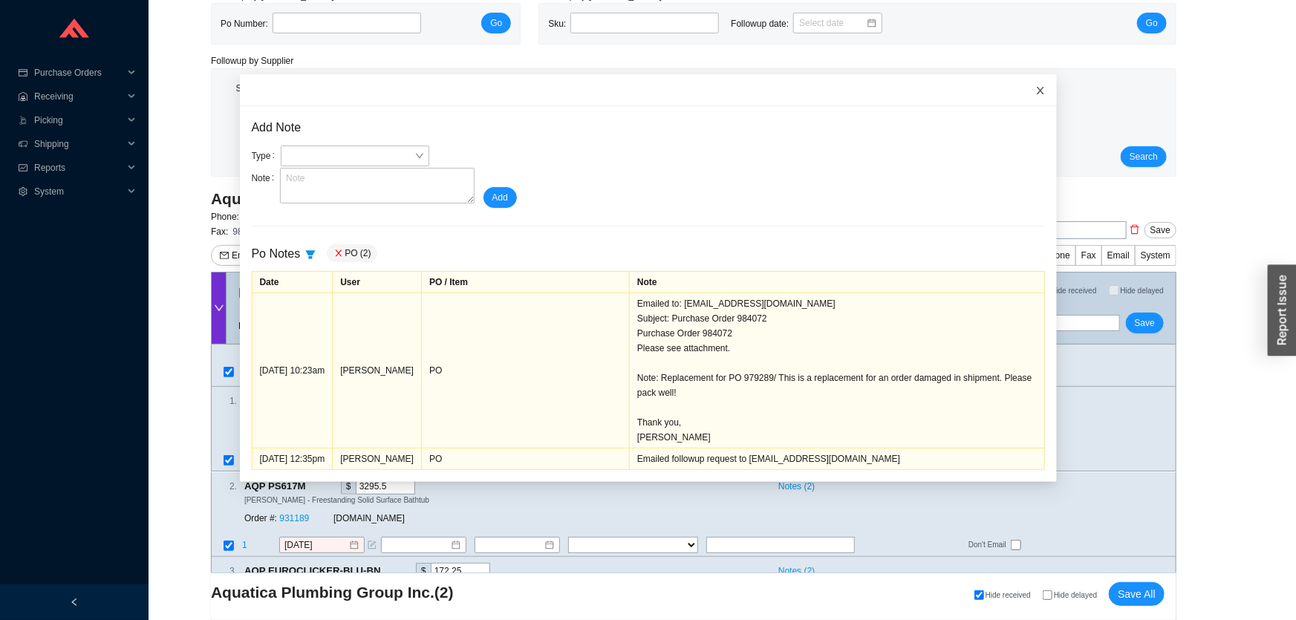
click at [1035, 95] on icon "close" at bounding box center [1040, 90] width 10 height 10
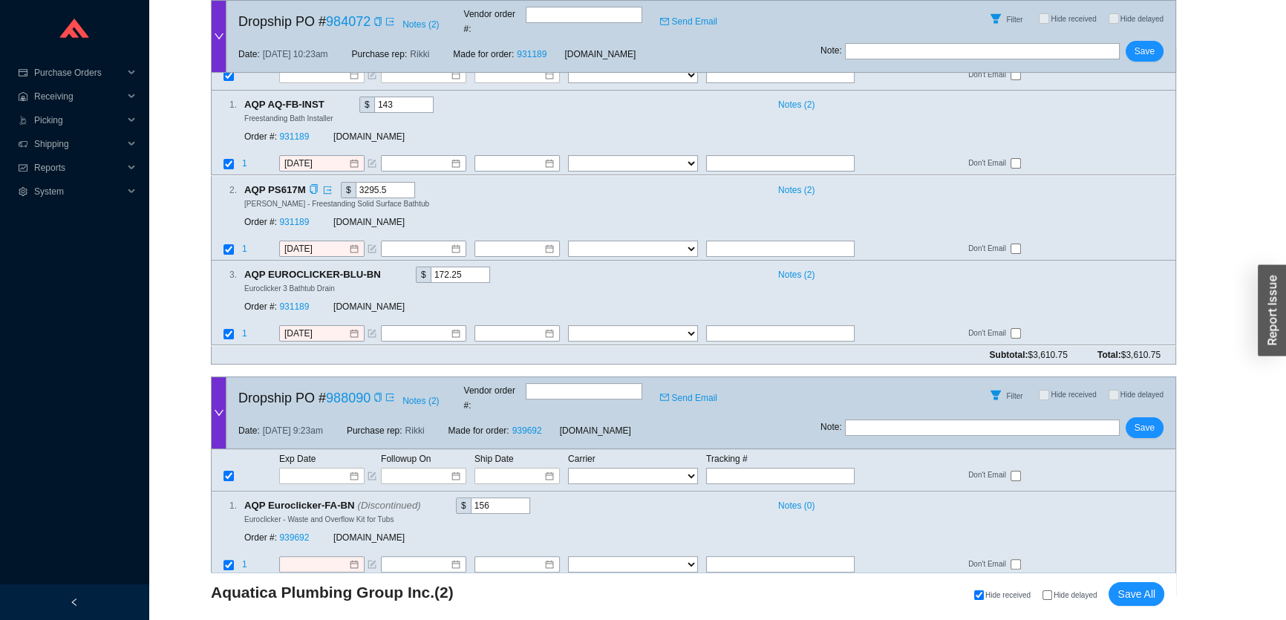
scroll to position [368, 0]
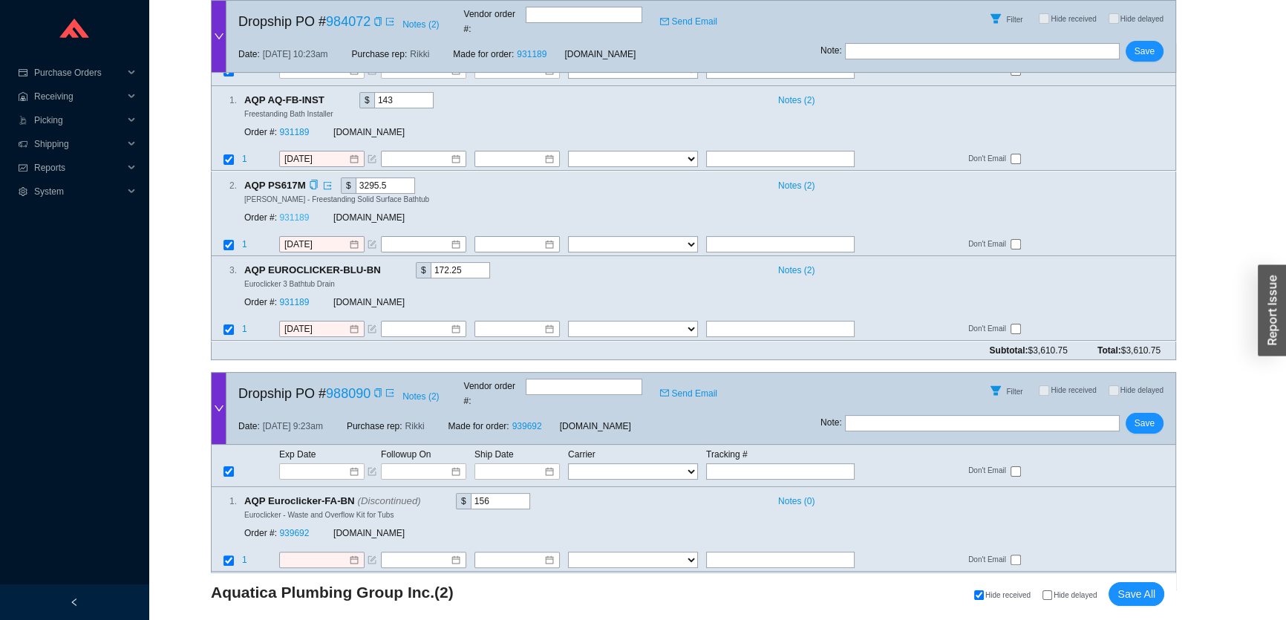
click at [296, 212] on link "931189" at bounding box center [294, 217] width 30 height 10
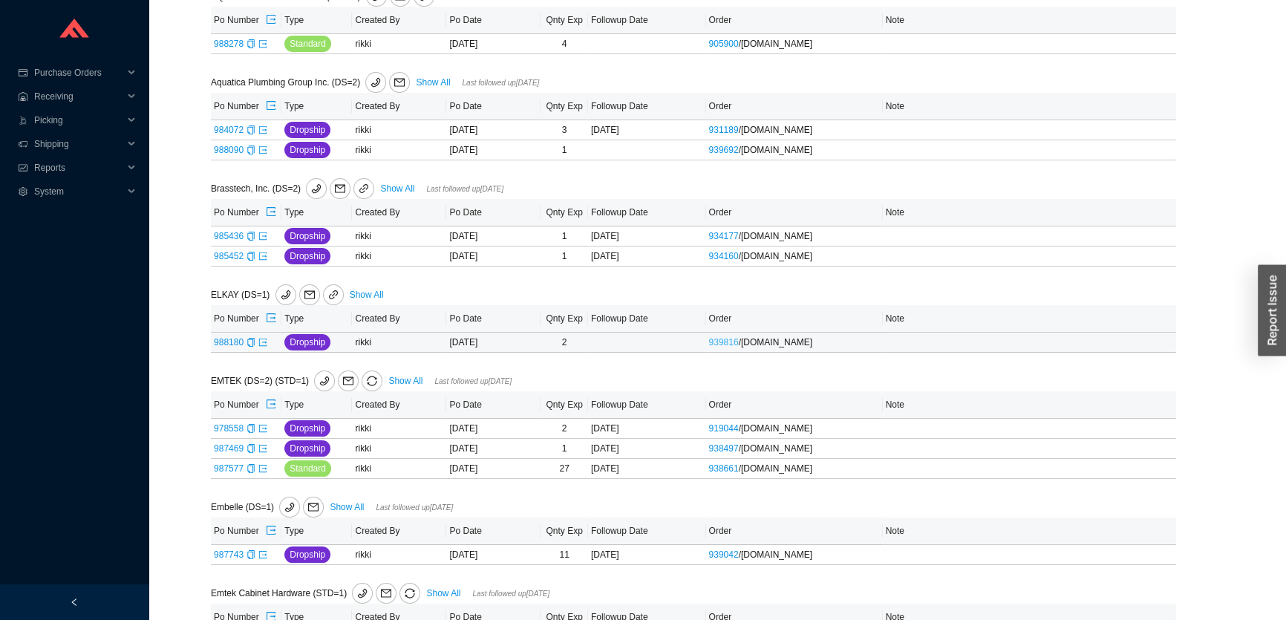
click at [718, 338] on link "939816" at bounding box center [724, 342] width 30 height 10
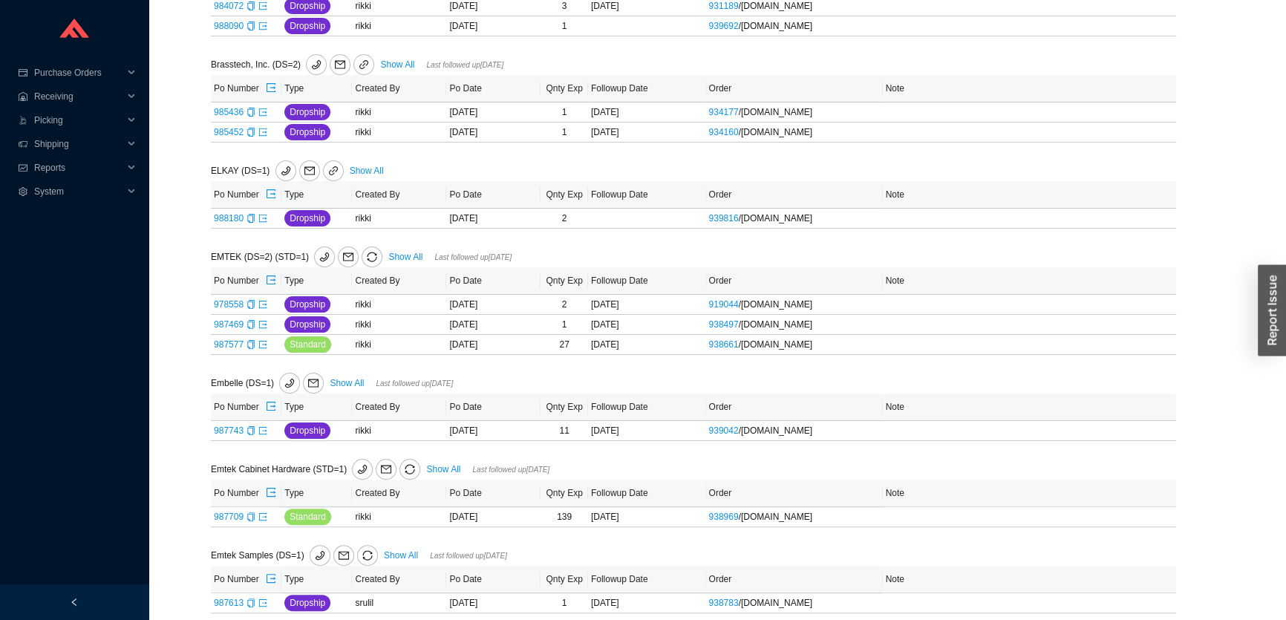
scroll to position [405, 0]
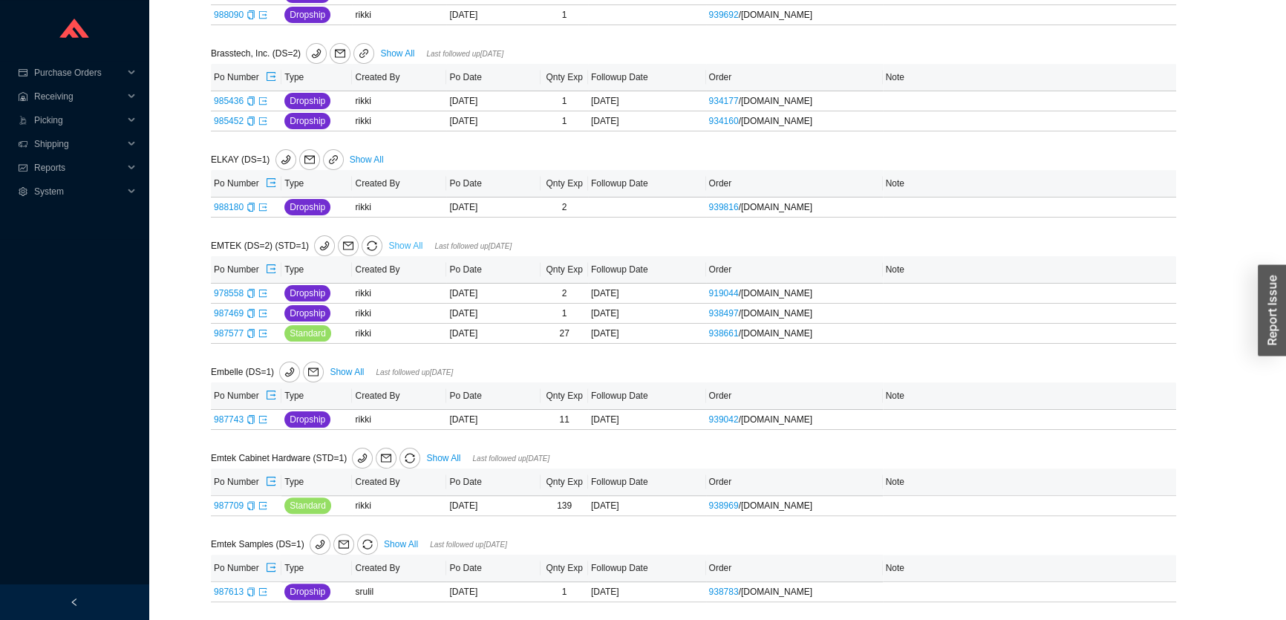
click at [402, 242] on link "Show All" at bounding box center [405, 246] width 34 height 10
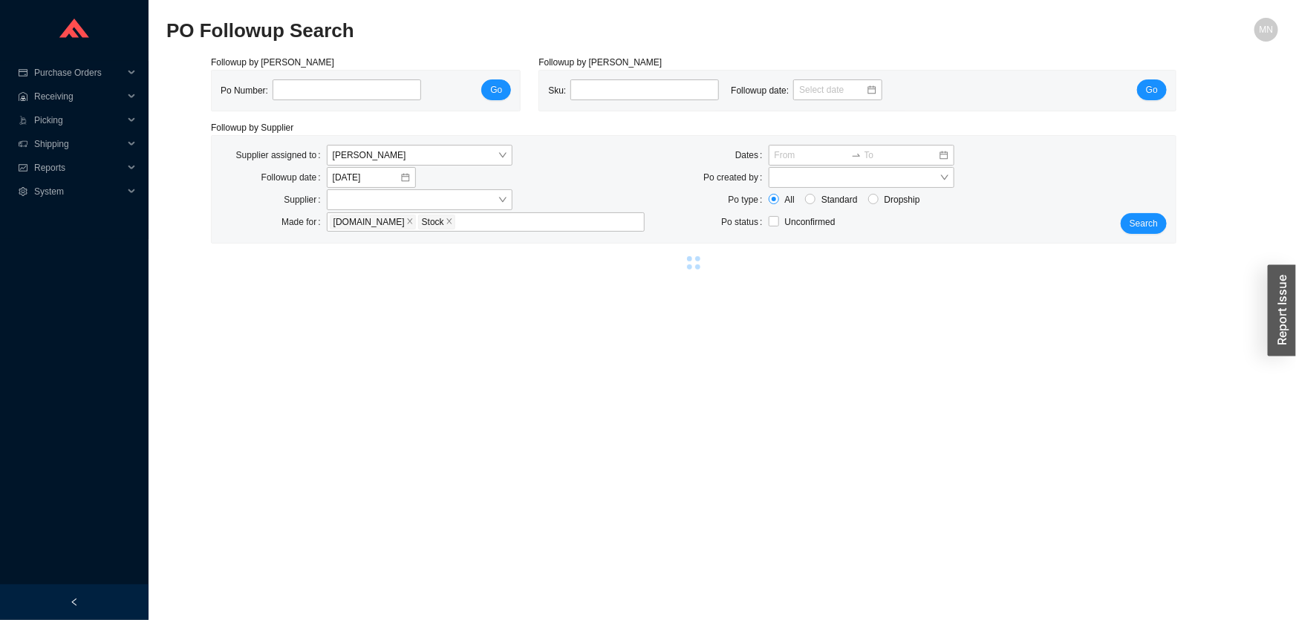
select select "2"
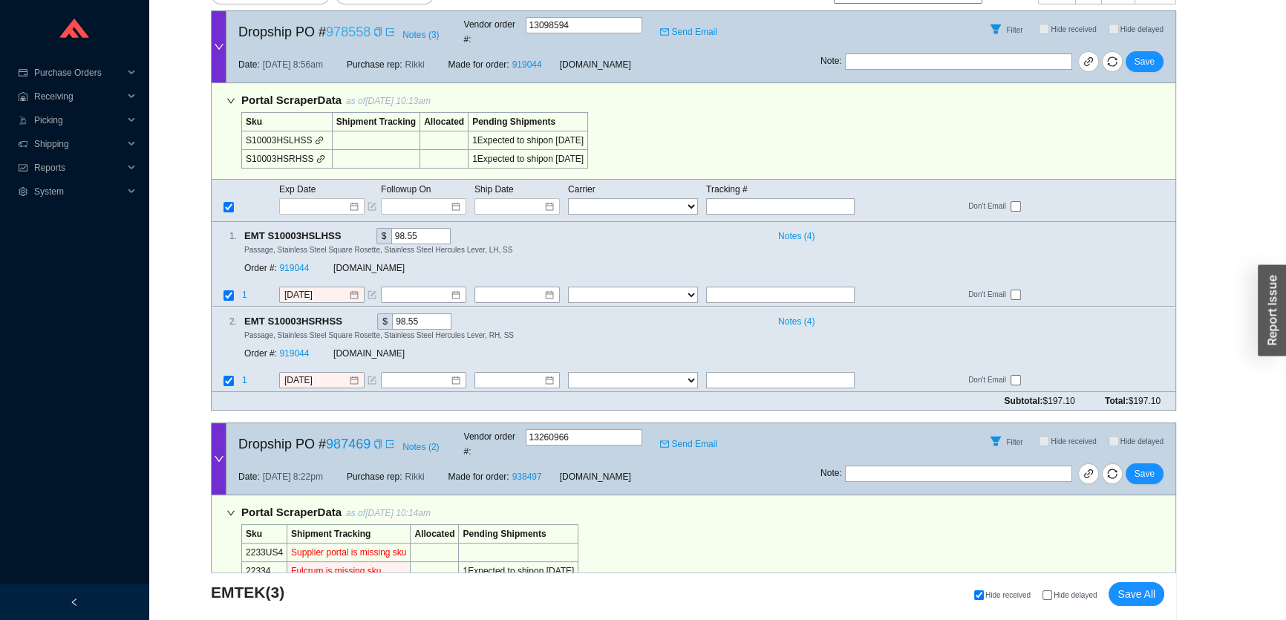
scroll to position [353, 0]
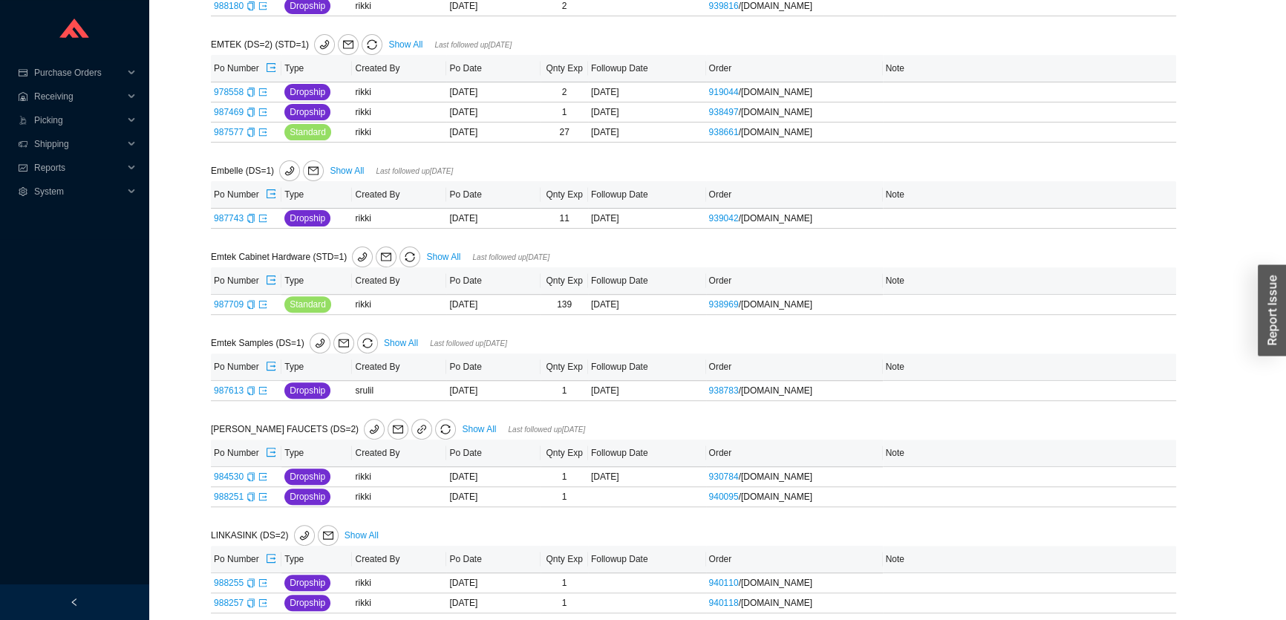
scroll to position [607, 0]
click at [266, 212] on icon "export" at bounding box center [262, 216] width 9 height 9
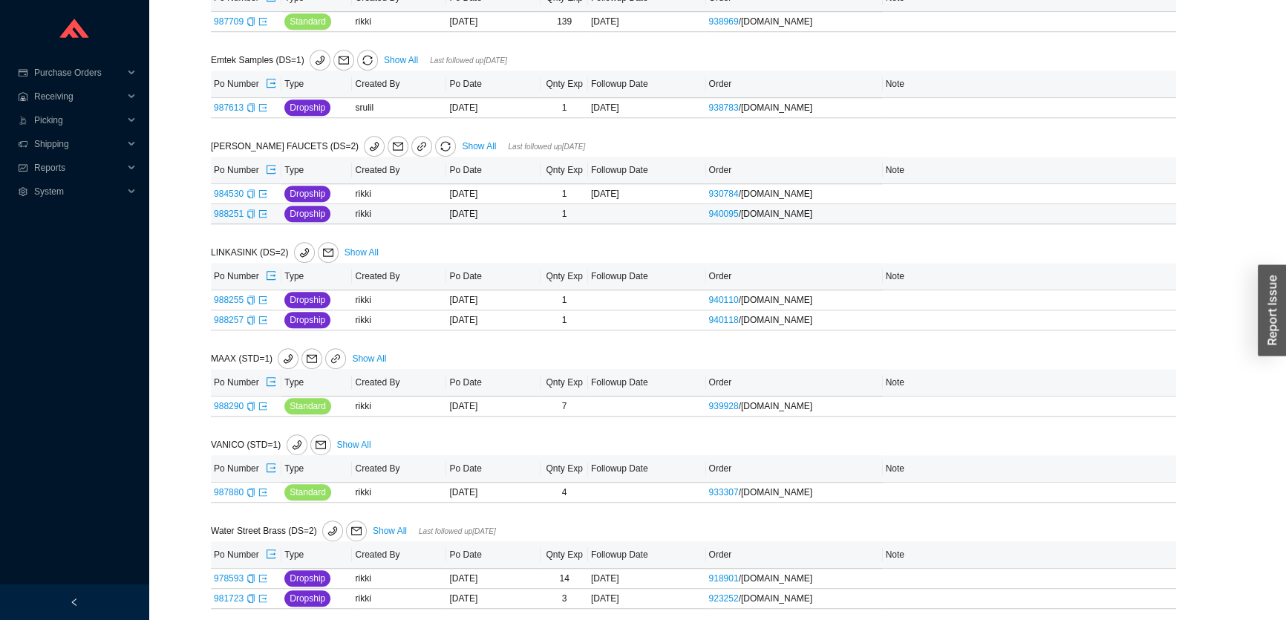
scroll to position [892, 0]
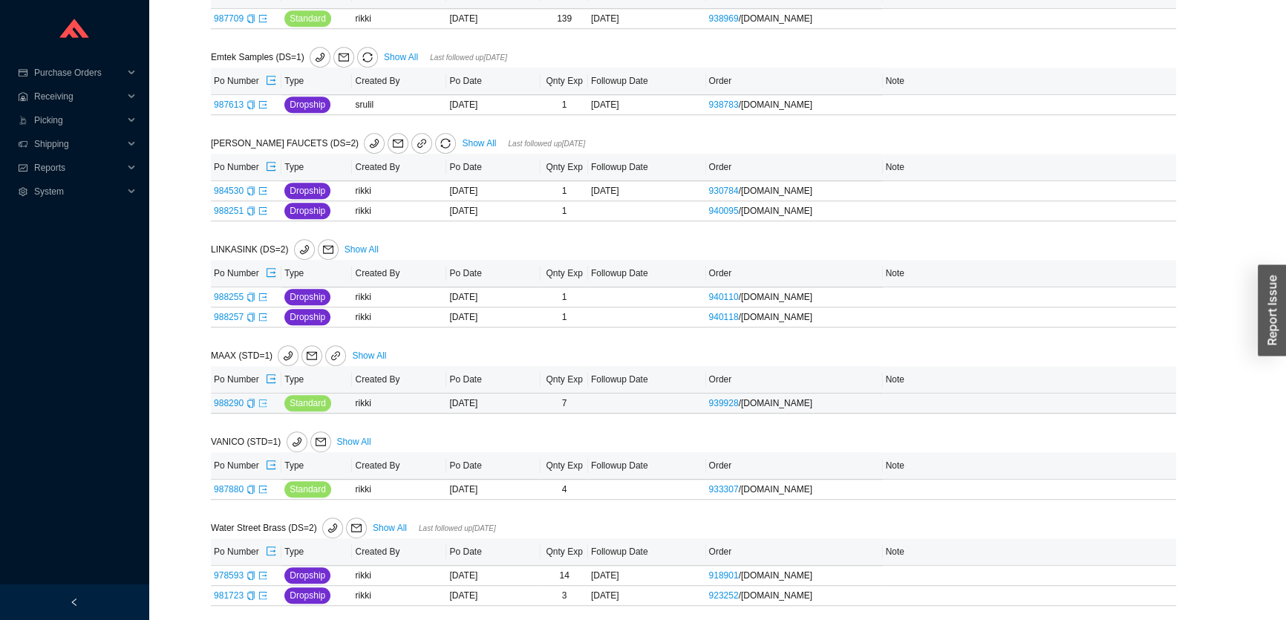
click at [261, 400] on icon "export" at bounding box center [262, 403] width 9 height 9
click at [261, 485] on icon "export" at bounding box center [262, 489] width 9 height 9
click at [399, 526] on link "Show All" at bounding box center [390, 528] width 34 height 10
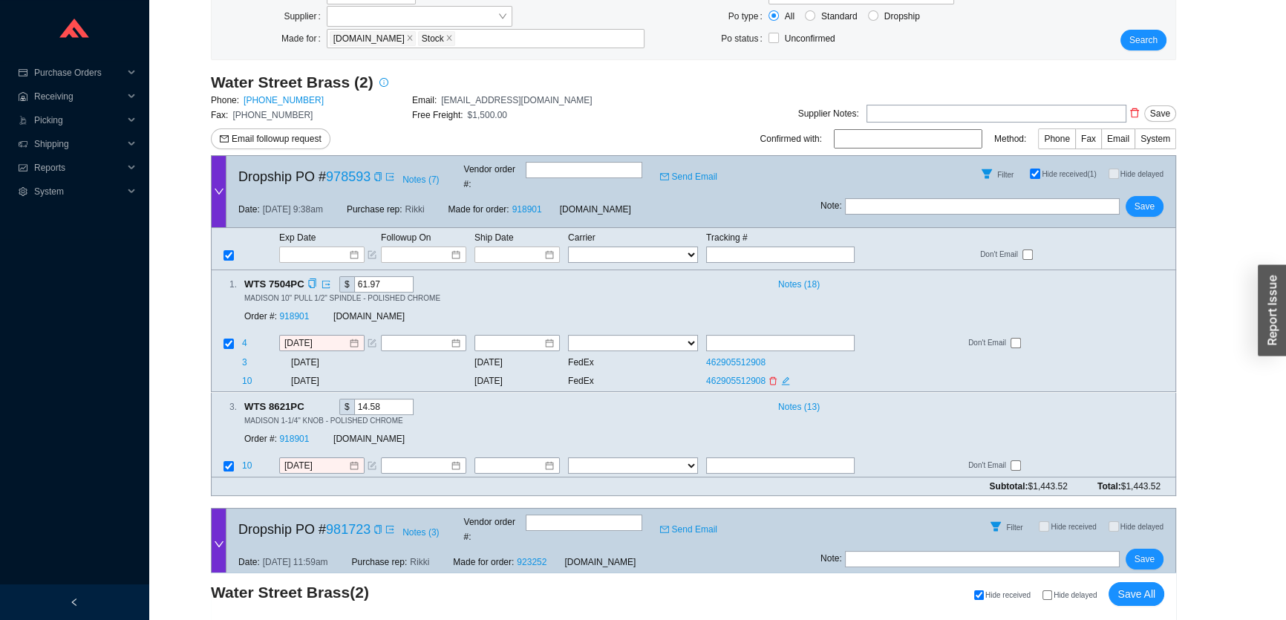
scroll to position [340, 0]
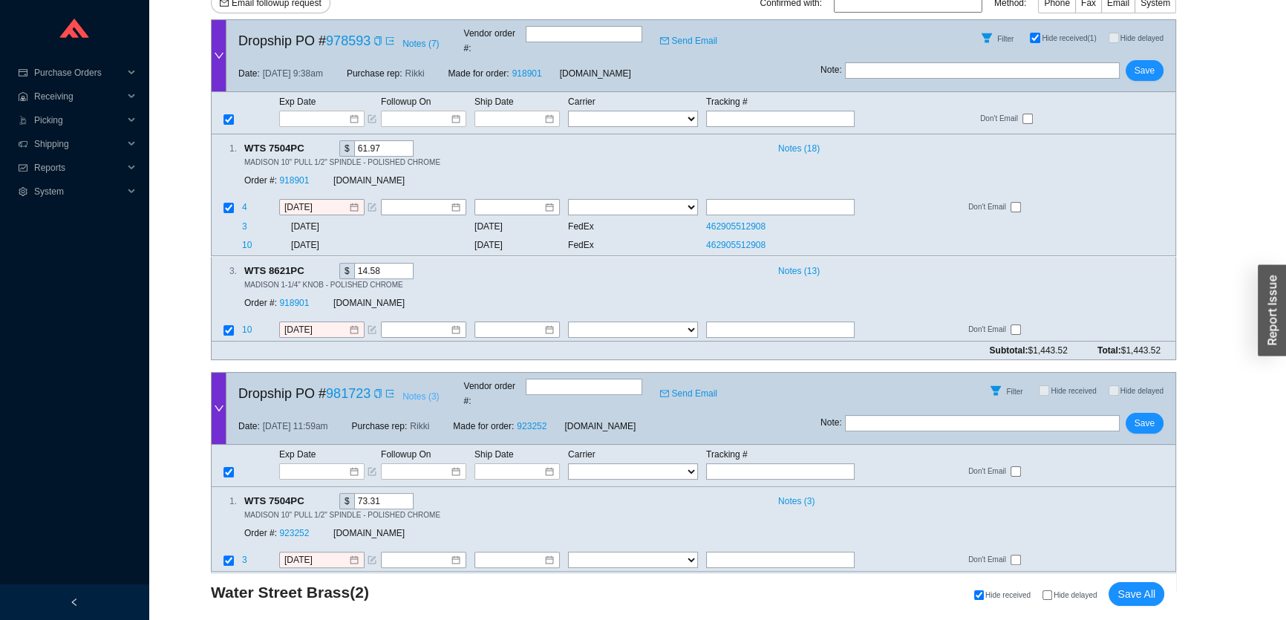
click at [413, 389] on span "Notes ( 3 )" at bounding box center [420, 396] width 36 height 15
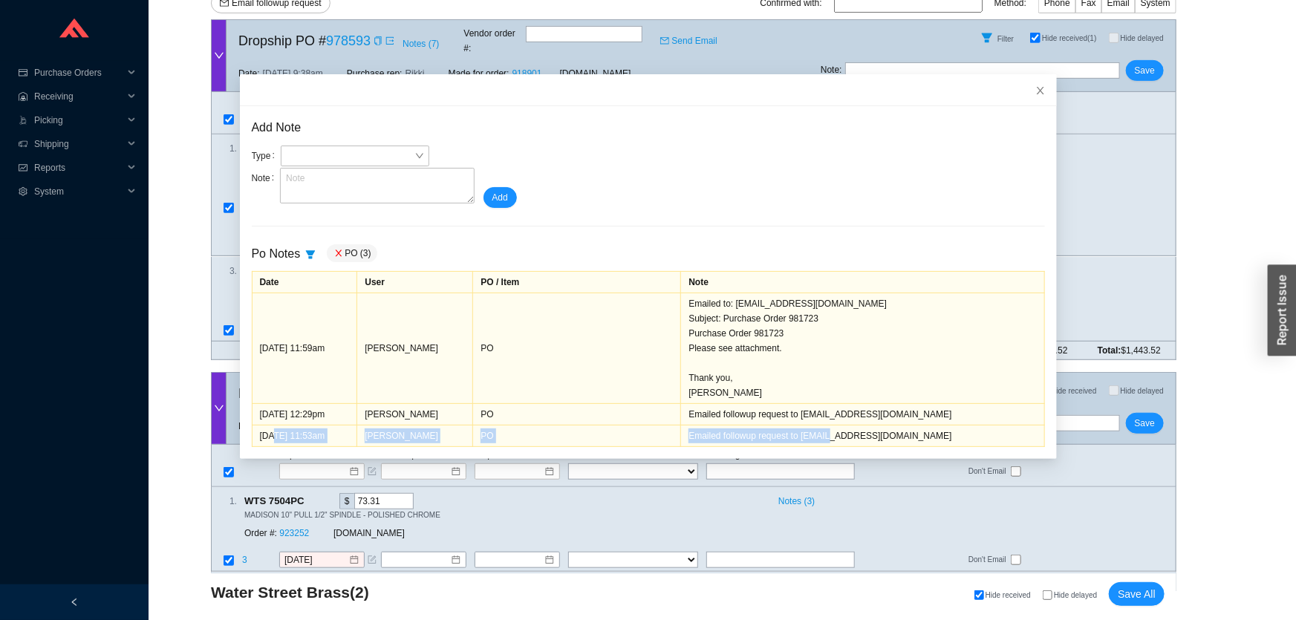
drag, startPoint x: 292, startPoint y: 438, endPoint x: 829, endPoint y: 423, distance: 537.9
click at [822, 425] on tr "9/16/25 11:53am Miri Newman PO Emailed followup request to orders@waterstreetbr…" at bounding box center [648, 436] width 792 height 22
click at [1035, 87] on icon "close" at bounding box center [1040, 90] width 10 height 10
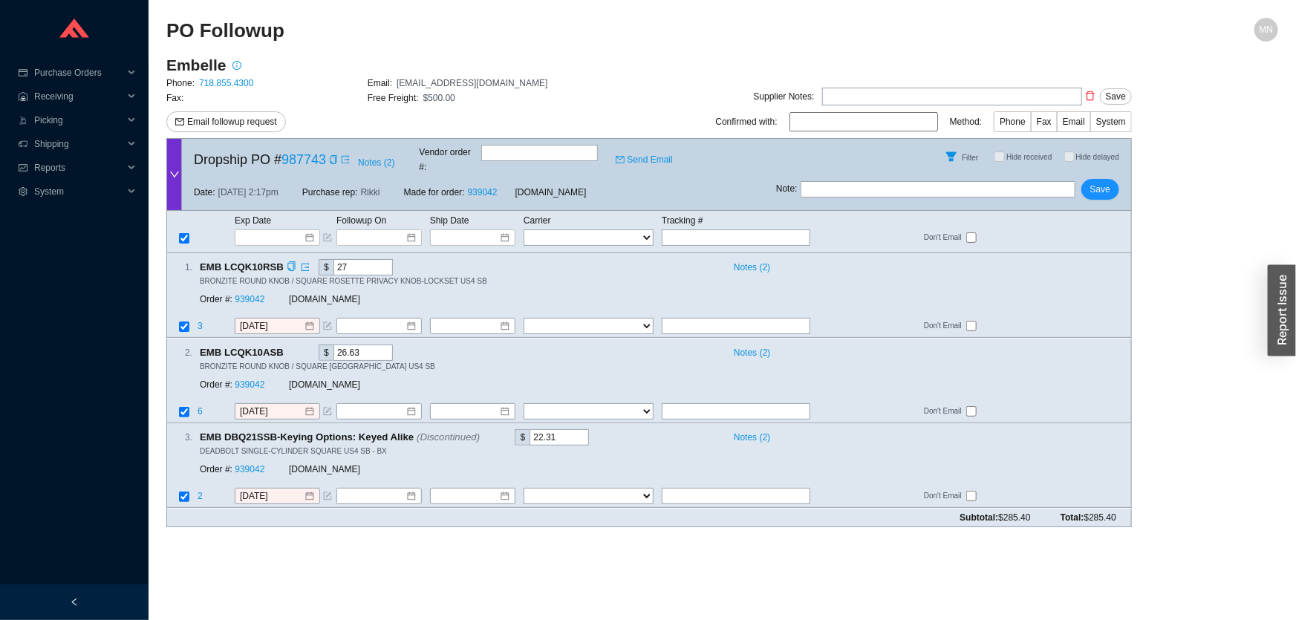
click at [245, 293] on div "Order #: 939042" at bounding box center [244, 300] width 89 height 15
click at [246, 295] on link "939042" at bounding box center [250, 300] width 30 height 10
click at [382, 155] on span "Notes ( 2 )" at bounding box center [376, 162] width 36 height 15
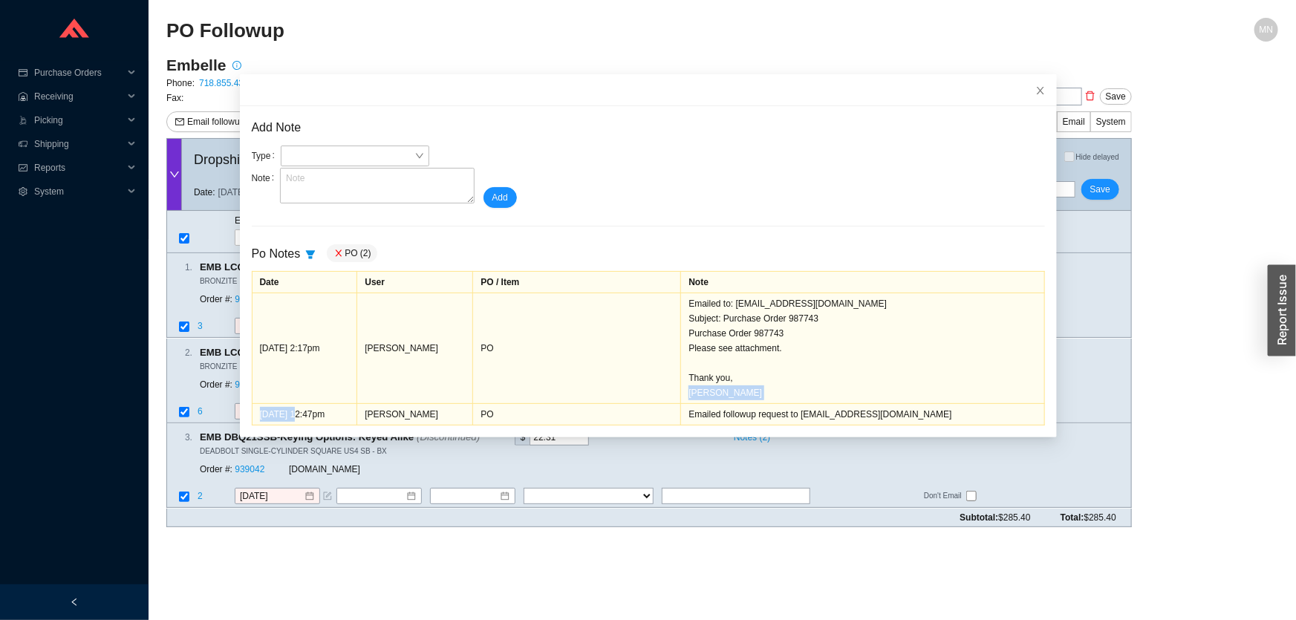
drag, startPoint x: 290, startPoint y: 422, endPoint x: 901, endPoint y: 397, distance: 611.7
click at [901, 397] on tbody "[DATE] 2:17pm [PERSON_NAME] PO Emailed to: [EMAIL_ADDRESS][DOMAIN_NAME] Subject…" at bounding box center [648, 359] width 792 height 132
drag, startPoint x: 1031, startPoint y: 88, endPoint x: 1008, endPoint y: 88, distance: 22.3
click at [1028, 88] on span "Close" at bounding box center [1040, 90] width 33 height 33
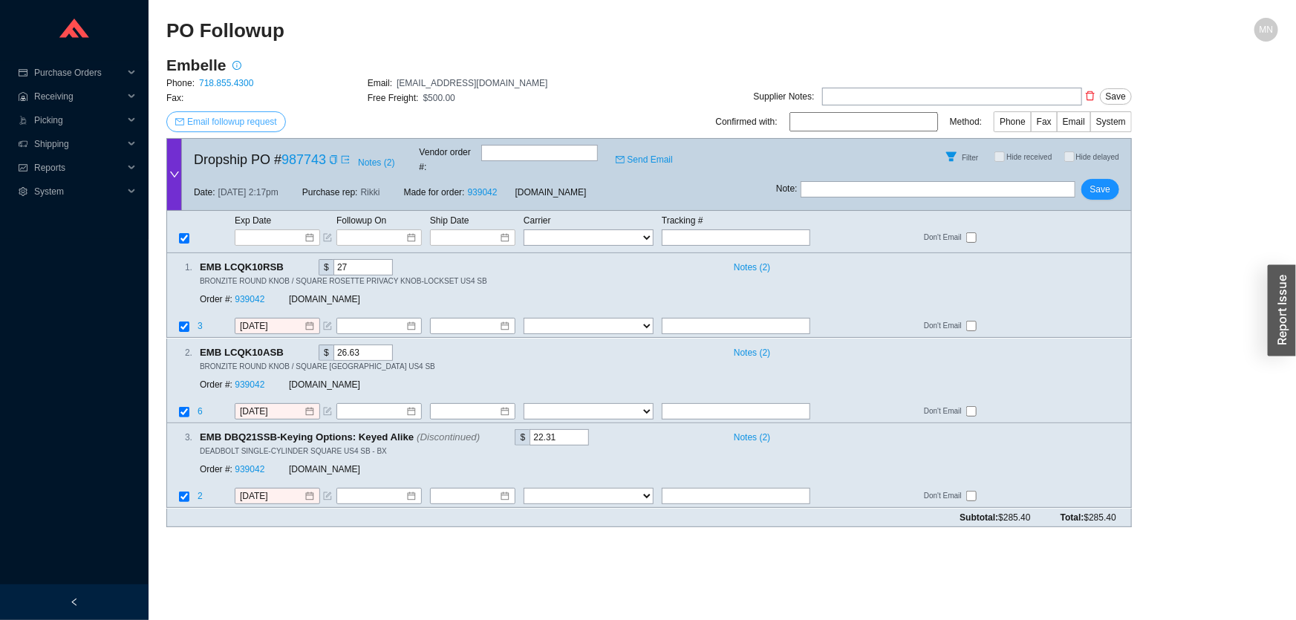
click at [273, 122] on span "Email followup request" at bounding box center [232, 121] width 90 height 15
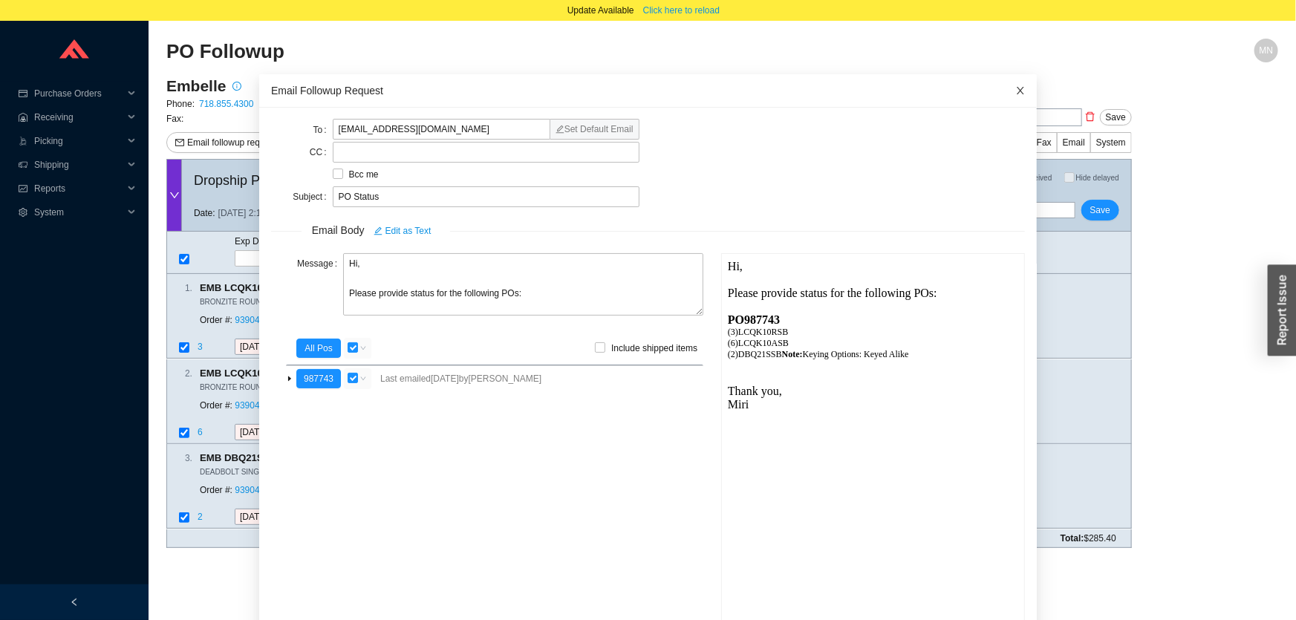
click at [1015, 91] on icon "close" at bounding box center [1020, 90] width 10 height 10
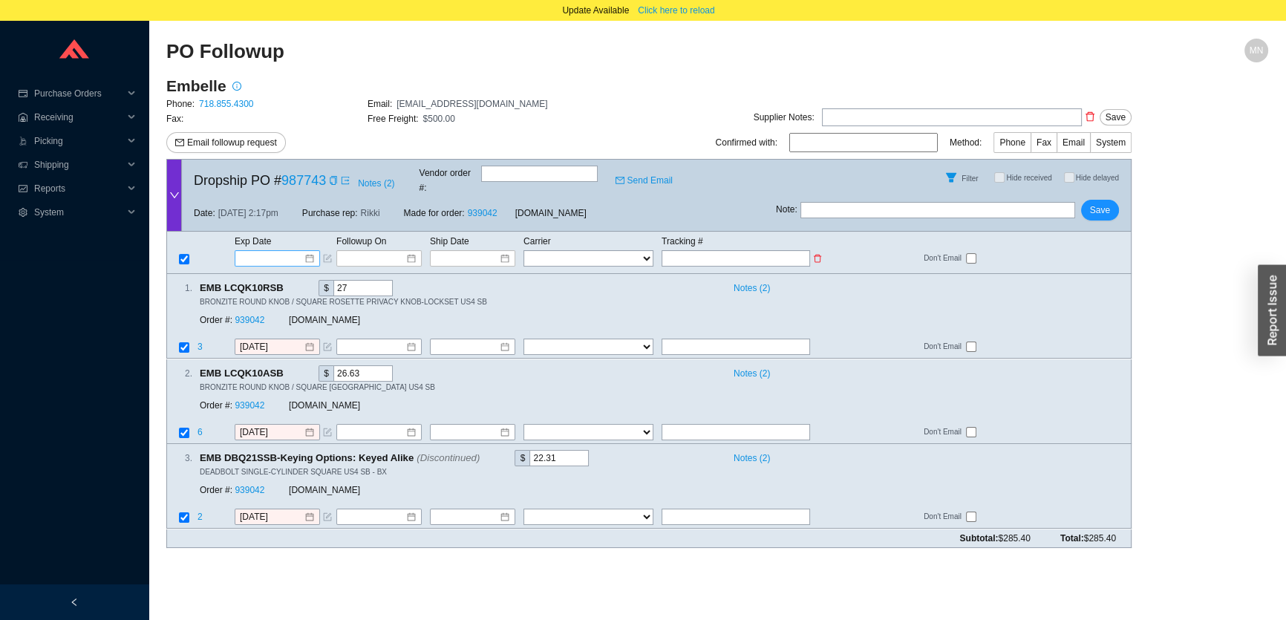
click at [267, 251] on input at bounding box center [272, 258] width 63 height 15
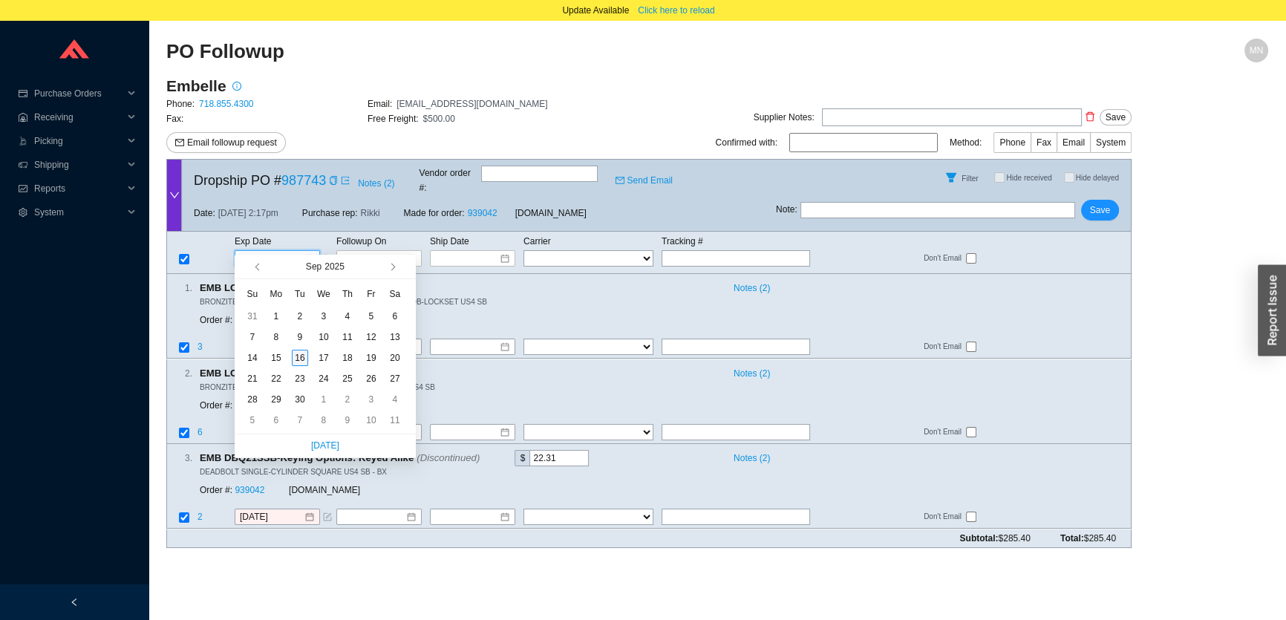
type input "[DATE]"
click at [304, 356] on div "16" at bounding box center [300, 358] width 16 height 16
type input "[DATE]"
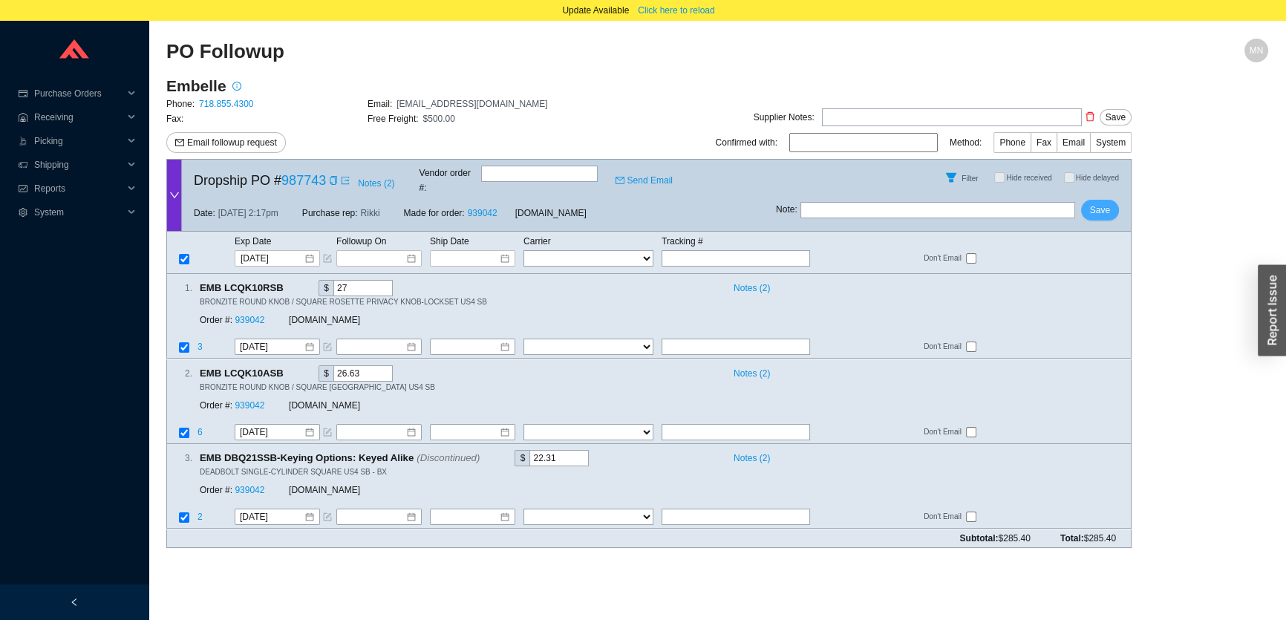
click at [1098, 204] on span "Save" at bounding box center [1100, 210] width 20 height 15
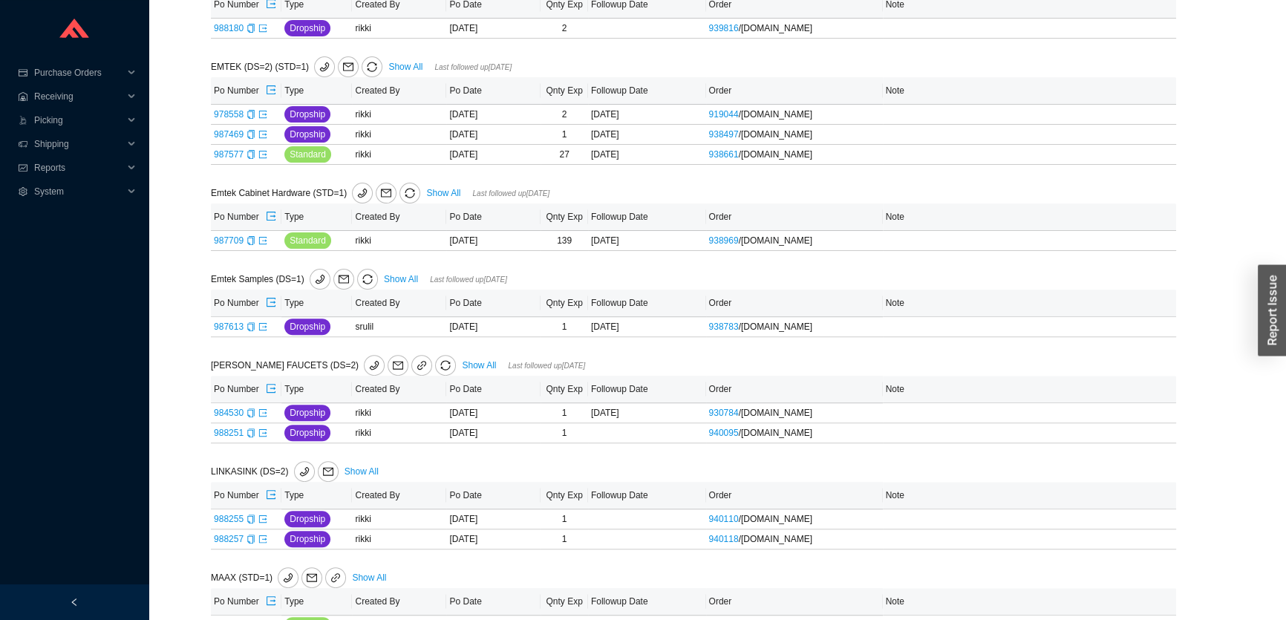
scroll to position [607, 0]
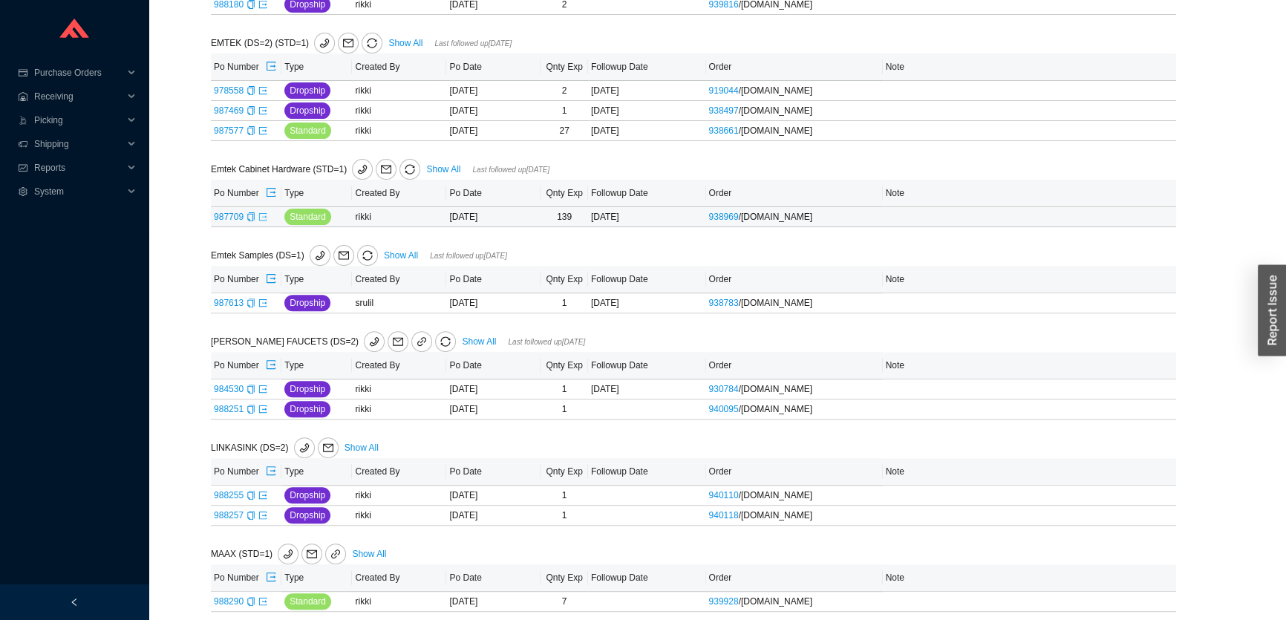
click at [264, 212] on icon "export" at bounding box center [262, 216] width 9 height 9
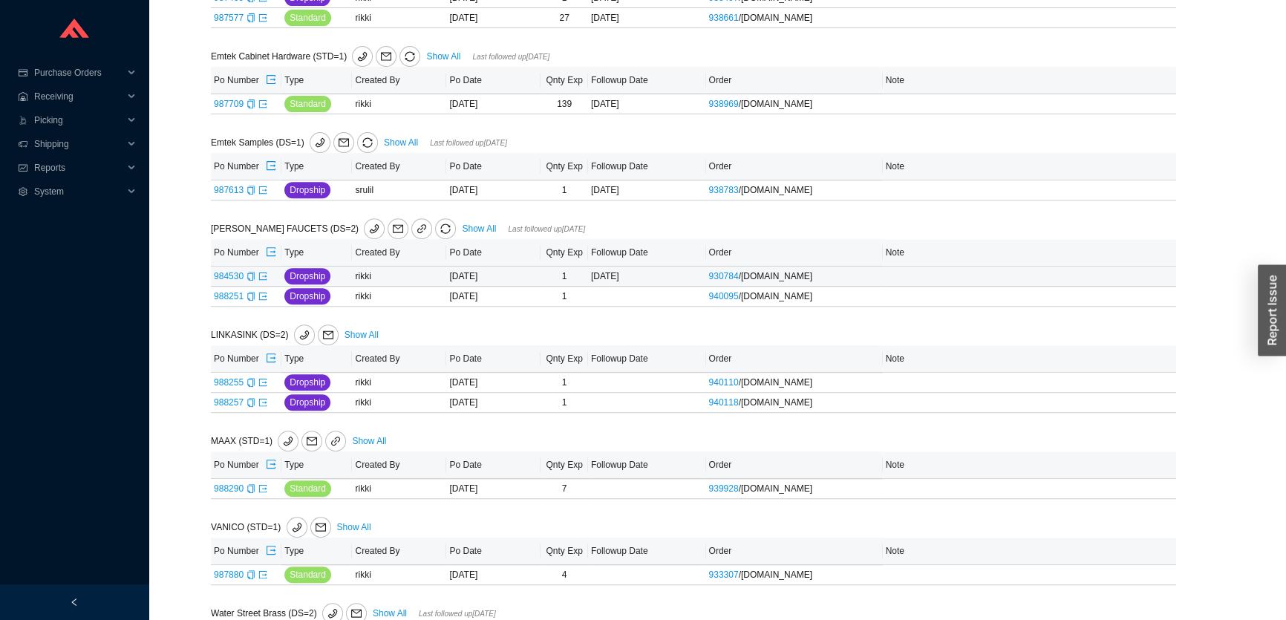
scroll to position [743, 0]
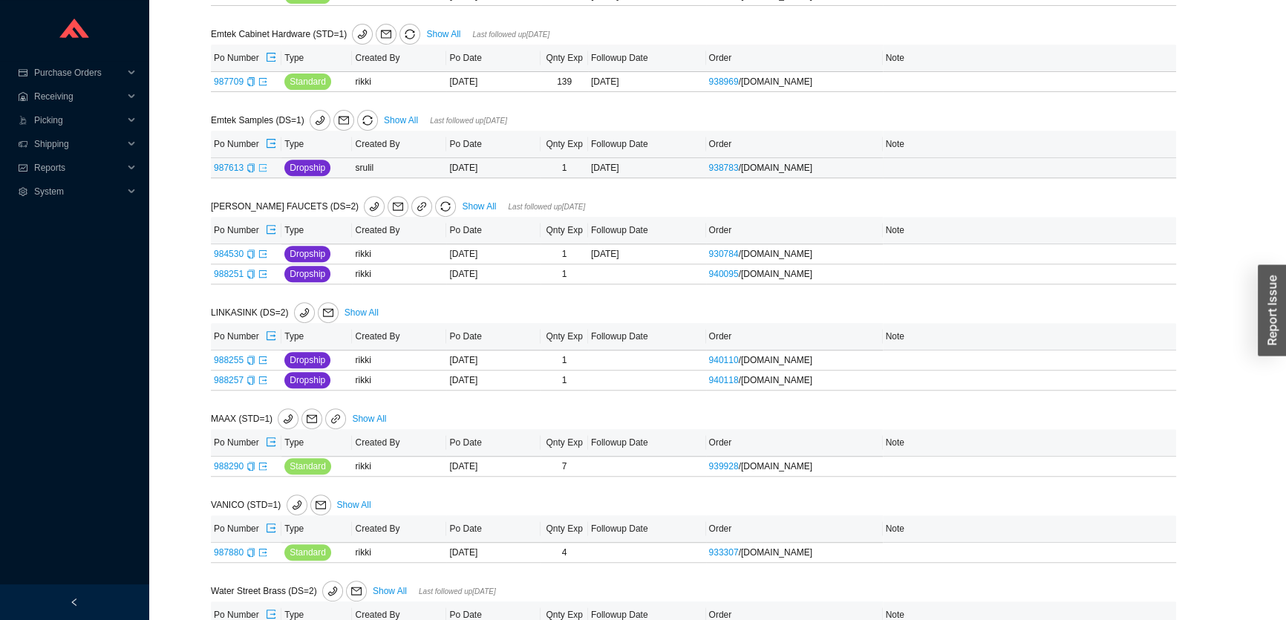
click at [260, 164] on icon "export" at bounding box center [262, 167] width 9 height 9
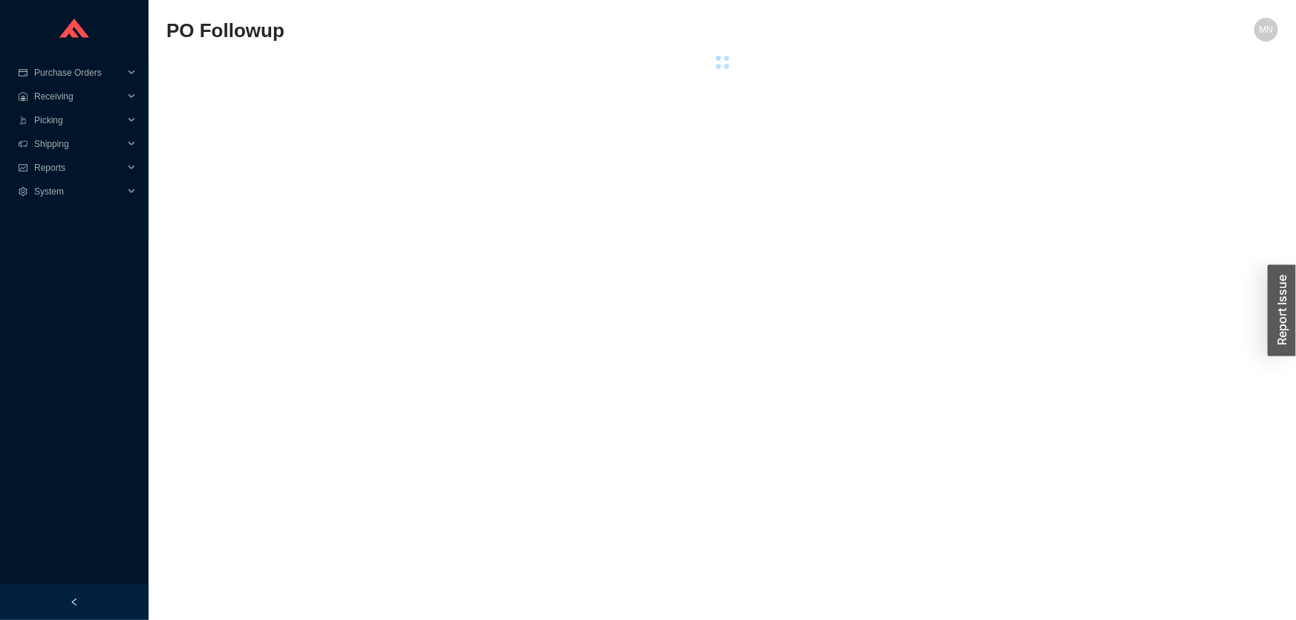
select select "2"
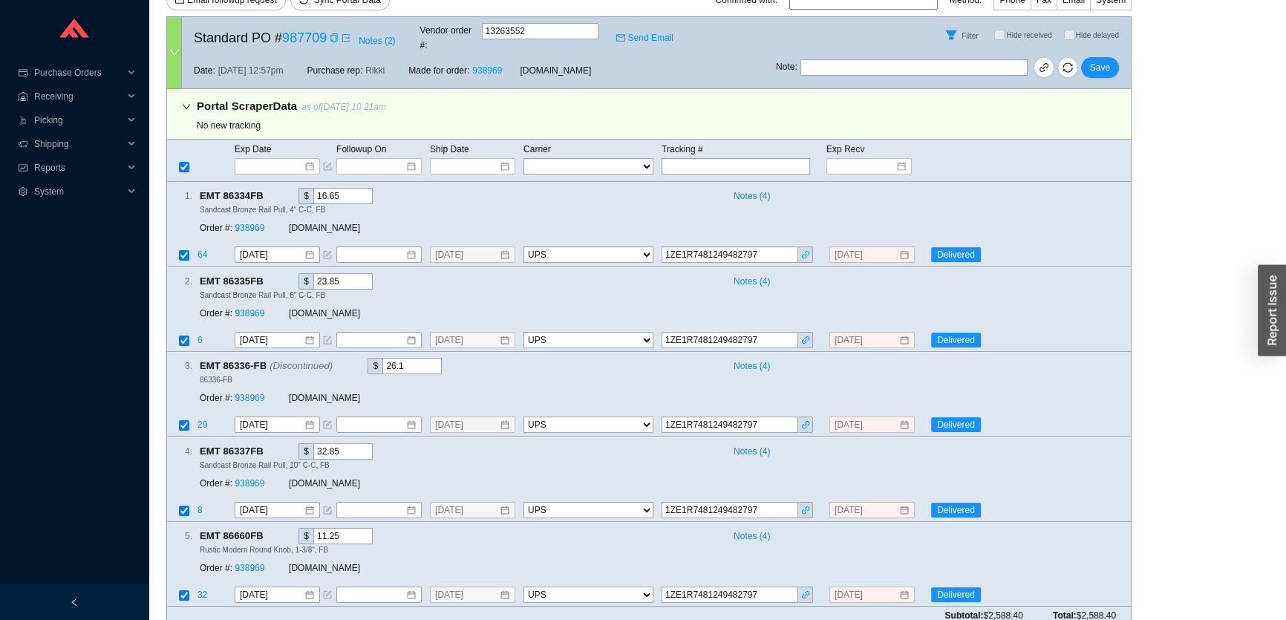
scroll to position [126, 0]
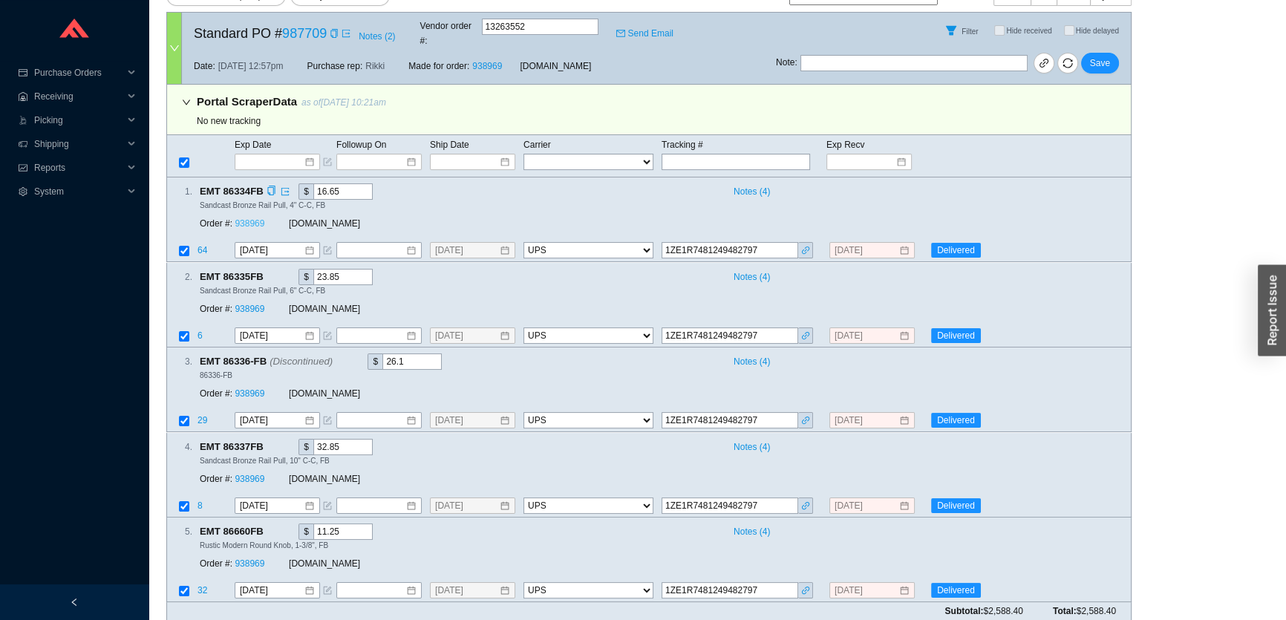
click at [261, 219] on link "938969" at bounding box center [250, 224] width 30 height 10
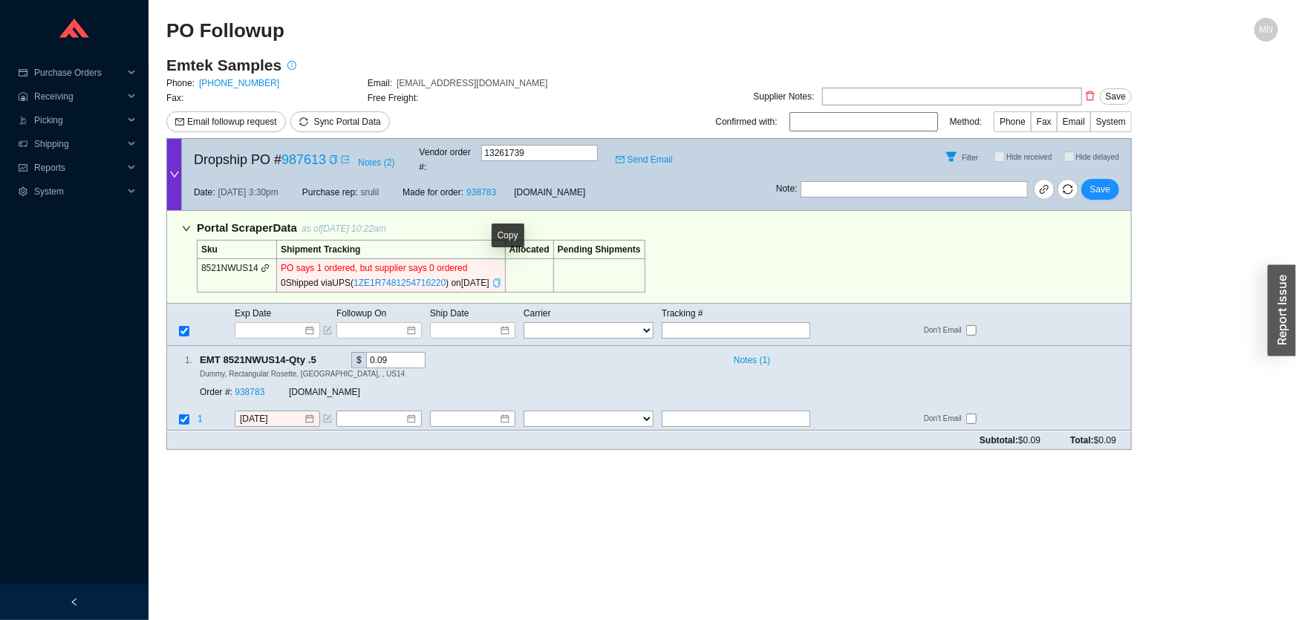
click at [501, 278] on icon "copy" at bounding box center [496, 282] width 9 height 9
click at [697, 322] on input "text" at bounding box center [736, 330] width 149 height 16
paste input "1ZE1R7481254716220"
type input "1ZE1R7481254716220"
type input "[DATE]"
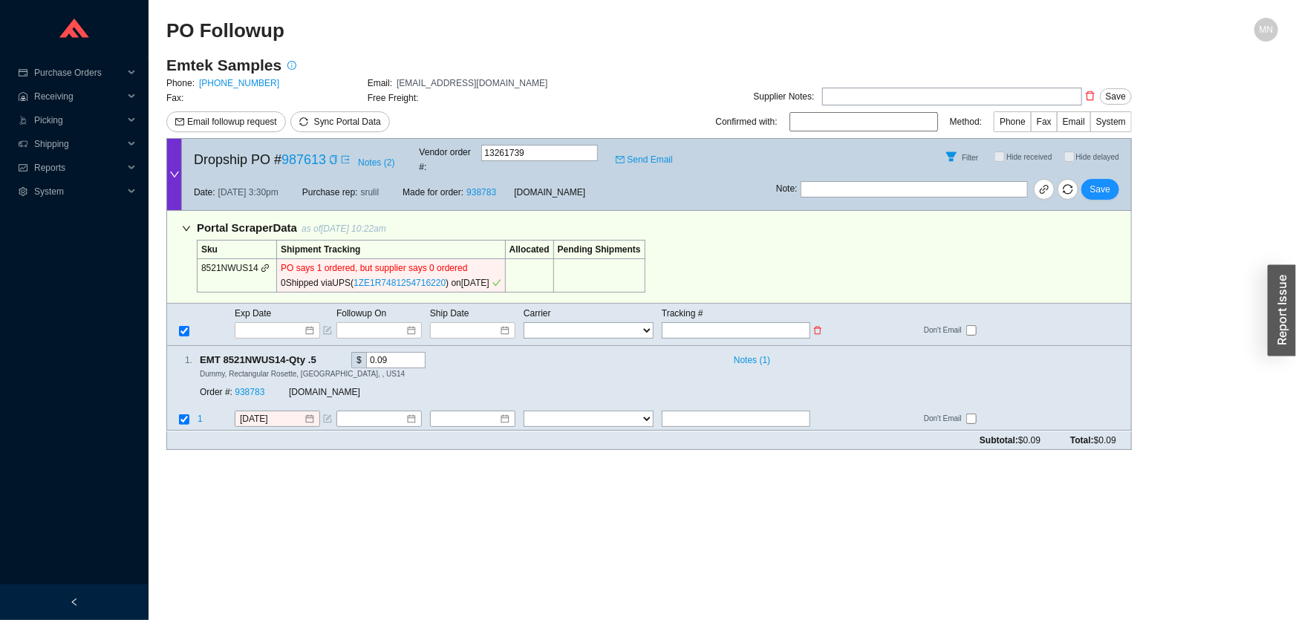
select select "2"
type input "1ZE1R7481254716220"
click at [1100, 182] on span "Save" at bounding box center [1100, 189] width 20 height 15
checkbox input "true"
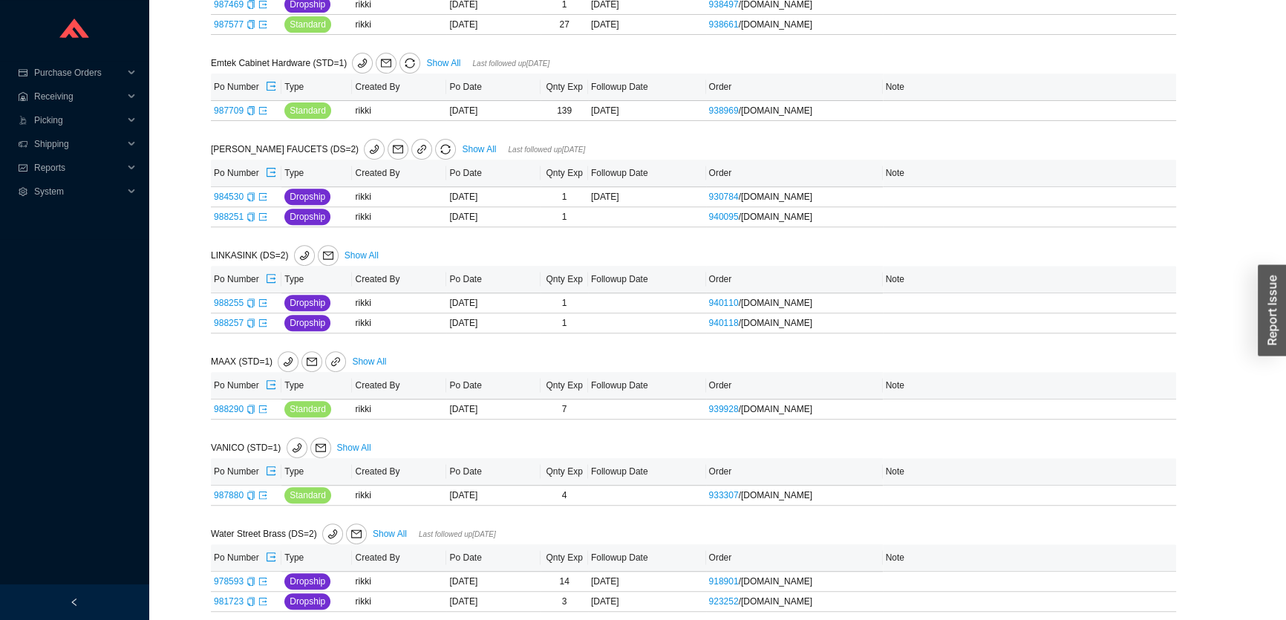
scroll to position [720, 0]
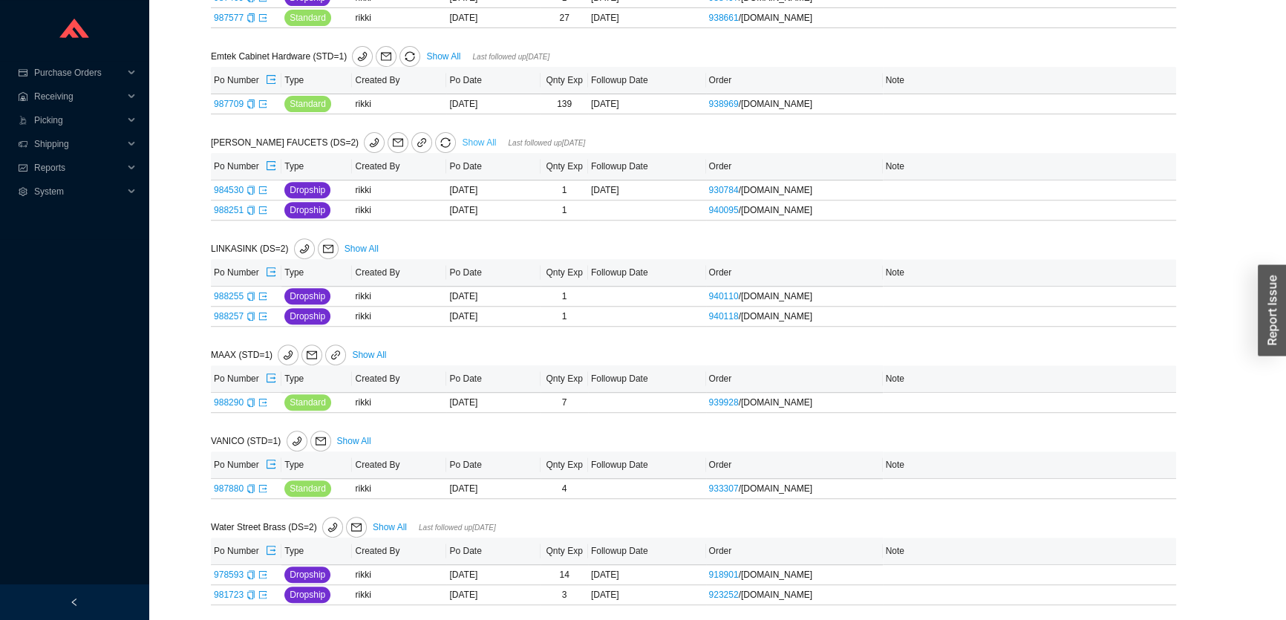
click at [462, 141] on link "Show All" at bounding box center [479, 142] width 34 height 10
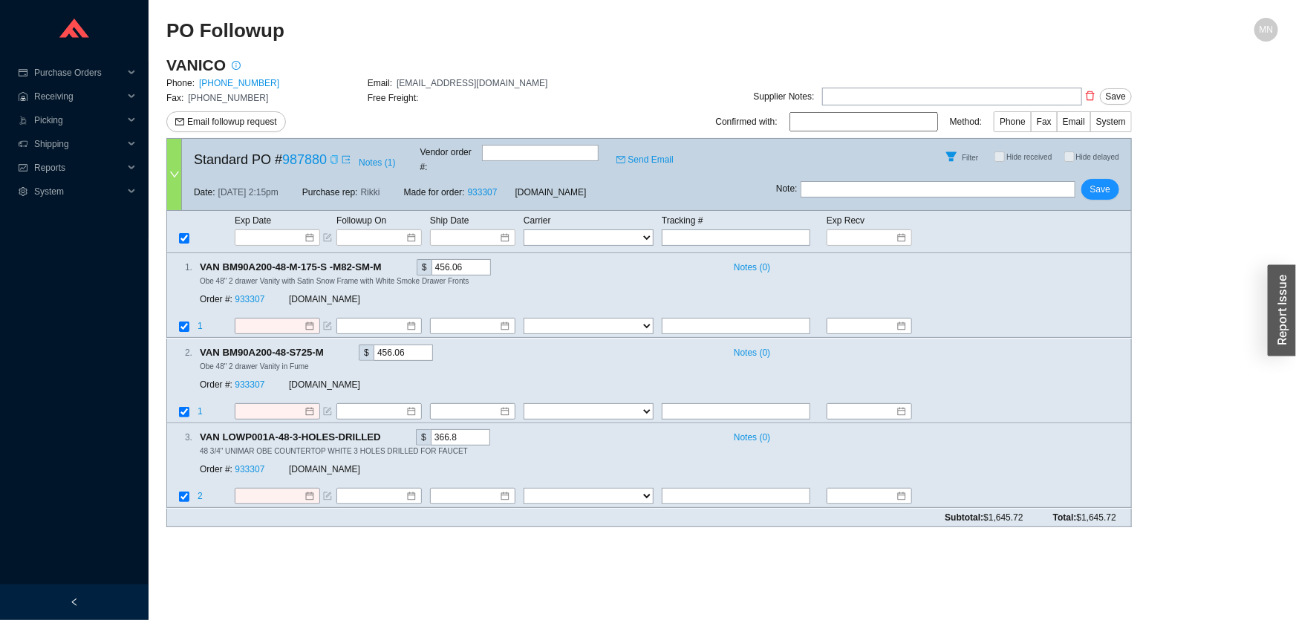
click at [333, 155] on icon "copy" at bounding box center [334, 159] width 9 height 9
click at [244, 295] on link "933307" at bounding box center [250, 300] width 30 height 10
